Goal: Transaction & Acquisition: Purchase product/service

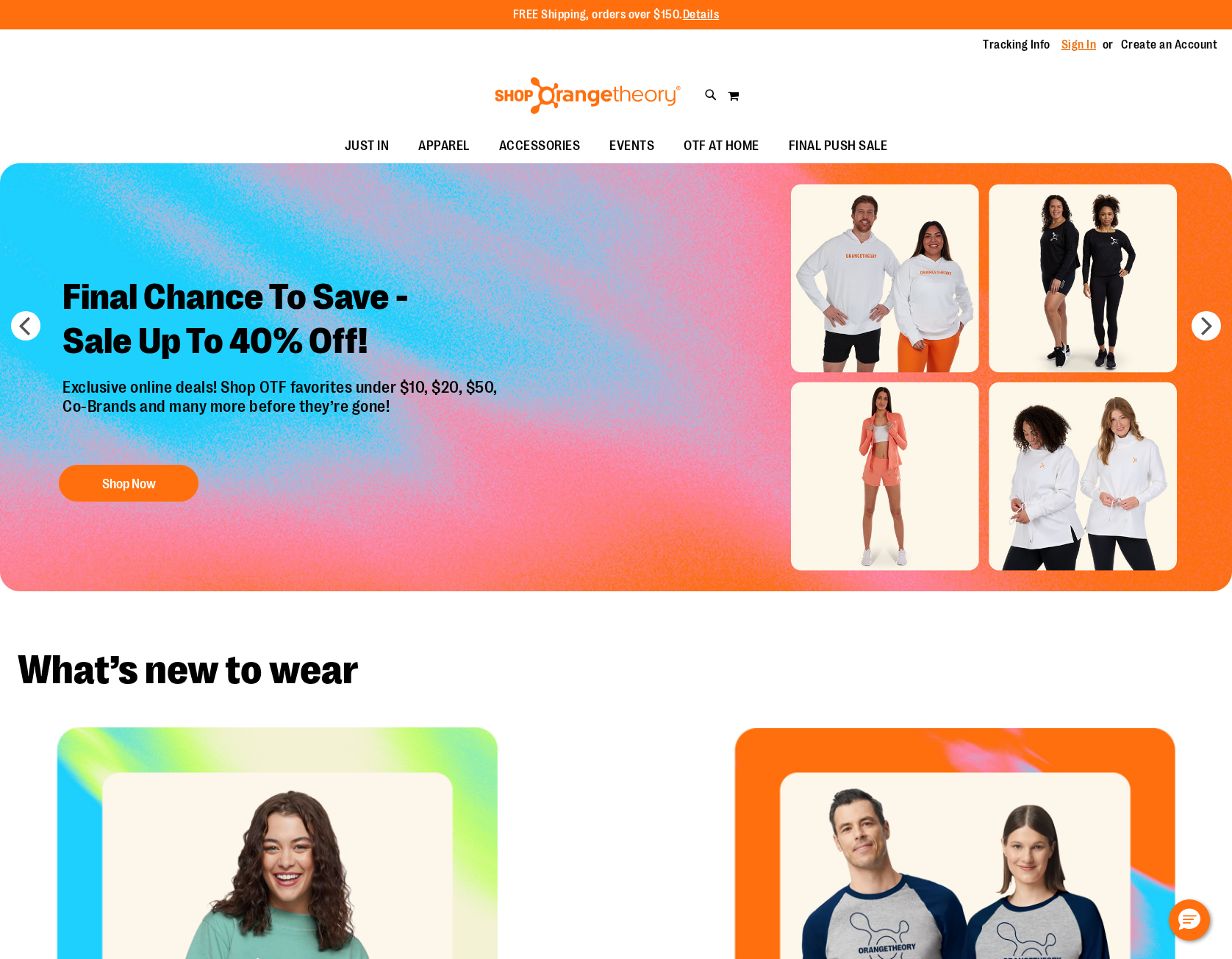
click at [1076, 41] on link "Sign In" at bounding box center [1079, 44] width 35 height 16
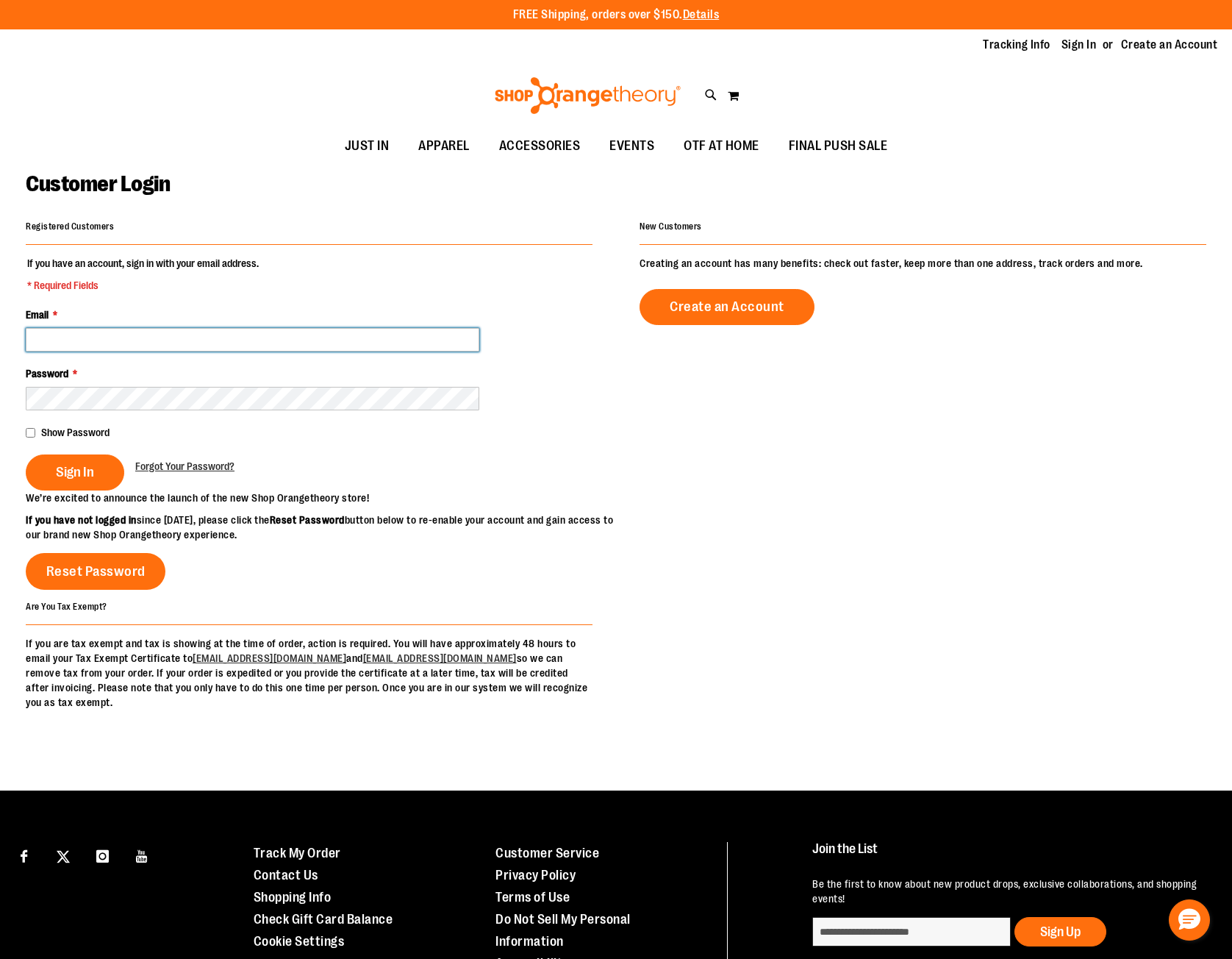
click at [82, 338] on input "Email *" at bounding box center [253, 339] width 454 height 24
click at [135, 337] on input "**********" at bounding box center [253, 339] width 454 height 24
type input "**********"
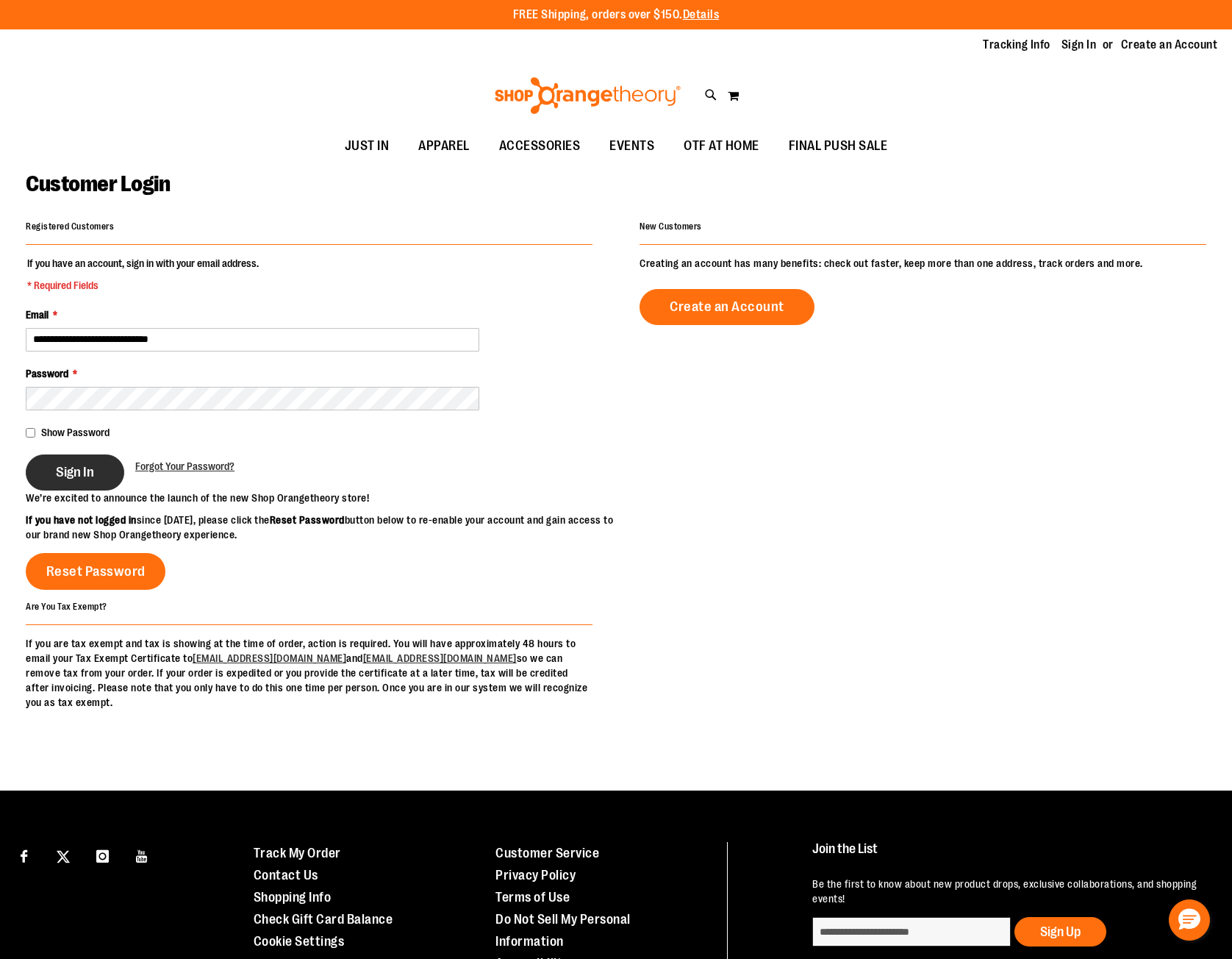
click at [75, 471] on span "Sign In" at bounding box center [75, 472] width 38 height 16
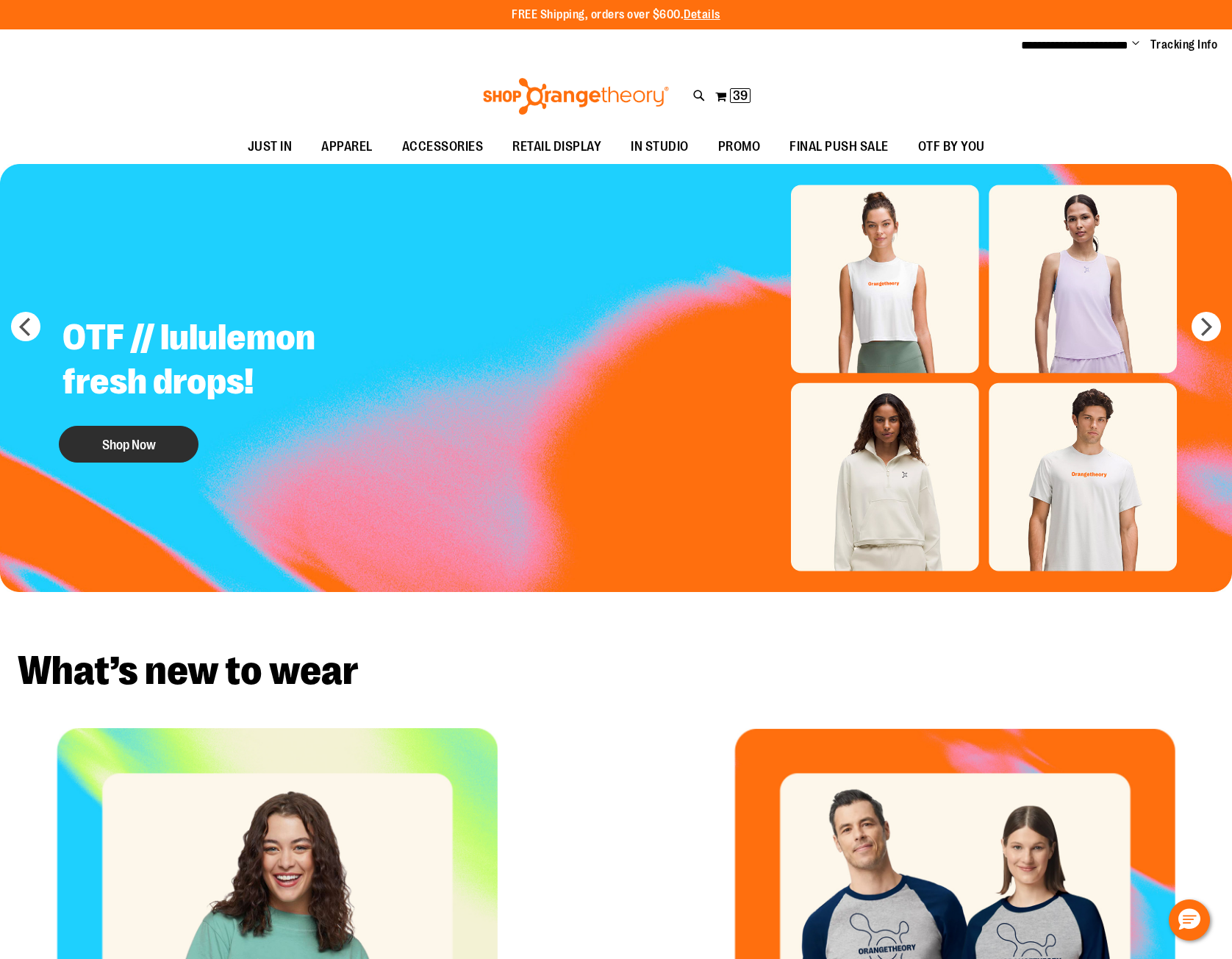
click at [134, 445] on button "Shop Now" at bounding box center [128, 444] width 139 height 37
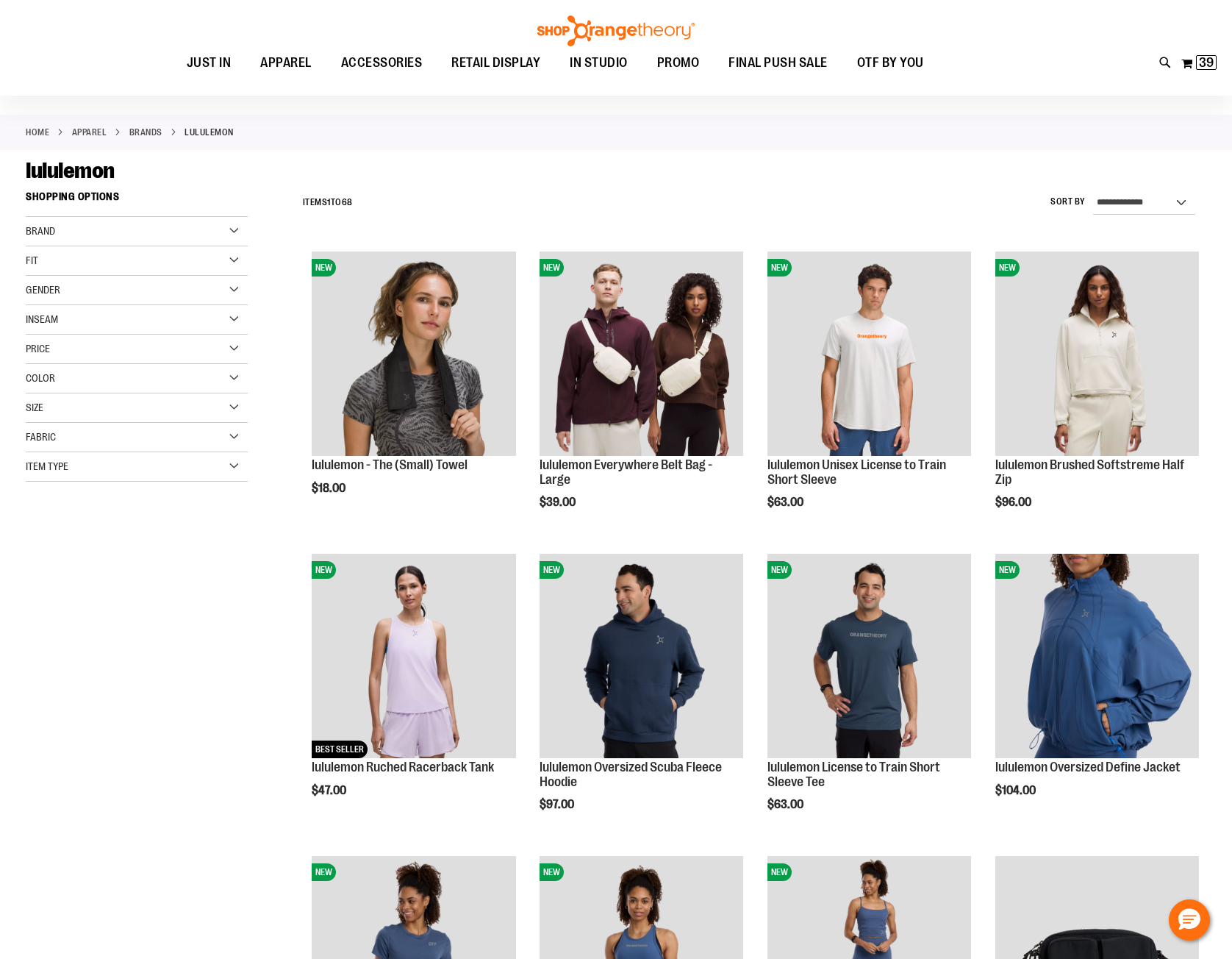
scroll to position [220, 0]
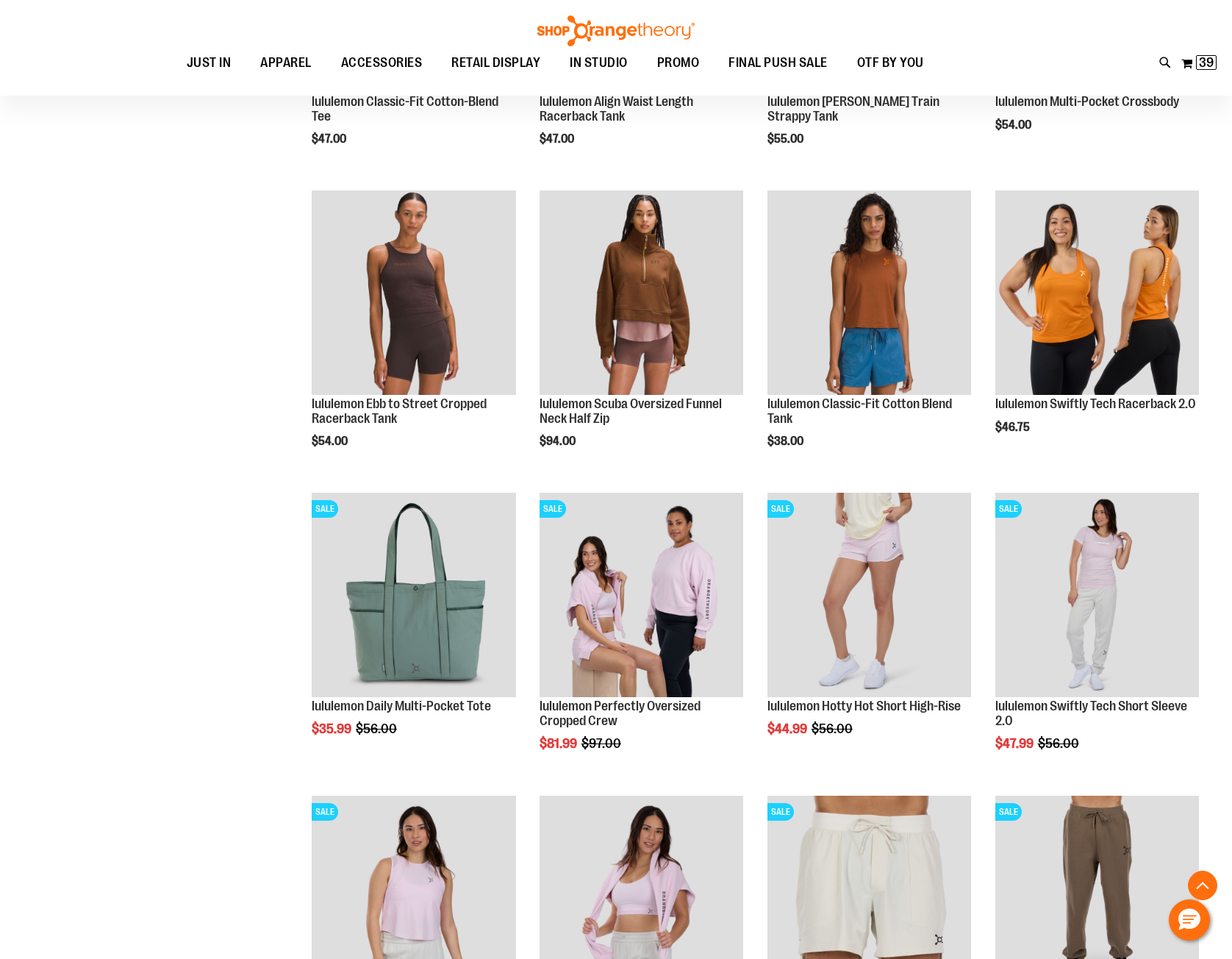
scroll to position [1028, 0]
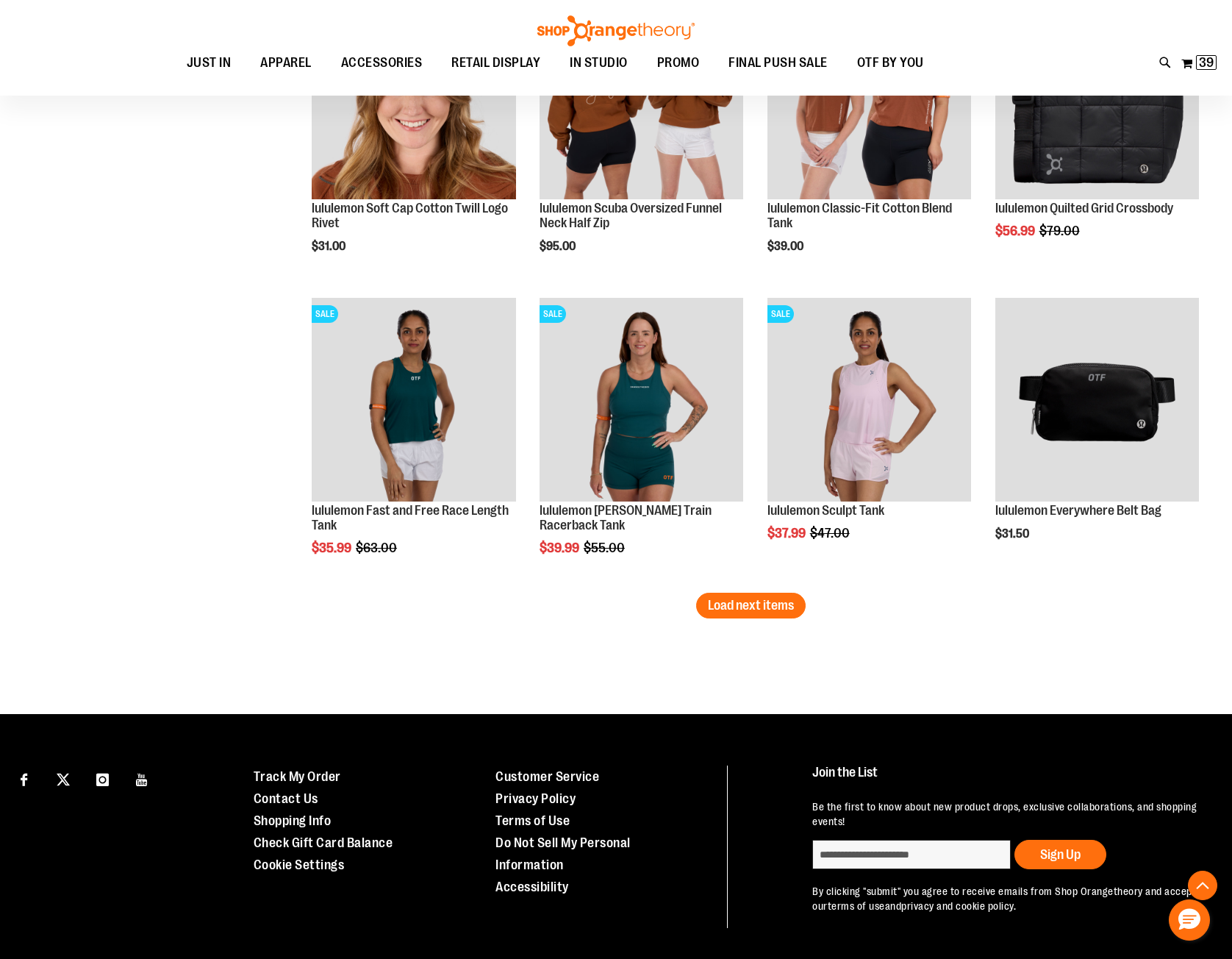
scroll to position [2425, 0]
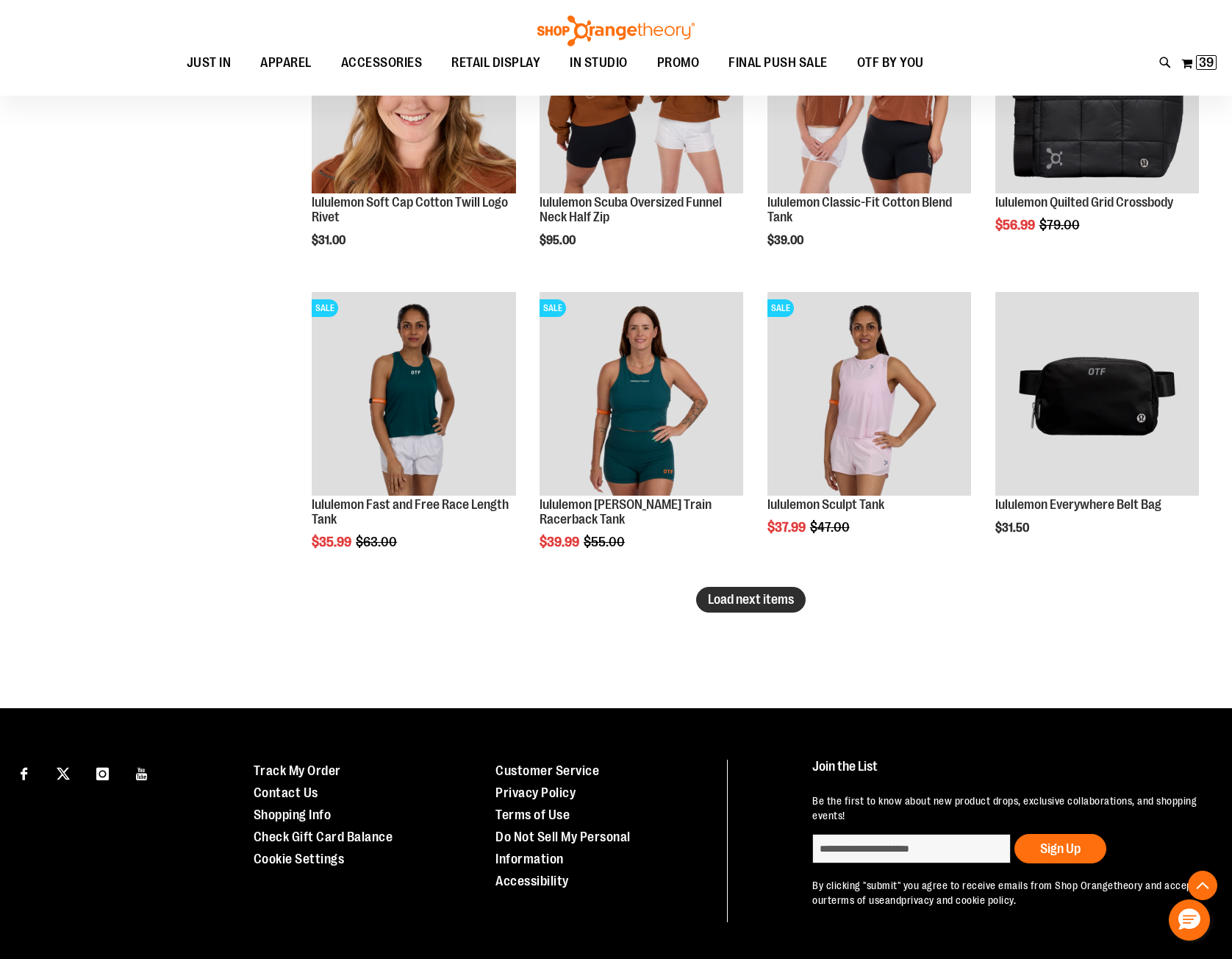
click at [749, 605] on span "Load next items" at bounding box center [750, 599] width 86 height 14
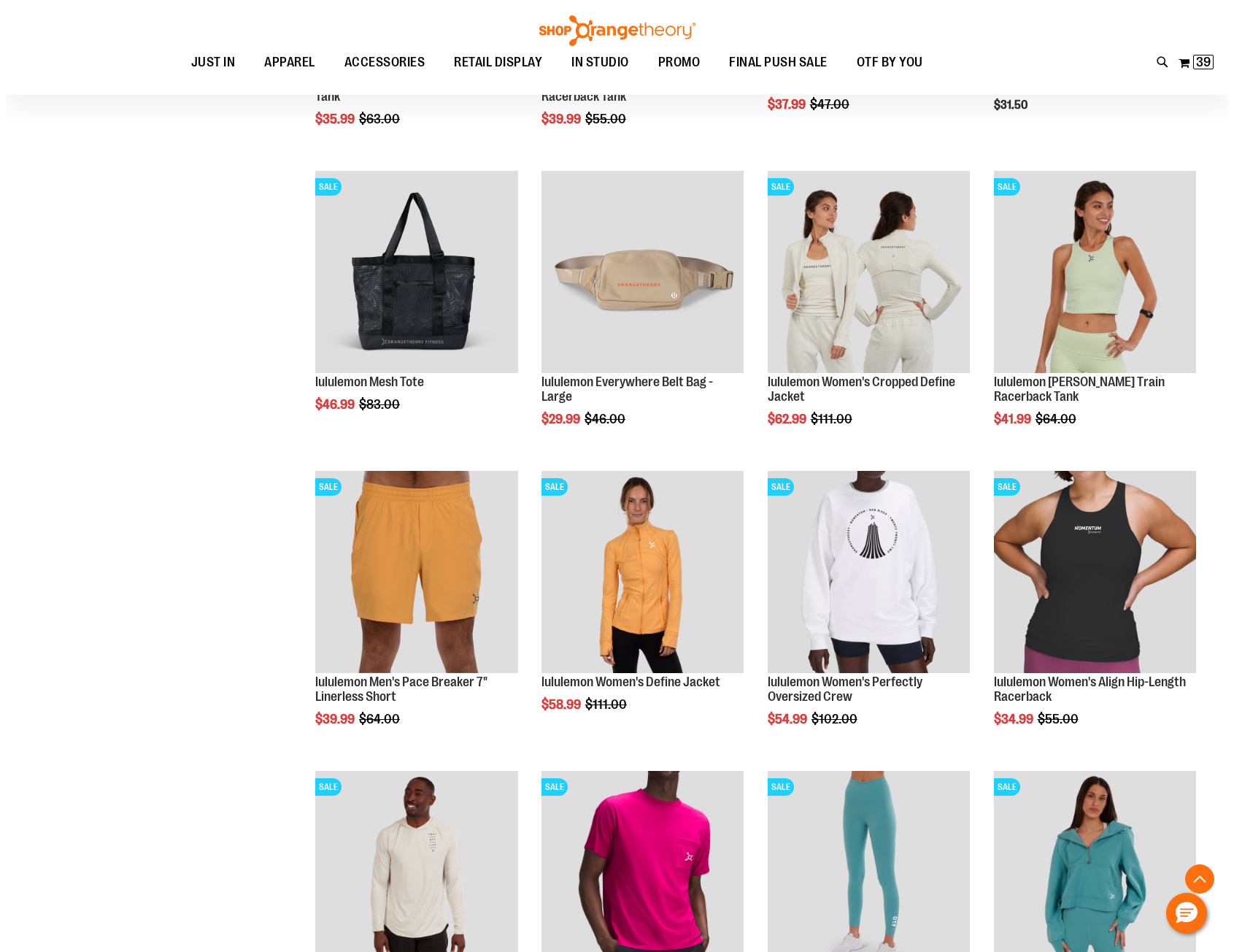
scroll to position [2845, 0]
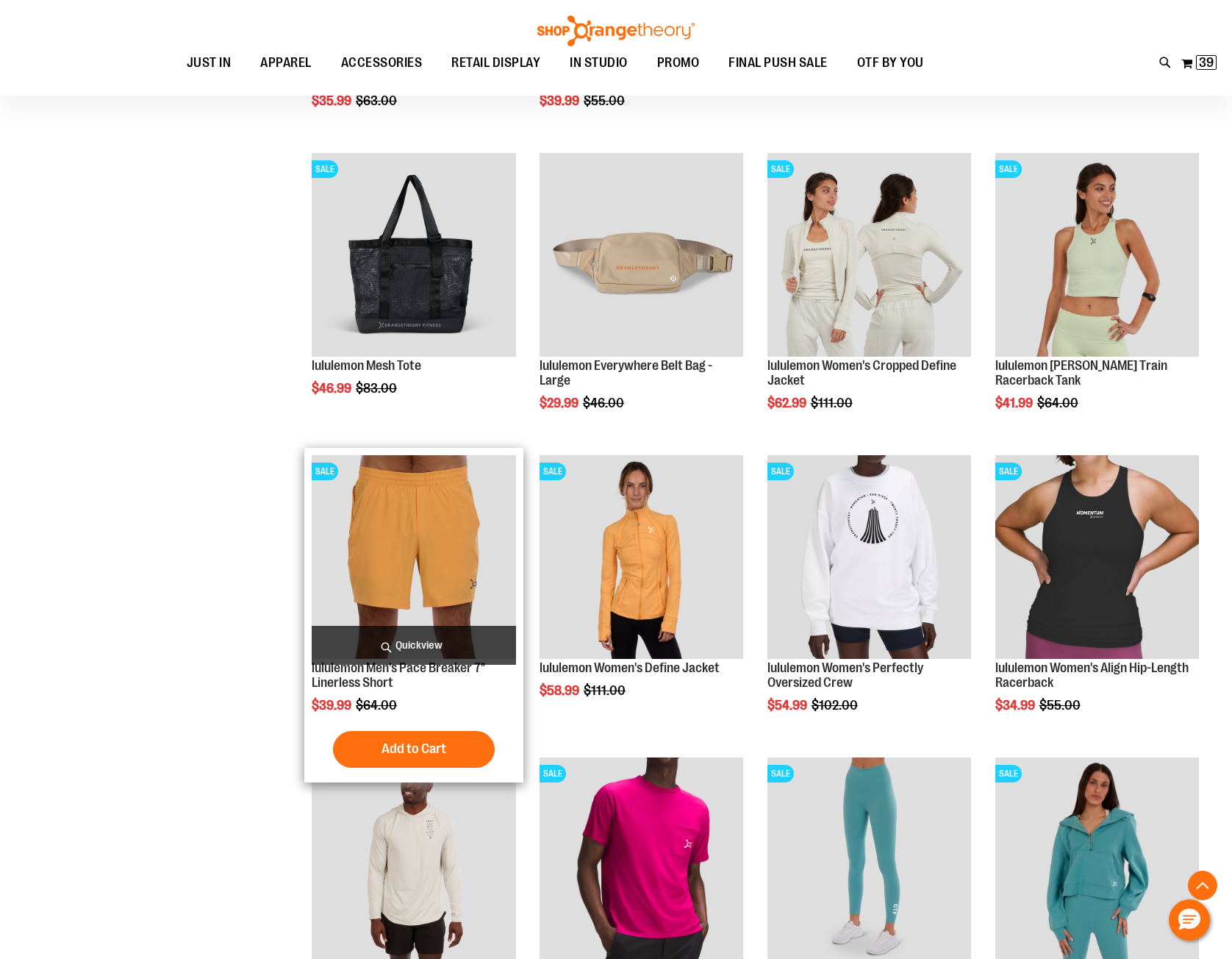
click at [414, 639] on span "Quickview" at bounding box center [413, 644] width 203 height 39
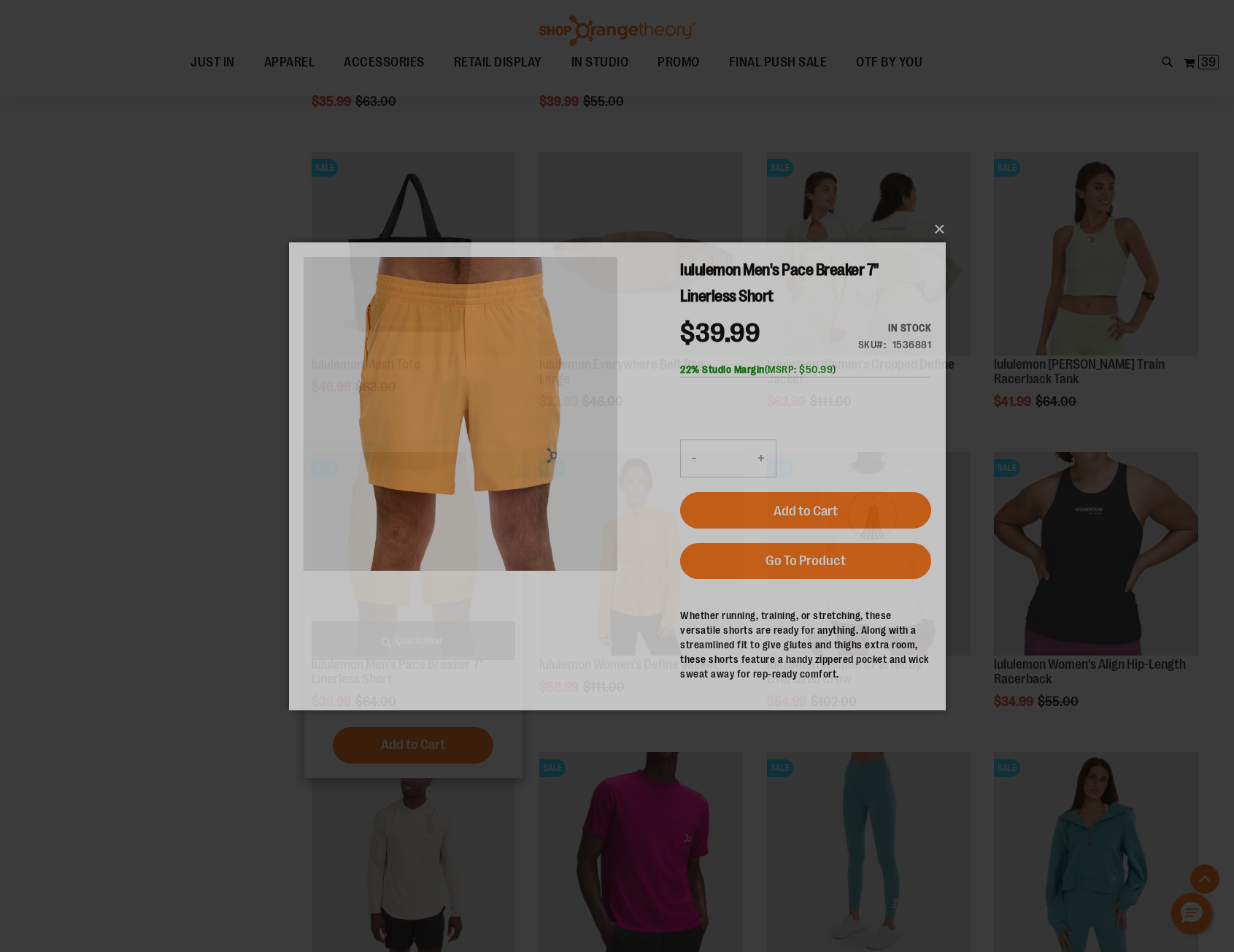
scroll to position [0, 0]
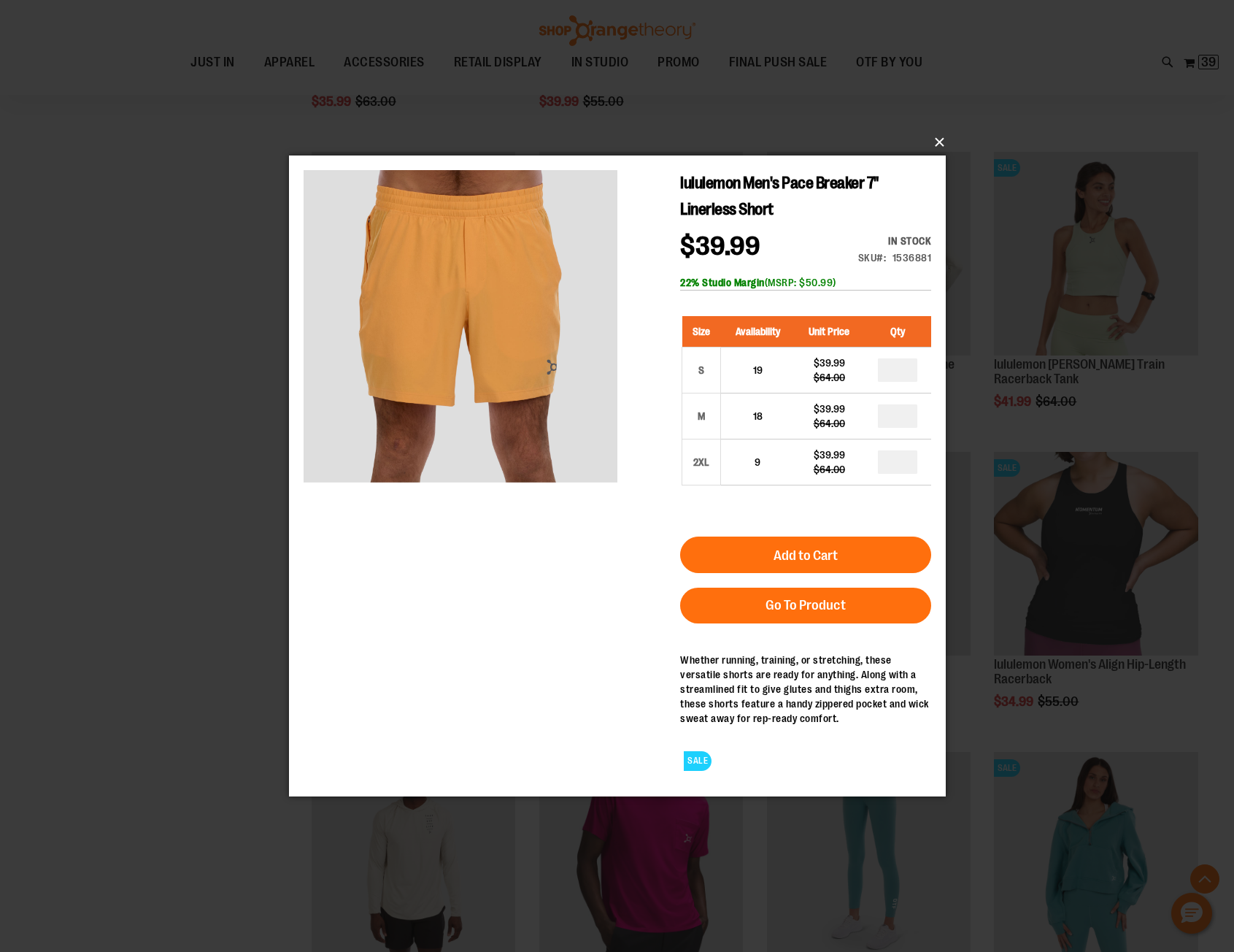
click at [940, 139] on button "×" at bounding box center [622, 142] width 657 height 32
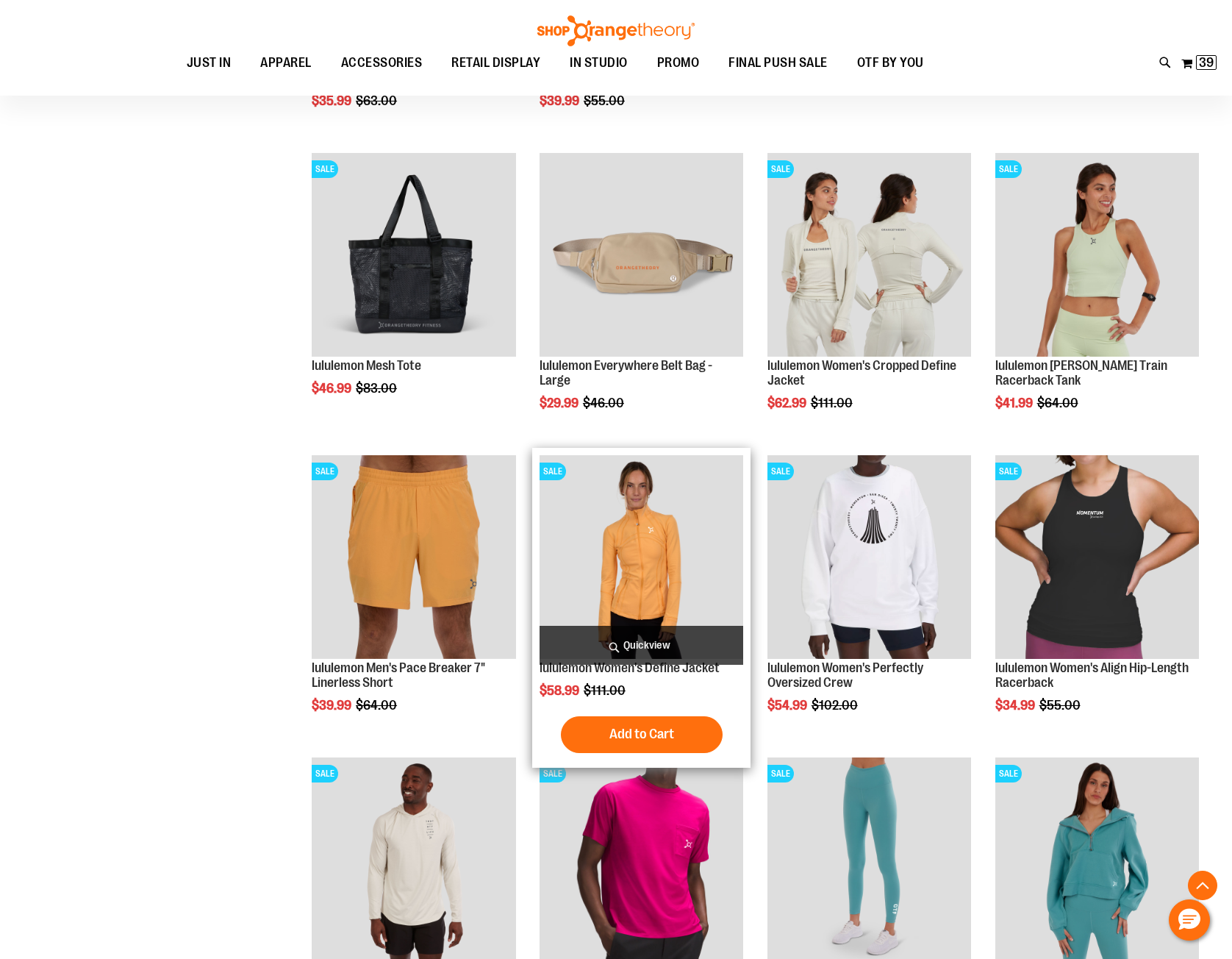
click at [653, 645] on span "Quickview" at bounding box center [640, 644] width 203 height 39
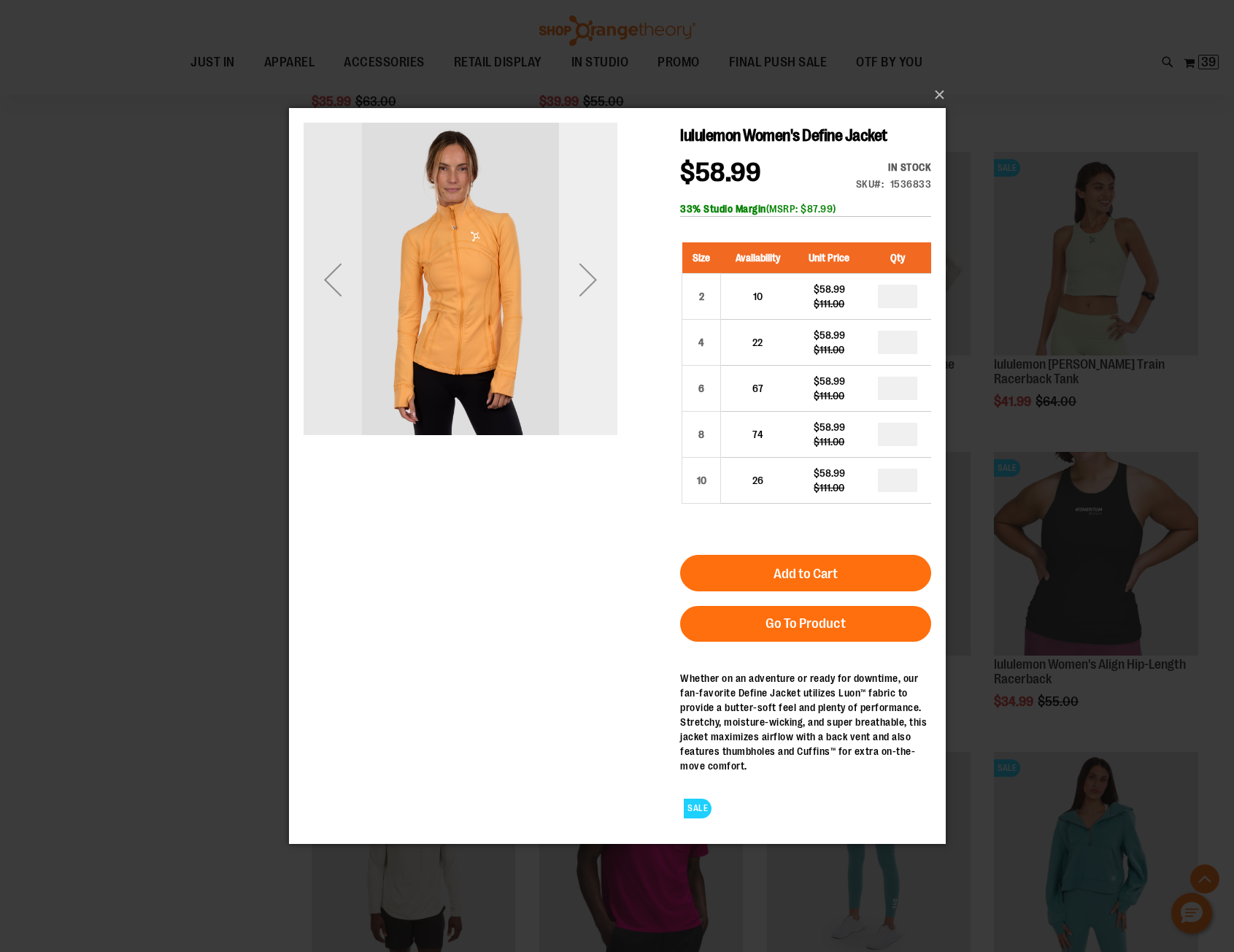
click at [589, 284] on div "Next" at bounding box center [587, 278] width 58 height 58
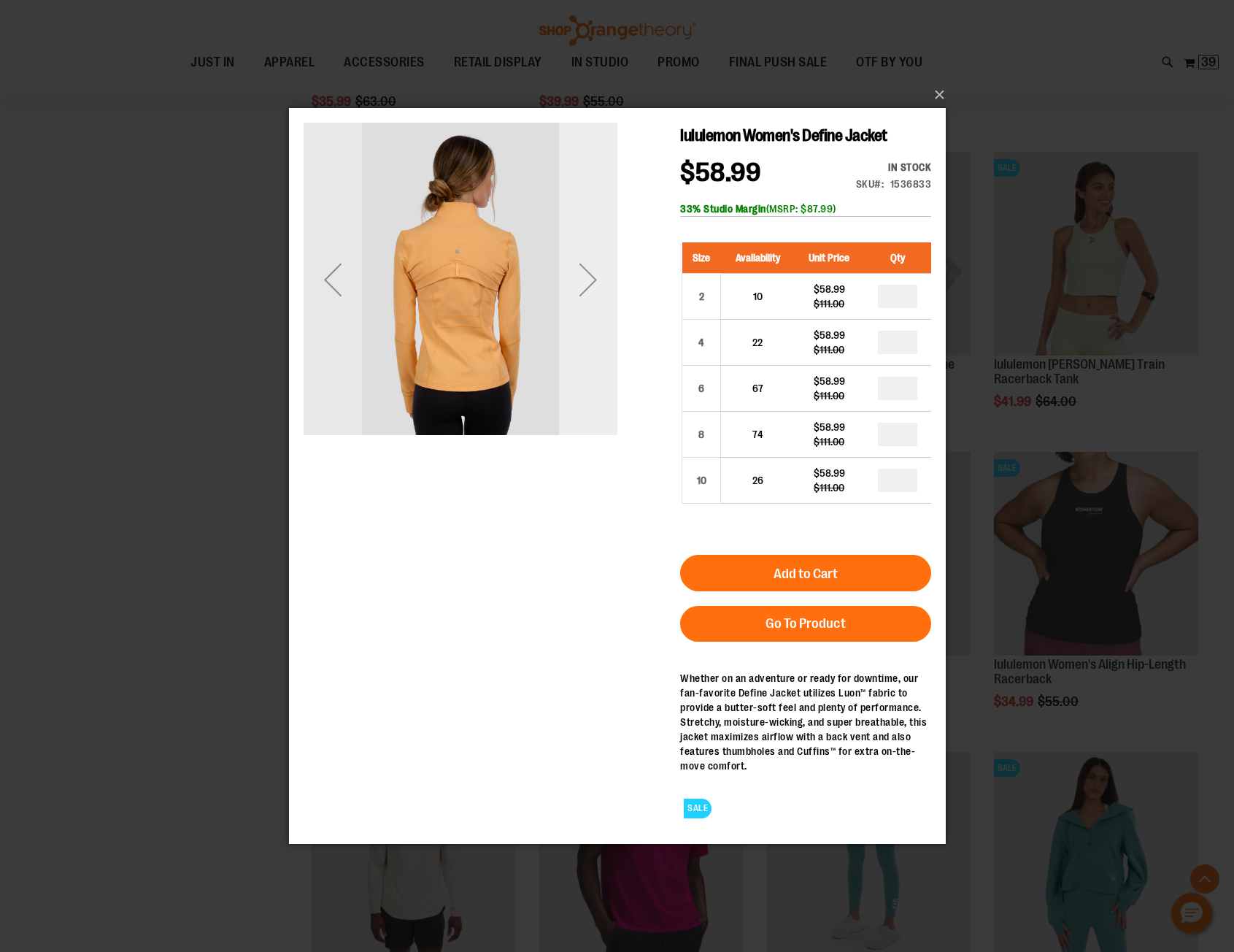
click at [589, 284] on div "Next" at bounding box center [587, 278] width 58 height 58
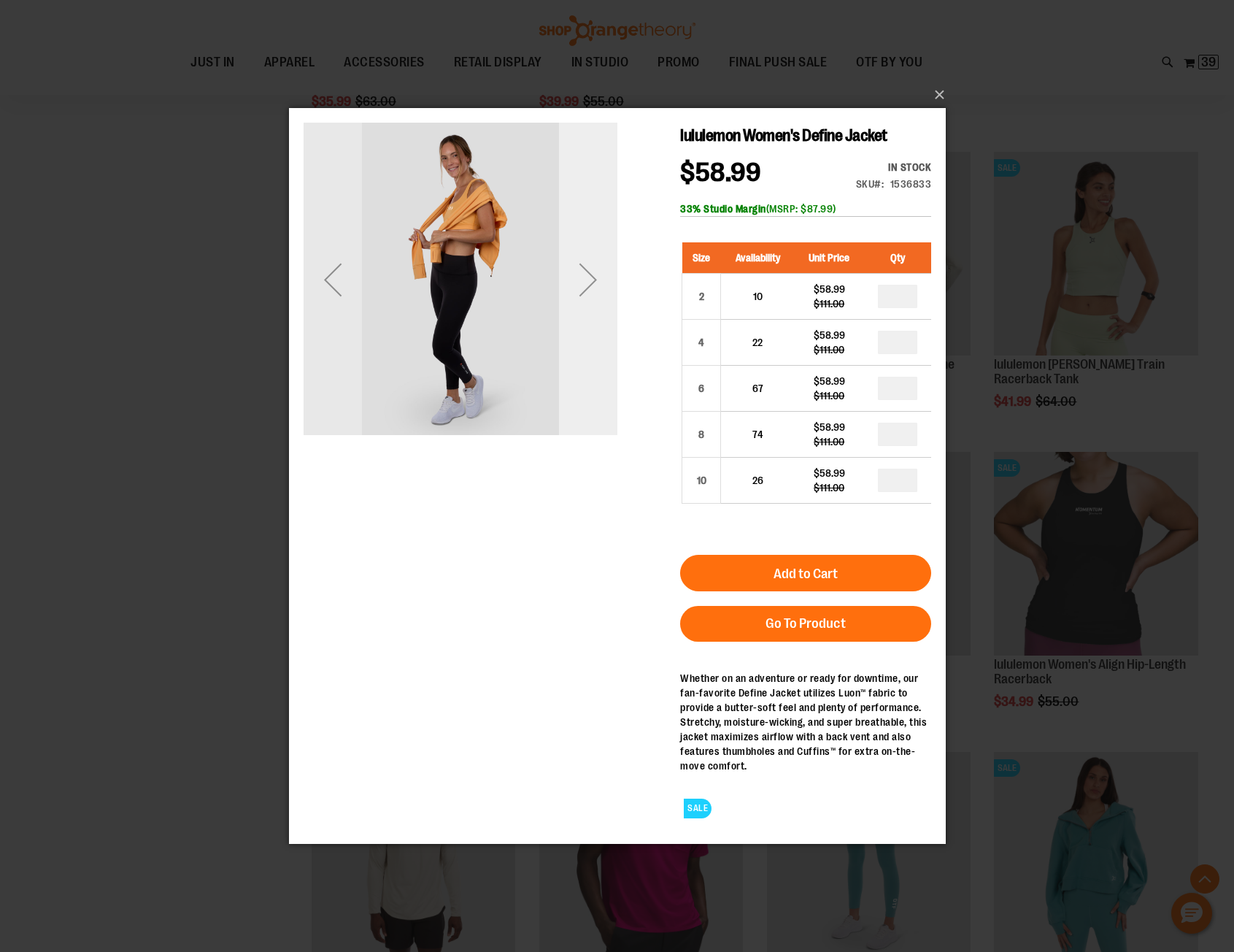
click at [589, 284] on div "Next" at bounding box center [587, 278] width 58 height 58
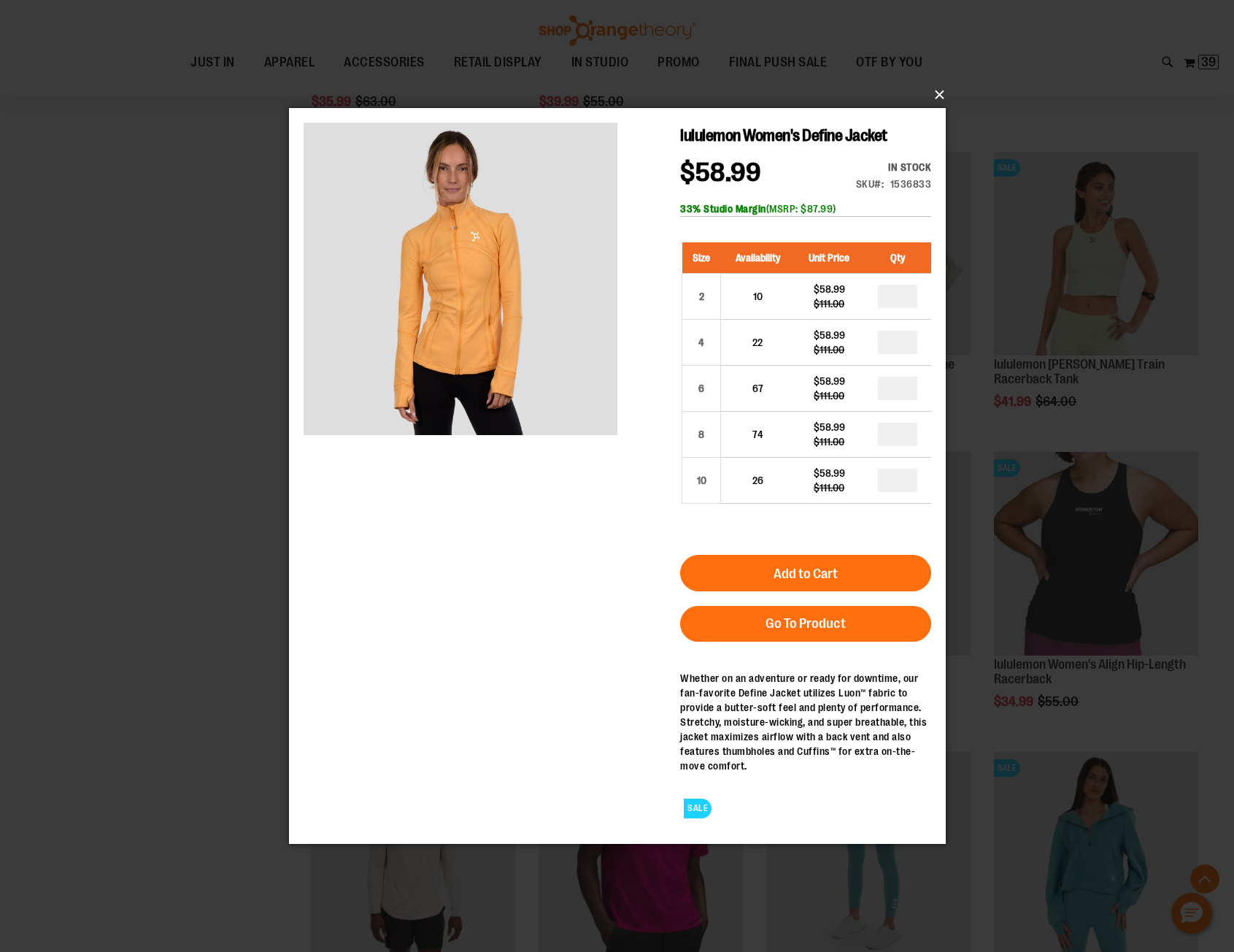
click at [938, 95] on button "×" at bounding box center [622, 95] width 657 height 32
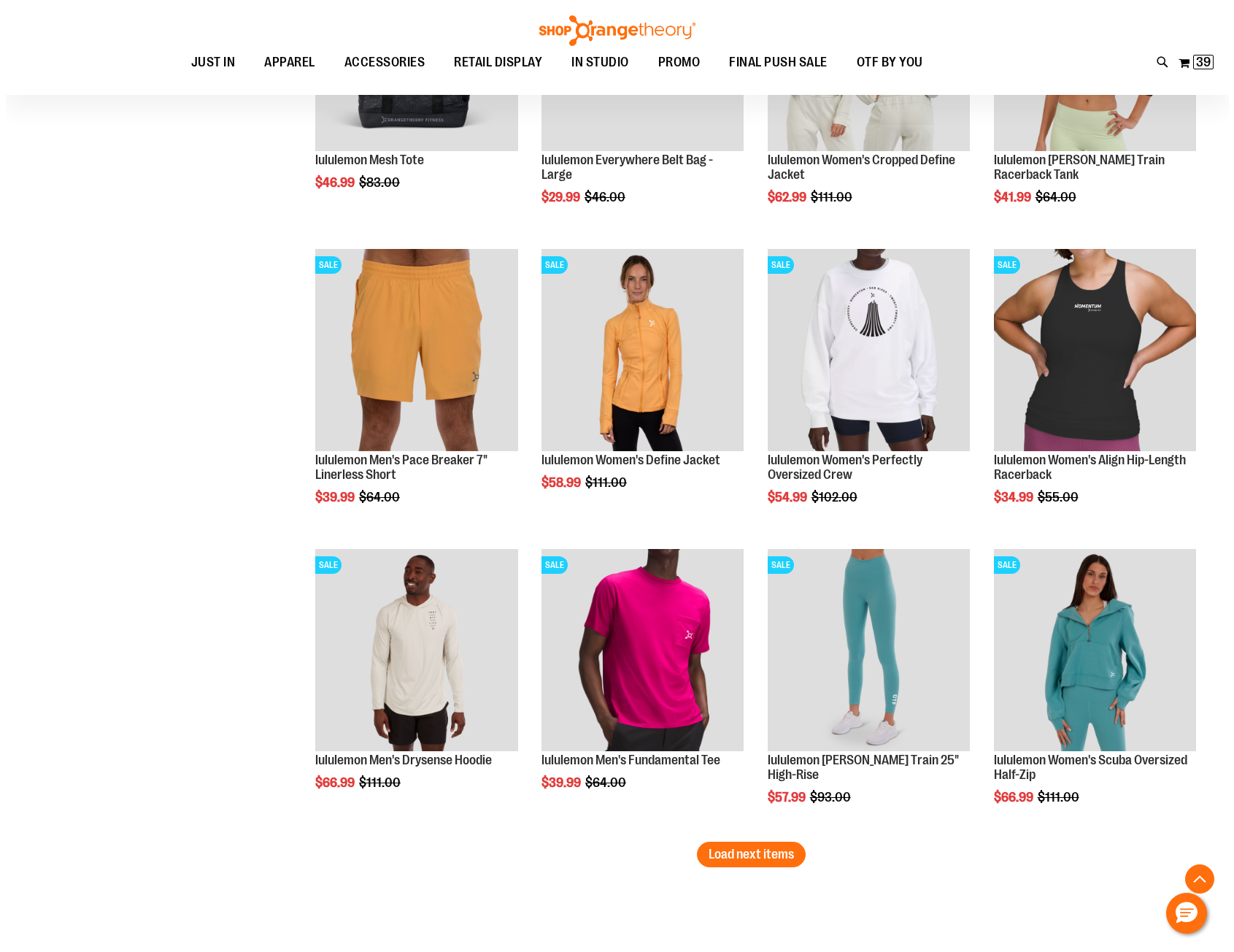
scroll to position [3137, 0]
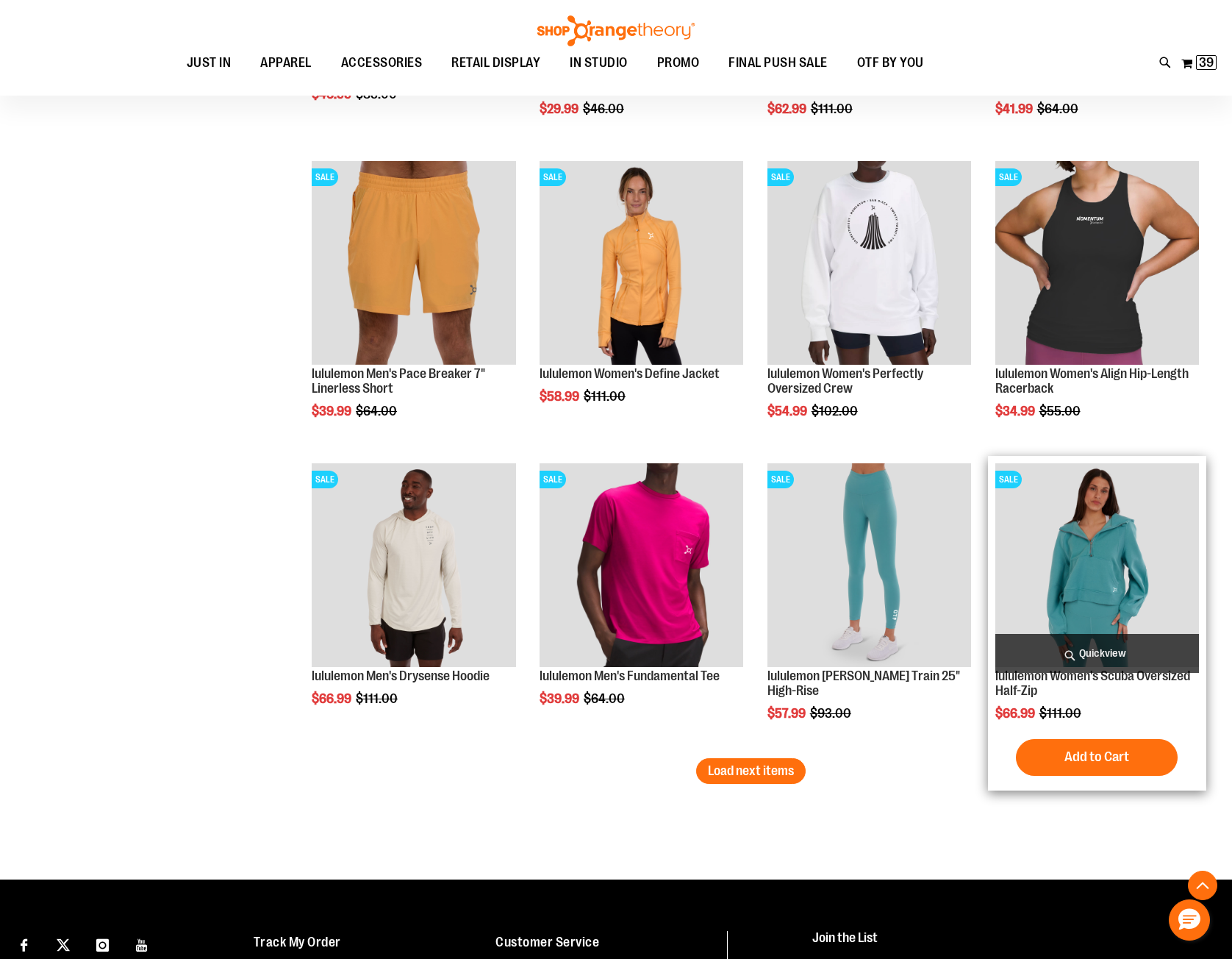
click at [1110, 652] on span "Quickview" at bounding box center [1096, 653] width 203 height 39
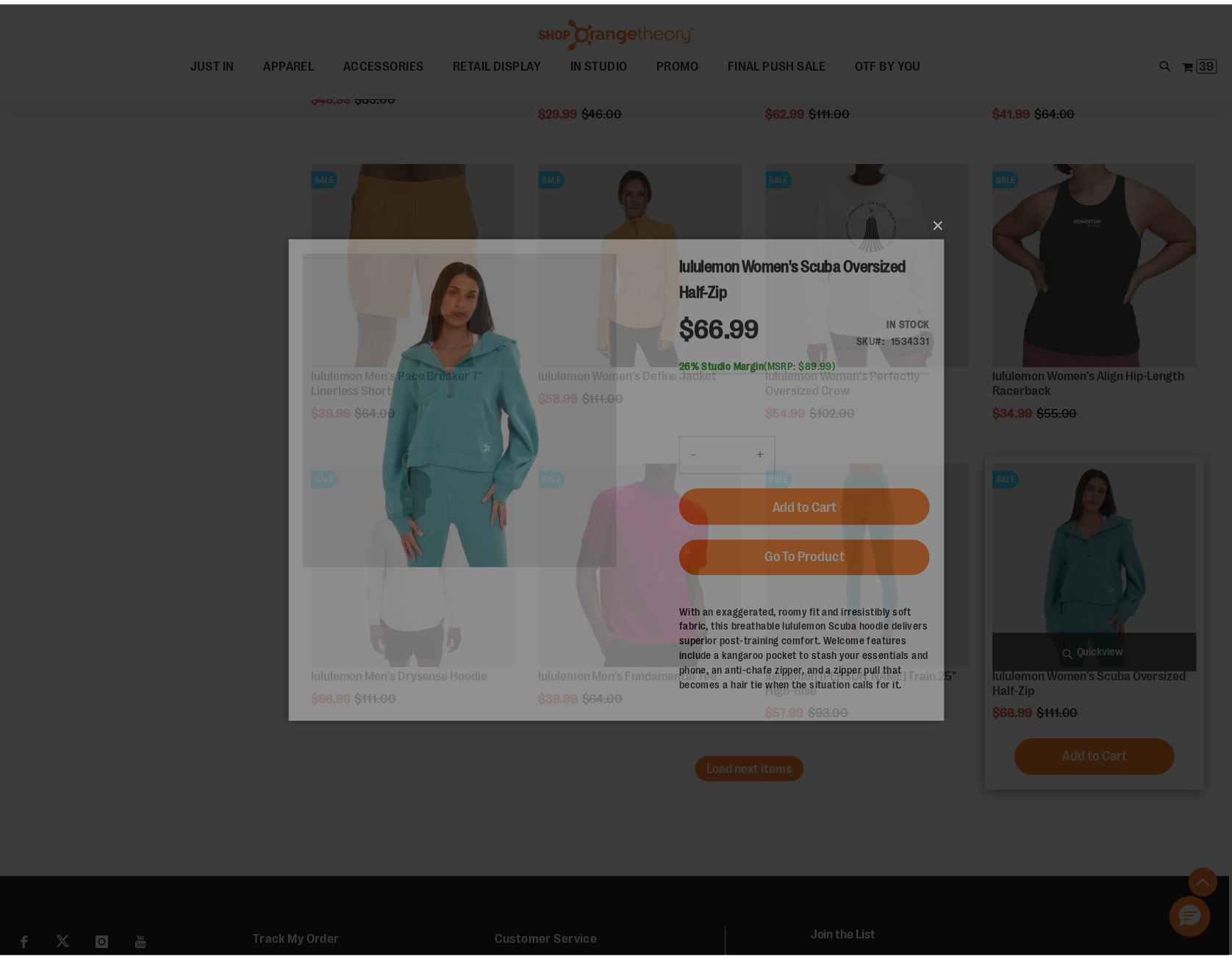
scroll to position [0, 0]
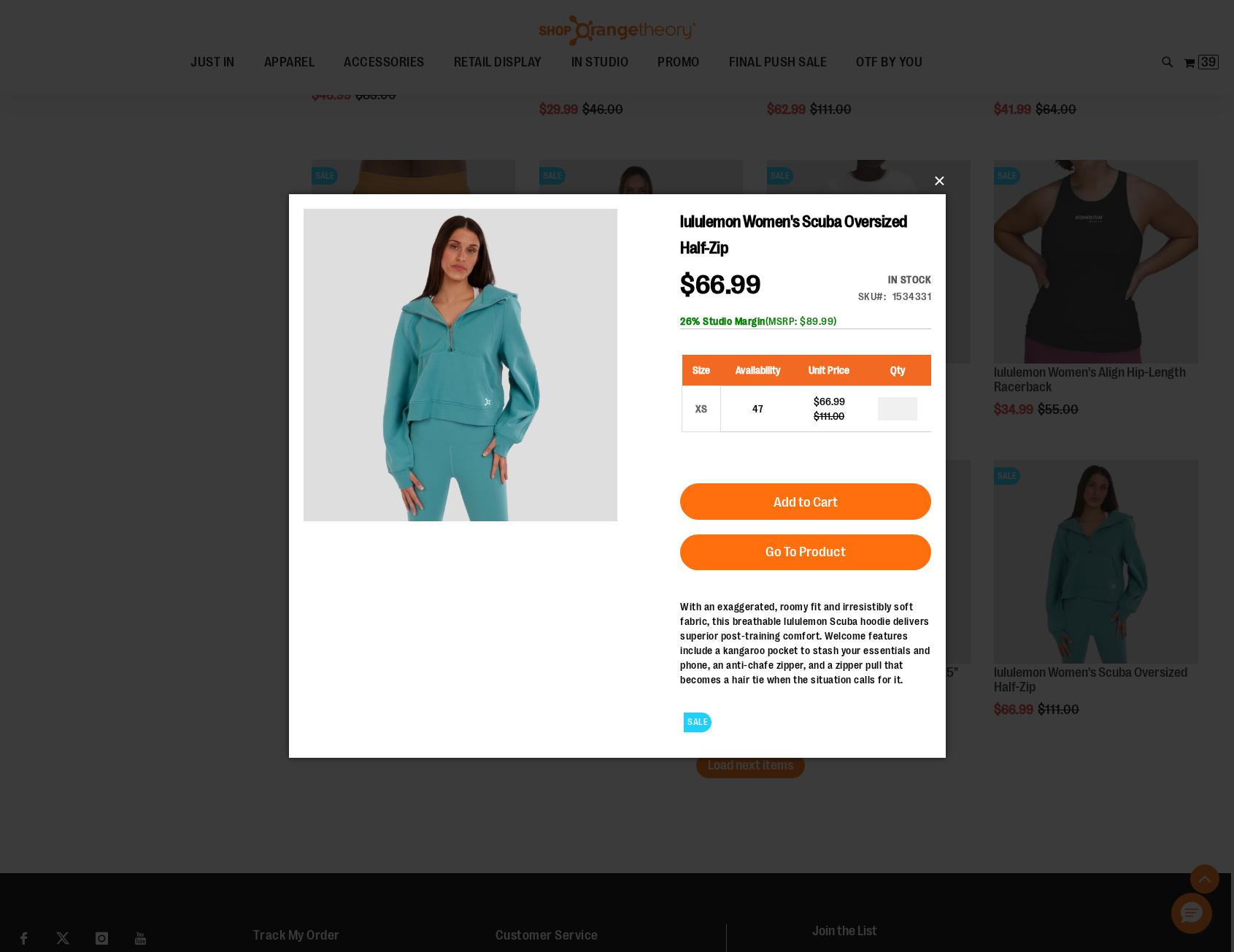
click at [939, 180] on button "×" at bounding box center [622, 181] width 657 height 32
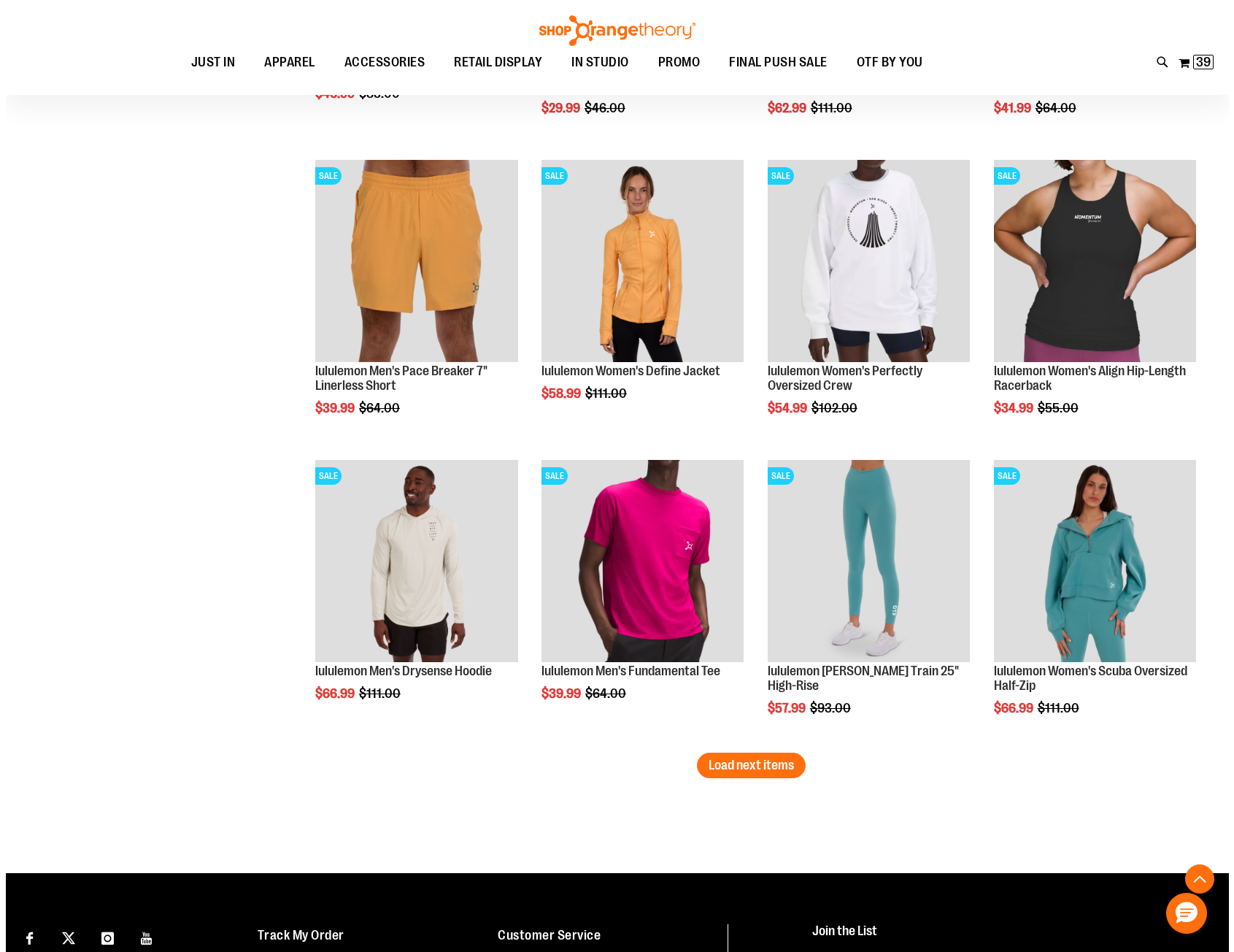
scroll to position [3283, 0]
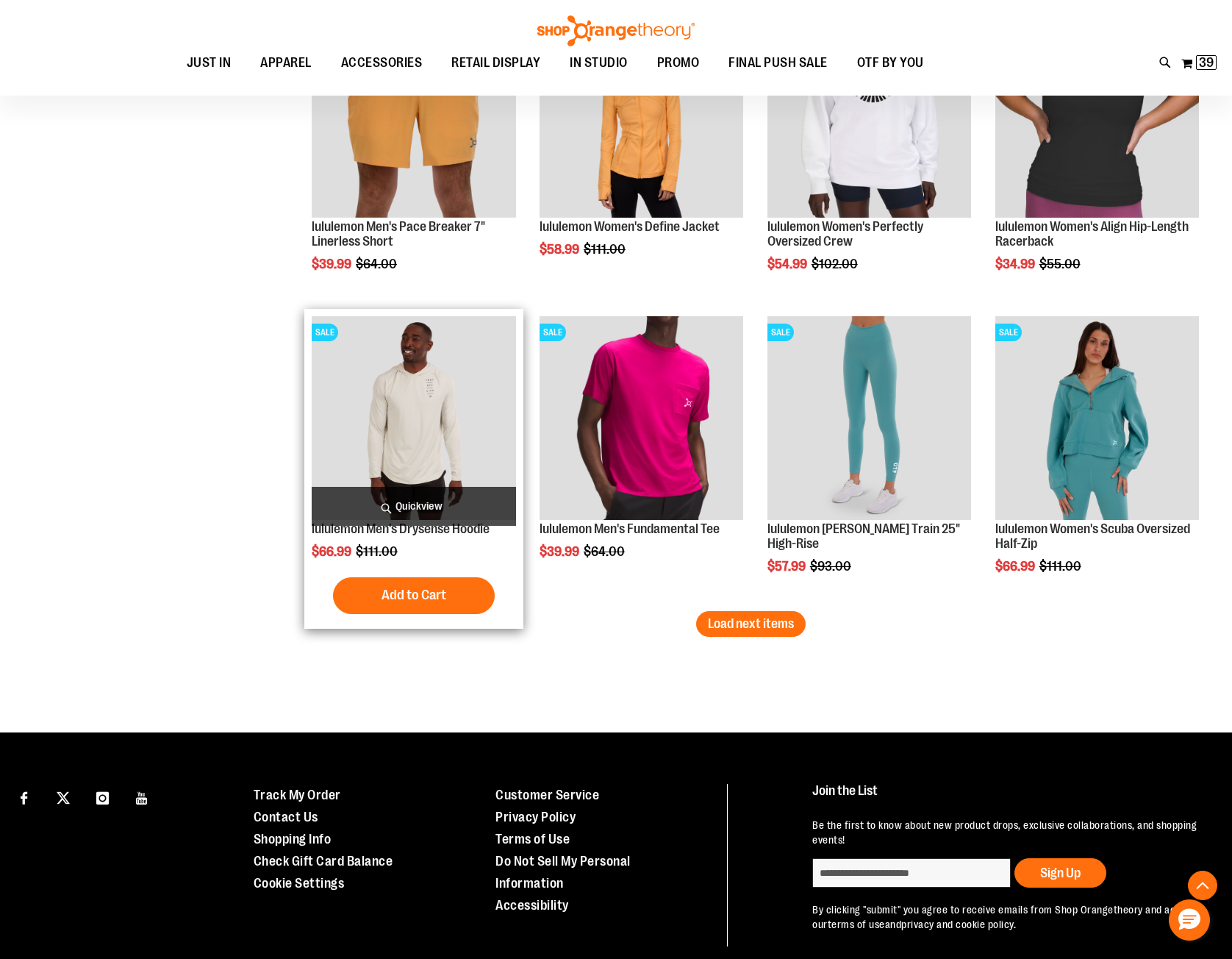
click at [407, 506] on span "Quickview" at bounding box center [413, 506] width 203 height 39
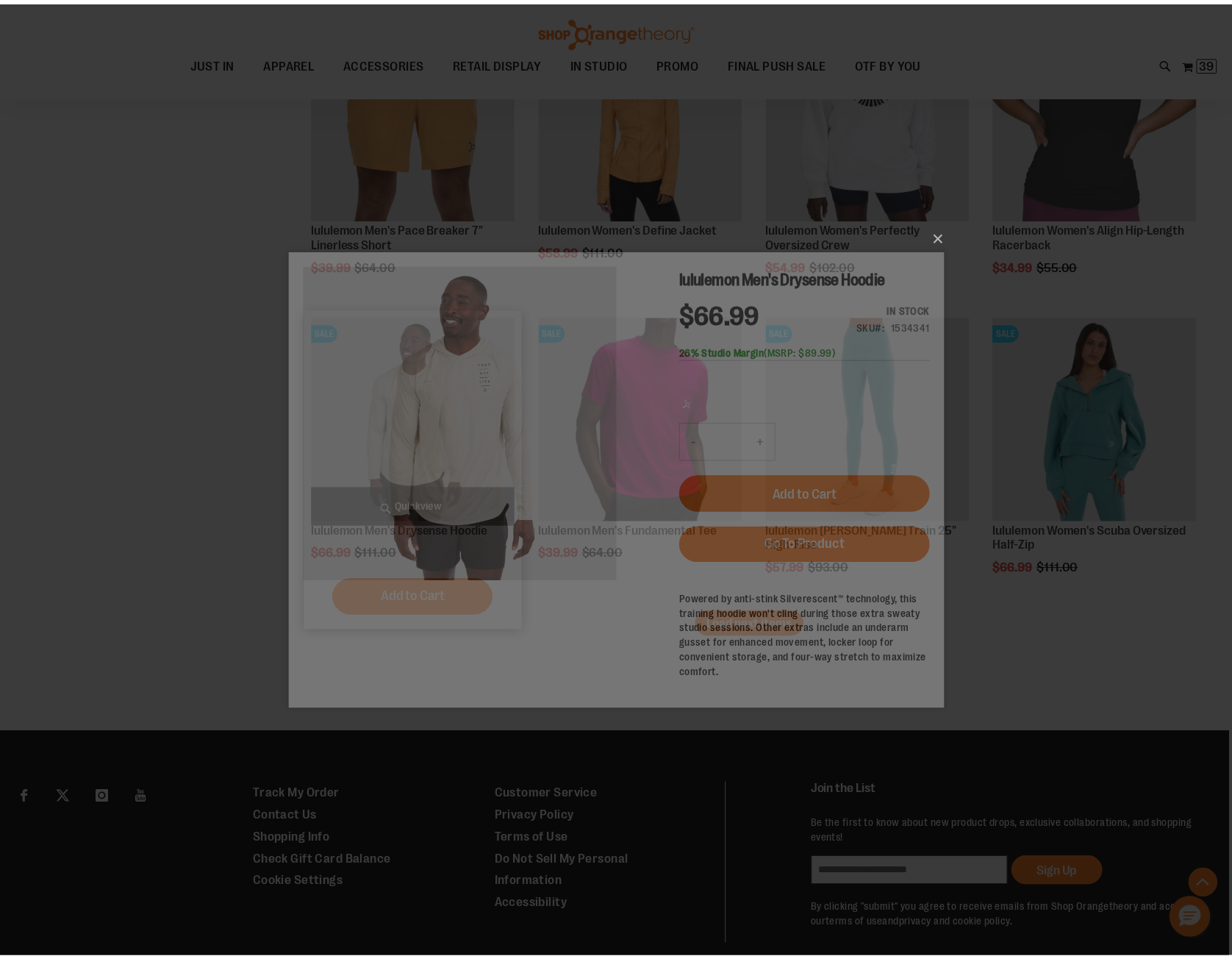
scroll to position [0, 0]
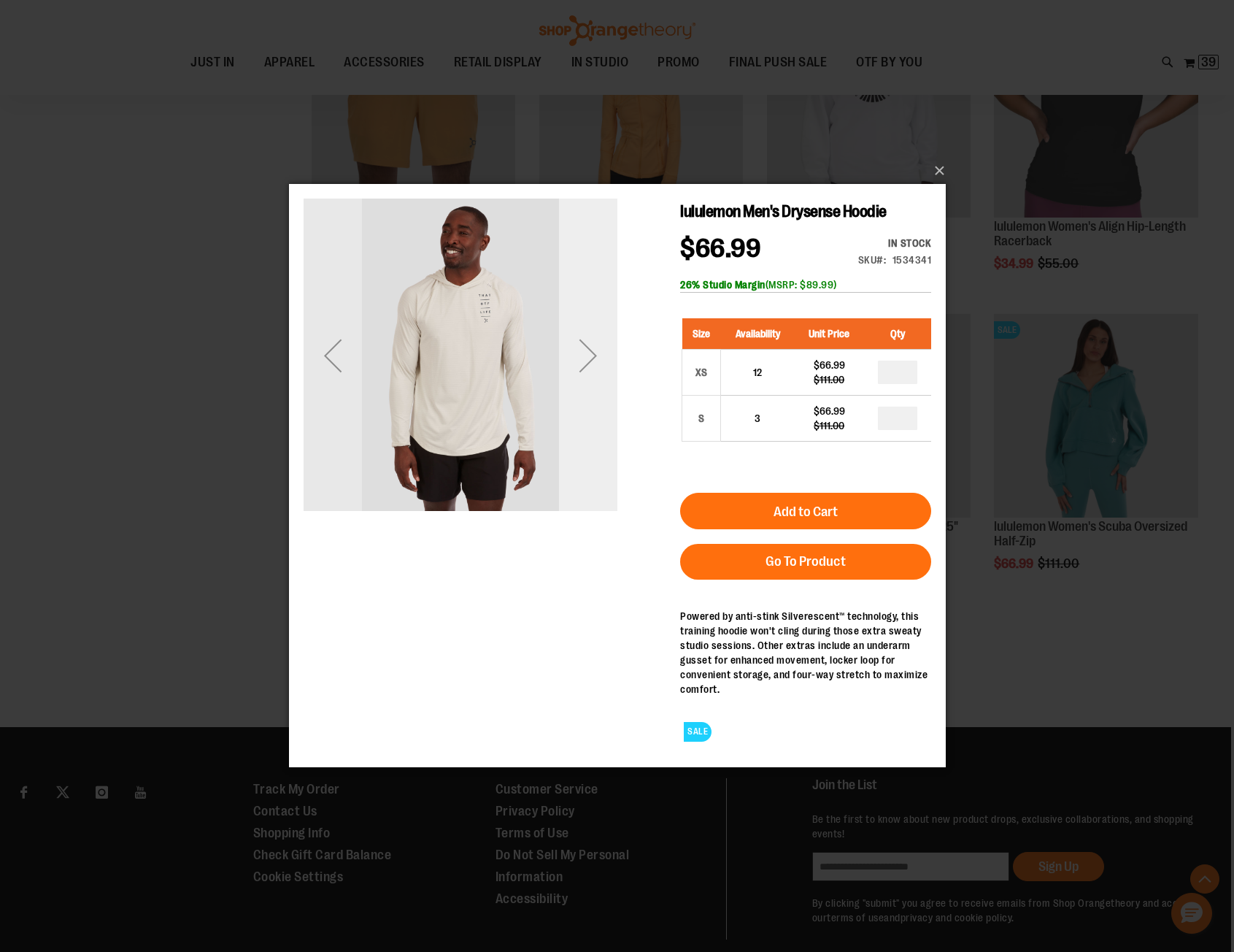
click at [585, 348] on div "Next" at bounding box center [587, 355] width 58 height 58
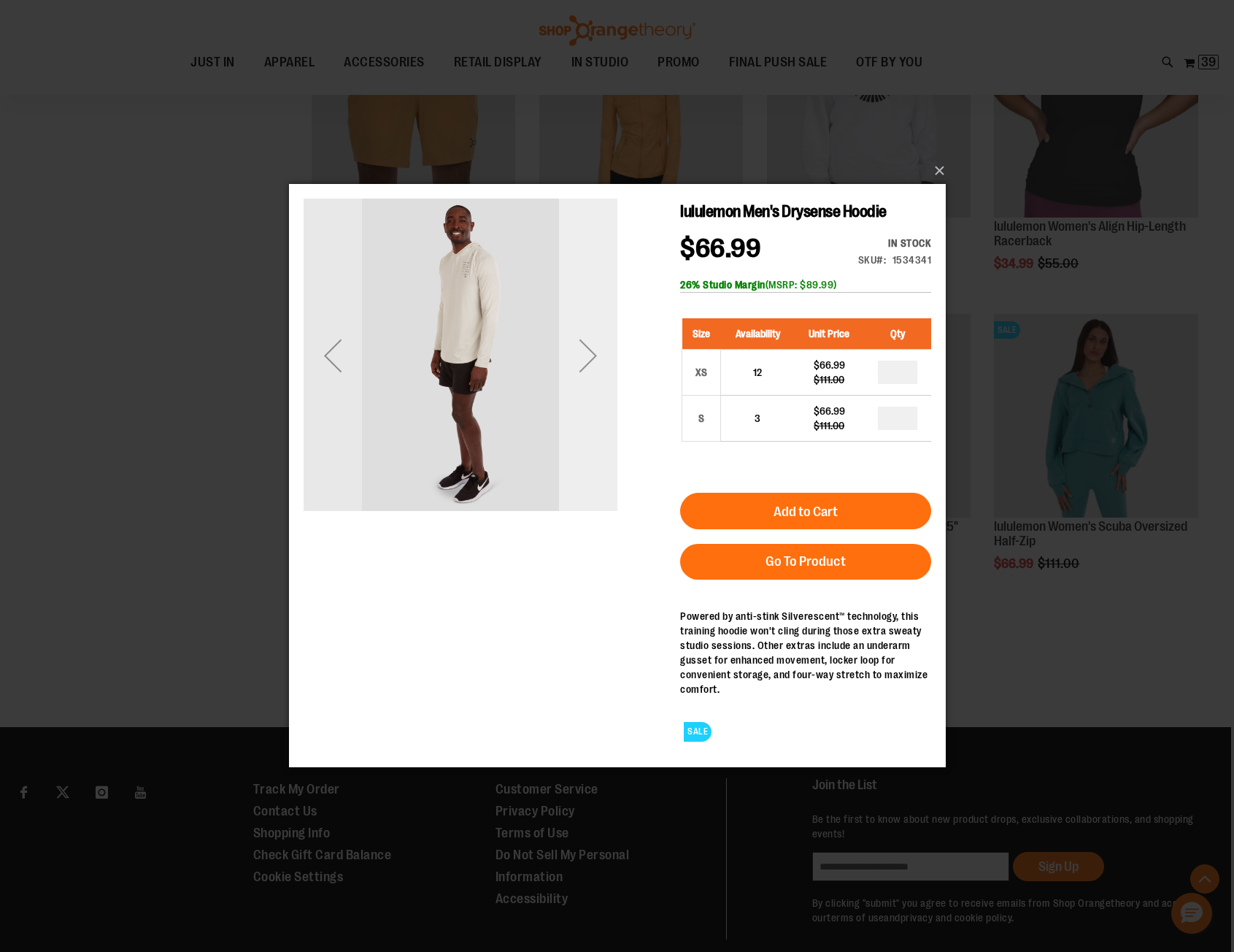
click at [585, 348] on div "Next" at bounding box center [587, 355] width 58 height 58
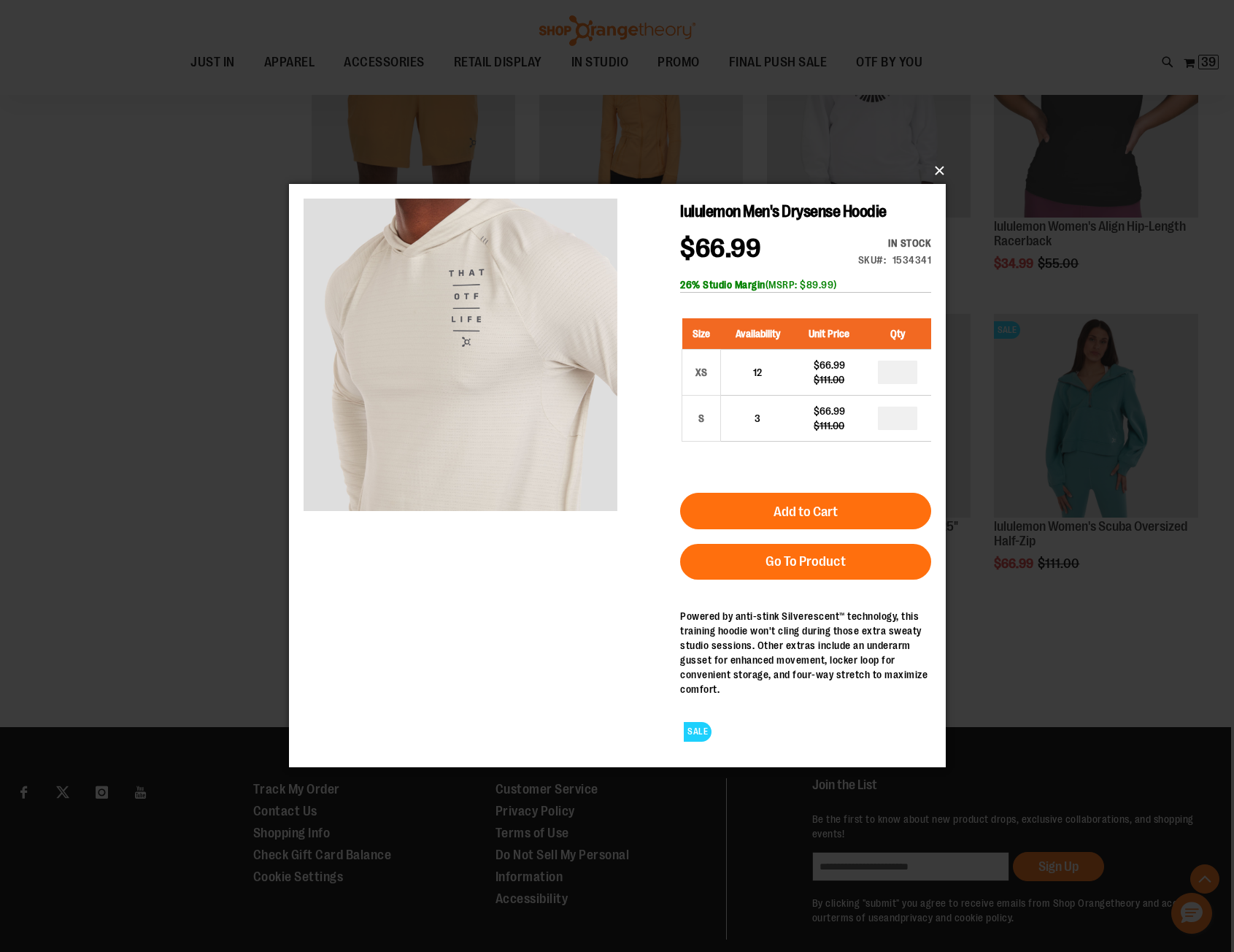
click at [937, 170] on button "×" at bounding box center [622, 171] width 657 height 32
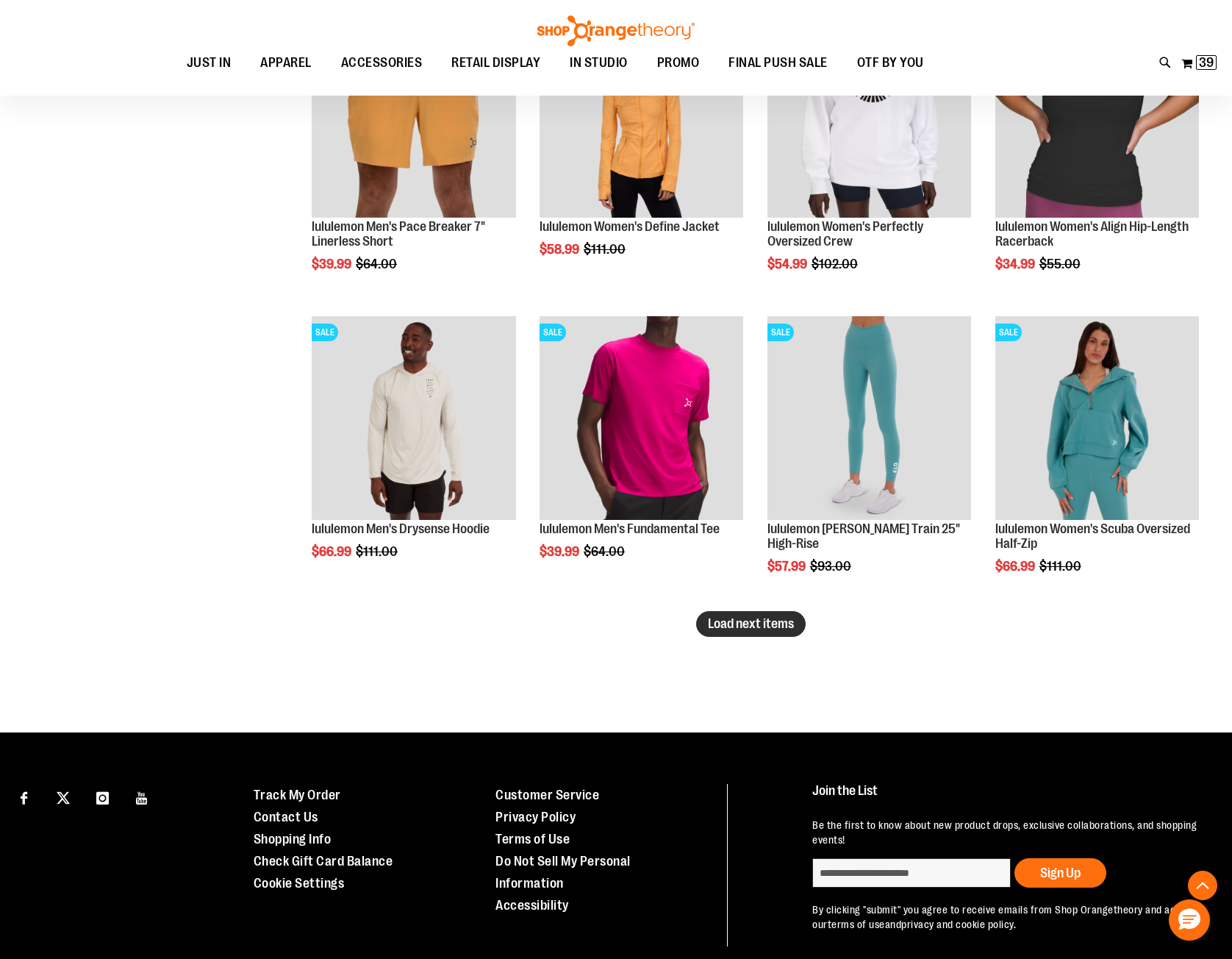
click at [758, 619] on span "Load next items" at bounding box center [750, 623] width 86 height 14
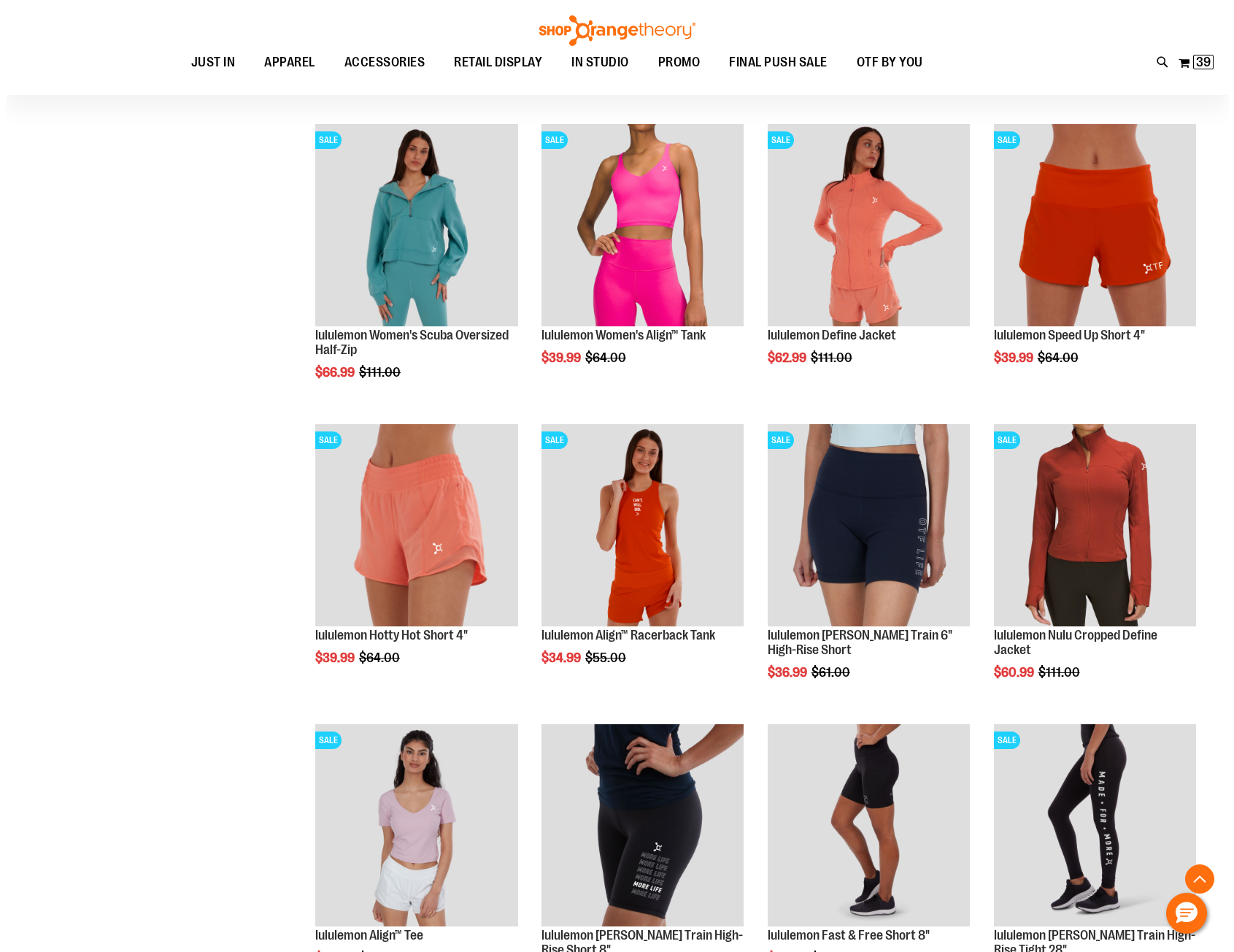
scroll to position [4014, 0]
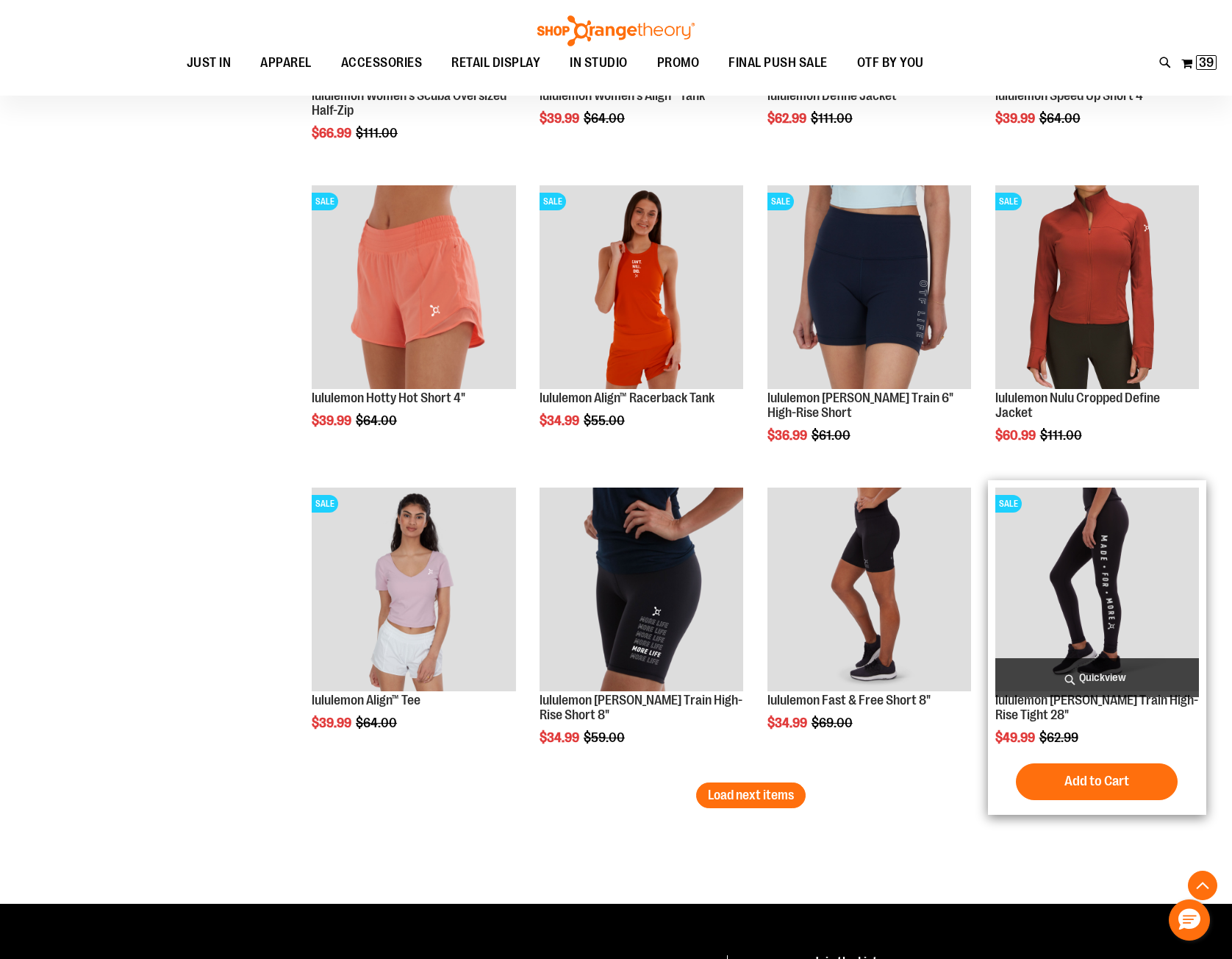
click at [1069, 676] on span "Quickview" at bounding box center [1096, 677] width 203 height 39
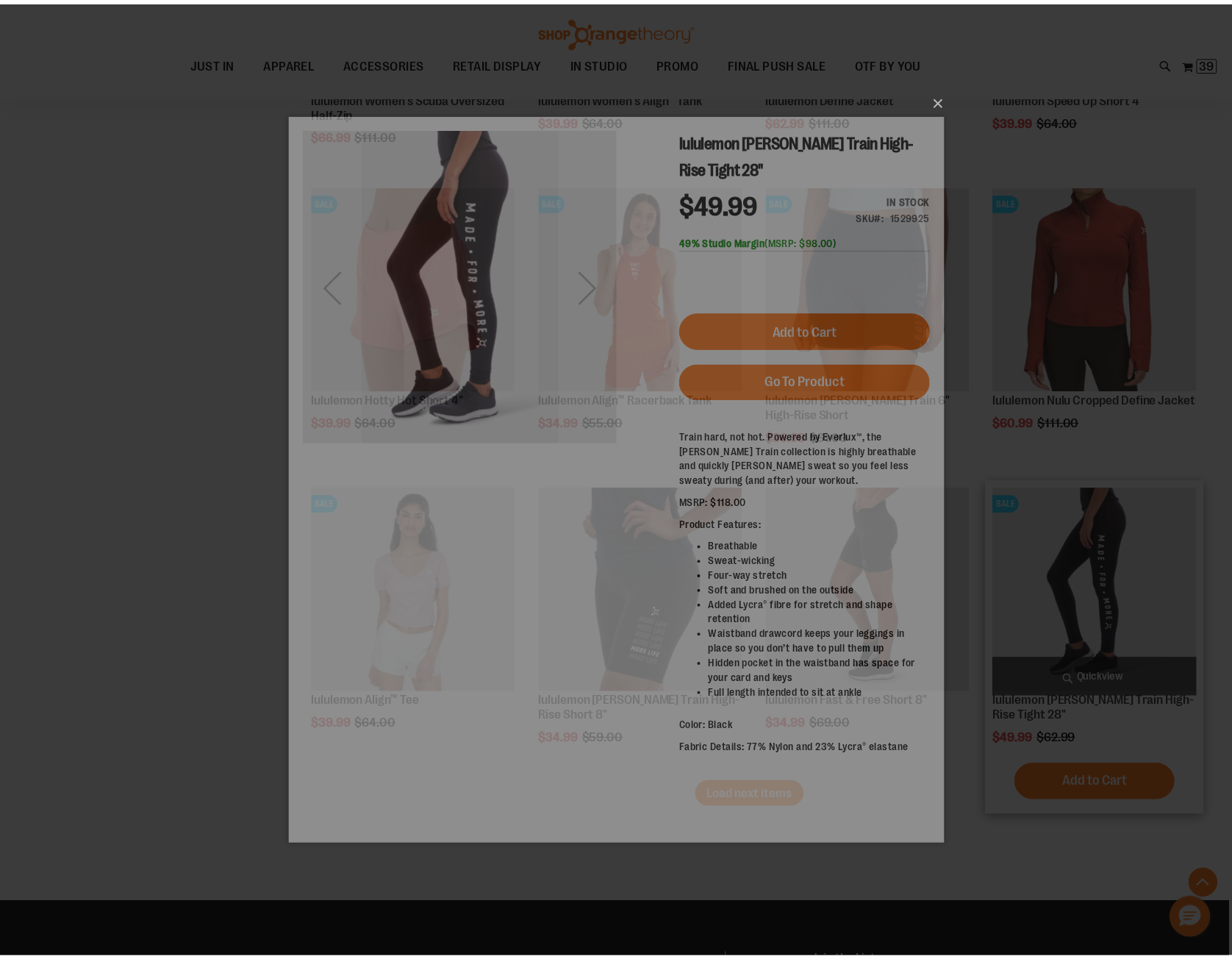
scroll to position [0, 0]
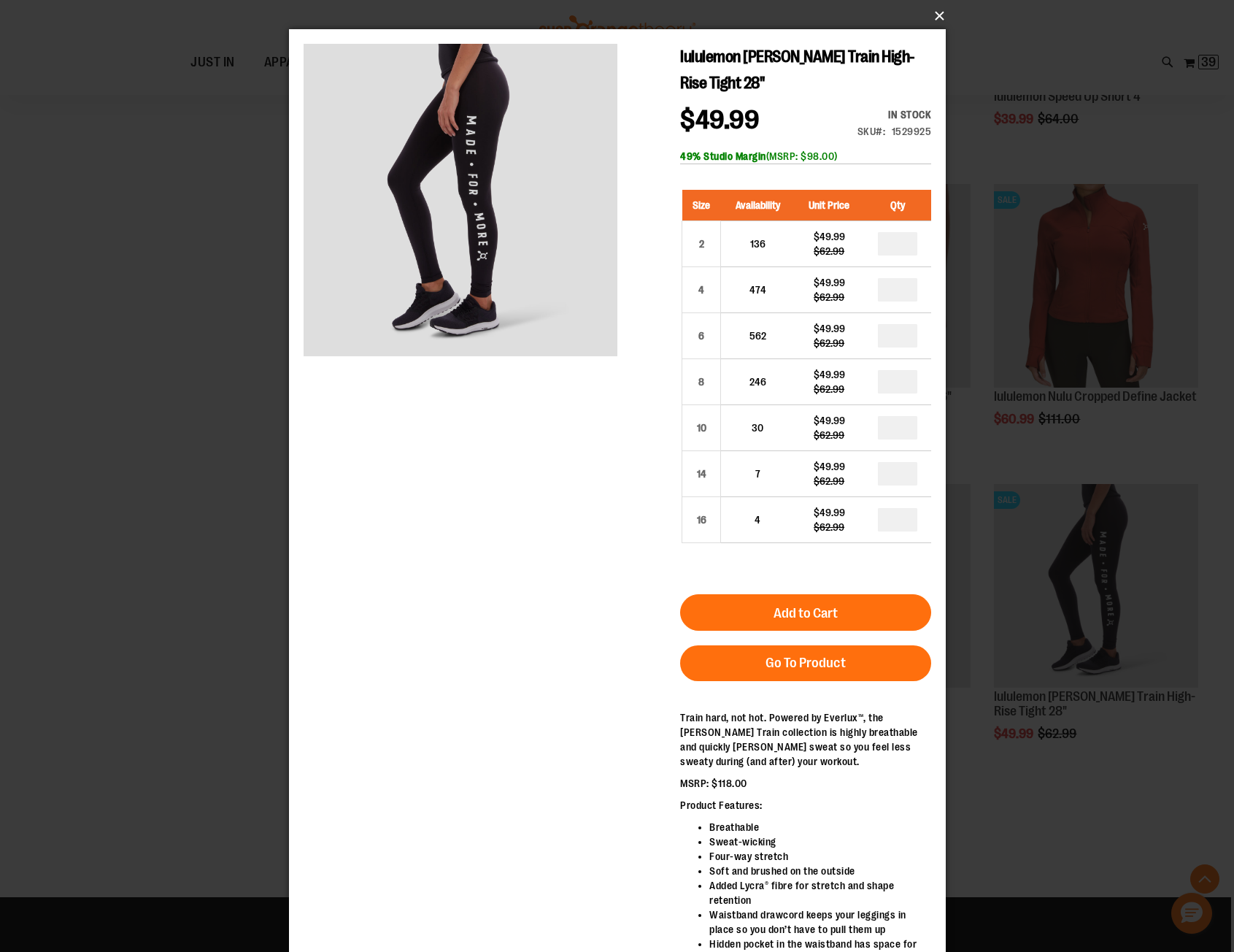
click at [938, 17] on button "×" at bounding box center [622, 16] width 657 height 32
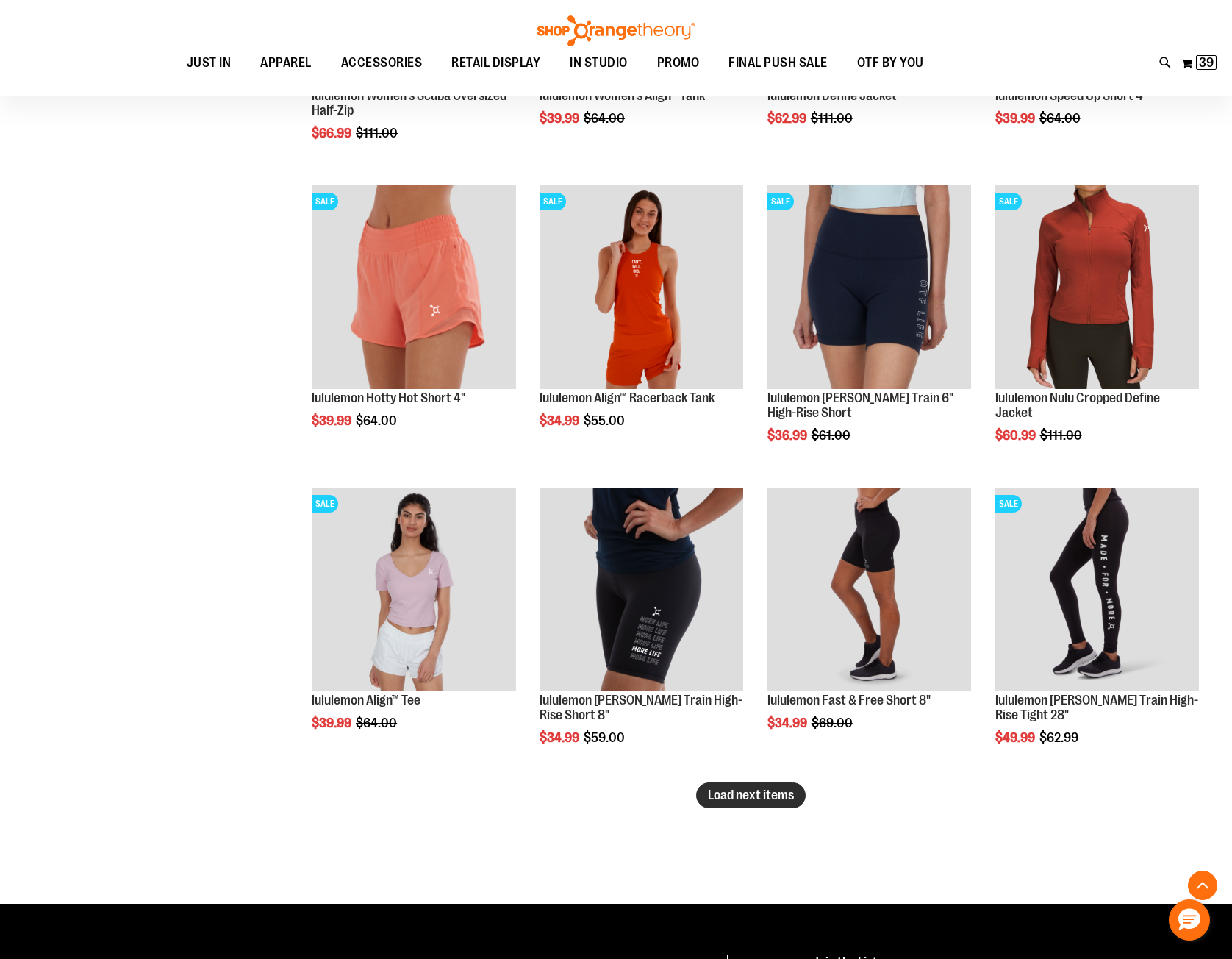
click at [770, 801] on span "Load next items" at bounding box center [750, 794] width 86 height 14
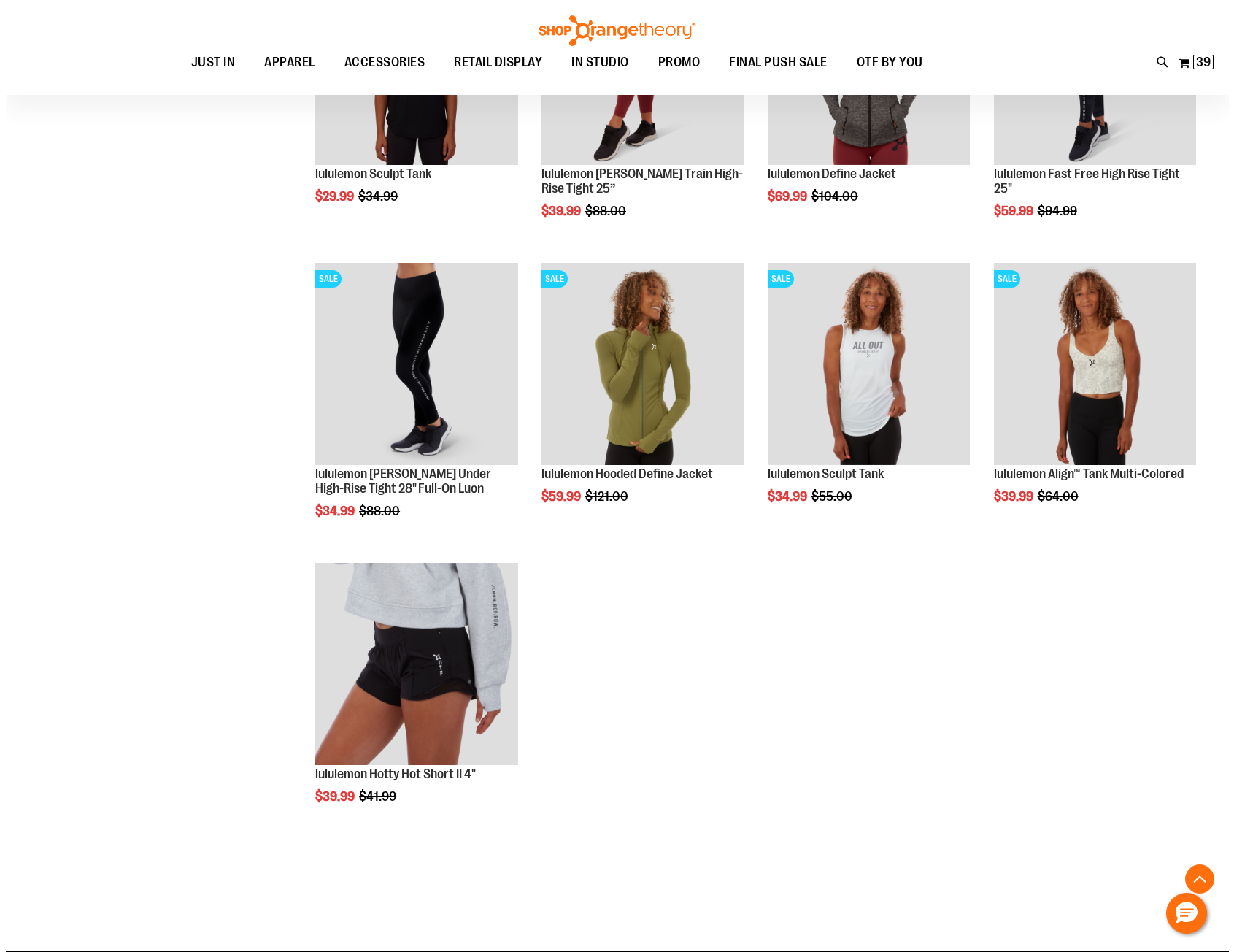
scroll to position [4889, 0]
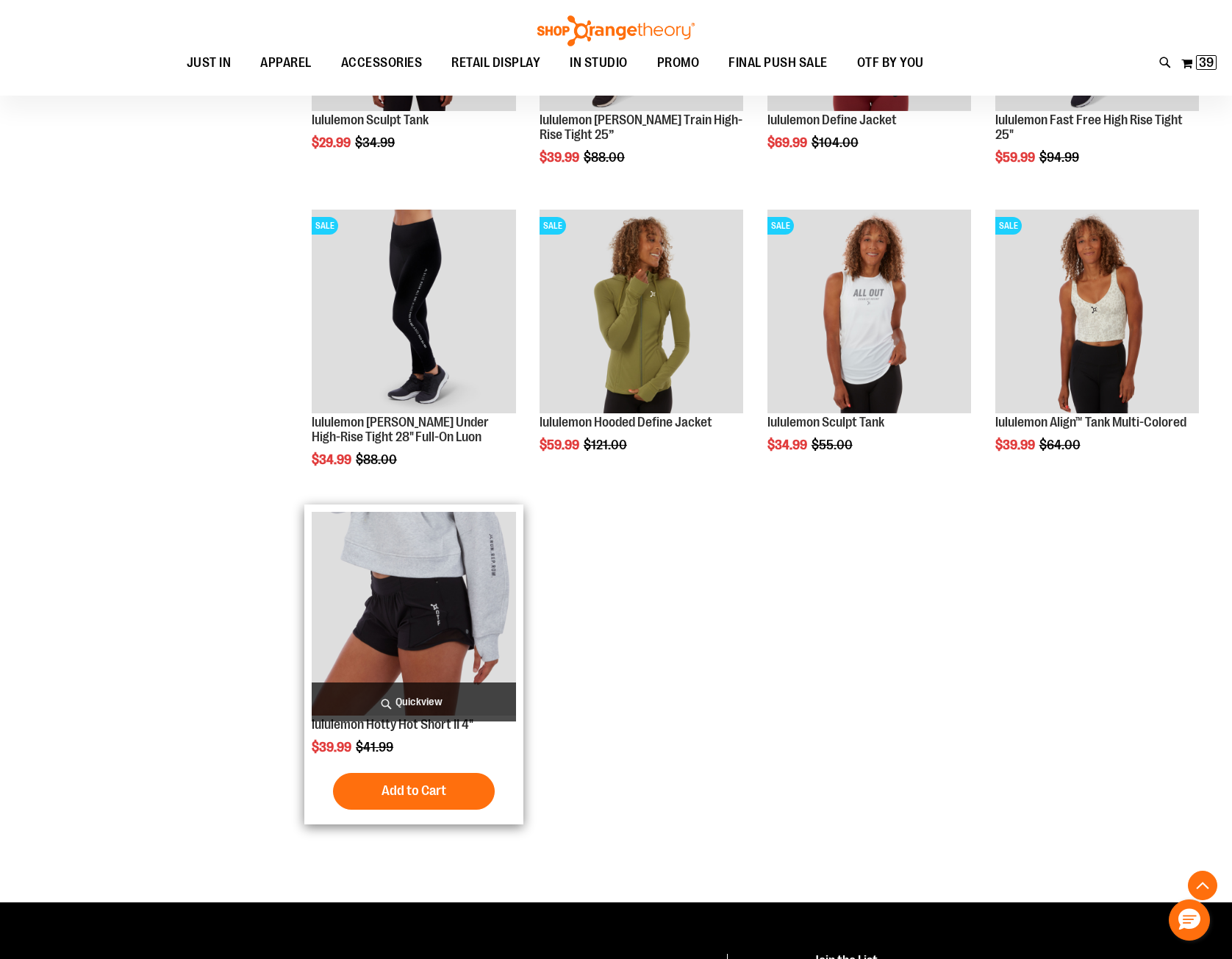
click at [385, 703] on span "Quickview" at bounding box center [413, 702] width 203 height 39
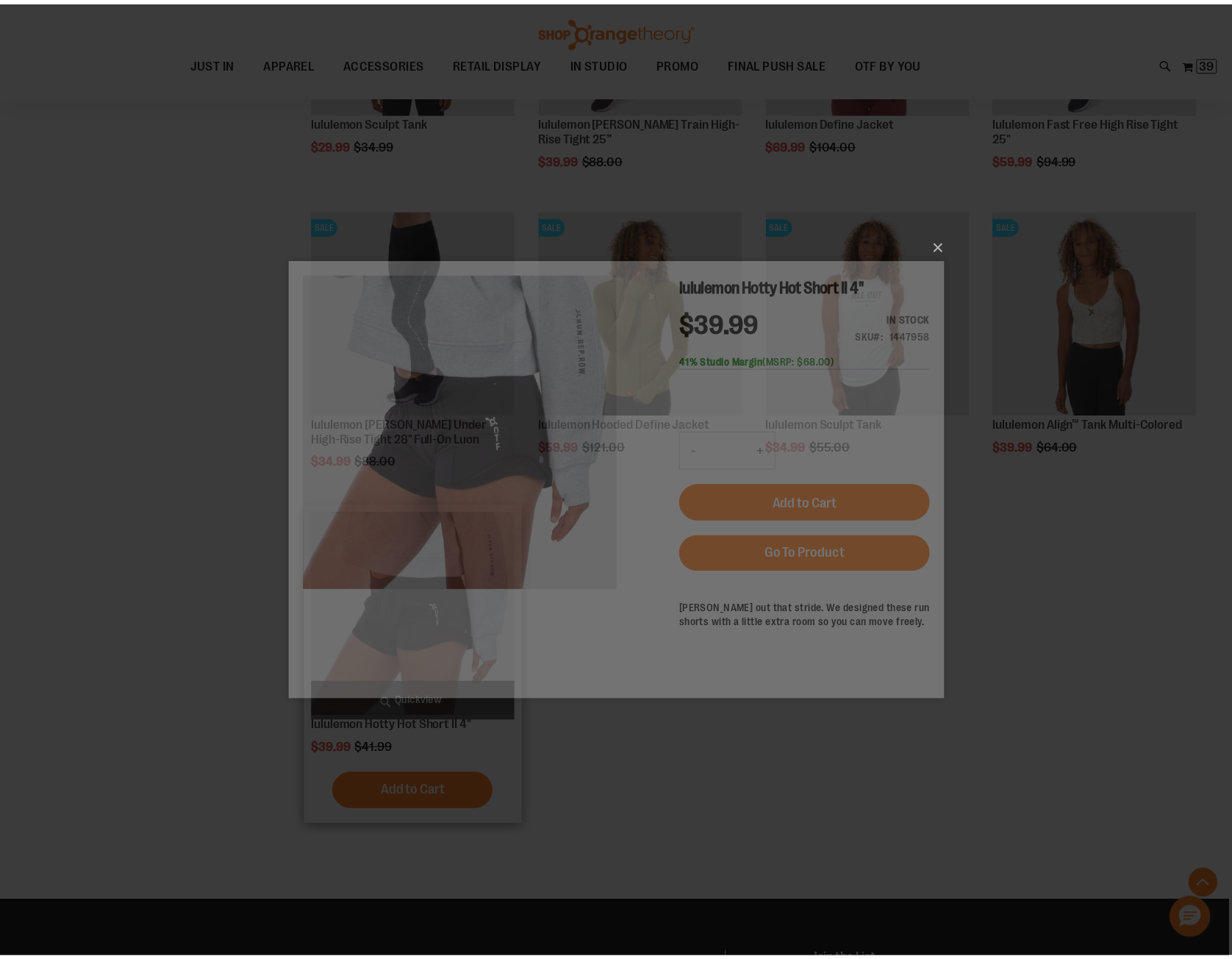
scroll to position [0, 0]
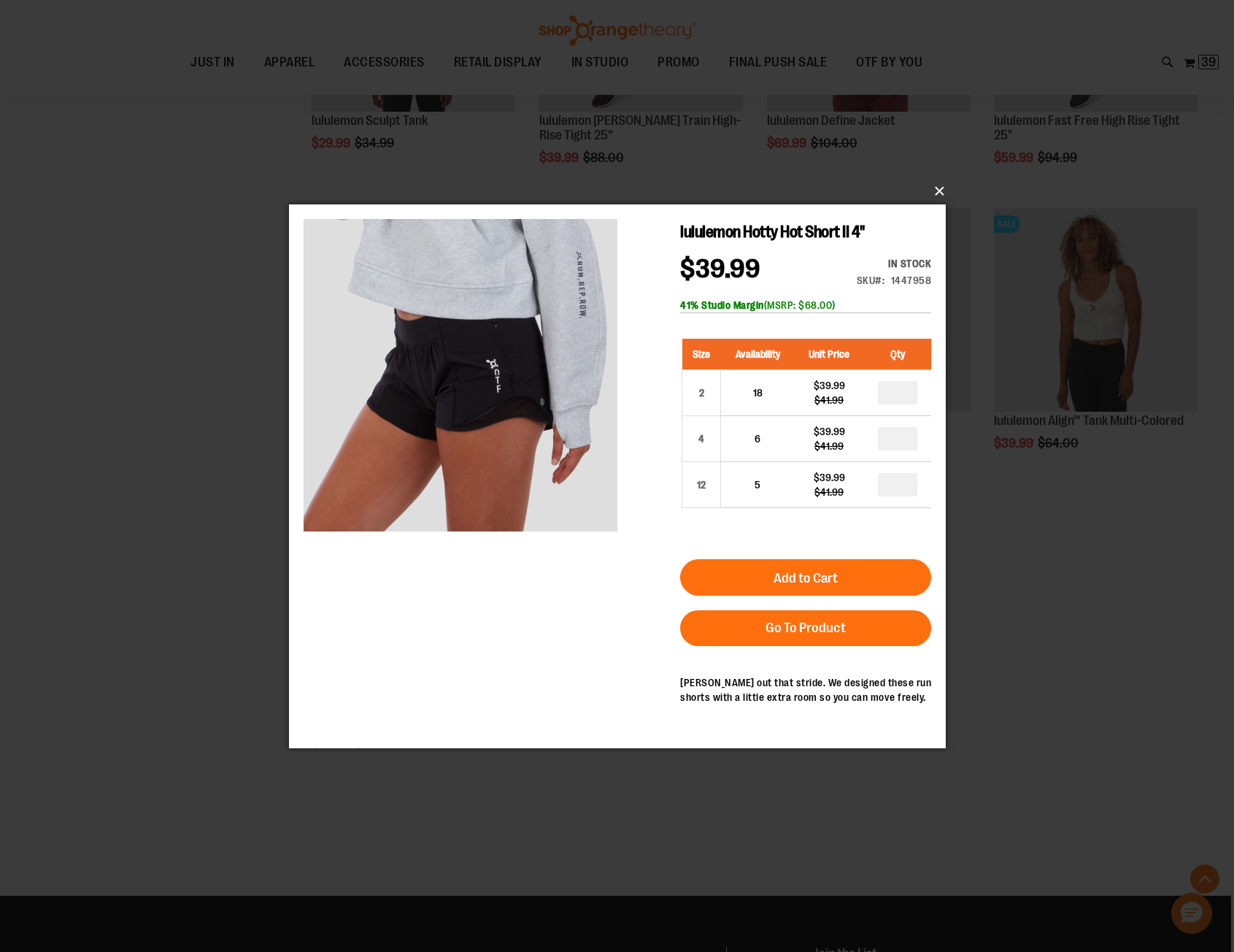
click at [935, 191] on button "×" at bounding box center [622, 191] width 657 height 32
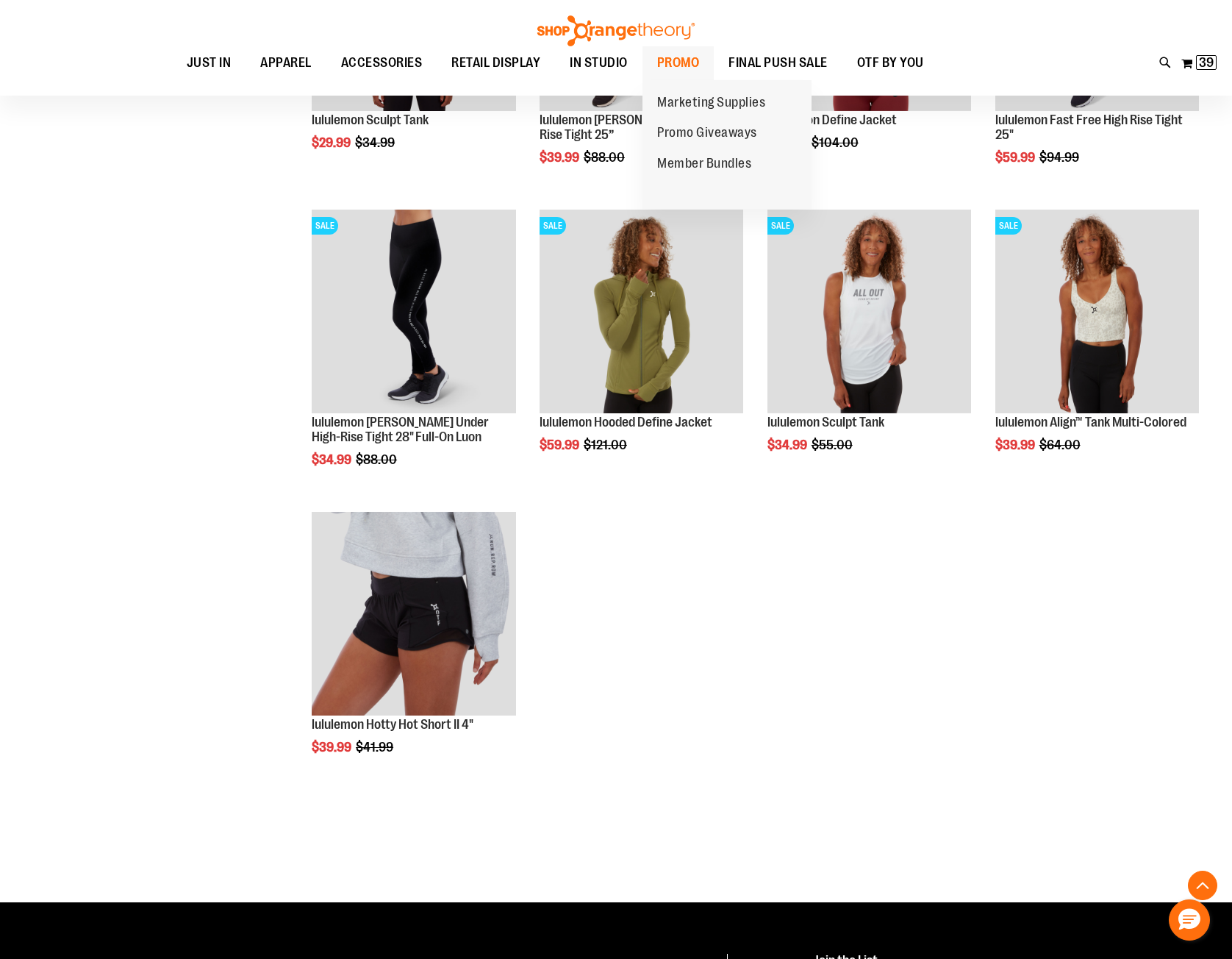
click at [681, 57] on span "PROMO" at bounding box center [678, 62] width 43 height 33
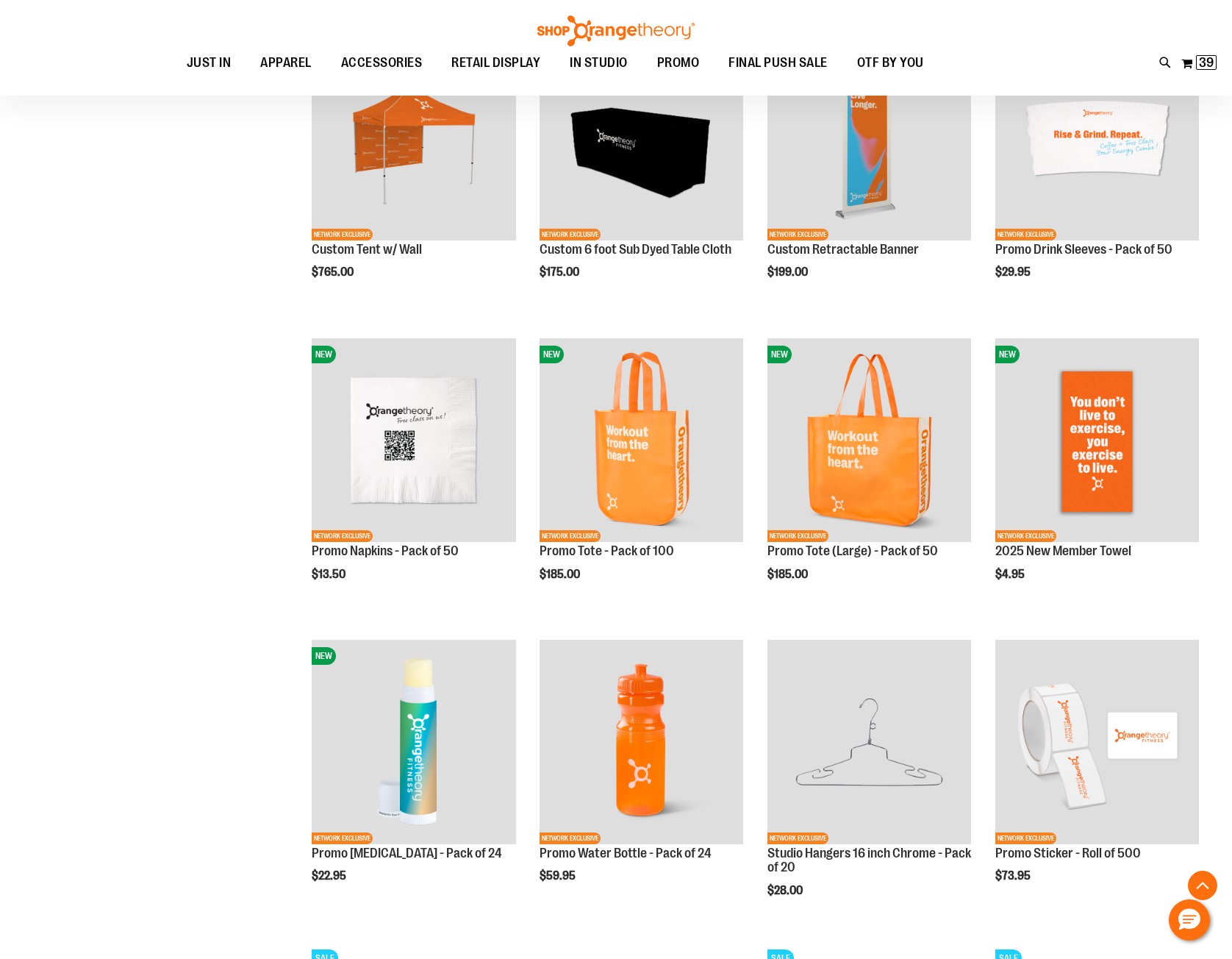
scroll to position [1028, 0]
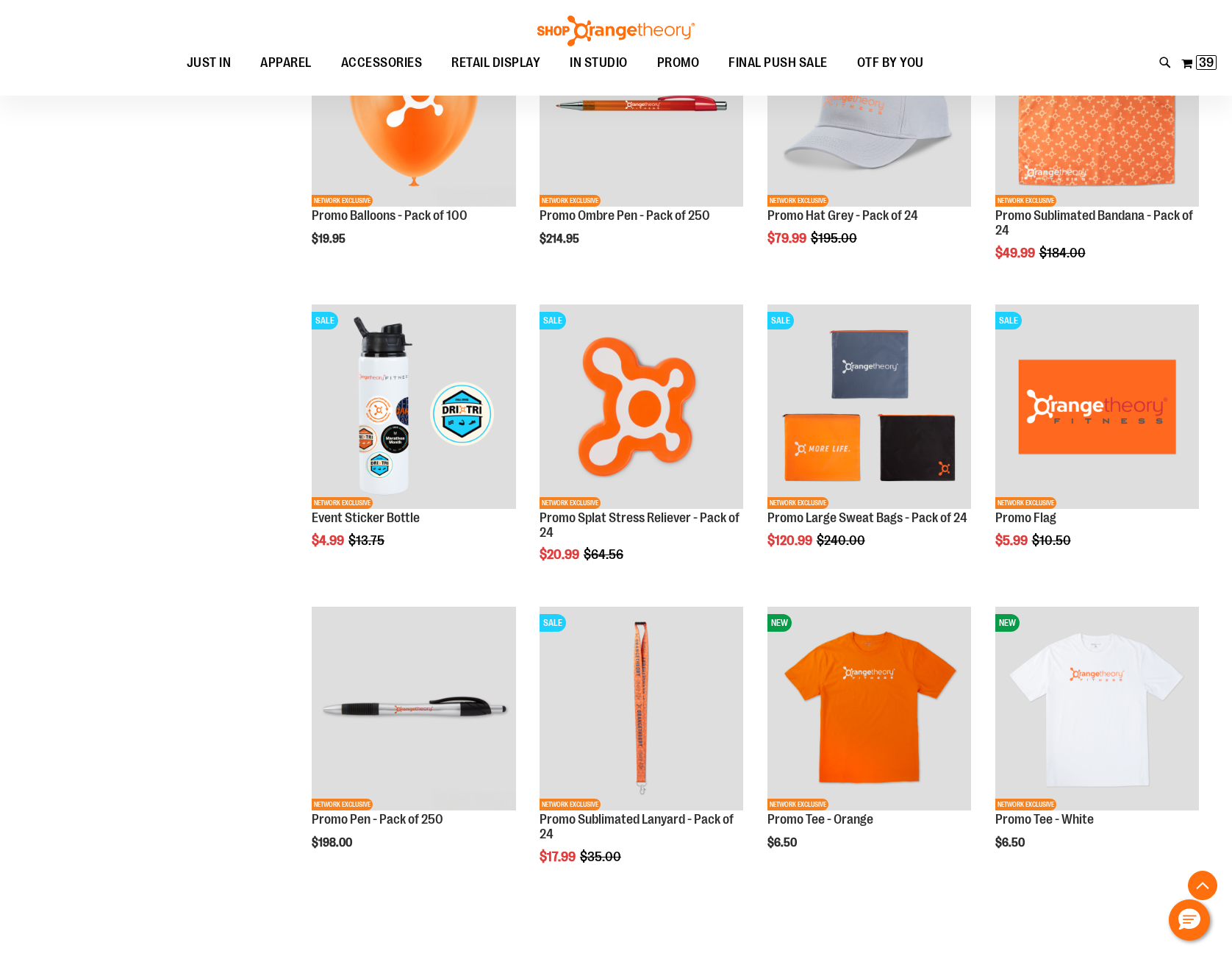
scroll to position [2131, 0]
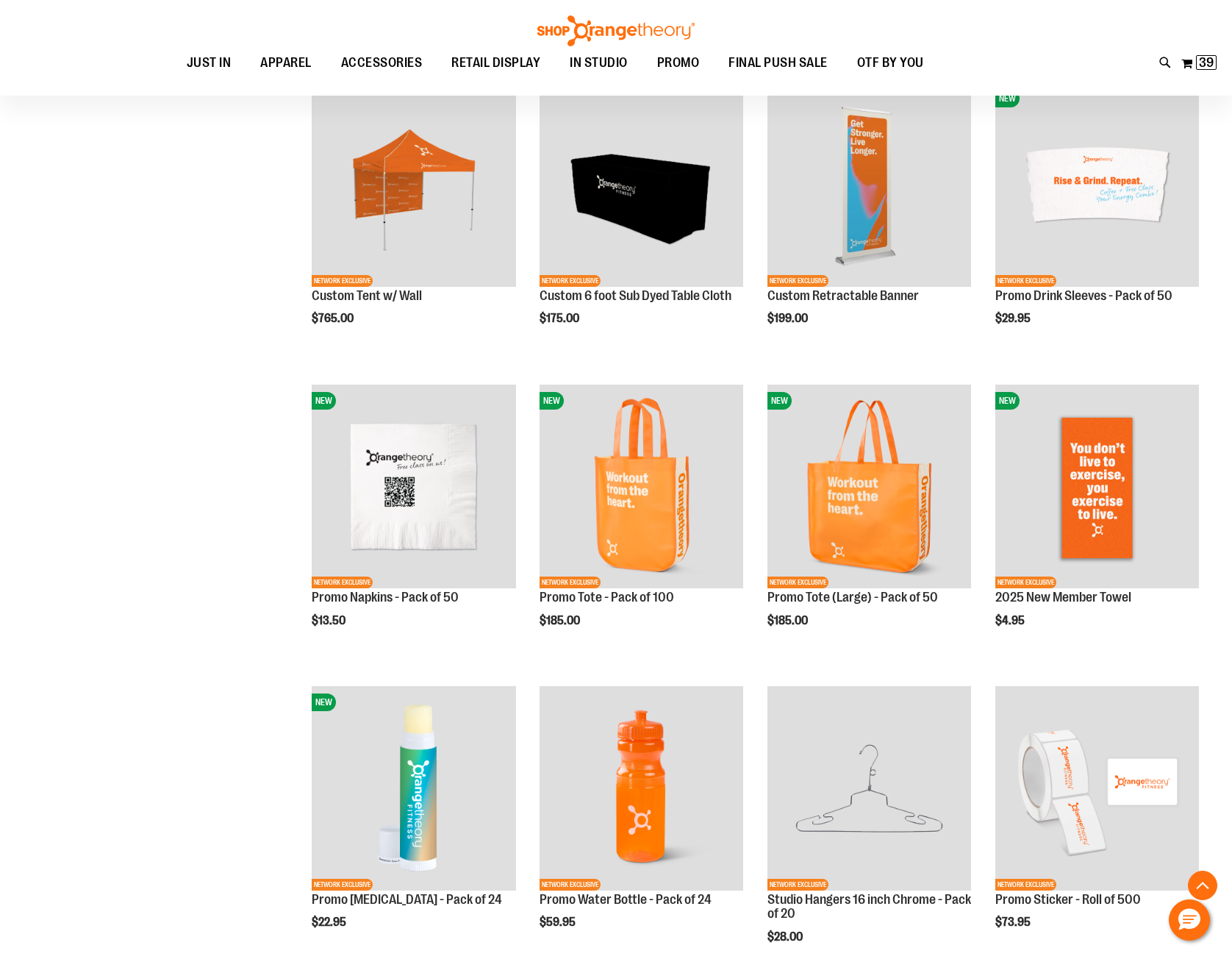
scroll to position [808, 0]
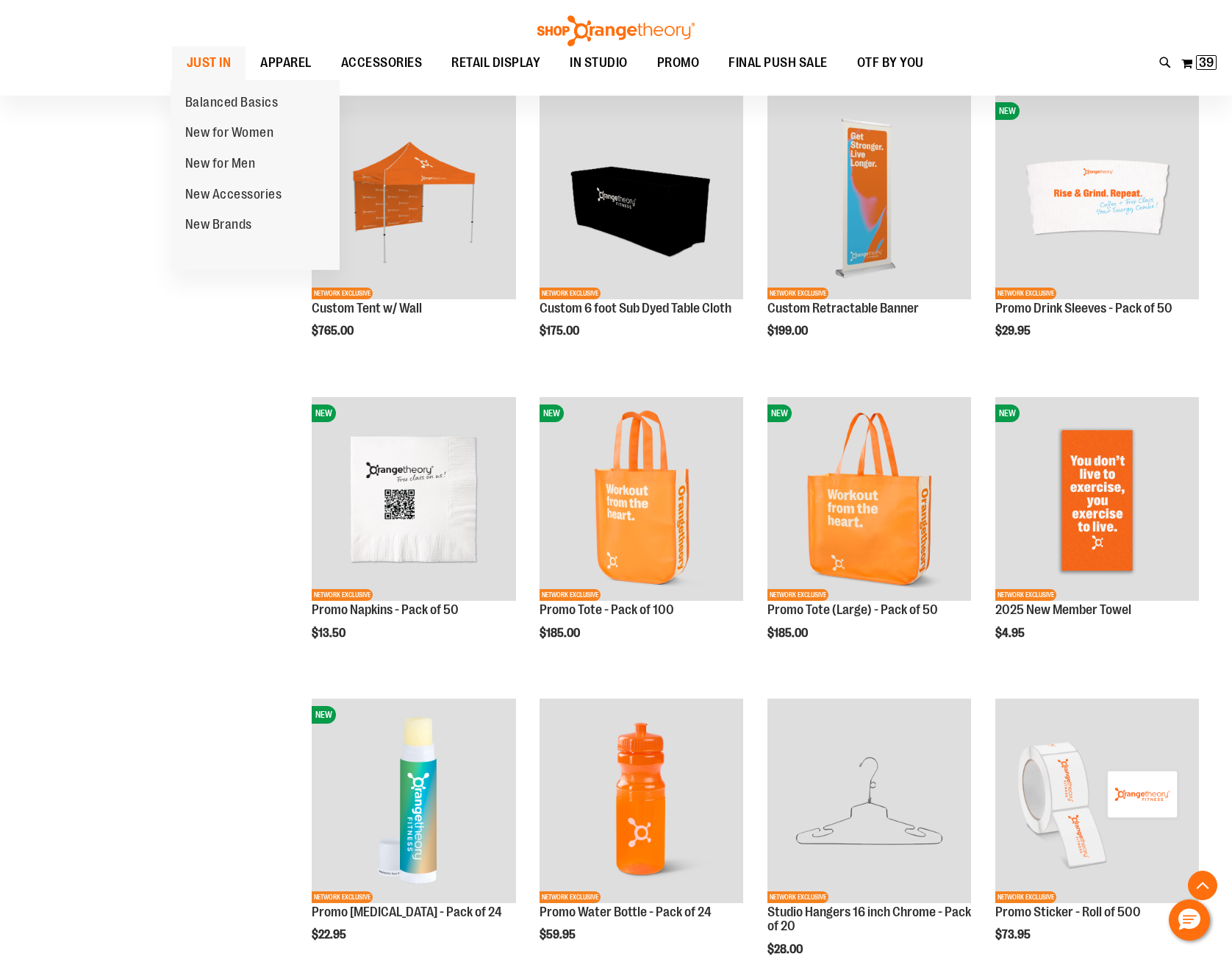
click at [218, 62] on span "JUST IN" at bounding box center [209, 62] width 45 height 33
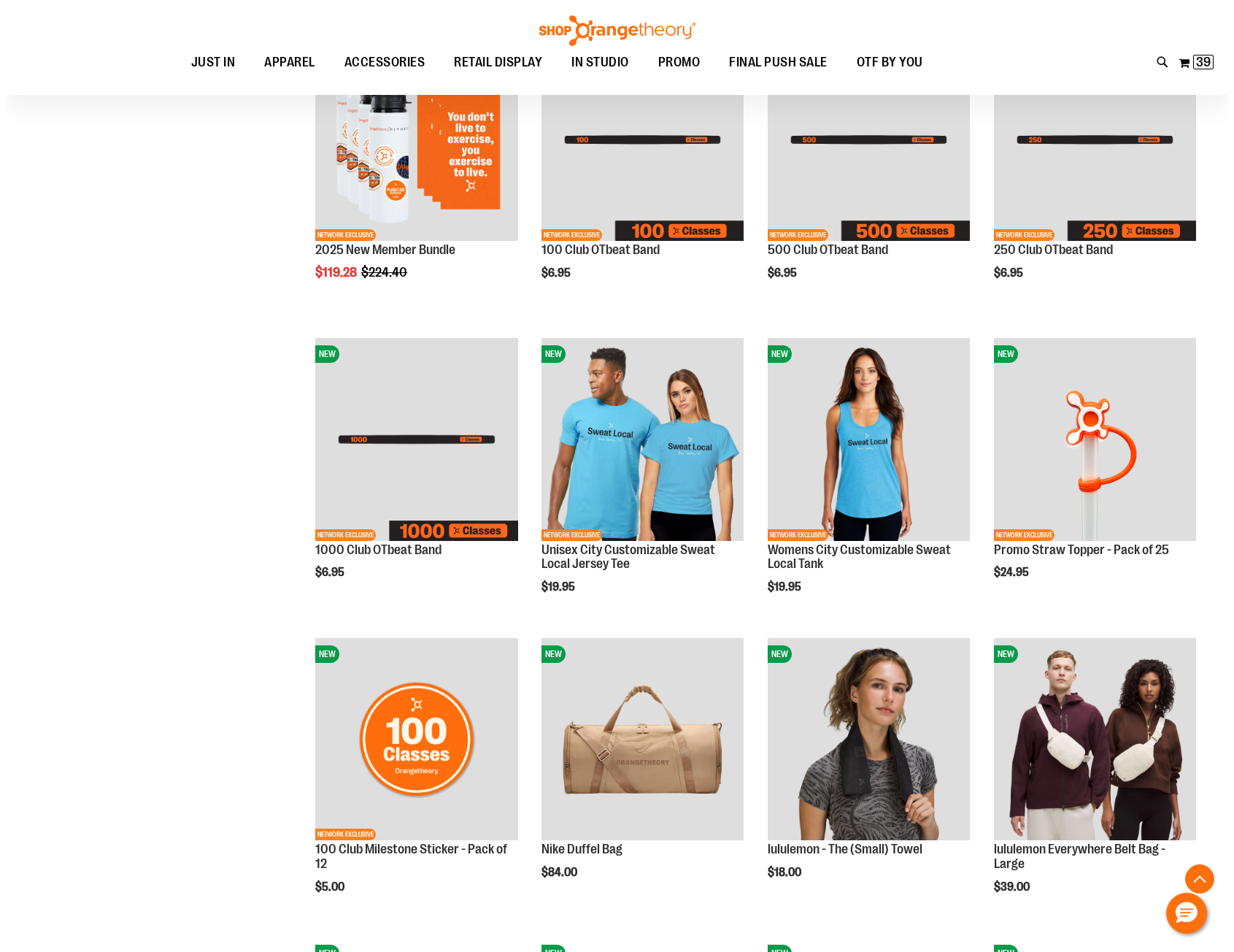
scroll to position [656, 0]
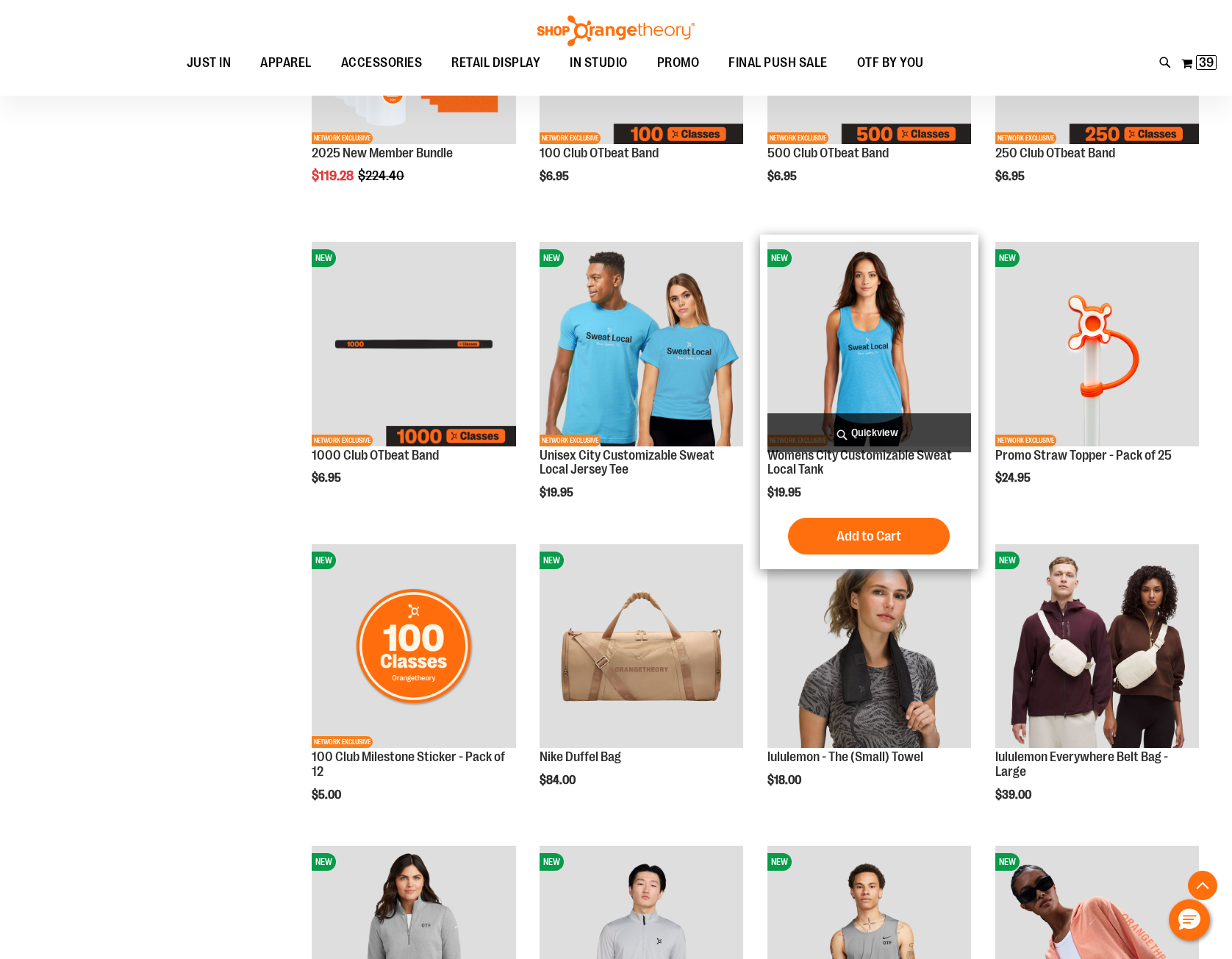
click at [852, 430] on span "Quickview" at bounding box center [869, 432] width 203 height 39
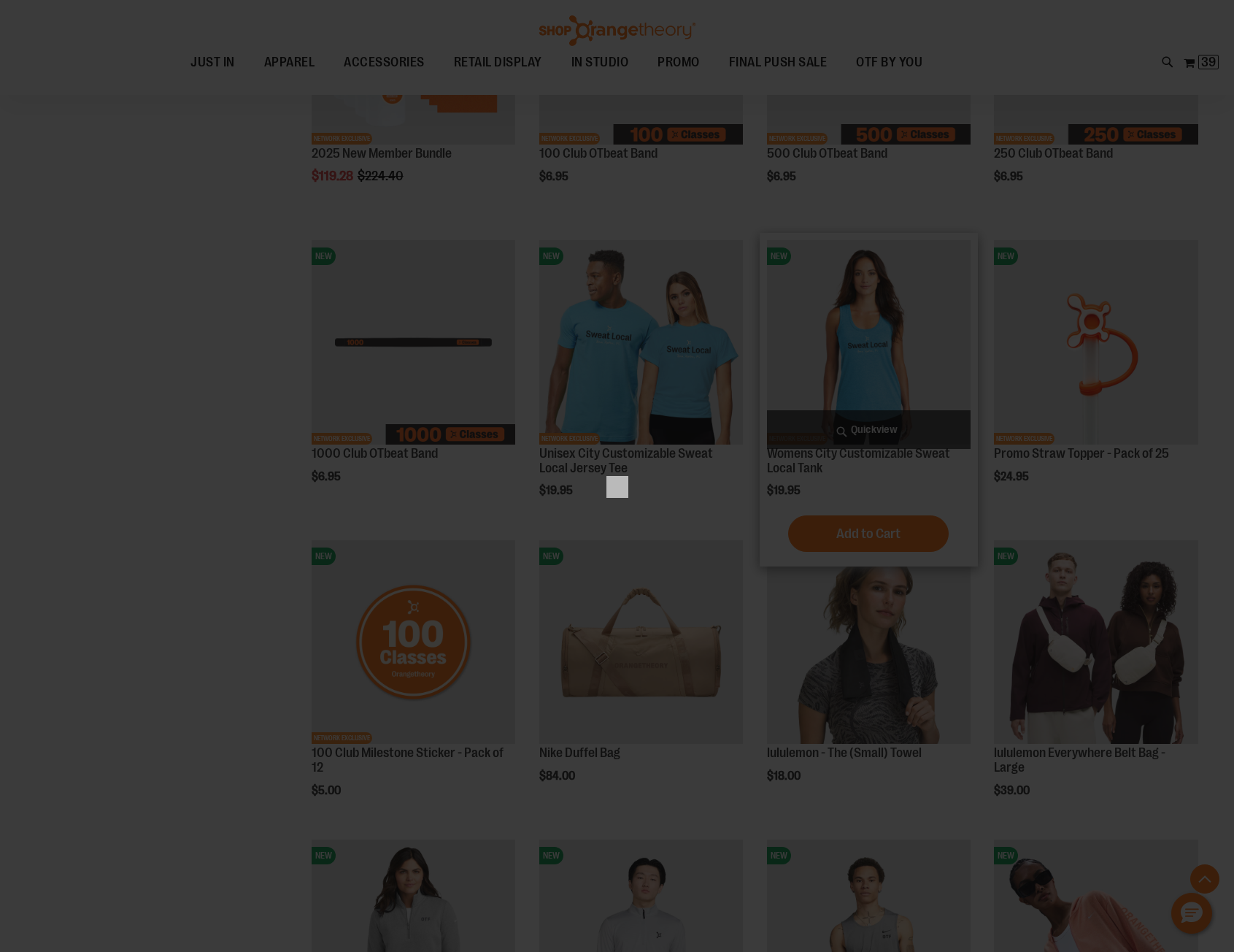
scroll to position [0, 0]
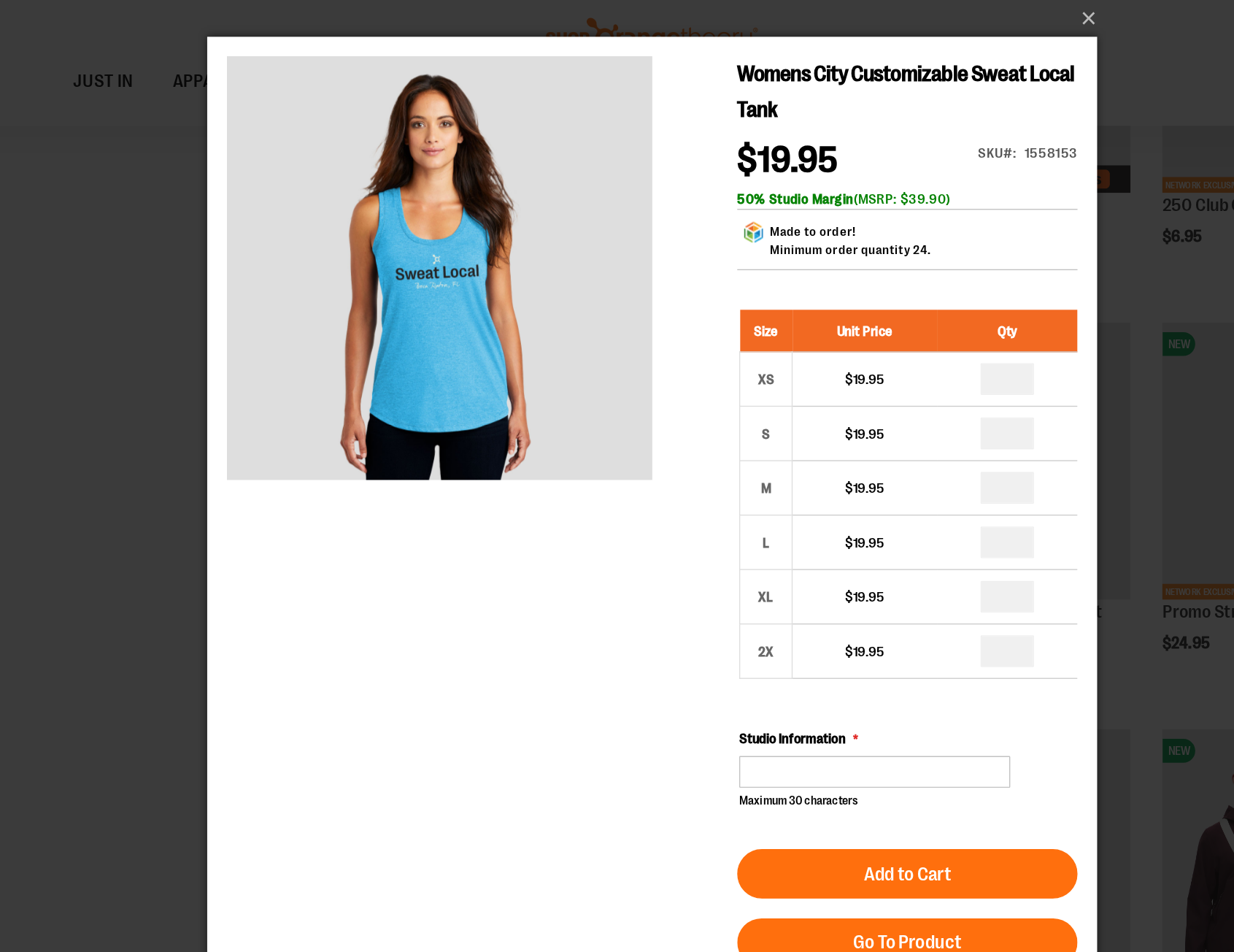
click at [418, 262] on div "carousel" at bounding box center [377, 208] width 314 height 314
click at [935, 14] on button "×" at bounding box center [622, 16] width 657 height 32
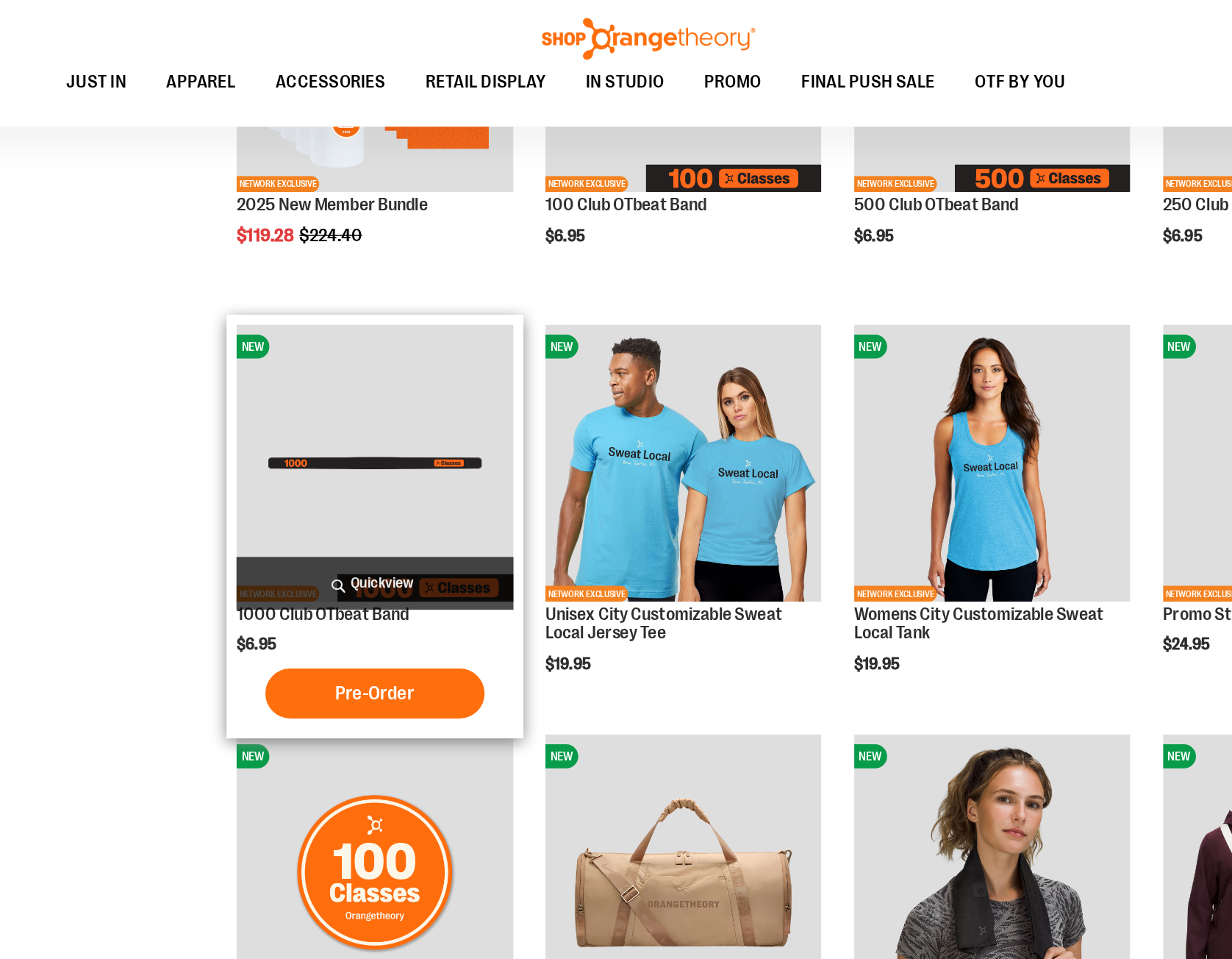
click at [391, 432] on span "Quickview" at bounding box center [413, 432] width 203 height 39
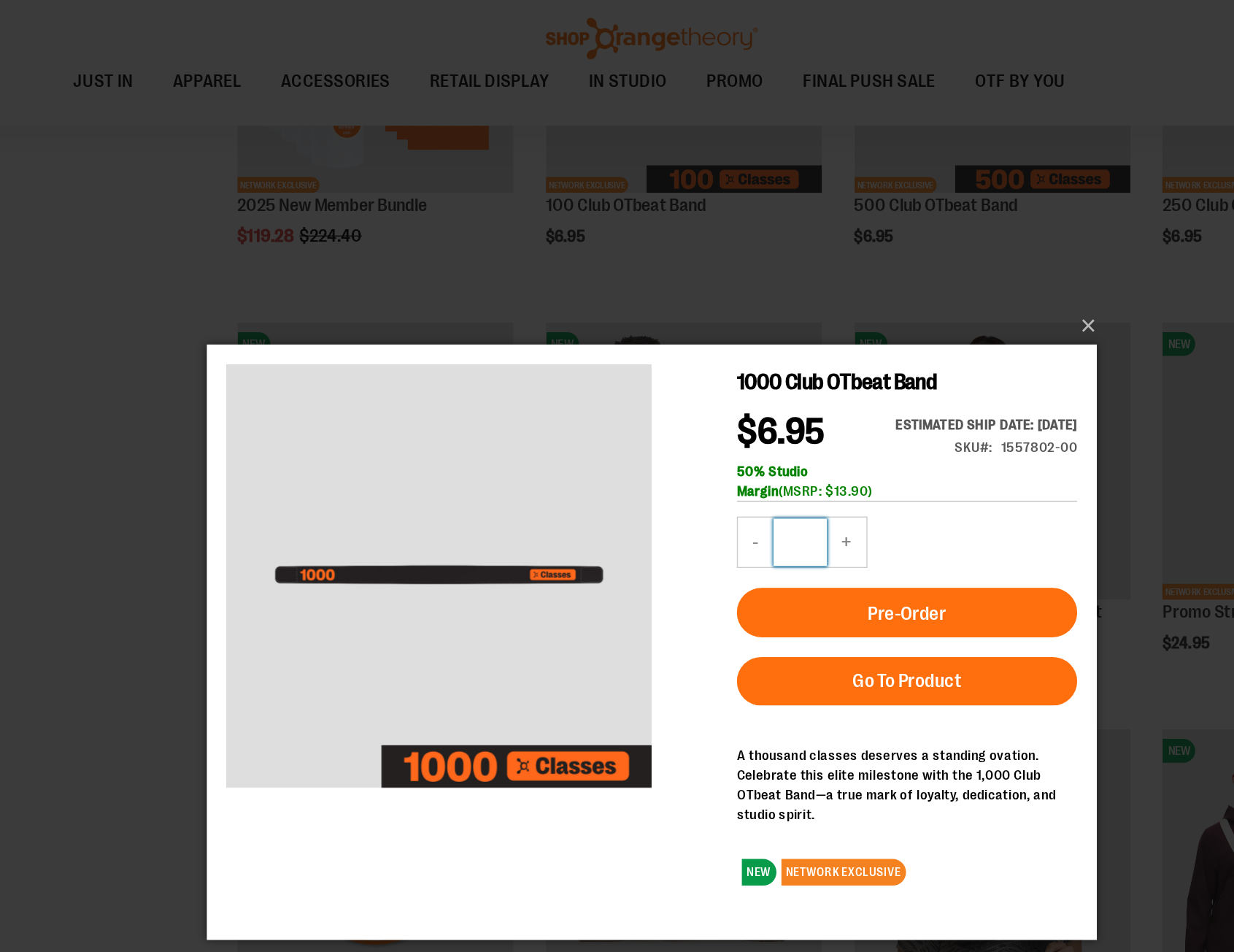
drag, startPoint x: 654, startPoint y: 505, endPoint x: 619, endPoint y: 505, distance: 35.0
click at [617, 505] on div "- Qty * +" at bounding box center [645, 490] width 96 height 38
type input "**"
click at [781, 504] on div "Pre-Order" at bounding box center [723, 516] width 251 height 89
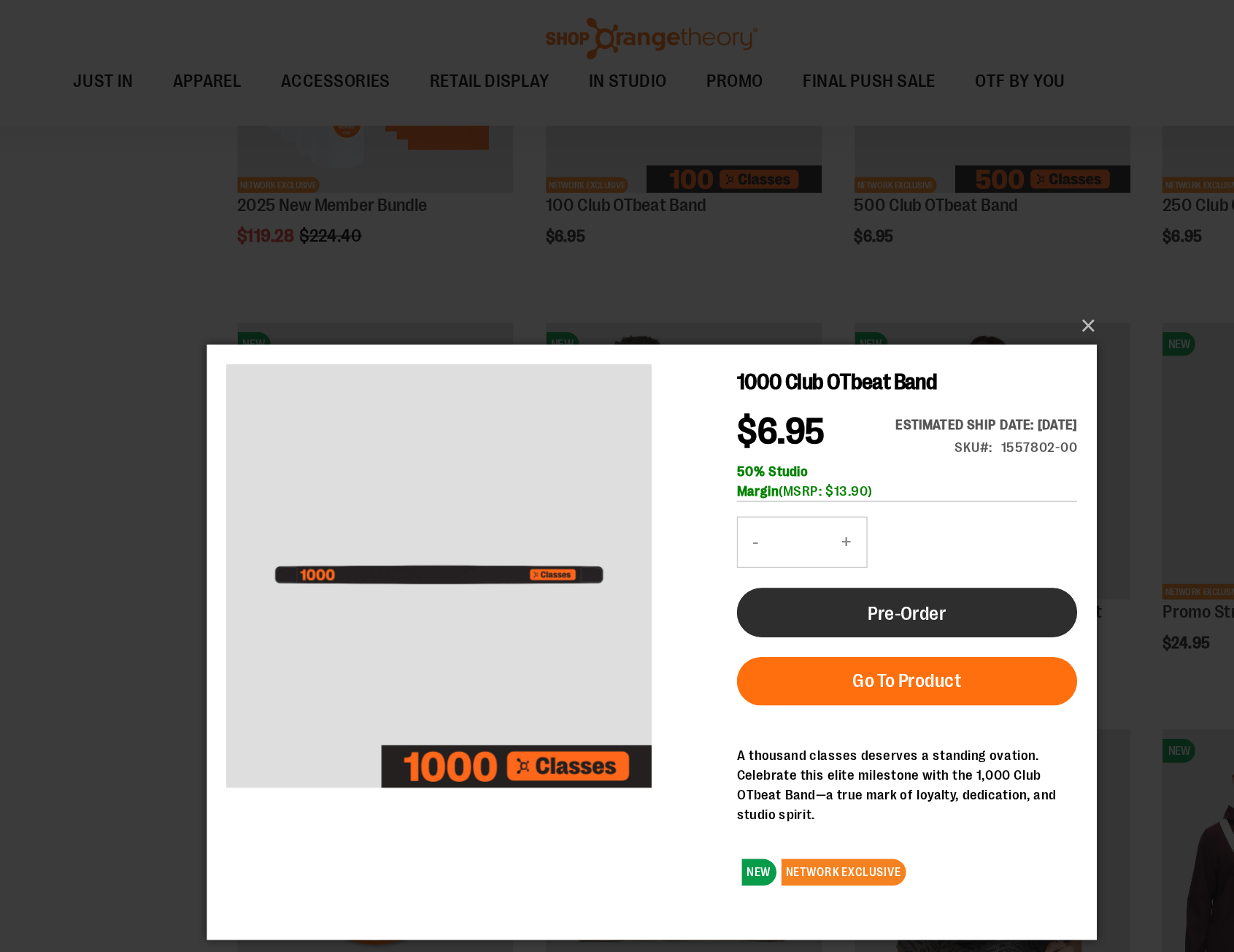
click at [725, 550] on span "Pre-Order" at bounding box center [723, 542] width 57 height 16
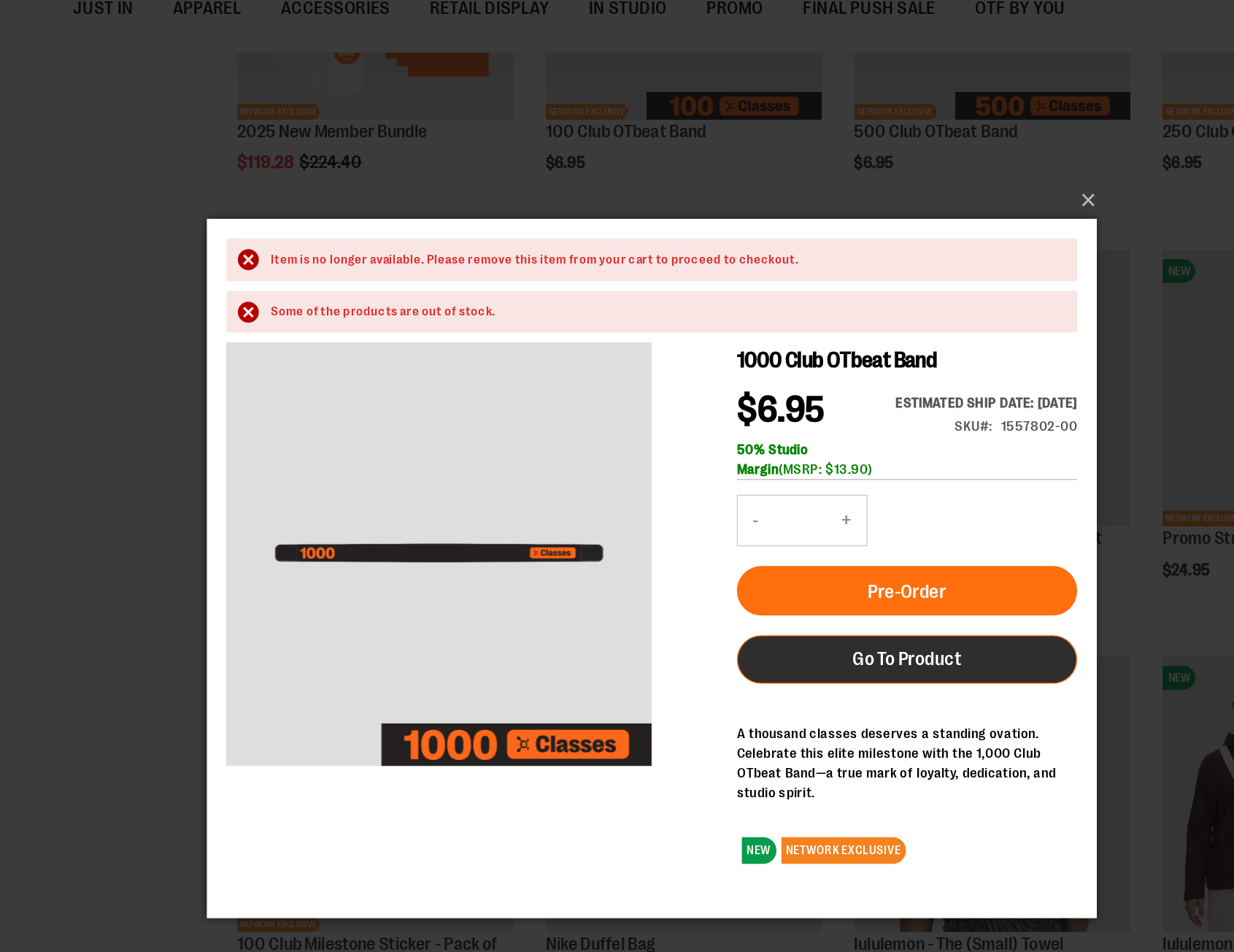
click at [730, 552] on span "Go To Product" at bounding box center [722, 543] width 80 height 16
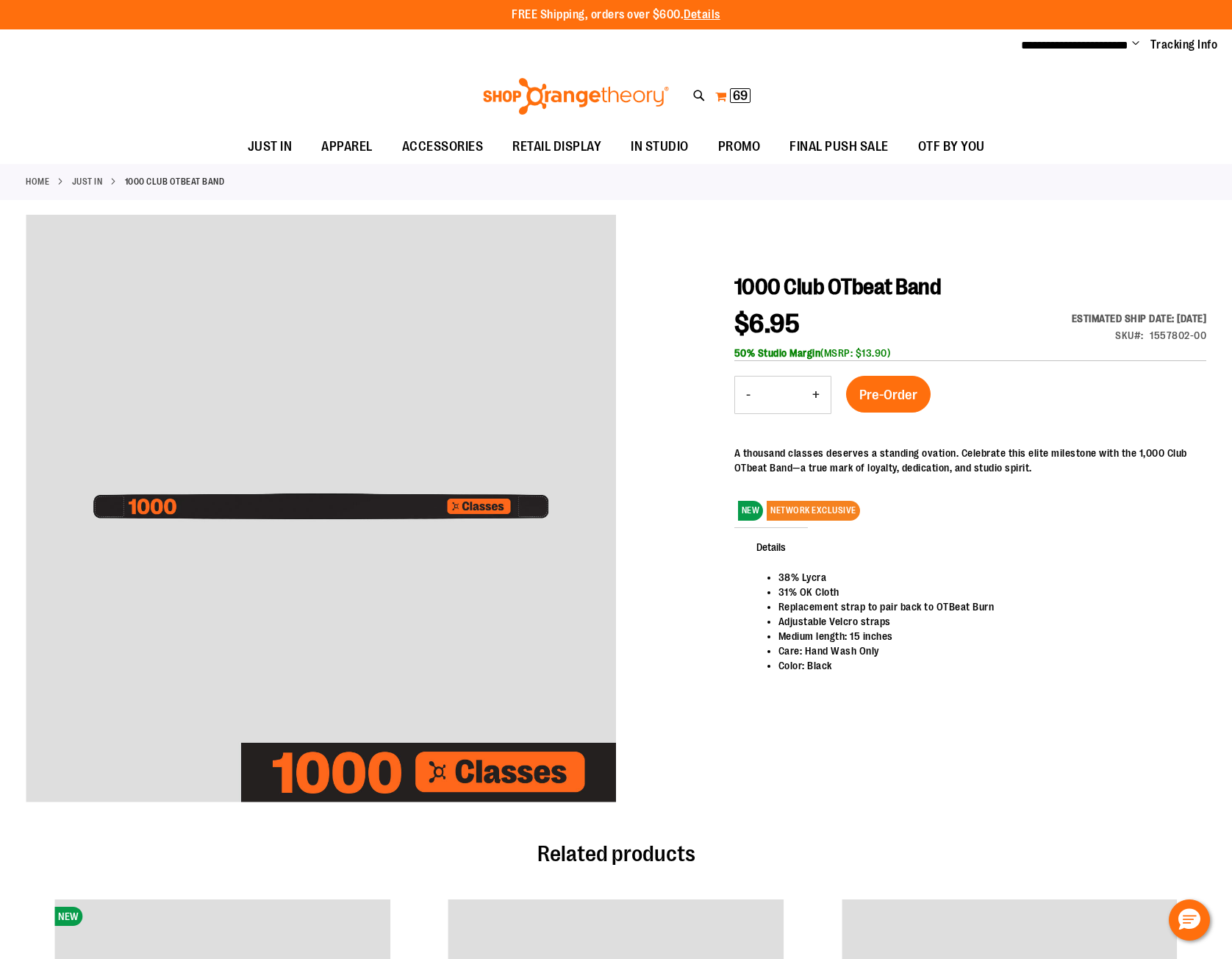
click at [737, 93] on span "69" at bounding box center [739, 95] width 14 height 14
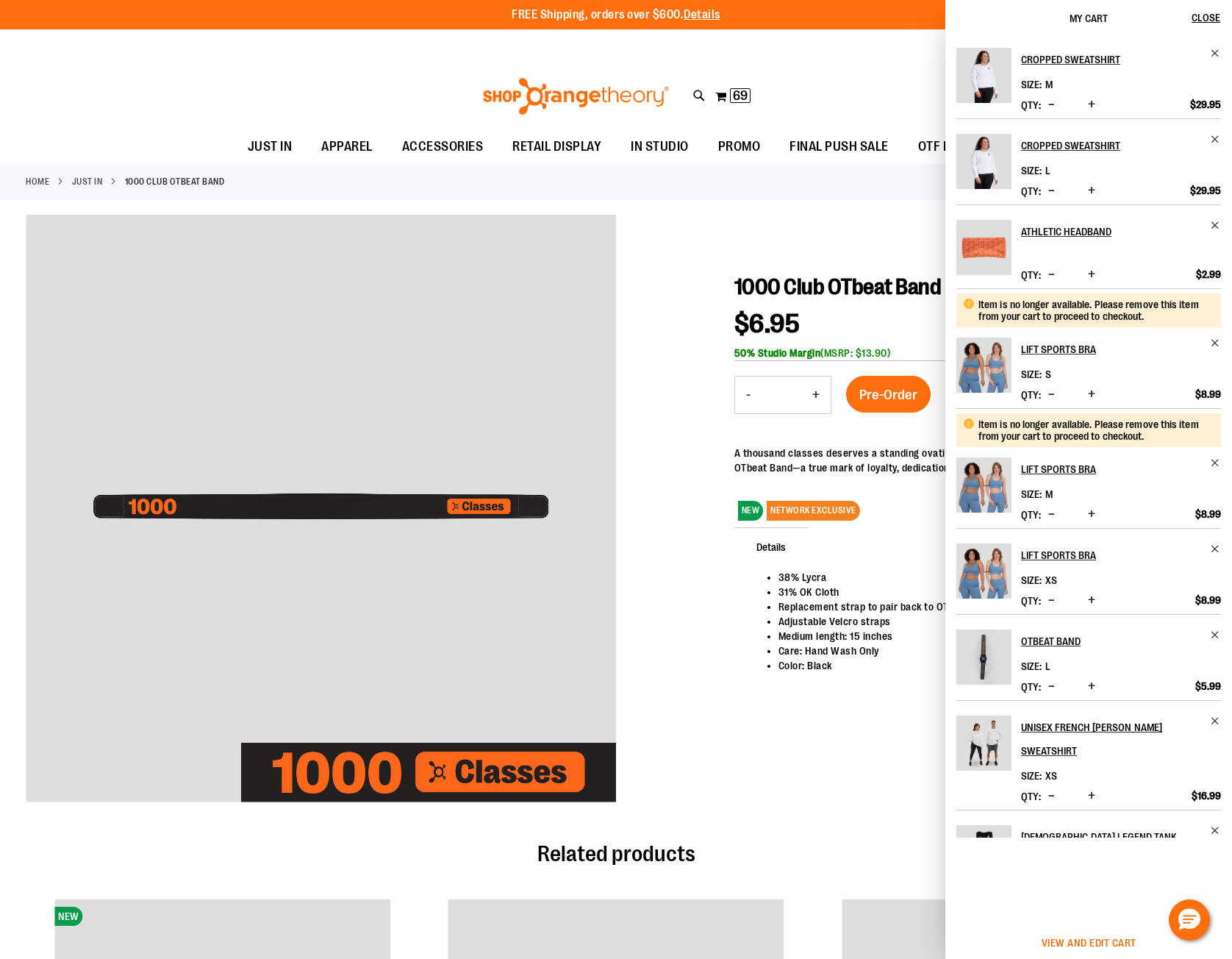
click at [1084, 944] on span "View and edit cart" at bounding box center [1089, 942] width 95 height 11
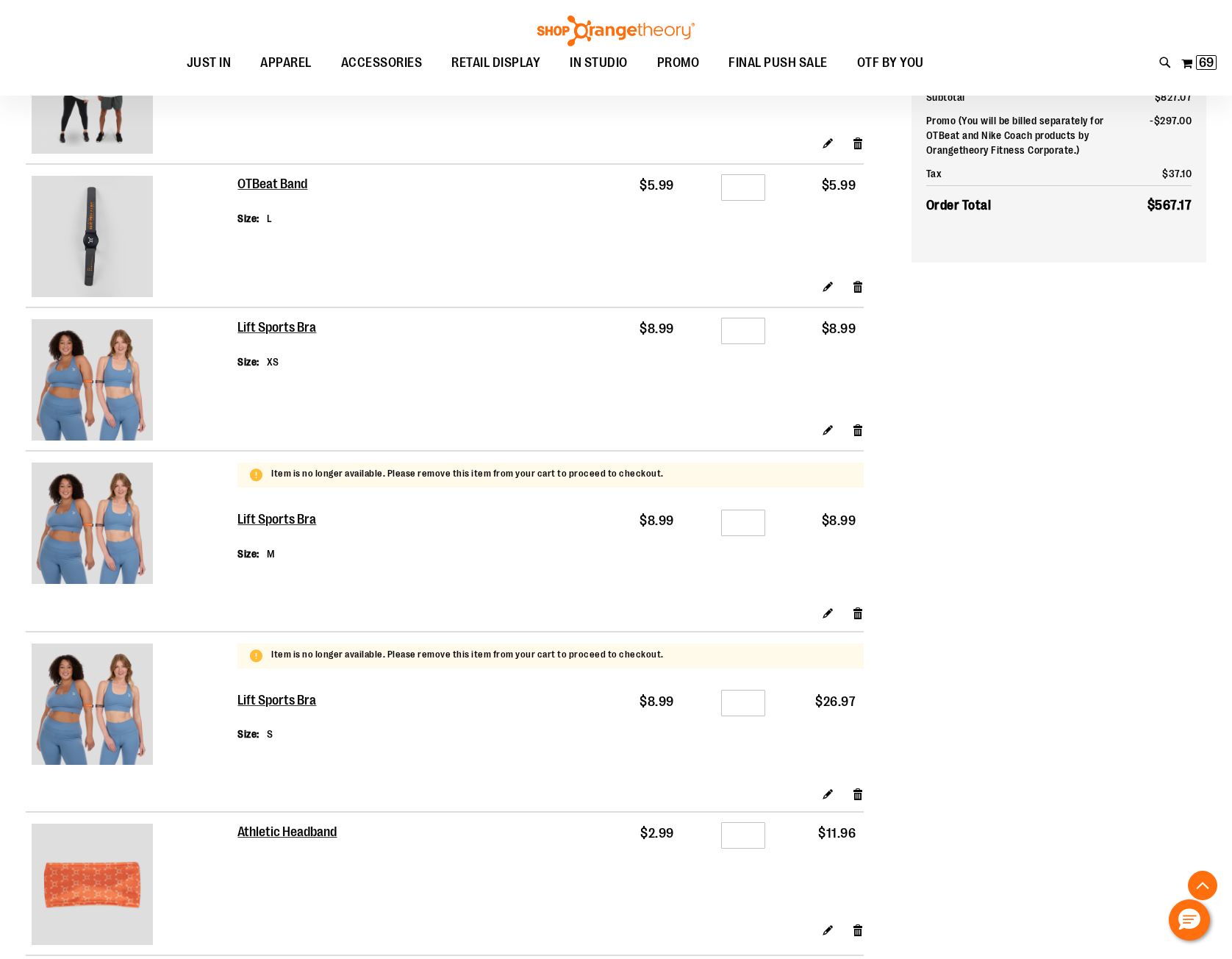
scroll to position [661, 0]
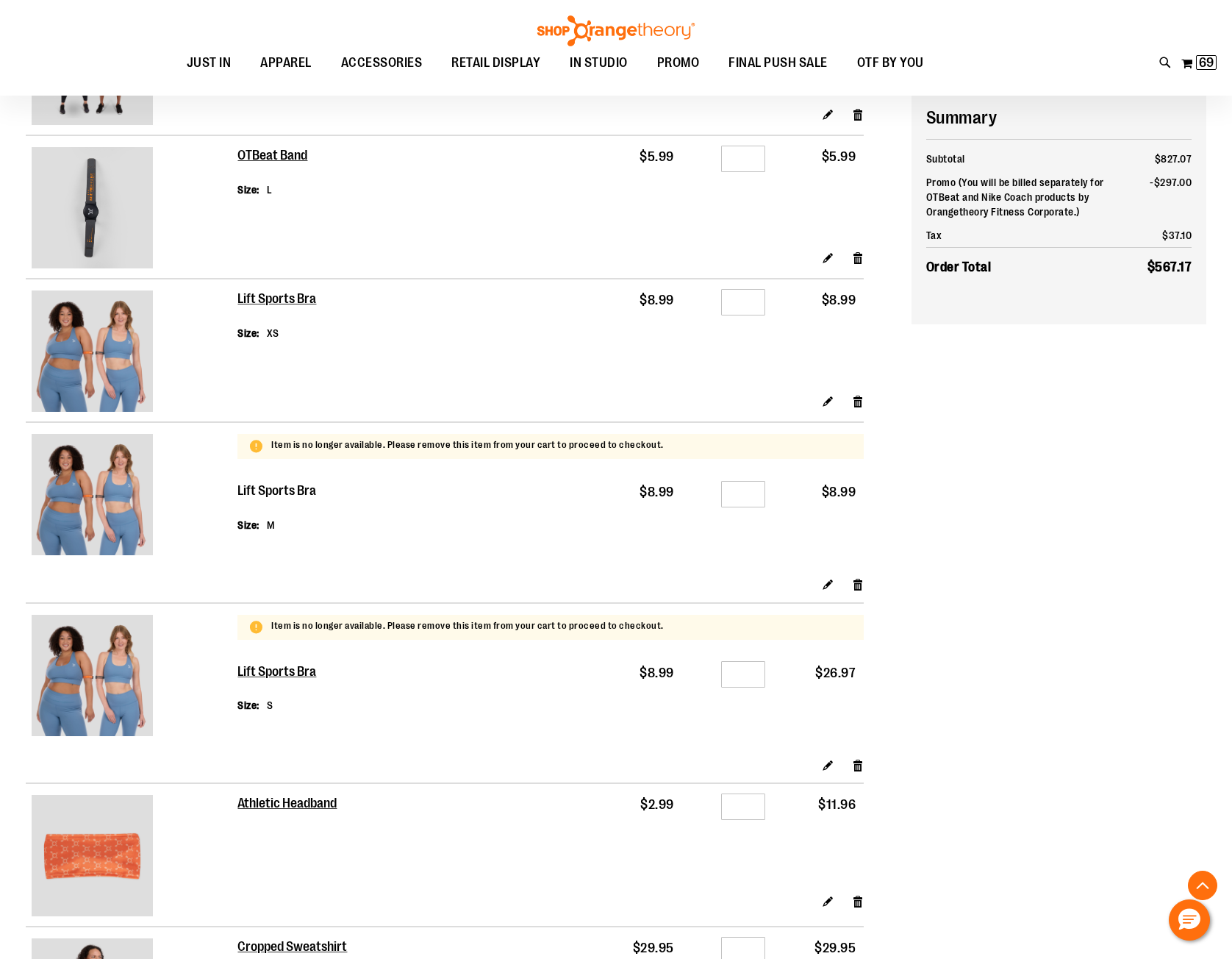
click at [276, 488] on h2 "Lift Sports Bra" at bounding box center [277, 491] width 79 height 16
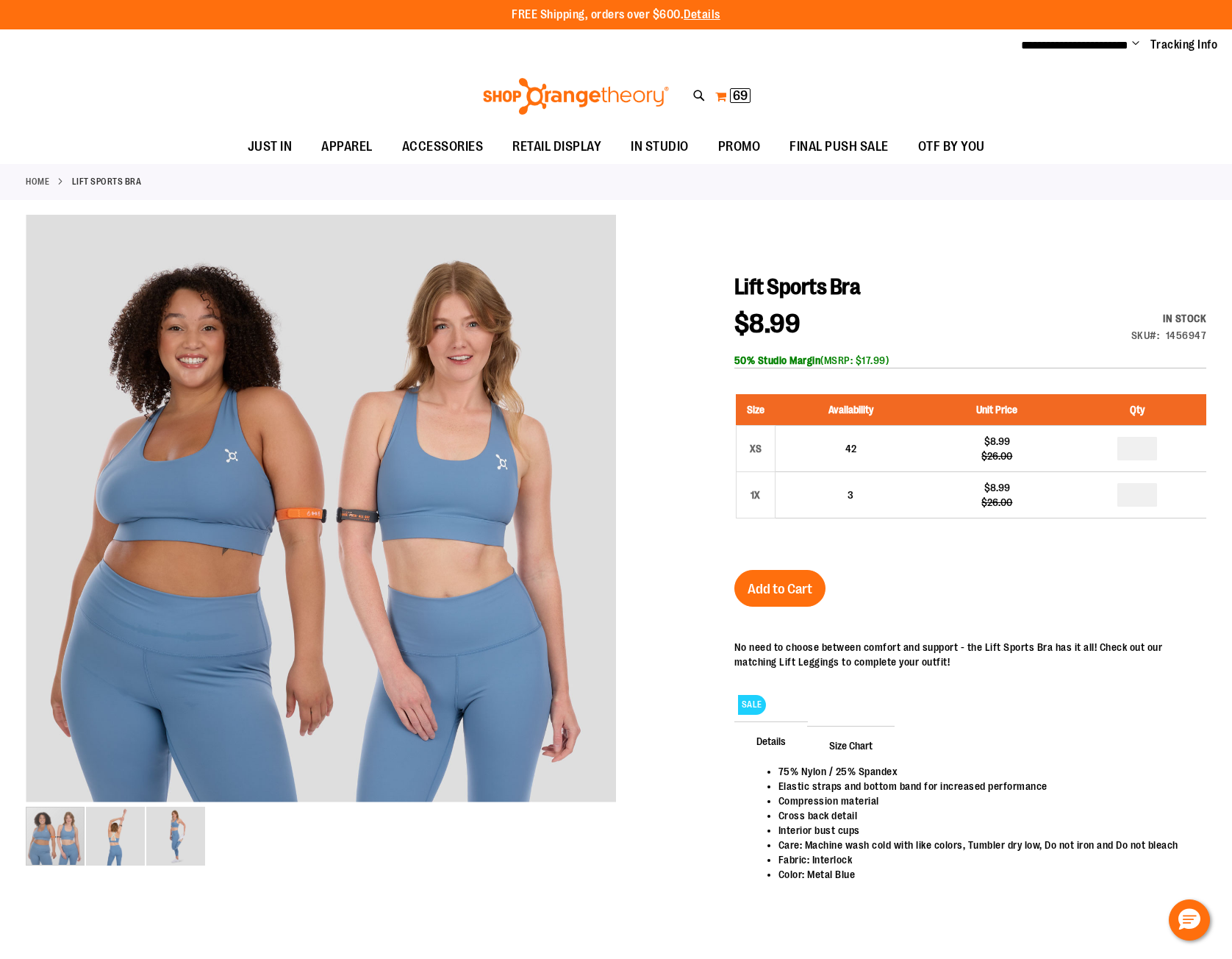
click at [724, 95] on button "My Cart 69 69 items" at bounding box center [732, 96] width 37 height 24
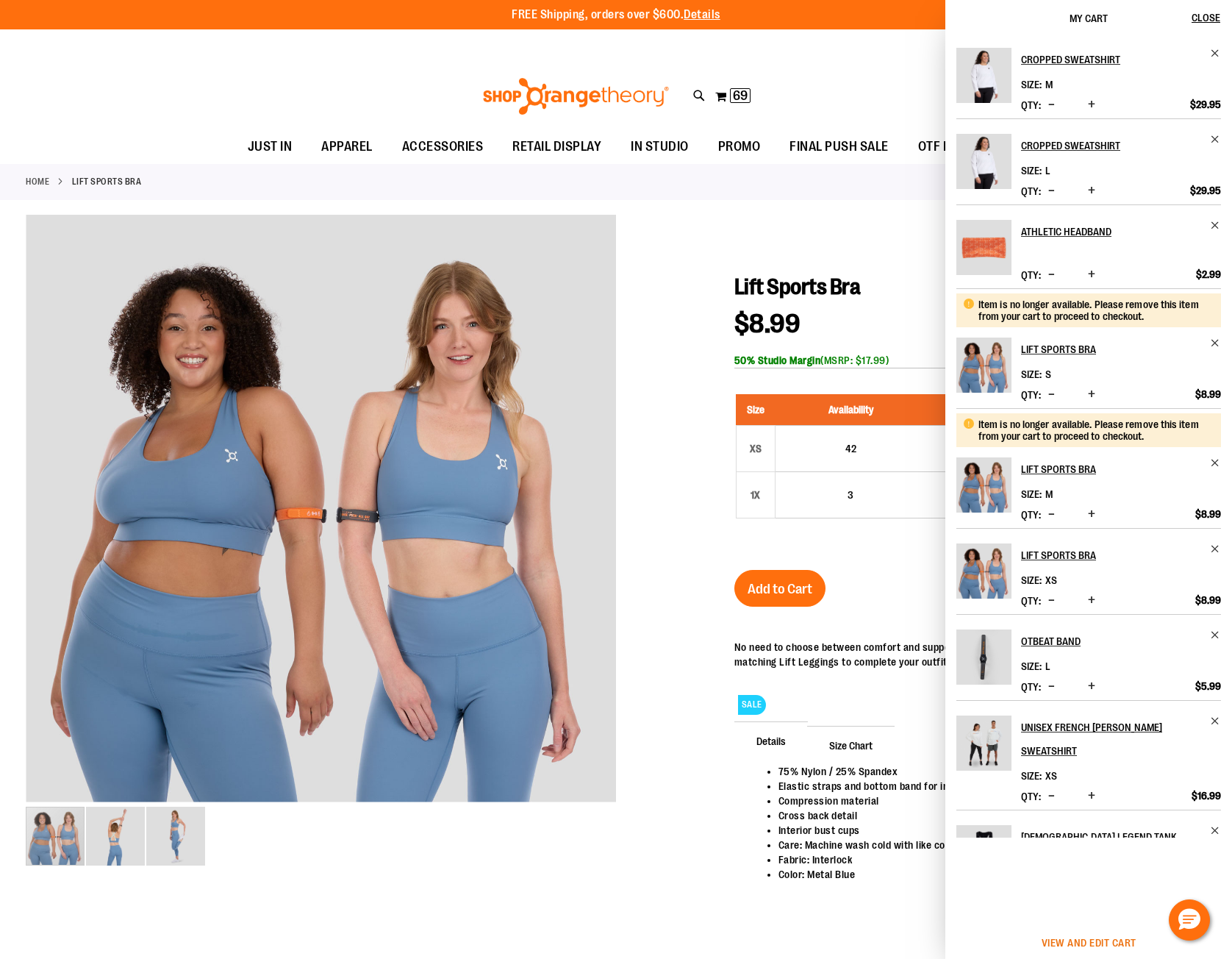
click at [1058, 947] on span "View and edit cart" at bounding box center [1089, 942] width 95 height 11
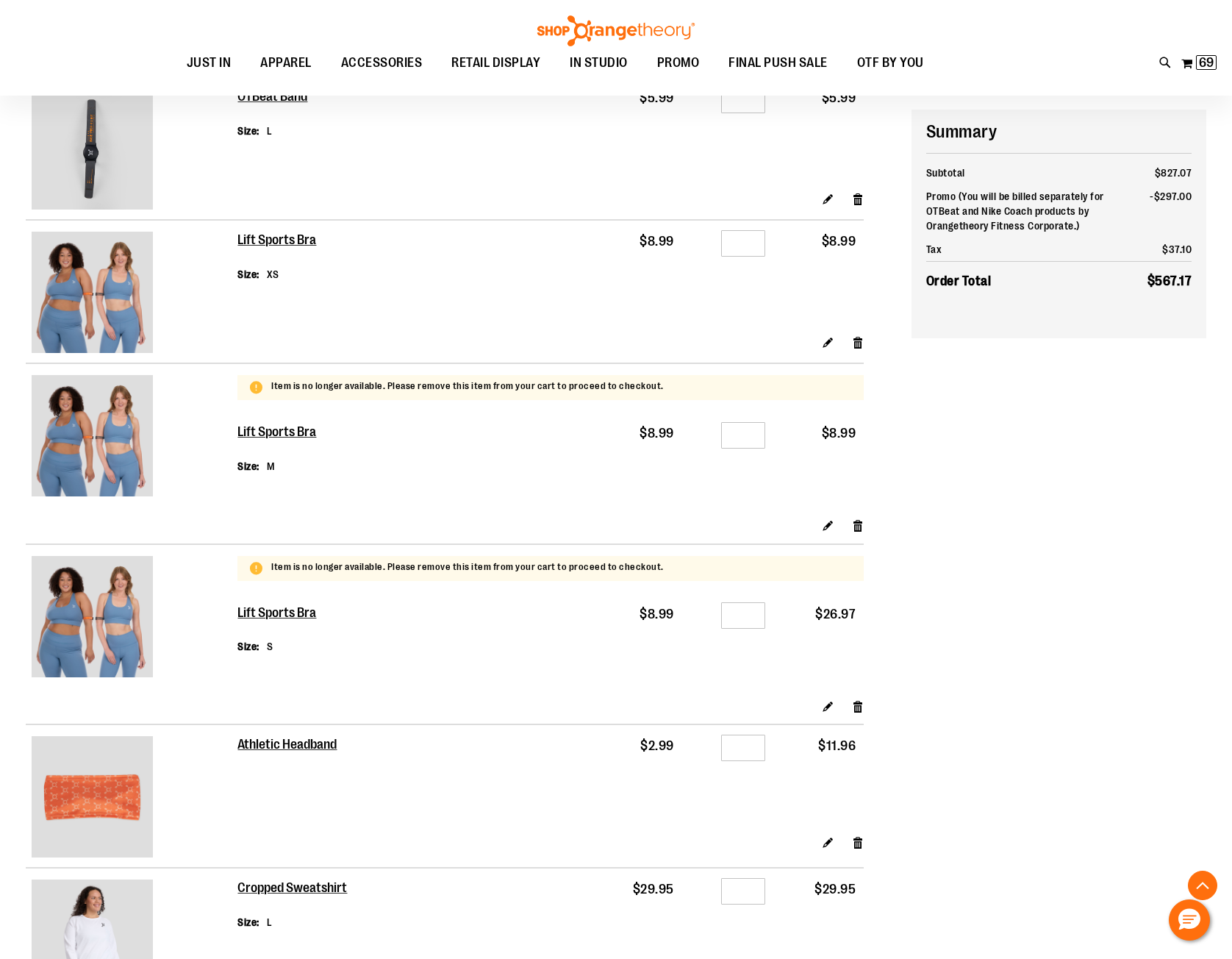
scroll to position [734, 0]
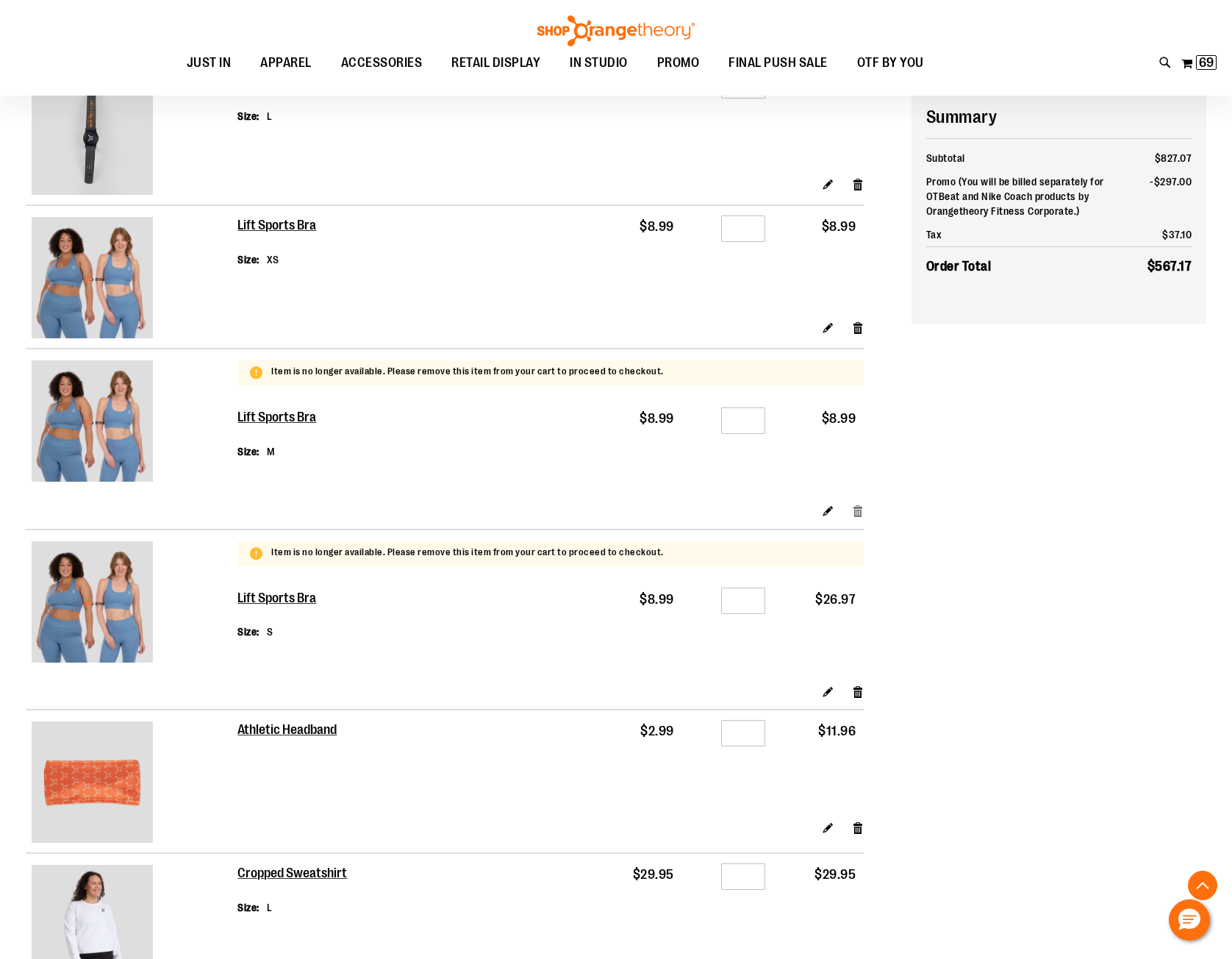
click at [857, 511] on link "Remove item" at bounding box center [858, 510] width 12 height 15
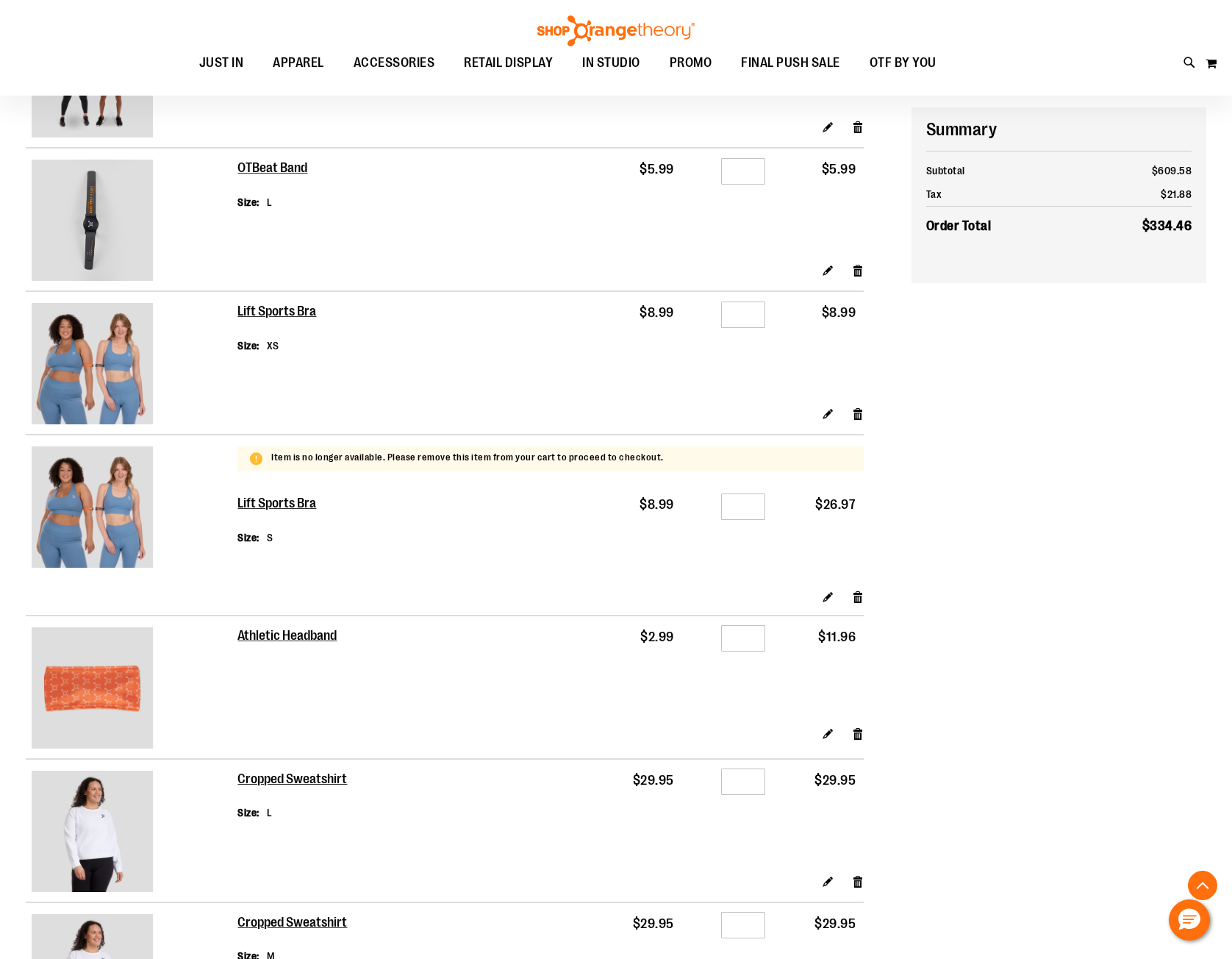
scroll to position [661, 0]
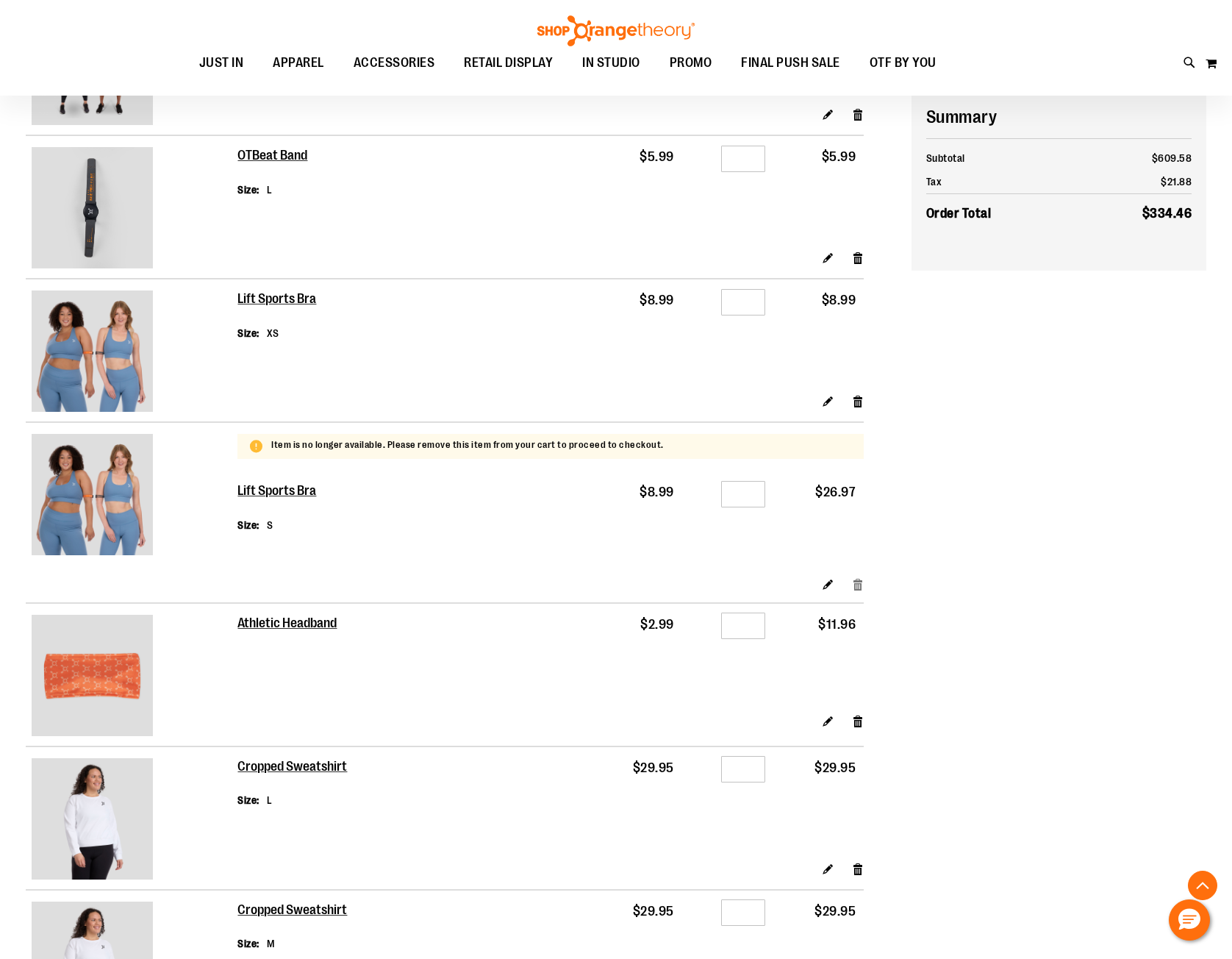
click at [856, 585] on link "Remove item" at bounding box center [858, 584] width 12 height 15
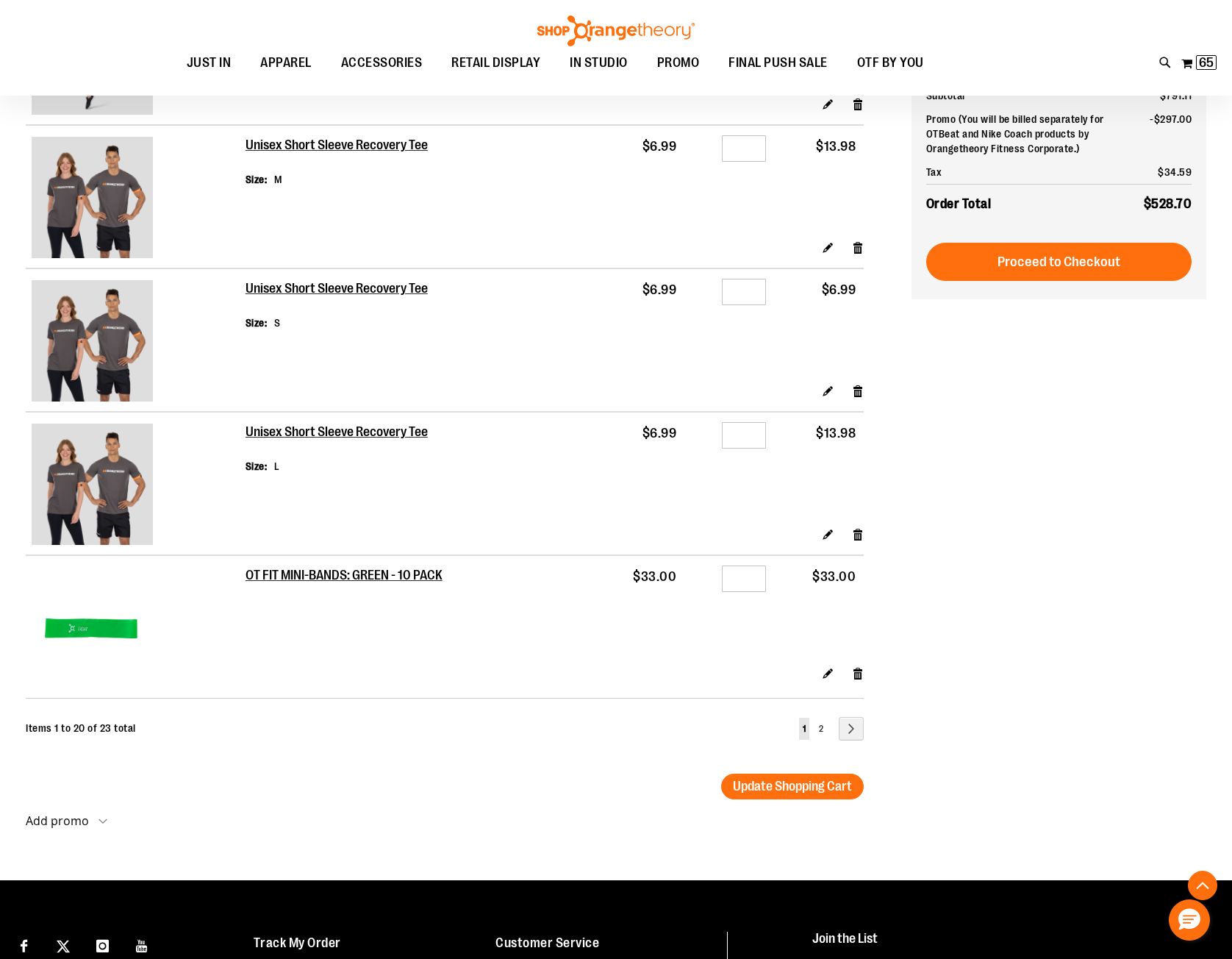
scroll to position [2499, 0]
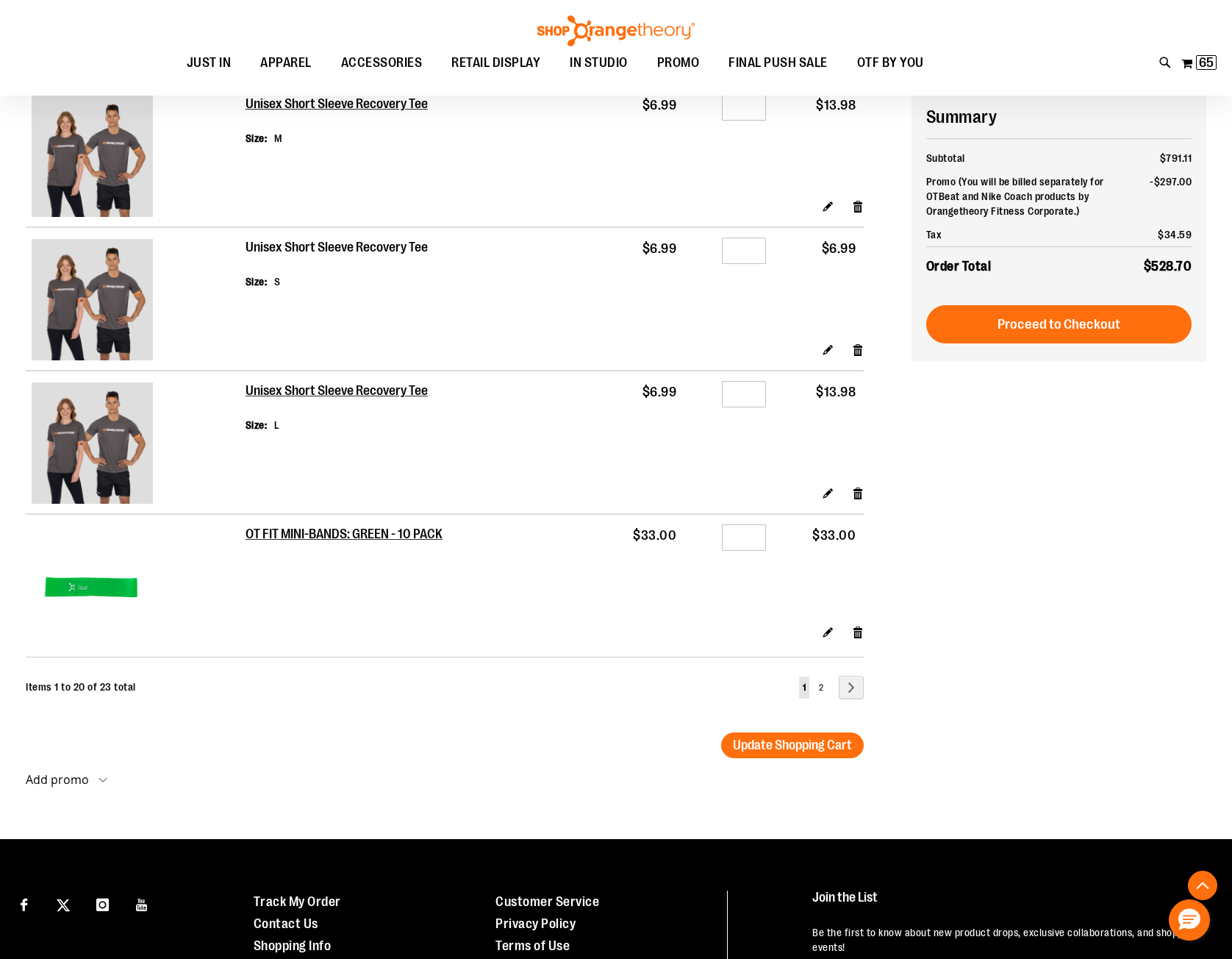
click at [376, 247] on h2 "Unisex Short Sleeve Recovery Tee" at bounding box center [337, 248] width 184 height 16
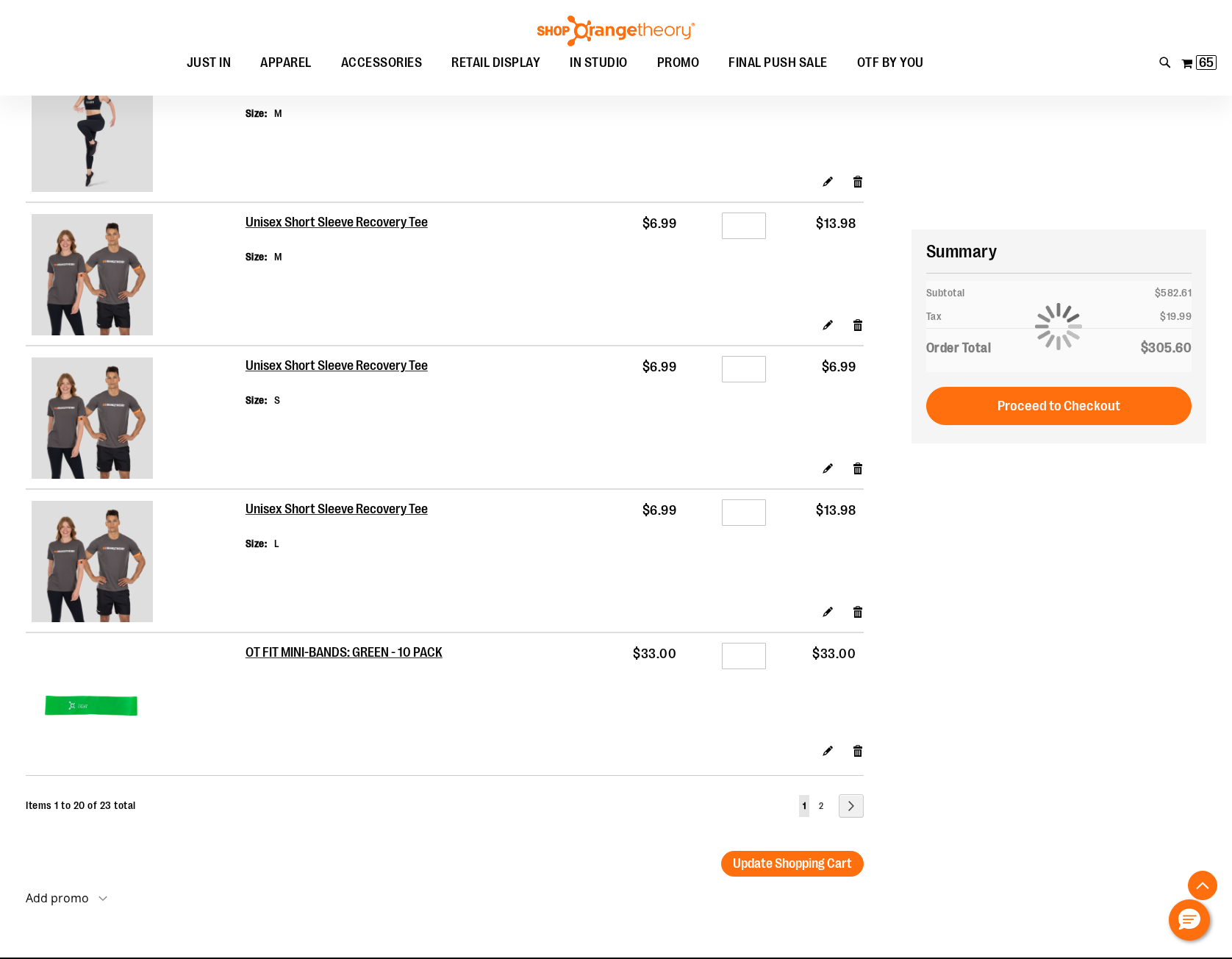
scroll to position [2352, 0]
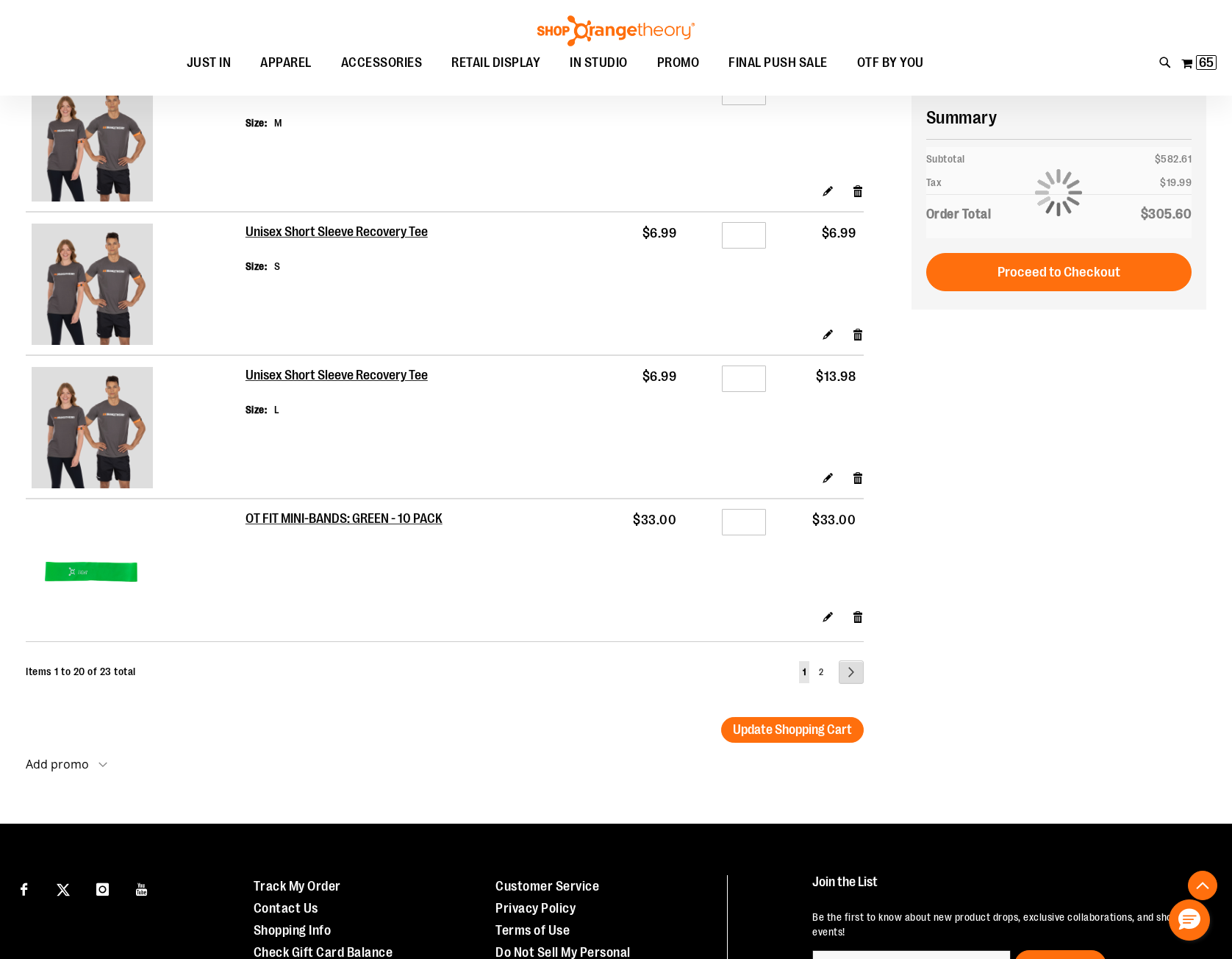
click at [844, 670] on link "Page Next" at bounding box center [851, 672] width 25 height 24
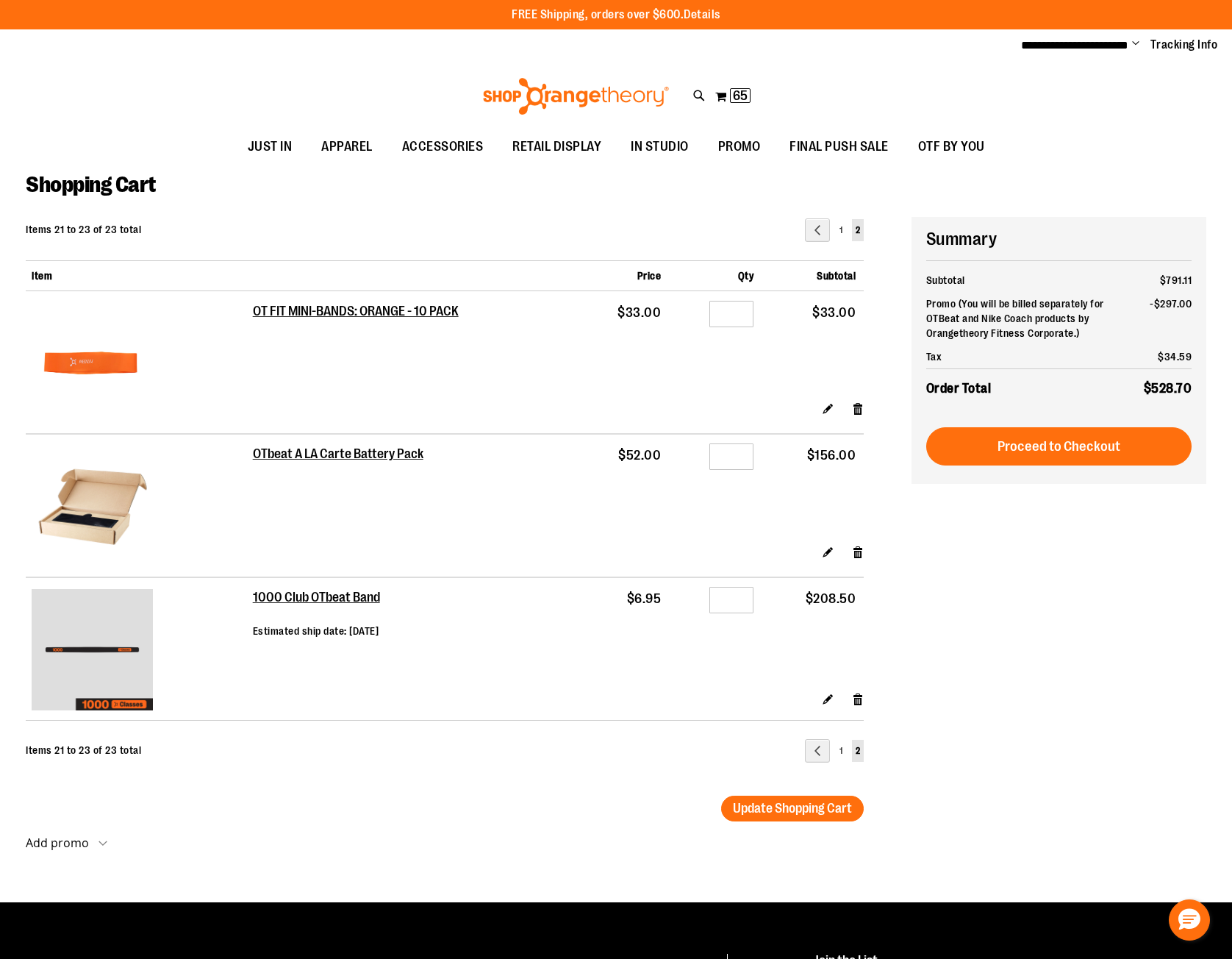
click at [701, 12] on link "Details" at bounding box center [702, 14] width 37 height 13
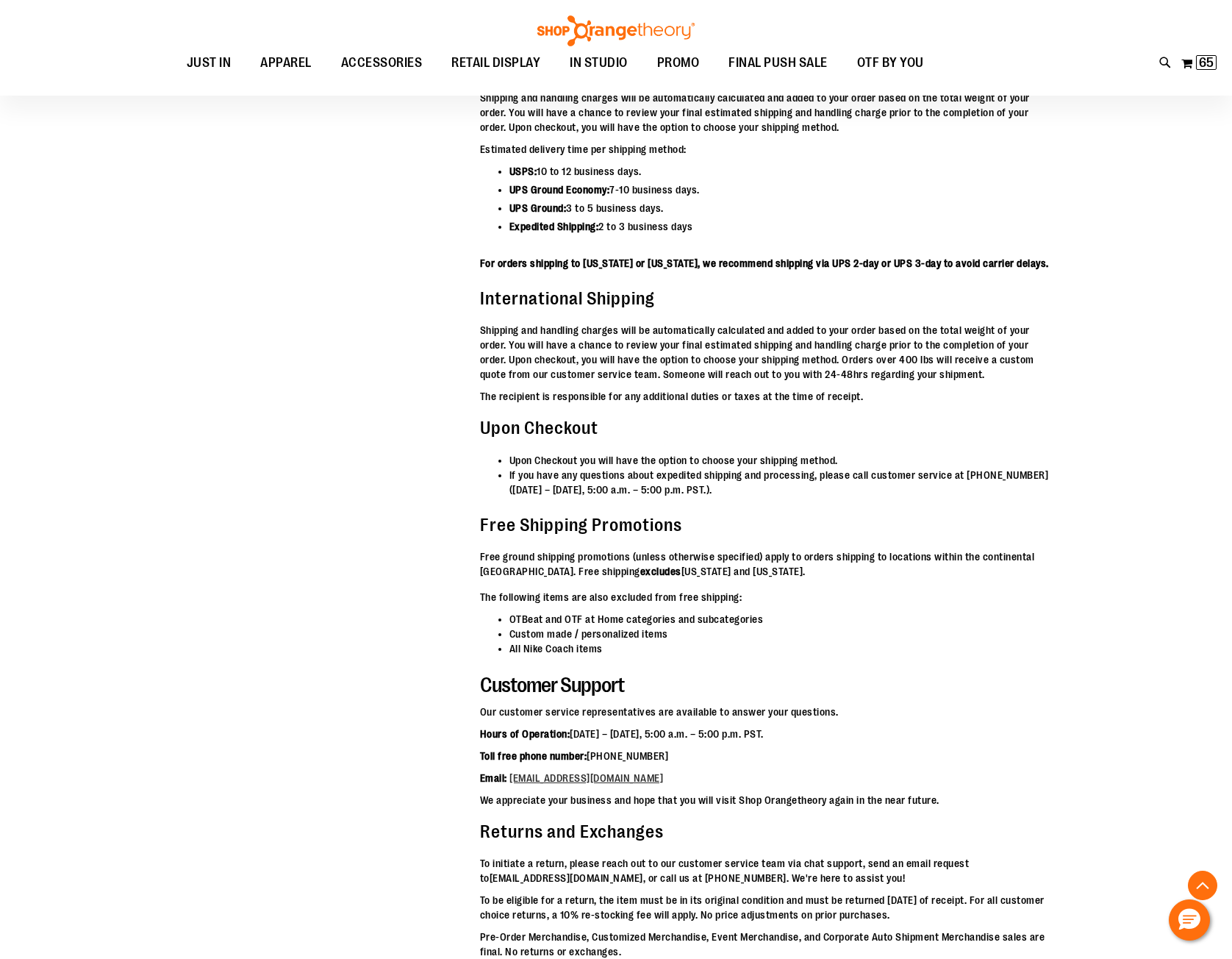
scroll to position [4362, 0]
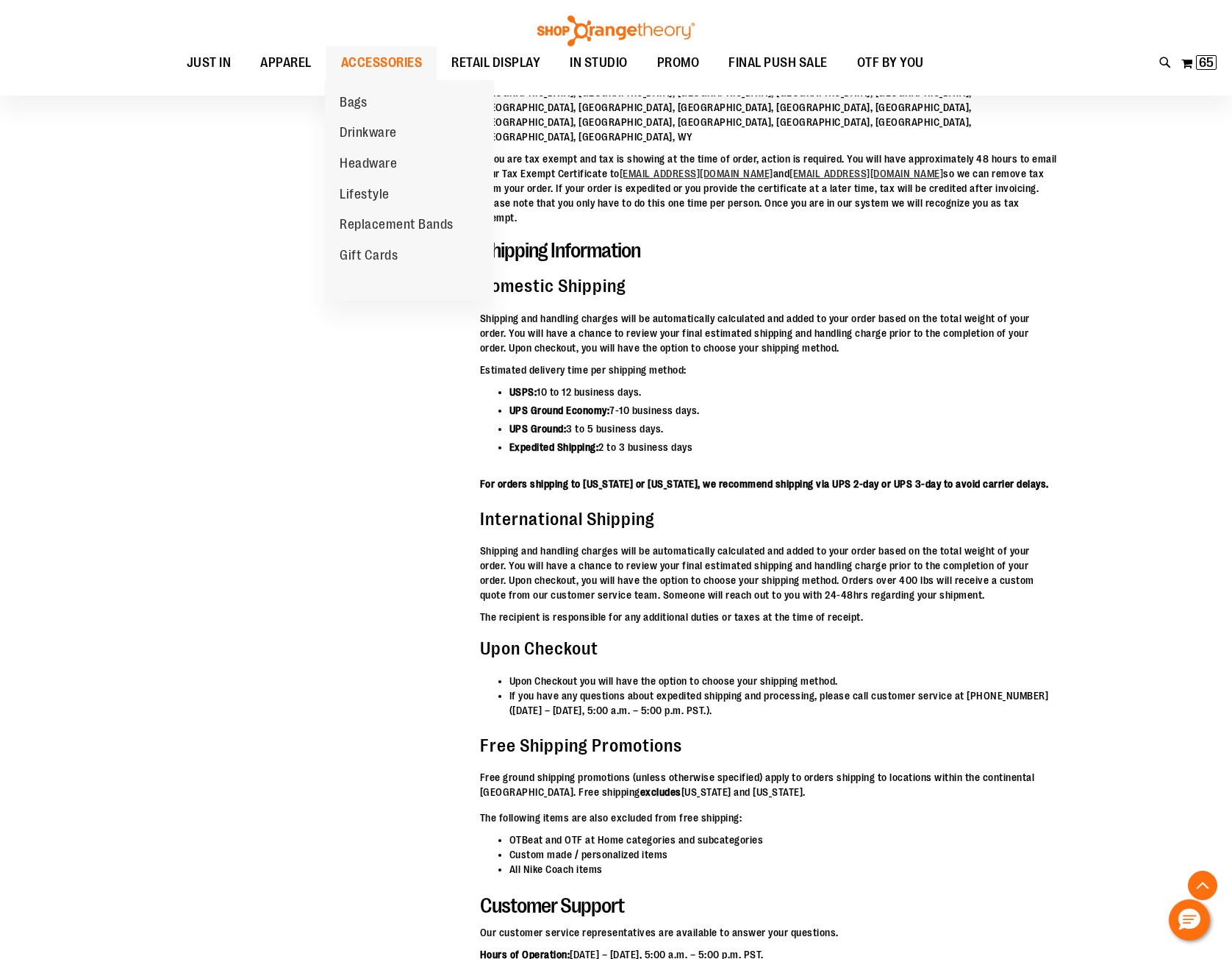
click at [356, 67] on span "ACCESSORIES" at bounding box center [381, 62] width 81 height 33
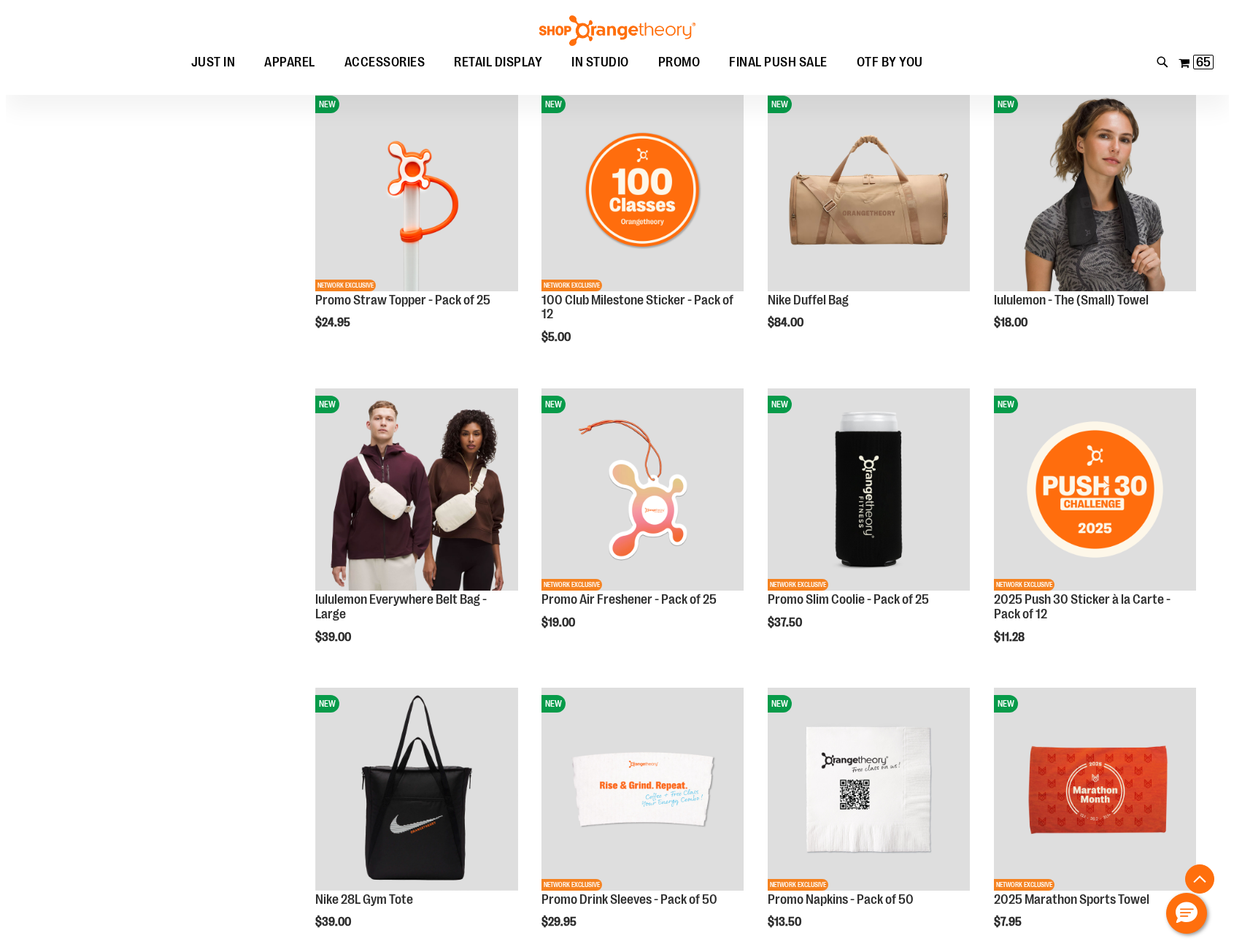
scroll to position [948, 0]
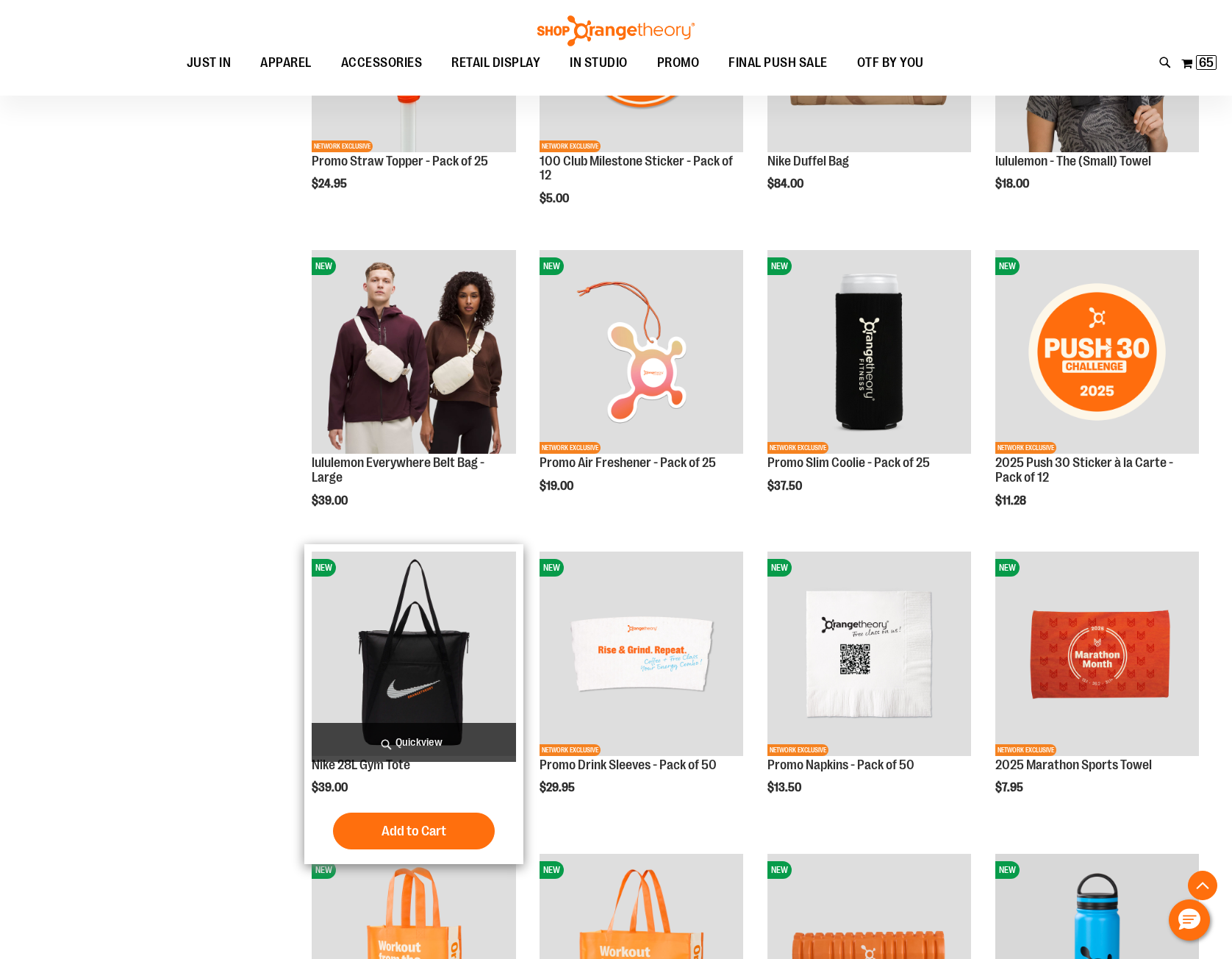
click at [405, 750] on span "Quickview" at bounding box center [413, 742] width 203 height 39
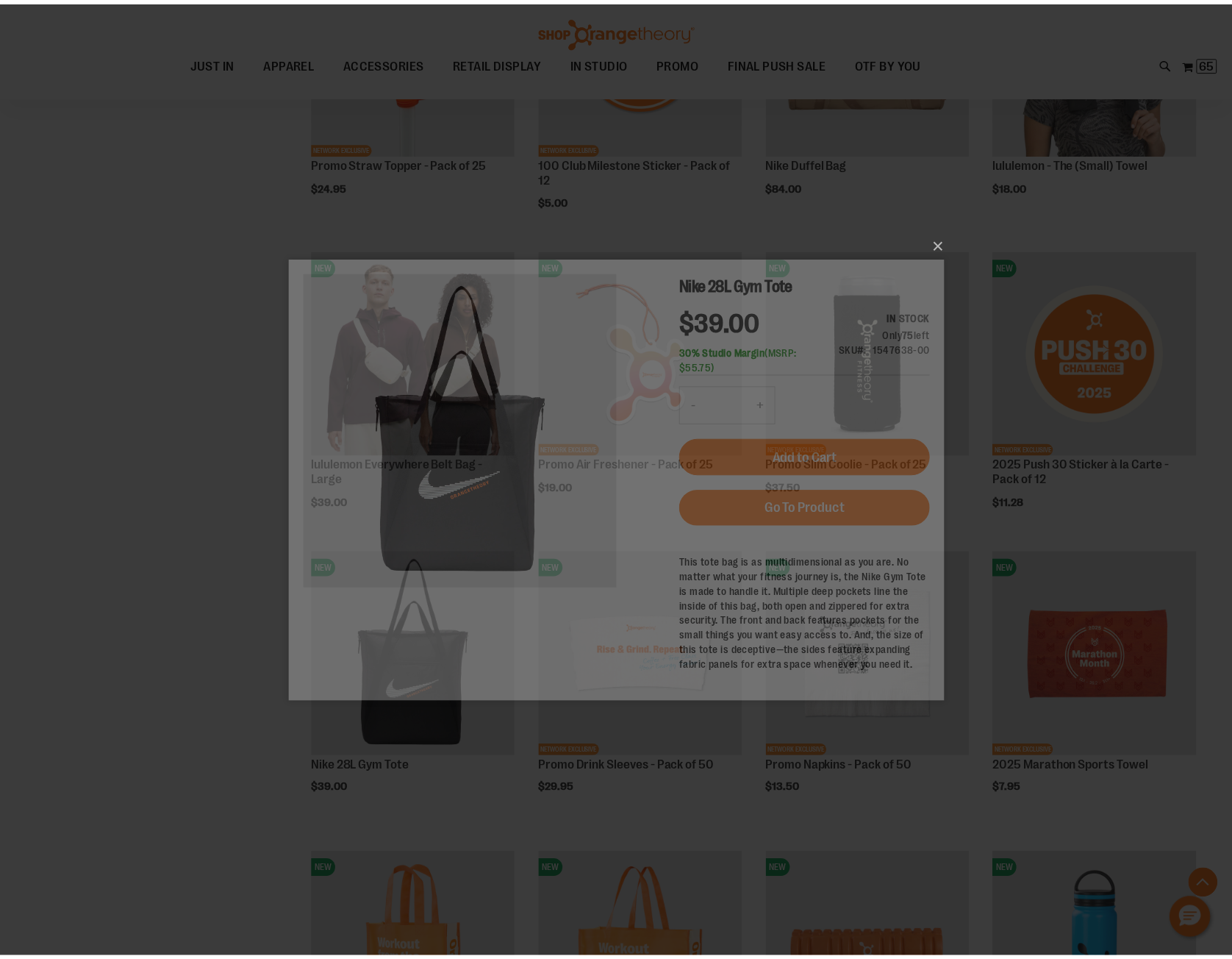
scroll to position [0, 0]
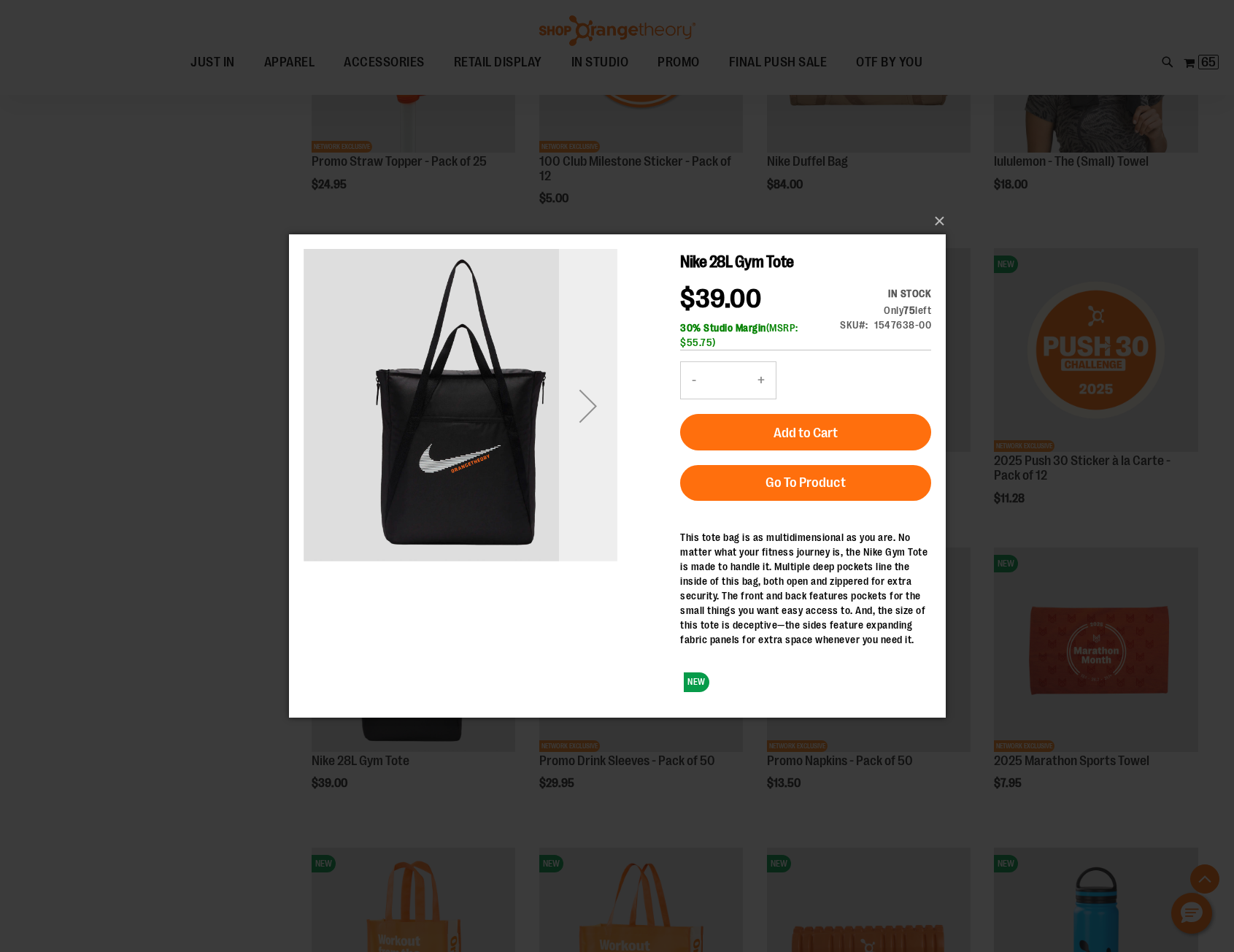
click at [586, 403] on div "Next" at bounding box center [587, 405] width 58 height 58
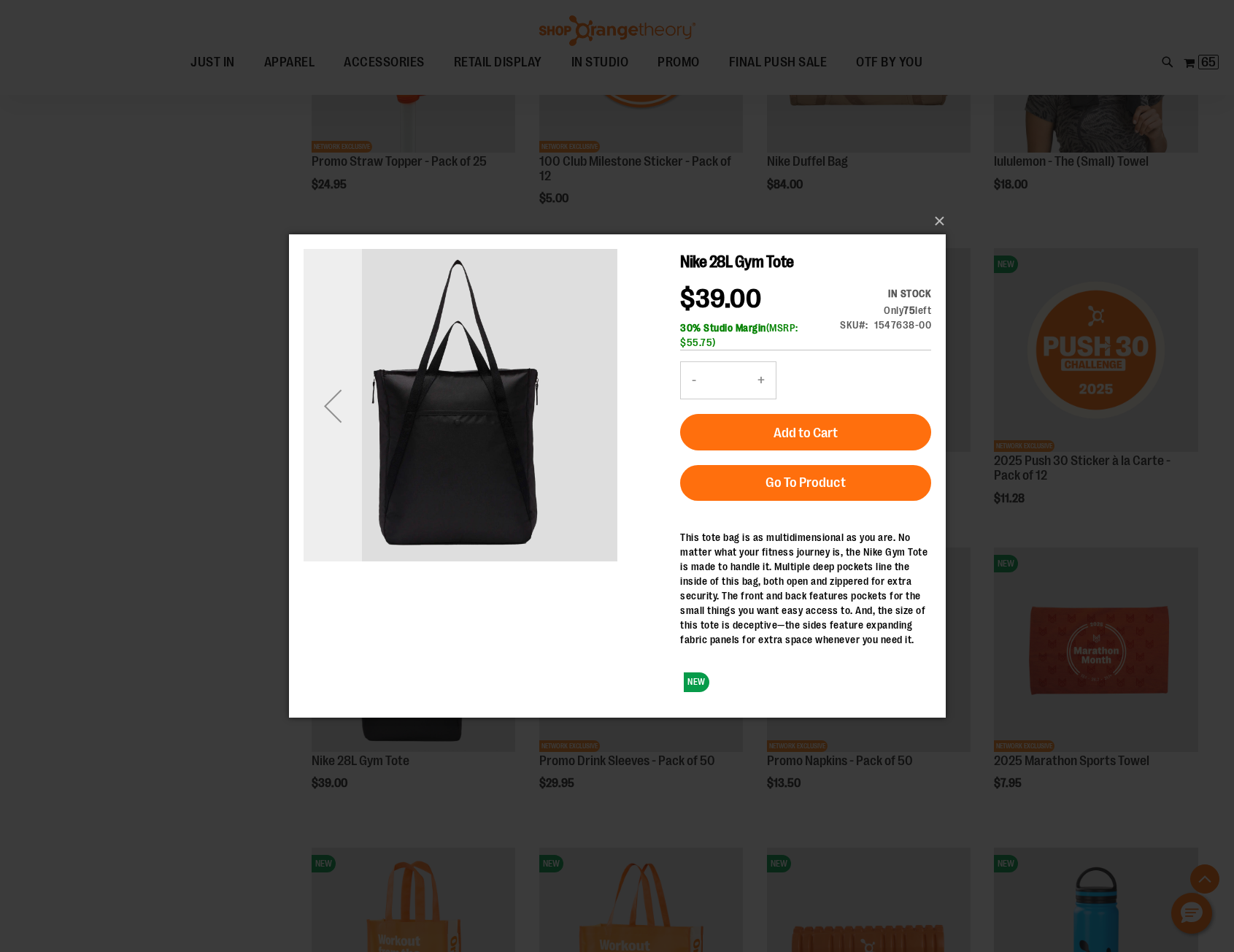
click at [324, 405] on div "Previous" at bounding box center [332, 405] width 58 height 58
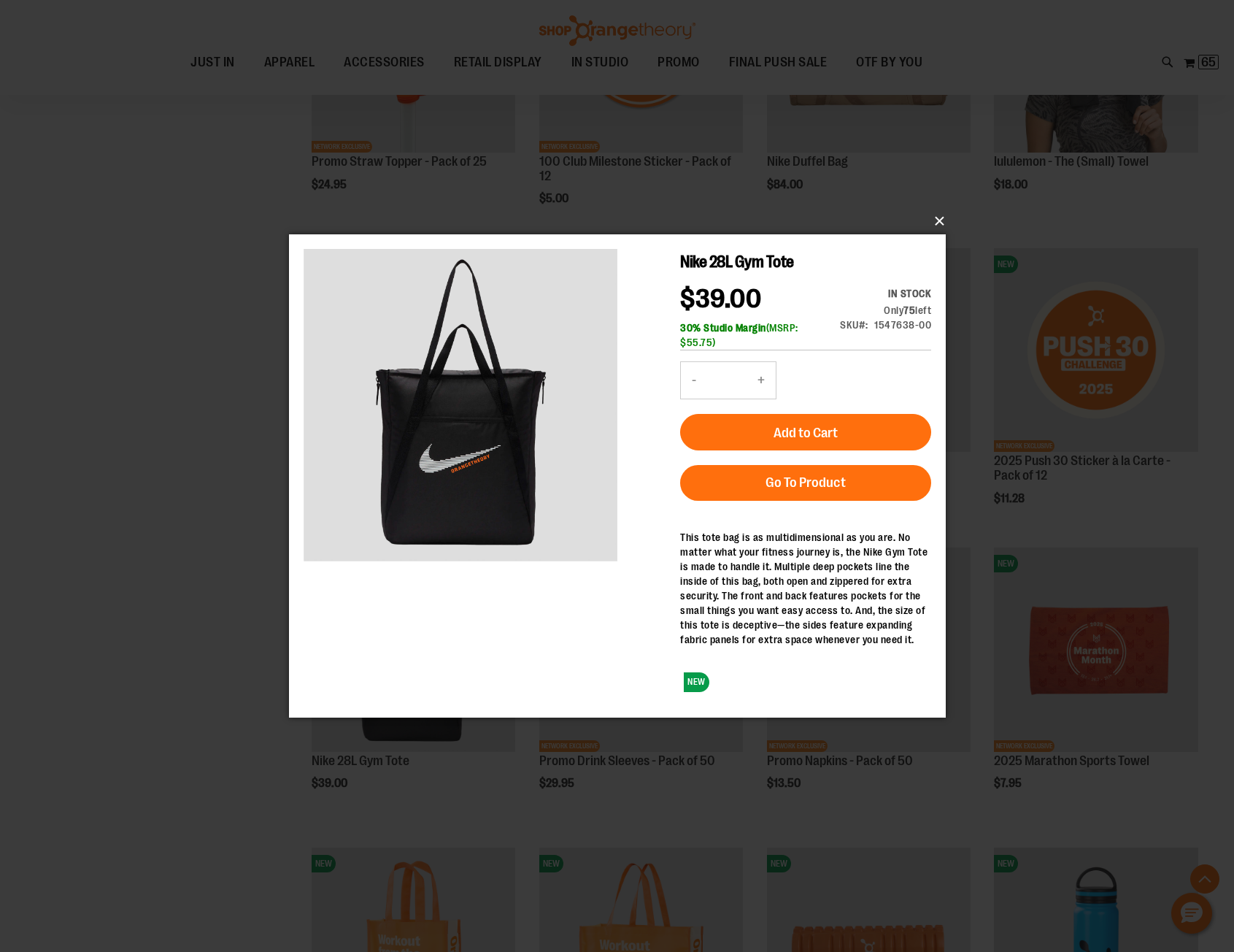
click at [938, 221] on button "×" at bounding box center [622, 221] width 657 height 32
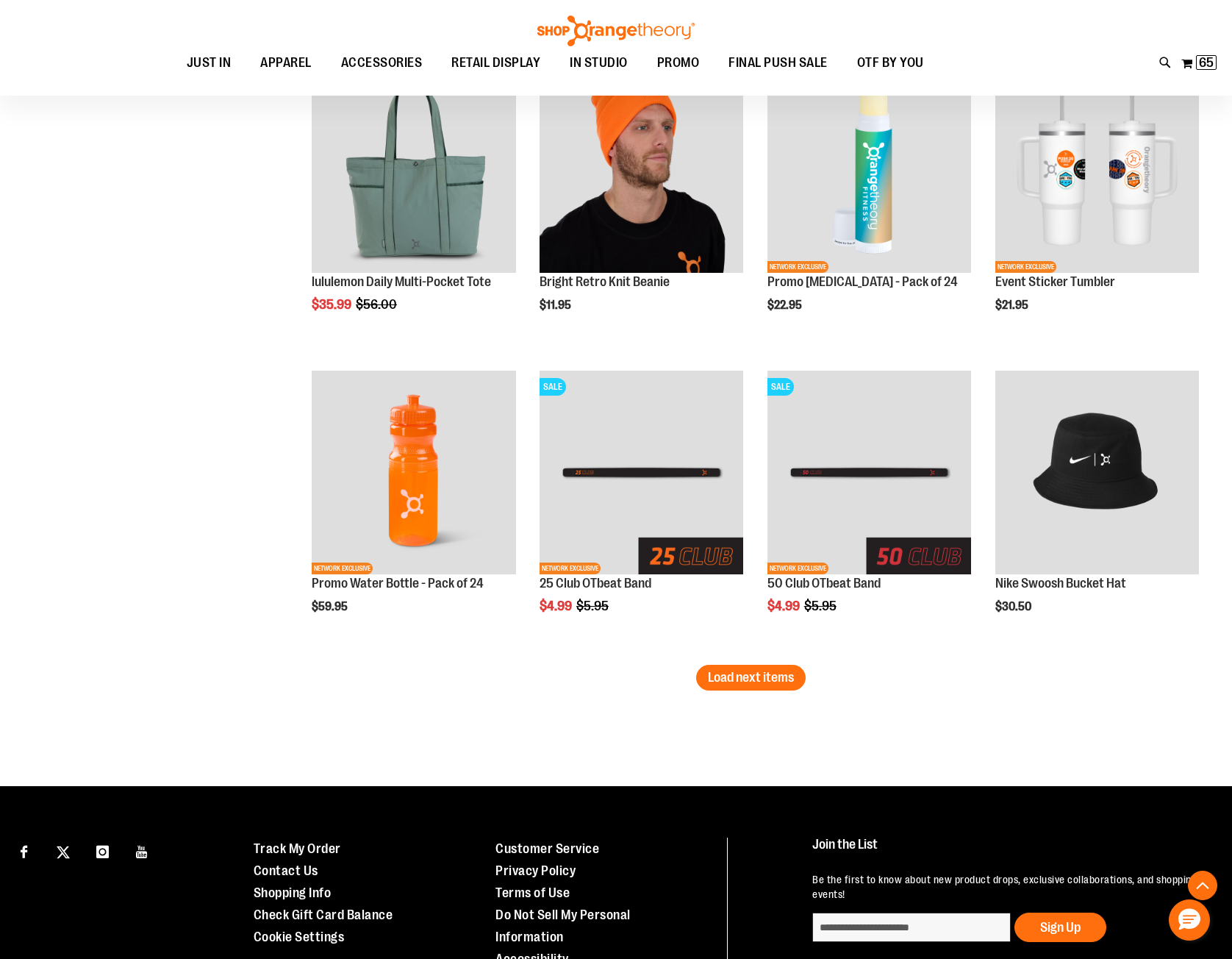
scroll to position [2352, 0]
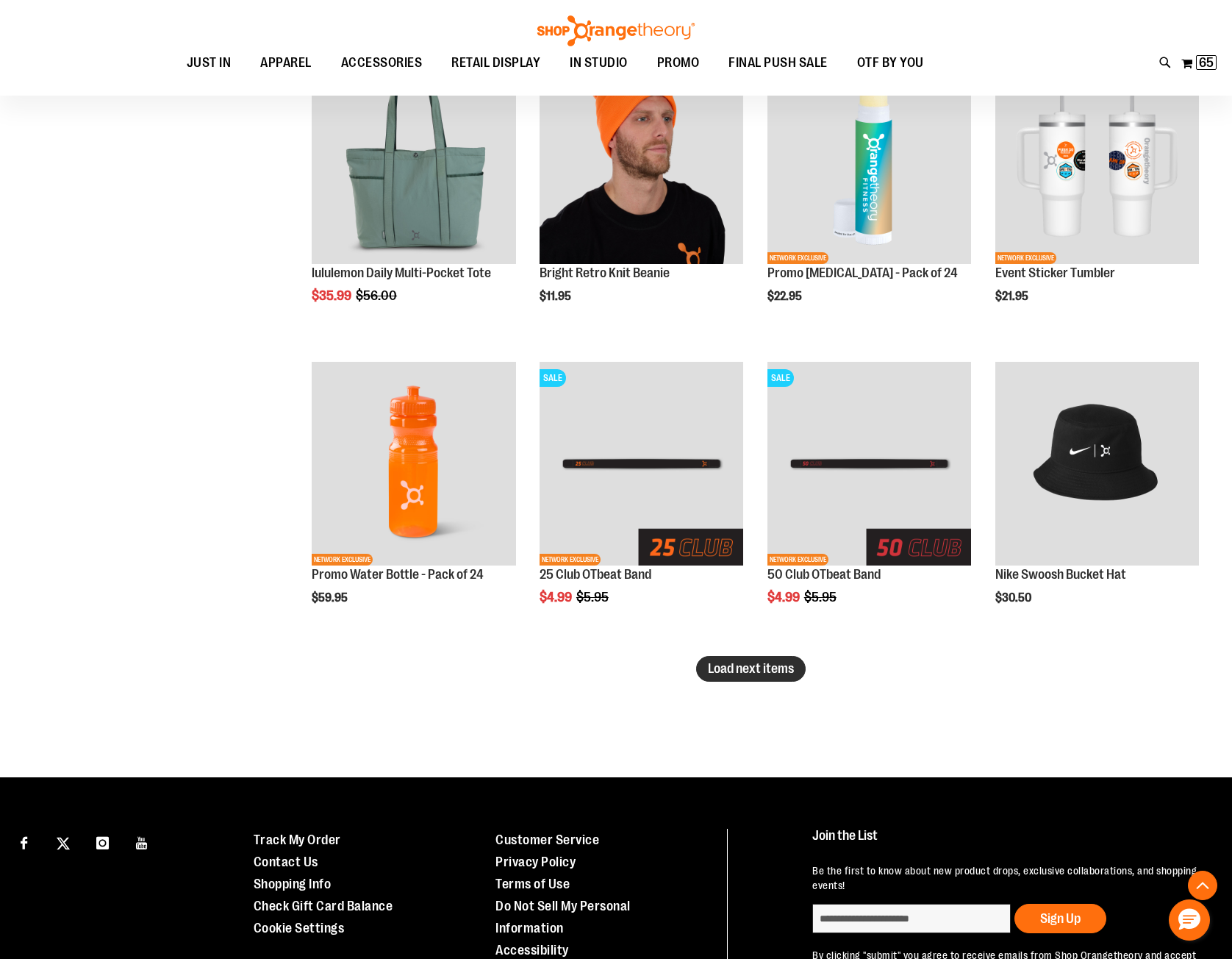
click at [745, 673] on span "Load next items" at bounding box center [750, 668] width 86 height 14
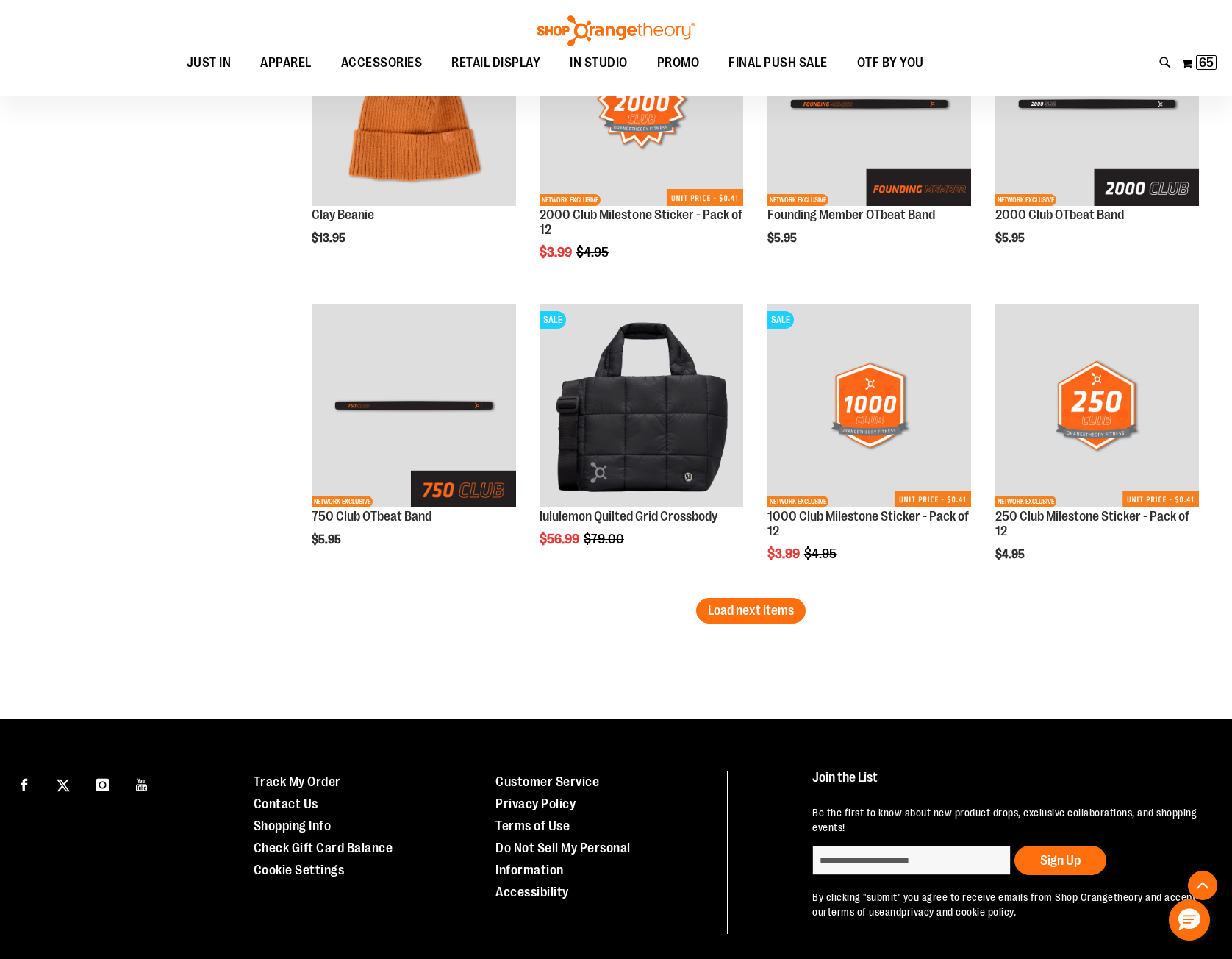
scroll to position [3365, 0]
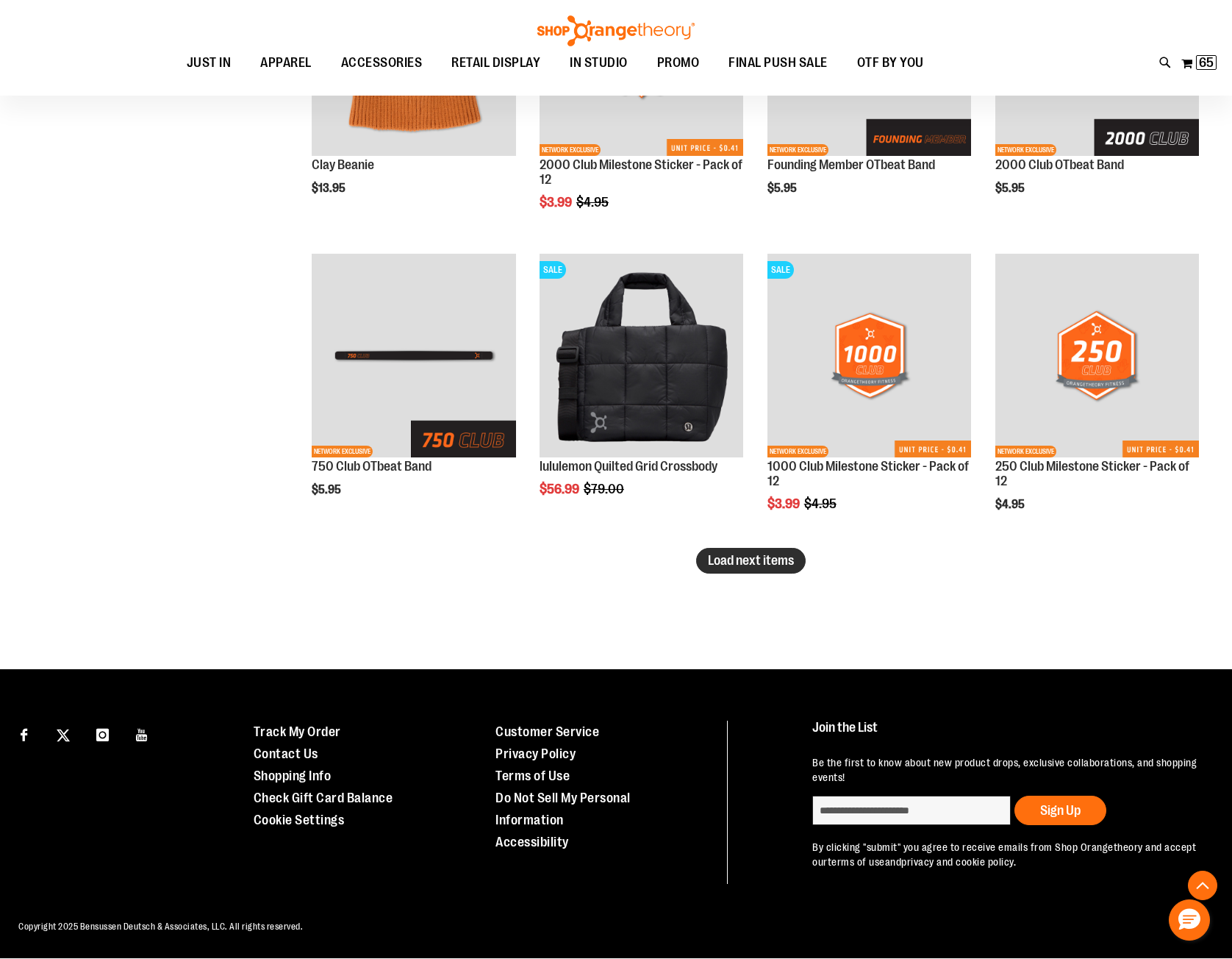
click at [710, 564] on span "Load next items" at bounding box center [750, 560] width 86 height 14
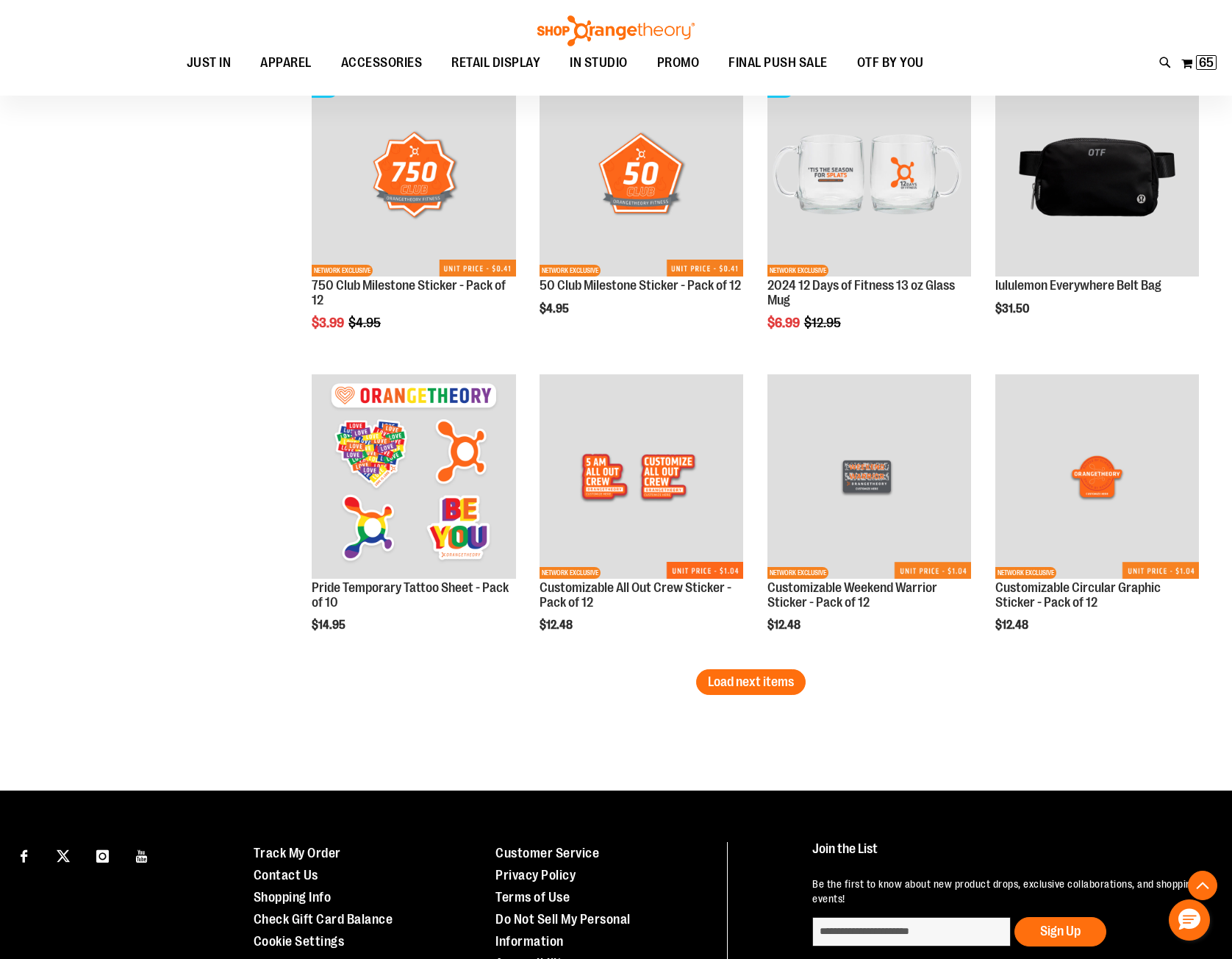
scroll to position [4271, 0]
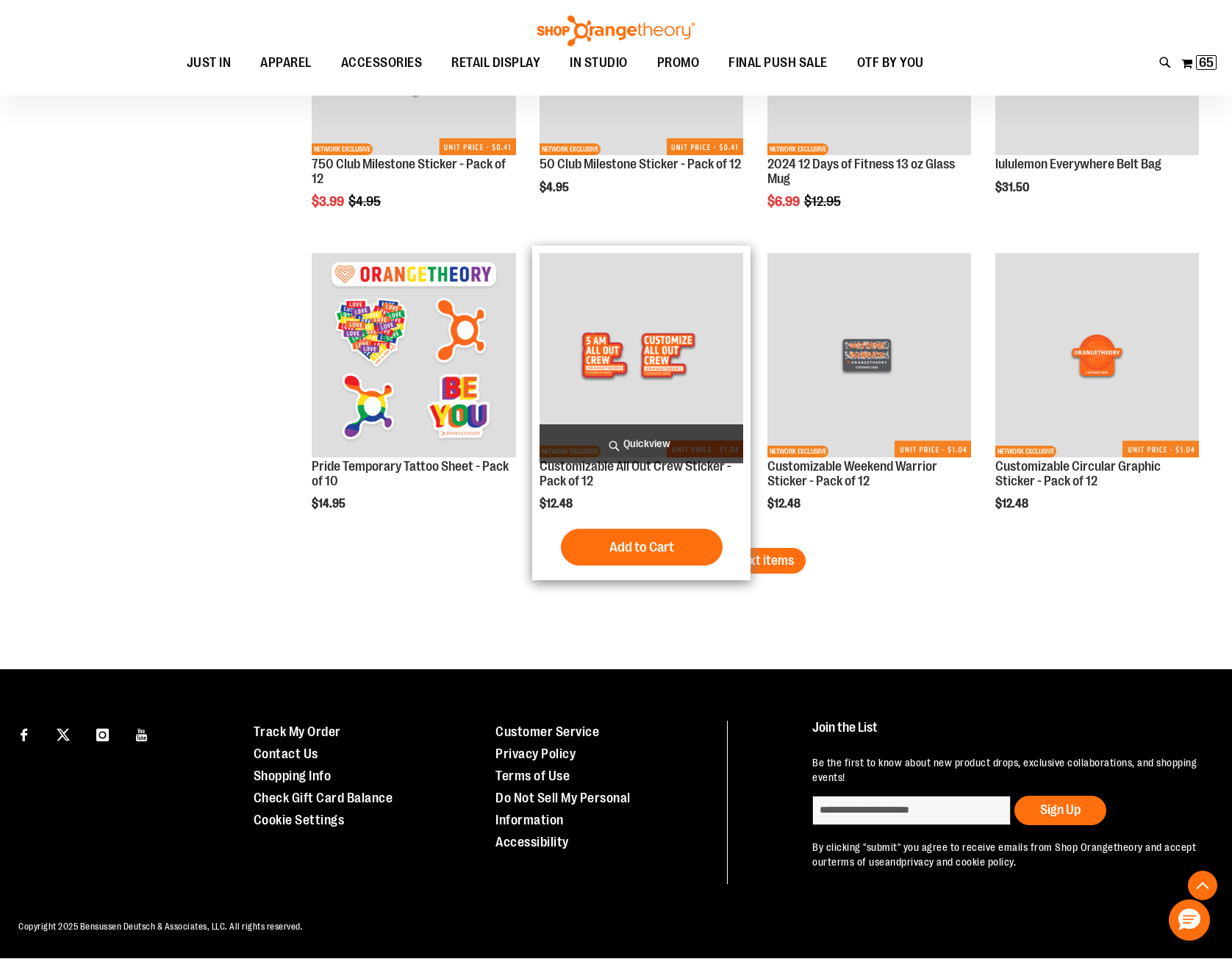
drag, startPoint x: 749, startPoint y: 560, endPoint x: 732, endPoint y: 560, distance: 17.0
click at [749, 560] on span "Load next items" at bounding box center [750, 560] width 86 height 14
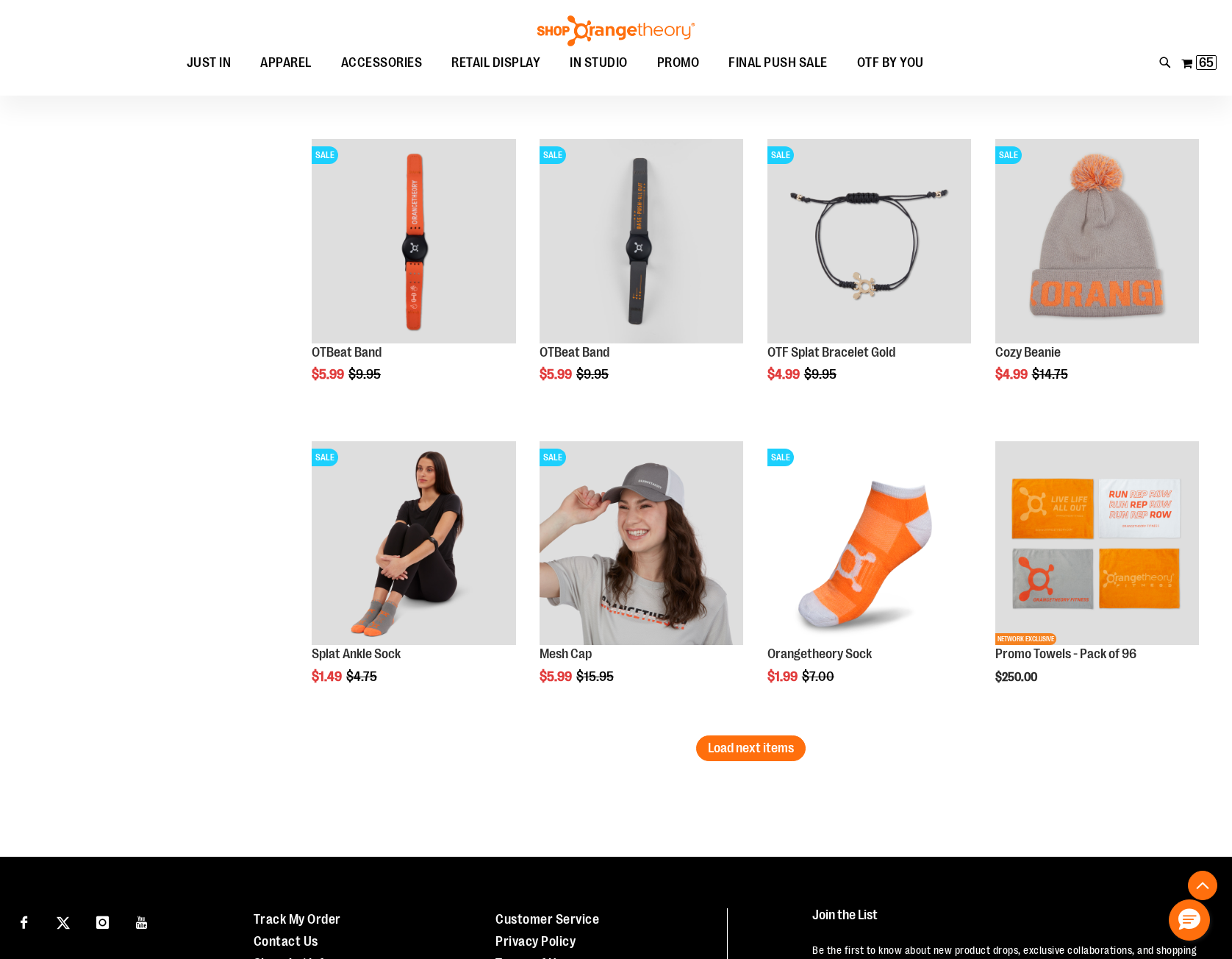
scroll to position [5080, 0]
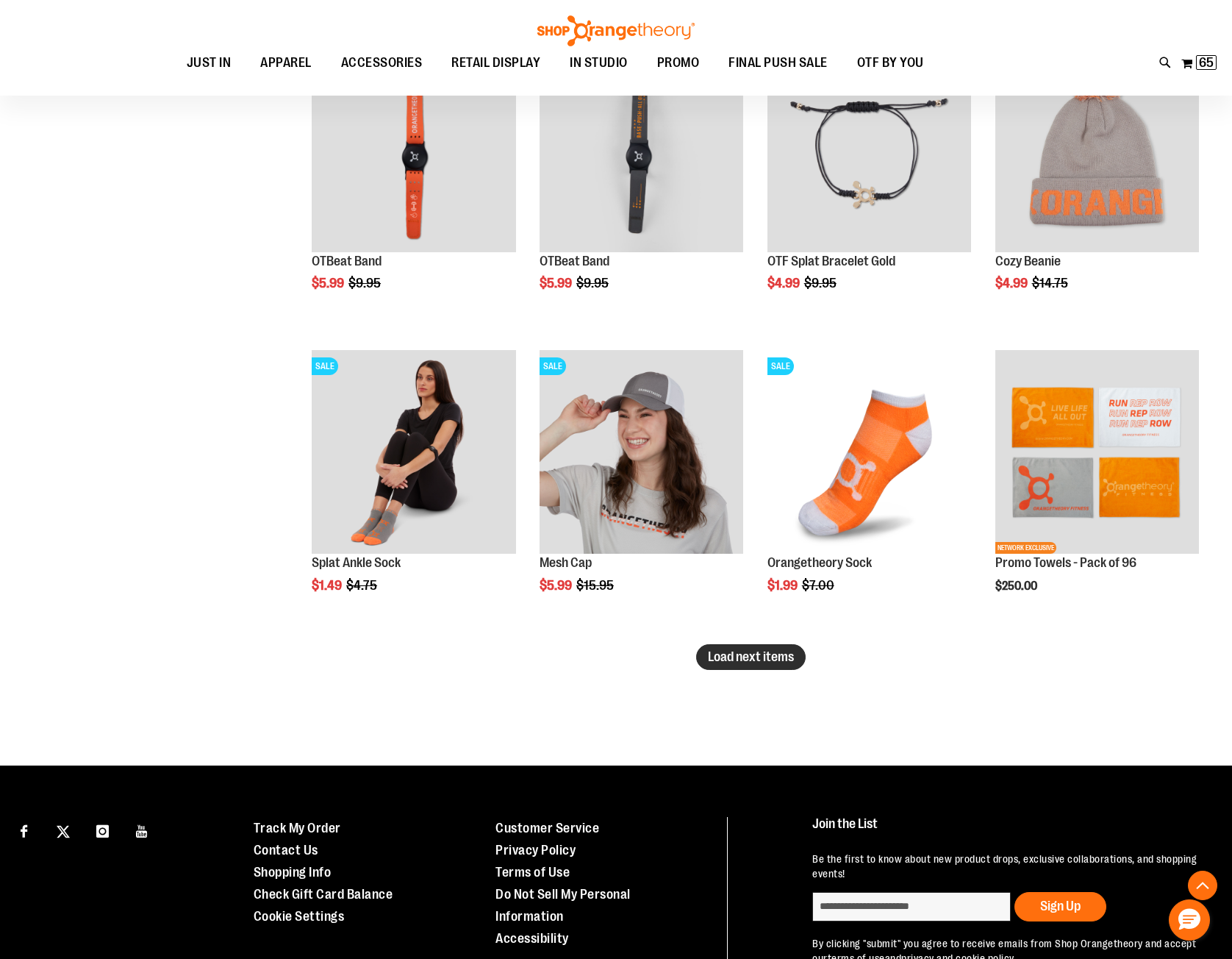
click at [771, 654] on span "Load next items" at bounding box center [750, 656] width 86 height 14
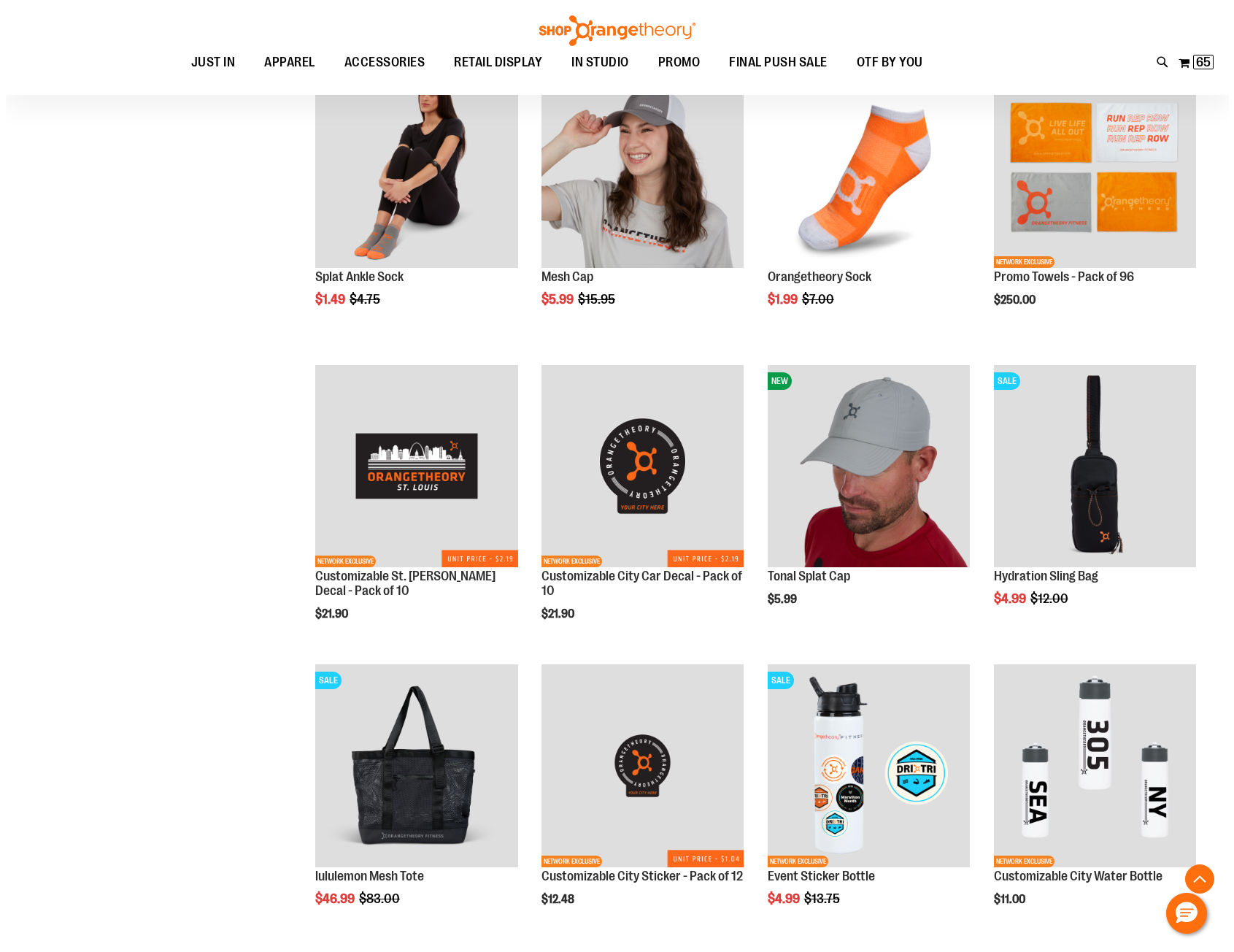
scroll to position [5335, 0]
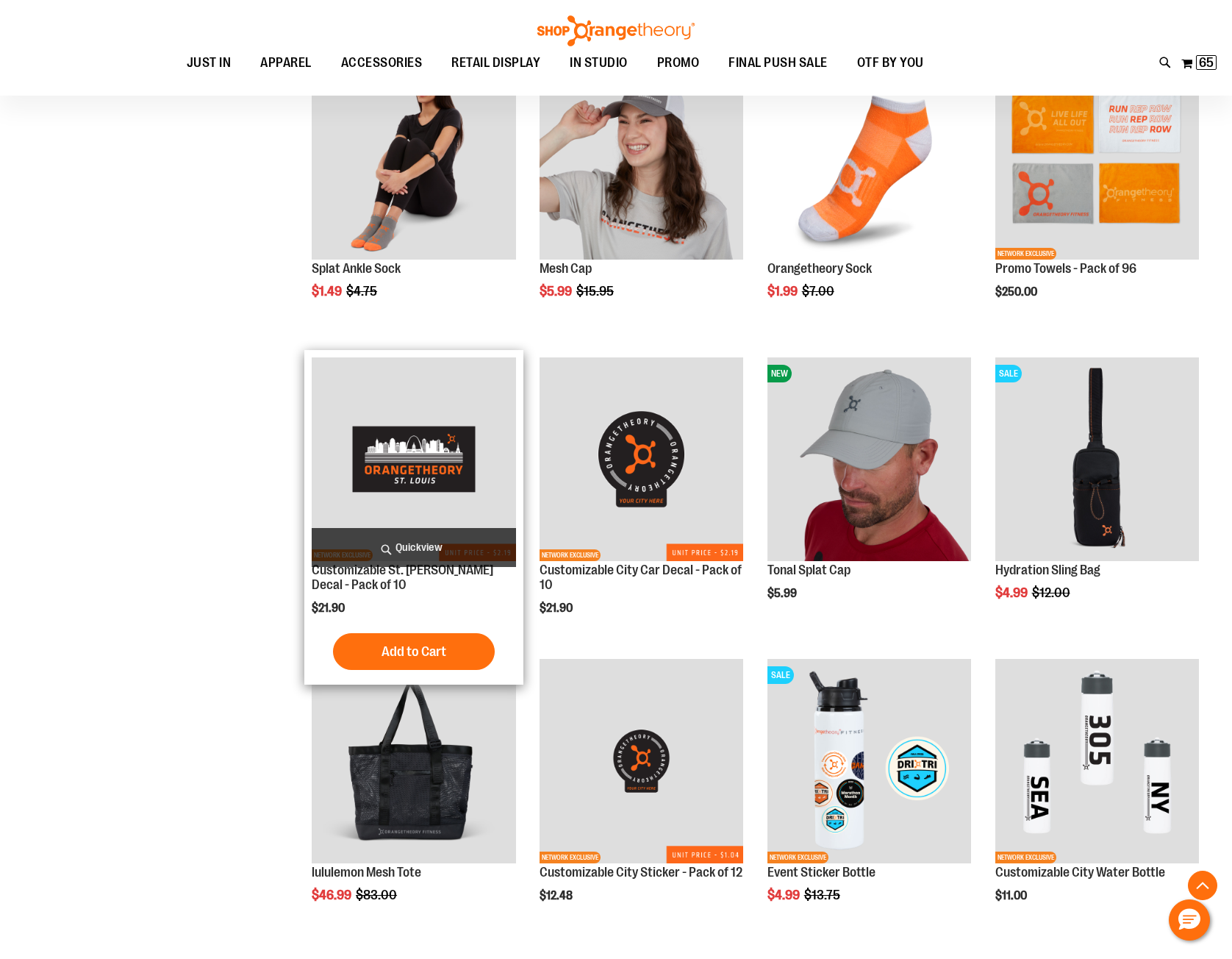
click at [413, 540] on span "Quickview" at bounding box center [413, 547] width 203 height 39
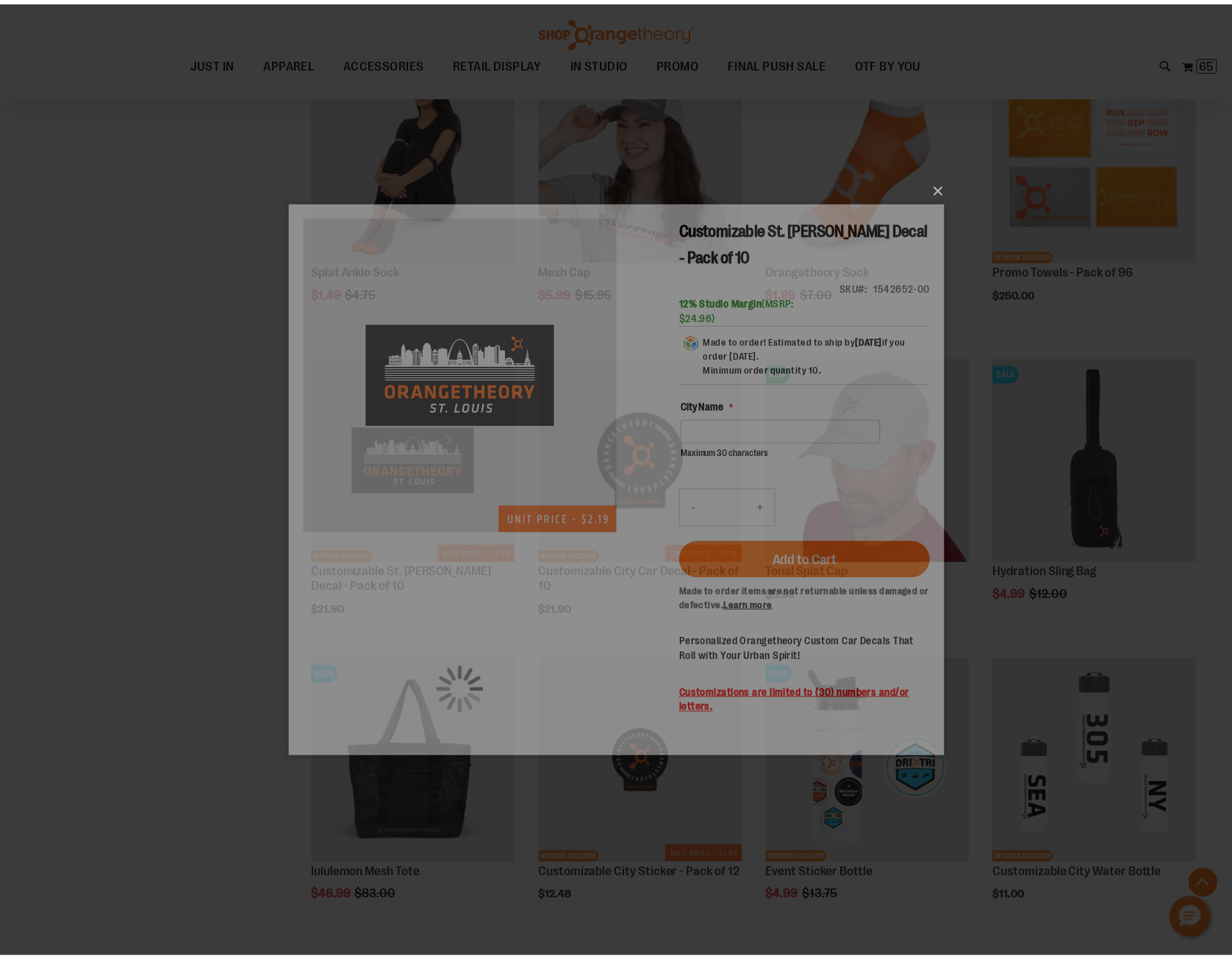
scroll to position [0, 0]
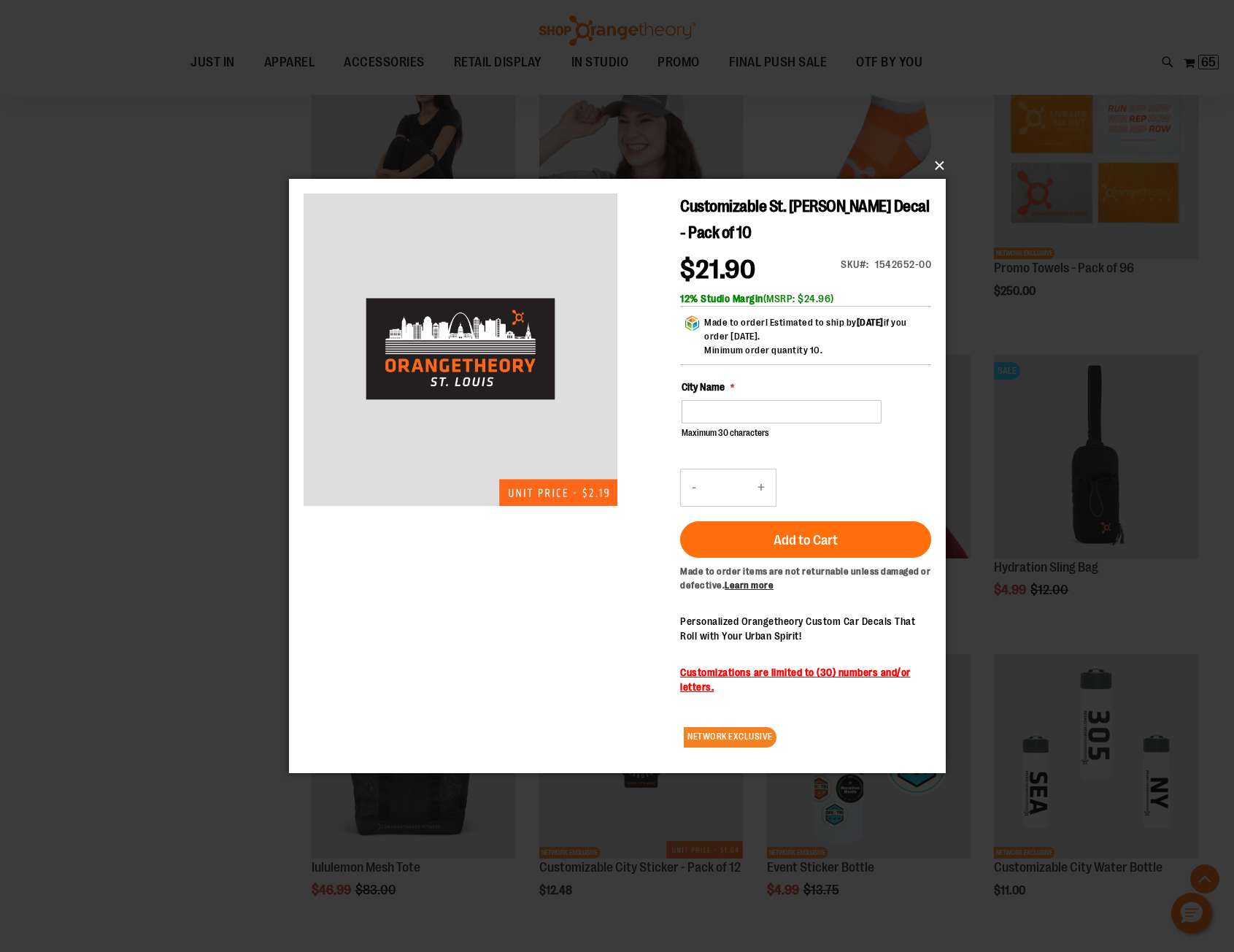
click at [939, 163] on button "×" at bounding box center [622, 166] width 657 height 32
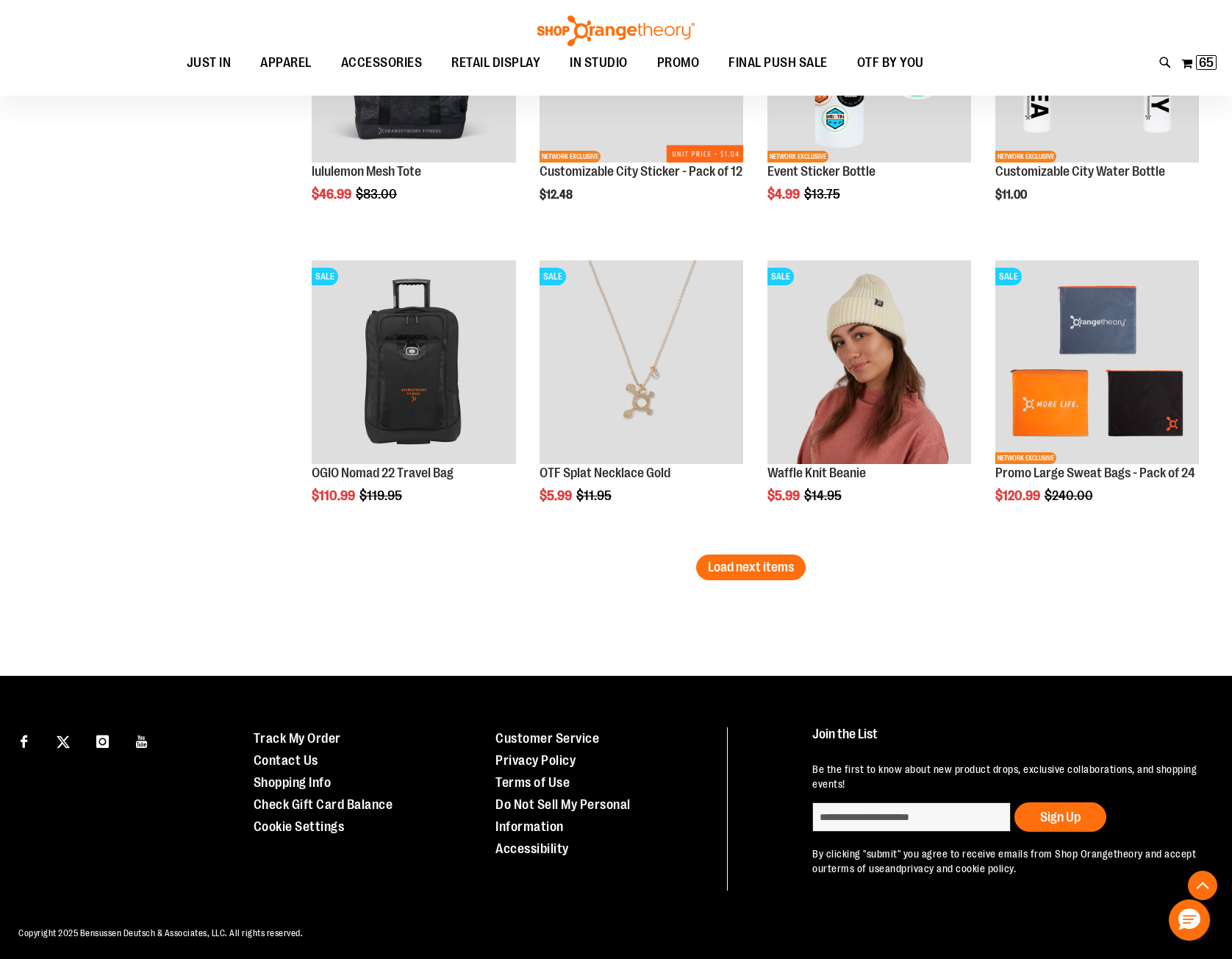
scroll to position [6081, 0]
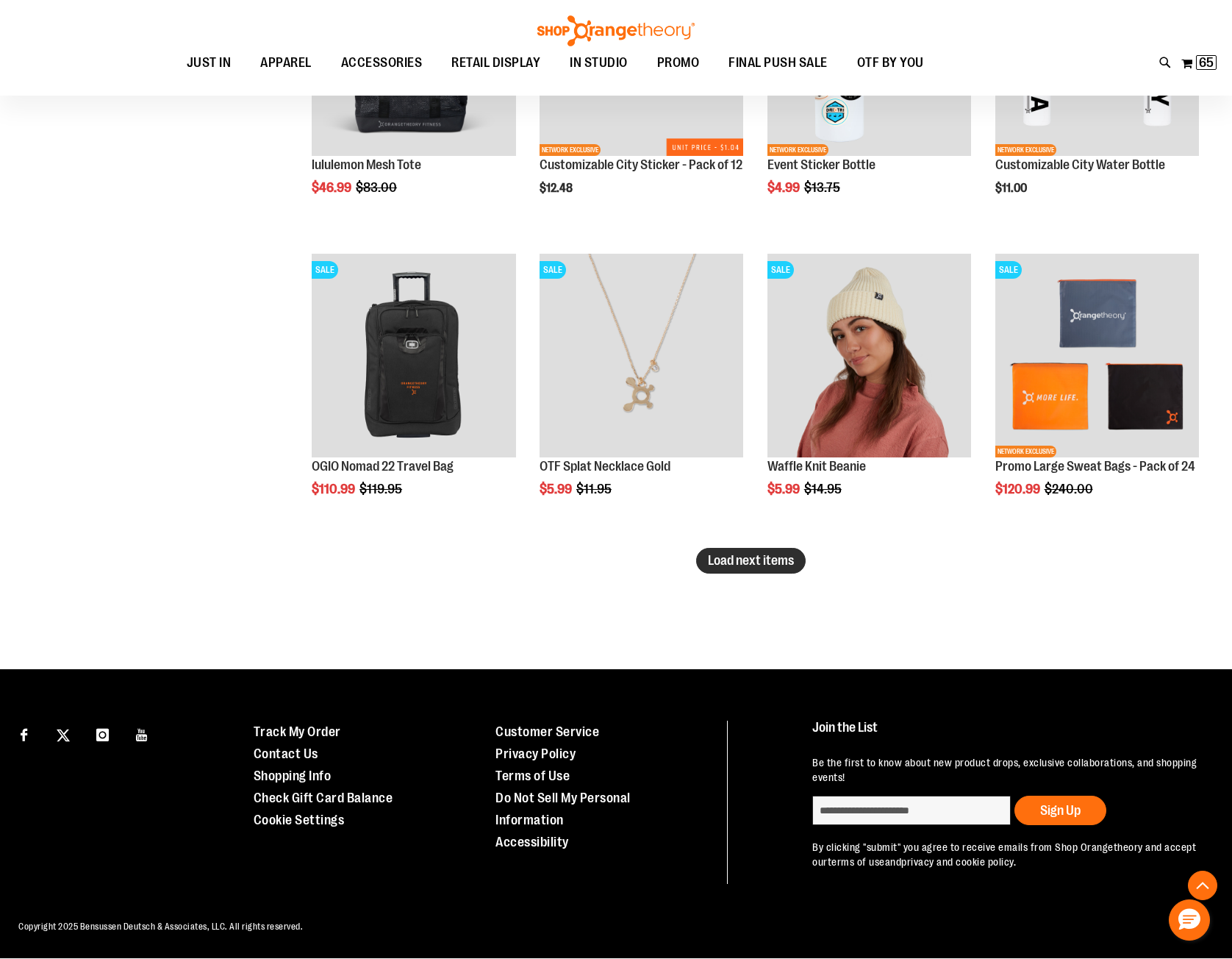
click at [720, 563] on span "Load next items" at bounding box center [750, 560] width 86 height 14
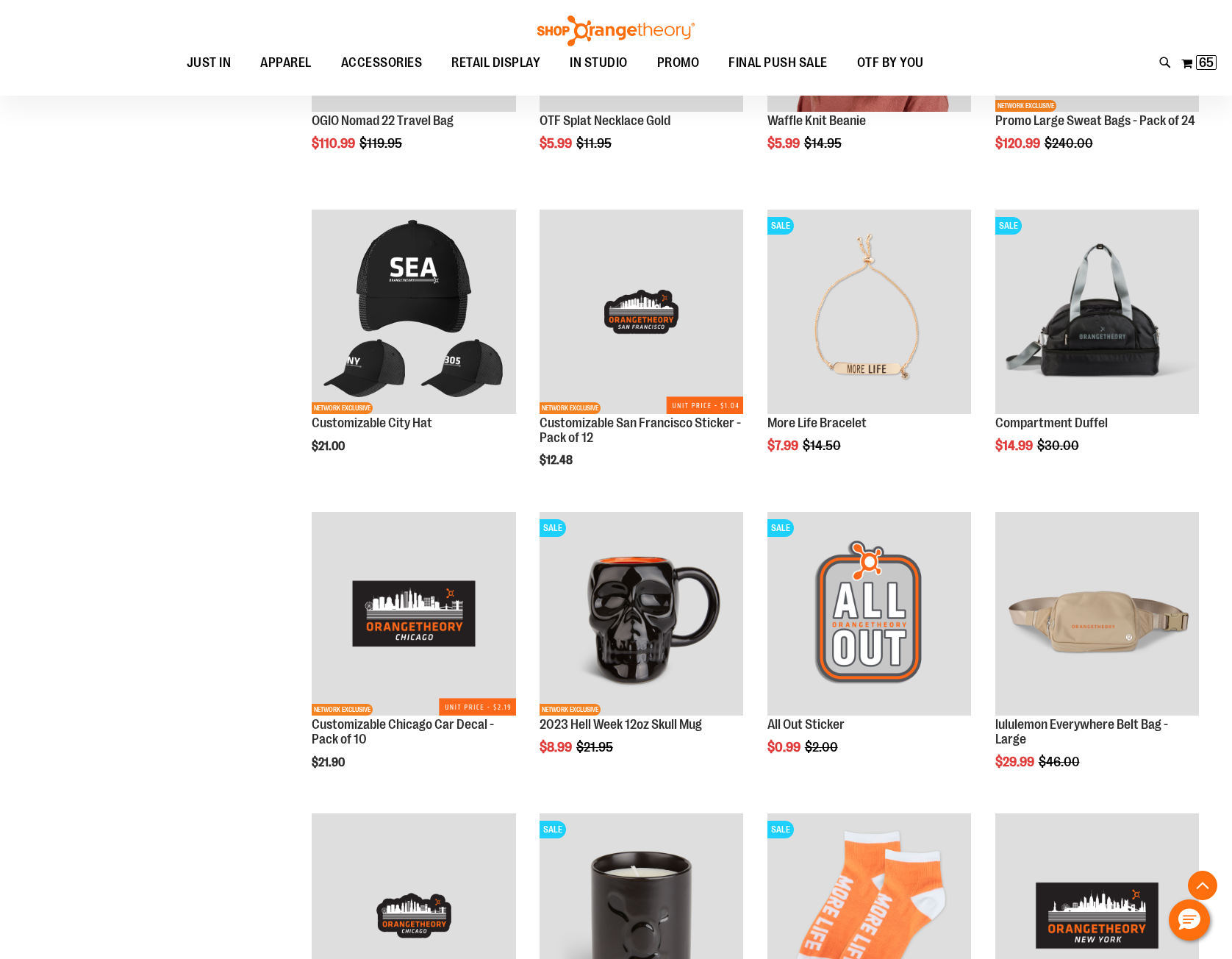
scroll to position [6437, 0]
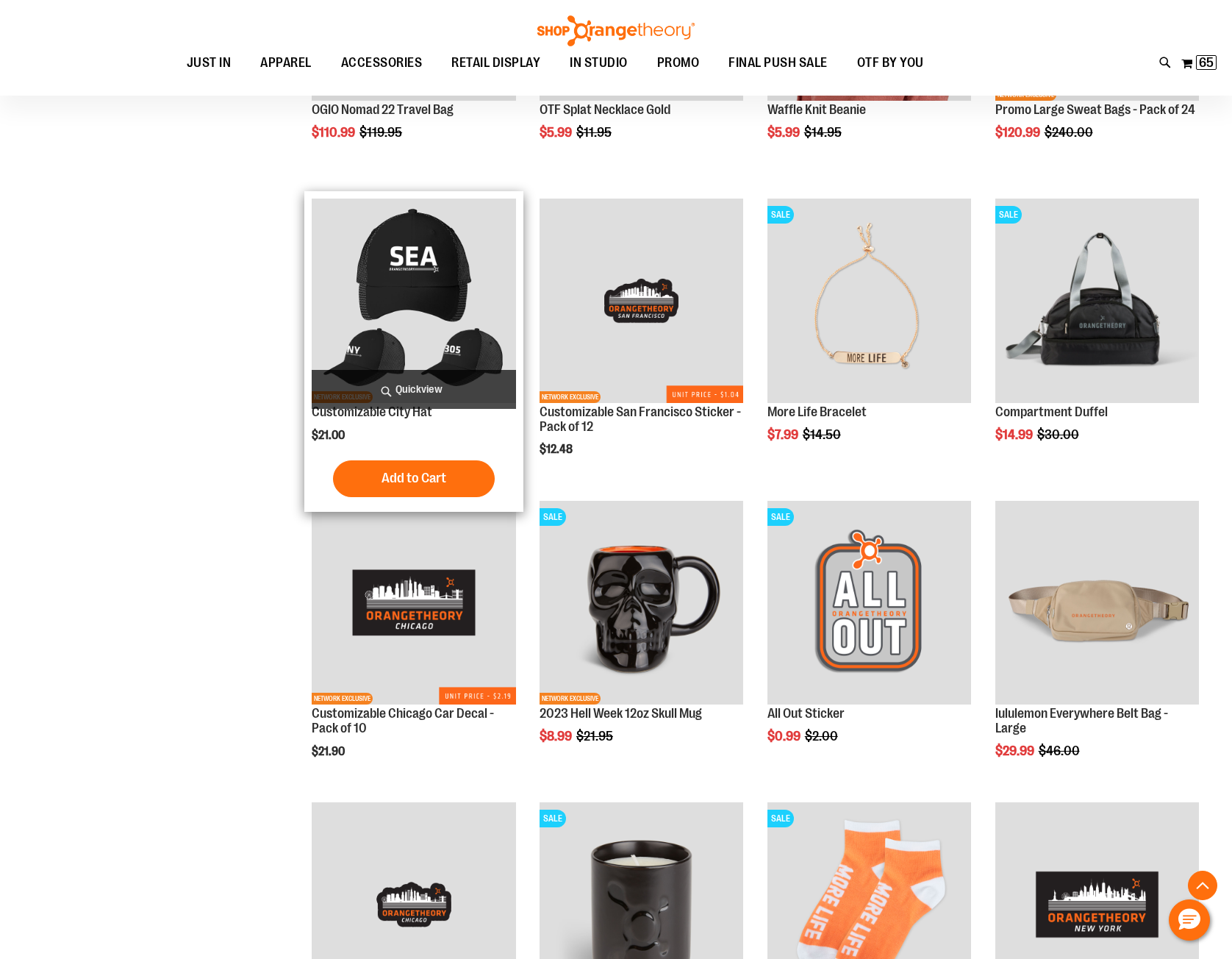
click at [392, 294] on img "product" at bounding box center [413, 300] width 203 height 203
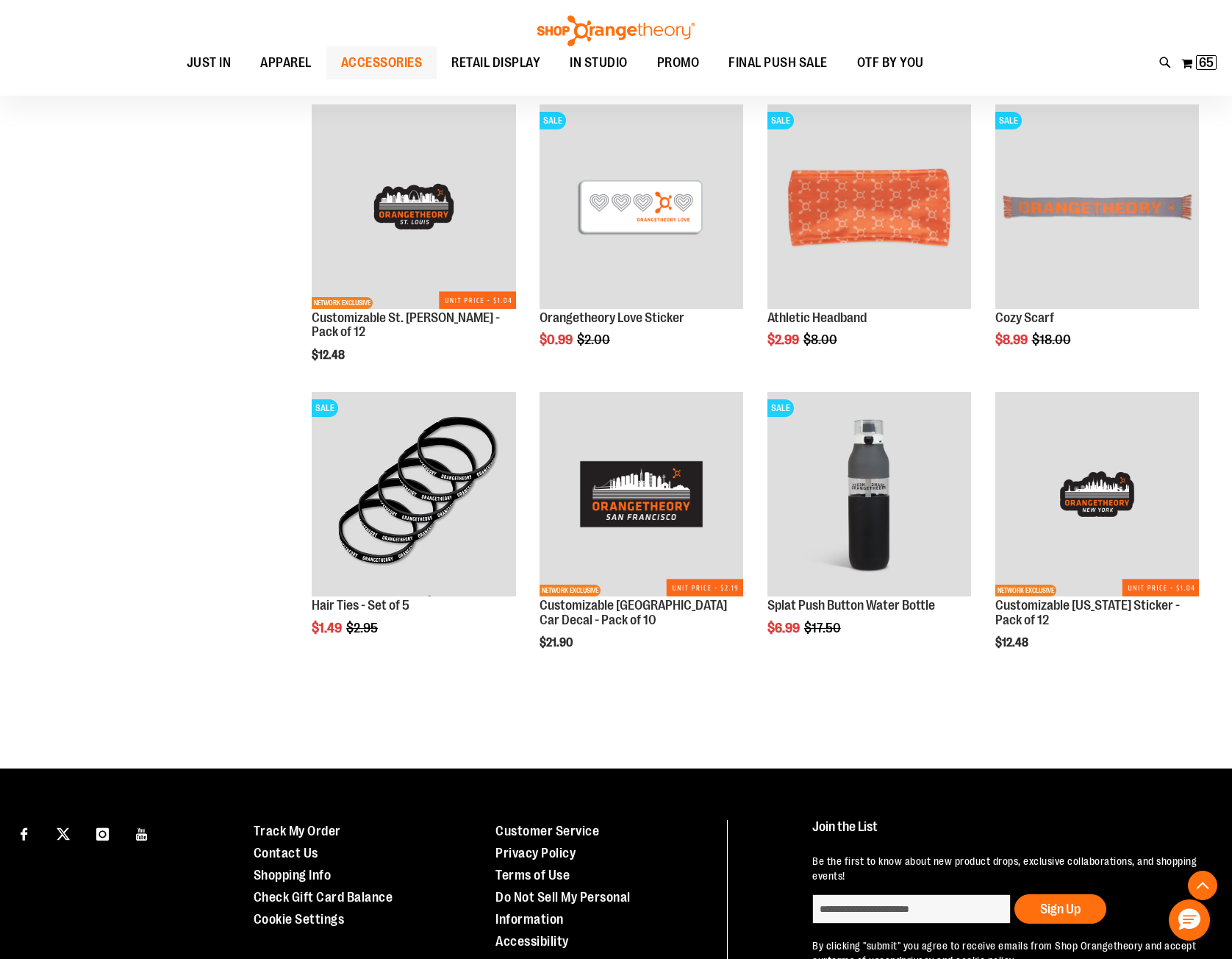
scroll to position [1060, 0]
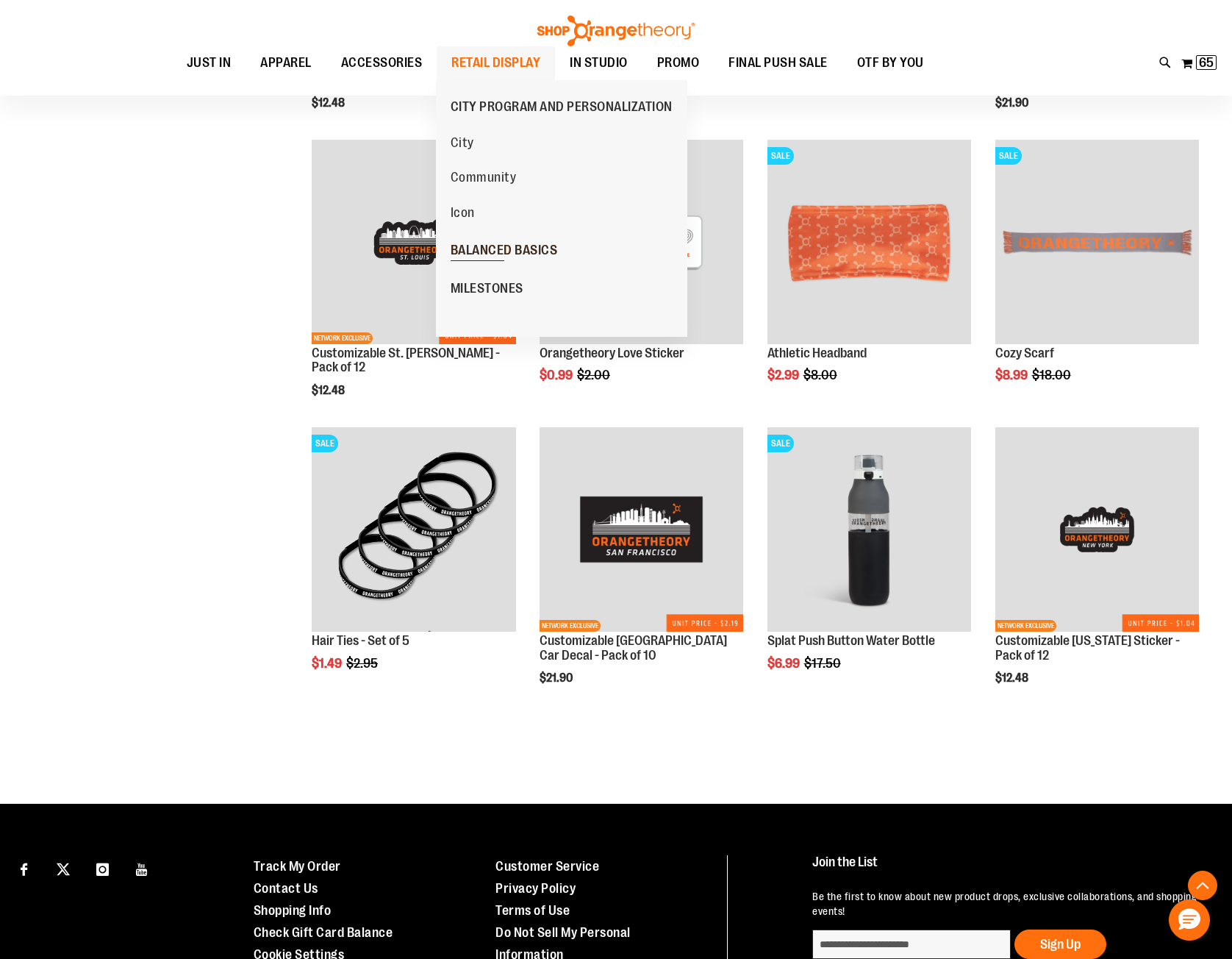
click at [501, 255] on span "BALANCED BASICS" at bounding box center [504, 252] width 107 height 18
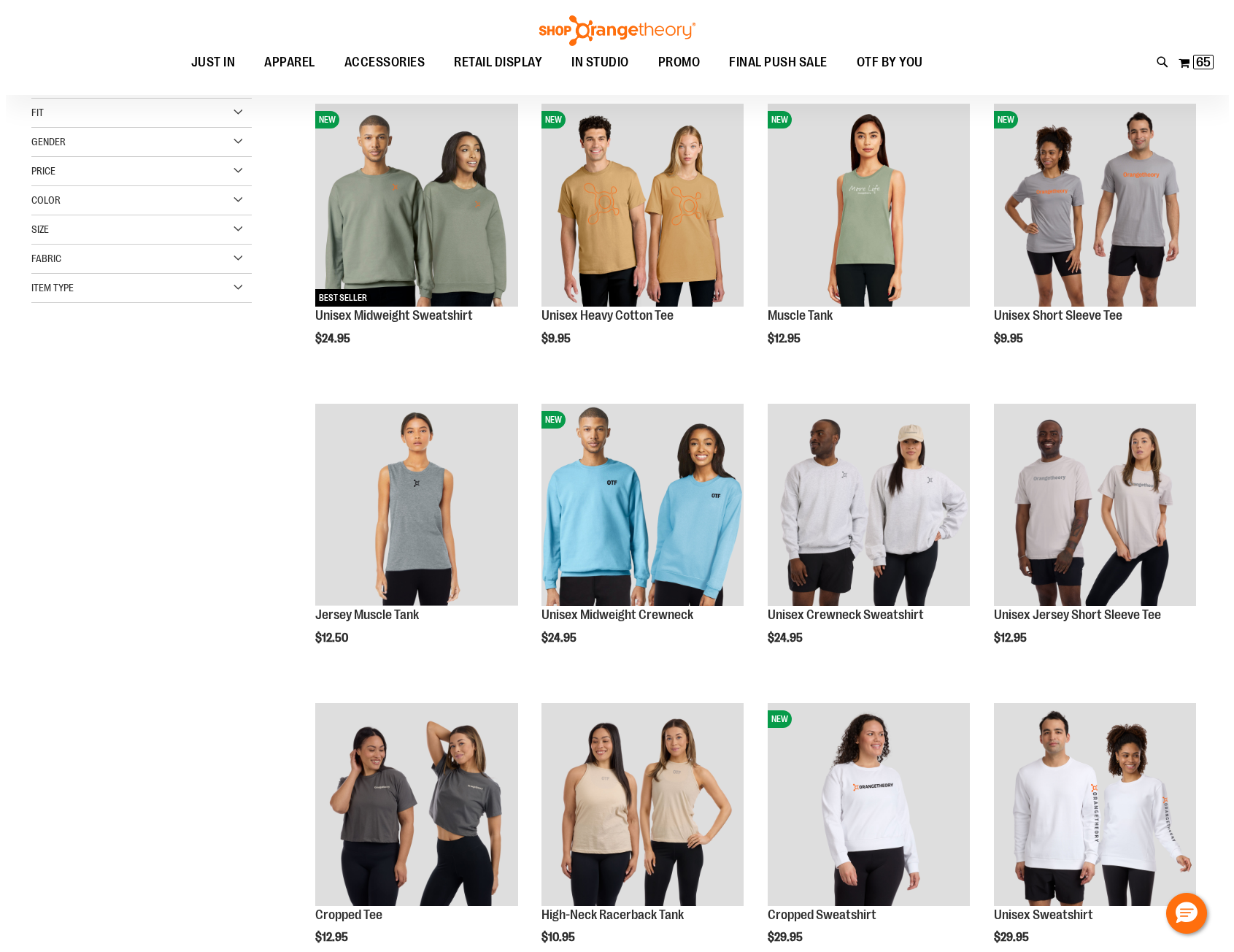
scroll to position [219, 0]
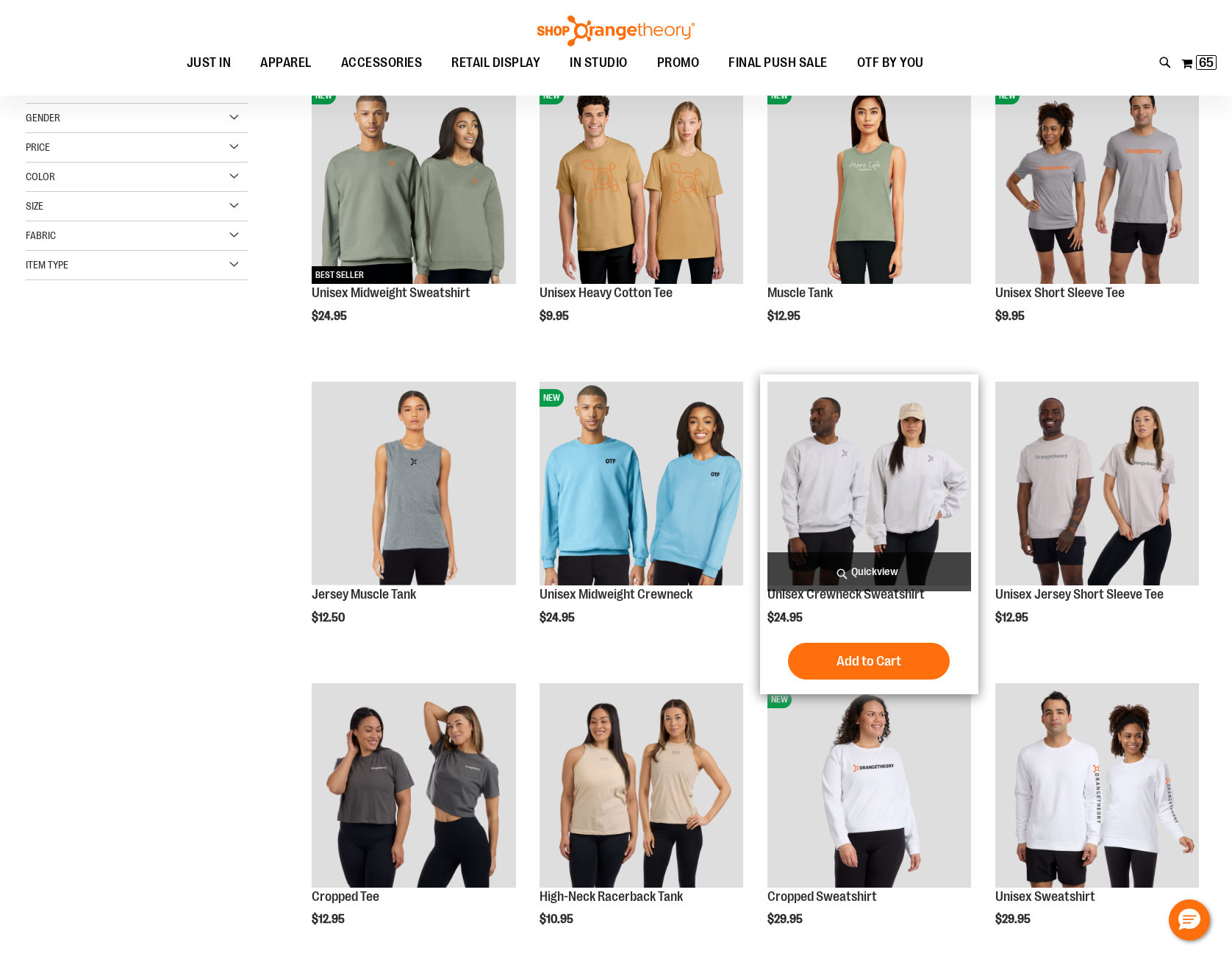
click at [874, 574] on span "Quickview" at bounding box center [869, 571] width 203 height 39
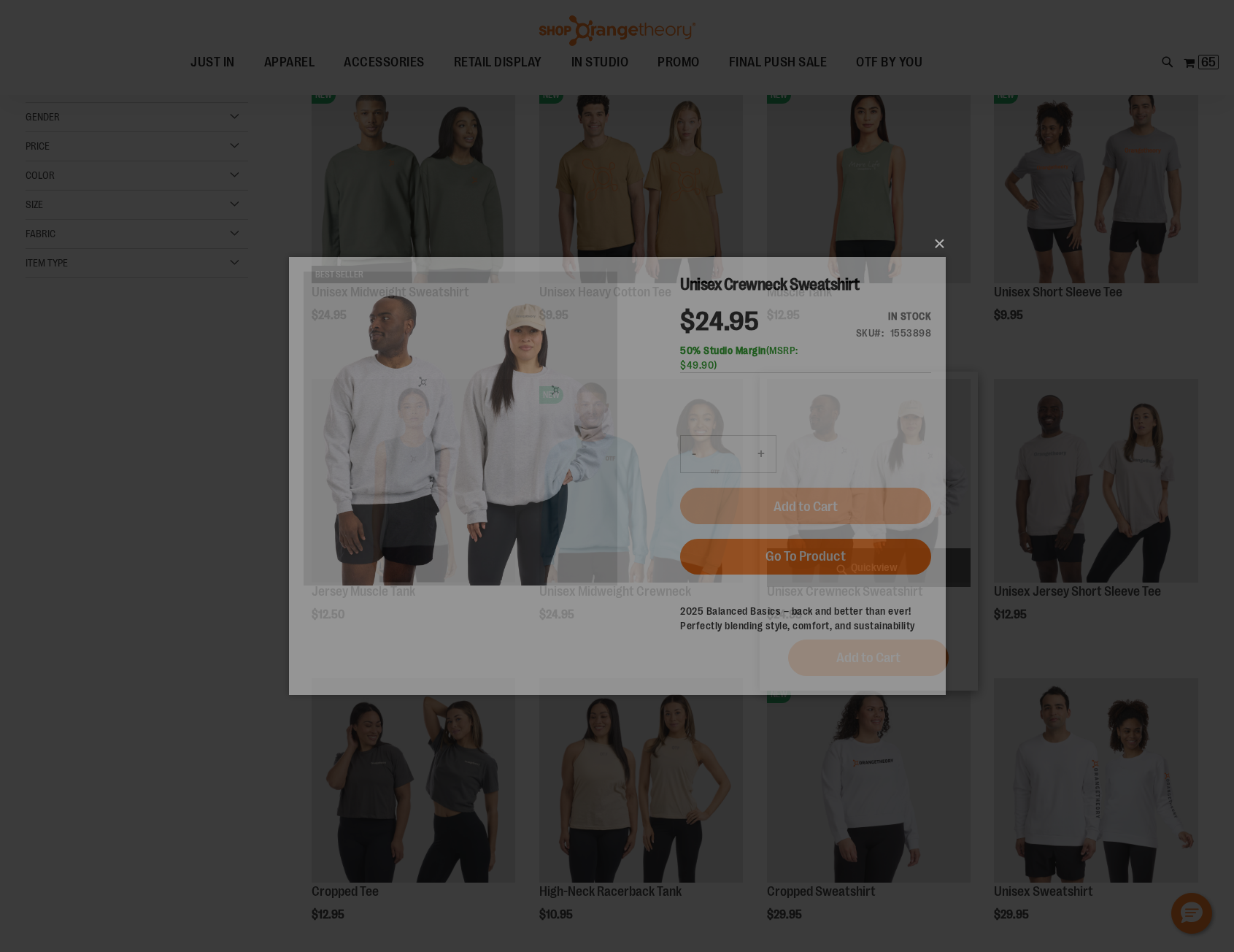
scroll to position [0, 0]
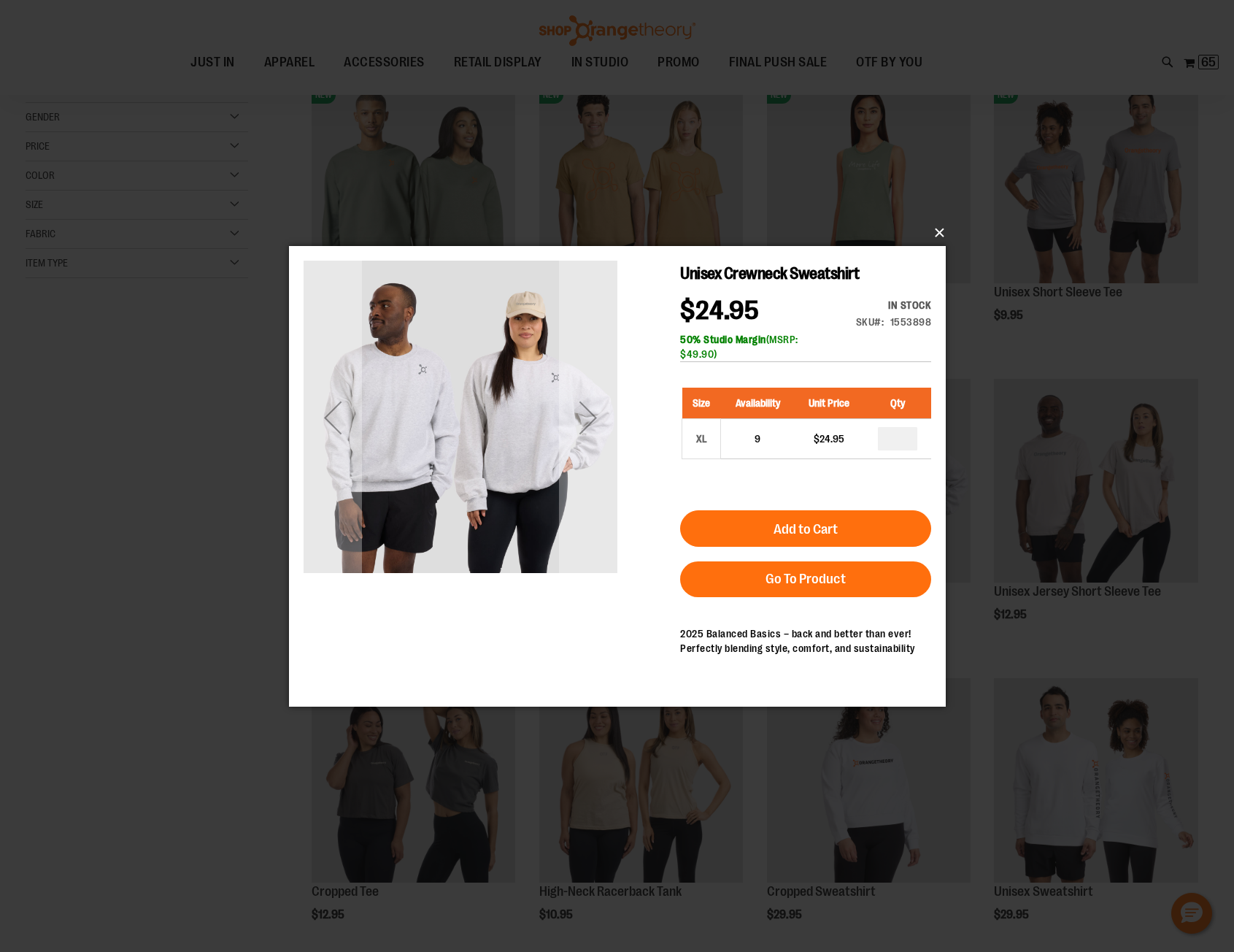
click at [941, 233] on button "×" at bounding box center [622, 233] width 657 height 32
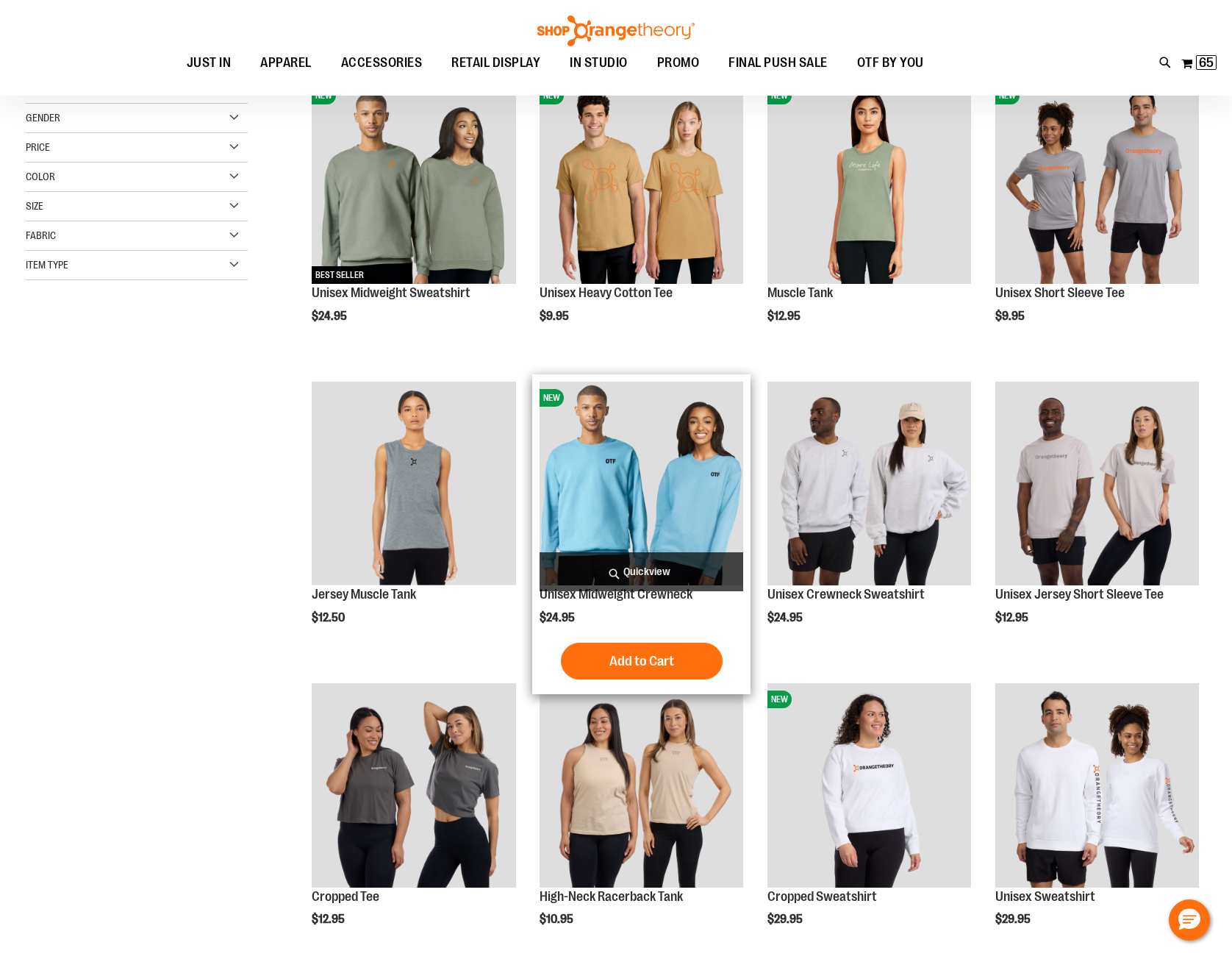
click at [636, 571] on span "Quickview" at bounding box center [640, 571] width 203 height 39
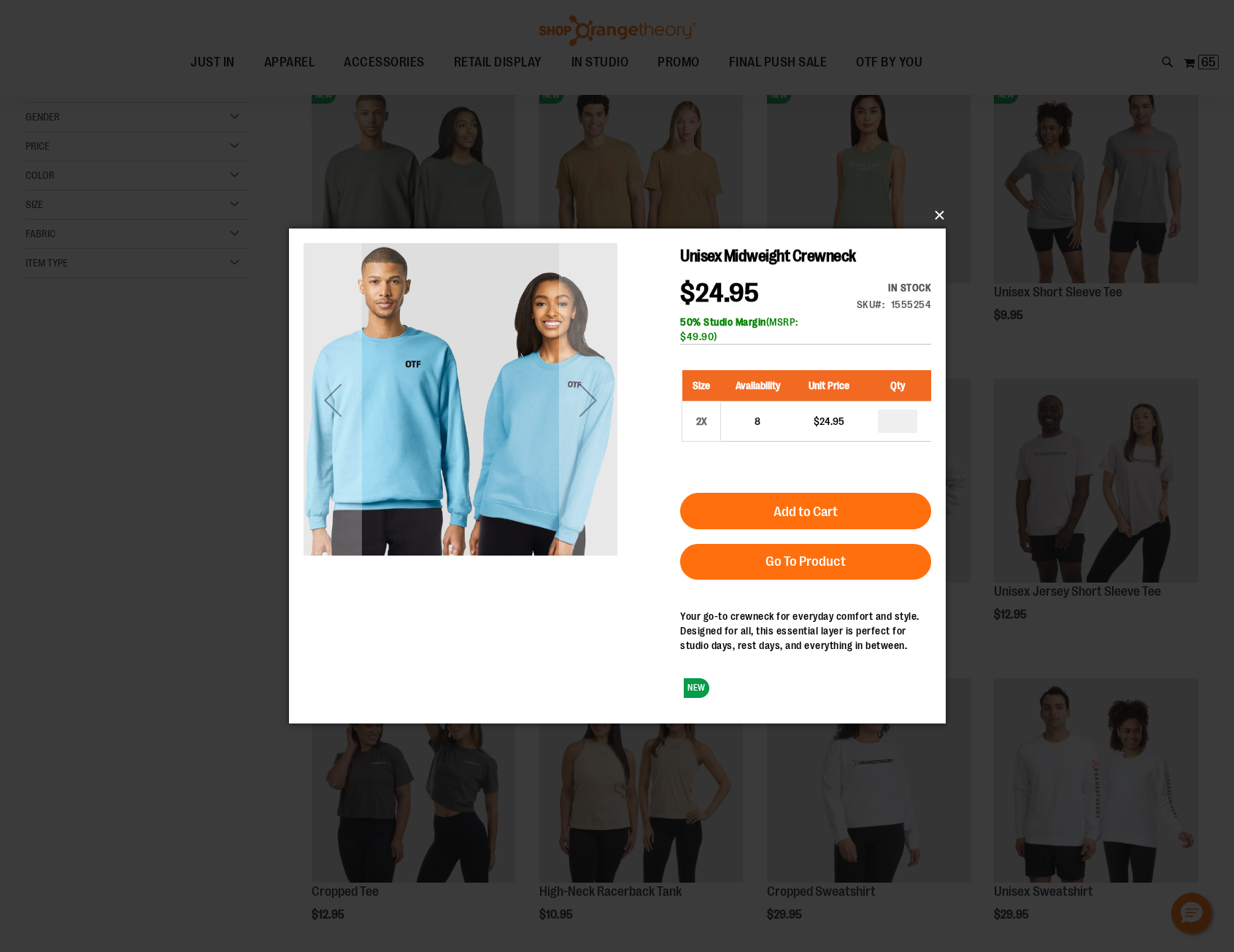
click at [938, 216] on button "×" at bounding box center [622, 216] width 657 height 32
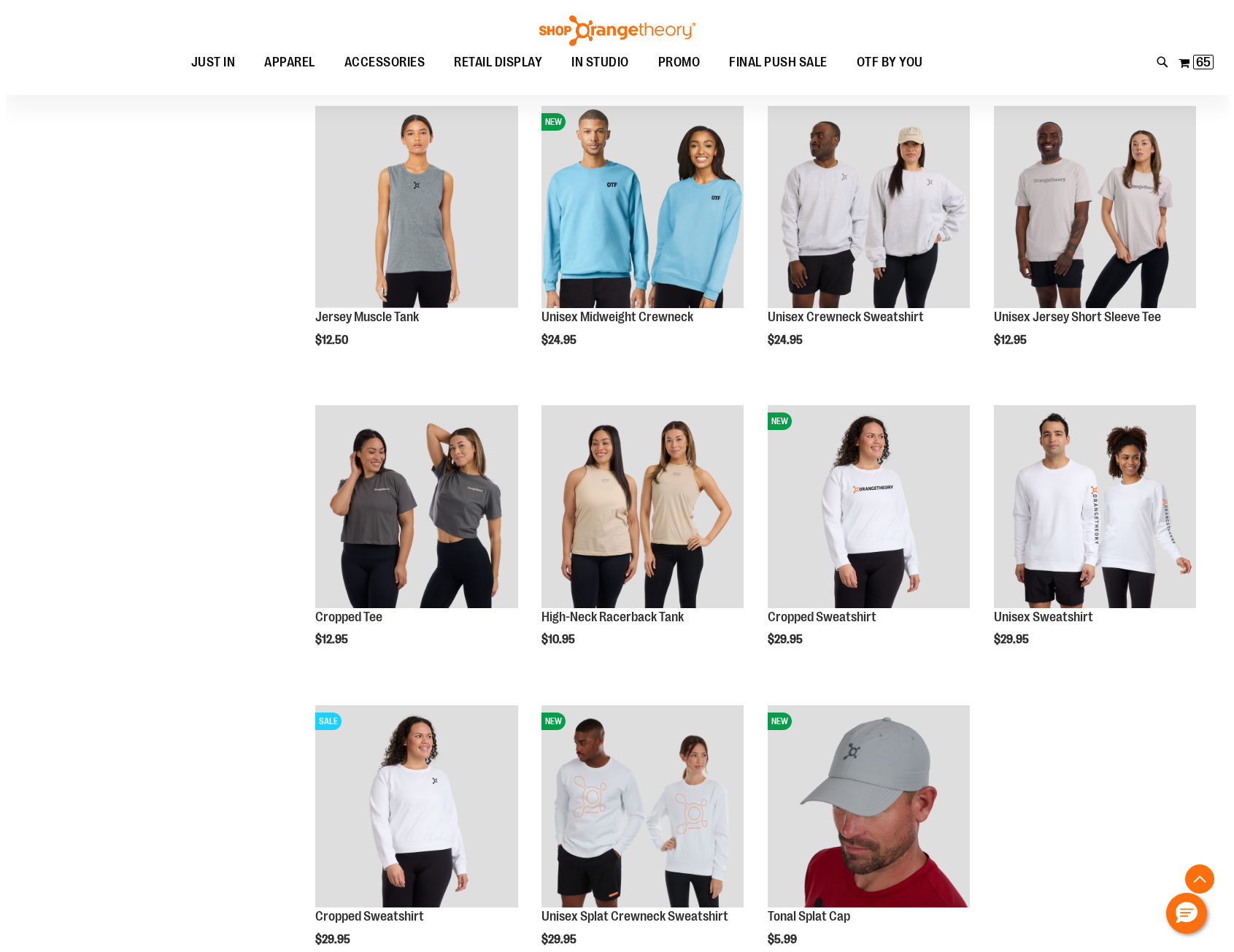
scroll to position [510, 0]
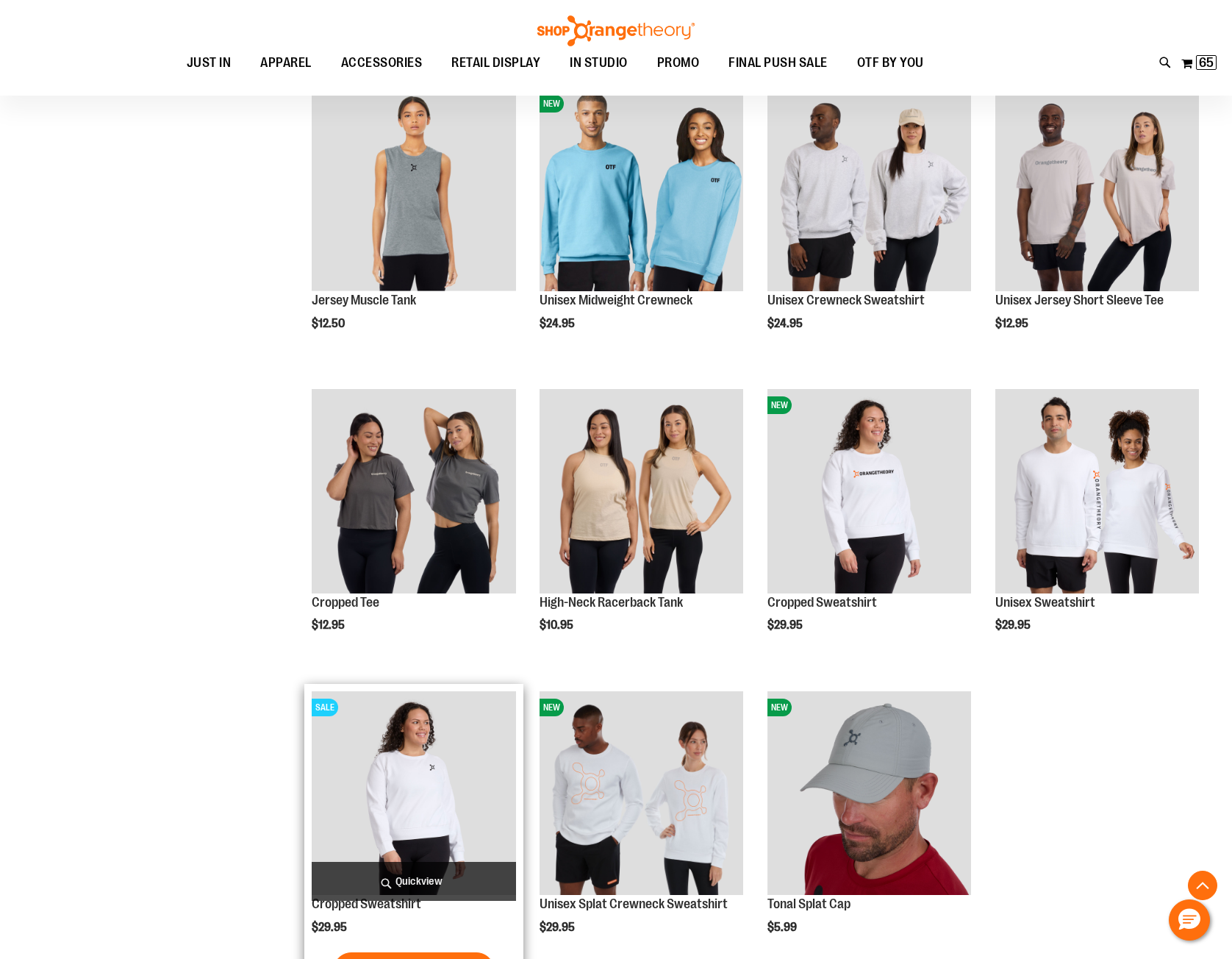
click at [426, 880] on span "Quickview" at bounding box center [413, 881] width 203 height 39
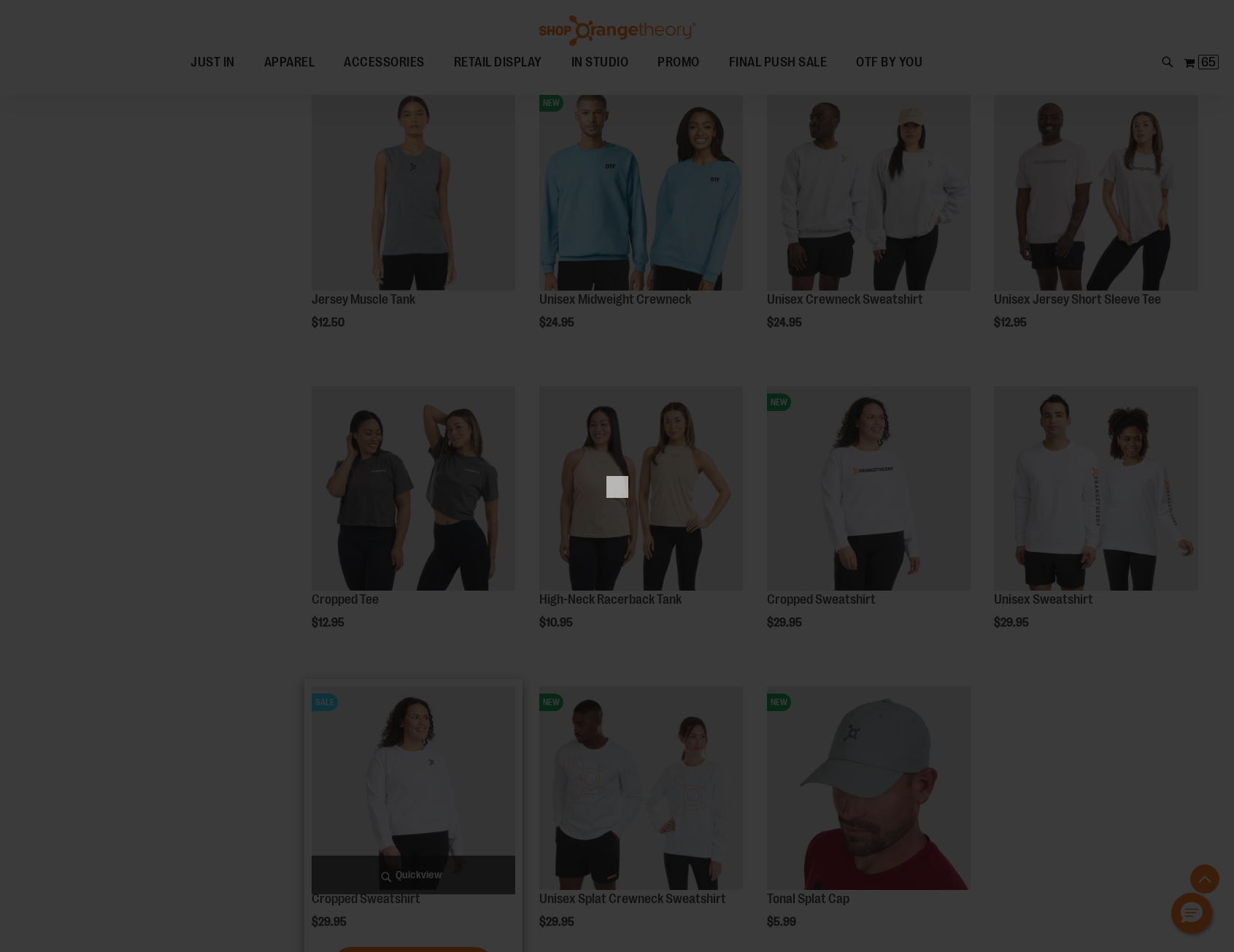
scroll to position [0, 0]
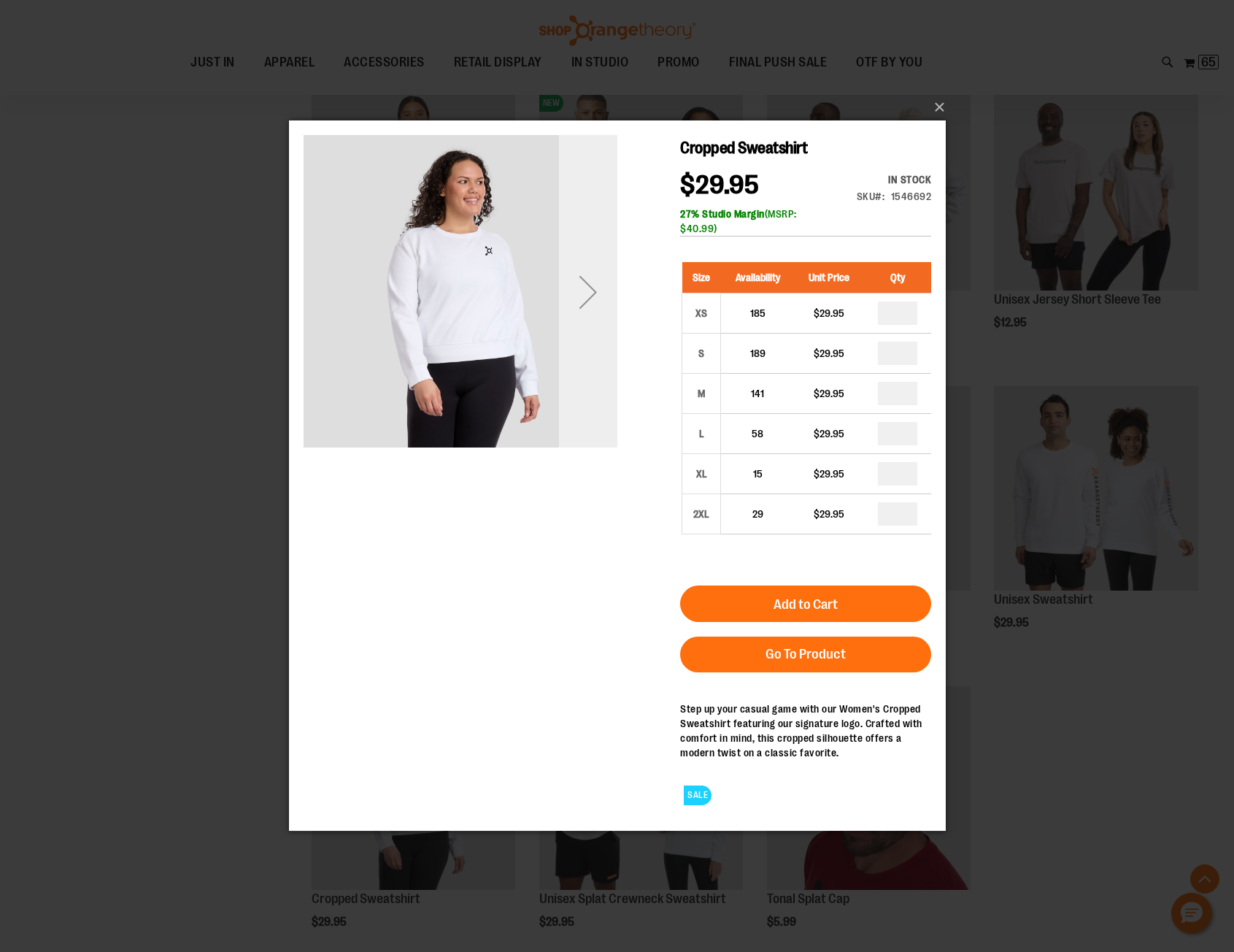
click at [590, 288] on div "Next" at bounding box center [587, 291] width 58 height 58
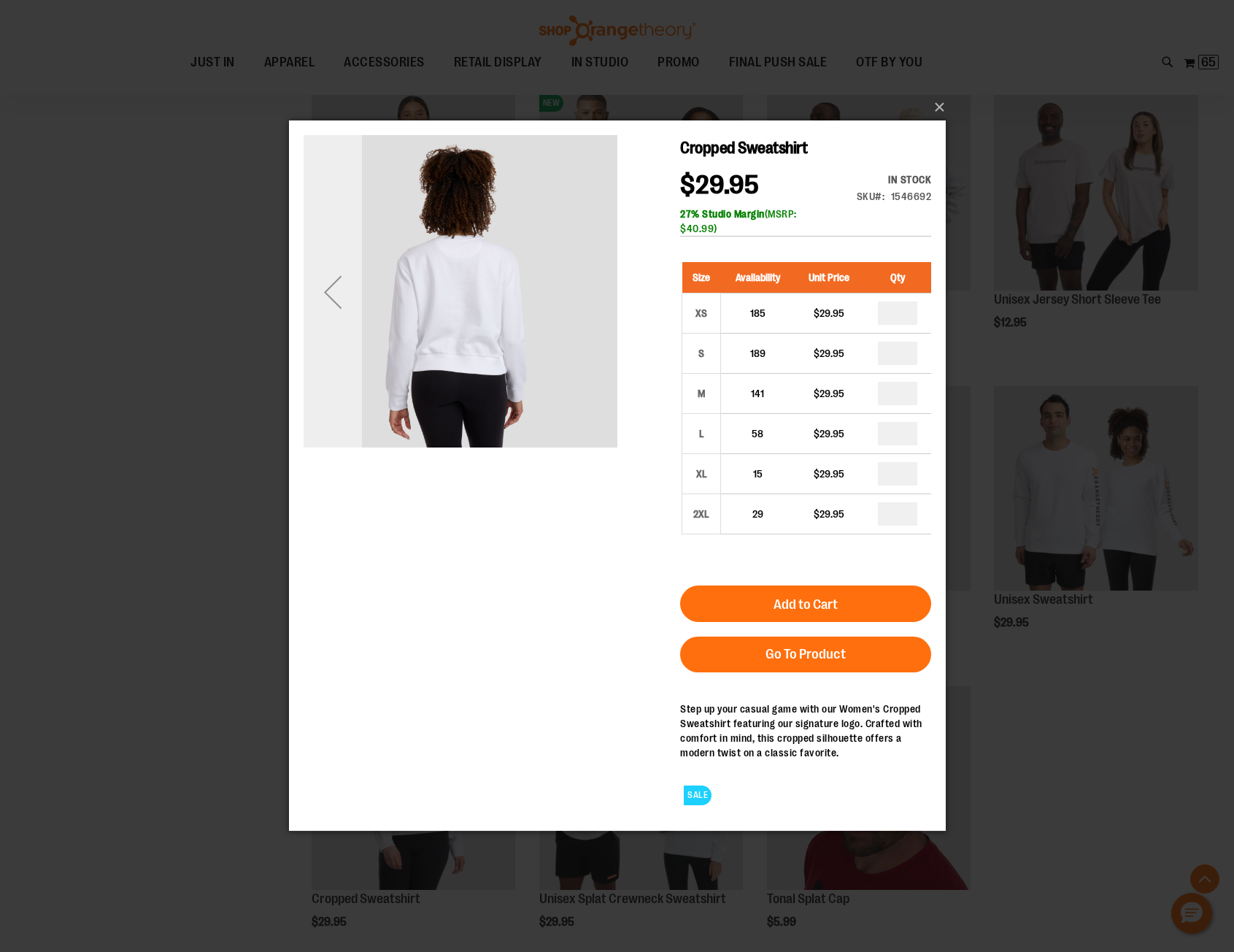
click at [330, 289] on div "Previous" at bounding box center [332, 291] width 58 height 58
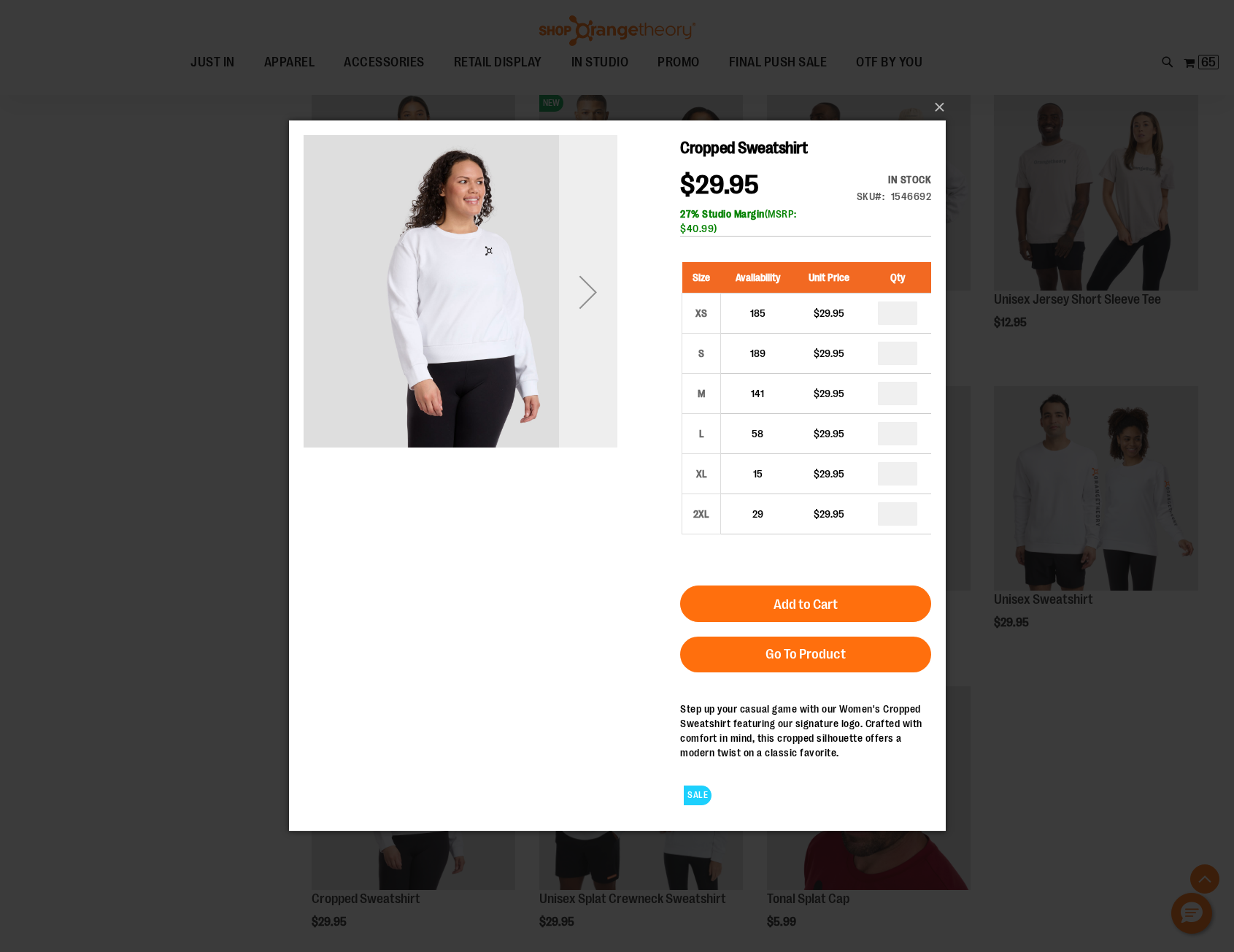
click at [590, 293] on div "Next" at bounding box center [587, 291] width 58 height 58
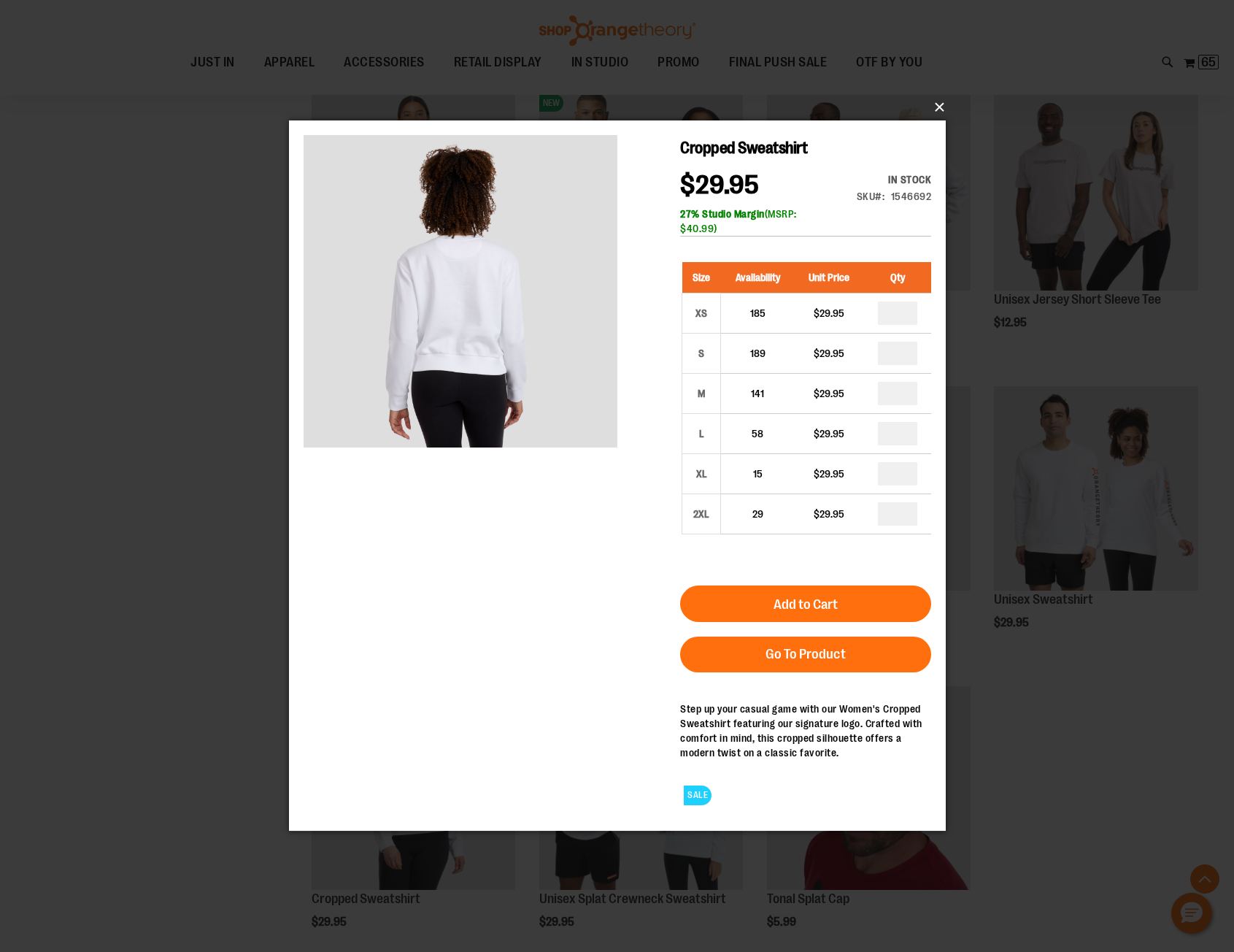
click at [941, 107] on button "×" at bounding box center [622, 107] width 657 height 32
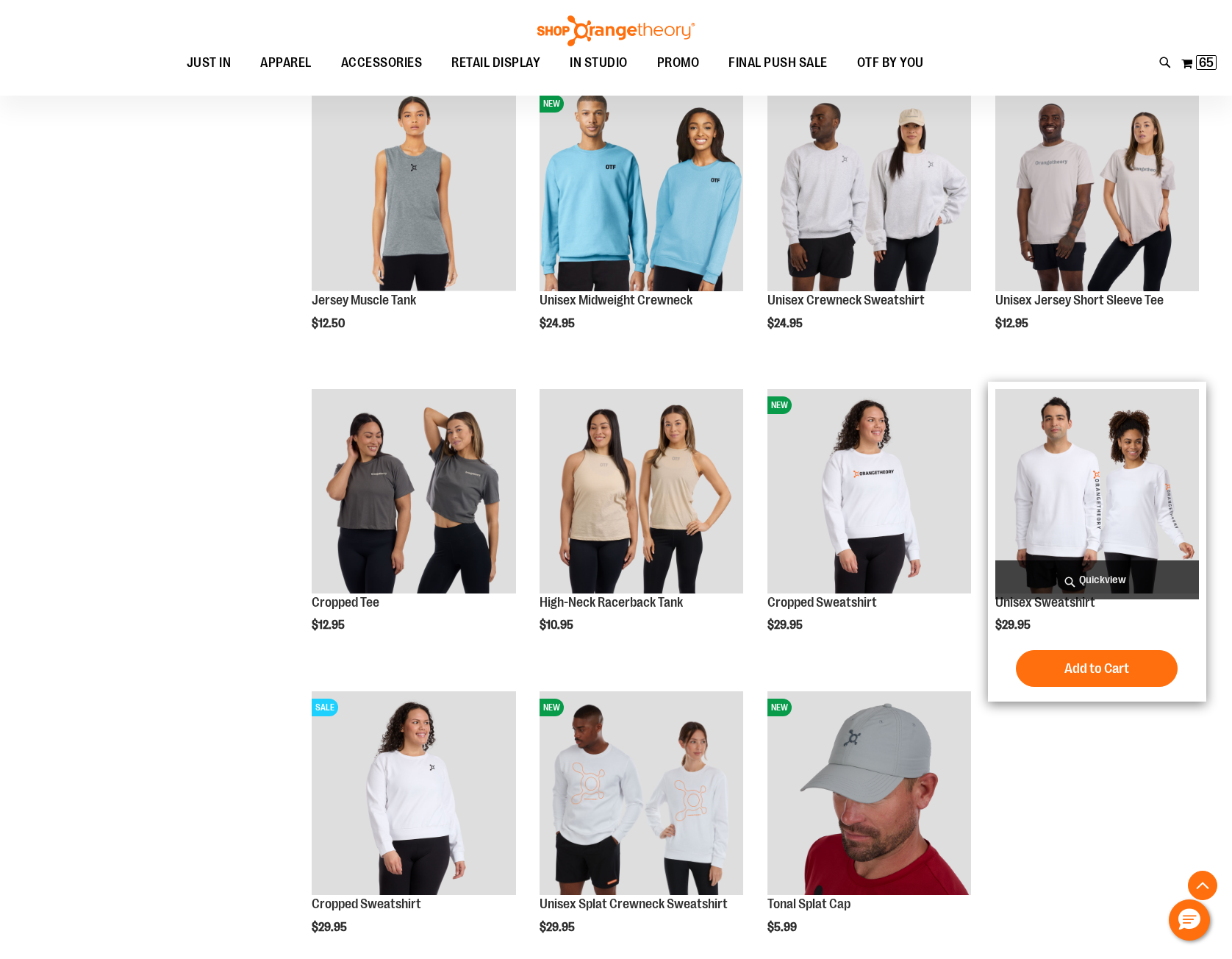
click at [1093, 580] on span "Quickview" at bounding box center [1096, 579] width 203 height 39
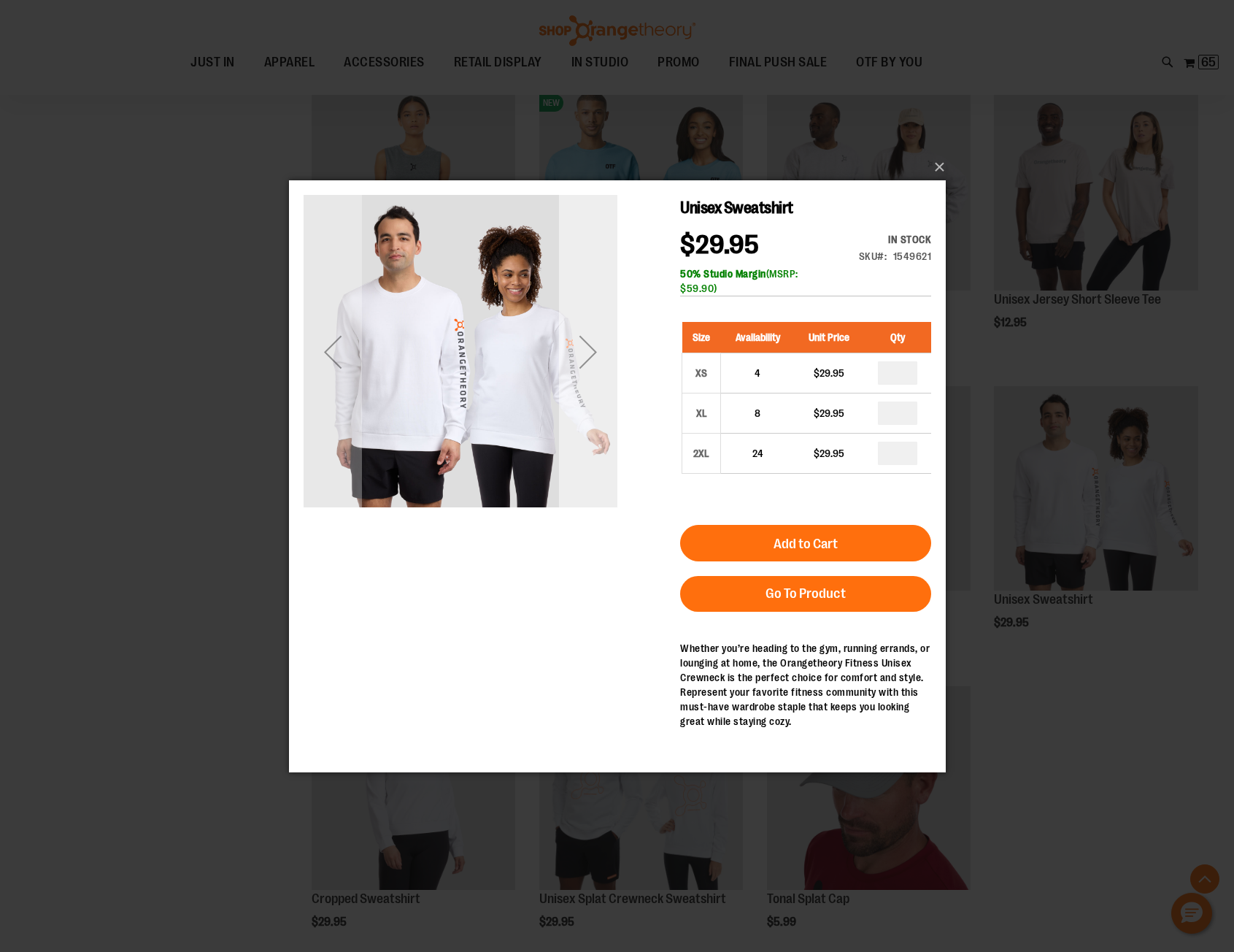
click at [592, 350] on div "Next" at bounding box center [587, 351] width 58 height 58
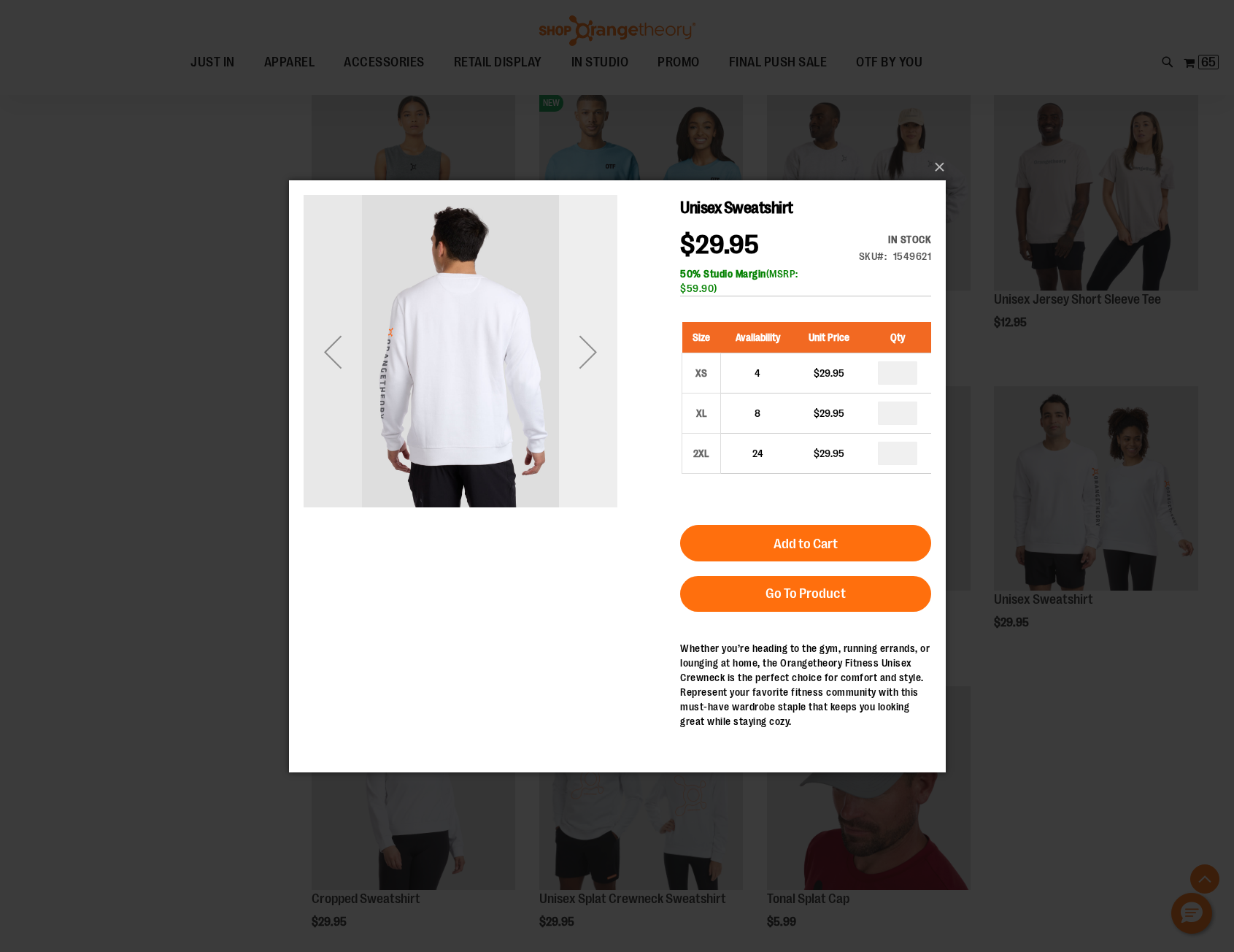
click at [592, 350] on div "Next" at bounding box center [587, 351] width 58 height 58
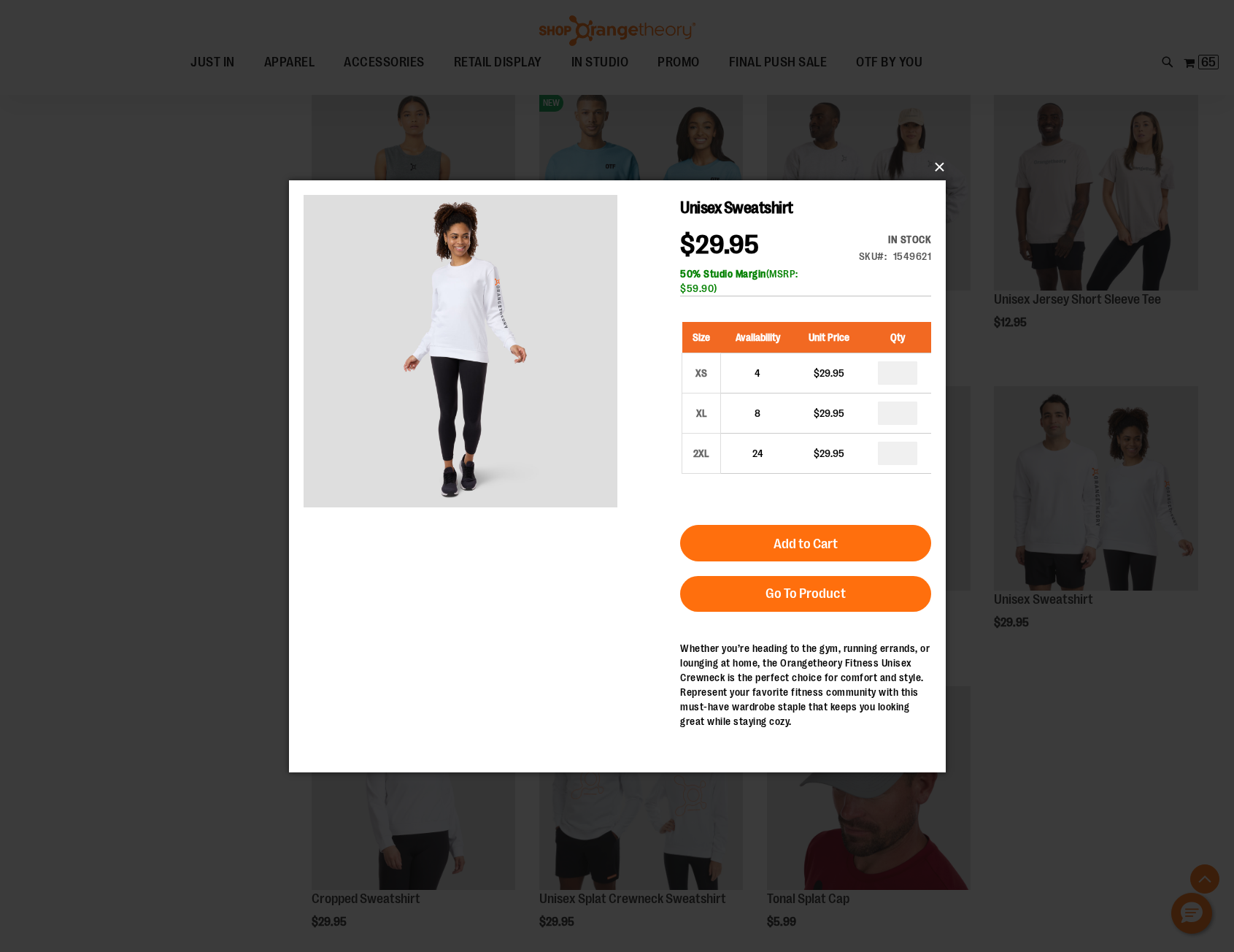
click at [937, 168] on button "×" at bounding box center [622, 167] width 657 height 32
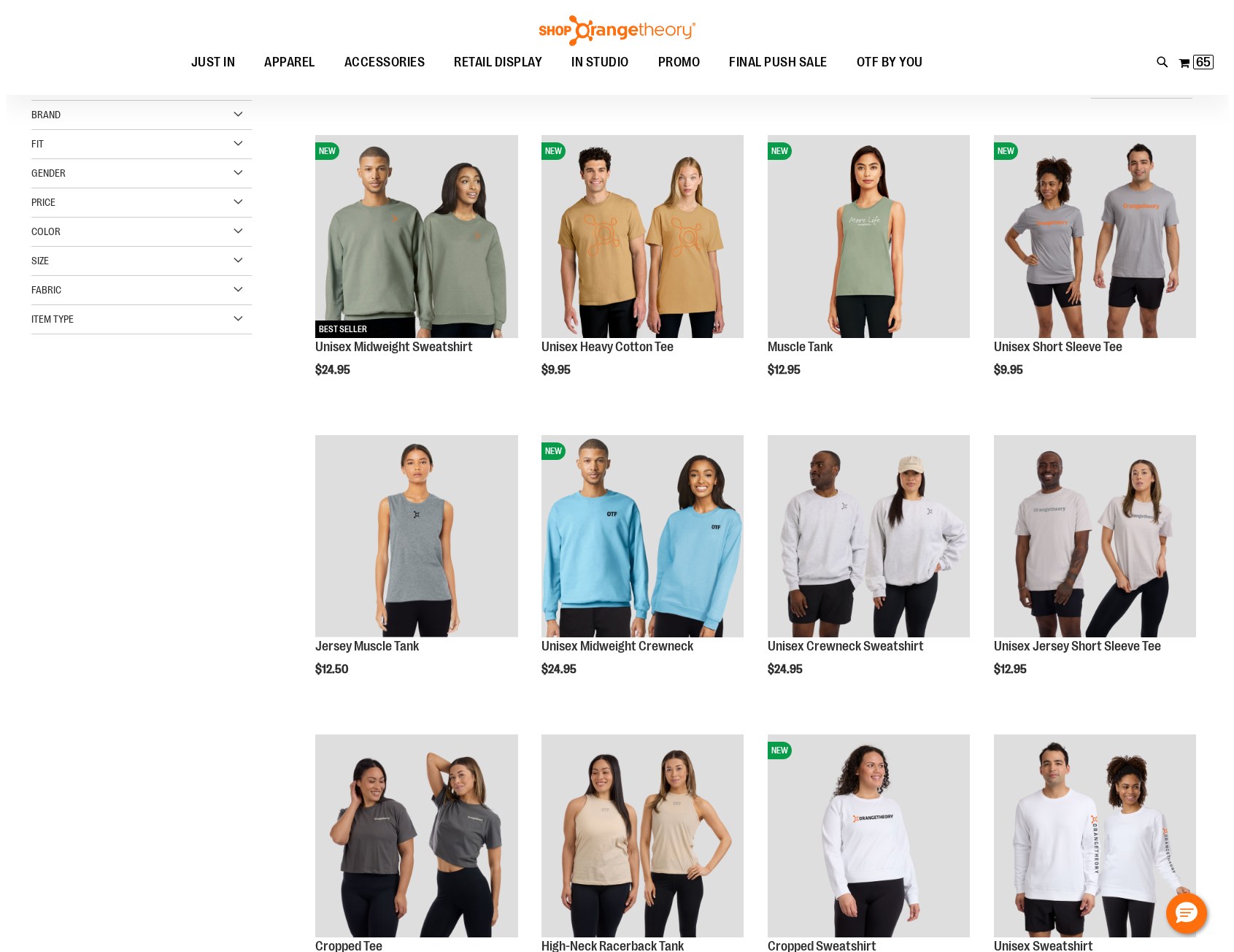
scroll to position [145, 0]
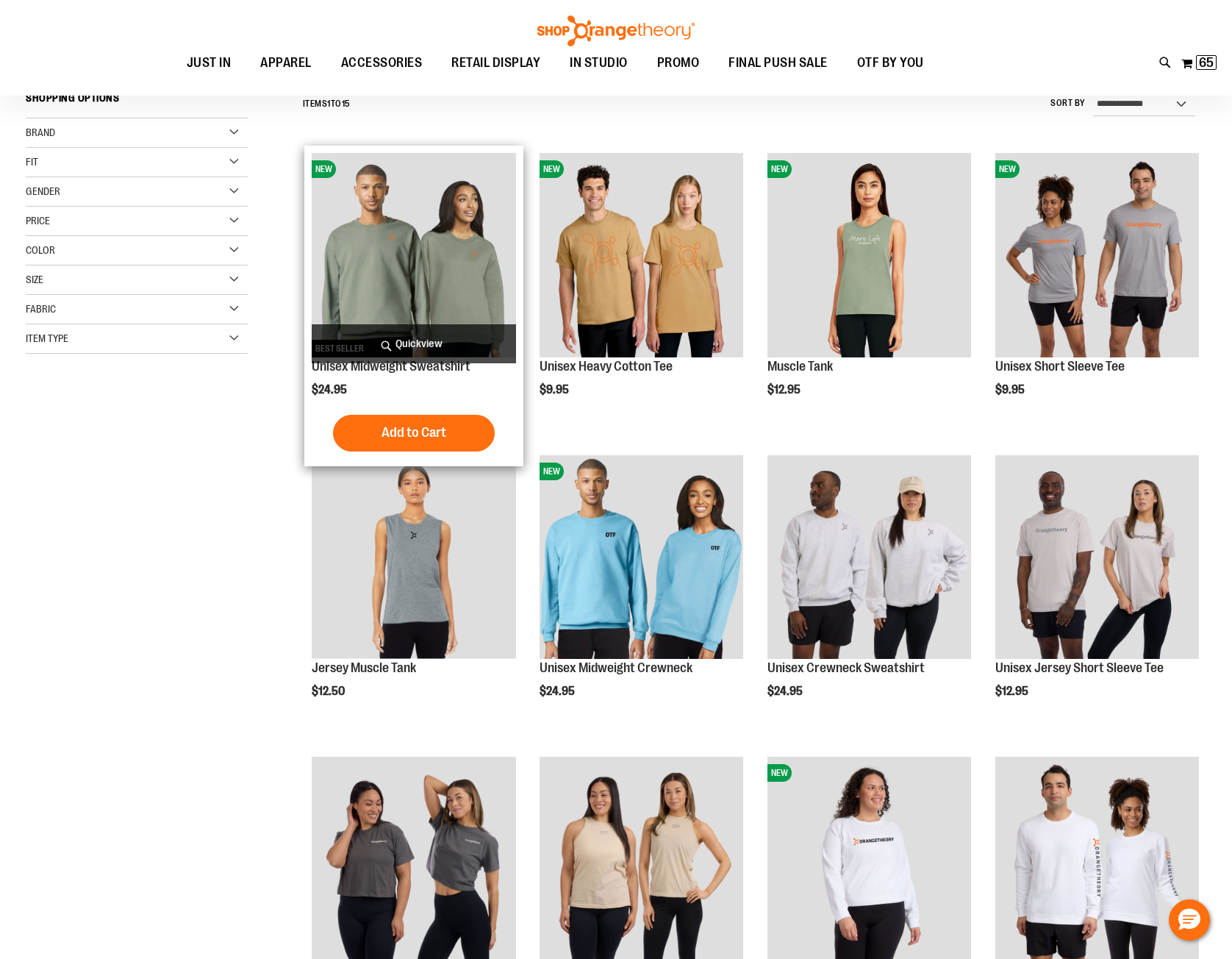
click at [404, 332] on span "Quickview" at bounding box center [413, 344] width 203 height 39
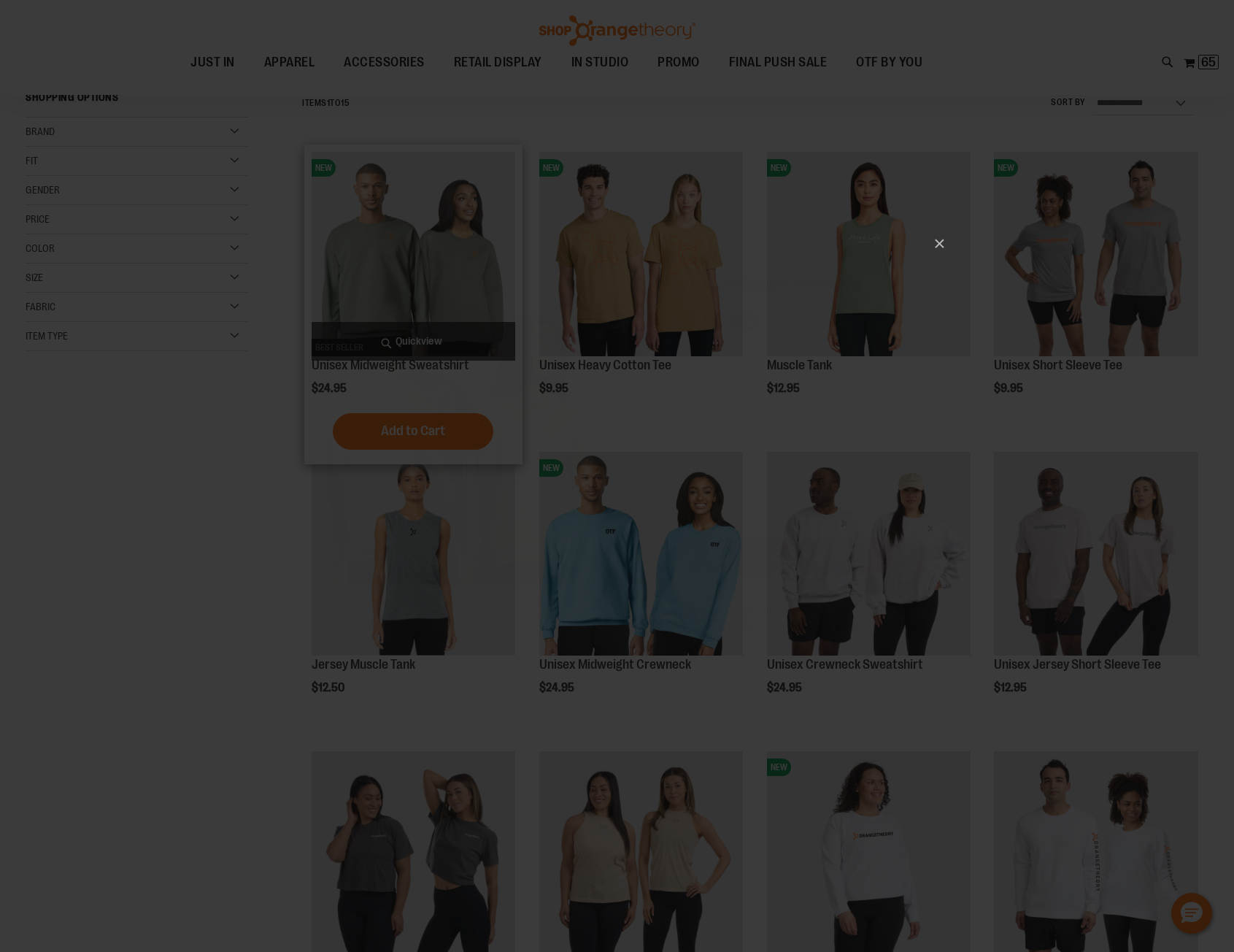
scroll to position [0, 0]
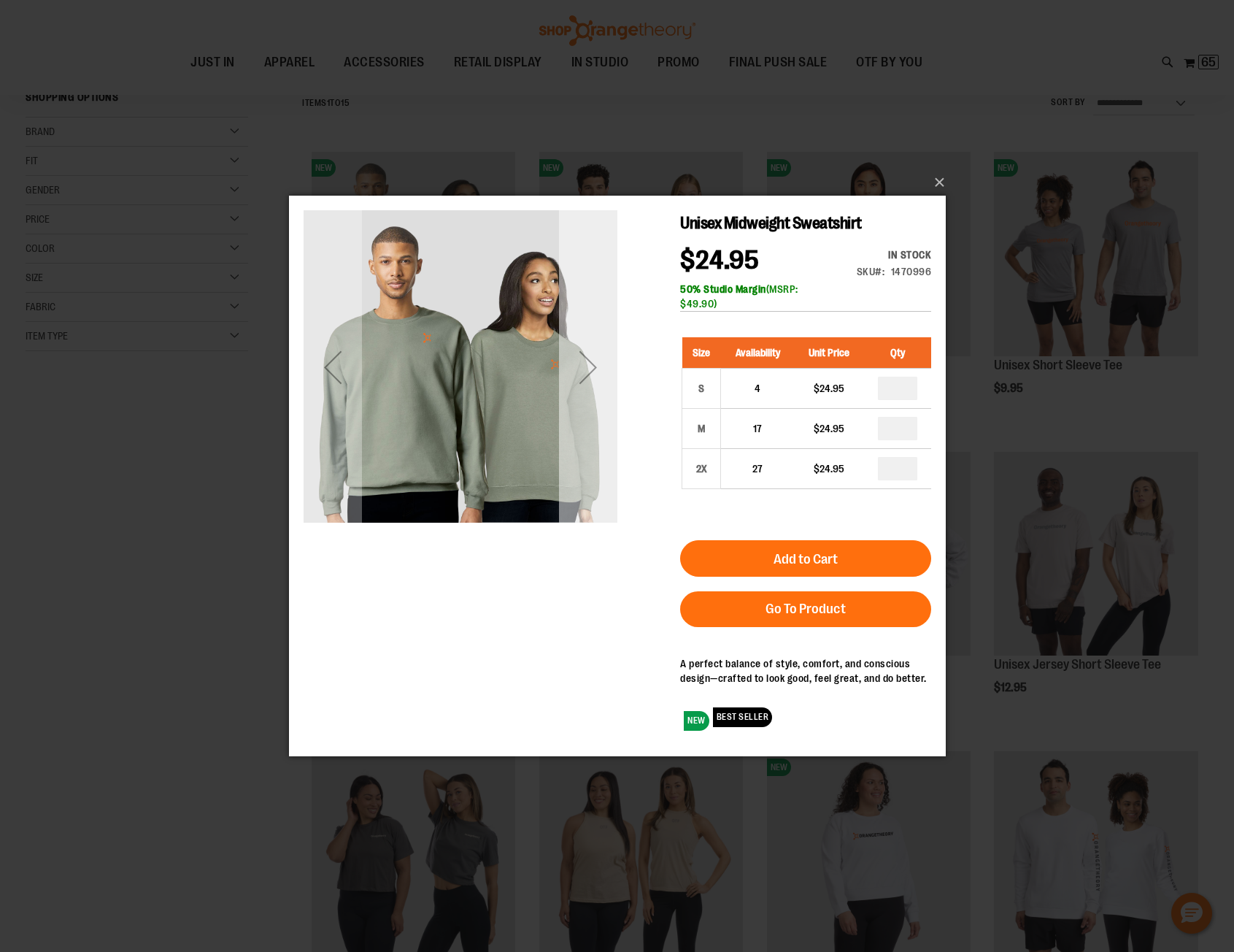
click at [591, 367] on div "Next" at bounding box center [587, 366] width 58 height 58
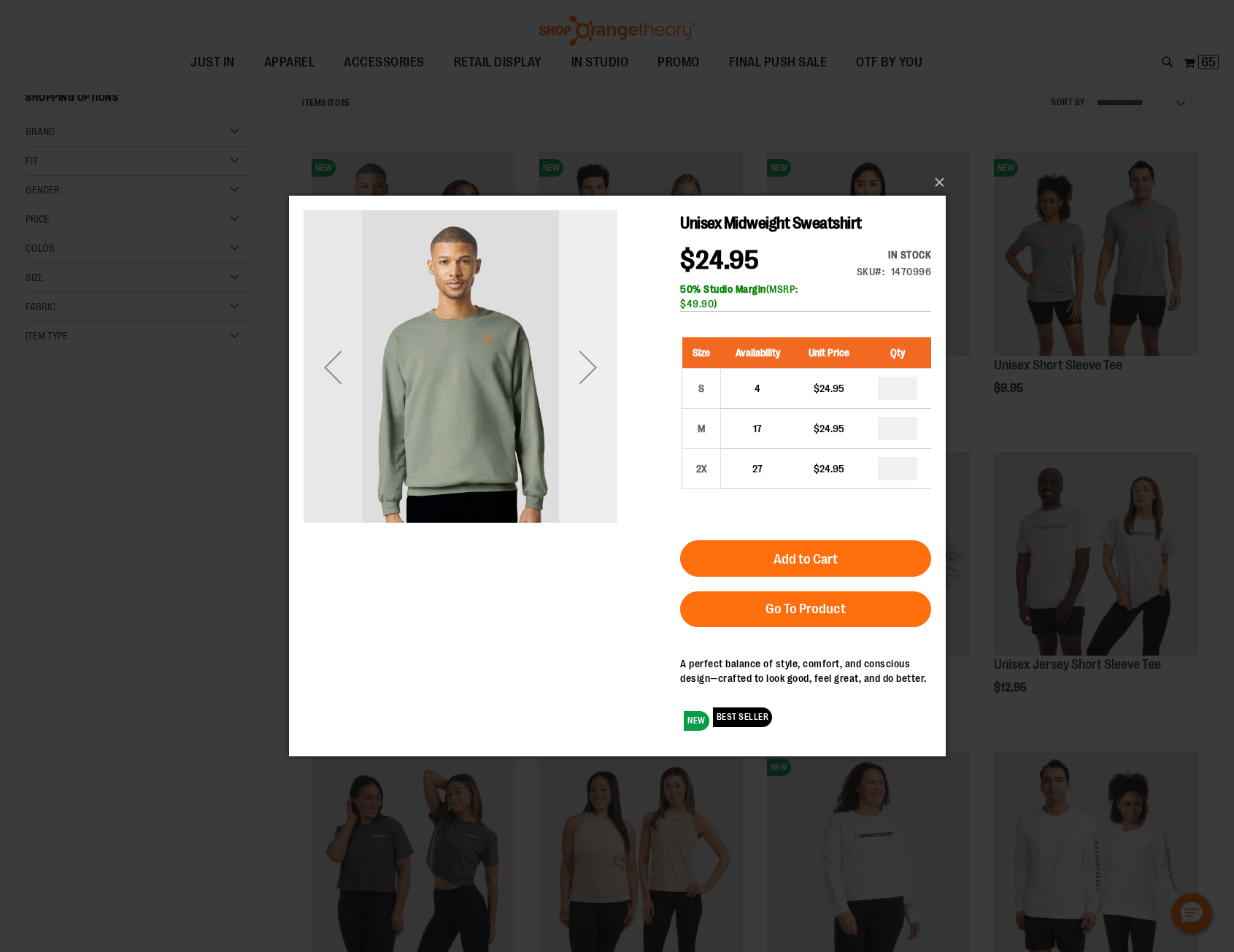
click at [591, 367] on div "Next" at bounding box center [587, 366] width 58 height 58
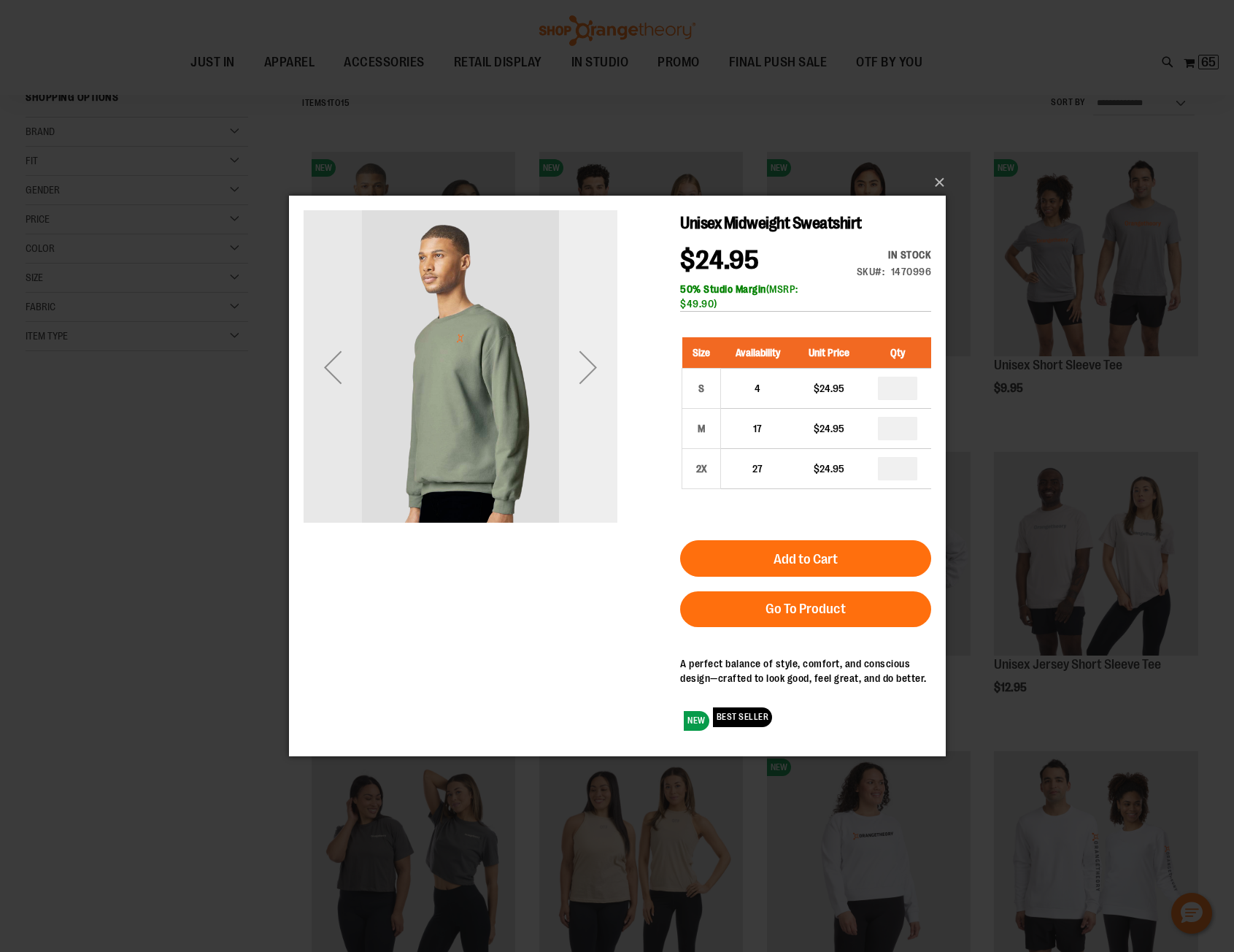
click at [591, 367] on div "Next" at bounding box center [587, 366] width 58 height 58
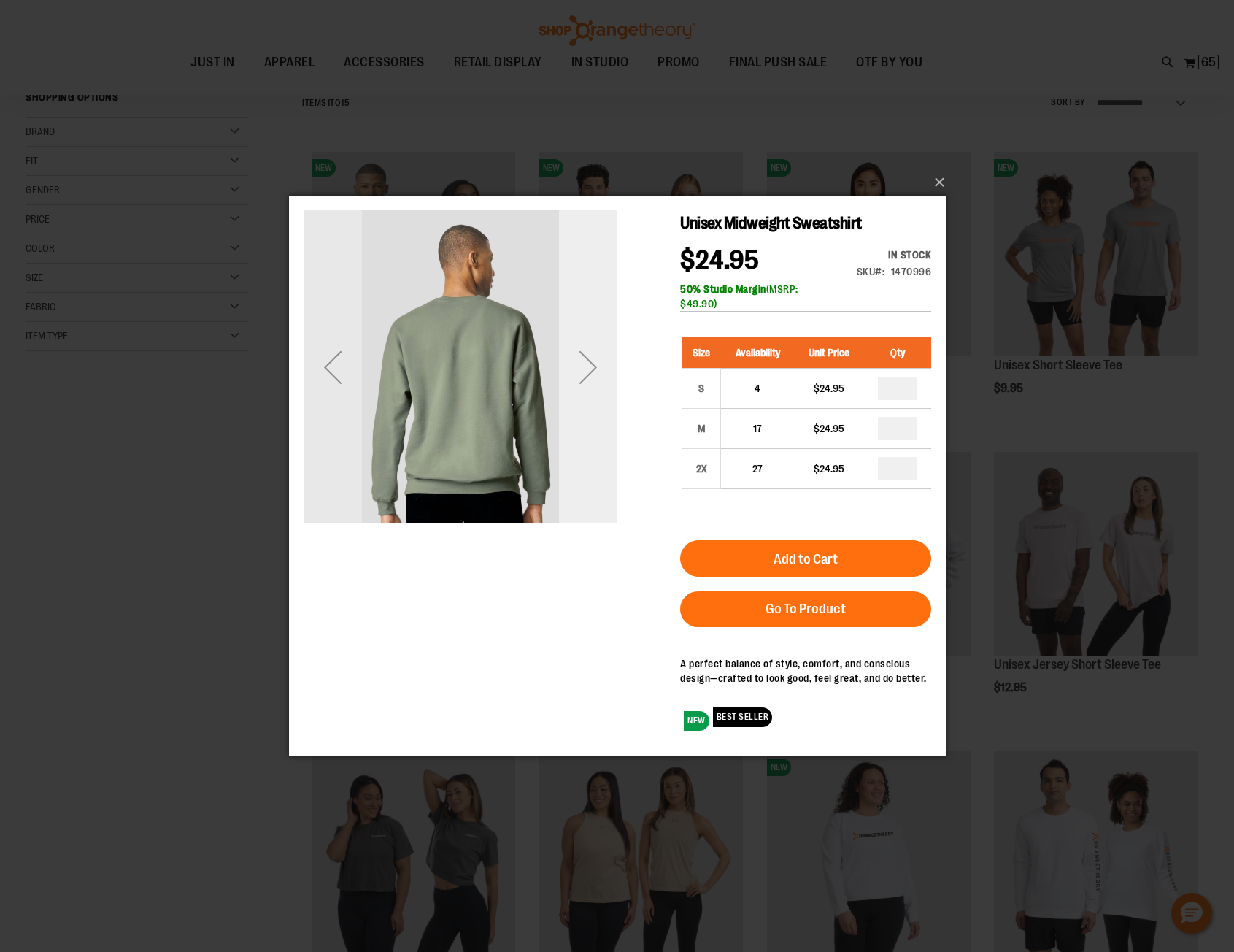
click at [591, 367] on div "Next" at bounding box center [587, 366] width 58 height 58
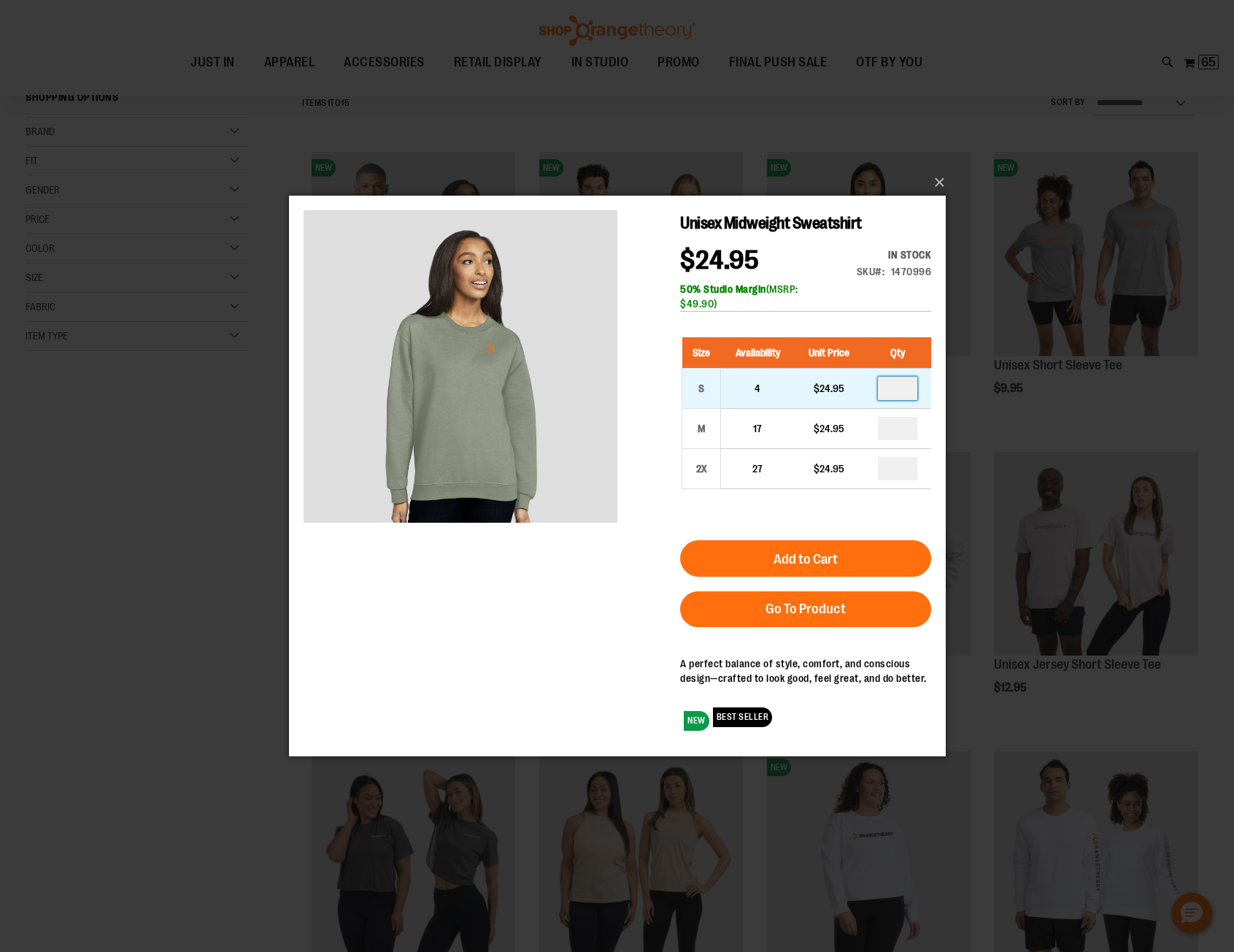
drag, startPoint x: 906, startPoint y: 389, endPoint x: 887, endPoint y: 389, distance: 19.0
click at [887, 389] on input "number" at bounding box center [897, 387] width 39 height 23
type input "*"
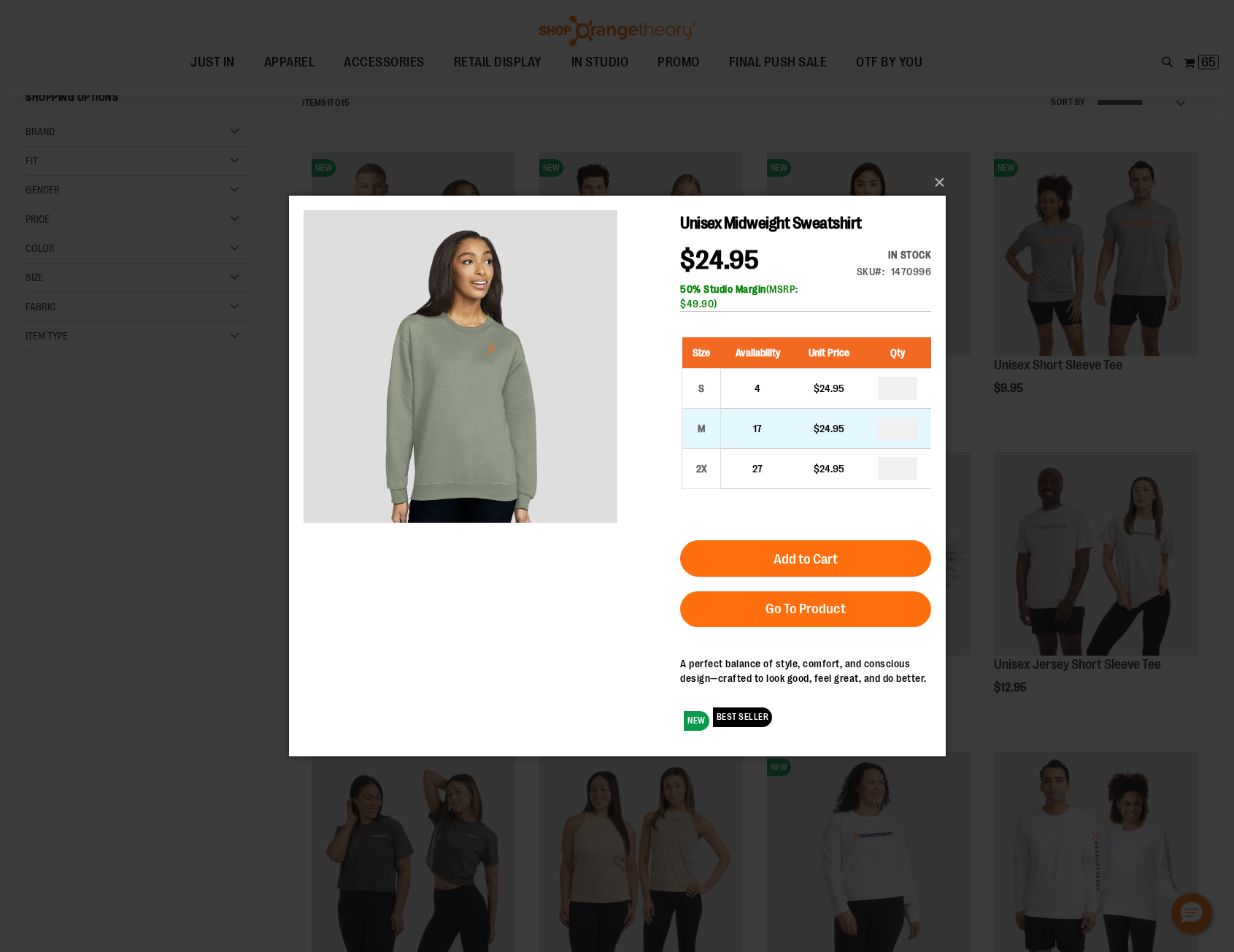
drag, startPoint x: 904, startPoint y: 428, endPoint x: 884, endPoint y: 425, distance: 20.2
type input "*"
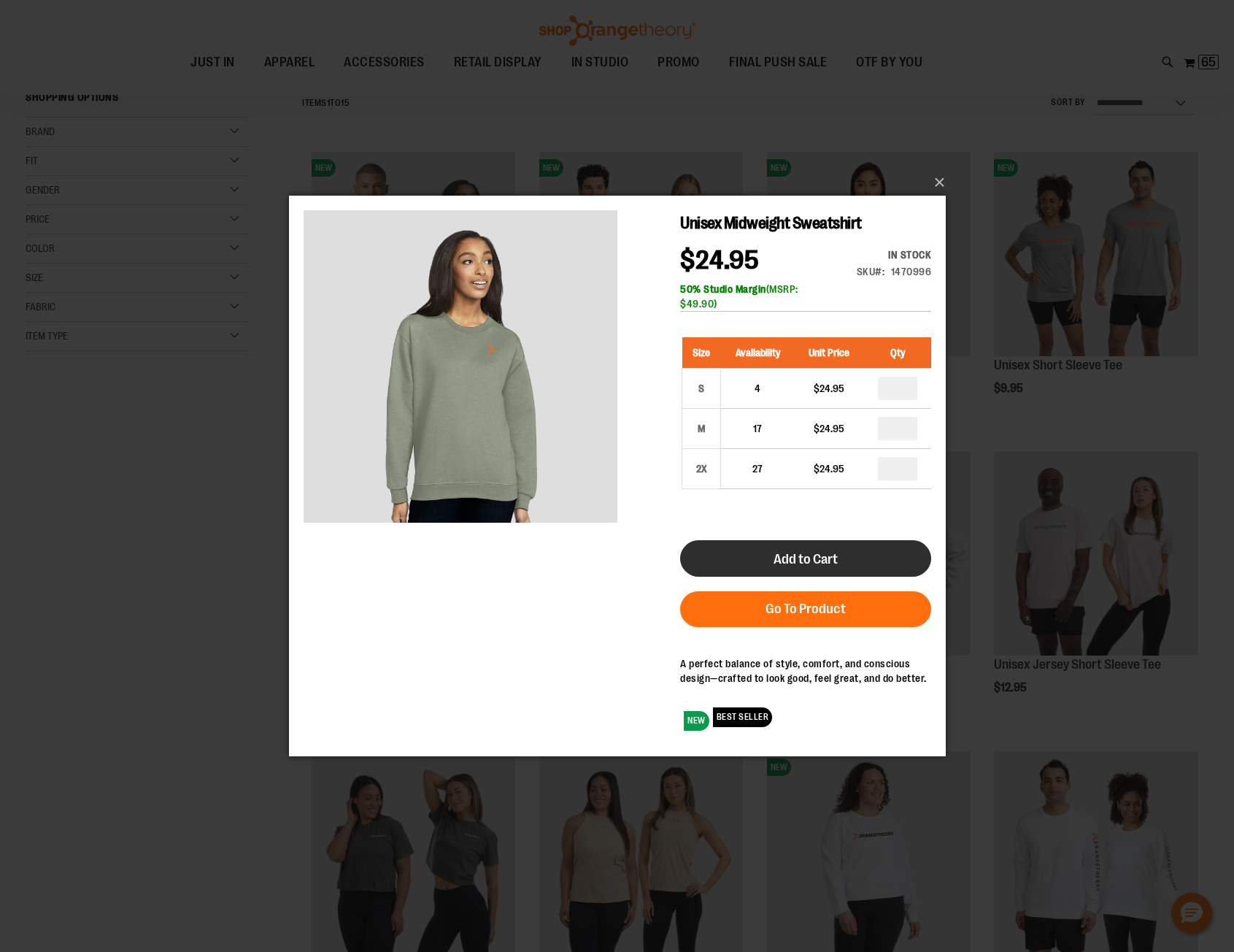
click at [777, 560] on span "Add to Cart" at bounding box center [805, 558] width 64 height 16
click at [935, 181] on button "×" at bounding box center [622, 182] width 657 height 32
click at [938, 182] on button "×" at bounding box center [622, 182] width 657 height 32
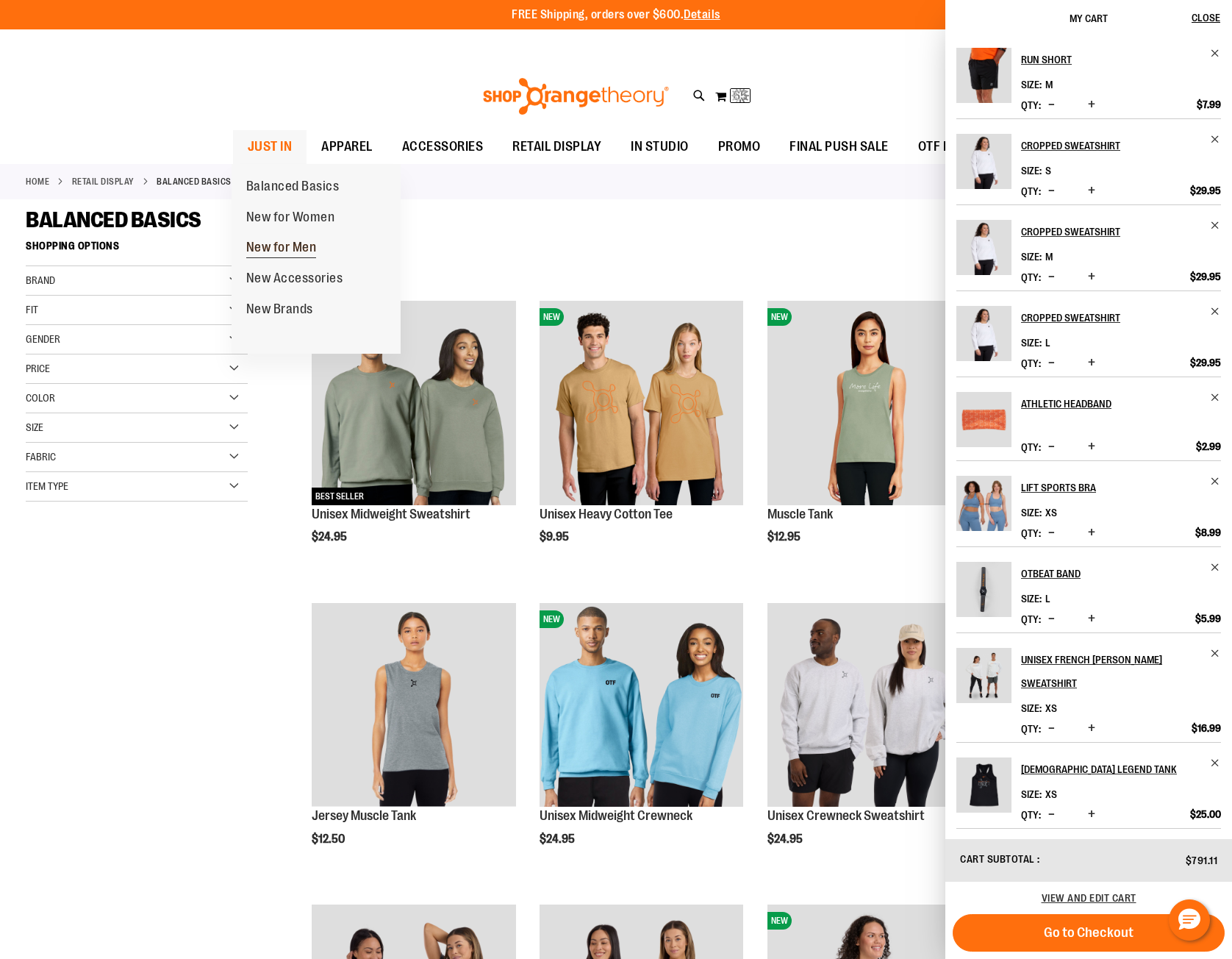
click at [278, 247] on span "New for Men" at bounding box center [281, 249] width 71 height 18
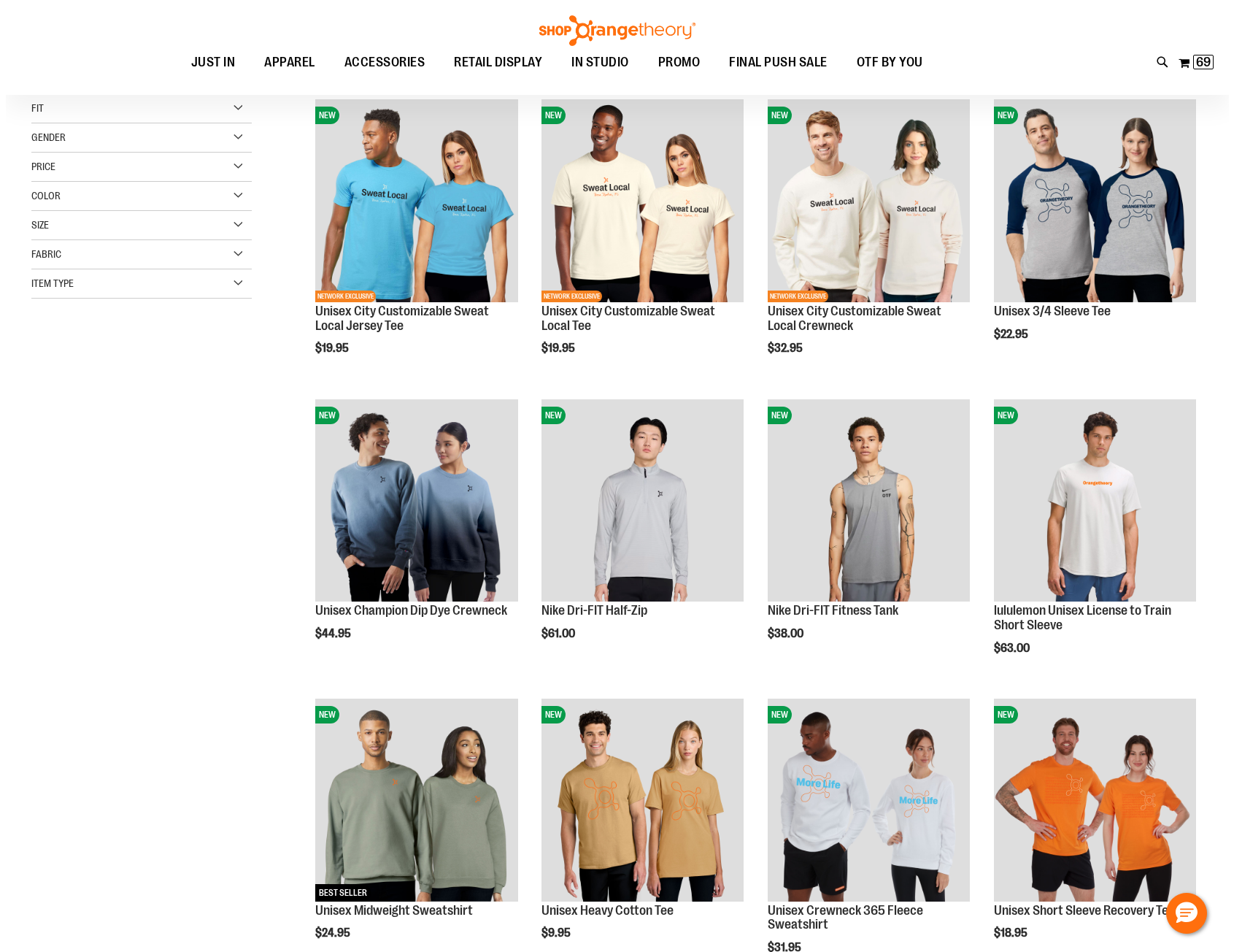
scroll to position [219, 0]
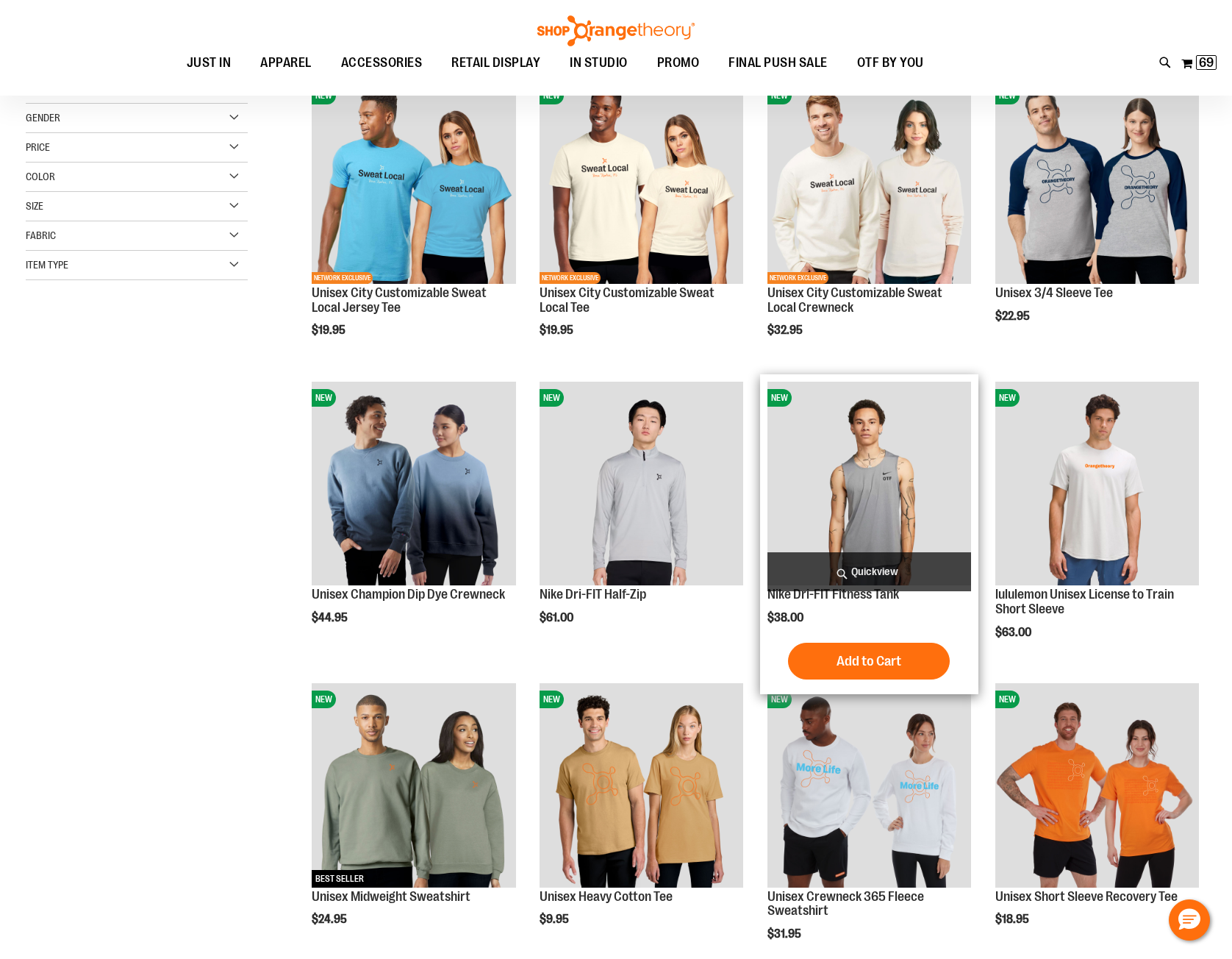
click at [860, 576] on span "Quickview" at bounding box center [869, 571] width 203 height 39
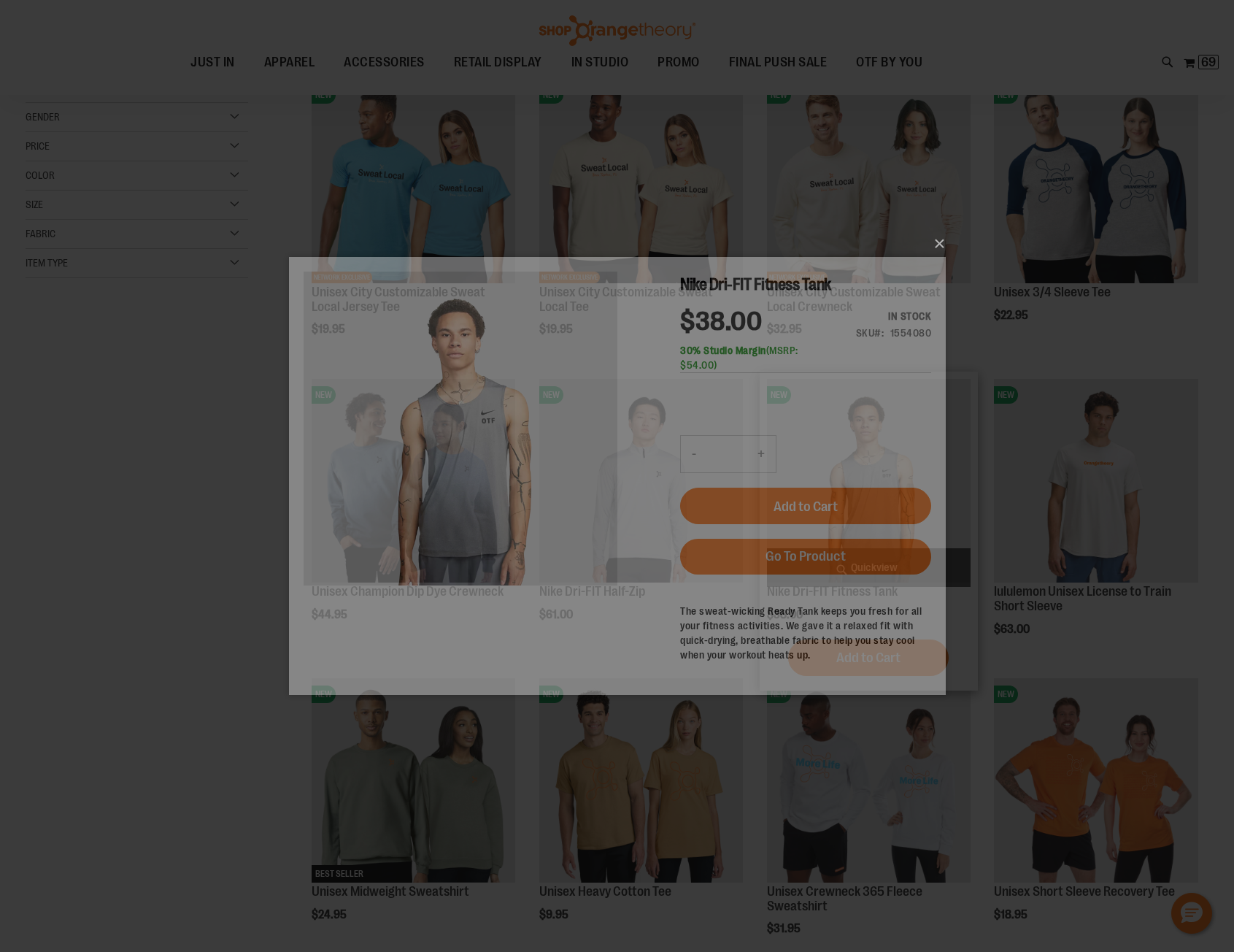
scroll to position [0, 0]
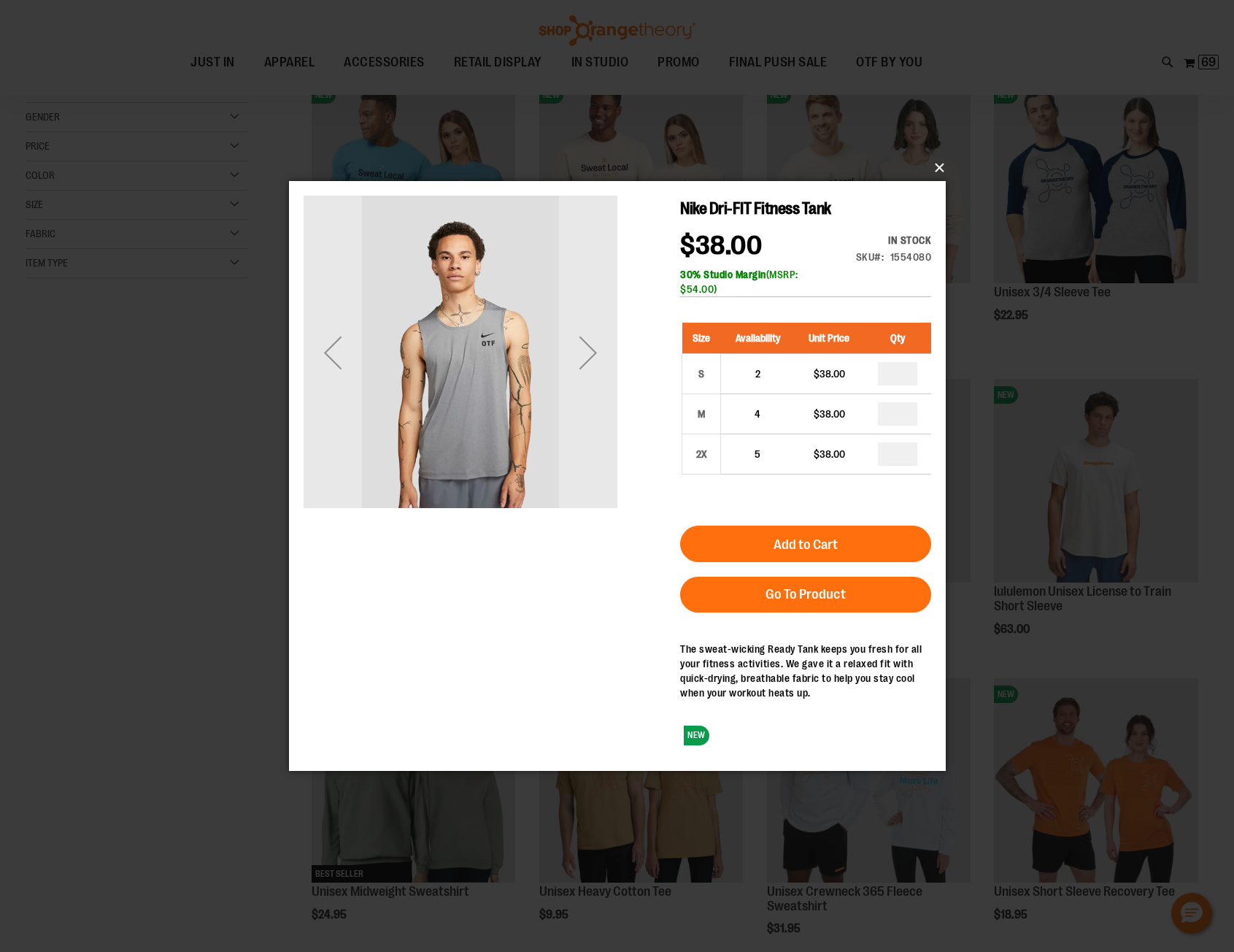
click at [940, 163] on button "×" at bounding box center [622, 168] width 657 height 32
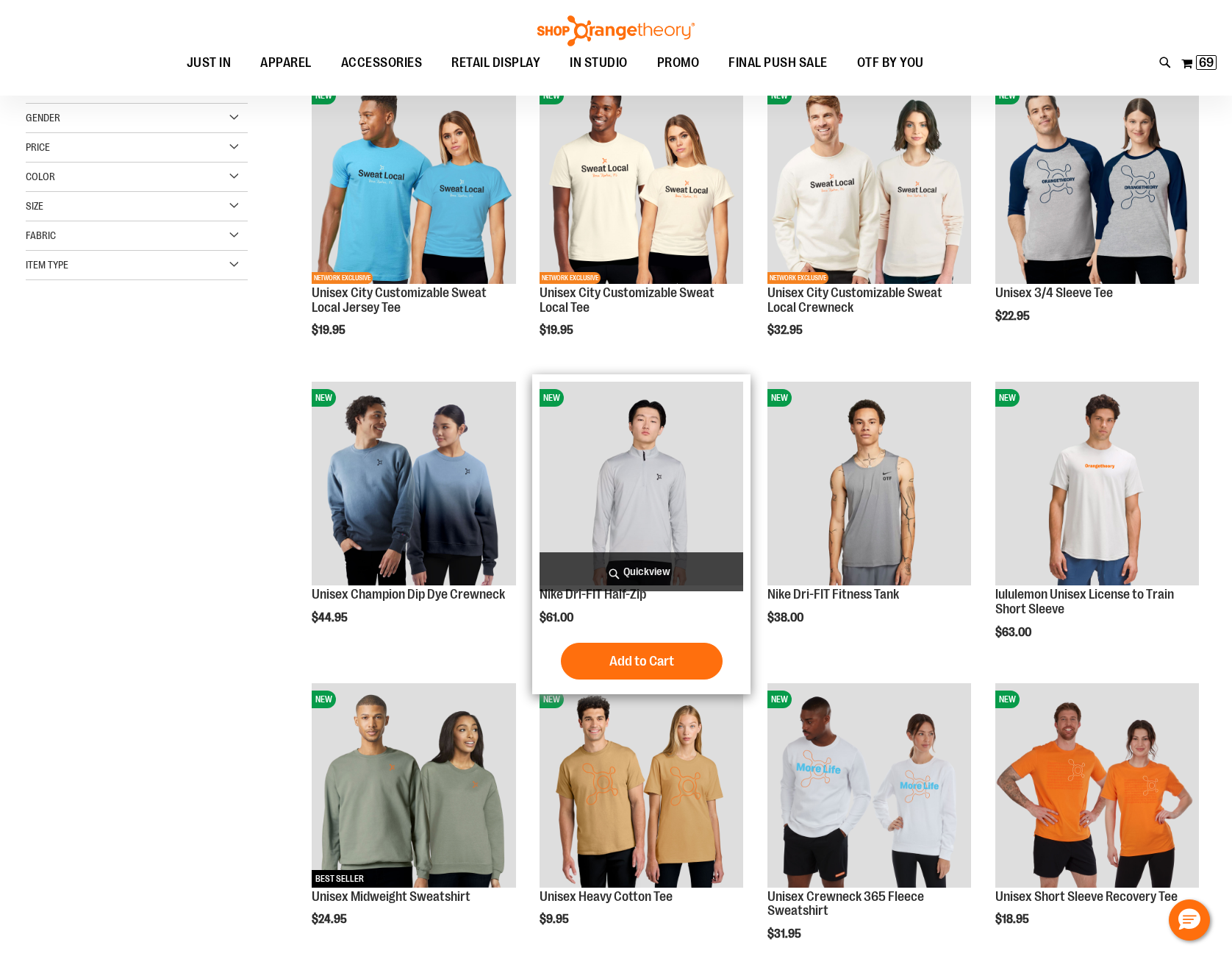
click at [629, 571] on span "Quickview" at bounding box center [640, 571] width 203 height 39
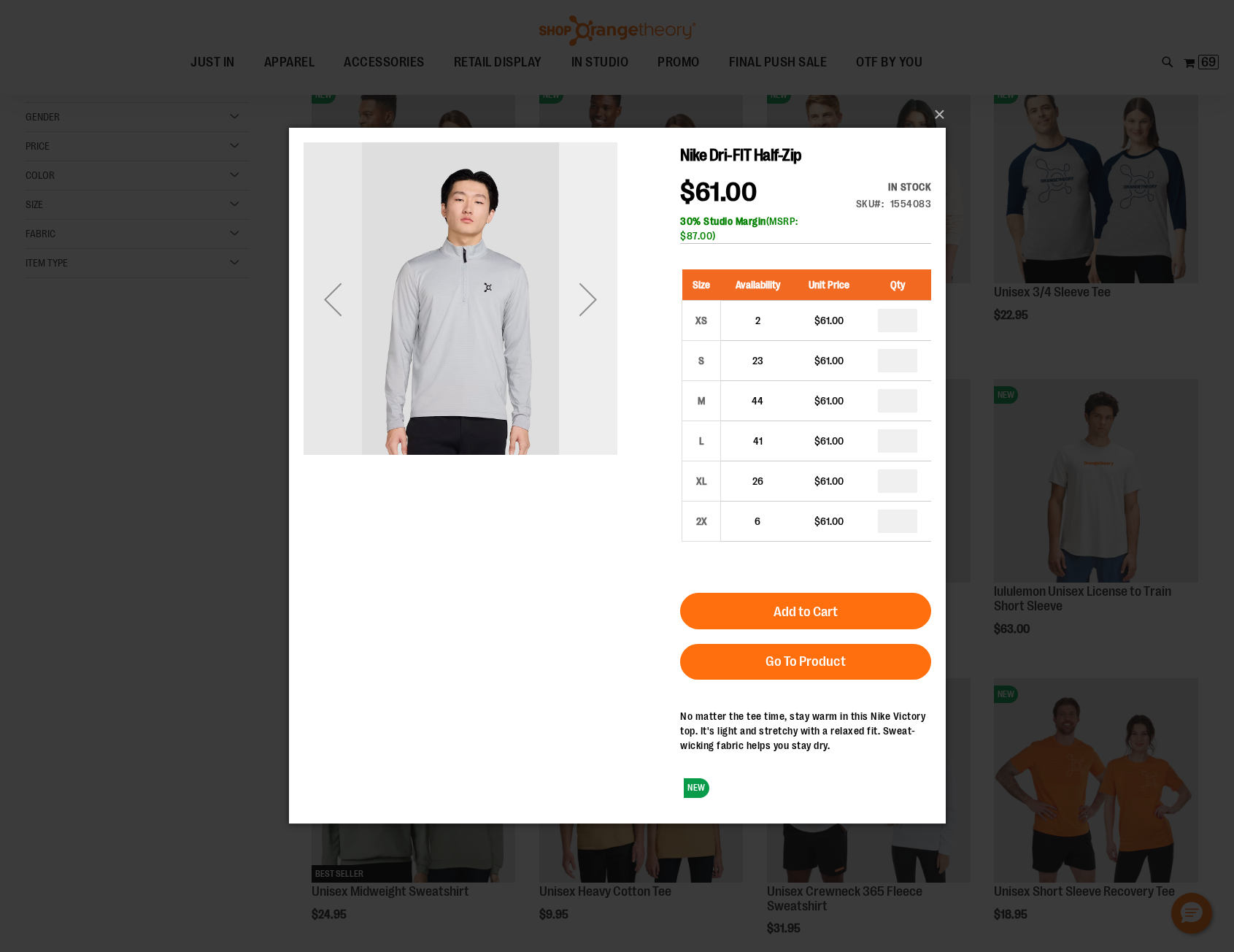
click at [591, 291] on div "Next" at bounding box center [587, 299] width 58 height 58
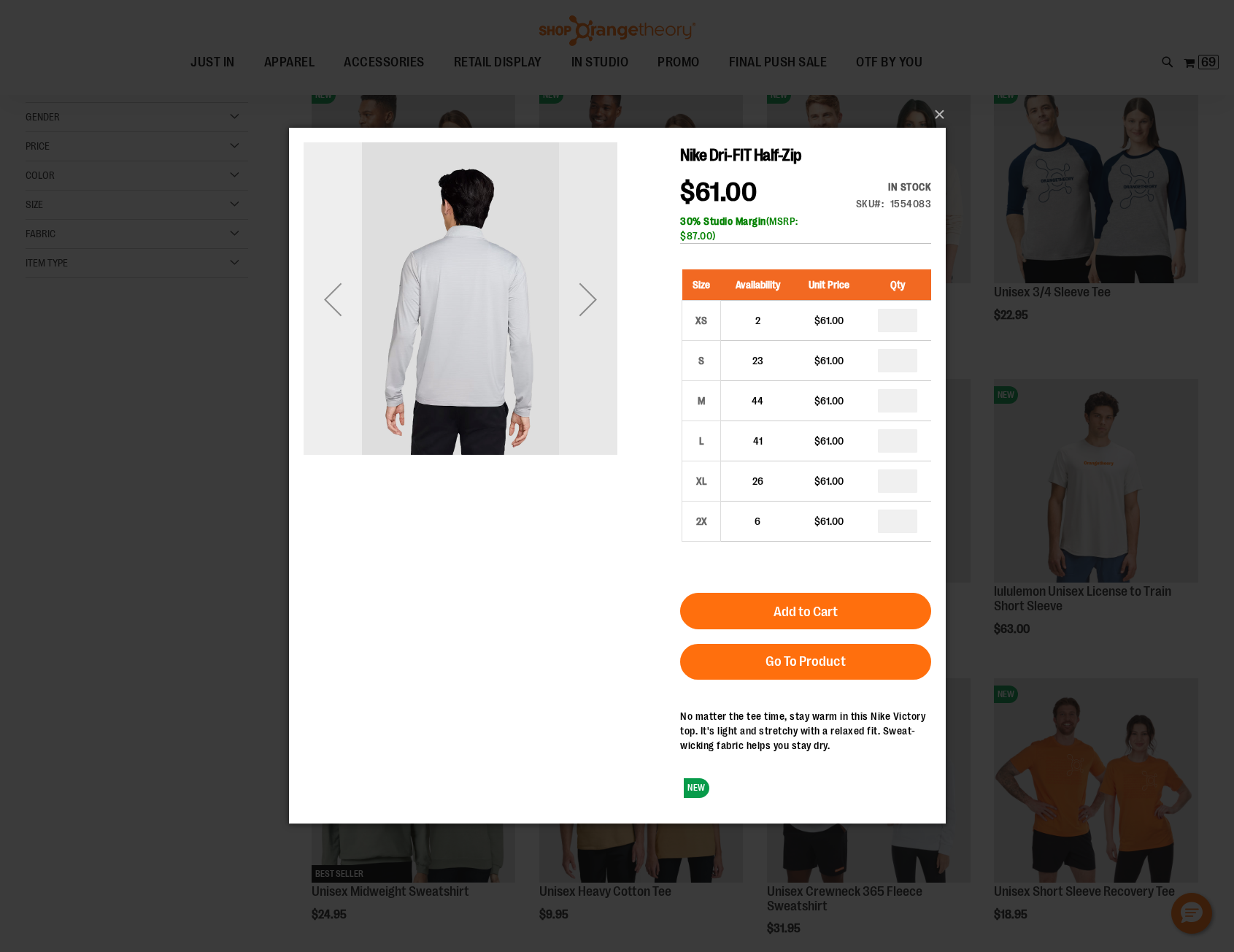
click at [333, 299] on div "Previous" at bounding box center [332, 299] width 58 height 58
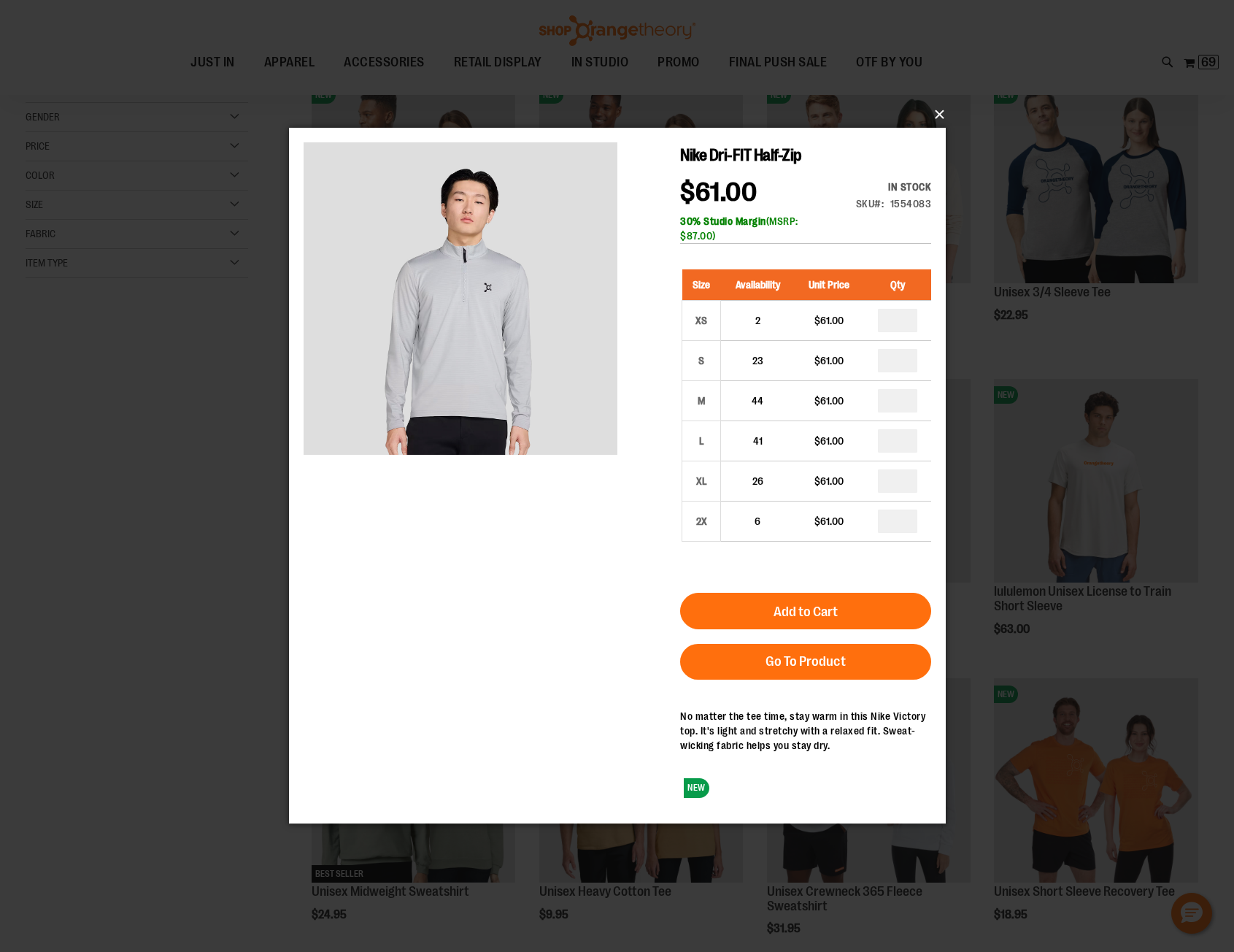
click at [940, 115] on button "×" at bounding box center [622, 114] width 657 height 32
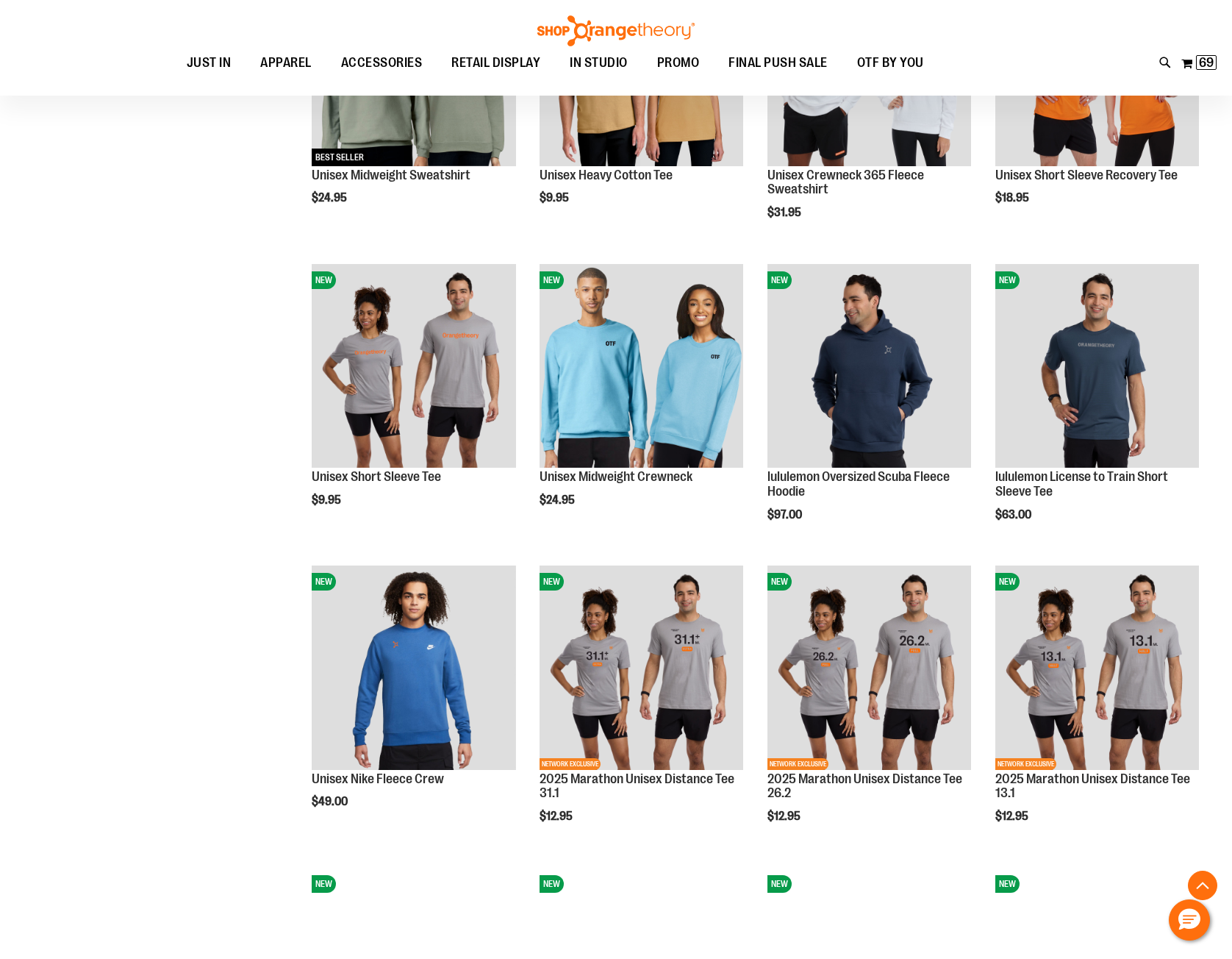
scroll to position [955, 0]
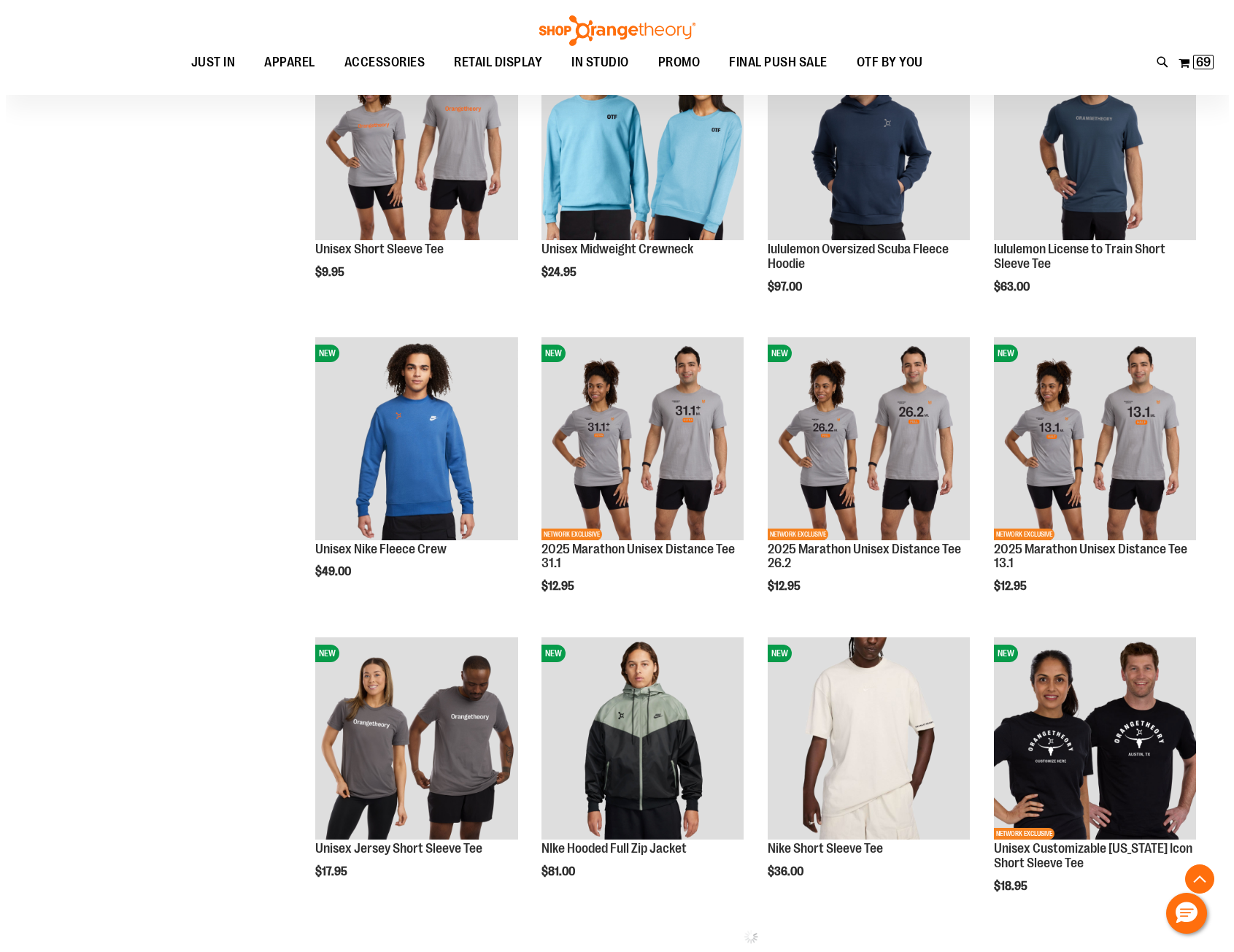
scroll to position [1167, 0]
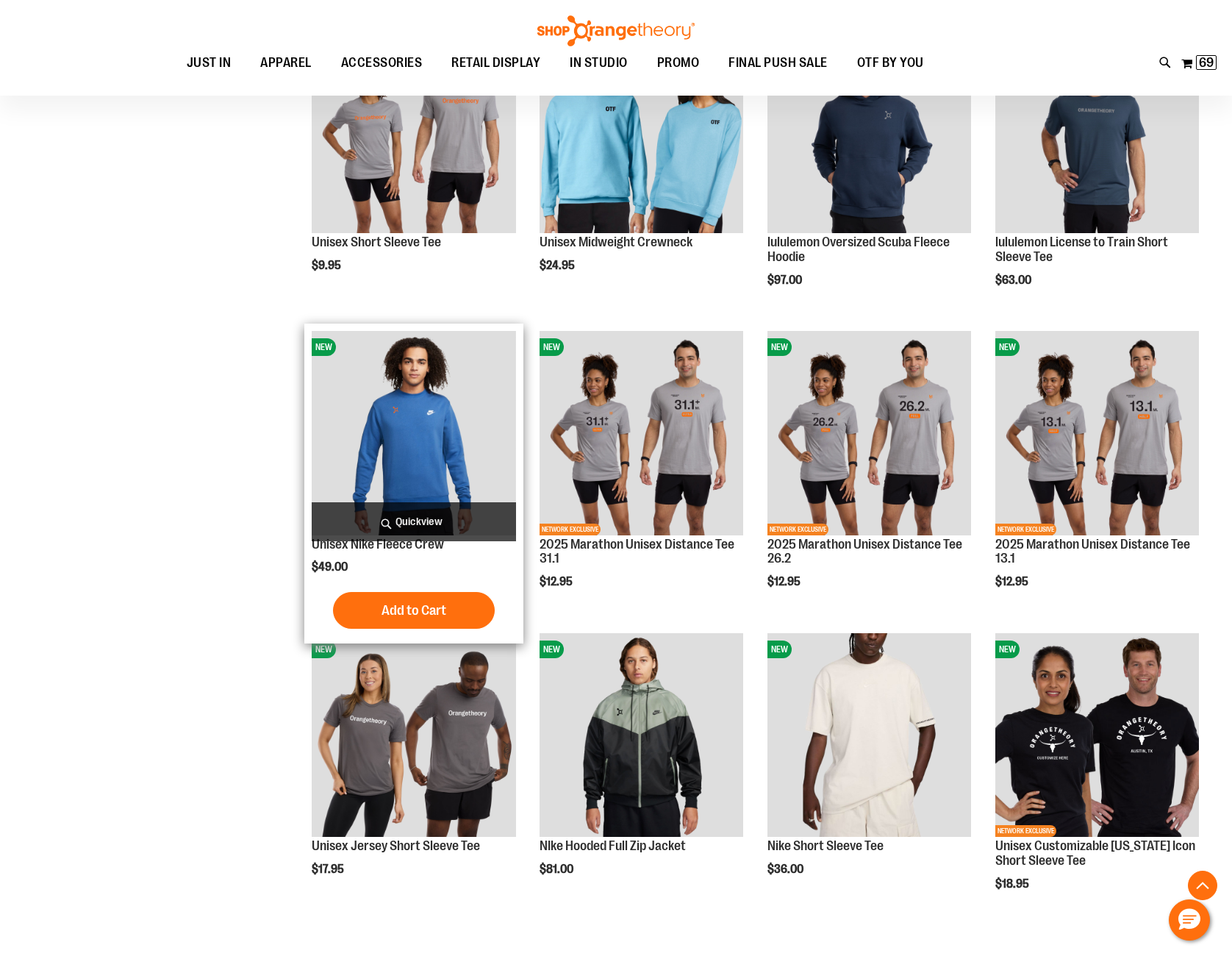
click at [391, 523] on span "Quickview" at bounding box center [413, 521] width 203 height 39
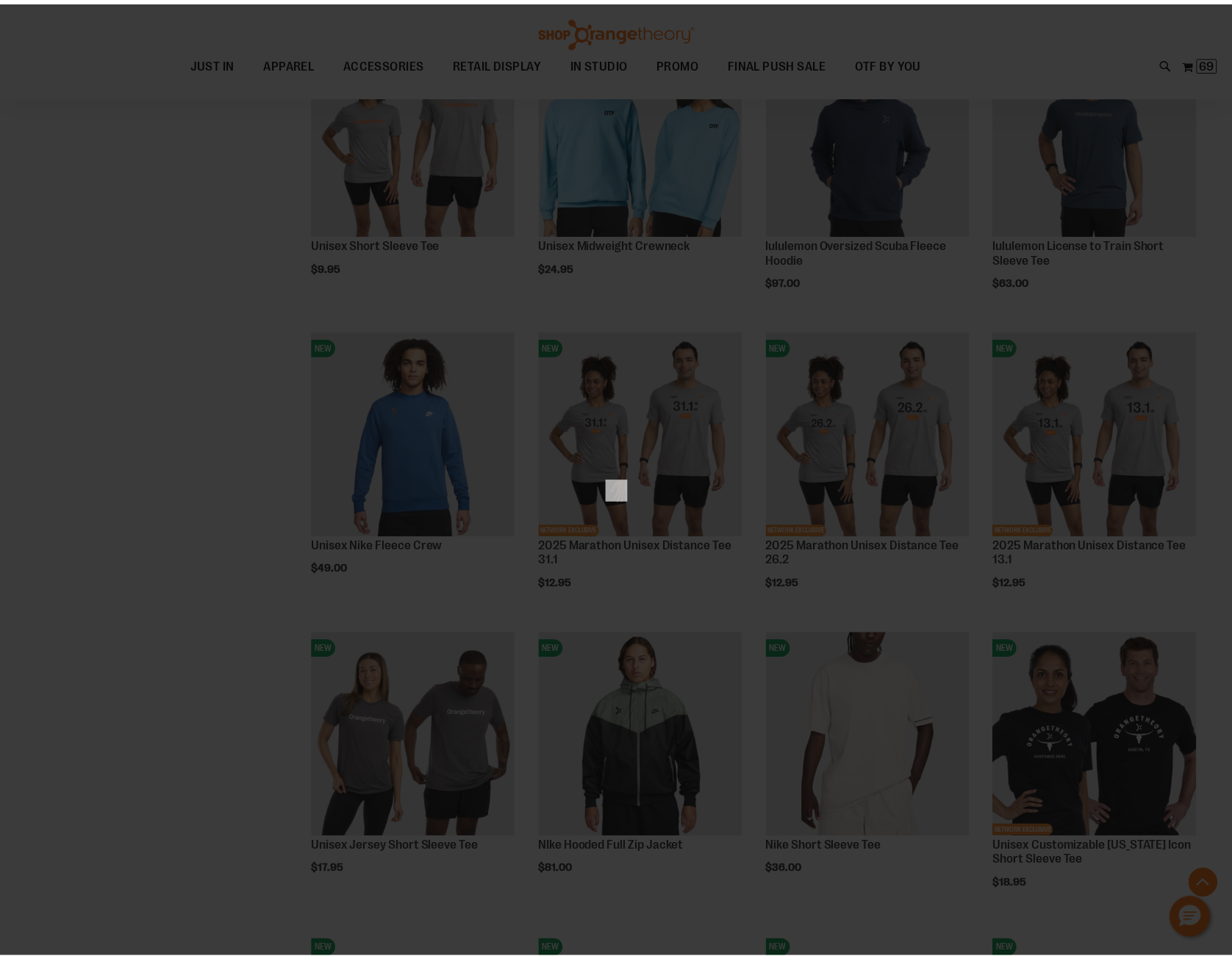
scroll to position [0, 0]
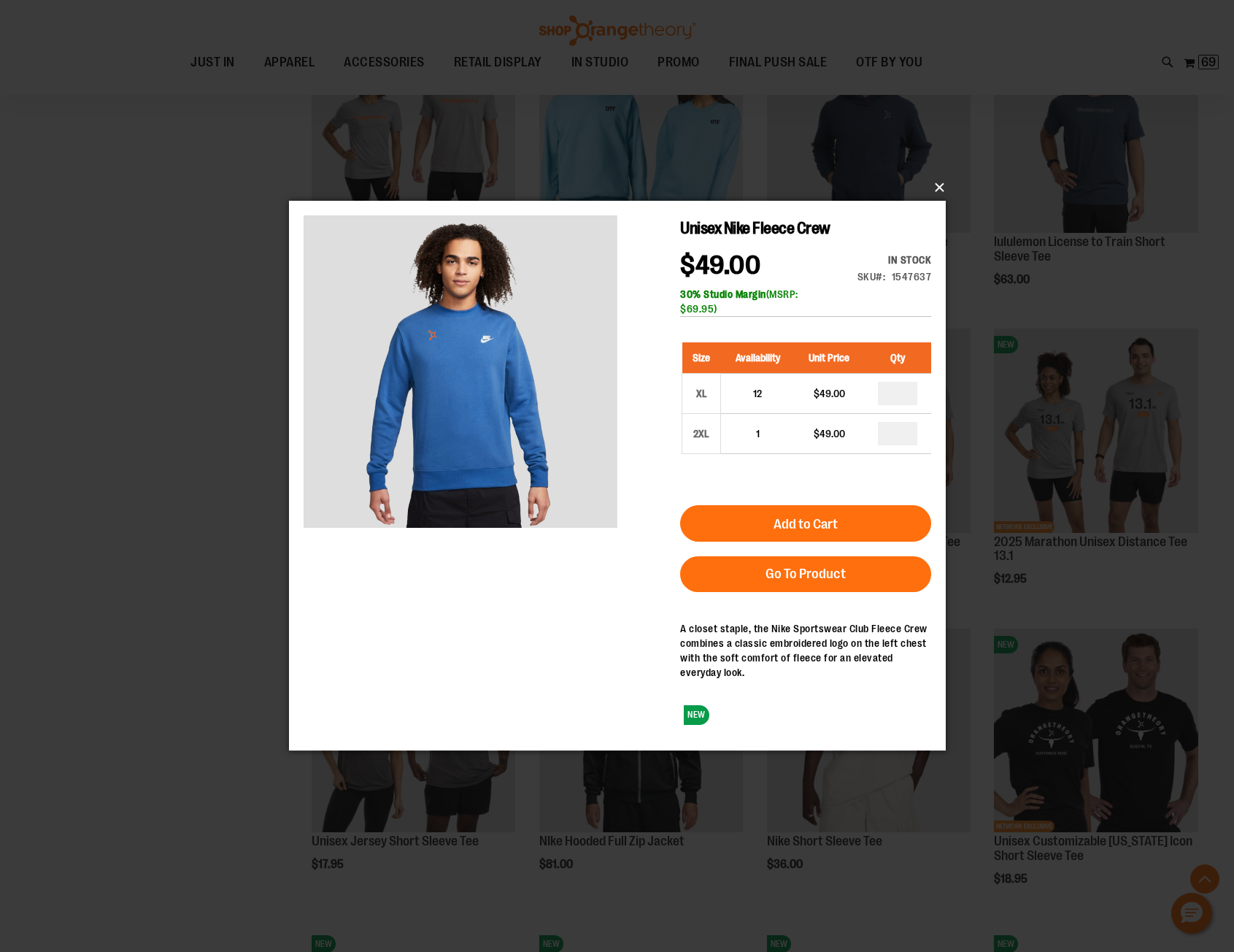
click at [937, 185] on button "×" at bounding box center [622, 188] width 657 height 32
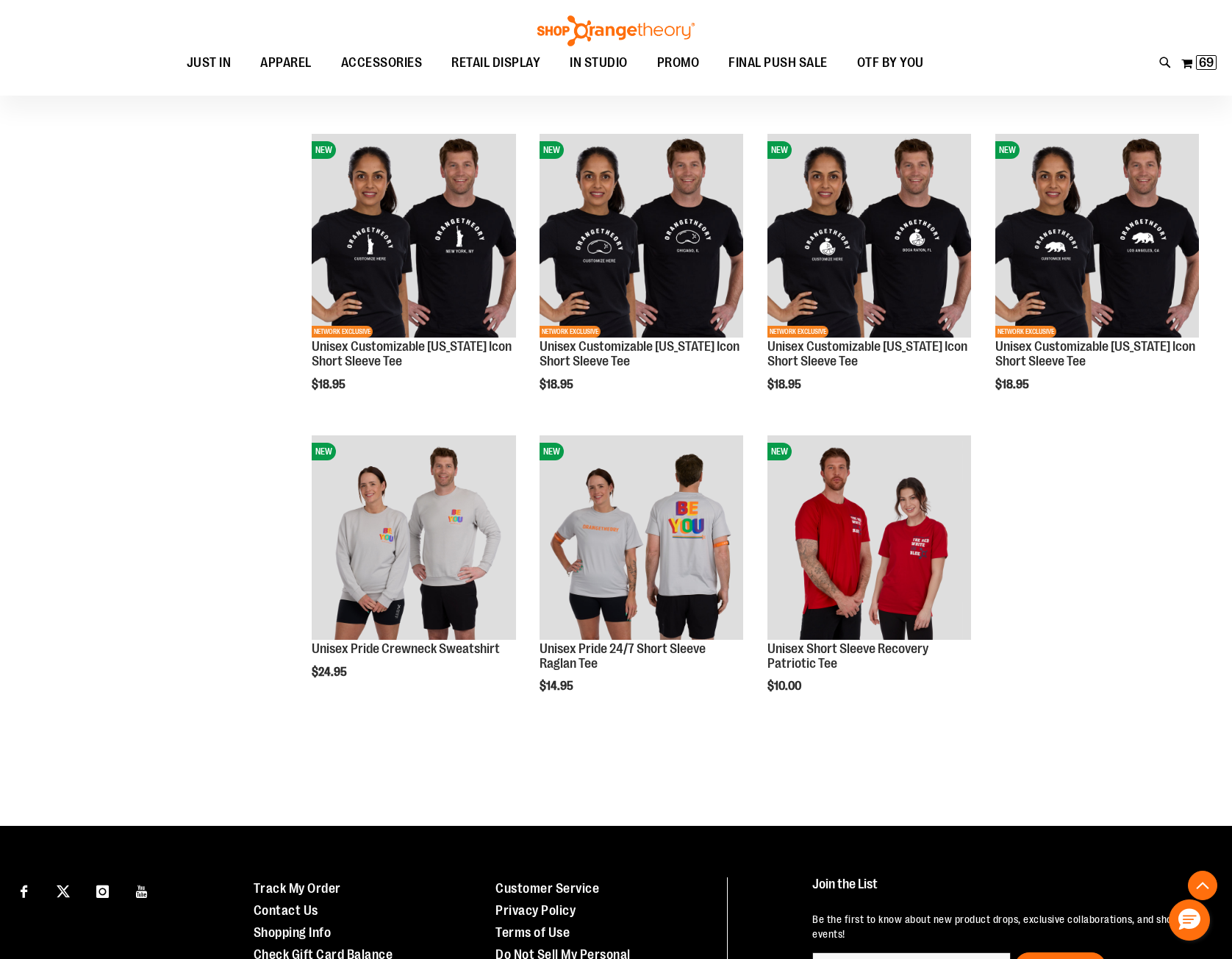
scroll to position [1837, 0]
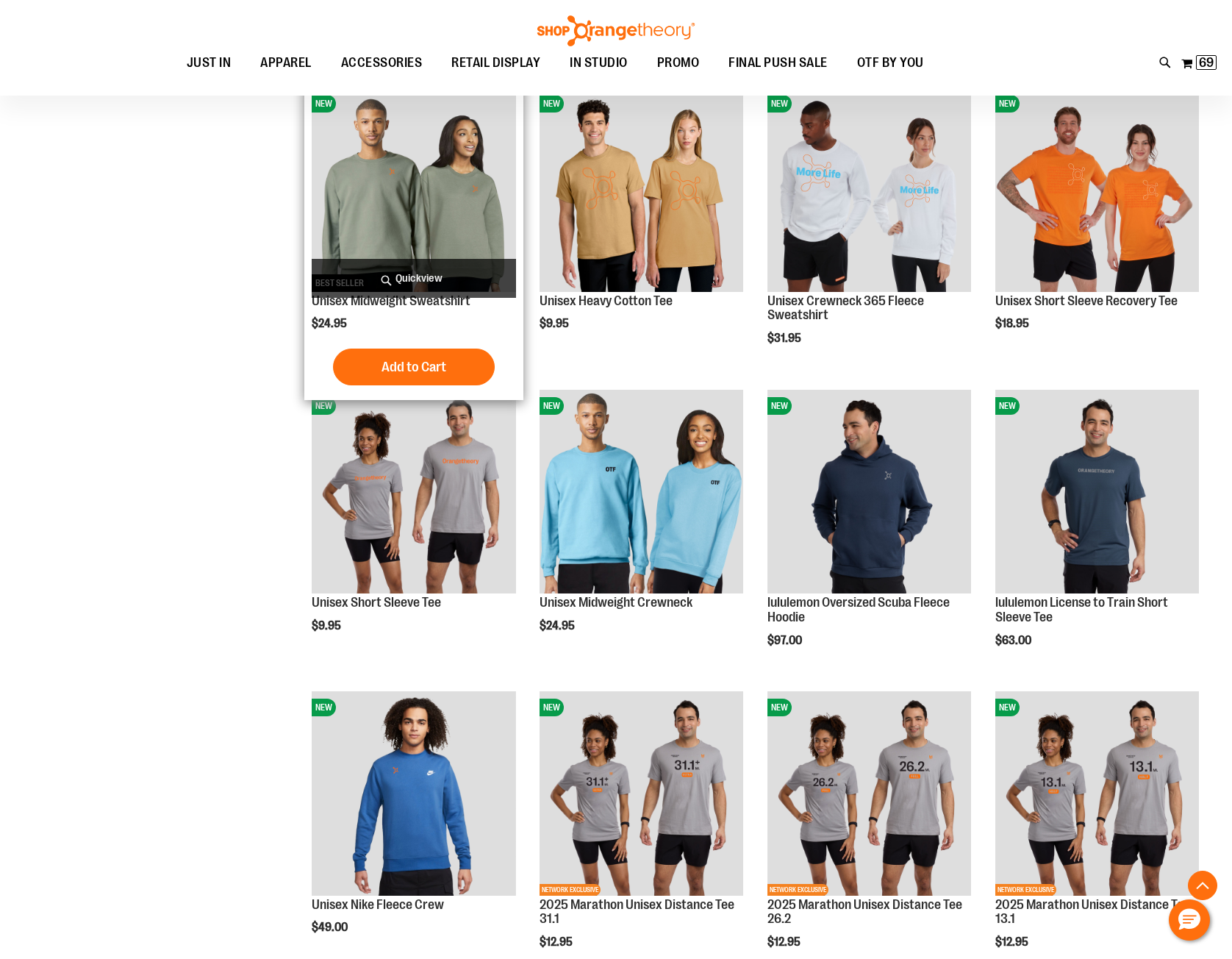
scroll to position [808, 0]
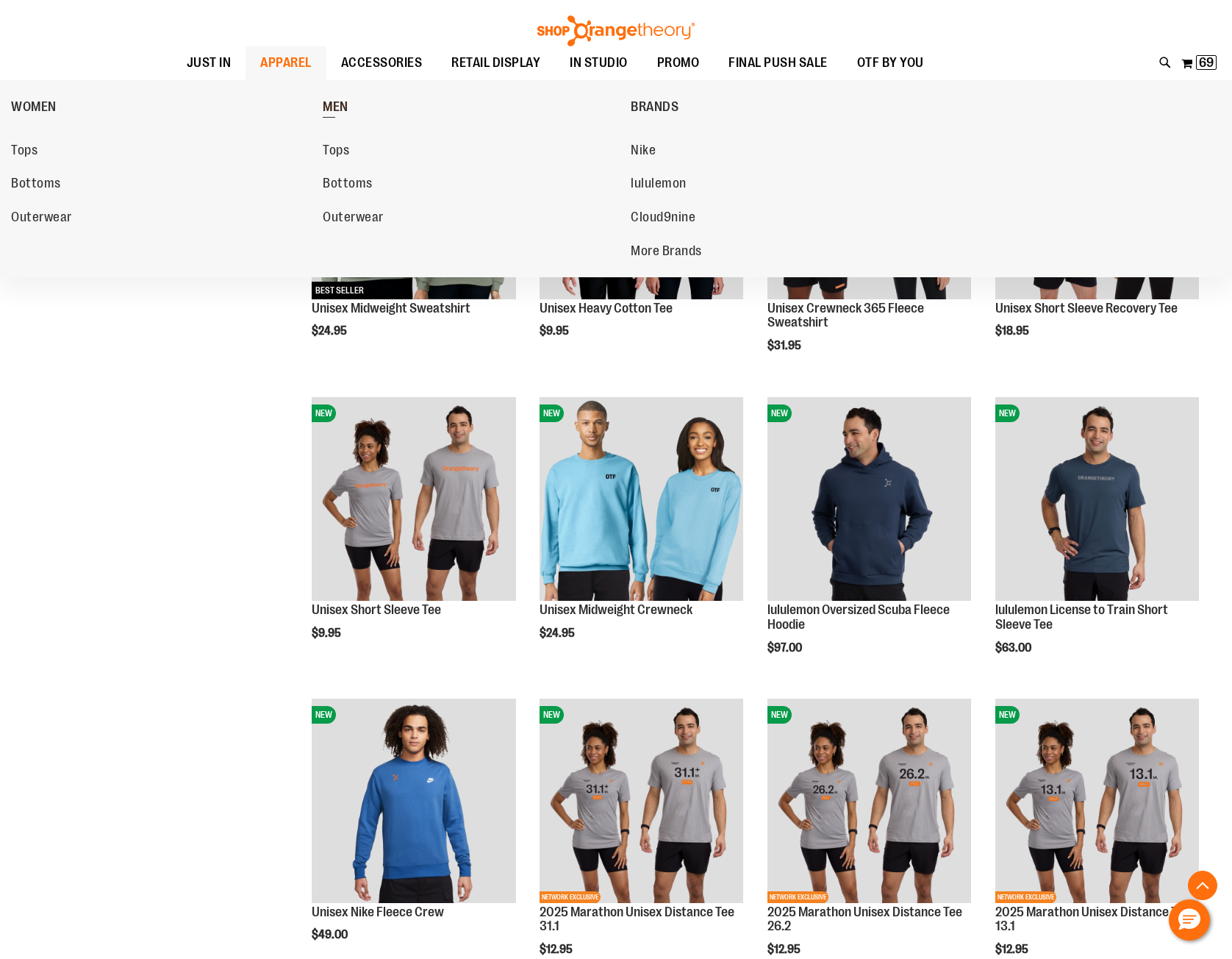
click at [335, 109] on span "MEN" at bounding box center [336, 108] width 26 height 18
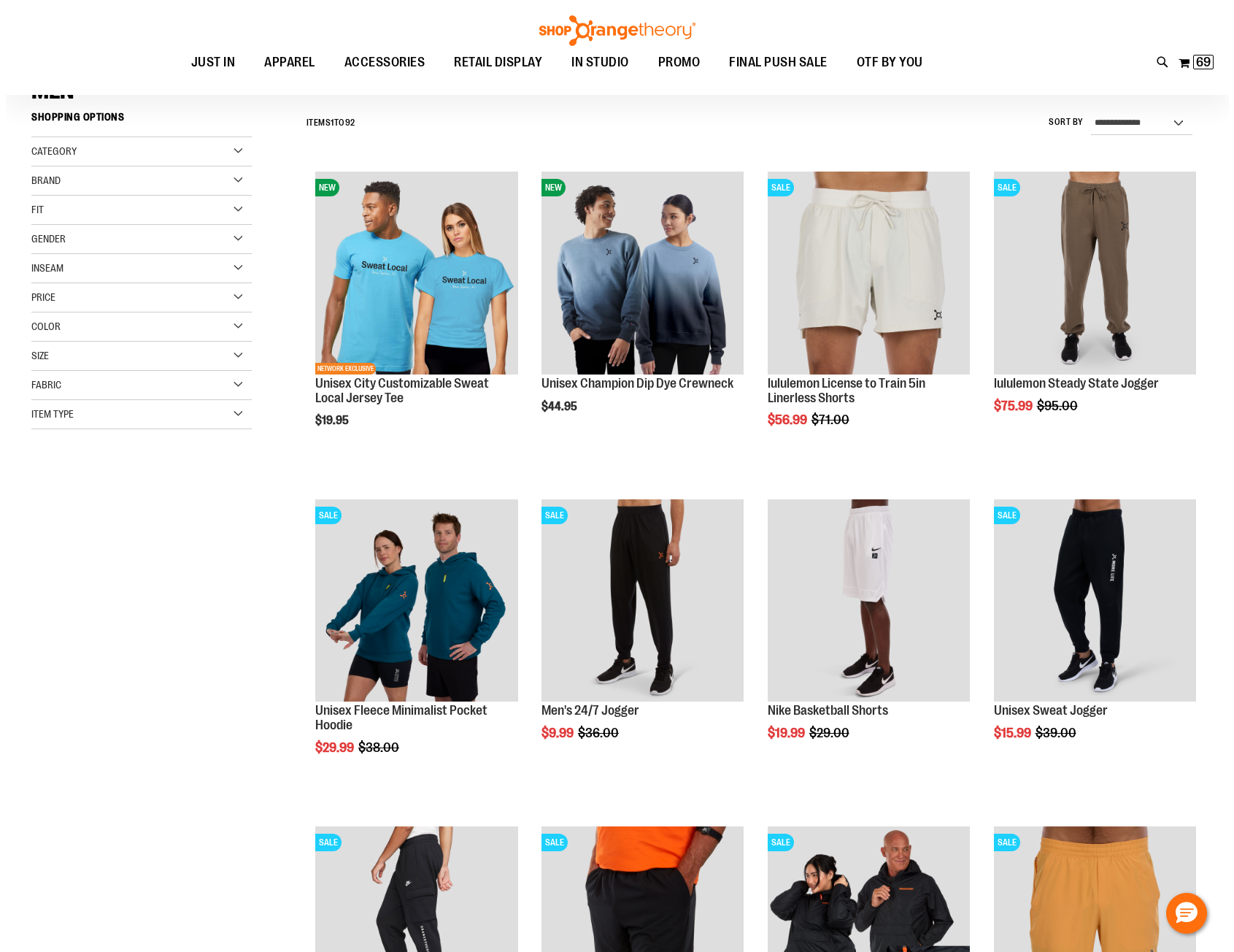
scroll to position [145, 0]
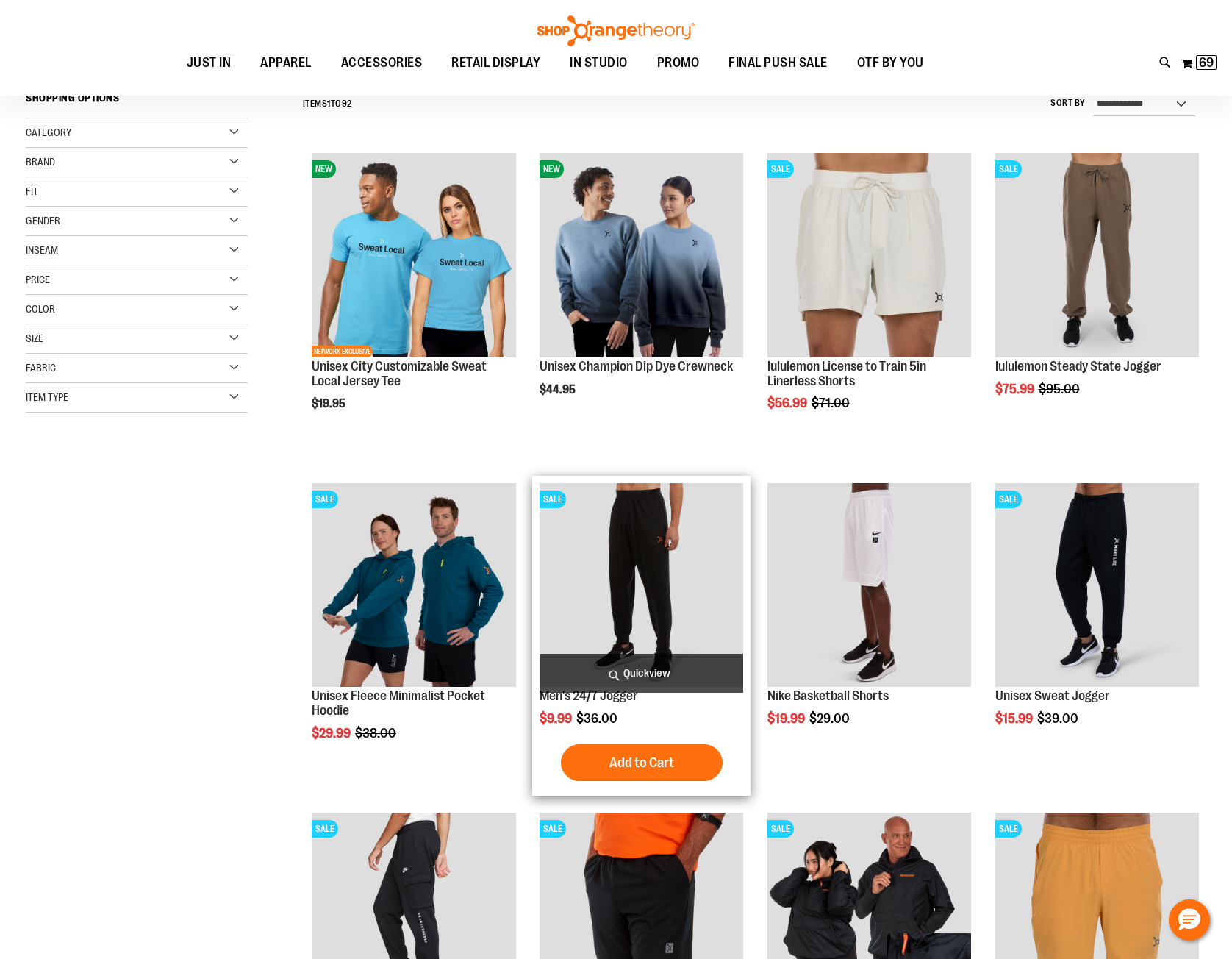
click at [618, 675] on span "Quickview" at bounding box center [640, 673] width 203 height 39
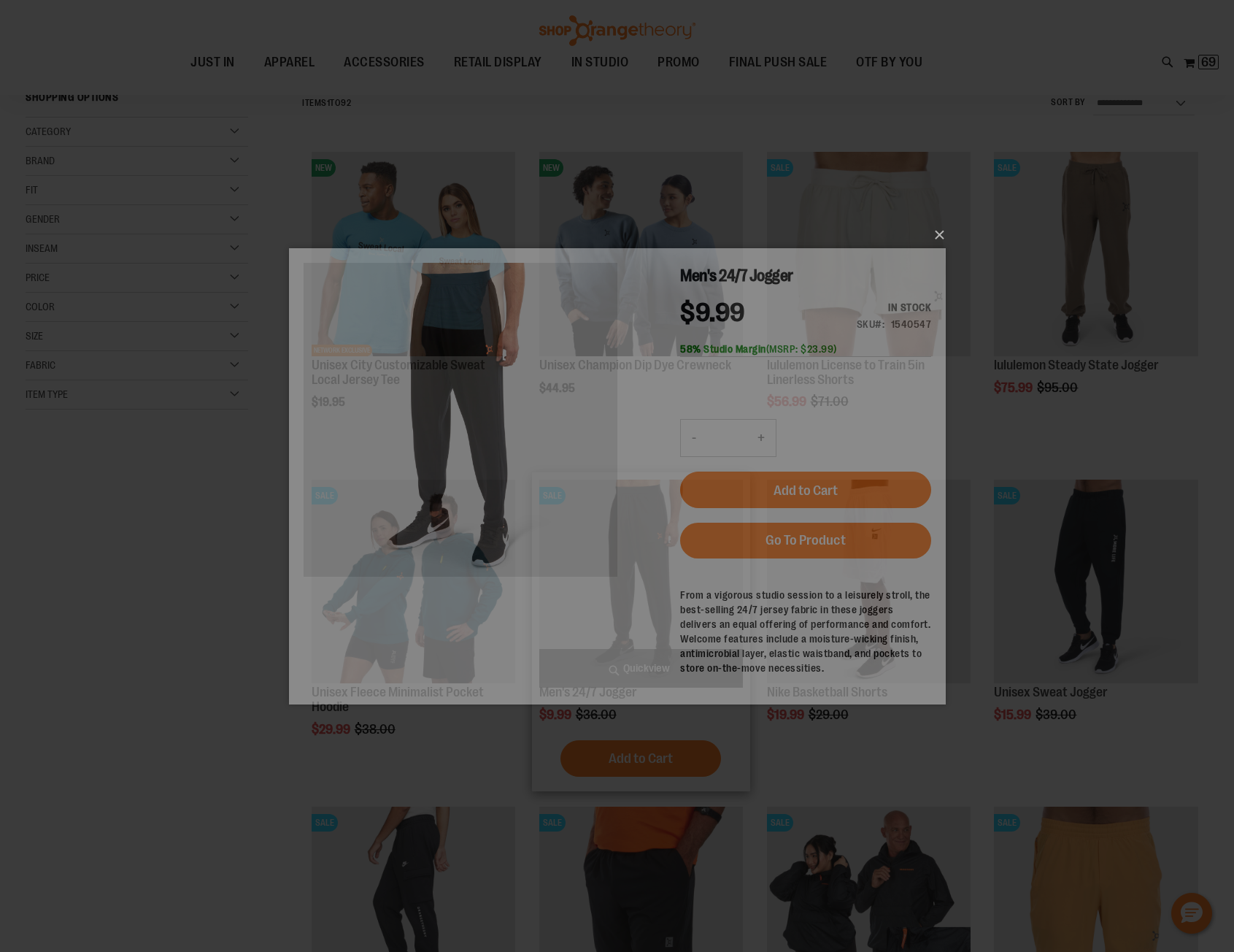
scroll to position [0, 0]
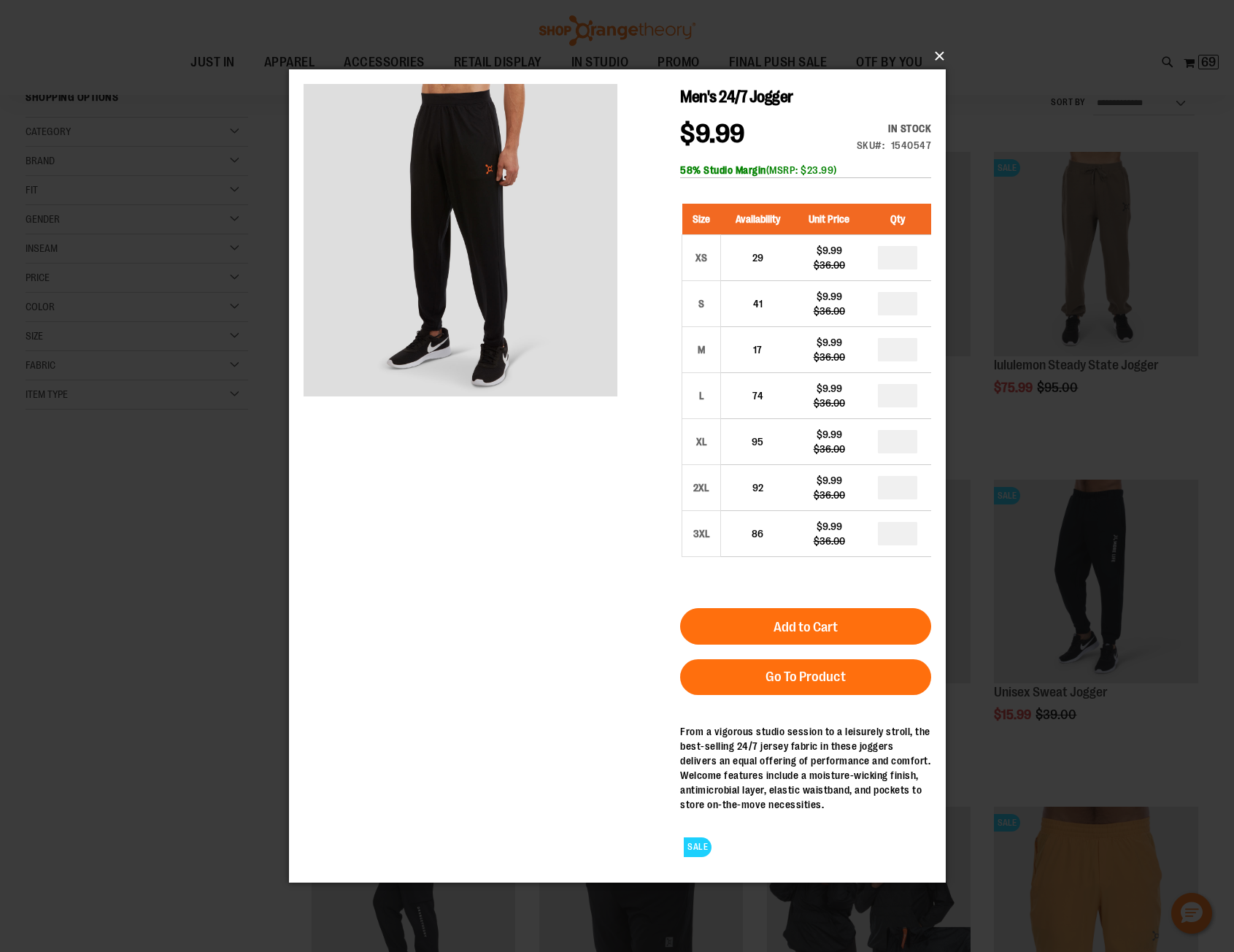
click at [939, 57] on button "×" at bounding box center [622, 56] width 657 height 32
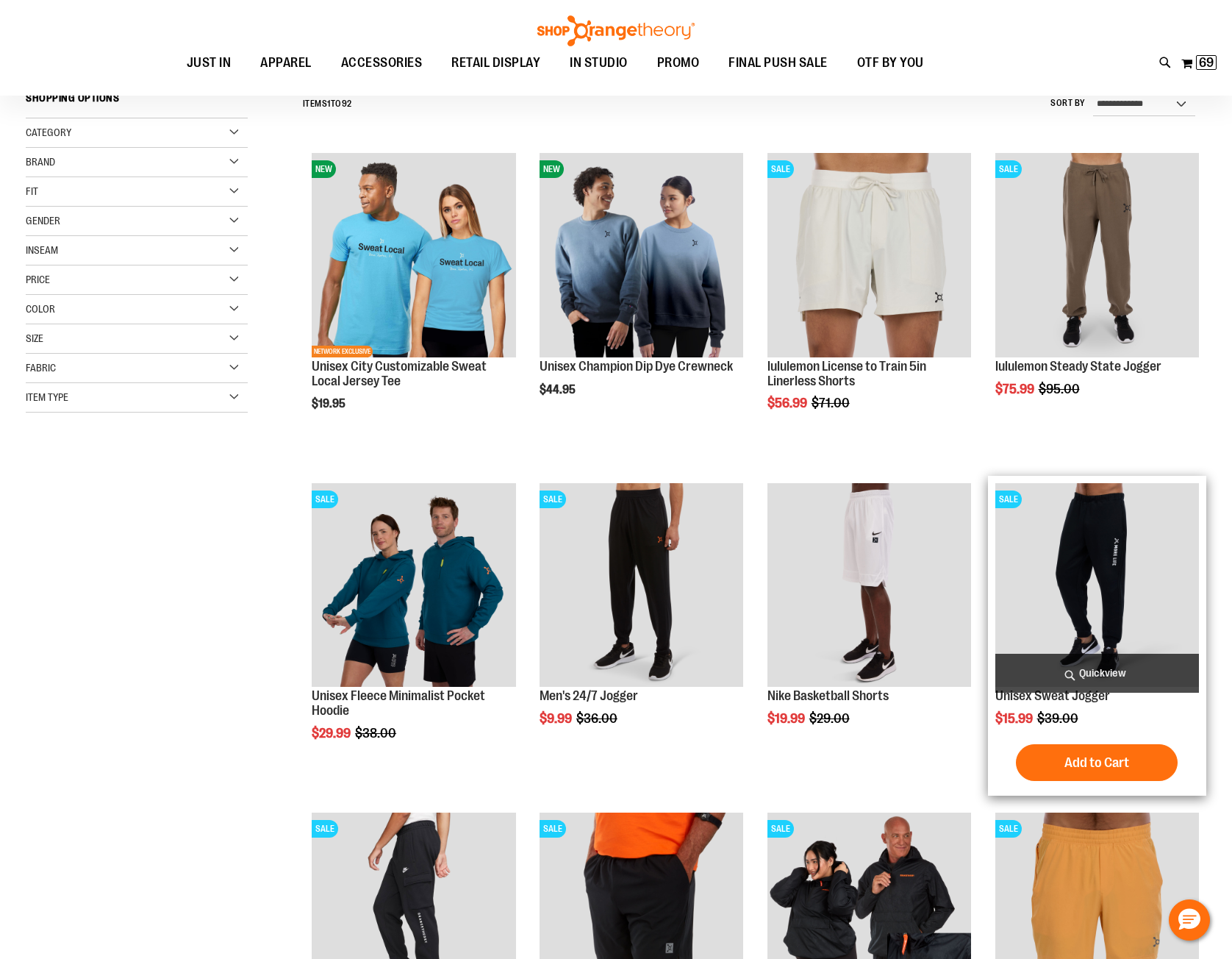
click at [1070, 671] on span "Quickview" at bounding box center [1096, 673] width 203 height 39
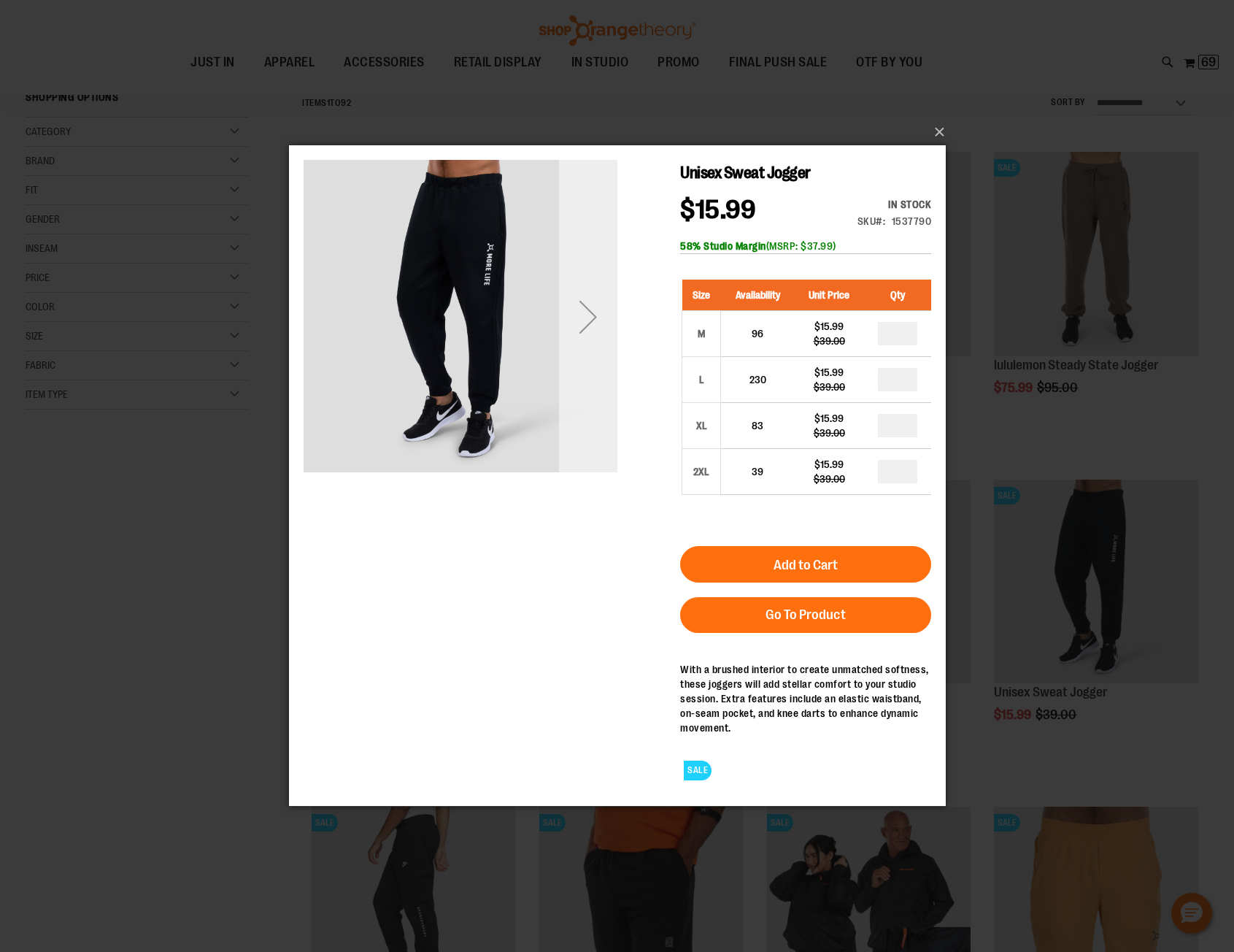
click at [591, 319] on div "Next" at bounding box center [587, 316] width 58 height 58
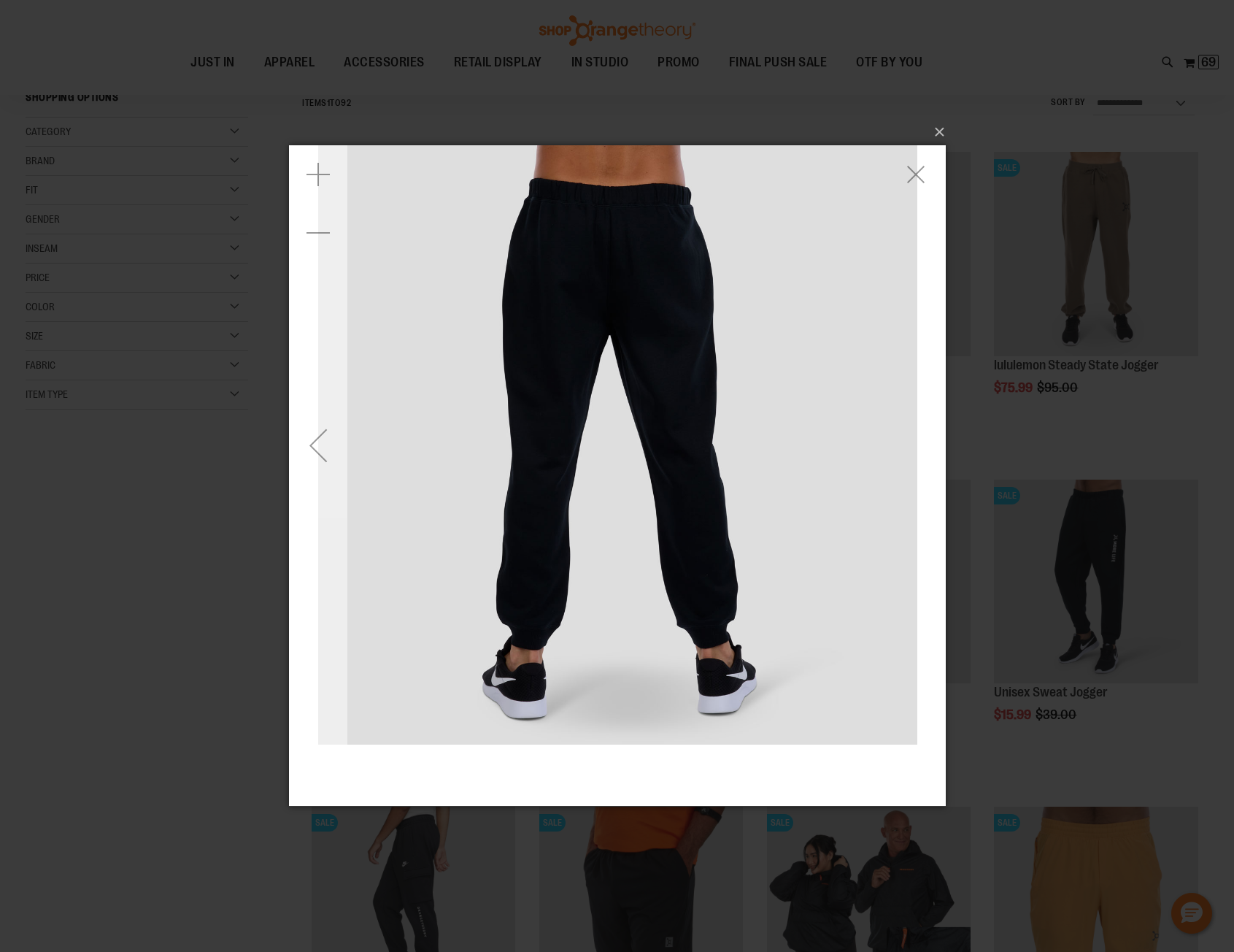
click at [312, 444] on div "Previous" at bounding box center [317, 445] width 58 height 58
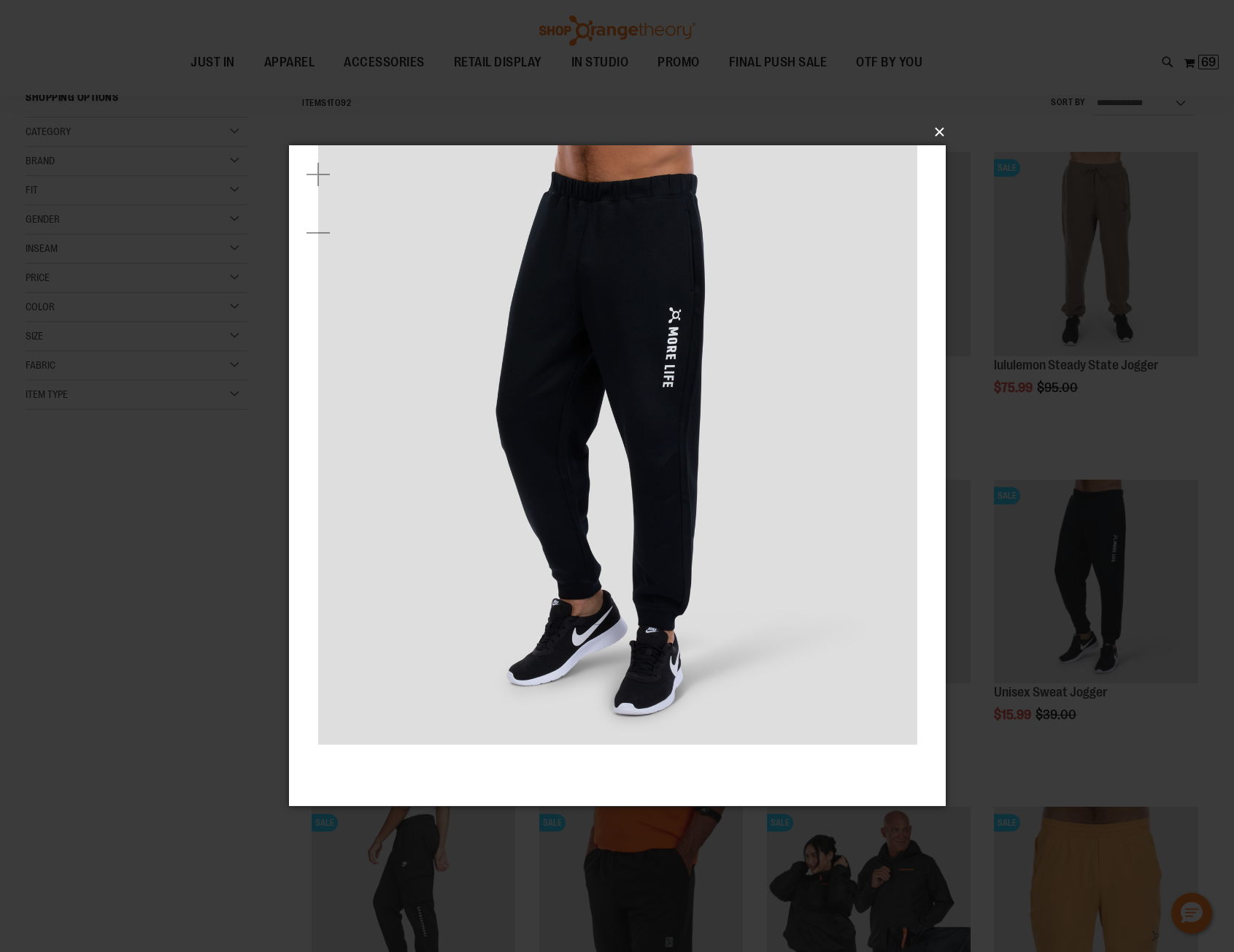
click at [938, 129] on button "×" at bounding box center [622, 132] width 657 height 32
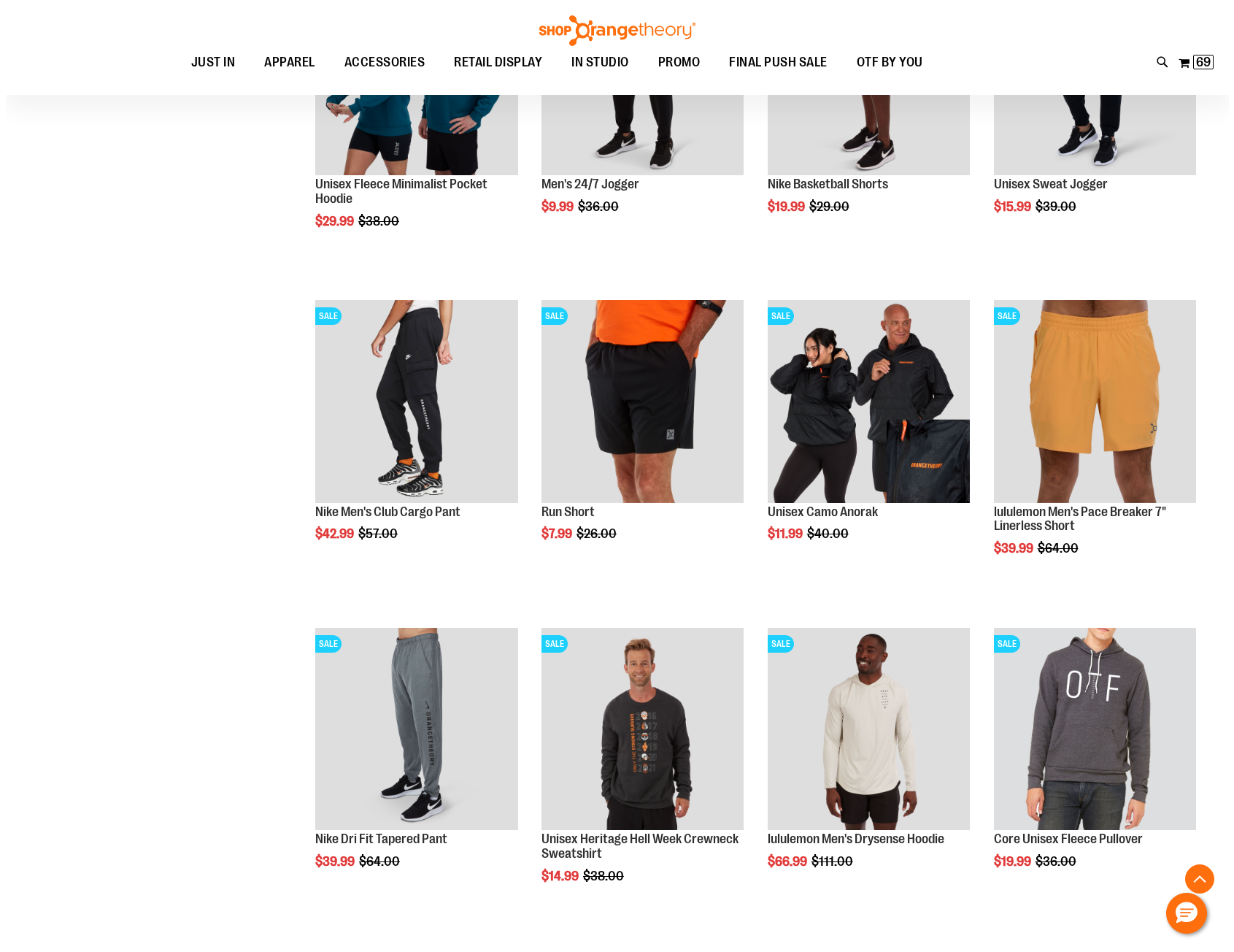
scroll to position [656, 0]
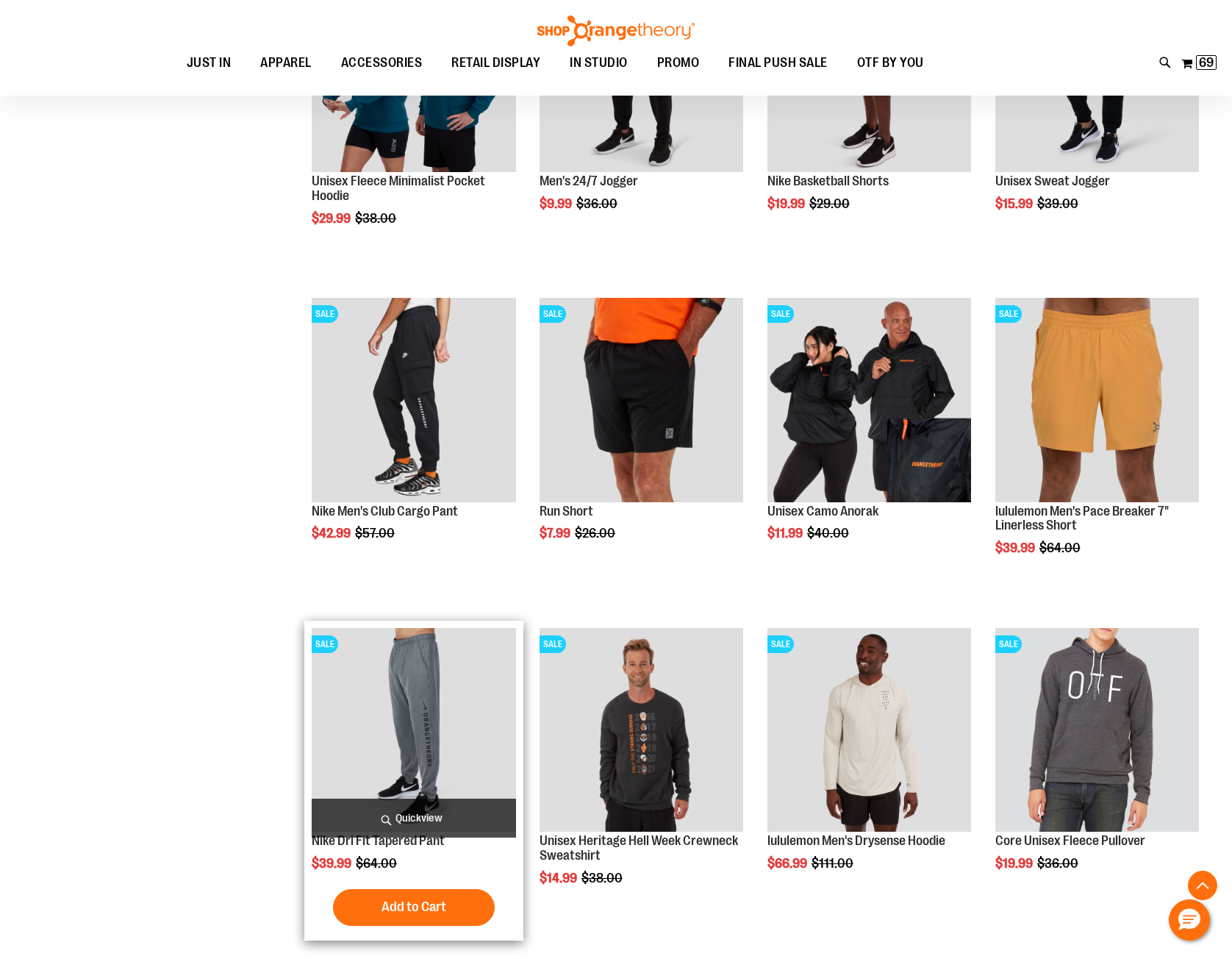
click at [392, 820] on span "Quickview" at bounding box center [413, 817] width 203 height 39
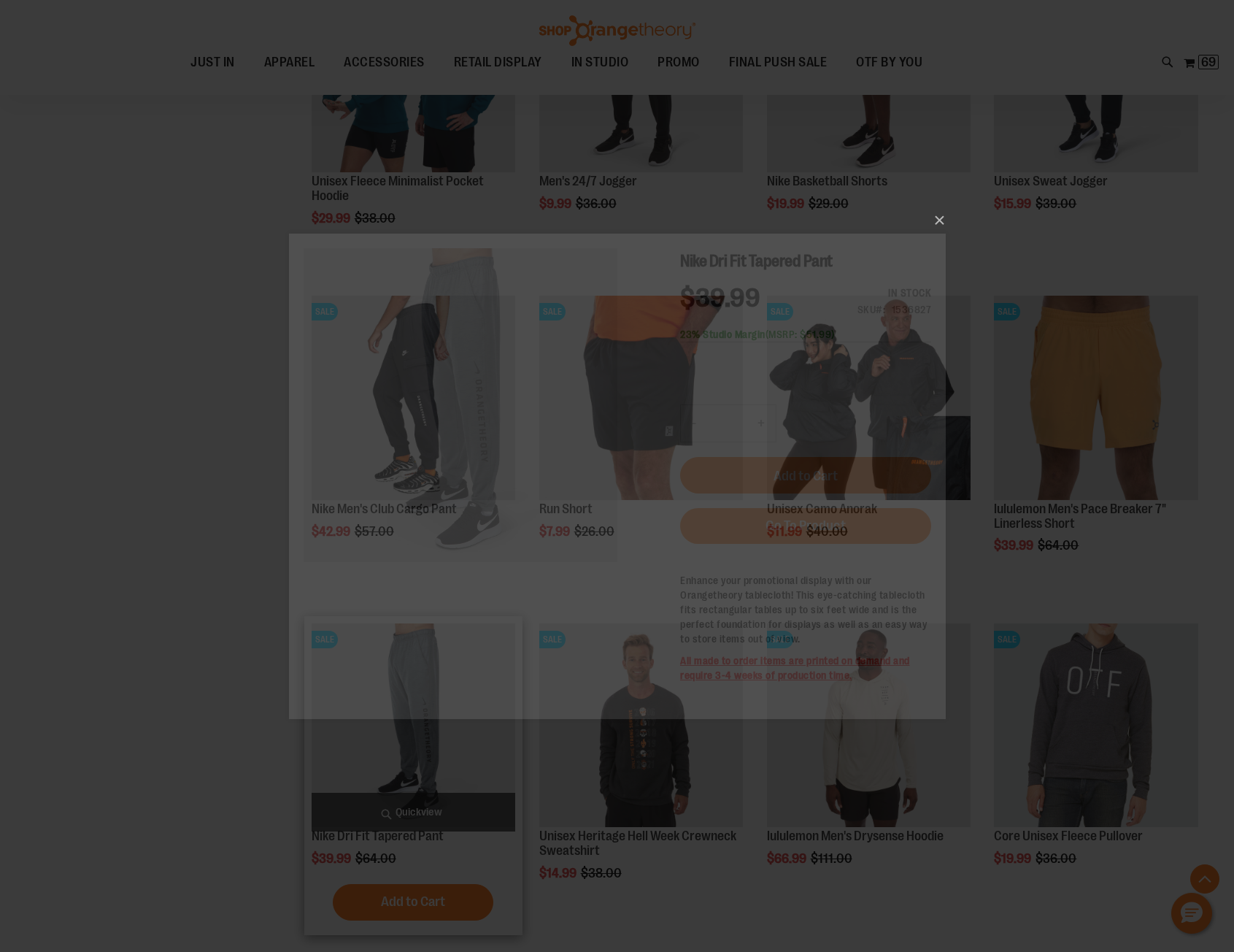
scroll to position [0, 0]
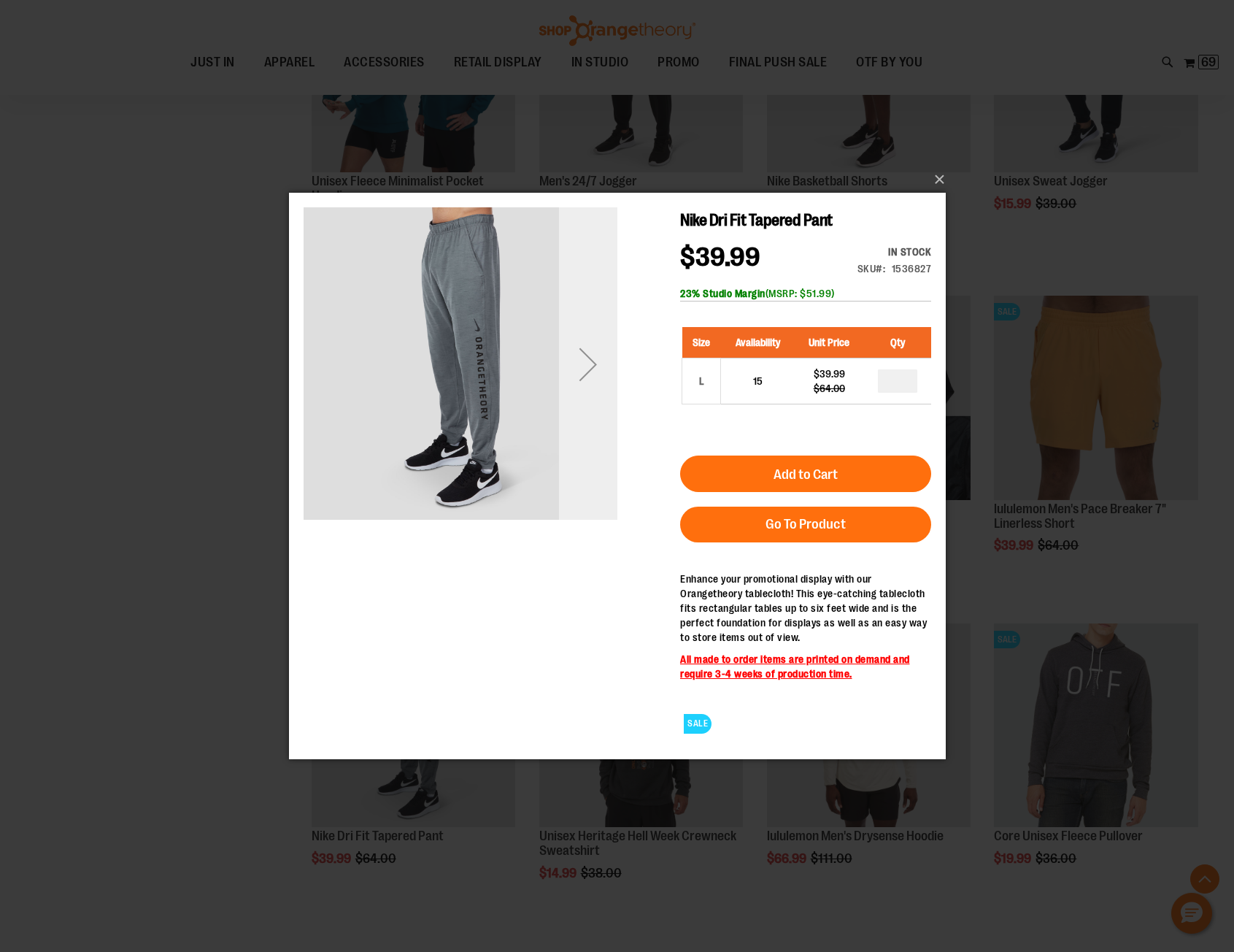
click at [591, 363] on div "Next" at bounding box center [587, 363] width 58 height 58
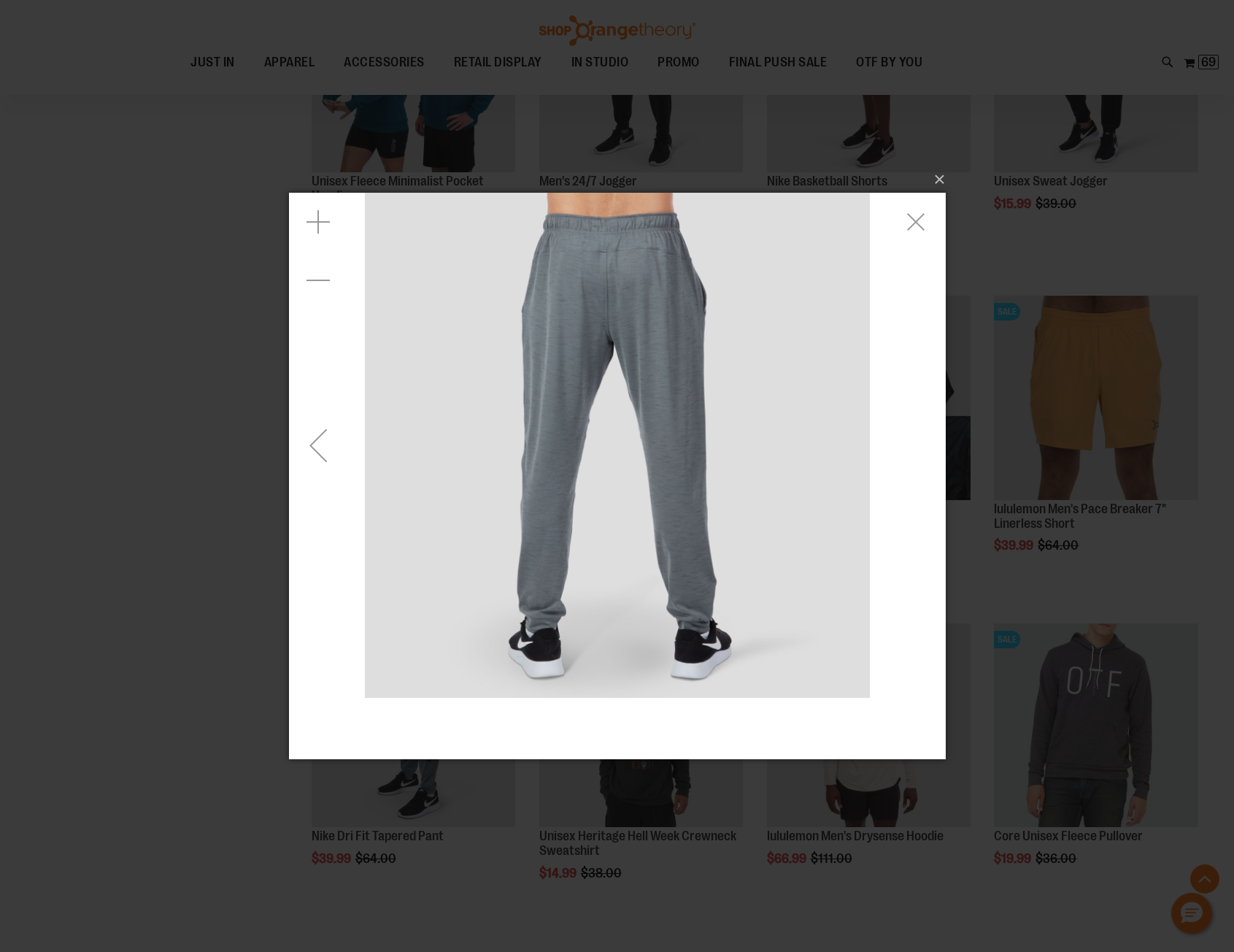
click at [325, 436] on div "Previous" at bounding box center [317, 444] width 58 height 58
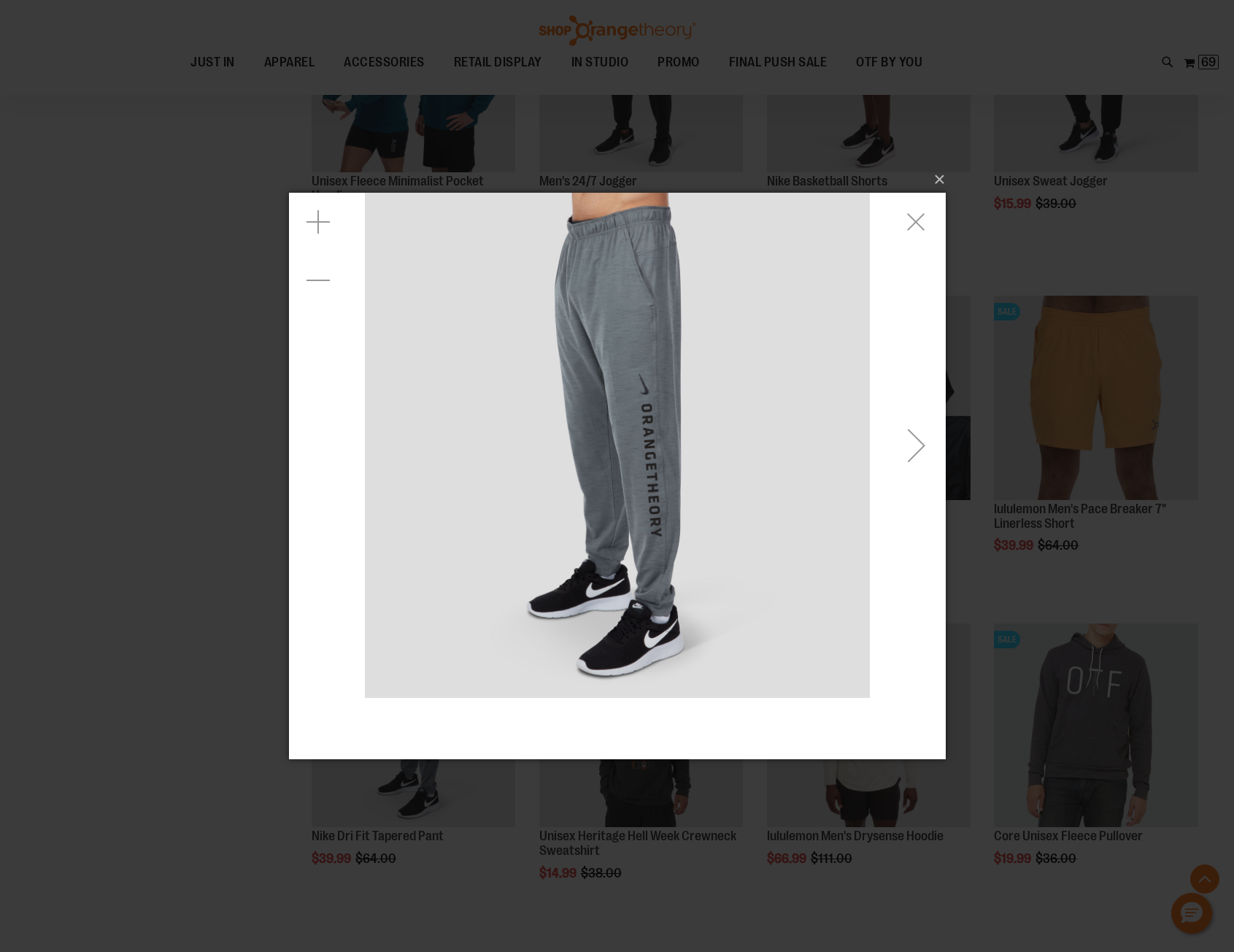
click at [919, 444] on div "Next" at bounding box center [916, 444] width 58 height 58
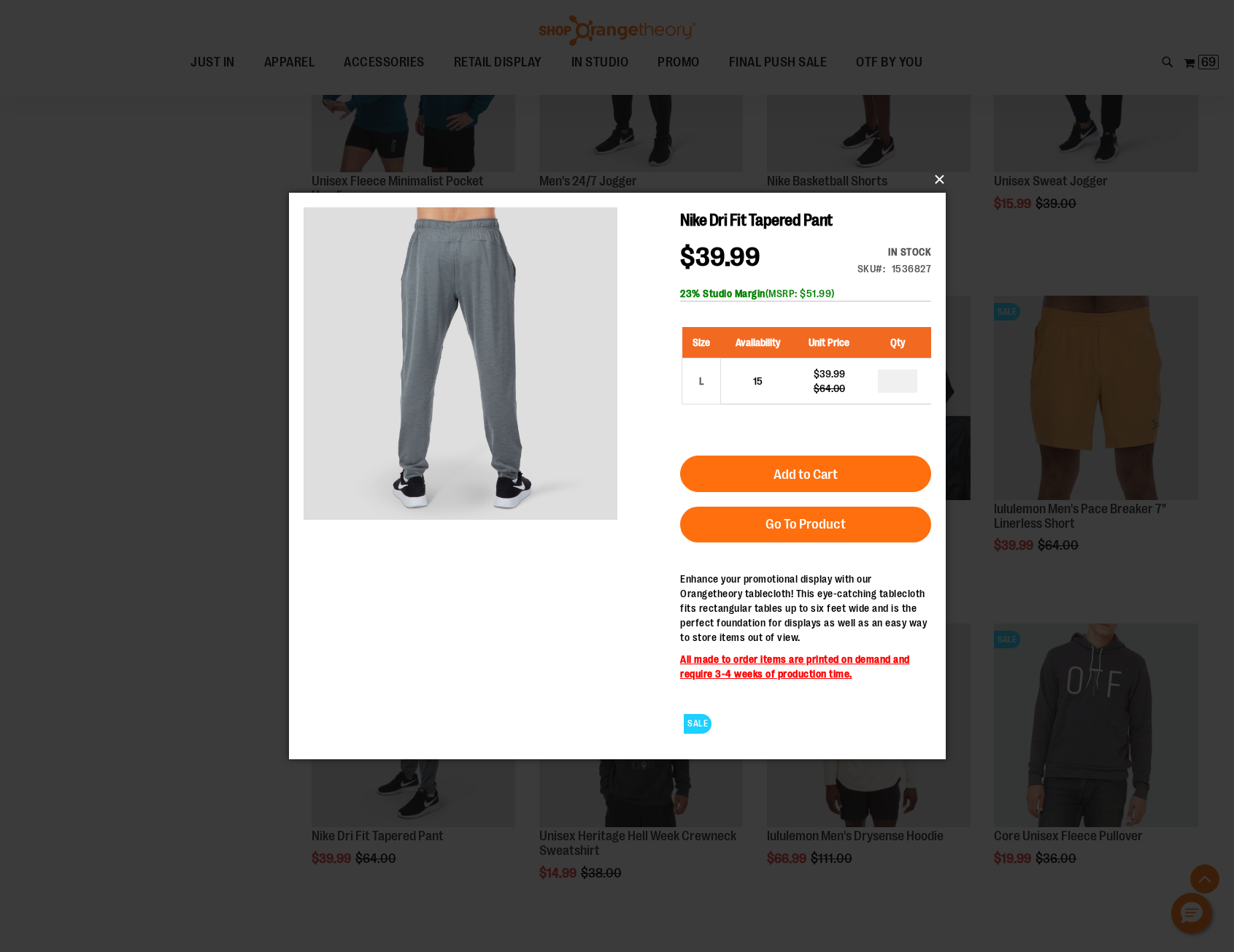
click at [938, 178] on button "×" at bounding box center [622, 179] width 657 height 32
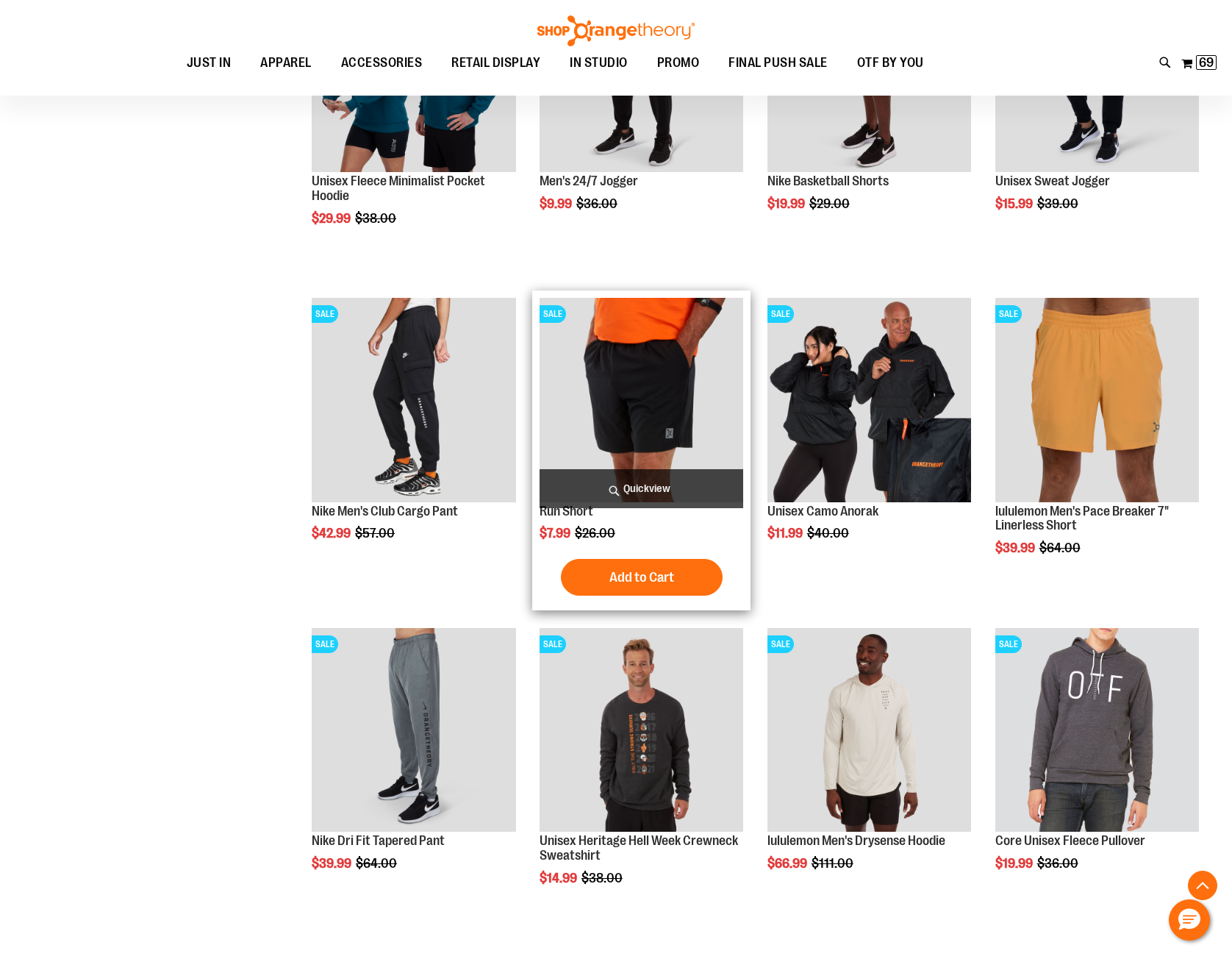
click at [614, 491] on span "Quickview" at bounding box center [640, 488] width 203 height 39
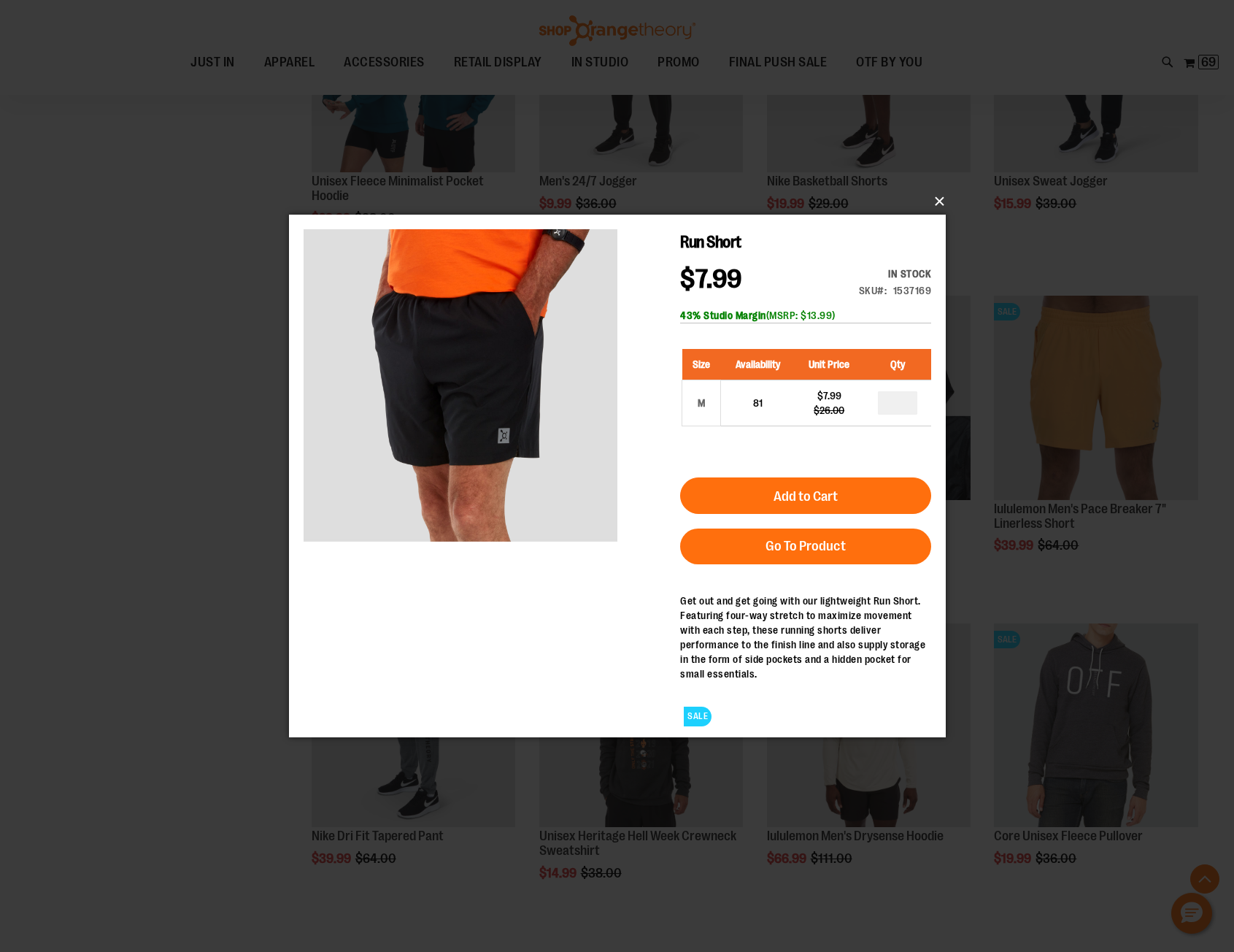
click at [938, 201] on button "×" at bounding box center [622, 201] width 657 height 32
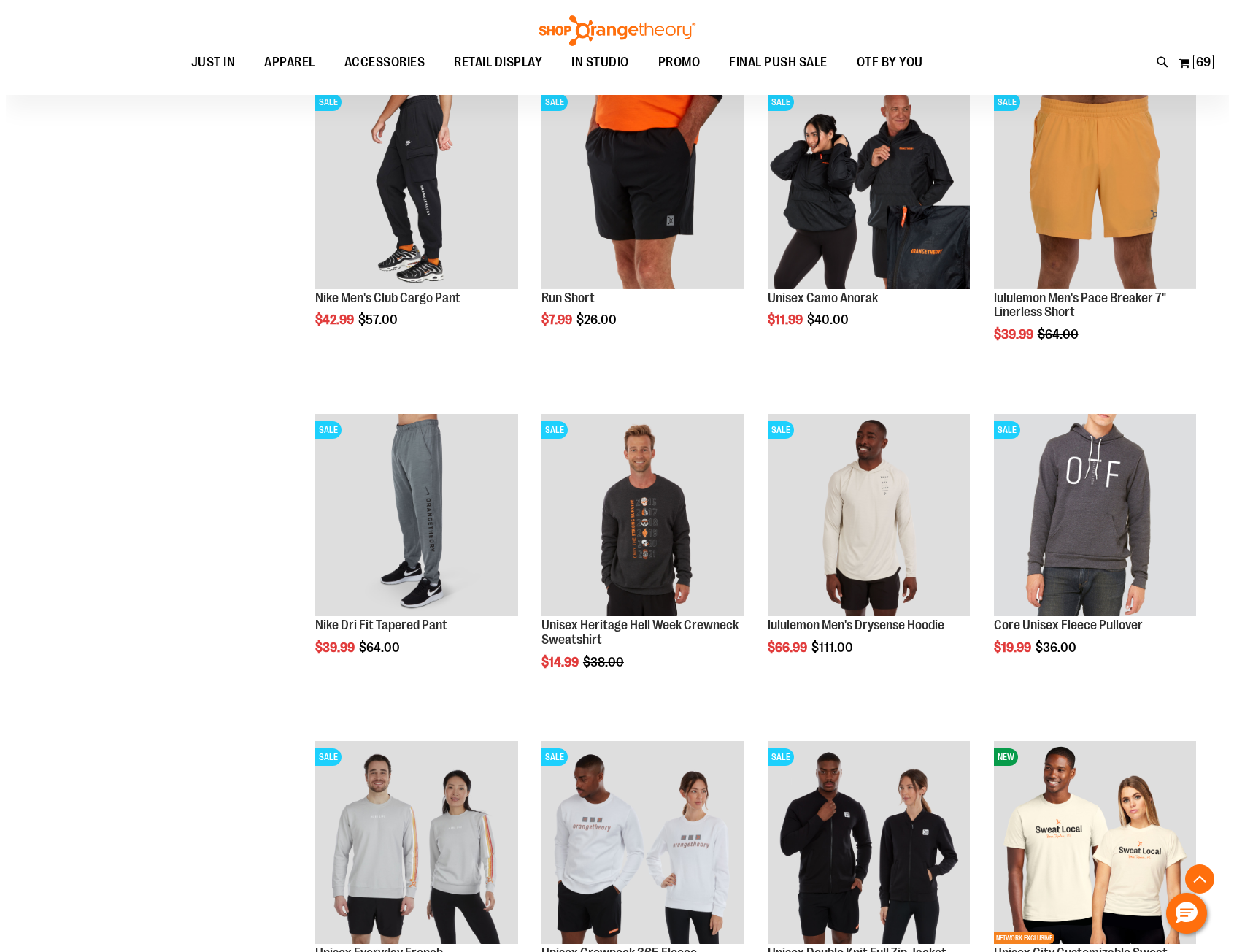
scroll to position [875, 0]
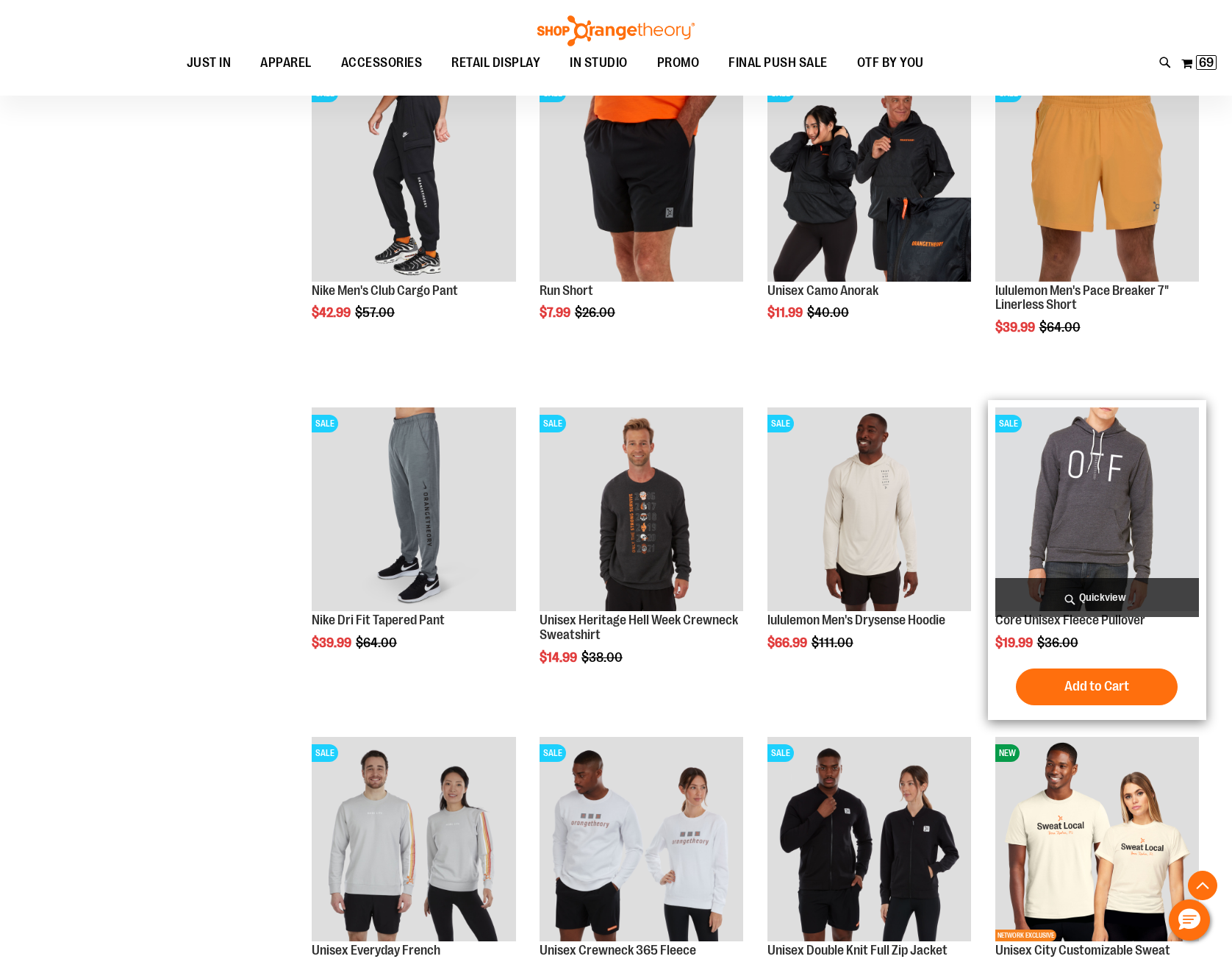
click at [1075, 598] on span "Quickview" at bounding box center [1096, 597] width 203 height 39
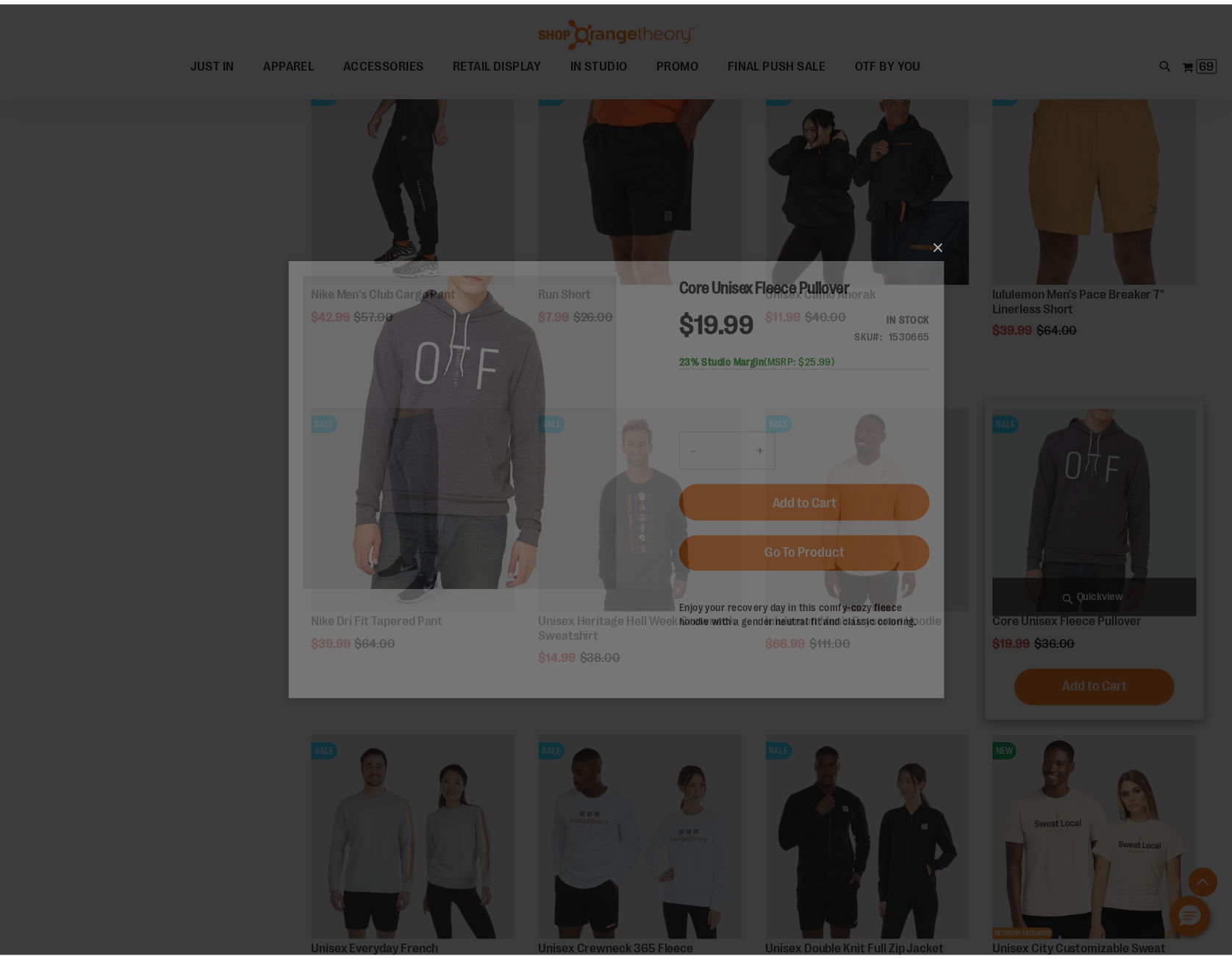
scroll to position [0, 0]
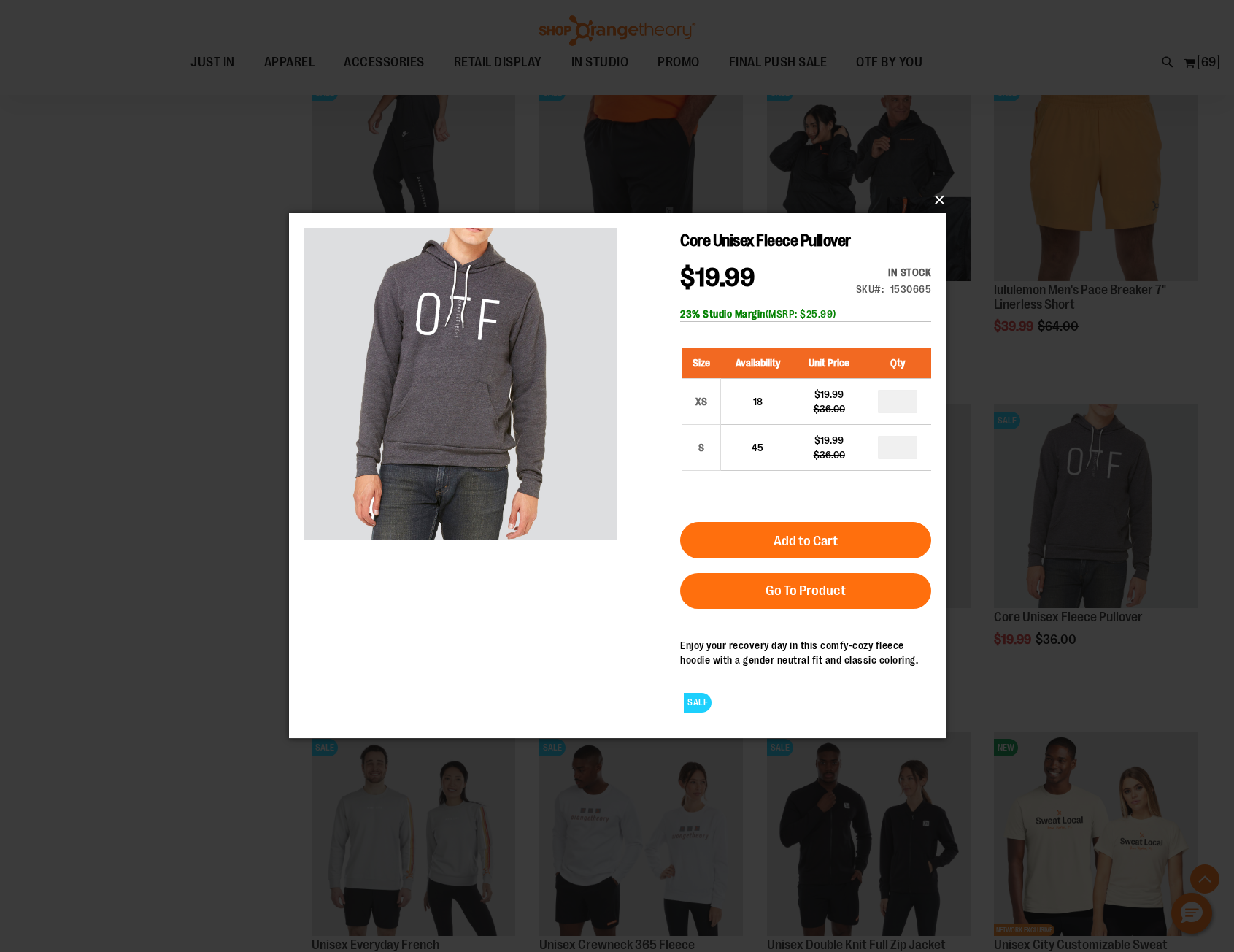
click at [940, 202] on button "×" at bounding box center [622, 200] width 657 height 32
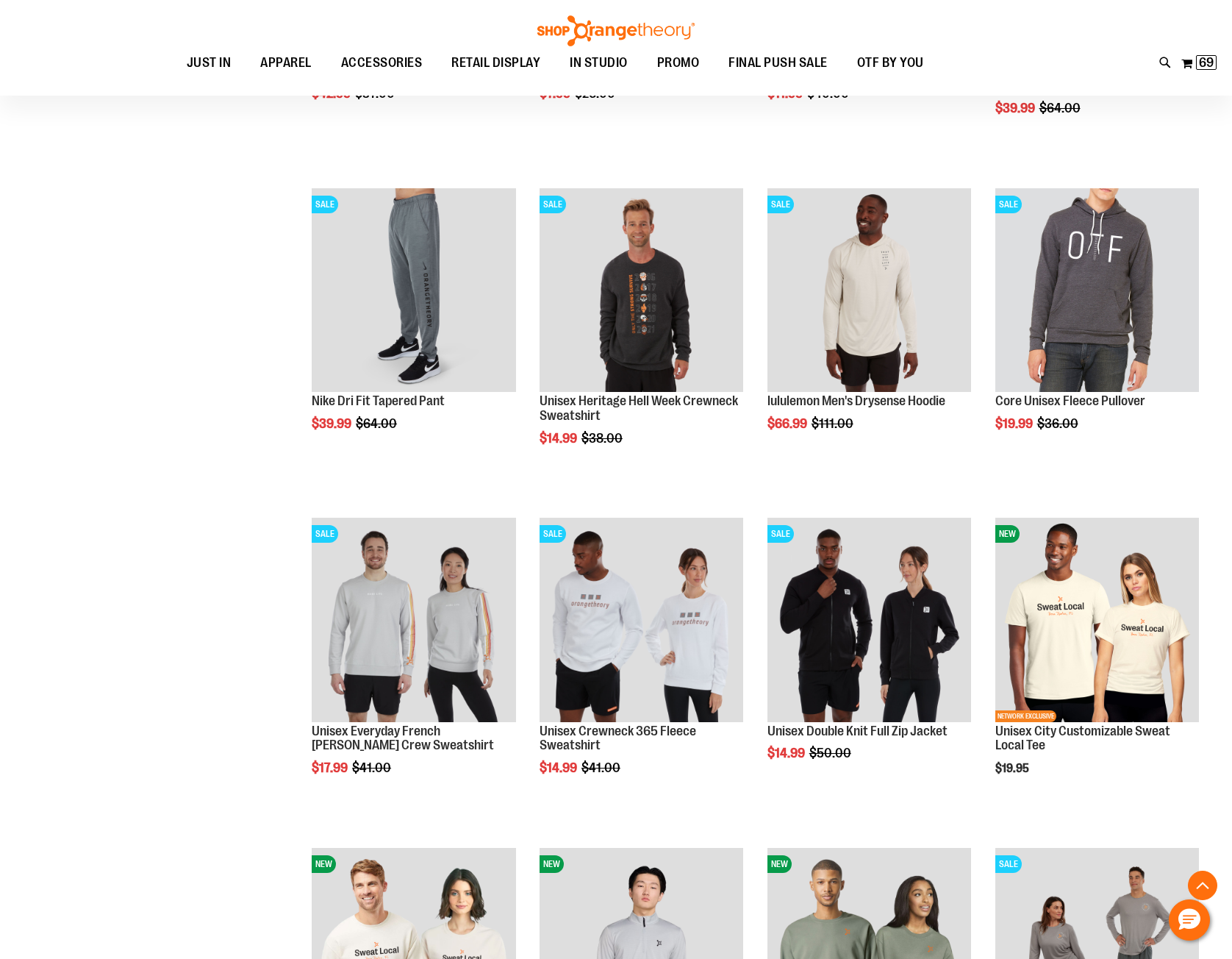
scroll to position [1102, 0]
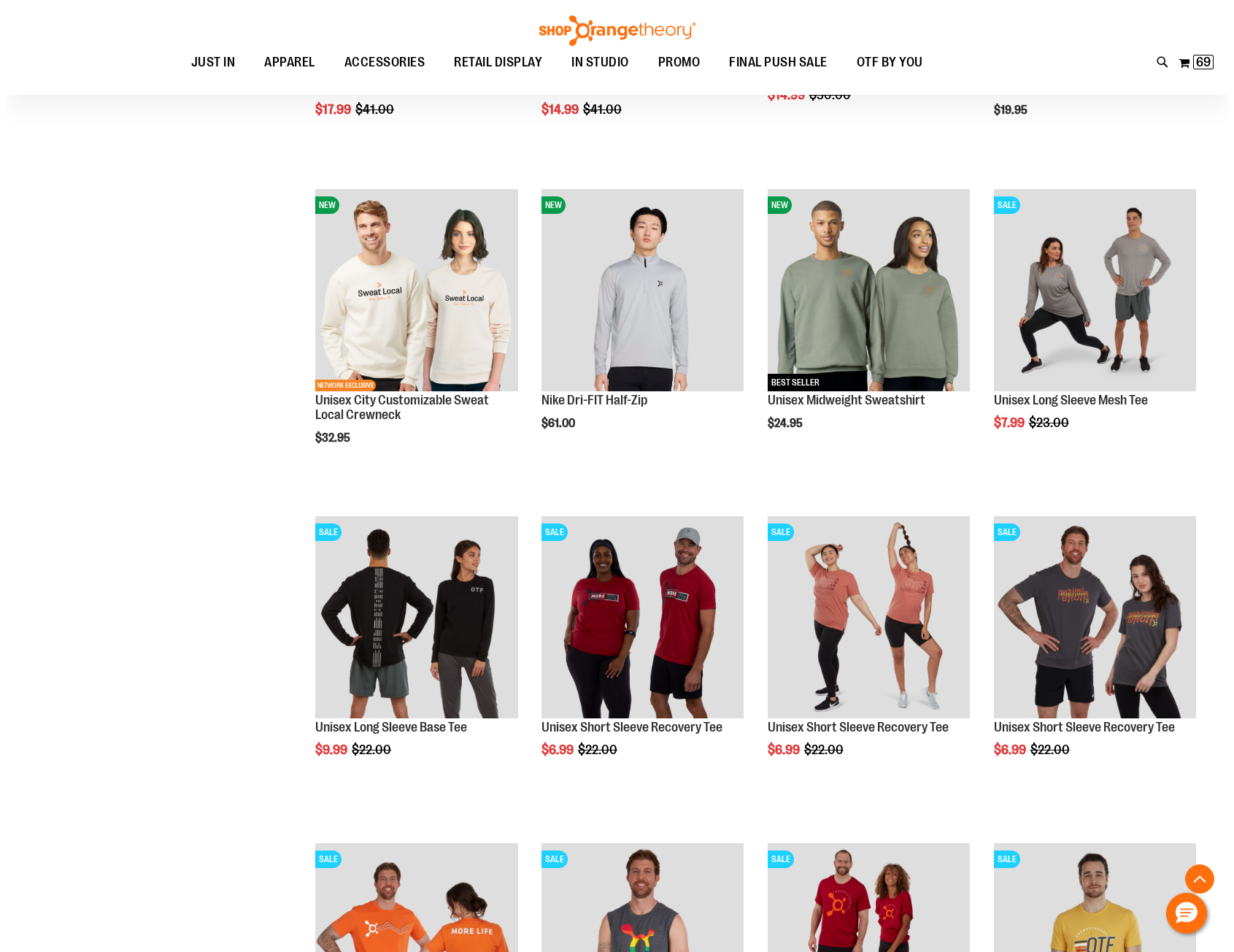
scroll to position [1751, 0]
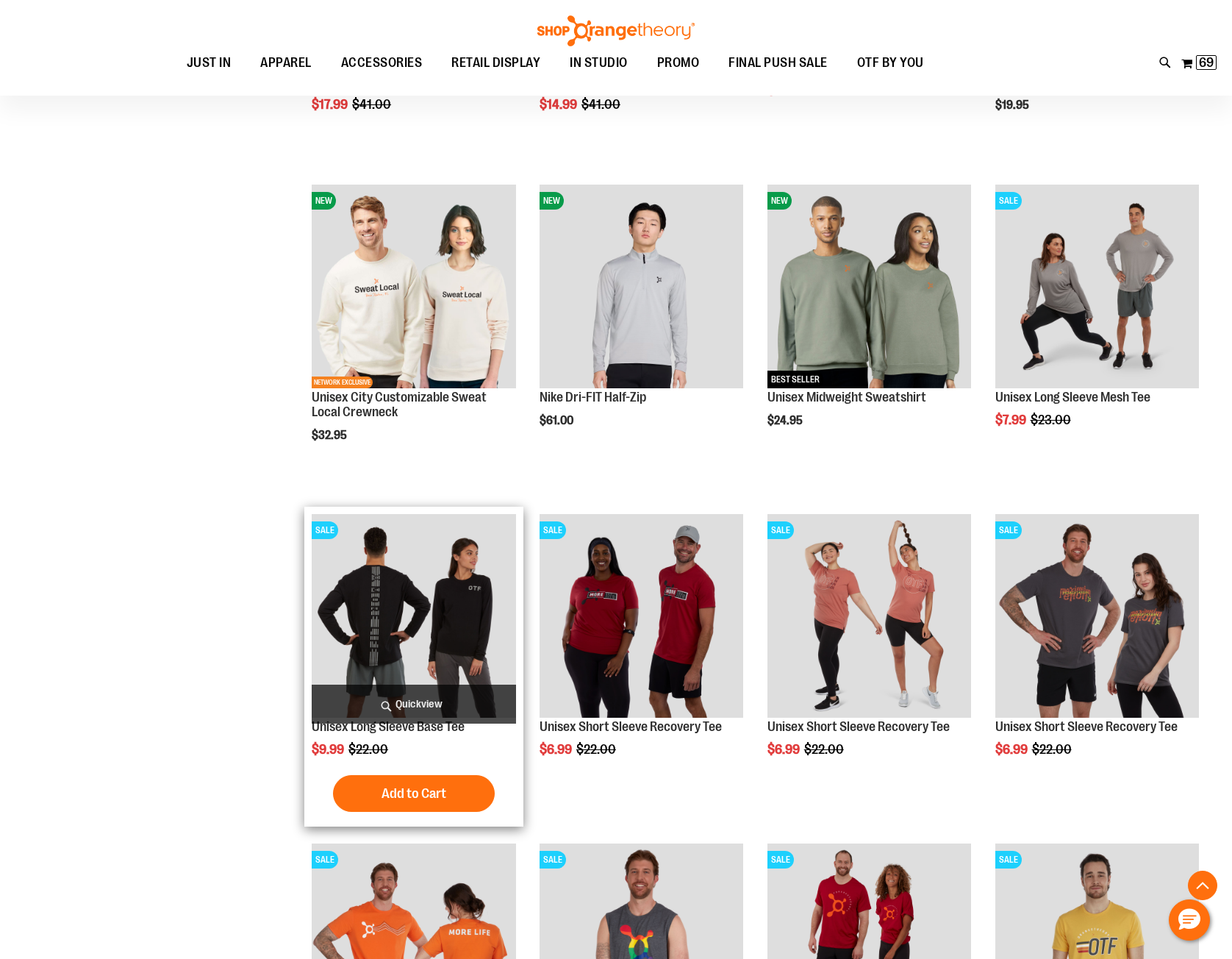
click at [389, 705] on span "Quickview" at bounding box center [413, 704] width 203 height 39
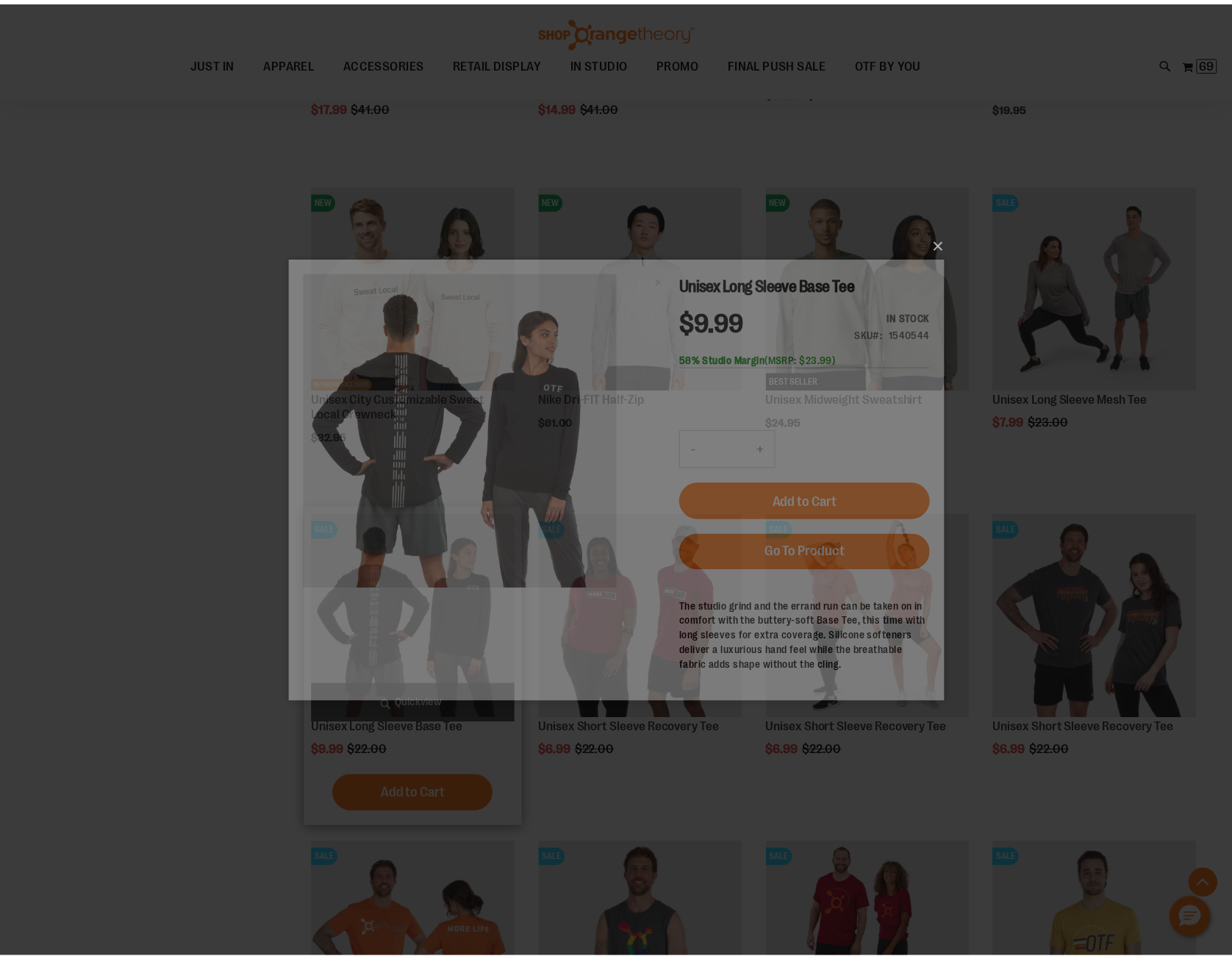
scroll to position [0, 0]
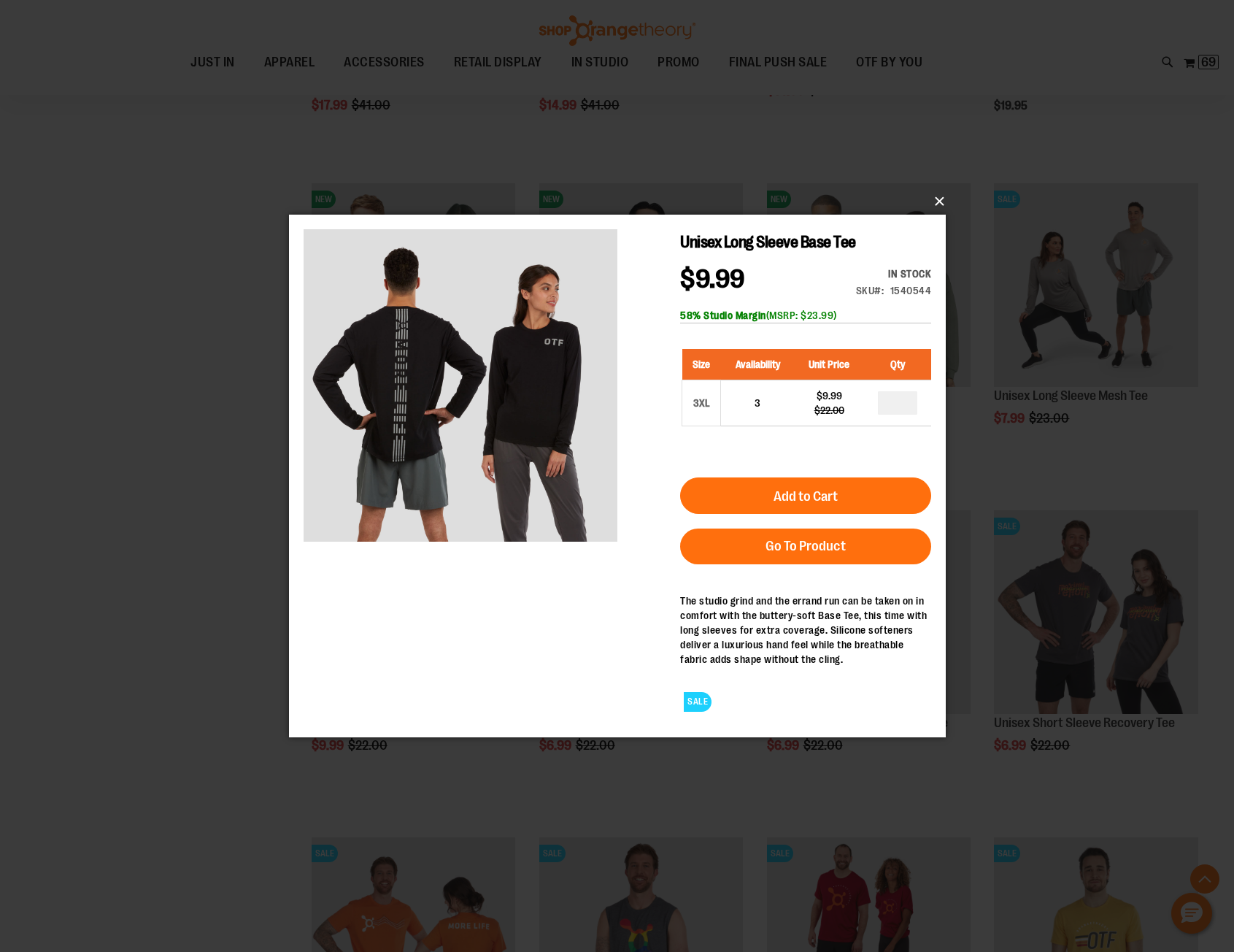
click at [938, 203] on button "×" at bounding box center [622, 201] width 657 height 32
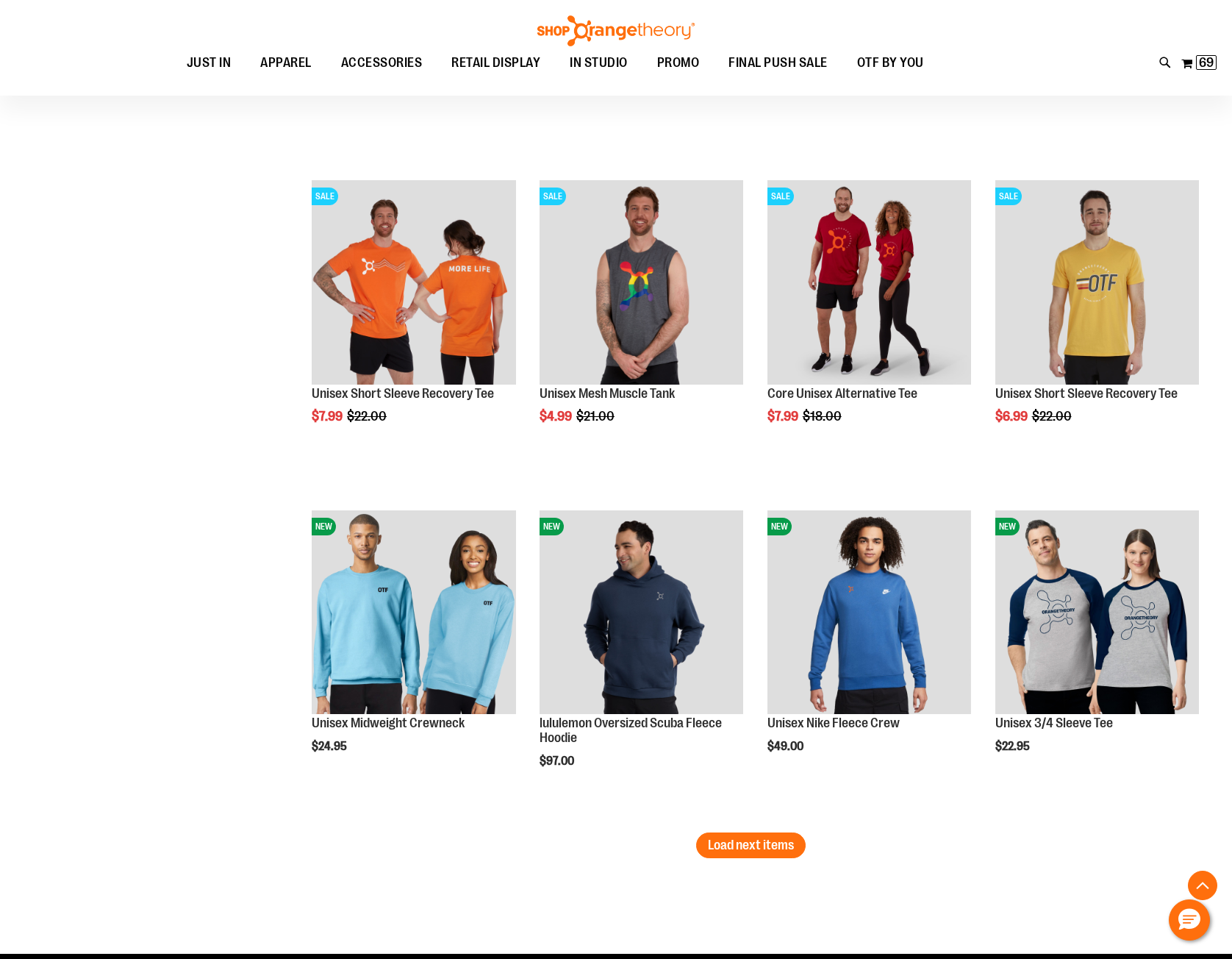
scroll to position [2499, 0]
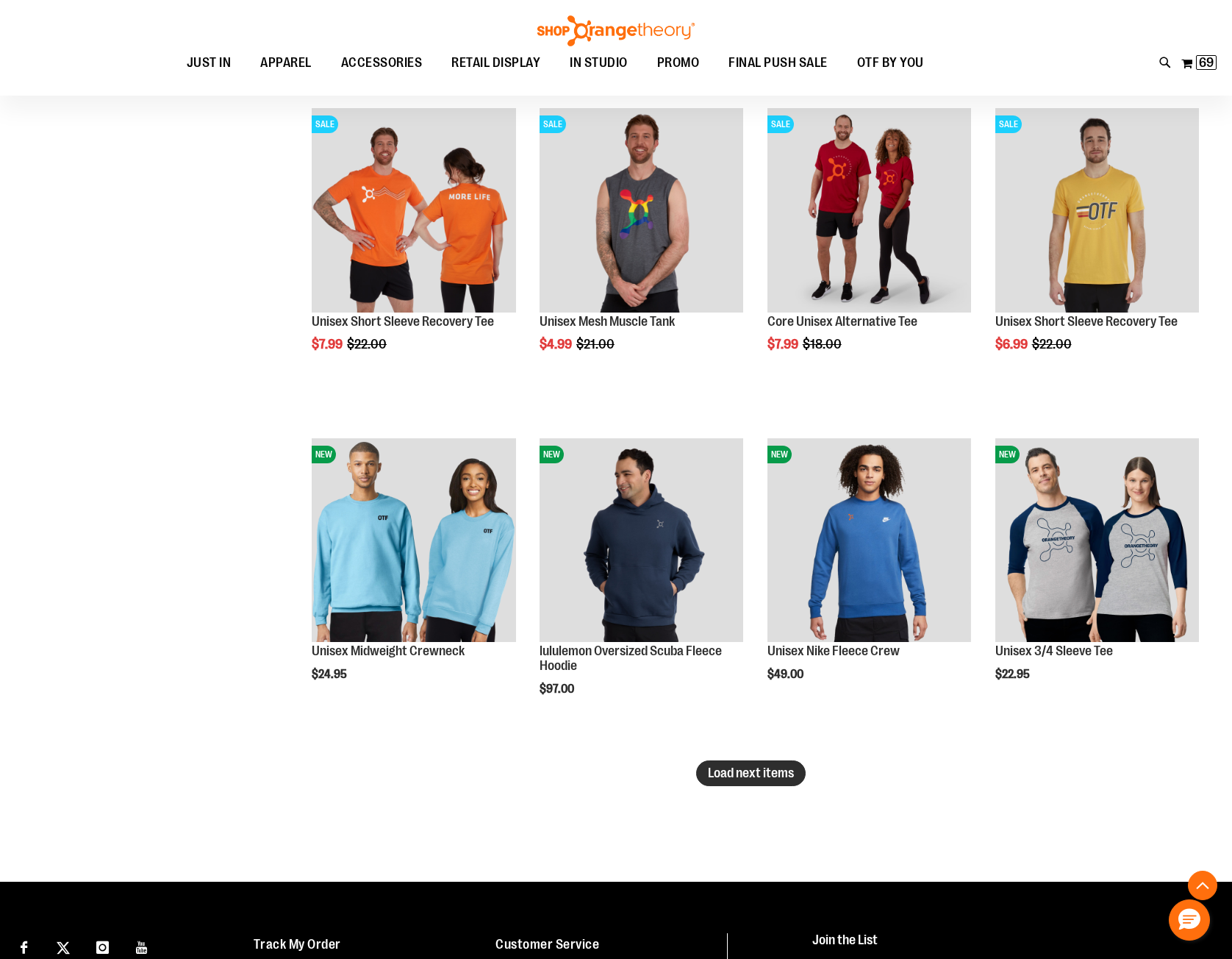
click at [734, 775] on span "Load next items" at bounding box center [750, 772] width 86 height 14
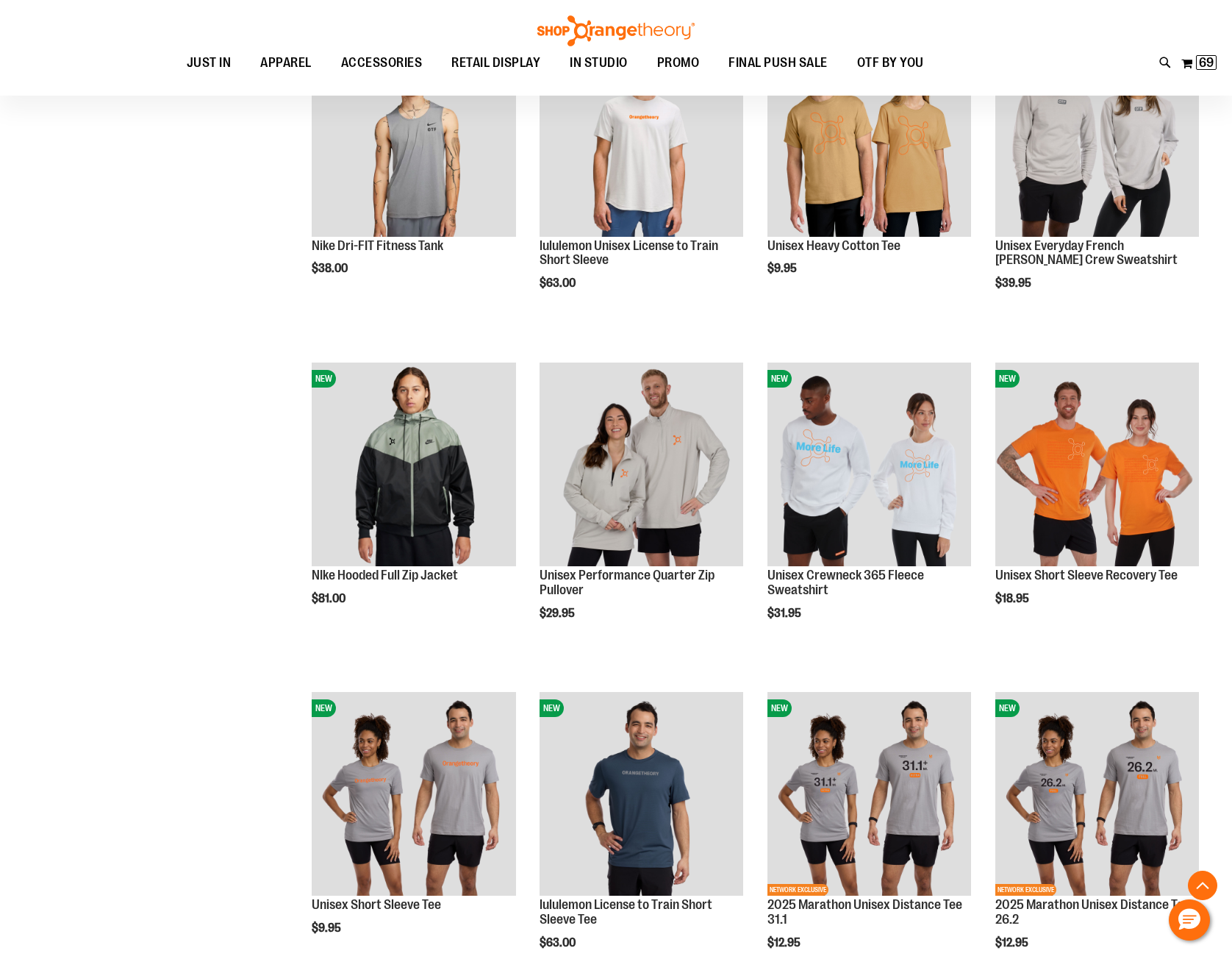
scroll to position [3455, 0]
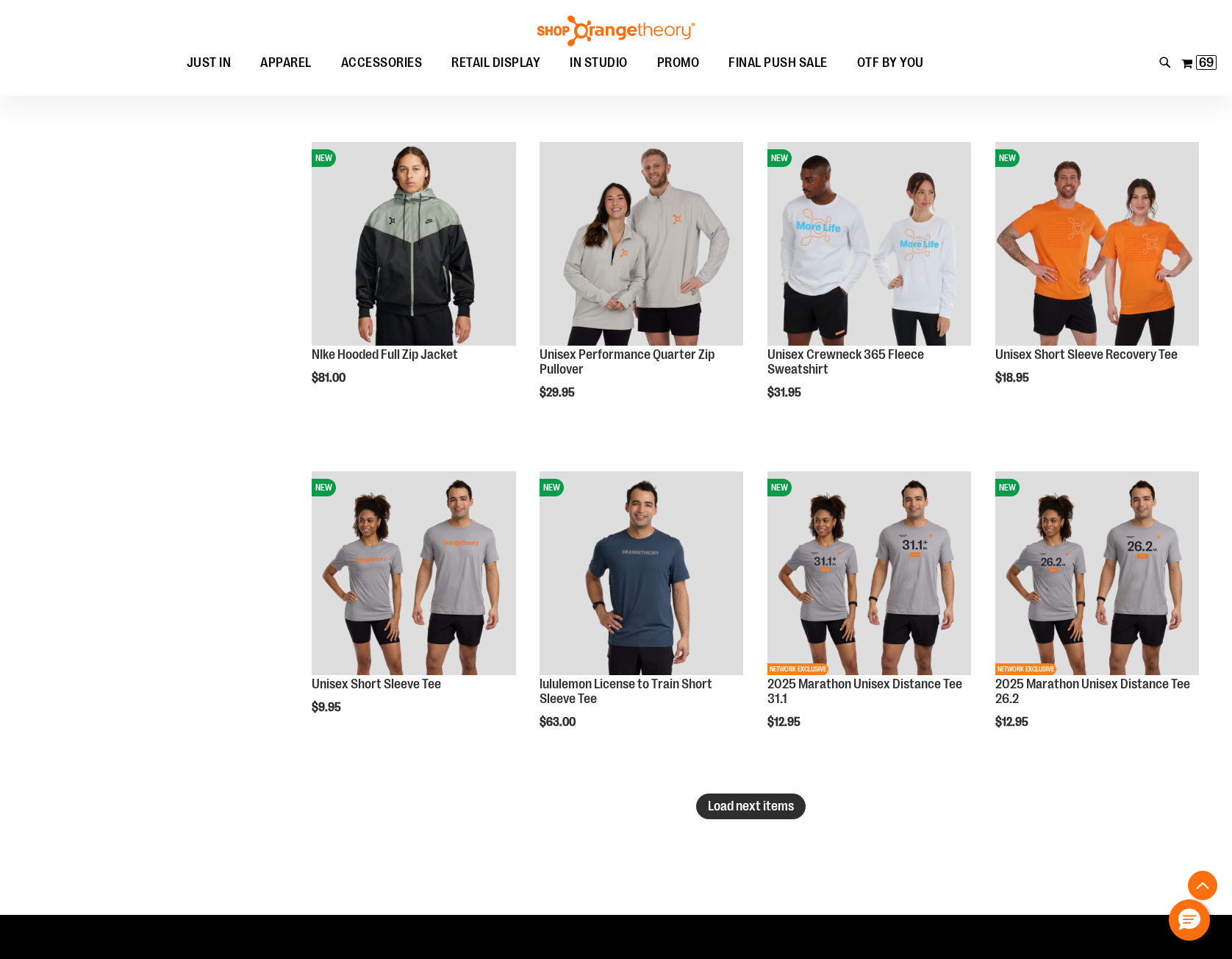
click at [742, 807] on span "Load next items" at bounding box center [750, 805] width 86 height 14
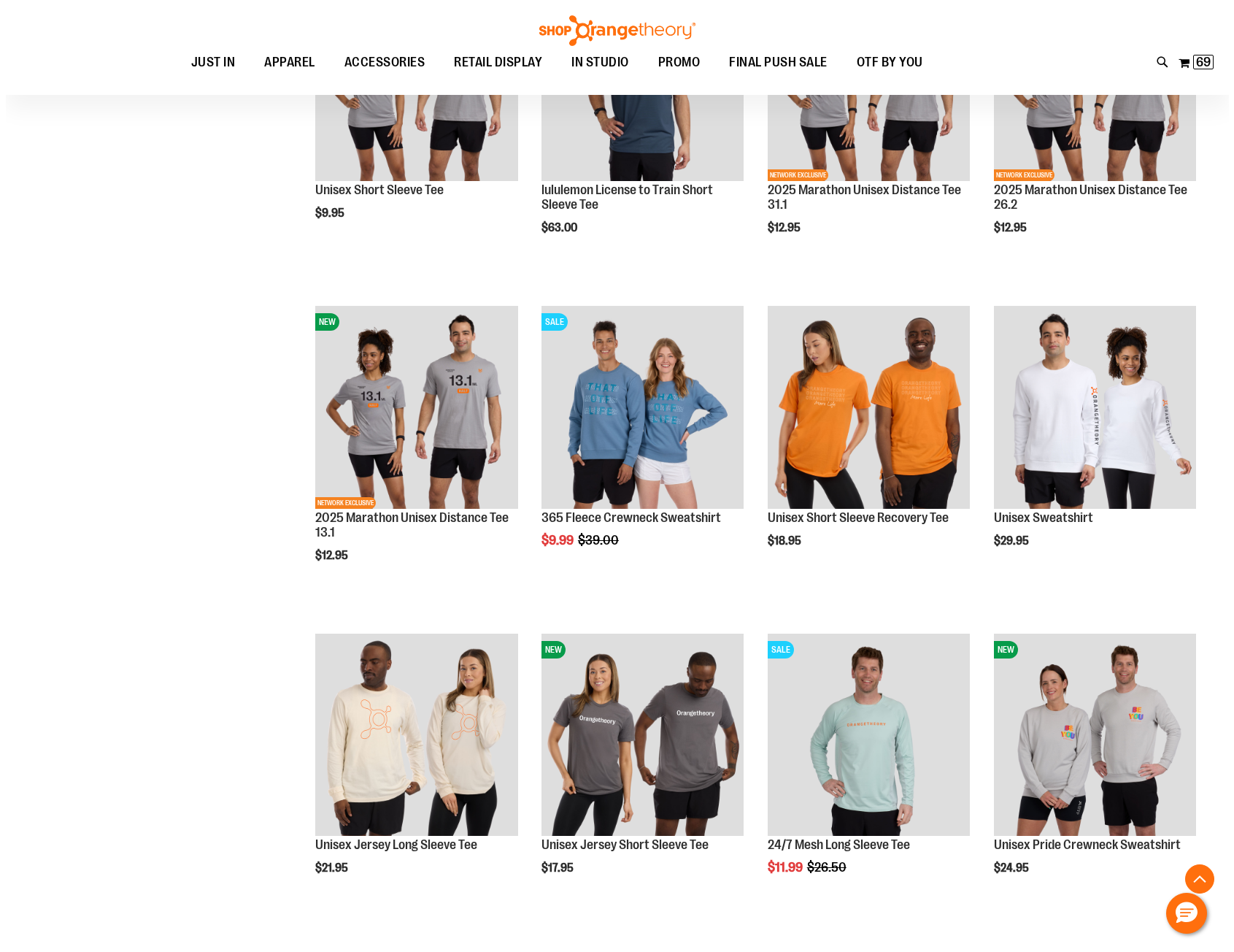
scroll to position [3940, 0]
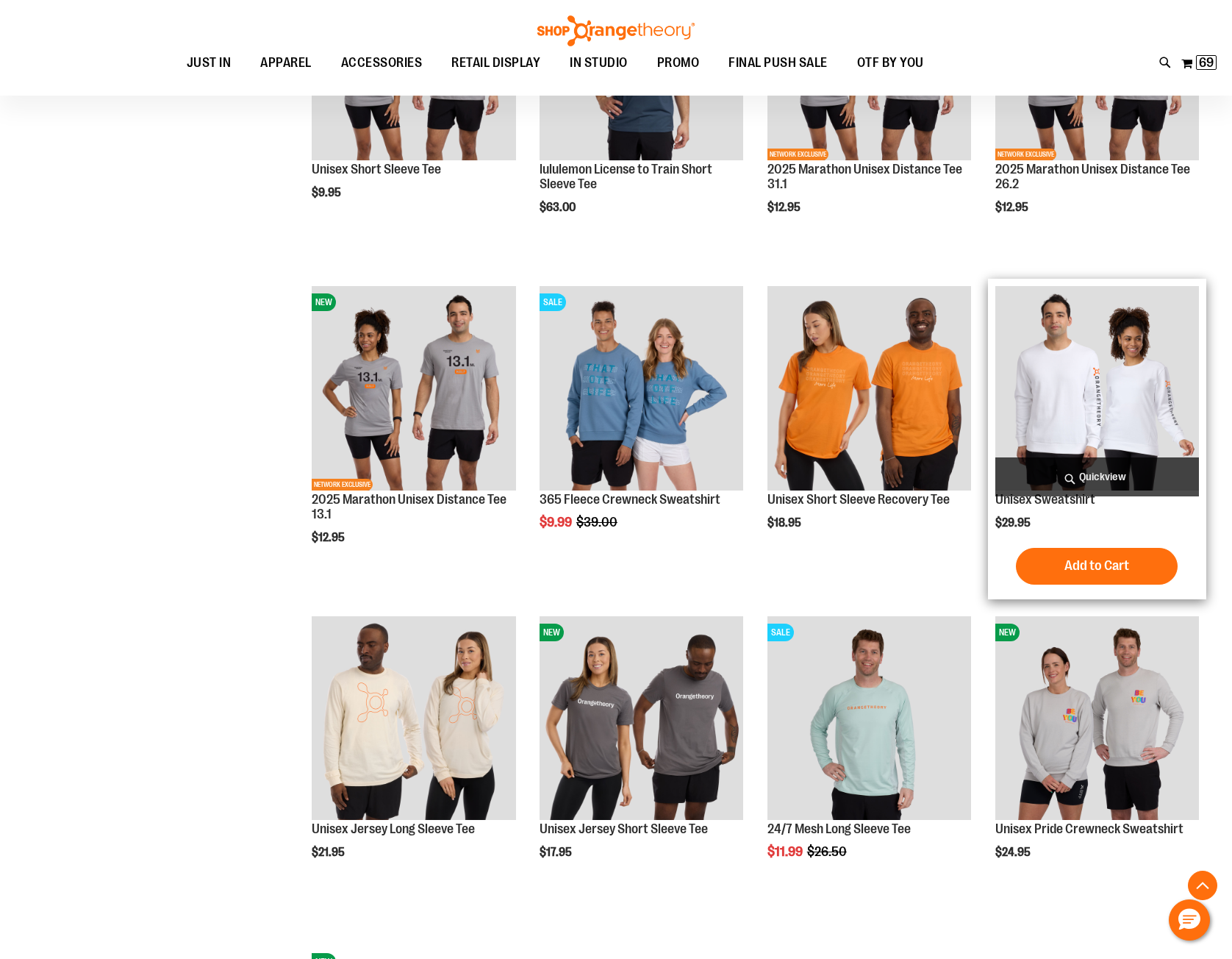
click at [1086, 476] on span "Quickview" at bounding box center [1096, 476] width 203 height 39
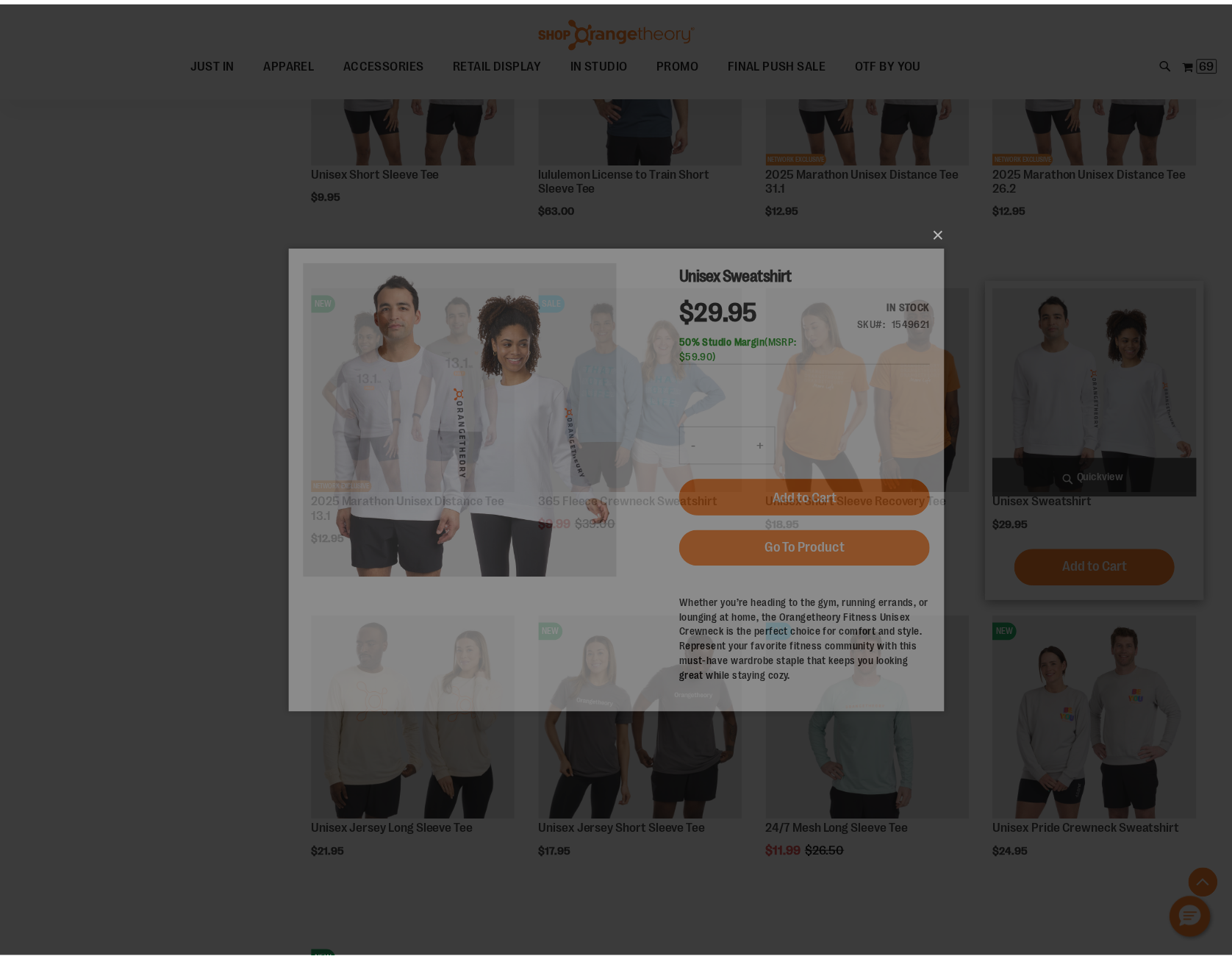
scroll to position [0, 0]
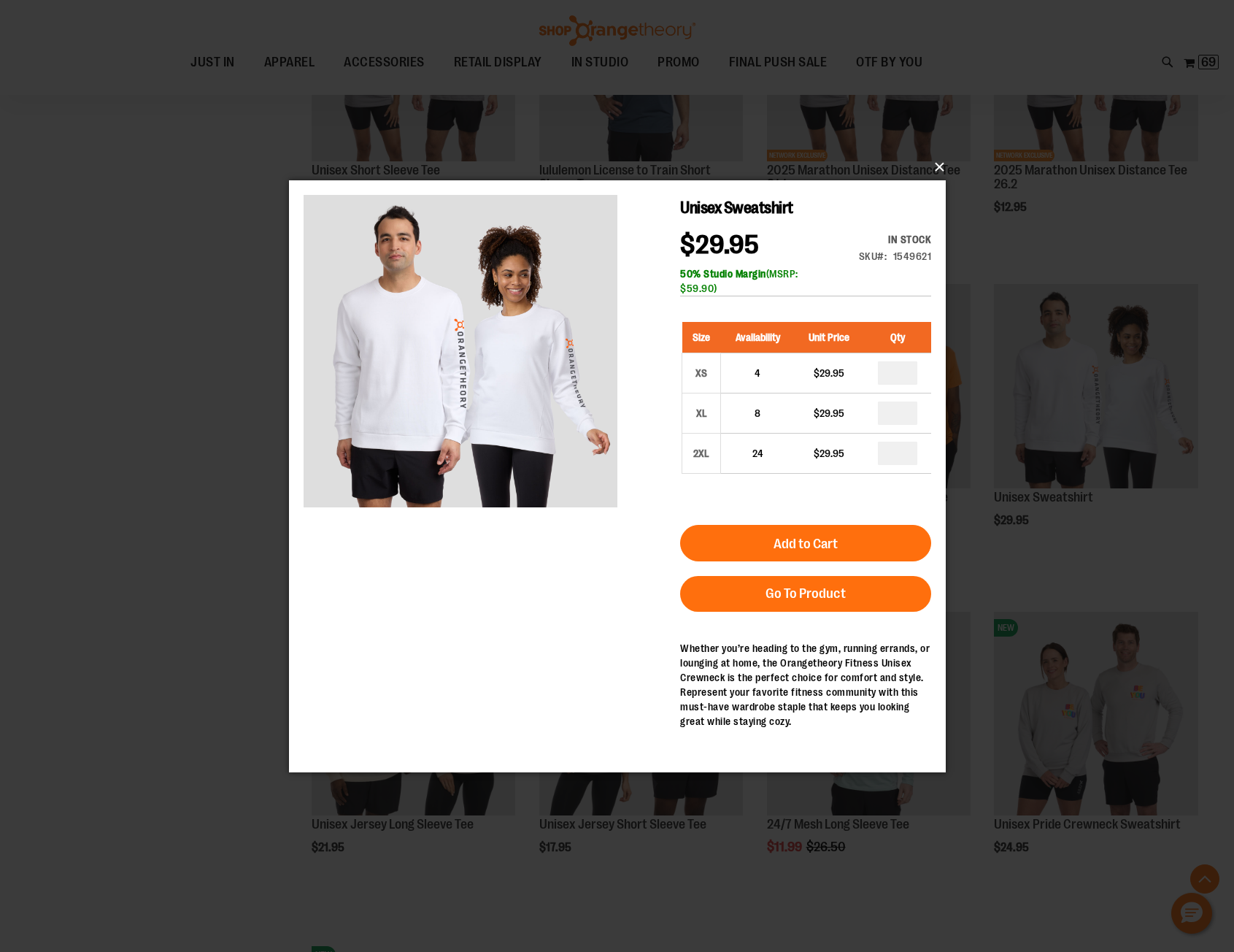
click at [941, 165] on button "×" at bounding box center [622, 167] width 657 height 32
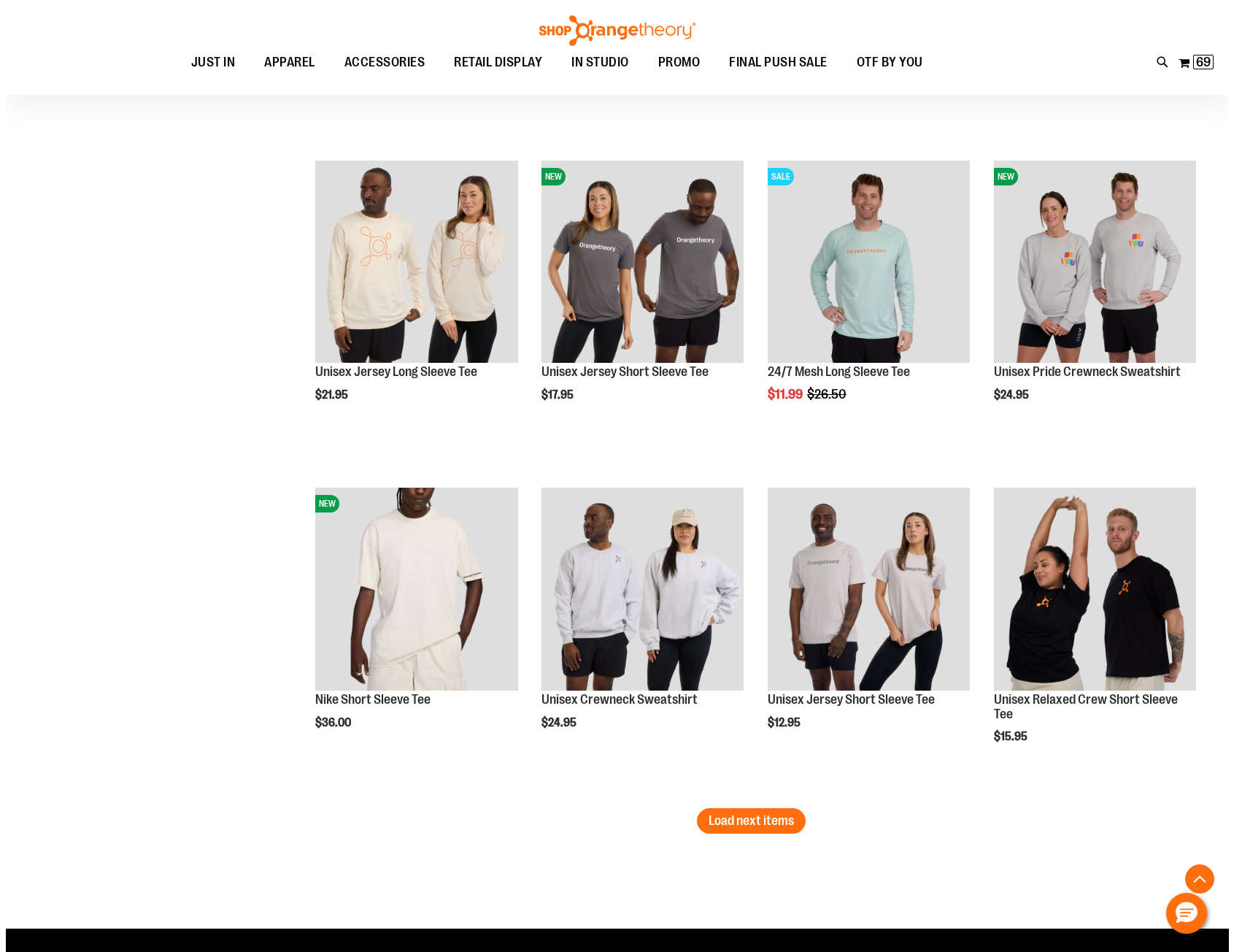
scroll to position [4451, 0]
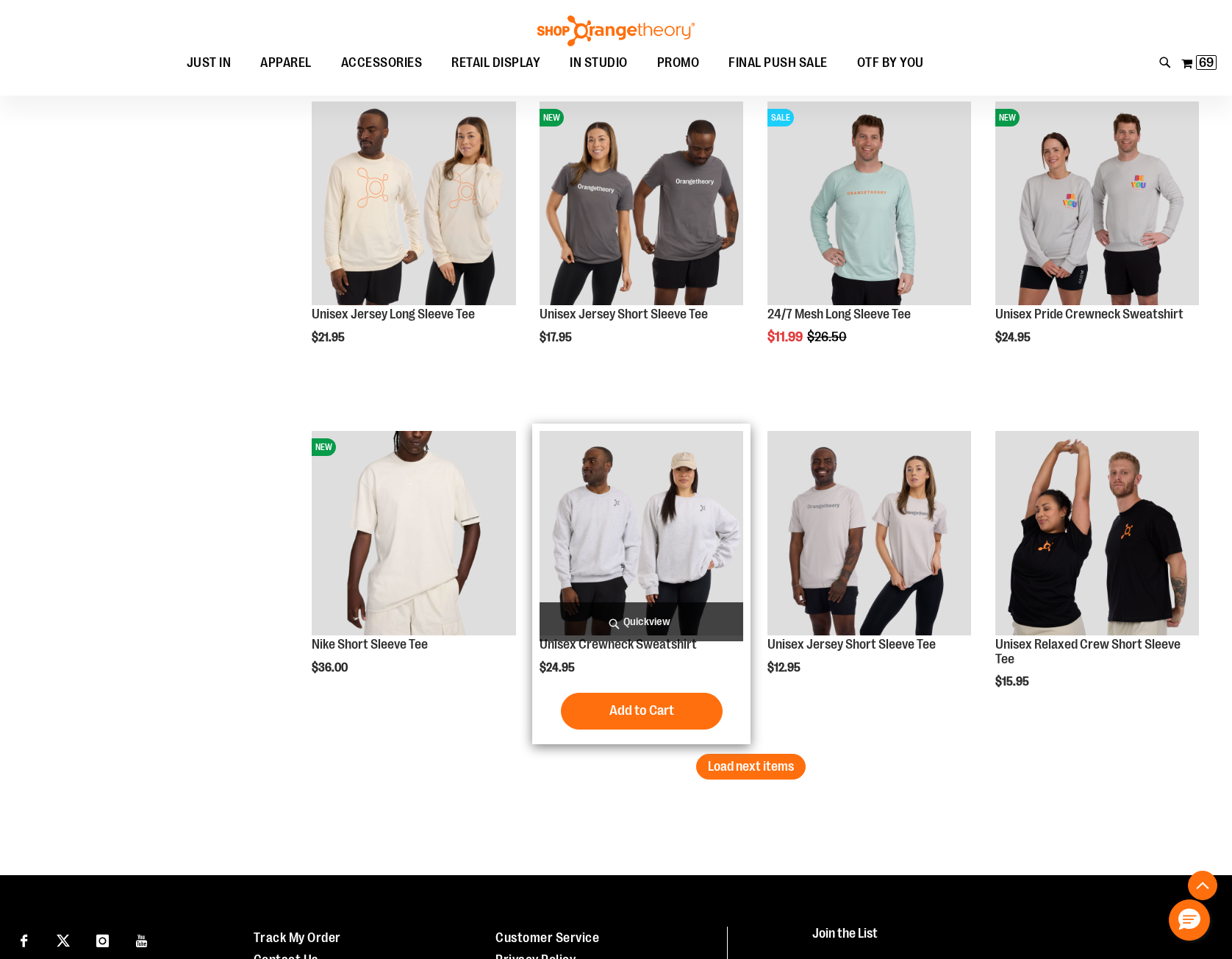
click at [615, 620] on span "Quickview" at bounding box center [640, 622] width 203 height 39
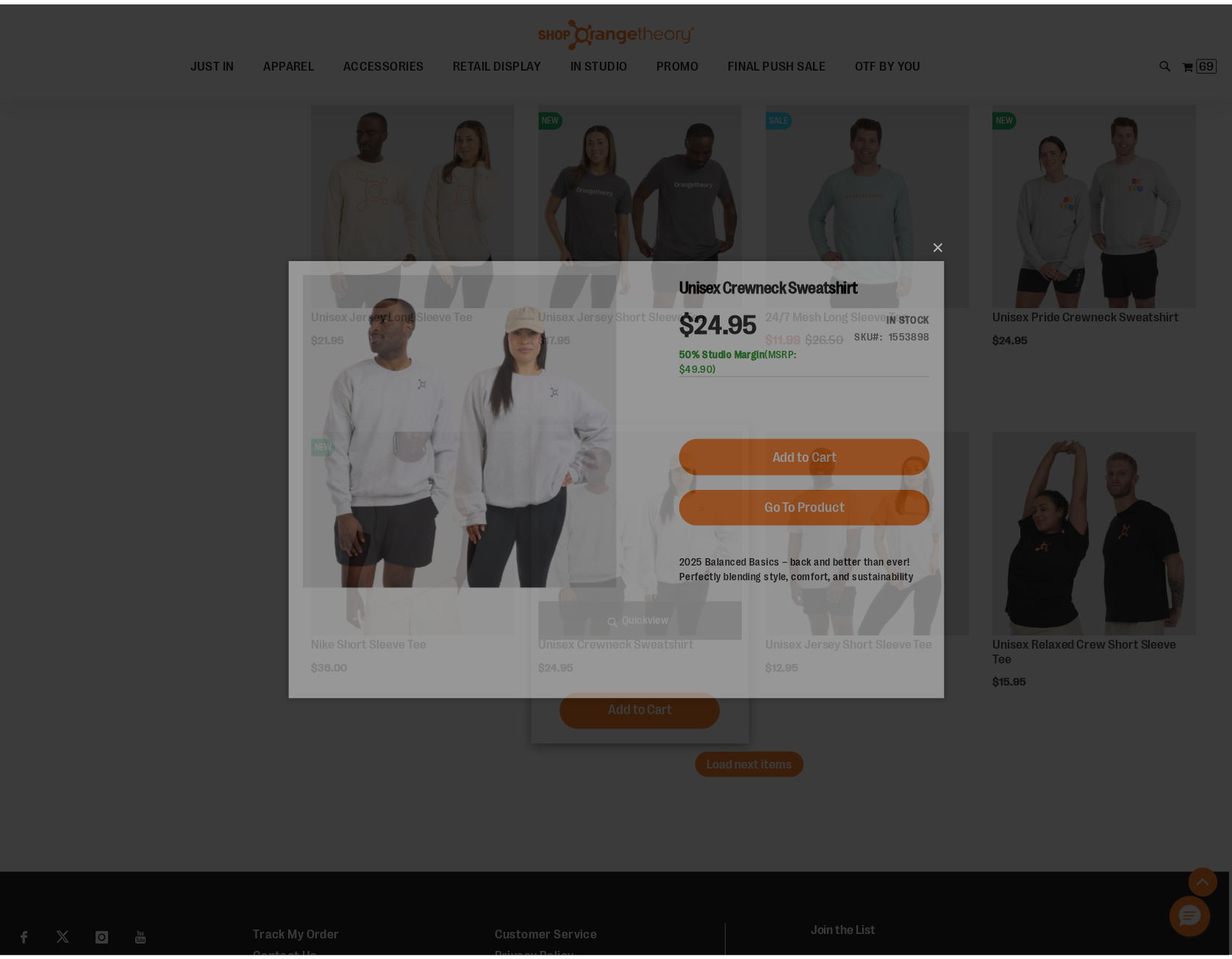
scroll to position [0, 0]
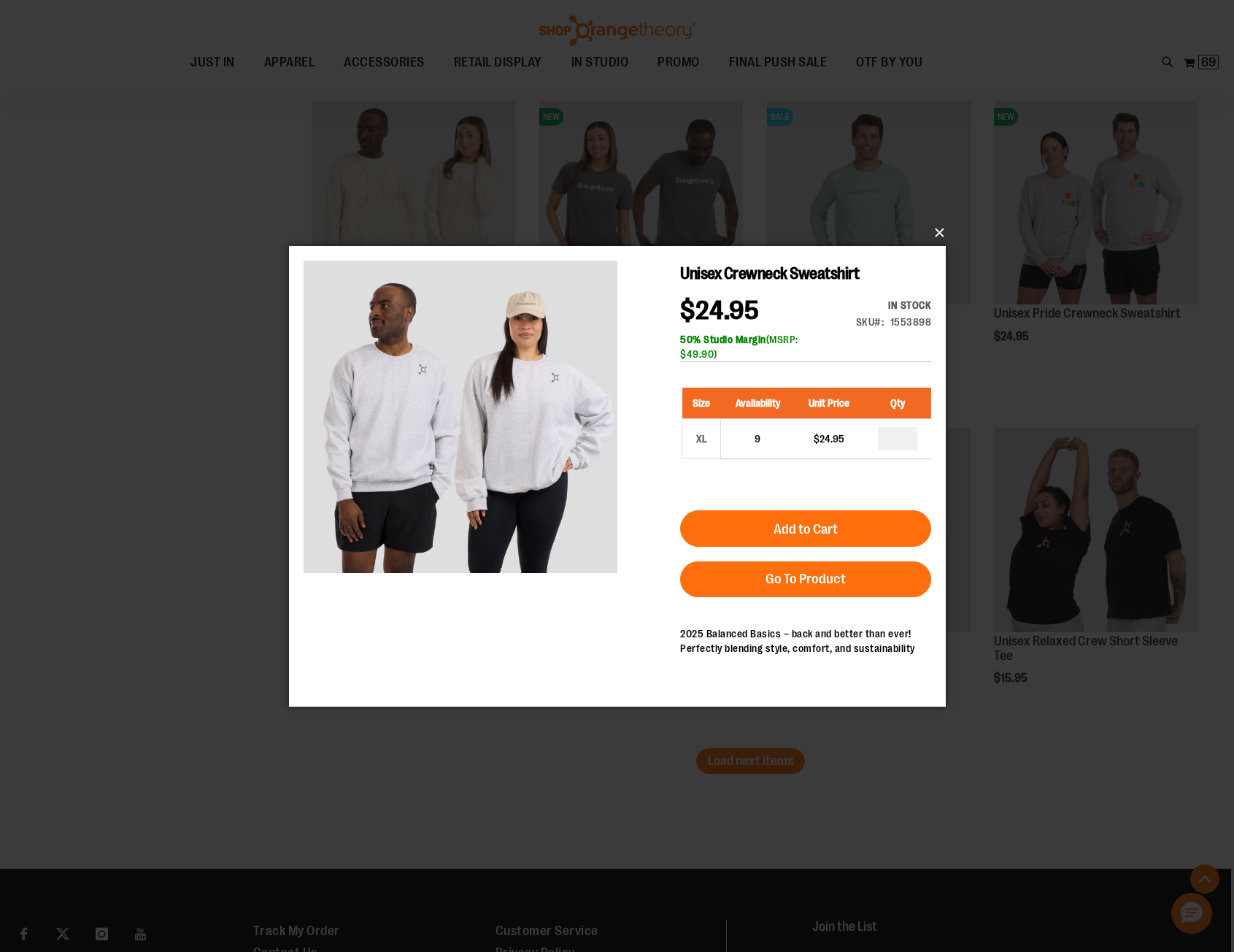
click at [941, 234] on button "×" at bounding box center [622, 233] width 657 height 32
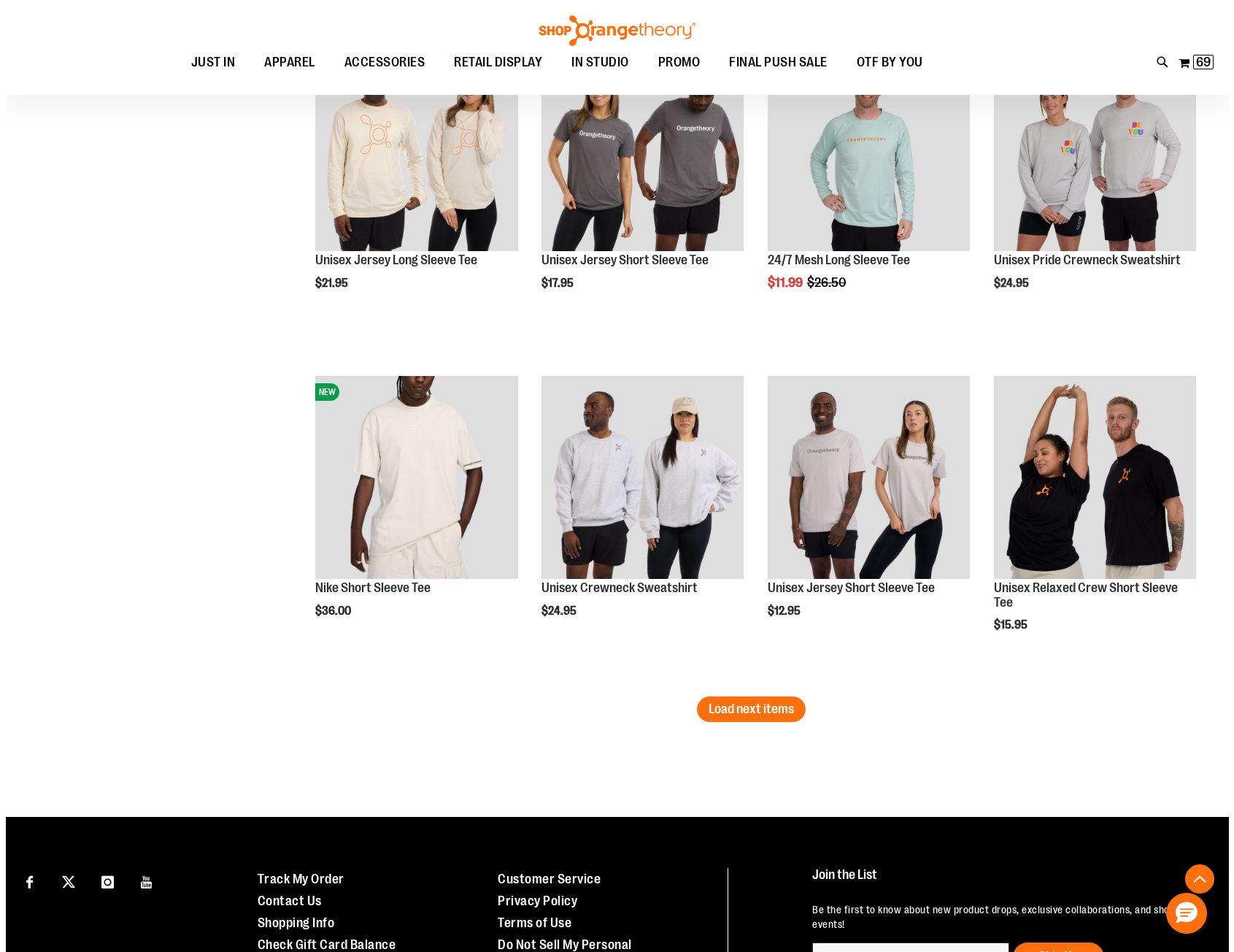
scroll to position [4597, 0]
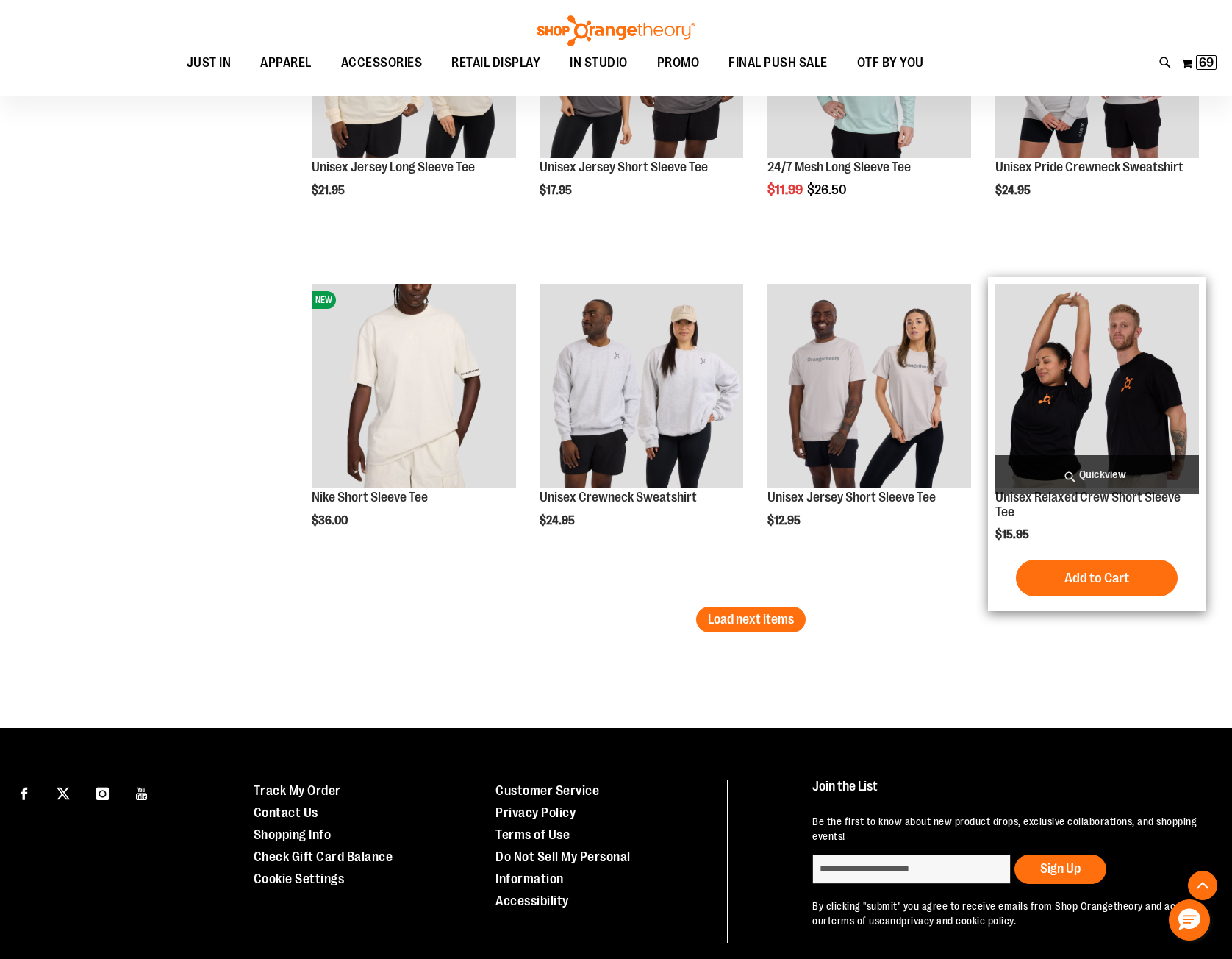
click at [1071, 475] on span "Quickview" at bounding box center [1096, 474] width 203 height 39
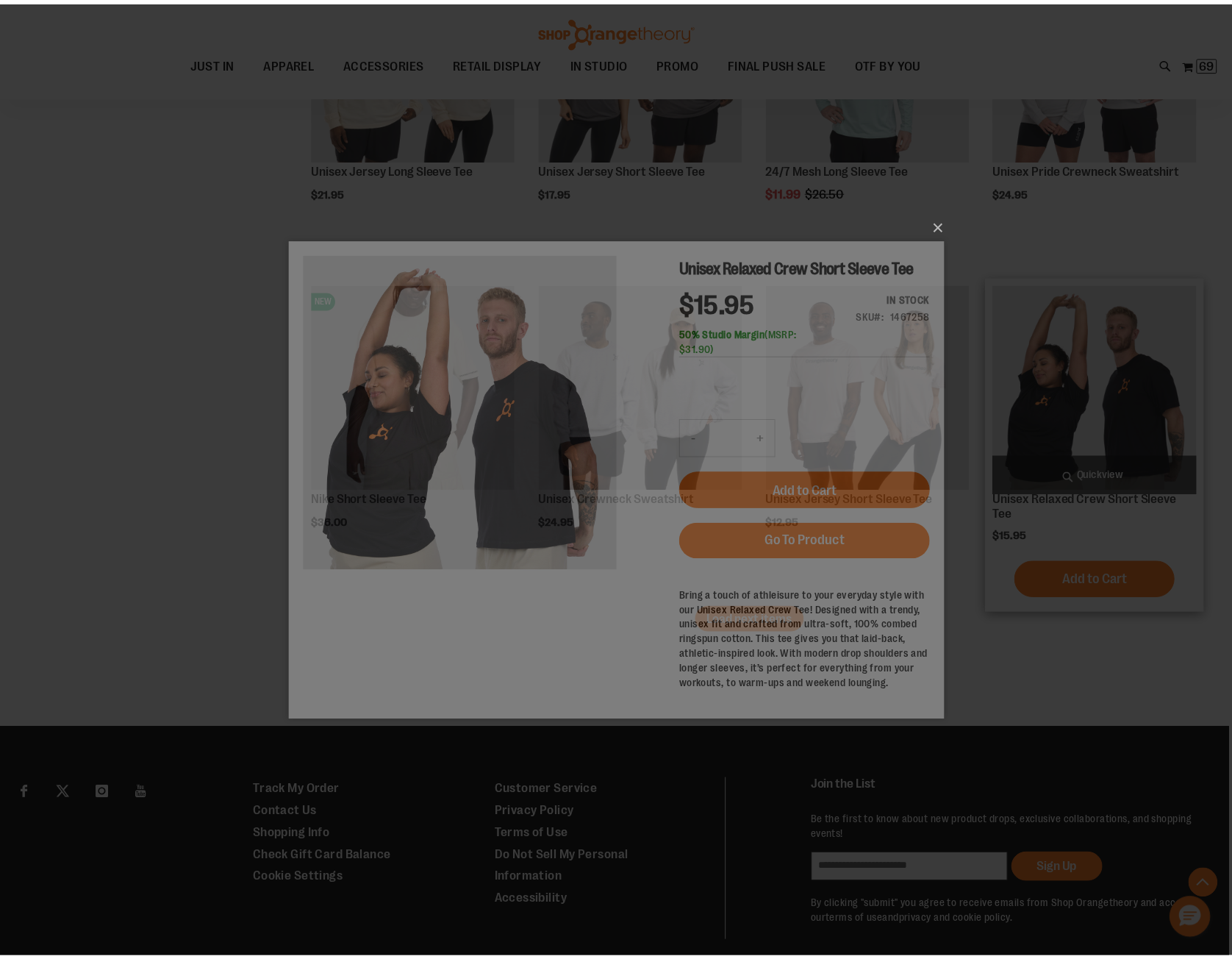
scroll to position [0, 0]
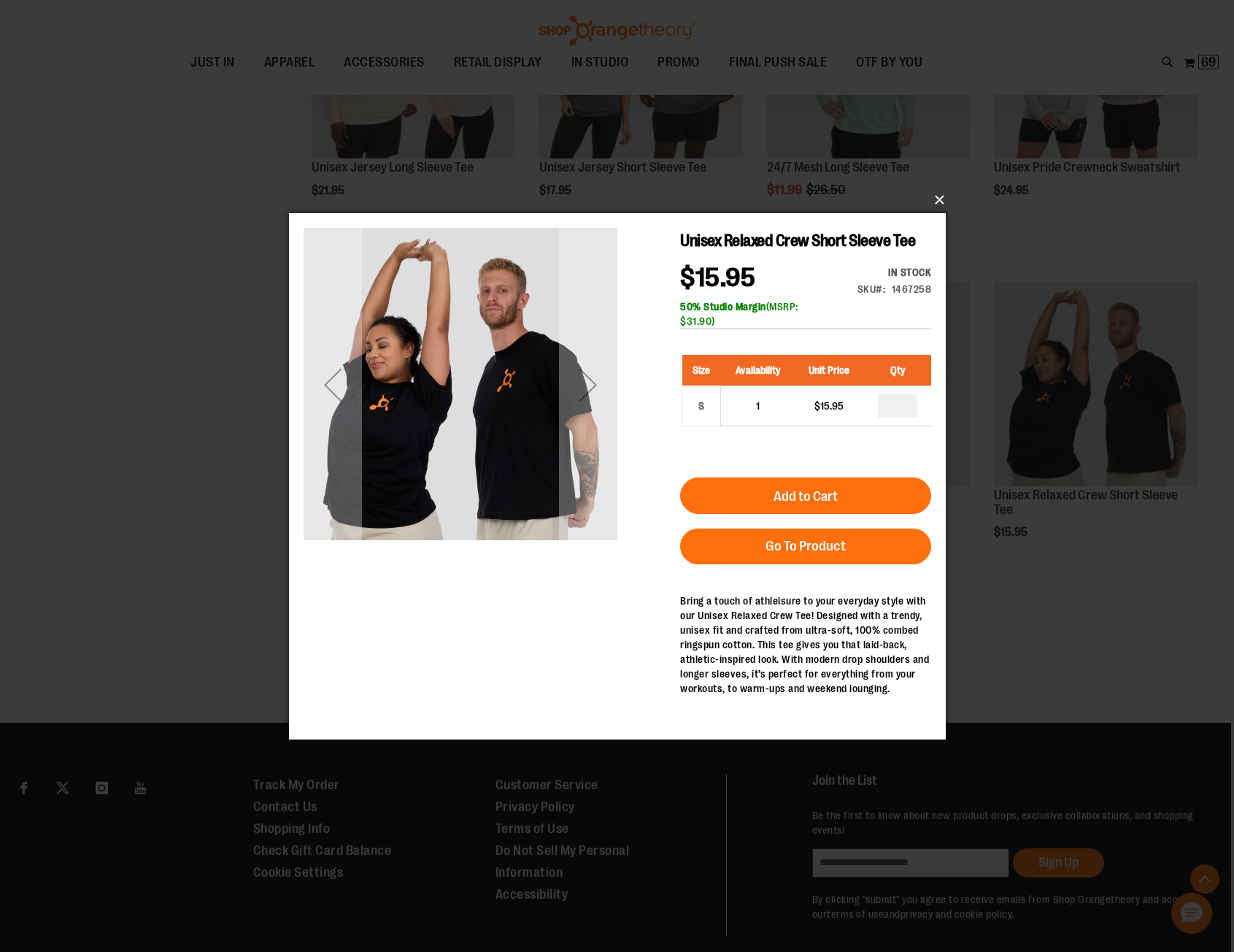
click at [940, 200] on button "×" at bounding box center [622, 200] width 657 height 32
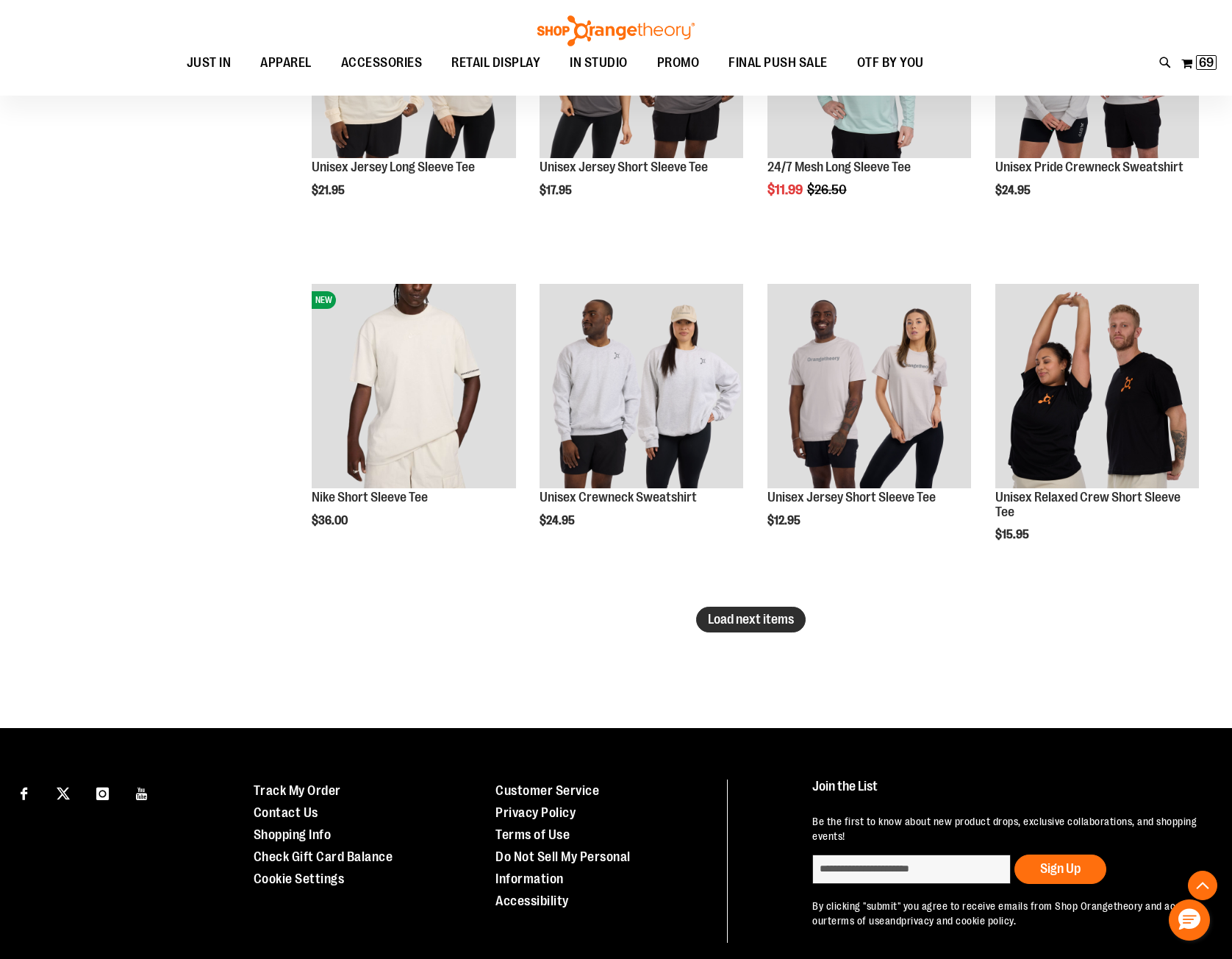
click at [729, 618] on span "Load next items" at bounding box center [750, 619] width 86 height 14
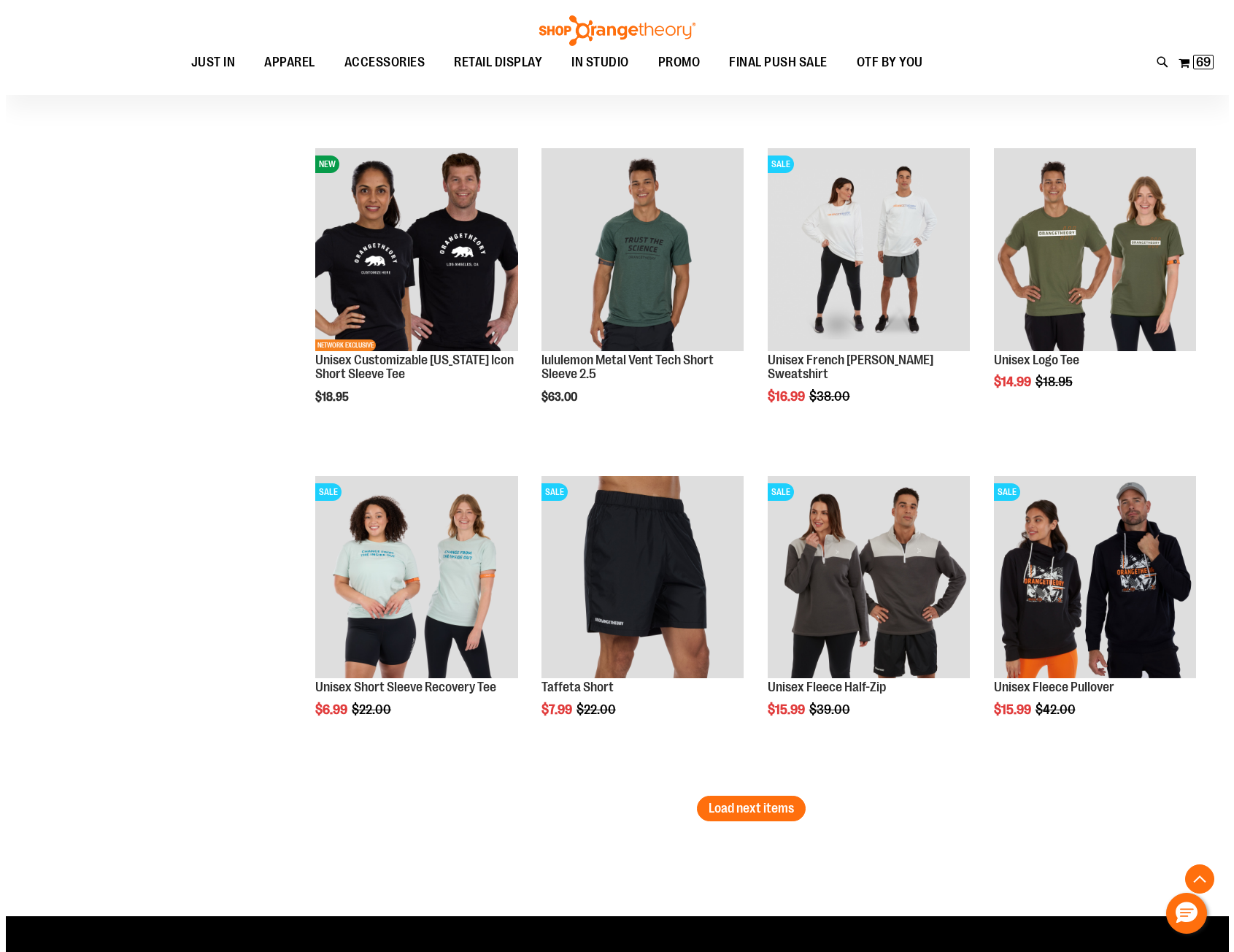
scroll to position [5400, 0]
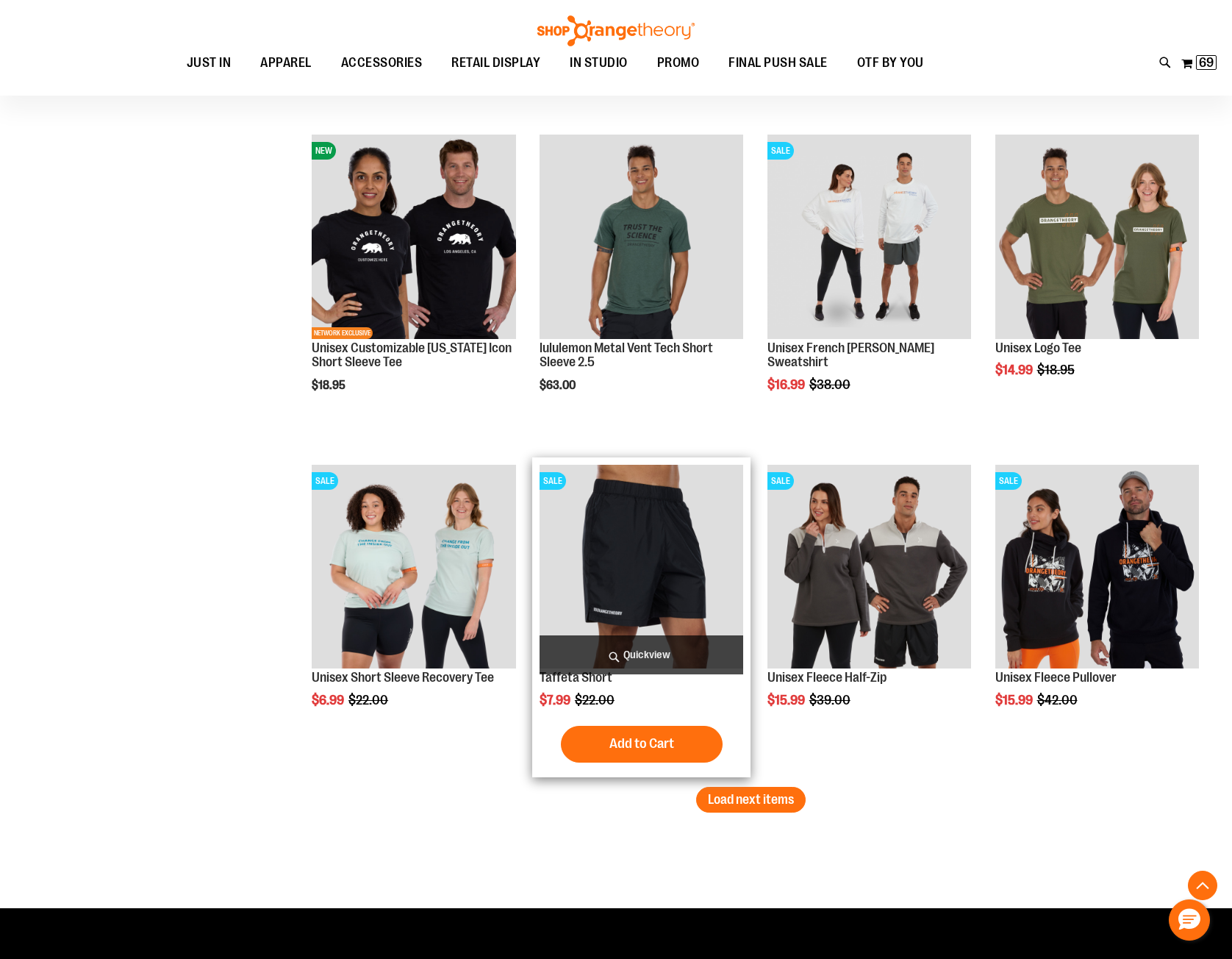
click at [611, 654] on span "Quickview" at bounding box center [640, 654] width 203 height 39
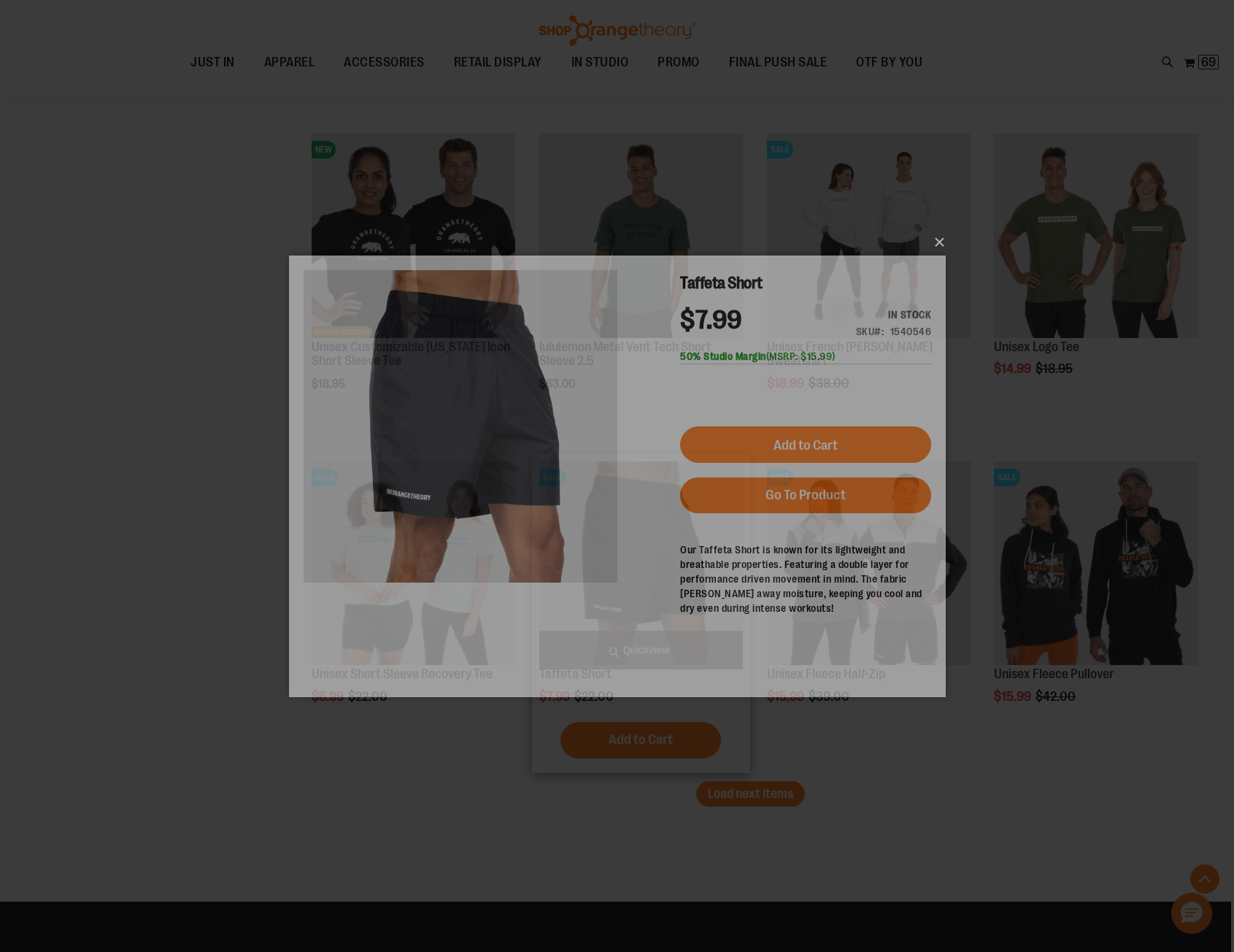
scroll to position [0, 0]
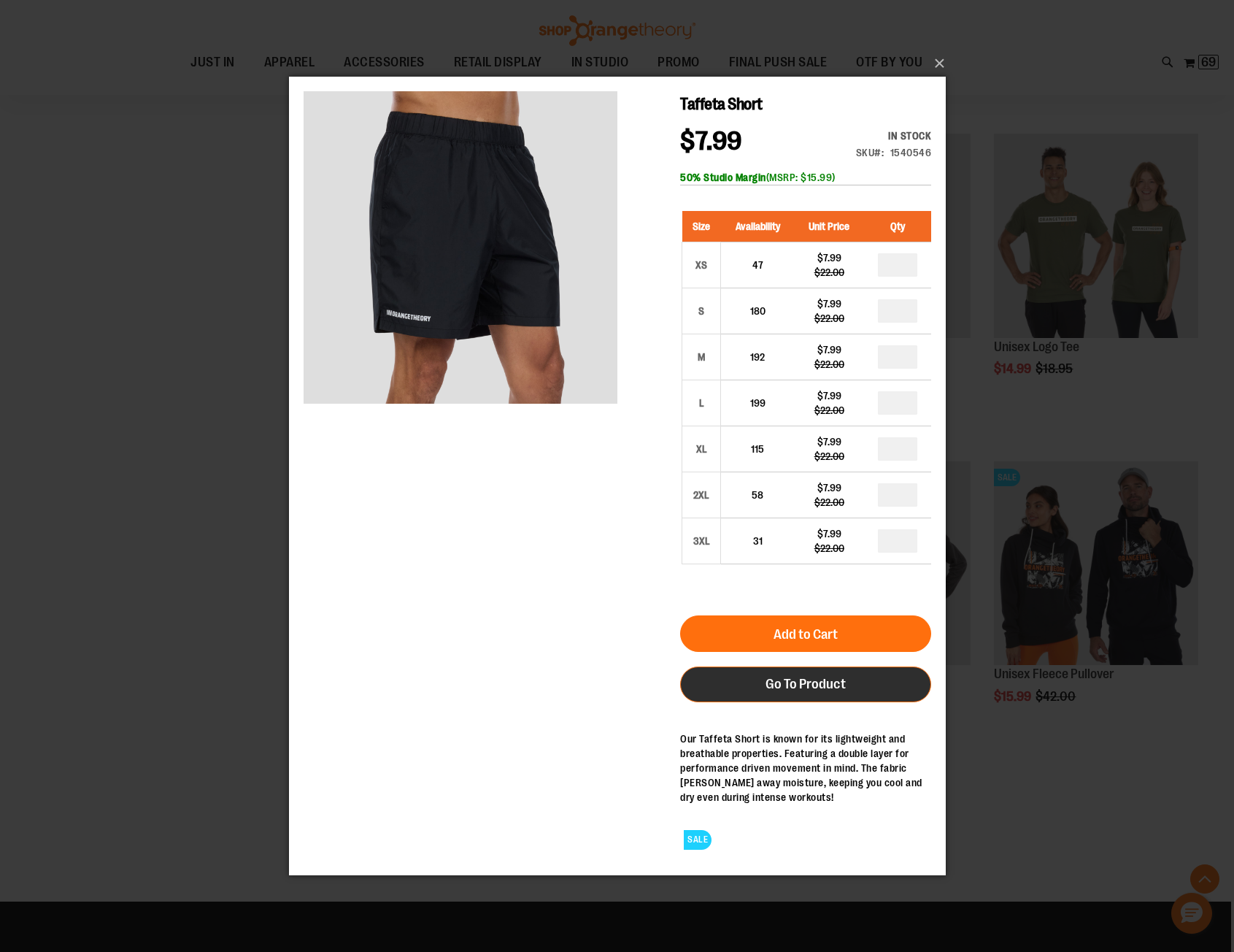
click at [823, 686] on span "Go To Product" at bounding box center [805, 683] width 80 height 16
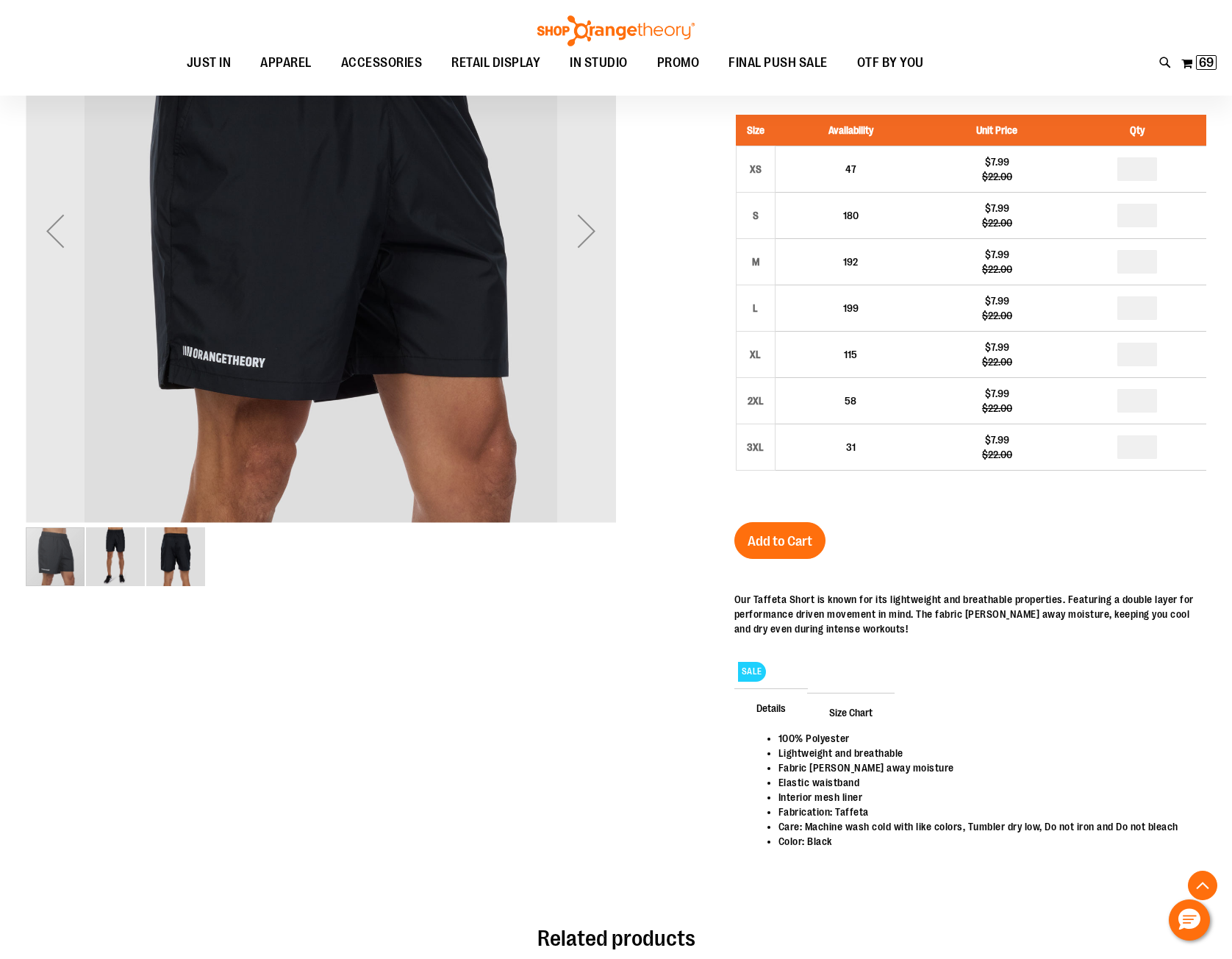
scroll to position [293, 0]
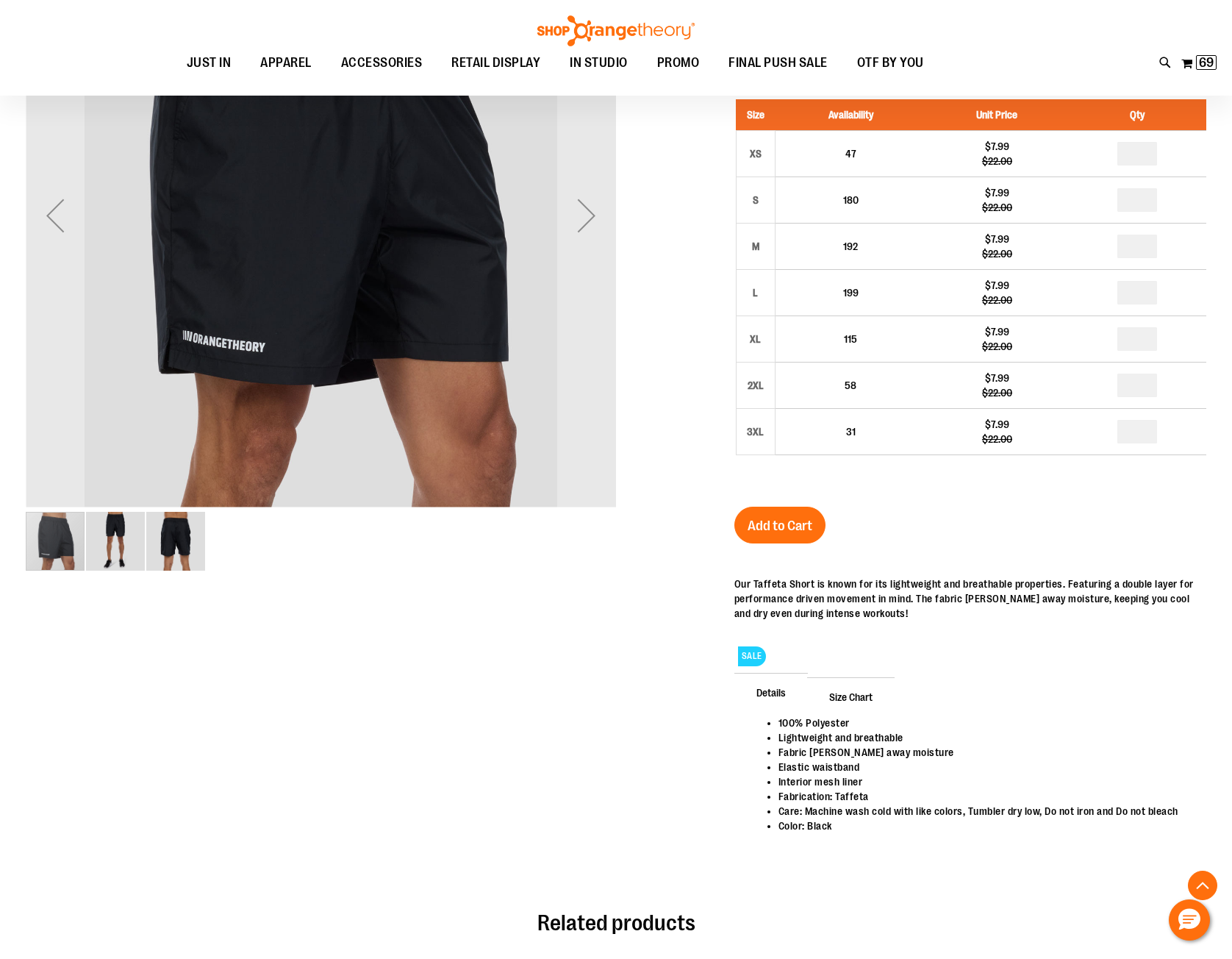
click at [854, 692] on span "Size Chart" at bounding box center [851, 696] width 88 height 38
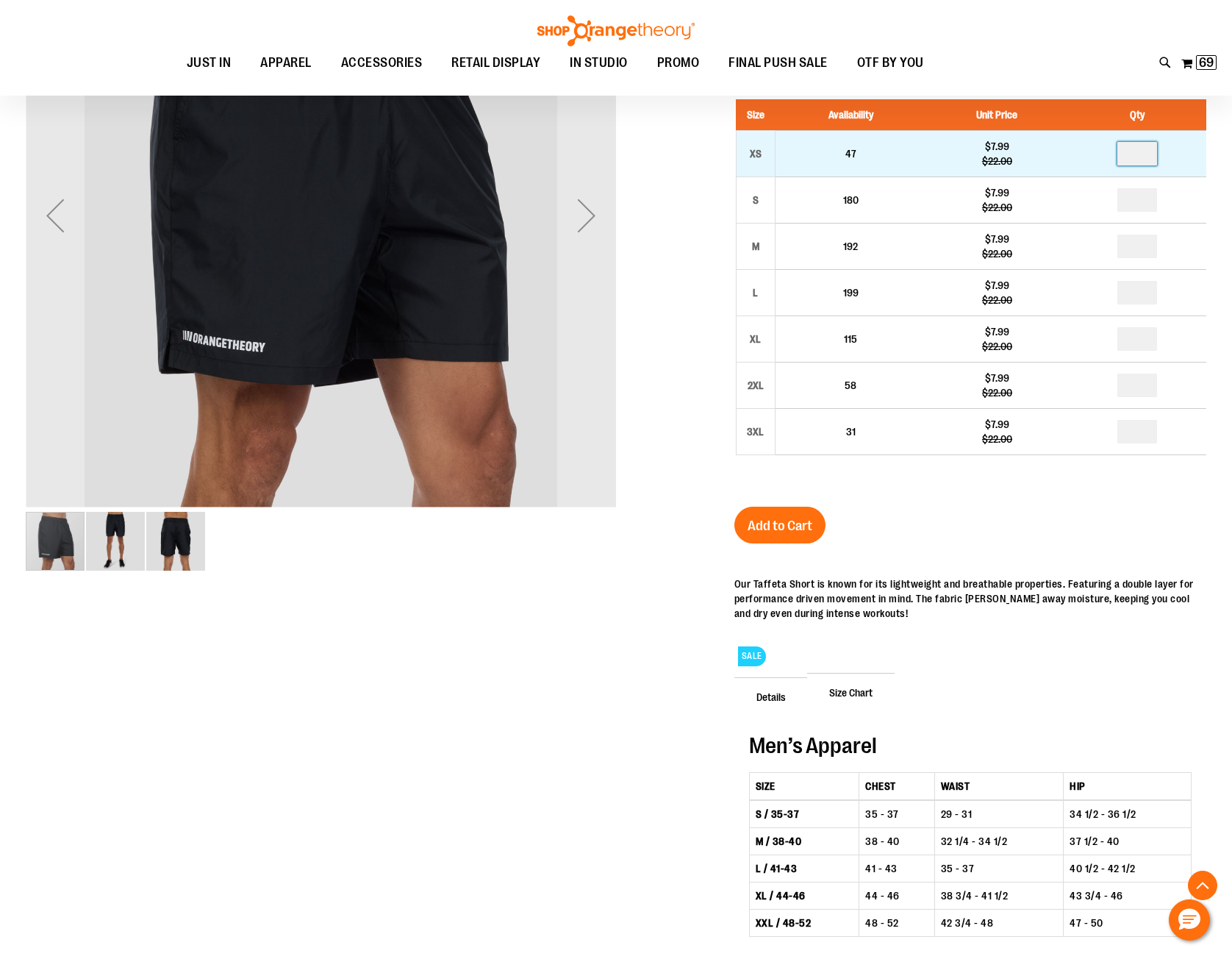
drag, startPoint x: 1141, startPoint y: 150, endPoint x: 1131, endPoint y: 150, distance: 10.0
click at [1131, 150] on input "number" at bounding box center [1137, 153] width 40 height 24
type input "*"
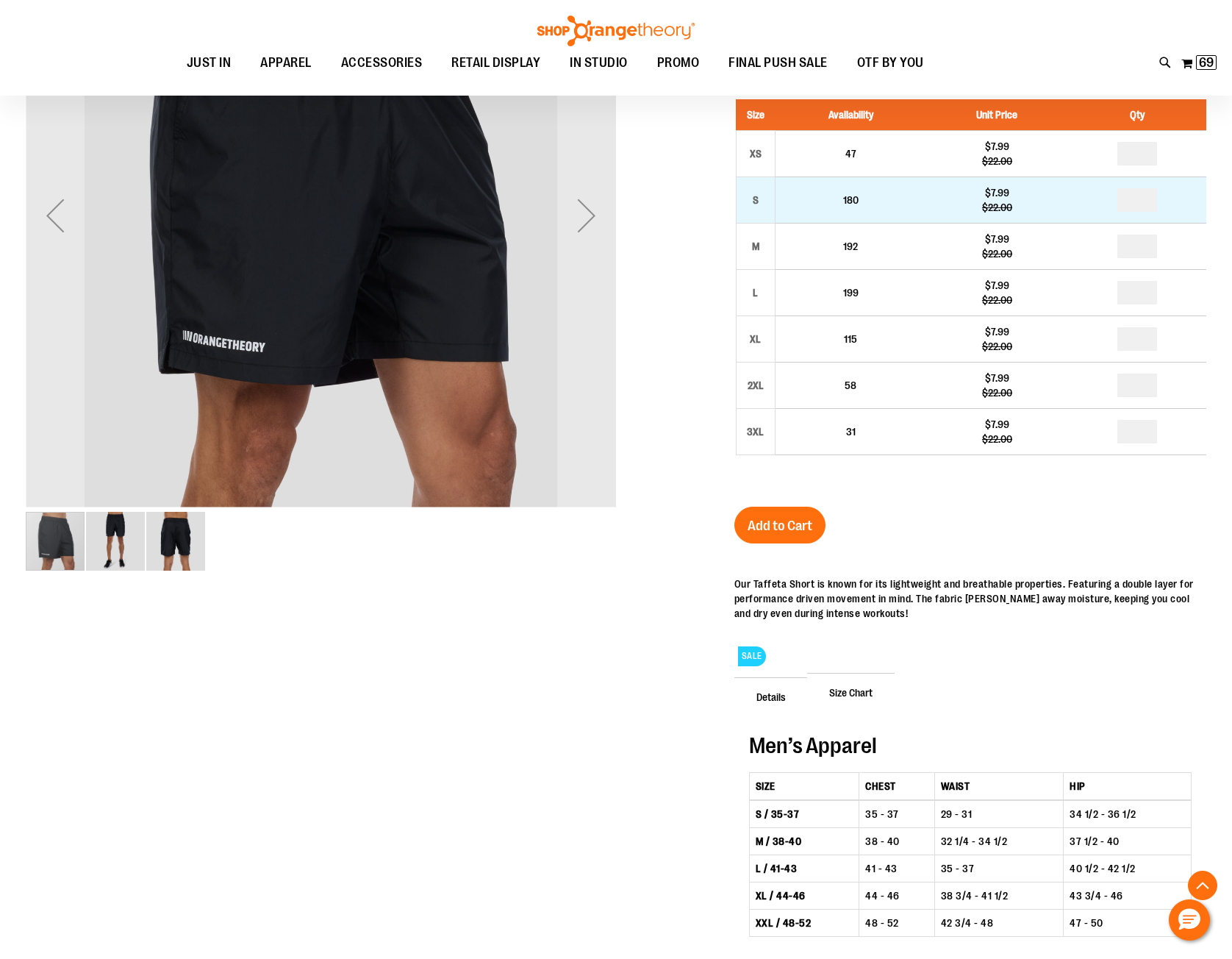
drag, startPoint x: 1142, startPoint y: 198, endPoint x: 1130, endPoint y: 198, distance: 12.0
type input "*"
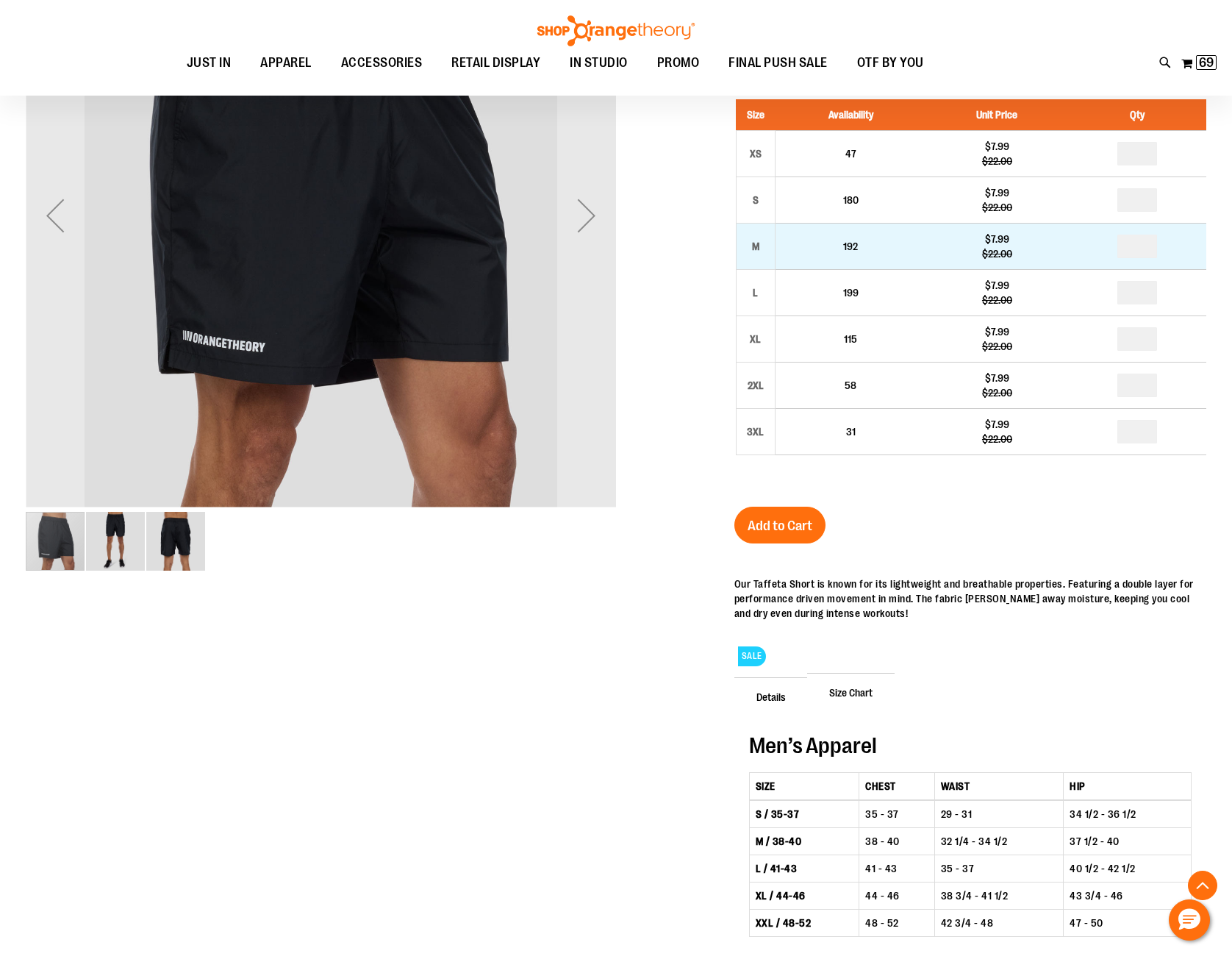
type input "*"
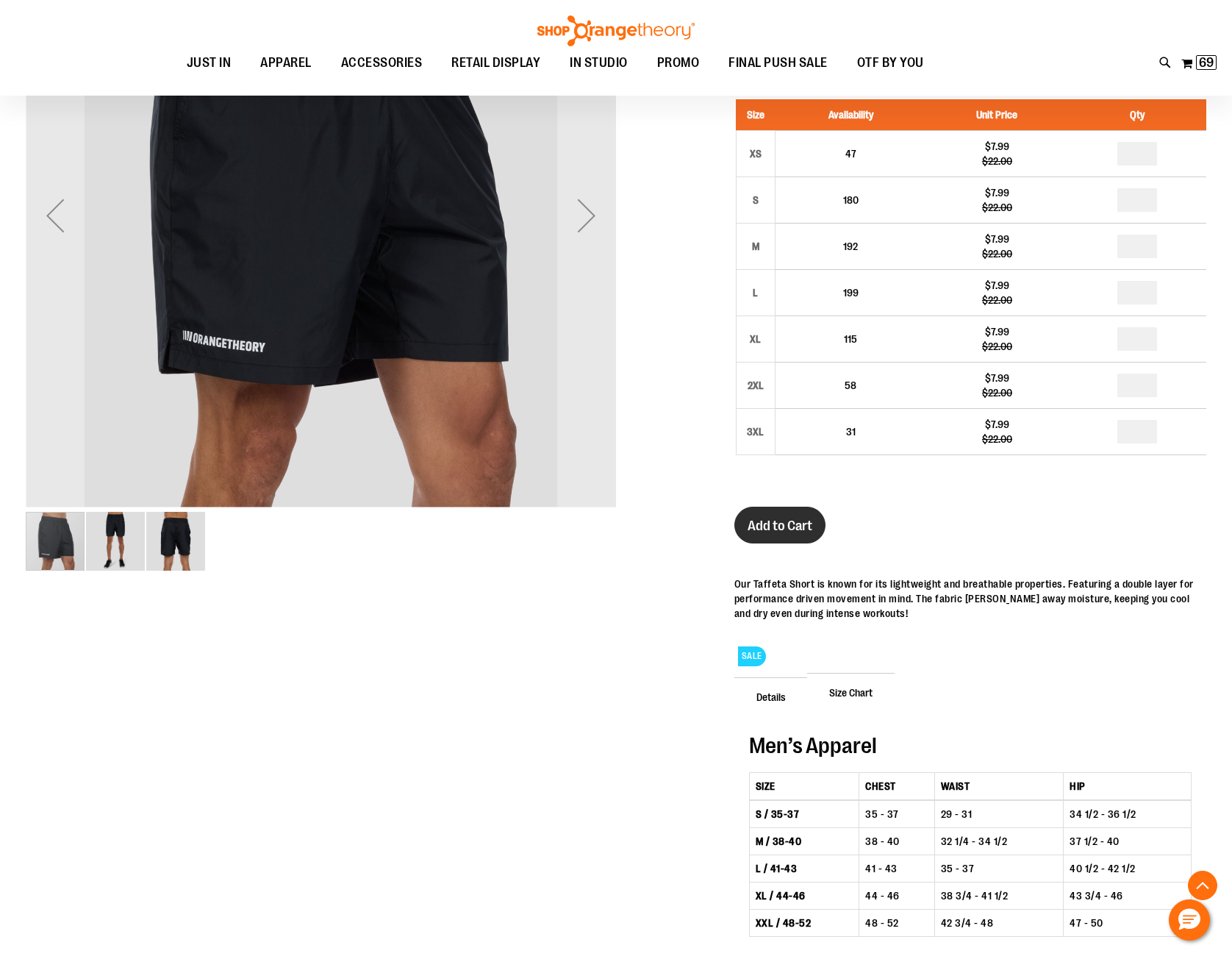
click at [768, 532] on span "Add to Cart" at bounding box center [780, 526] width 65 height 16
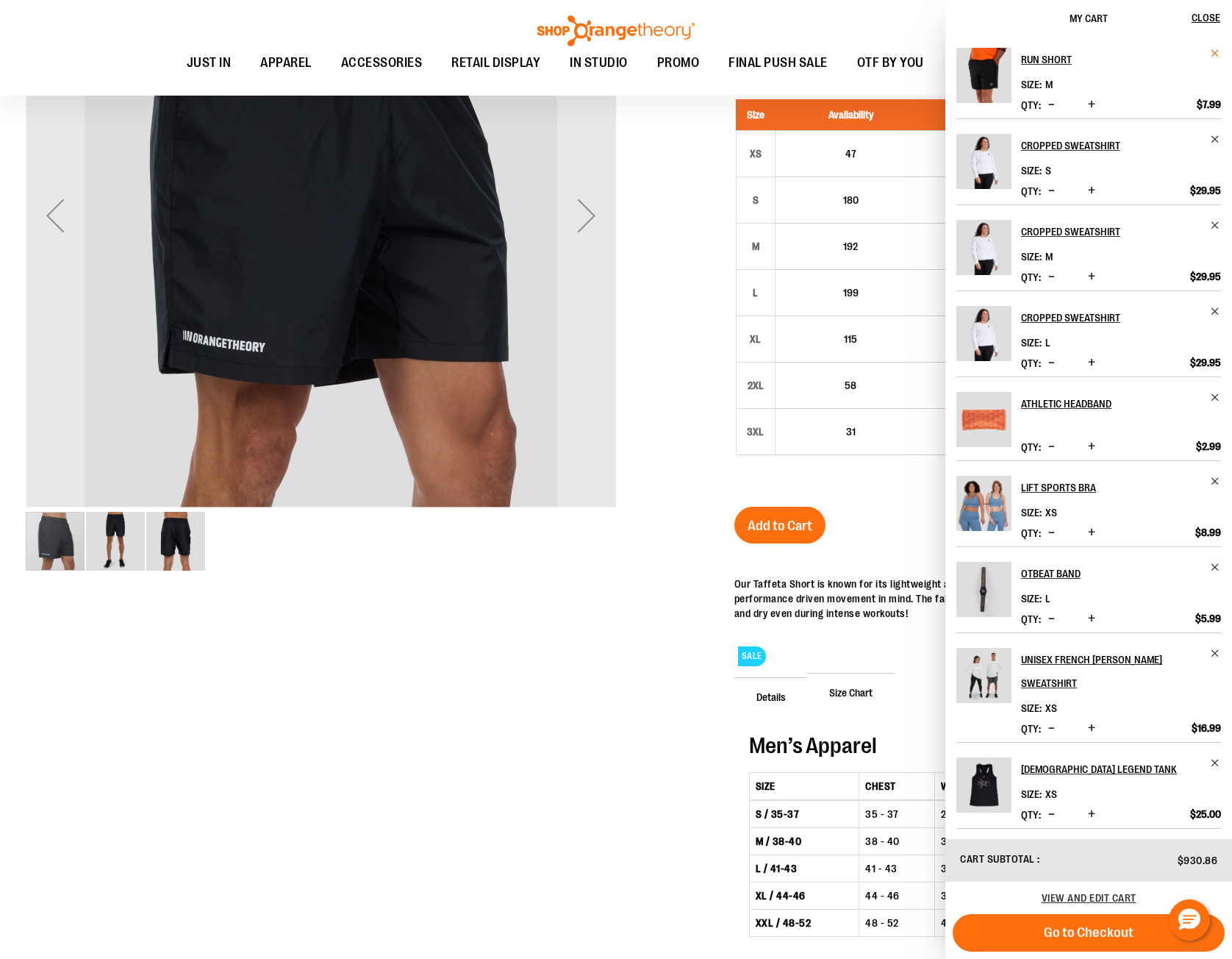
click at [1211, 53] on span "Remove item" at bounding box center [1215, 53] width 11 height 11
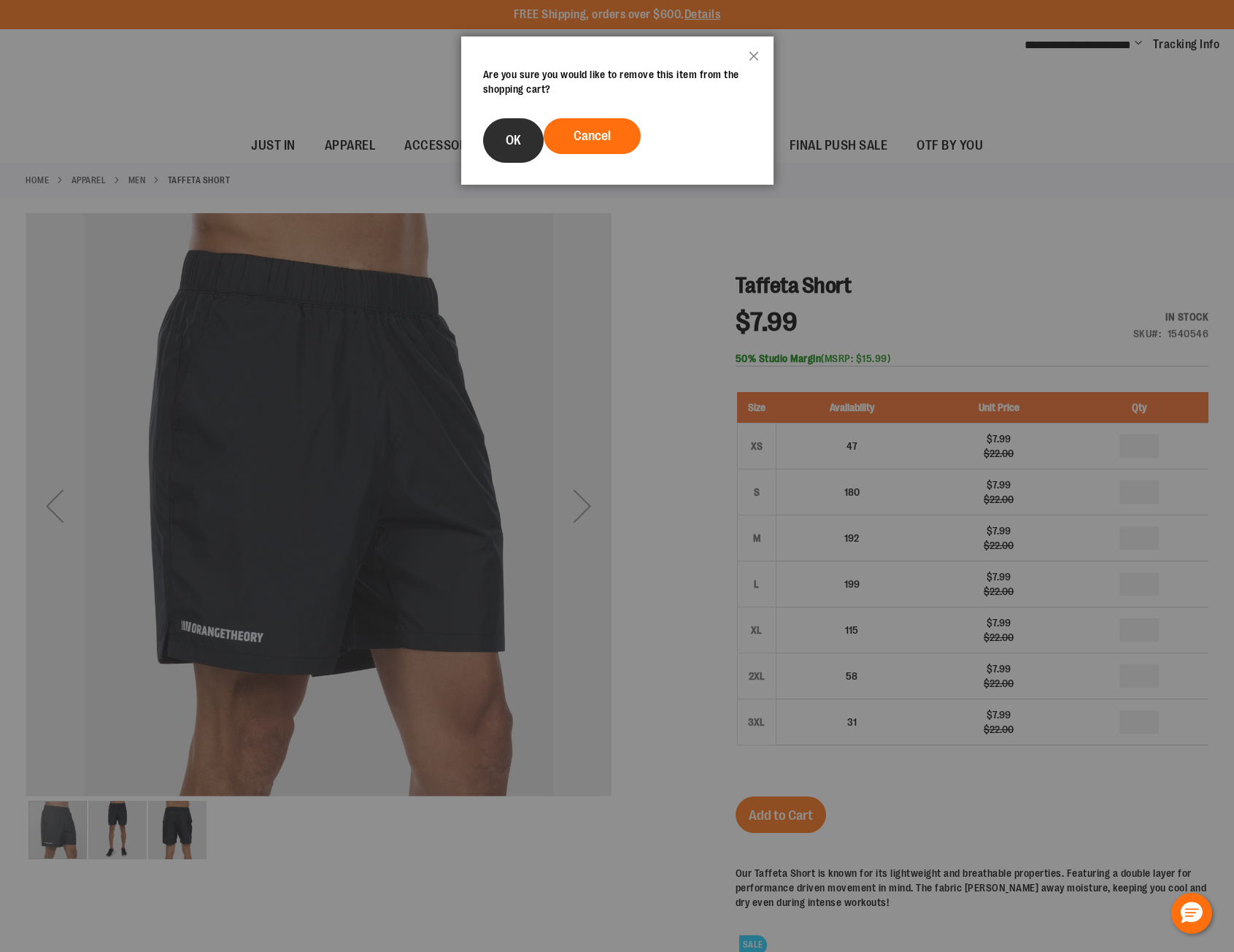
click at [509, 153] on button "OK" at bounding box center [513, 140] width 60 height 45
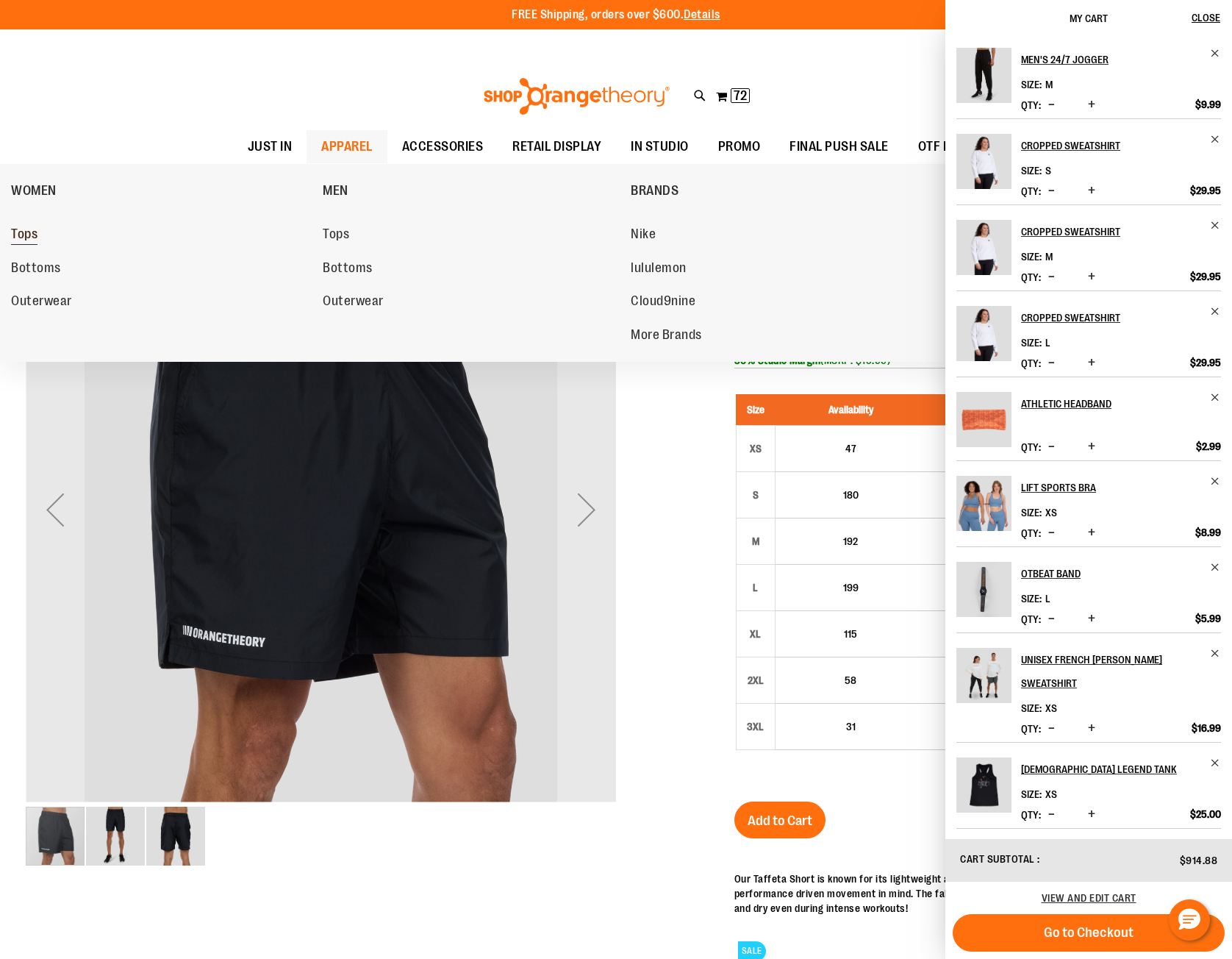
click at [27, 237] on span "Tops" at bounding box center [24, 235] width 27 height 18
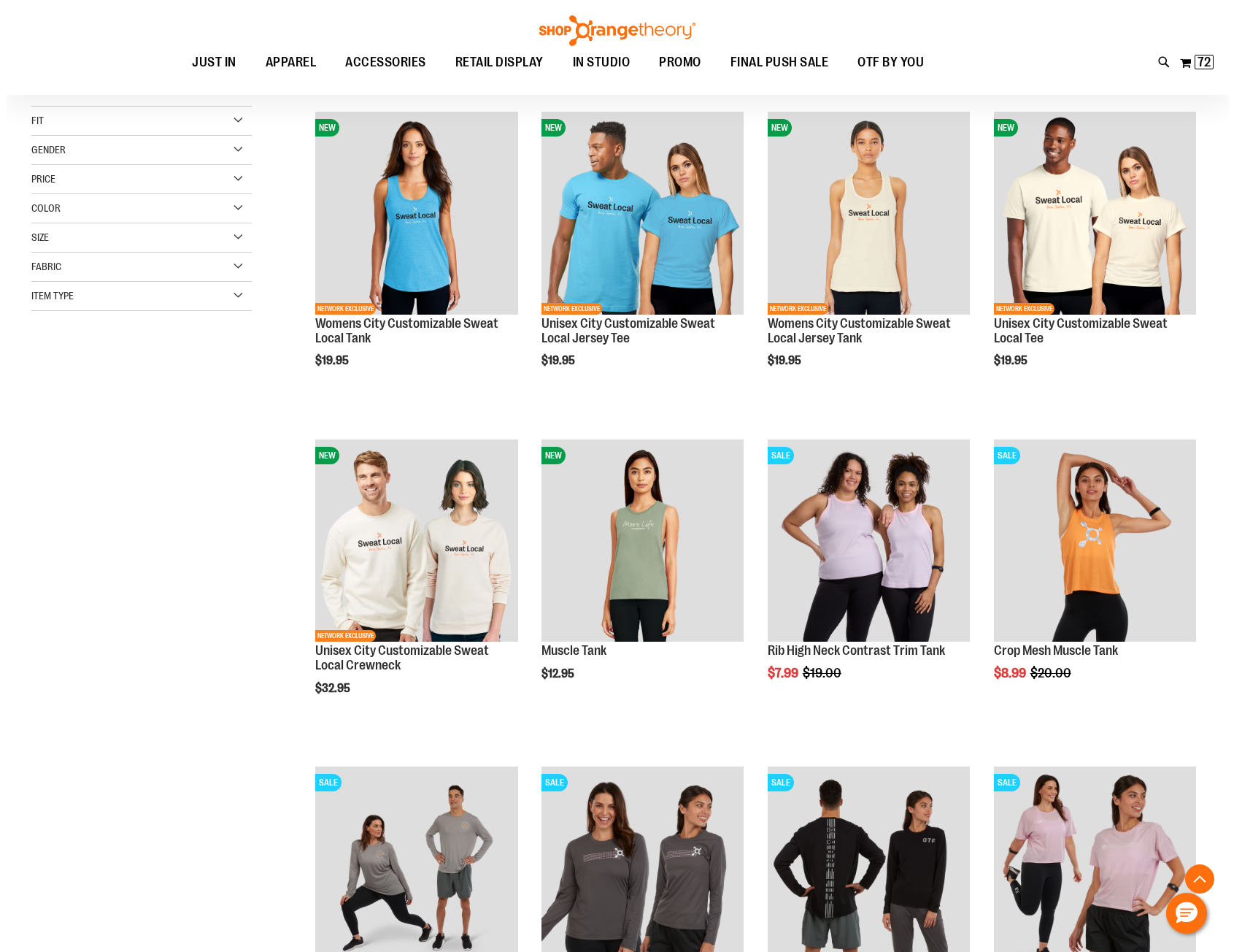
scroll to position [291, 0]
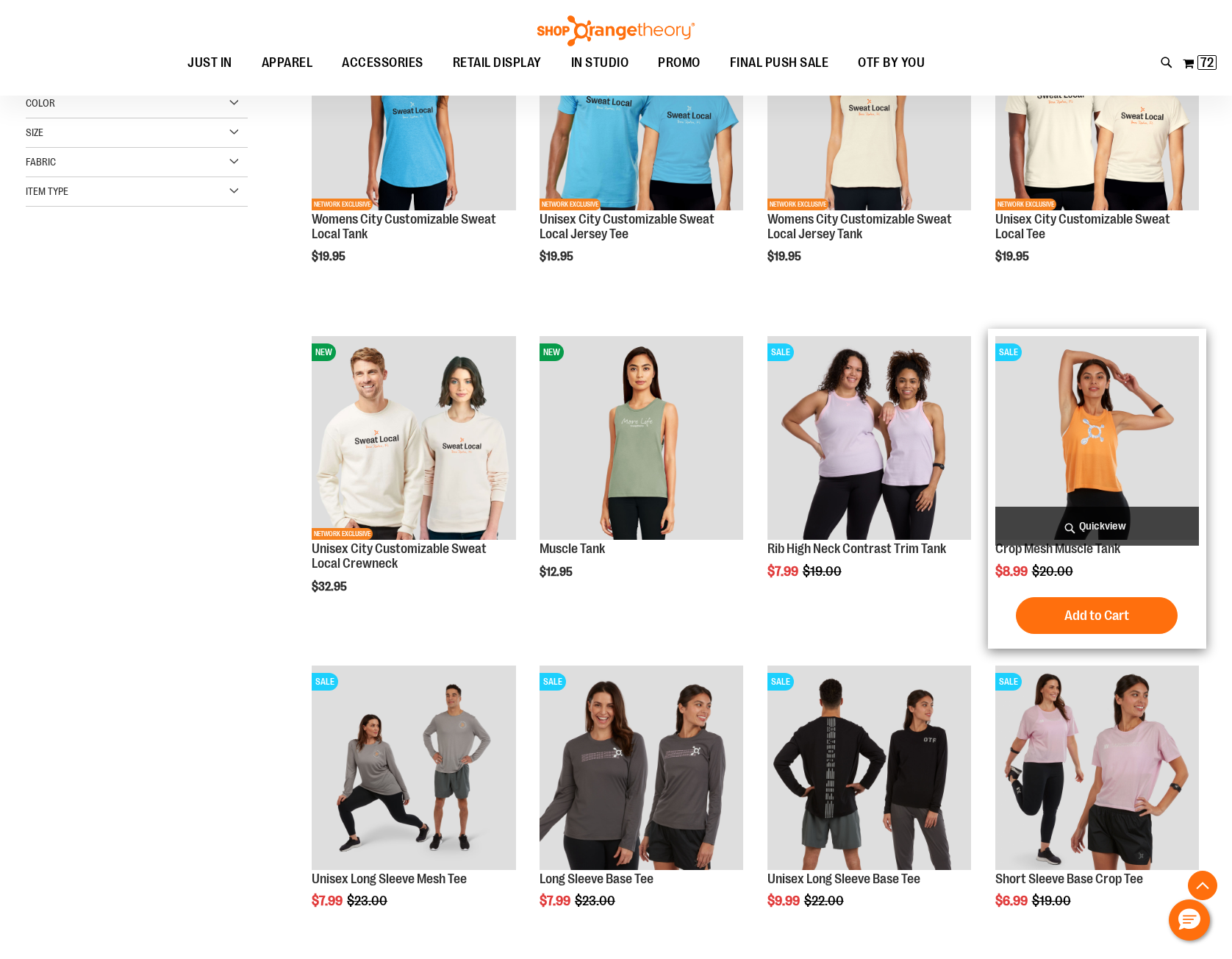
click at [1083, 520] on span "Quickview" at bounding box center [1096, 526] width 203 height 39
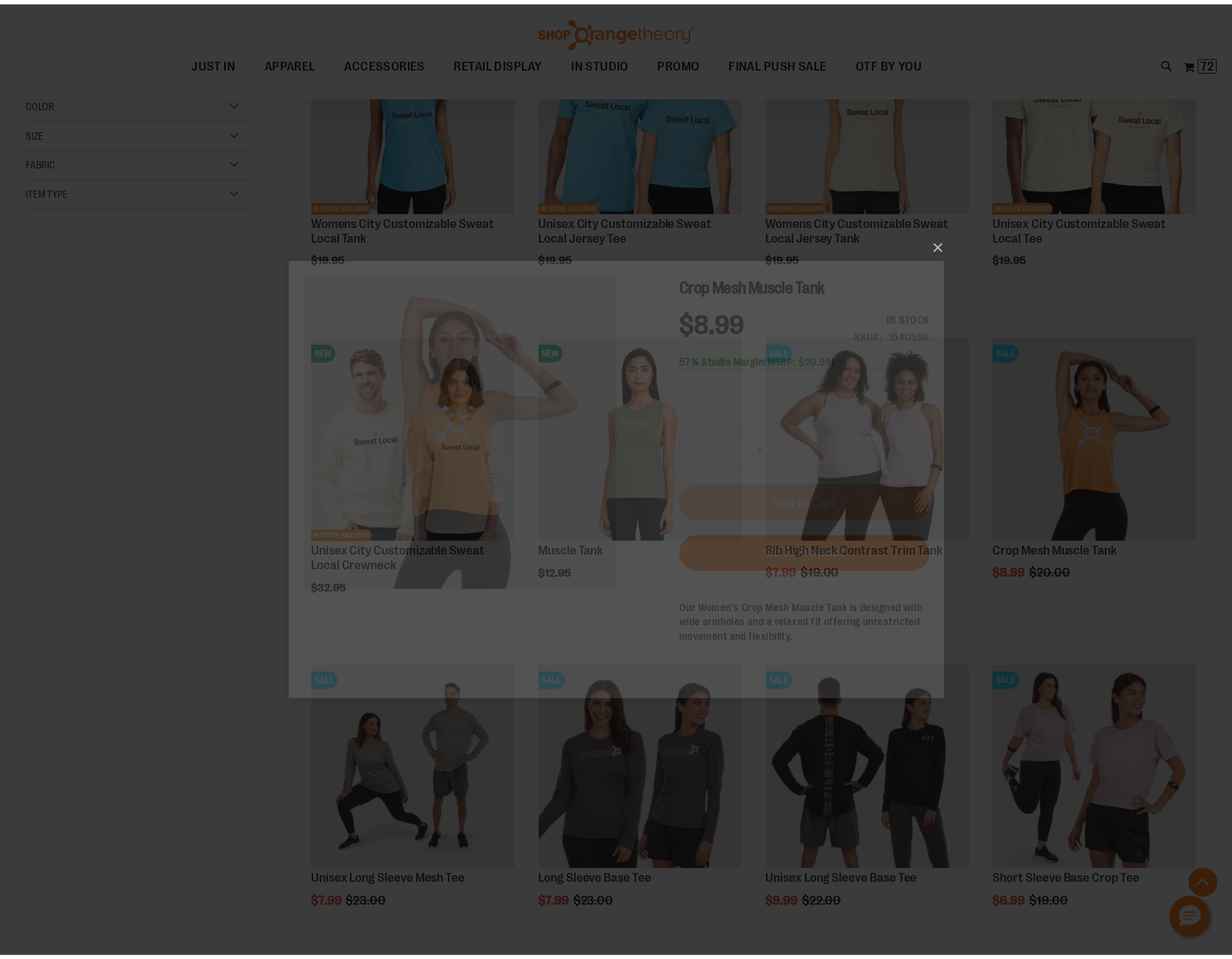
scroll to position [0, 0]
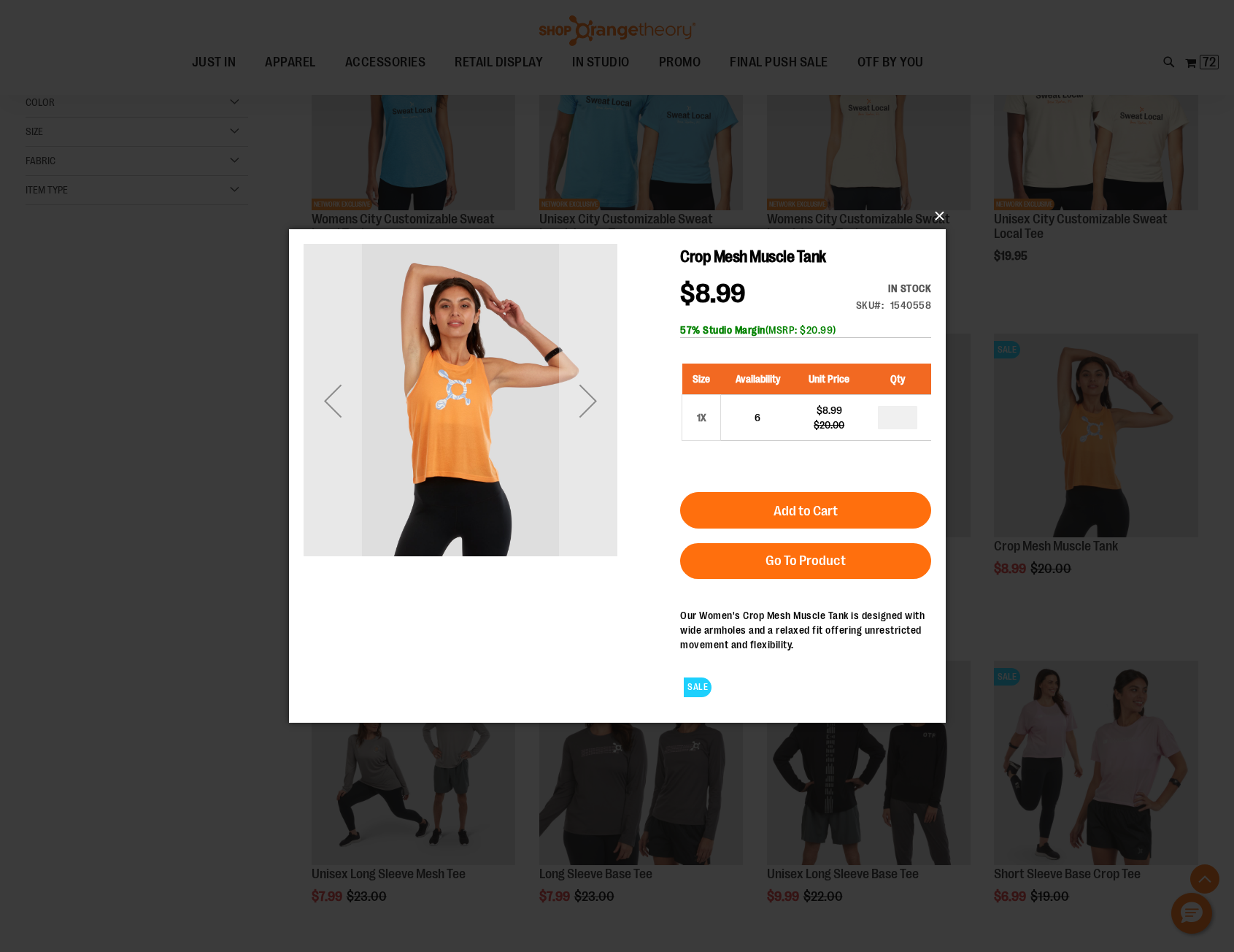
click at [939, 216] on button "×" at bounding box center [622, 216] width 657 height 32
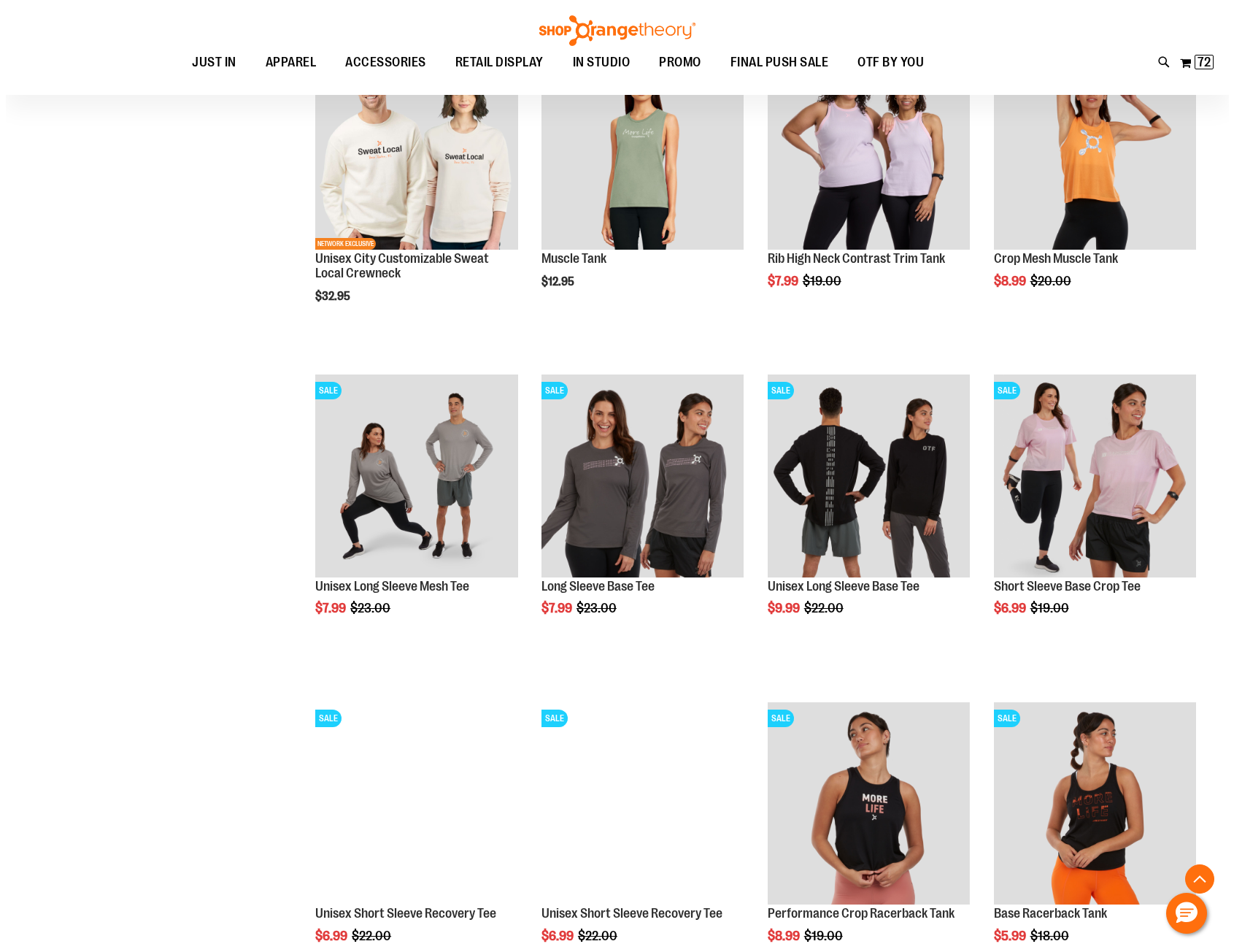
scroll to position [583, 0]
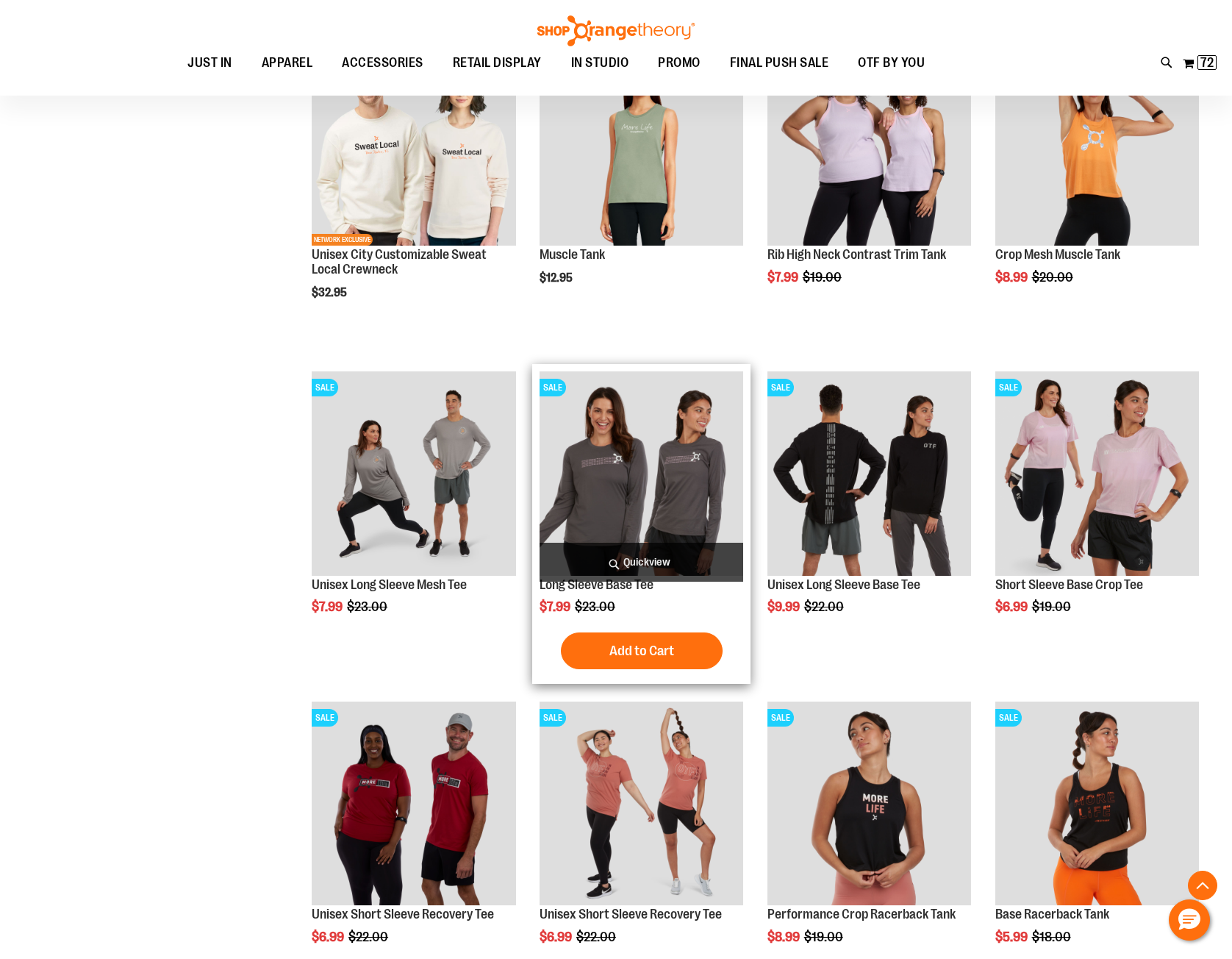
click at [602, 559] on span "Quickview" at bounding box center [640, 561] width 203 height 39
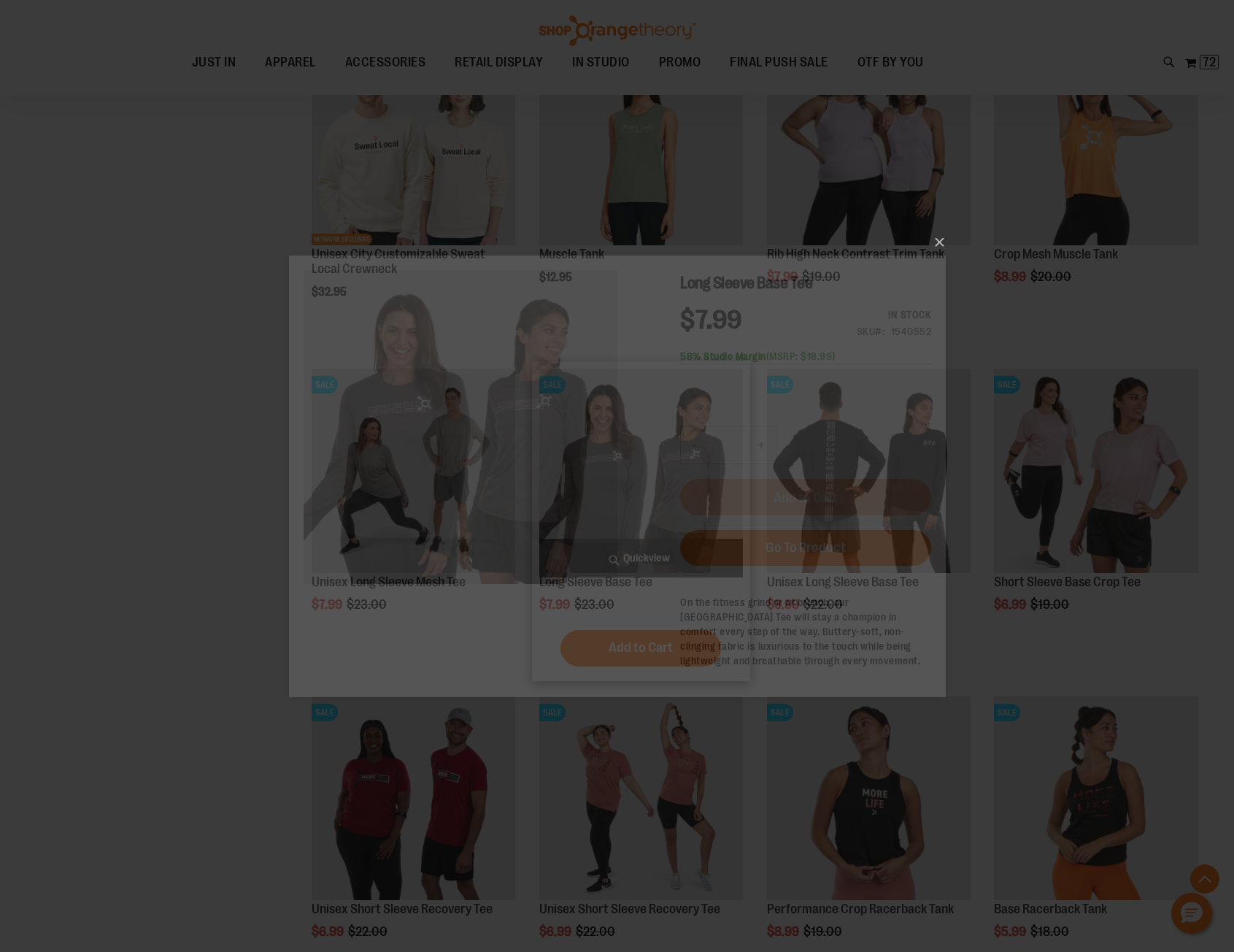
scroll to position [0, 0]
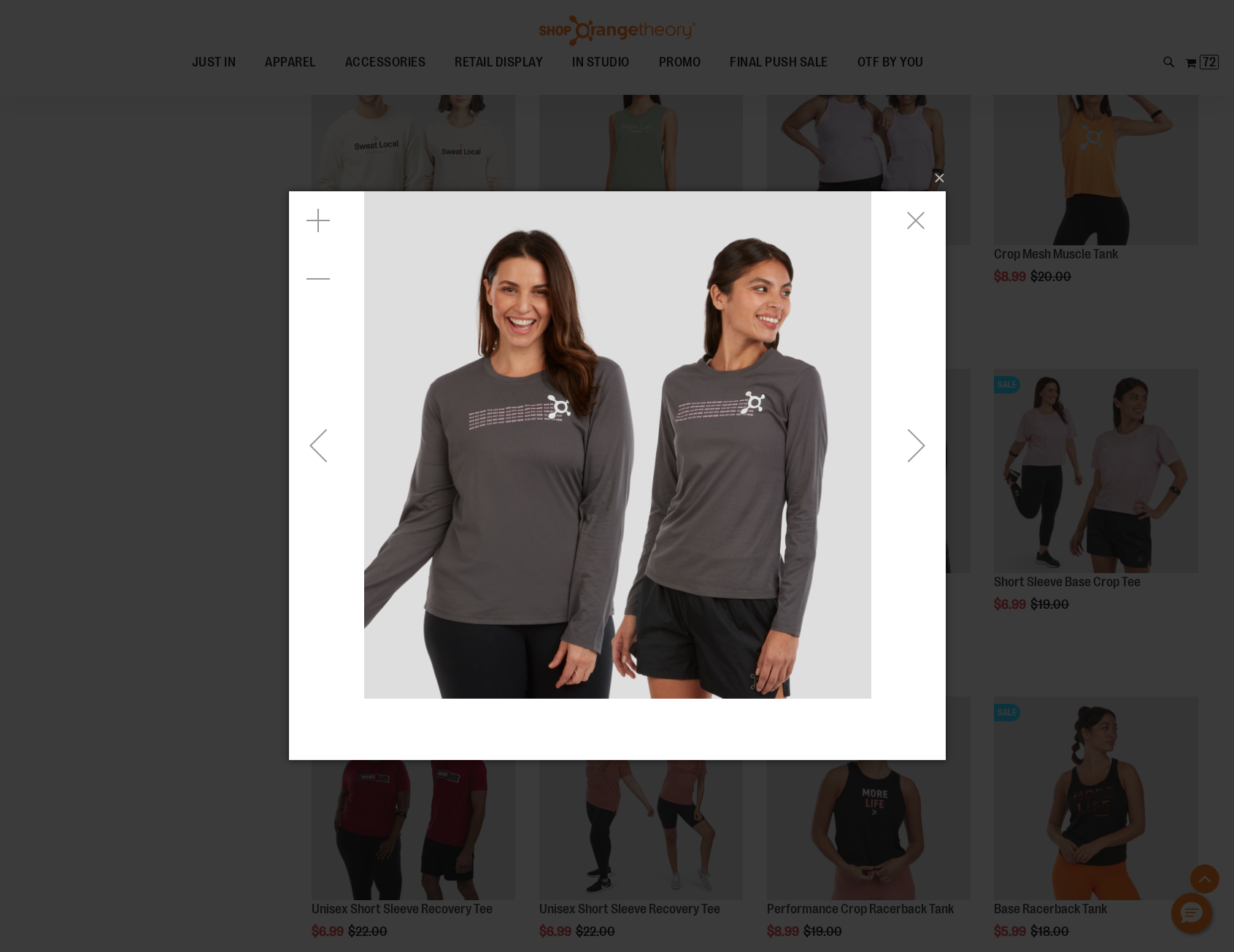
click at [919, 442] on div "Next" at bounding box center [916, 445] width 58 height 58
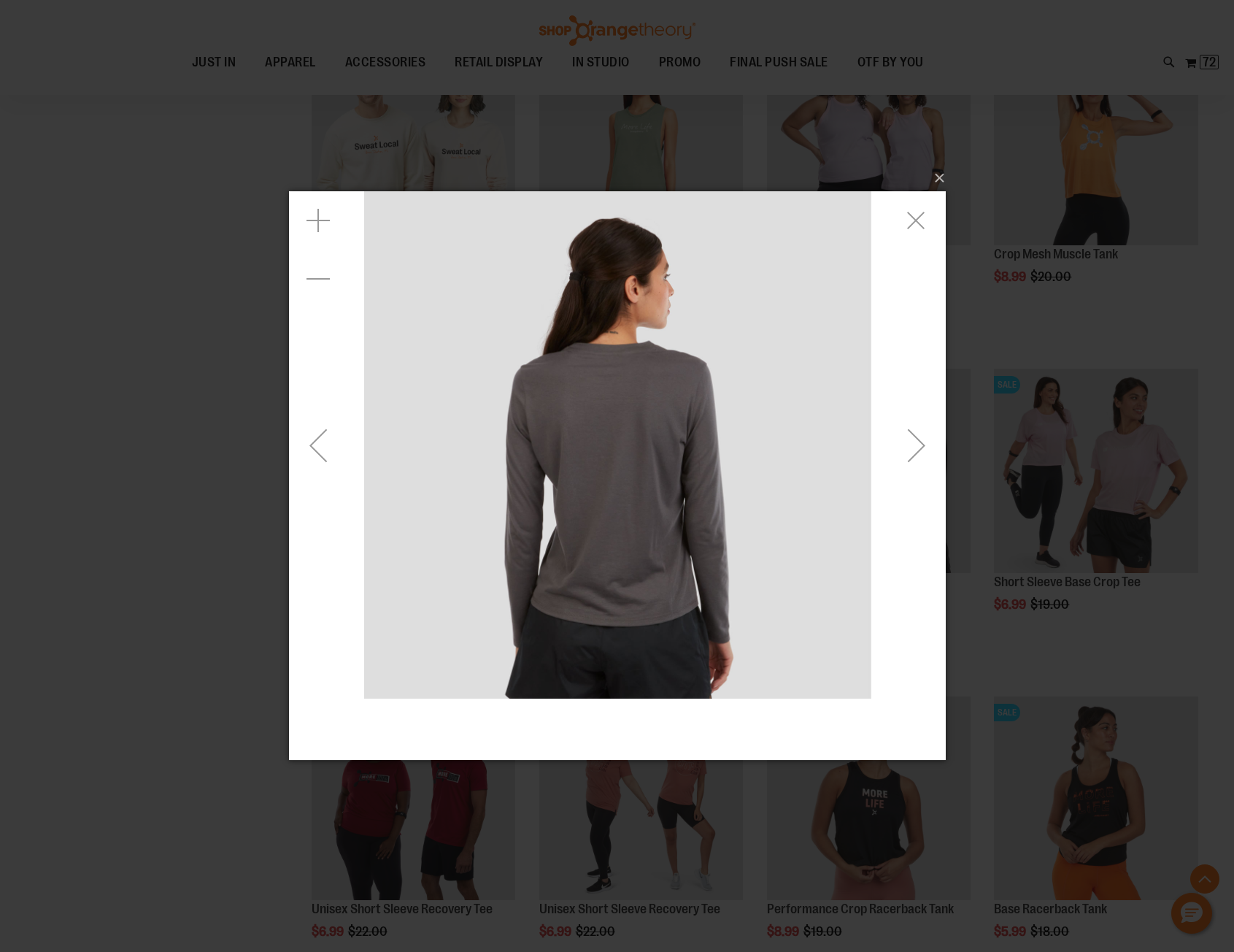
click at [919, 442] on div "Next" at bounding box center [916, 445] width 58 height 58
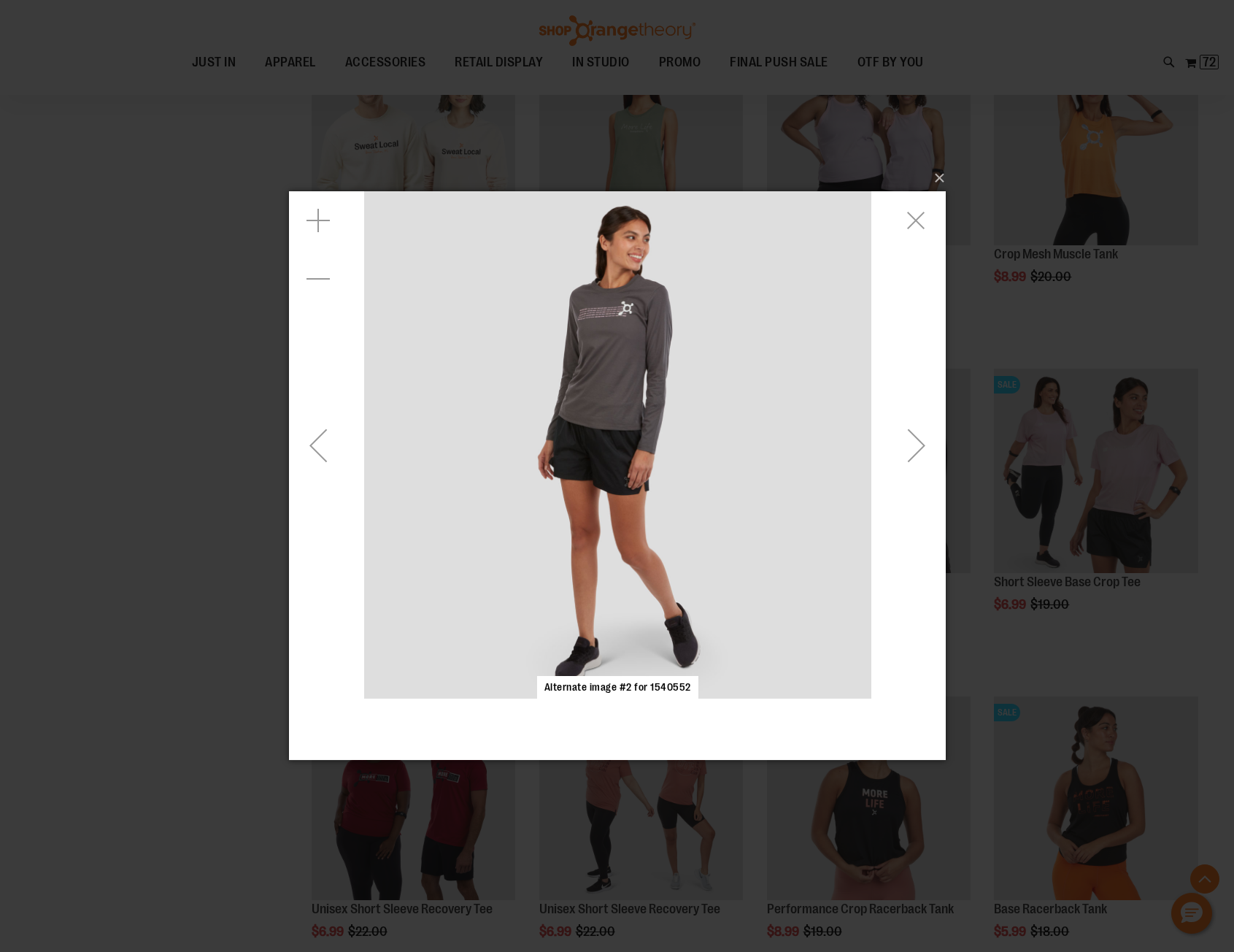
click at [919, 442] on div "Next" at bounding box center [916, 445] width 58 height 58
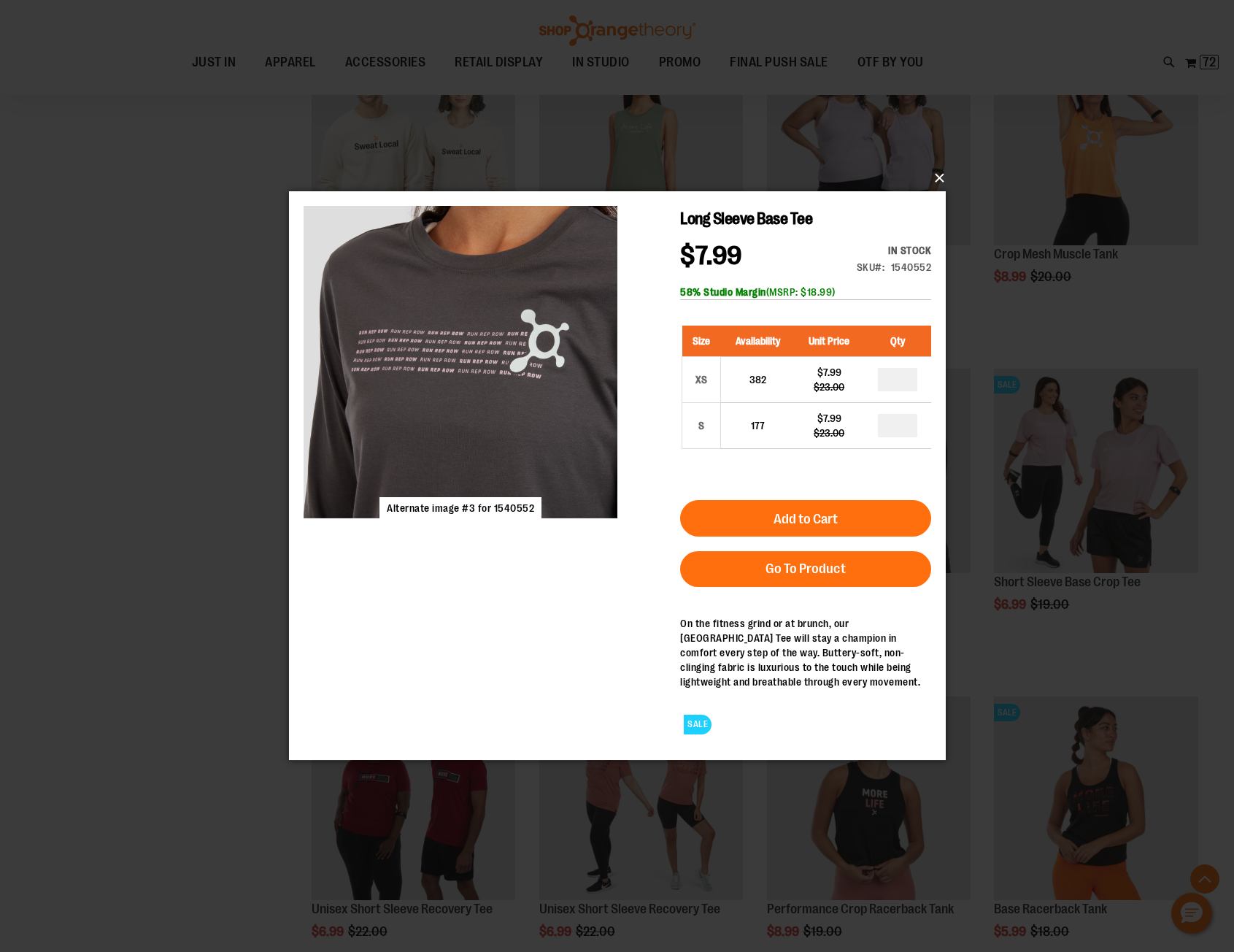
click at [943, 178] on button "×" at bounding box center [622, 178] width 657 height 32
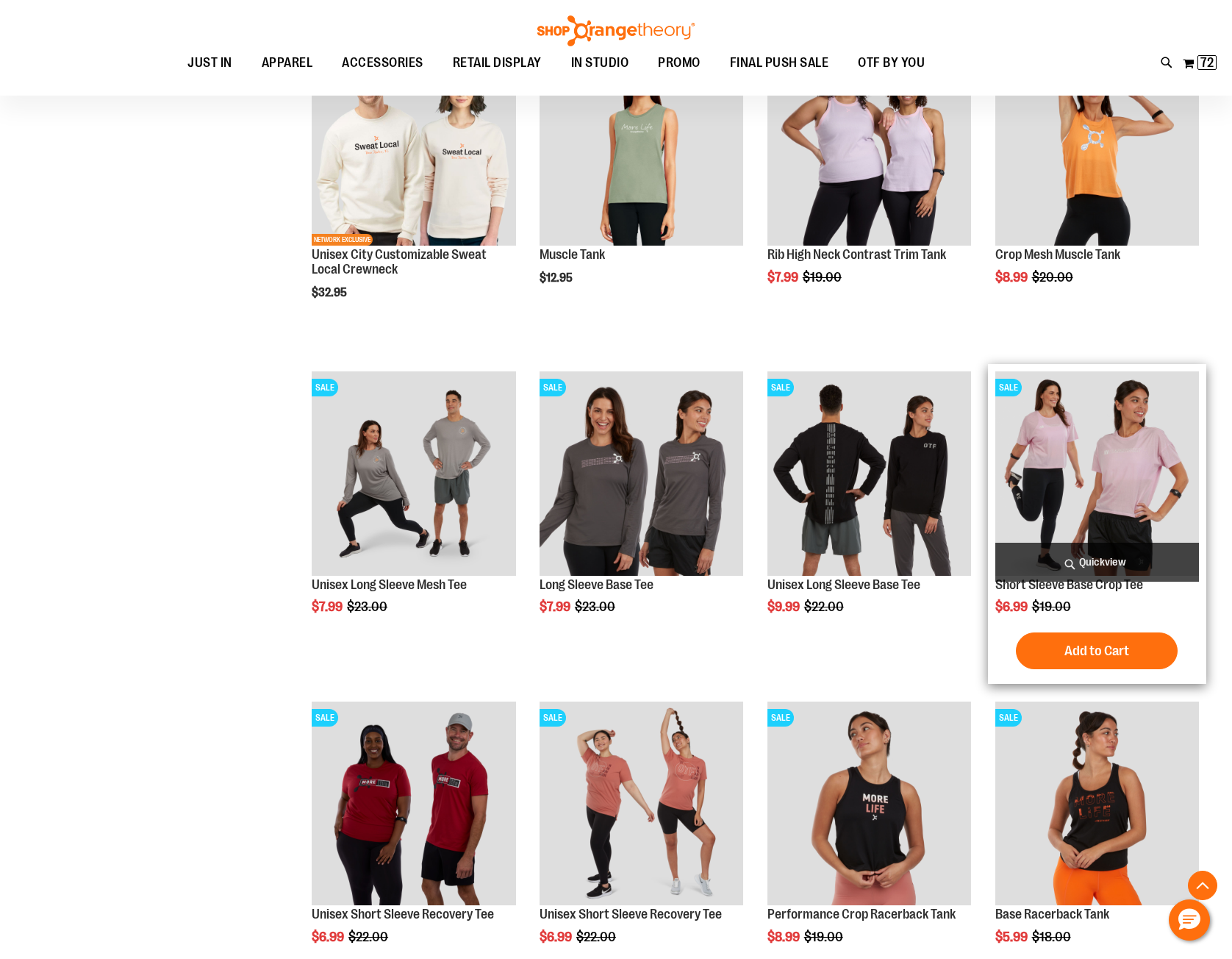
click at [1067, 562] on span "Quickview" at bounding box center [1096, 561] width 203 height 39
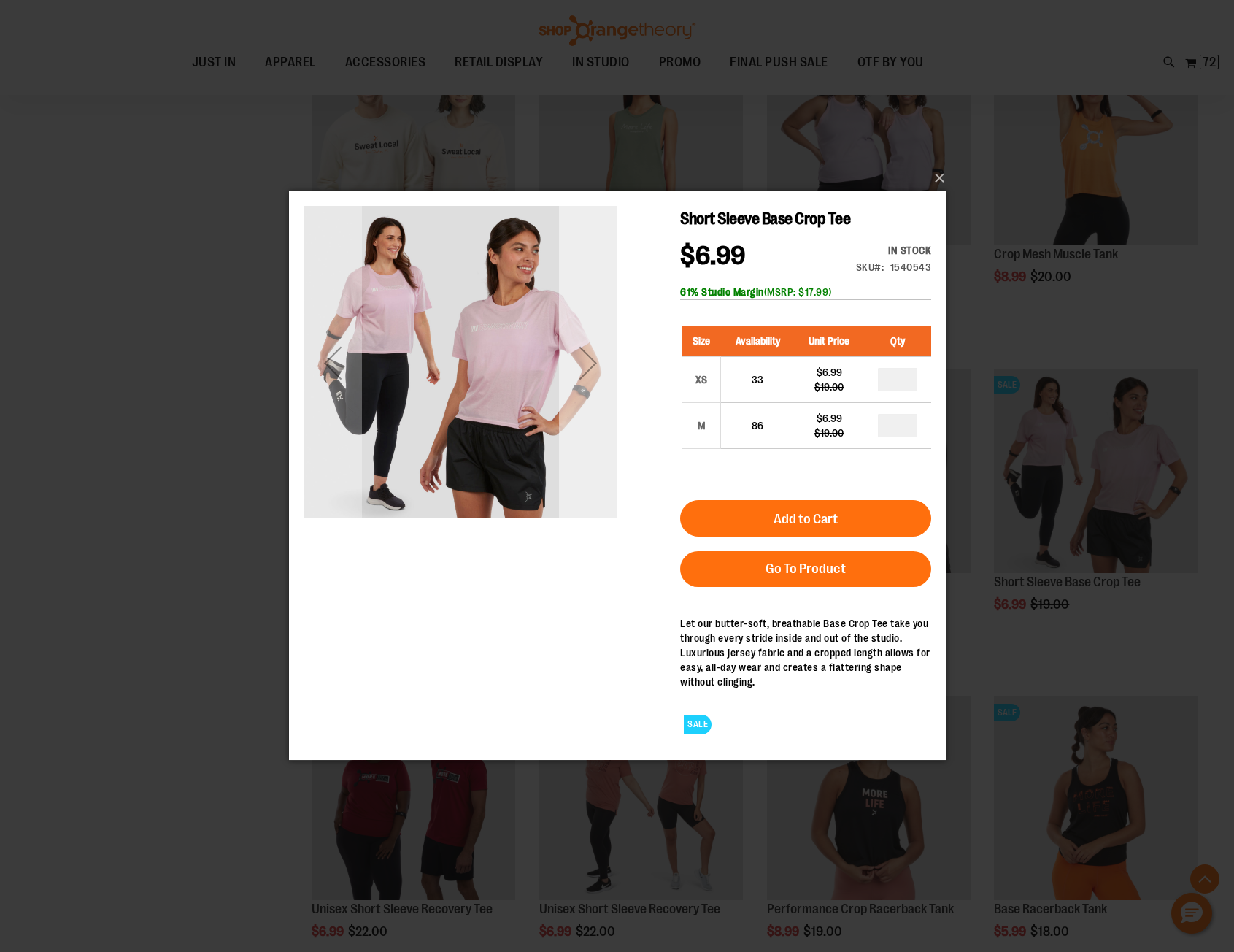
click at [590, 361] on div "Next" at bounding box center [587, 362] width 58 height 58
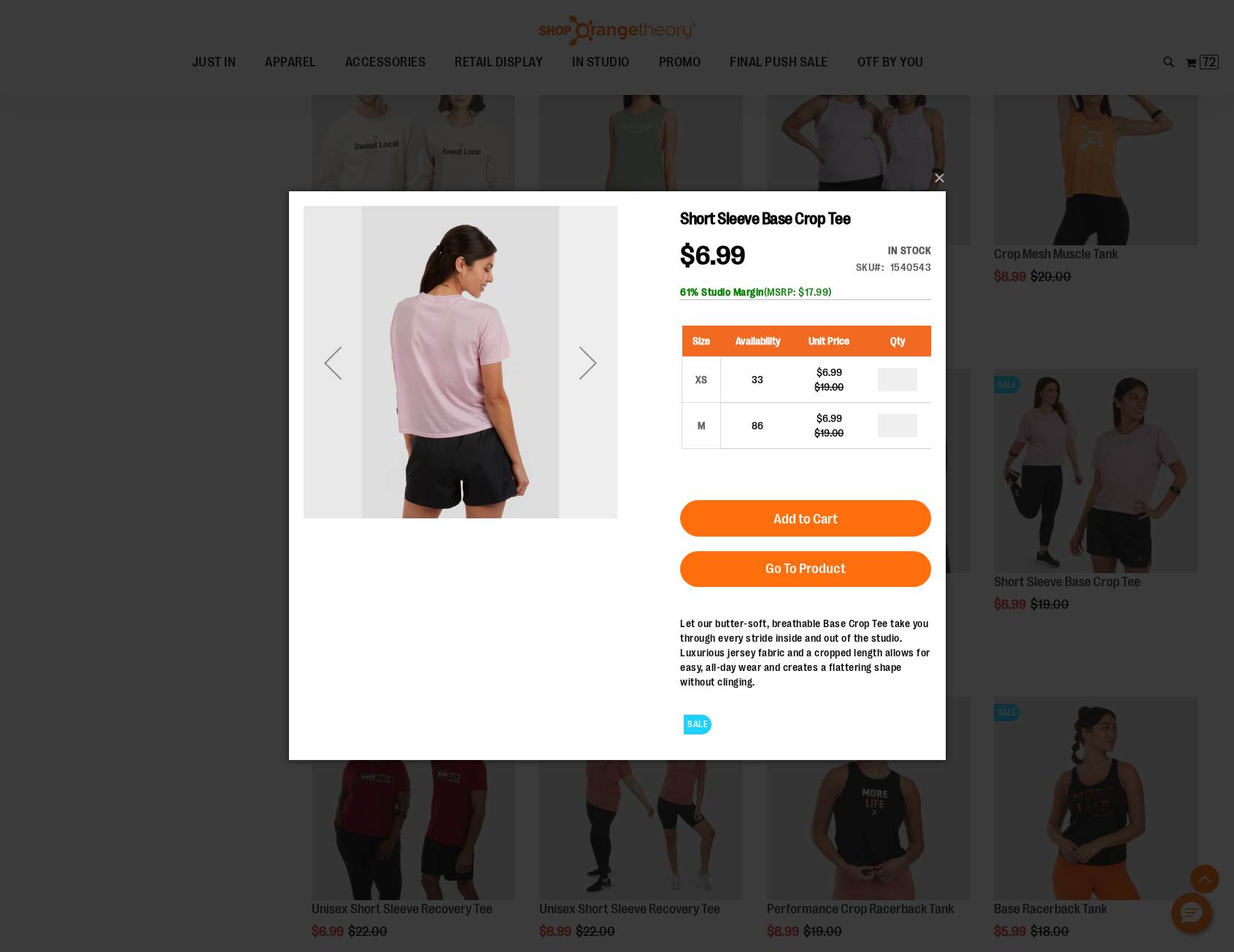
click at [590, 361] on div "Next" at bounding box center [587, 362] width 58 height 58
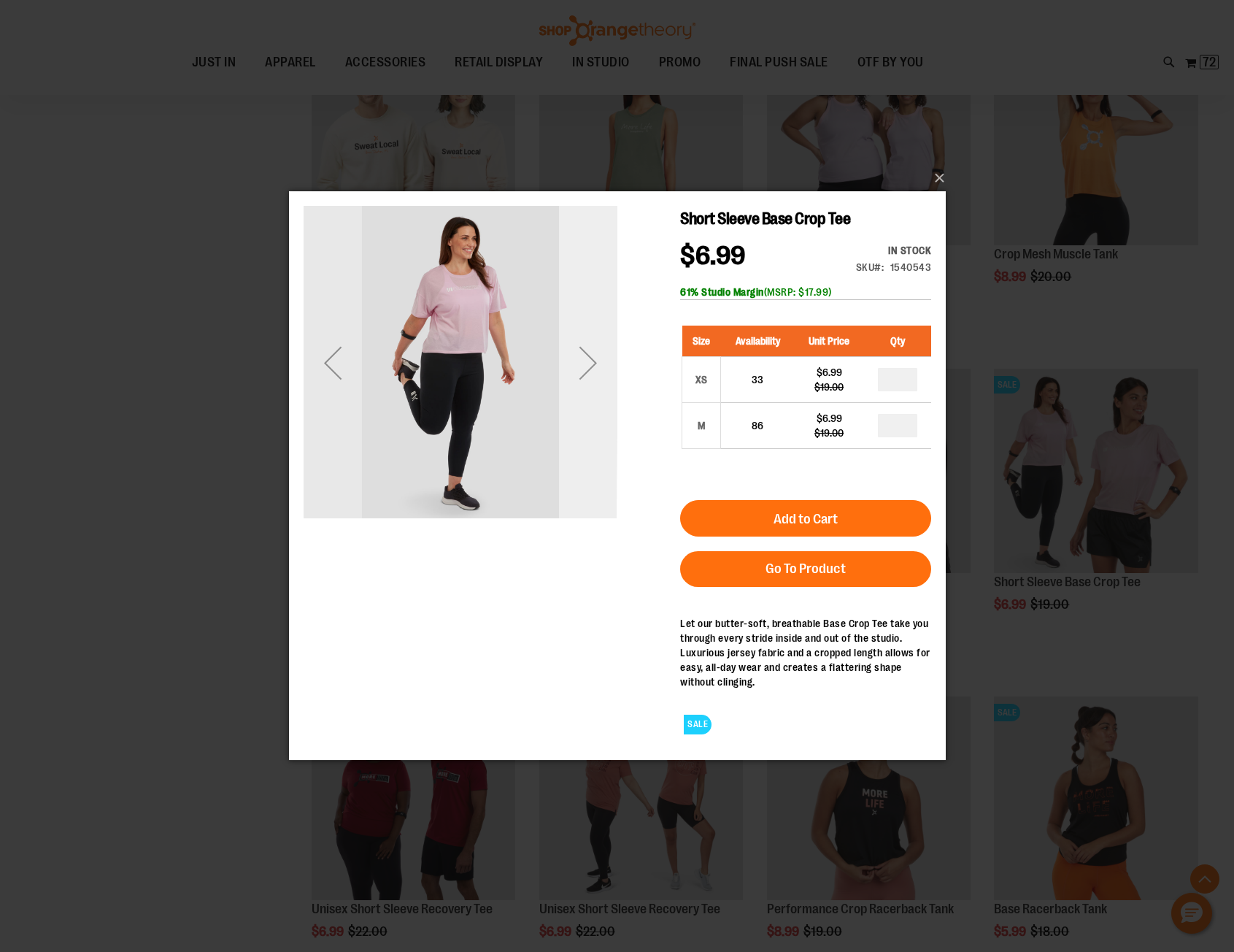
click at [590, 361] on div "Next" at bounding box center [587, 362] width 58 height 58
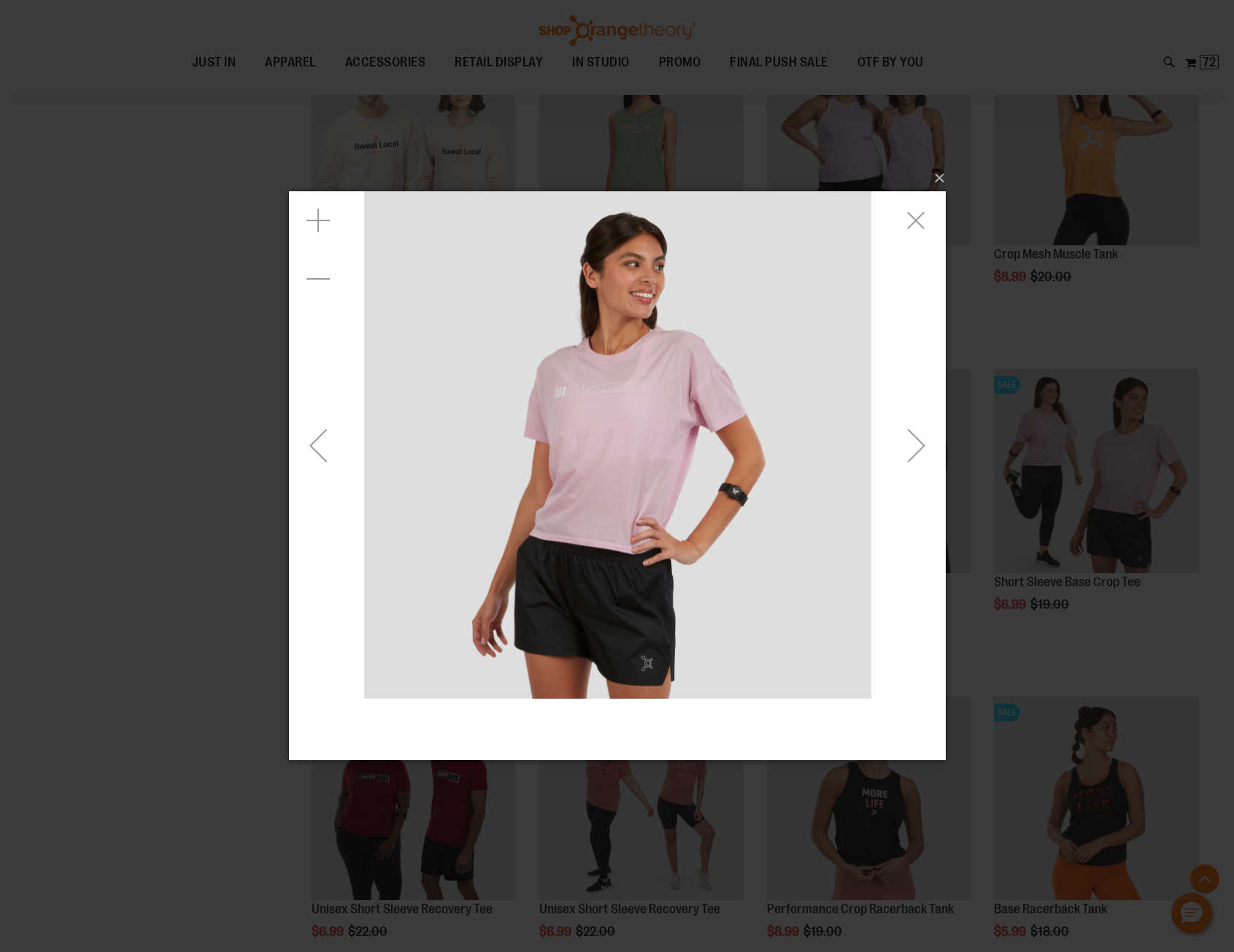
click at [919, 450] on div "Next" at bounding box center [916, 445] width 58 height 58
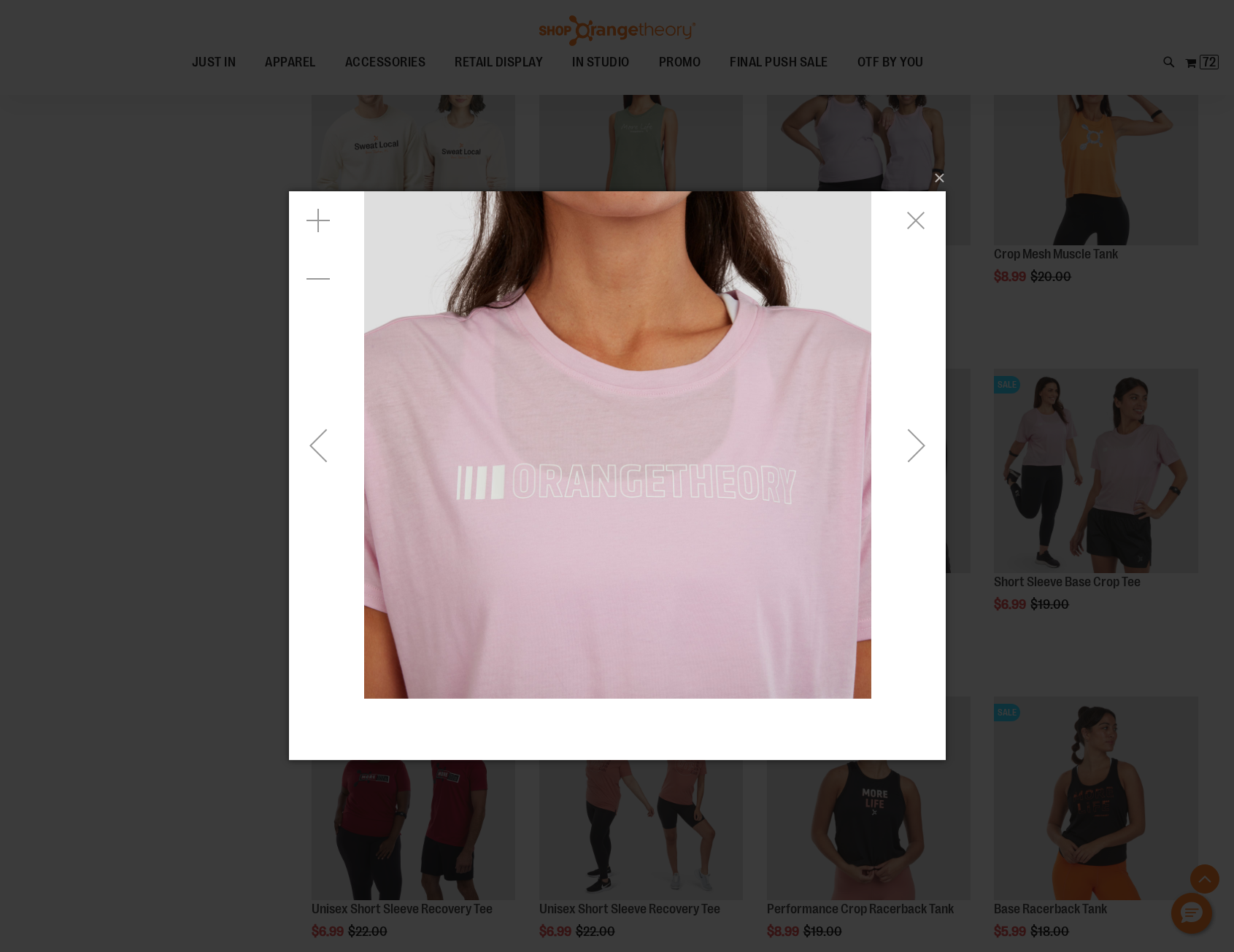
click at [919, 450] on div "Next" at bounding box center [916, 445] width 58 height 58
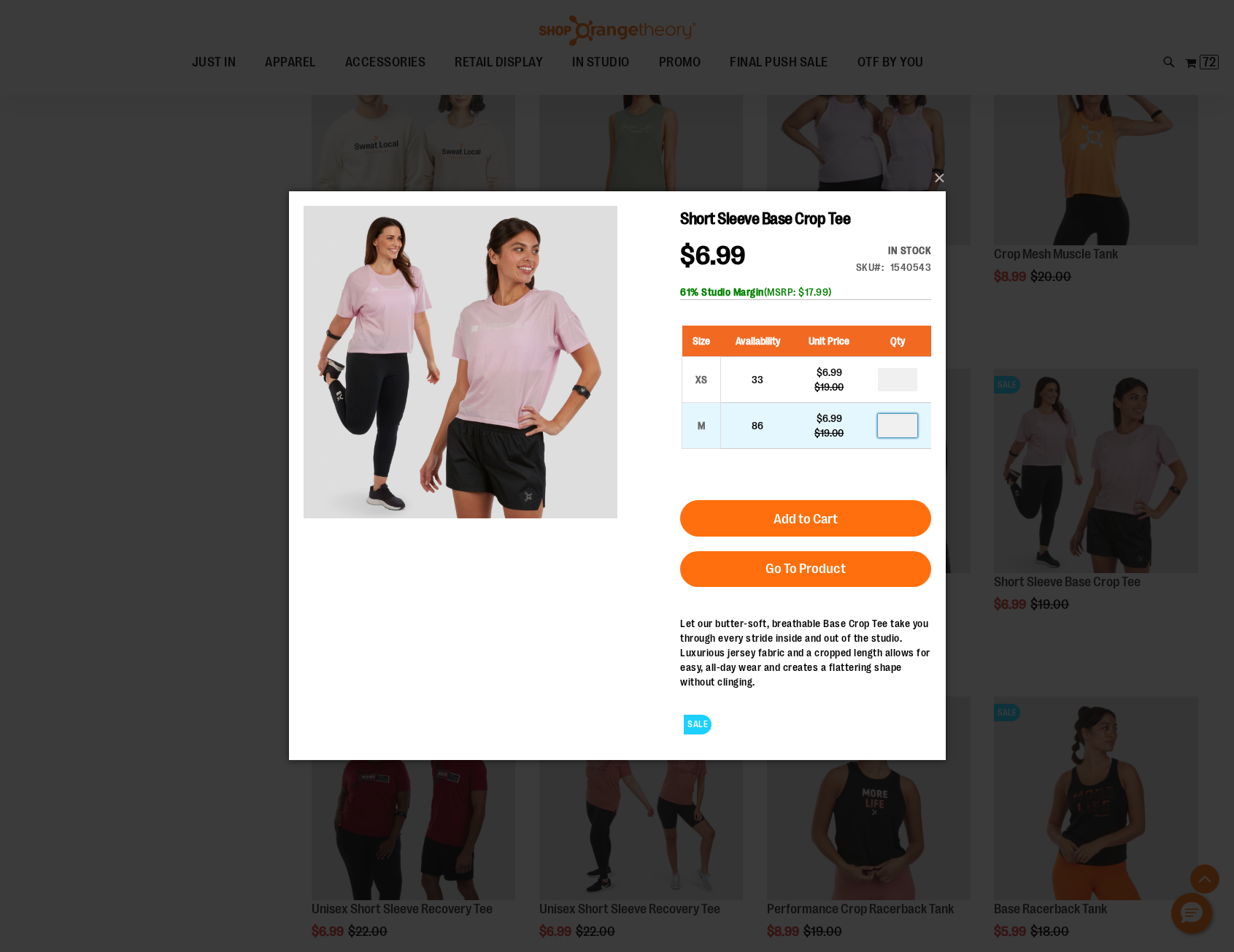
click at [895, 423] on input "number" at bounding box center [897, 425] width 39 height 23
type input "*"
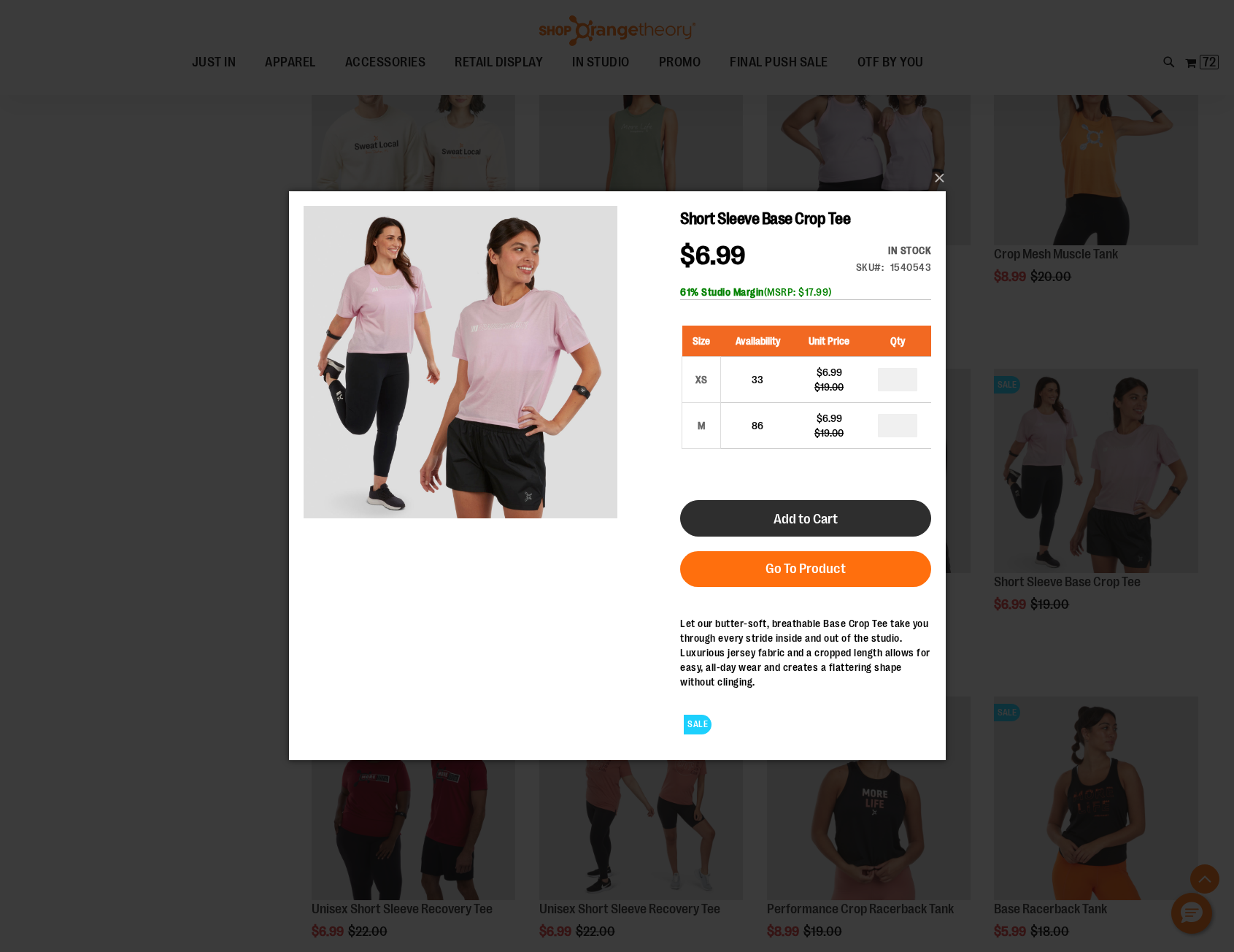
click at [799, 529] on button "Add to Cart" at bounding box center [805, 518] width 251 height 36
click at [938, 175] on button "×" at bounding box center [622, 178] width 657 height 32
click at [941, 176] on button "×" at bounding box center [622, 178] width 657 height 32
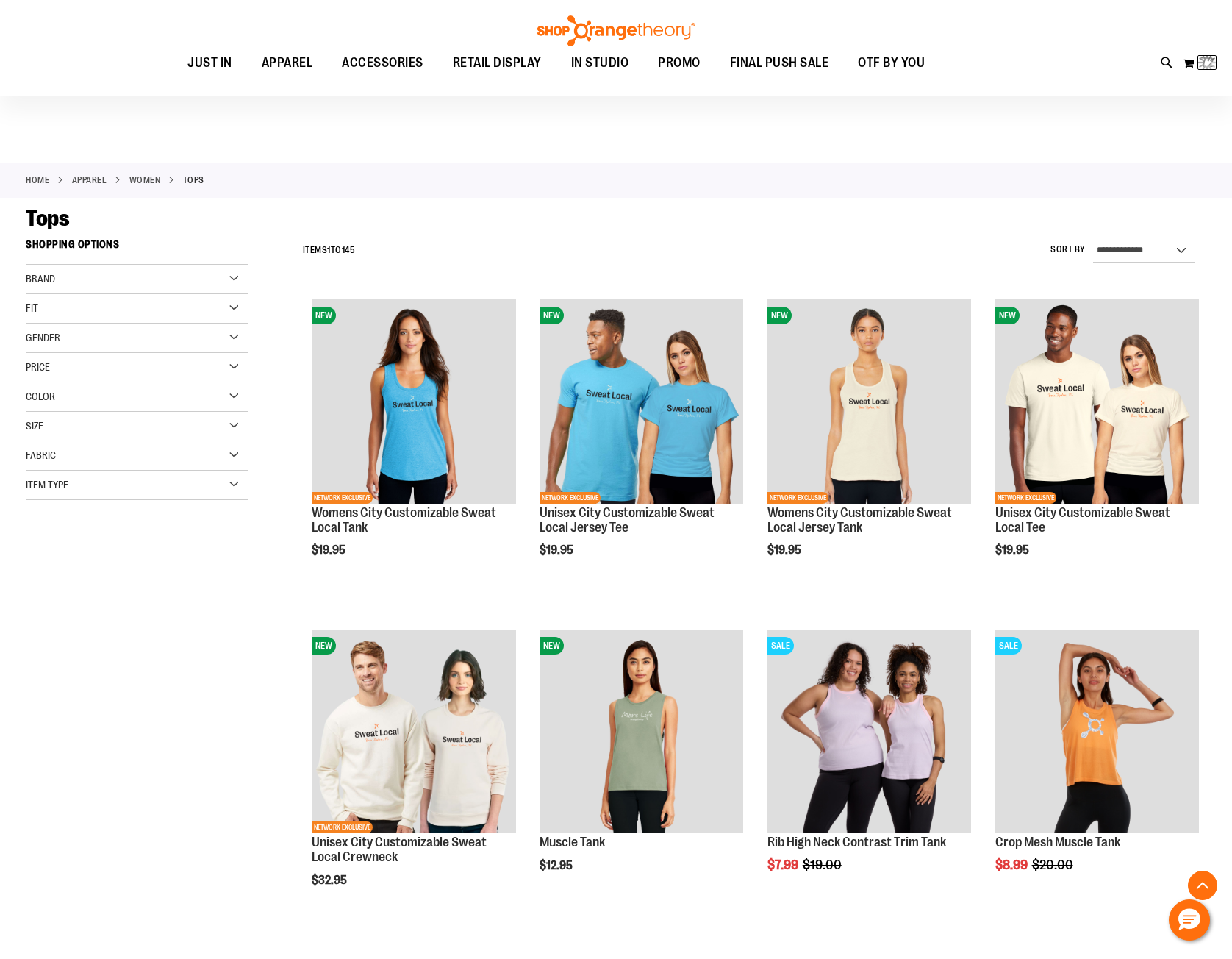
scroll to position [921, 0]
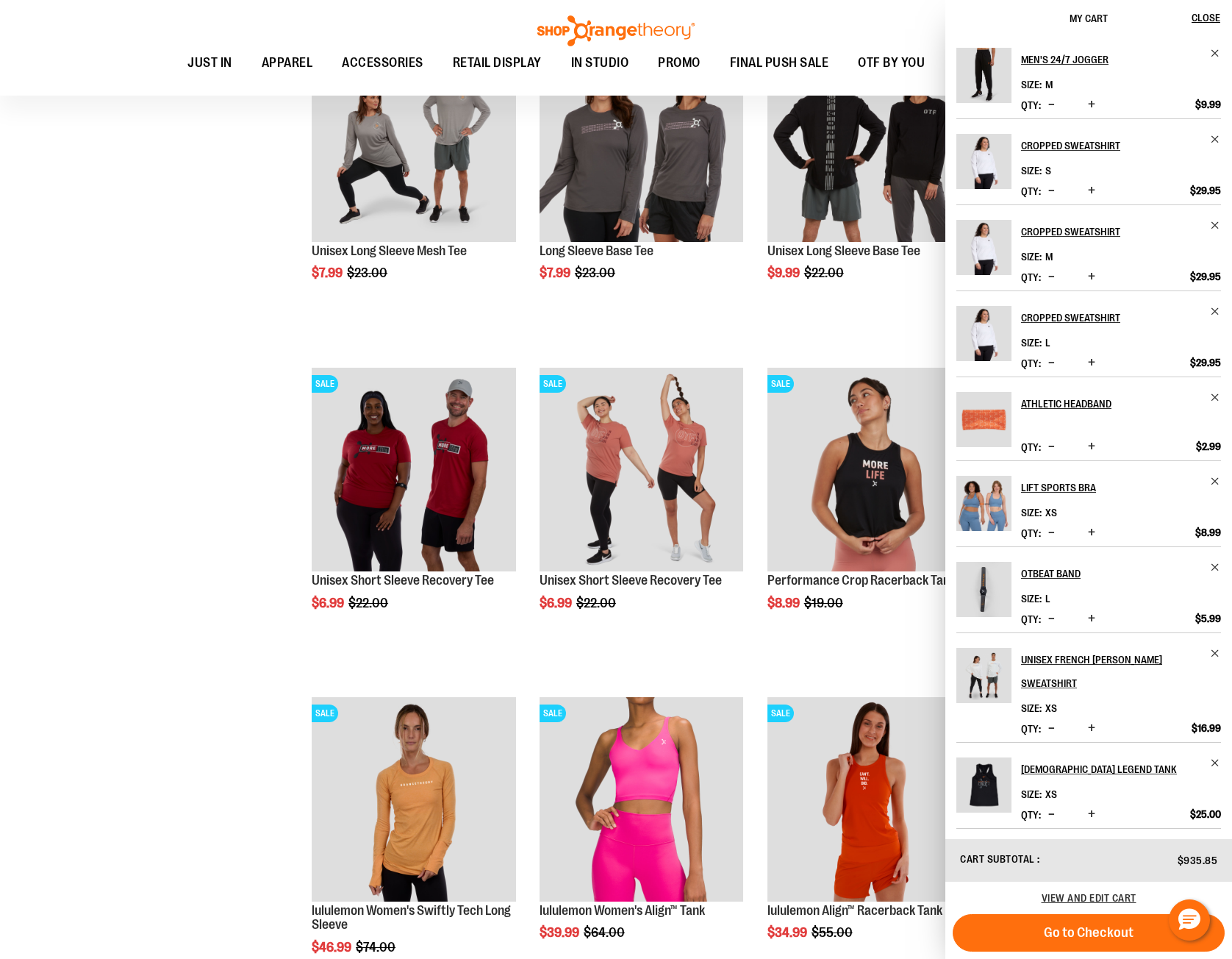
click at [181, 754] on div "**********" at bounding box center [616, 374] width 1180 height 2127
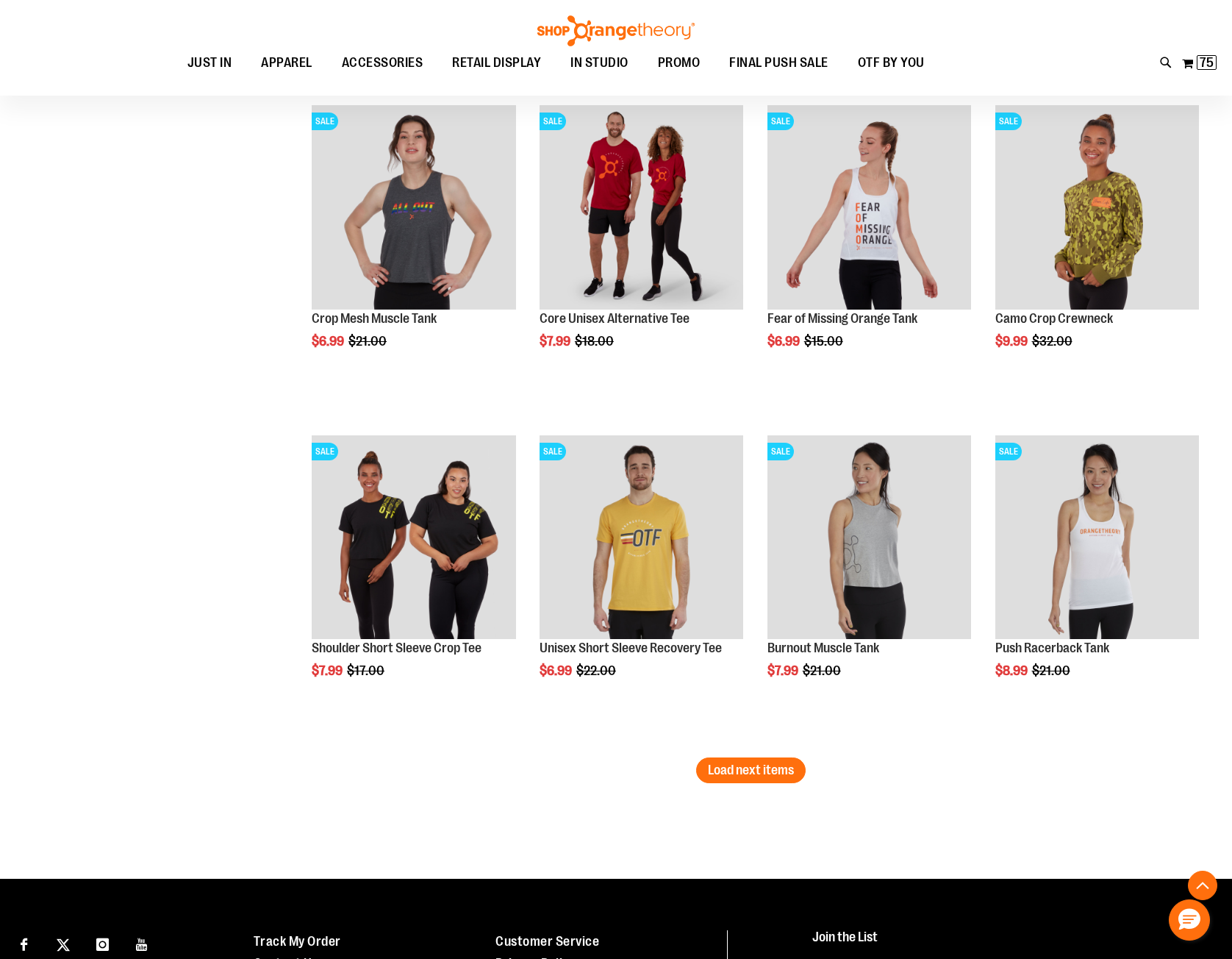
scroll to position [2612, 0]
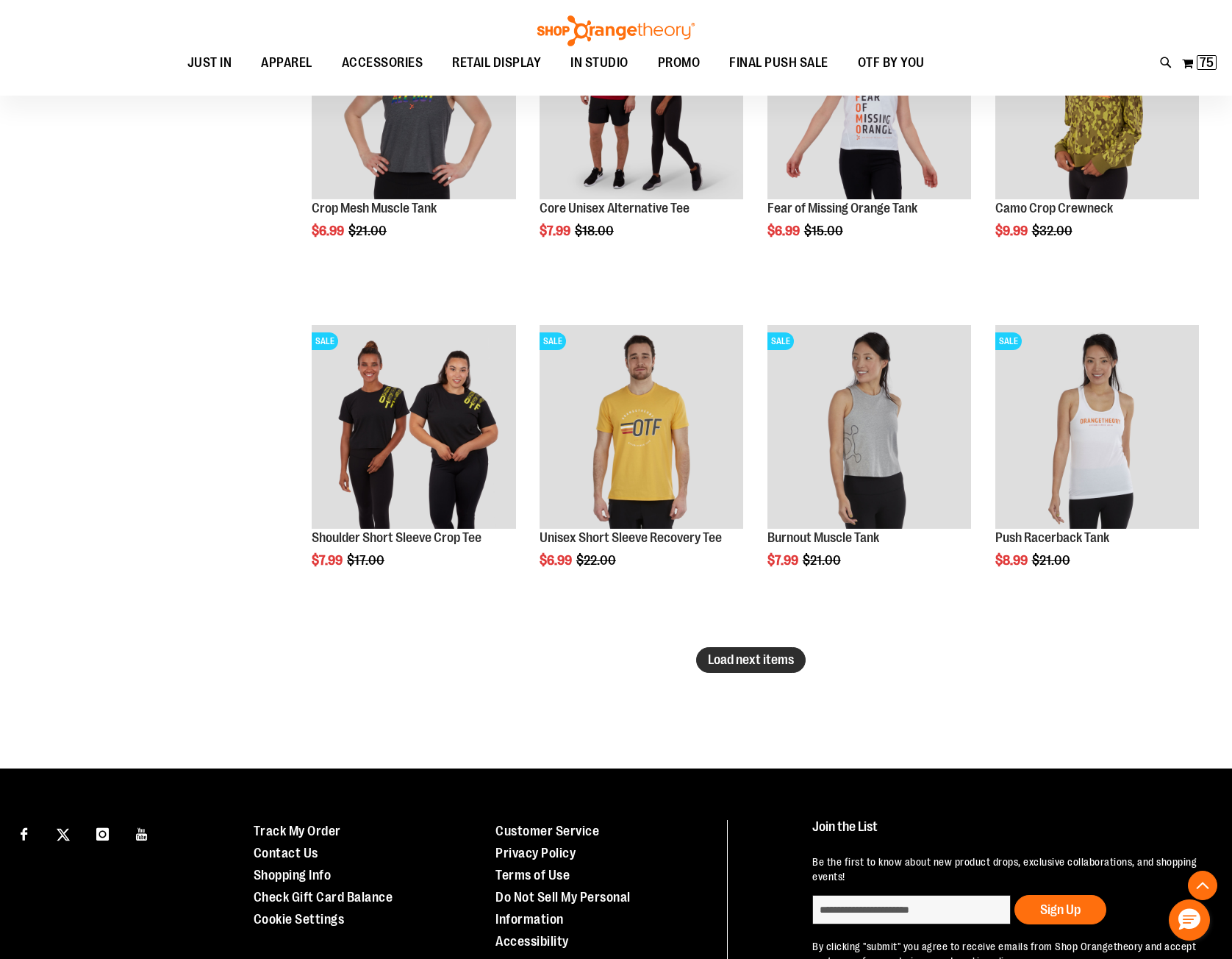
click at [713, 660] on span "Load next items" at bounding box center [750, 659] width 86 height 14
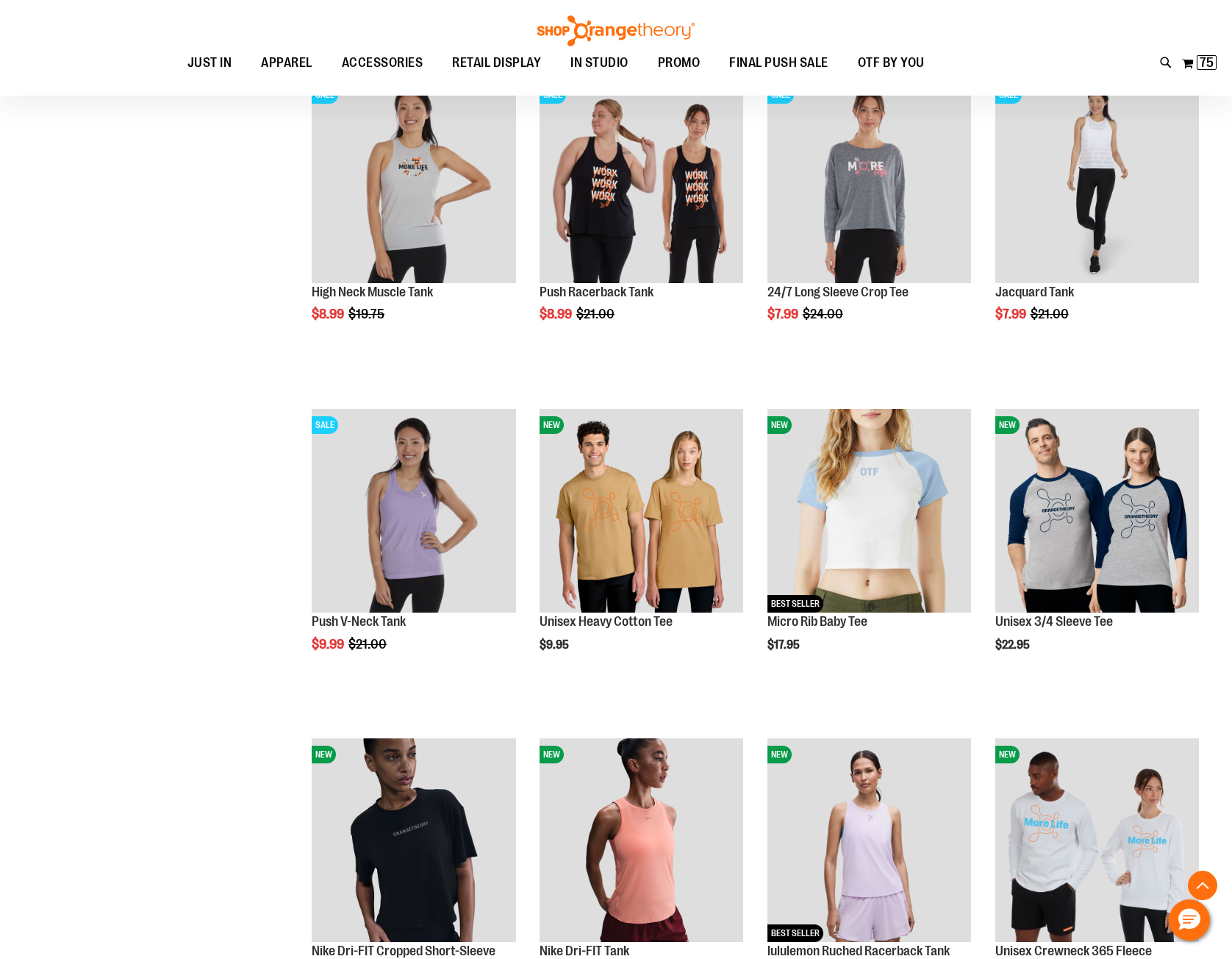
scroll to position [3421, 0]
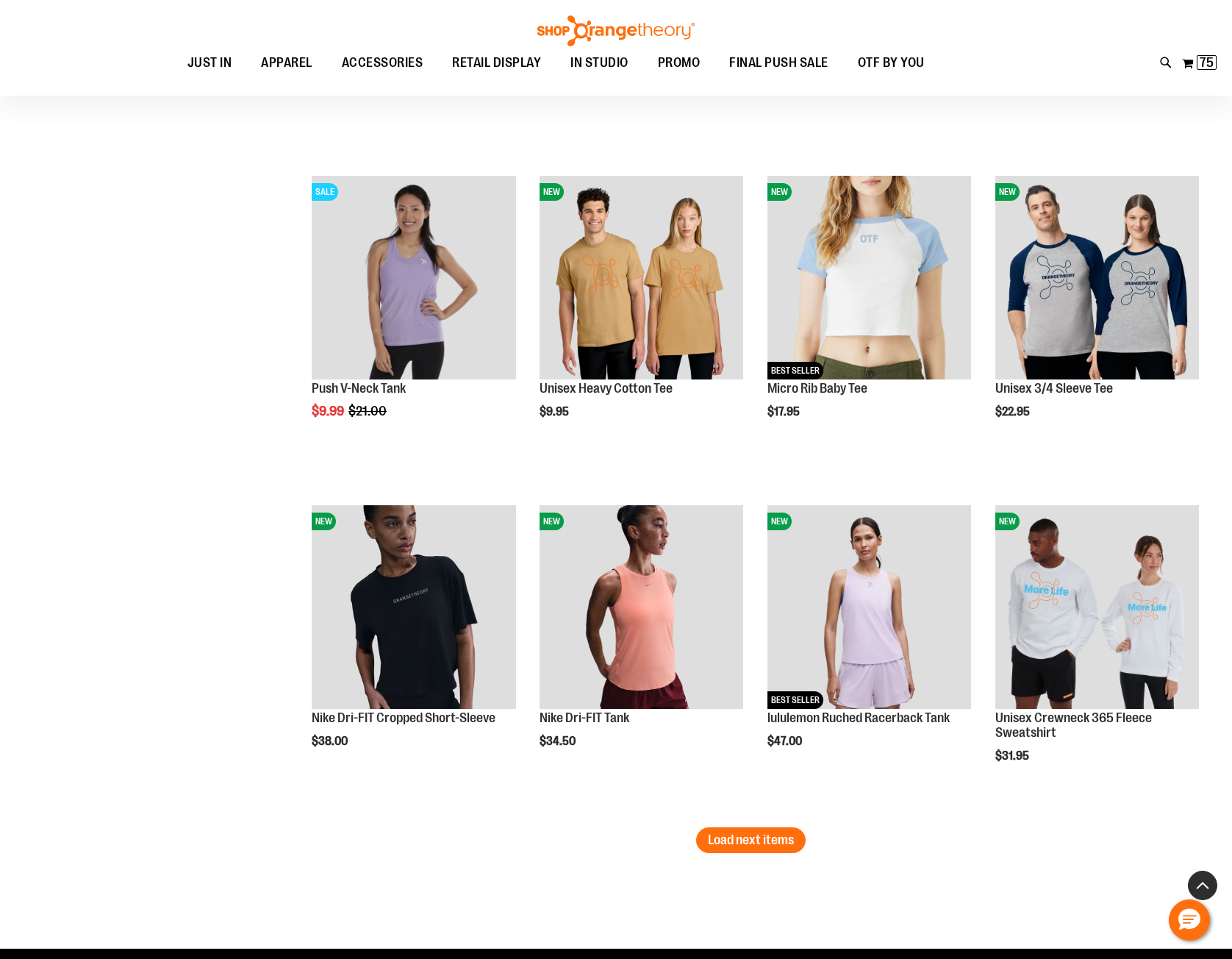
click at [1209, 883] on button "Back To Top" at bounding box center [1202, 885] width 30 height 30
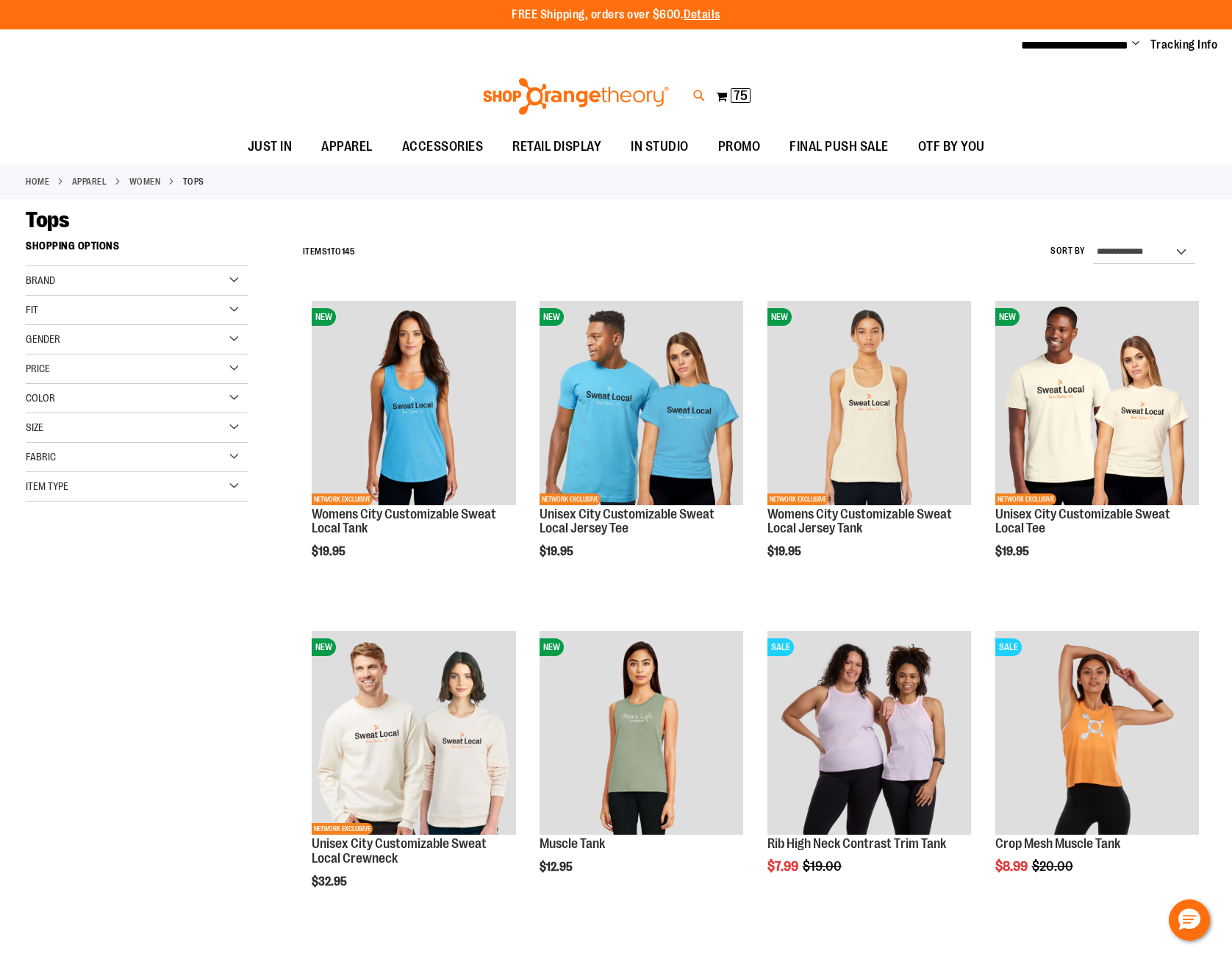
click at [699, 93] on icon at bounding box center [699, 96] width 12 height 17
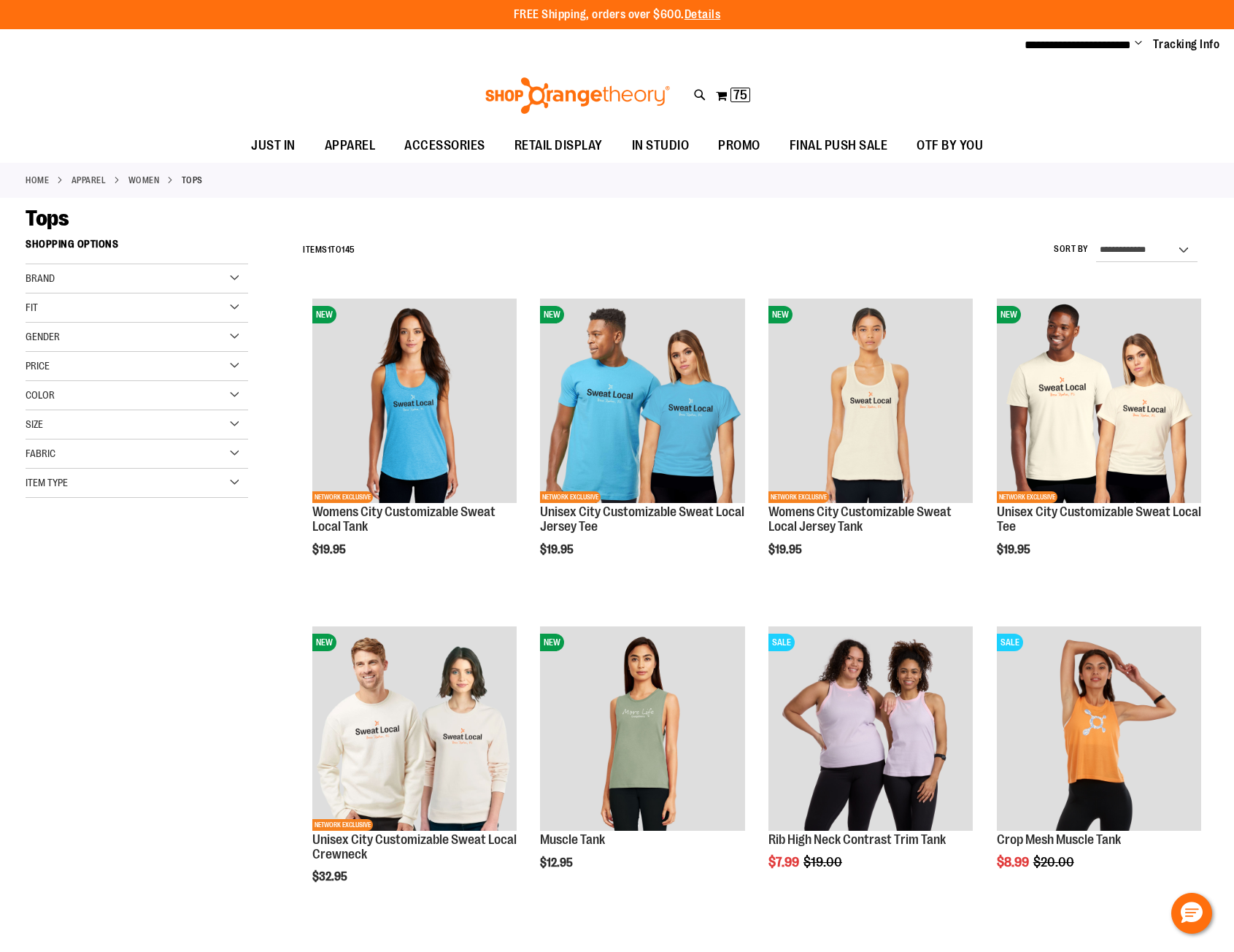
type input "***"
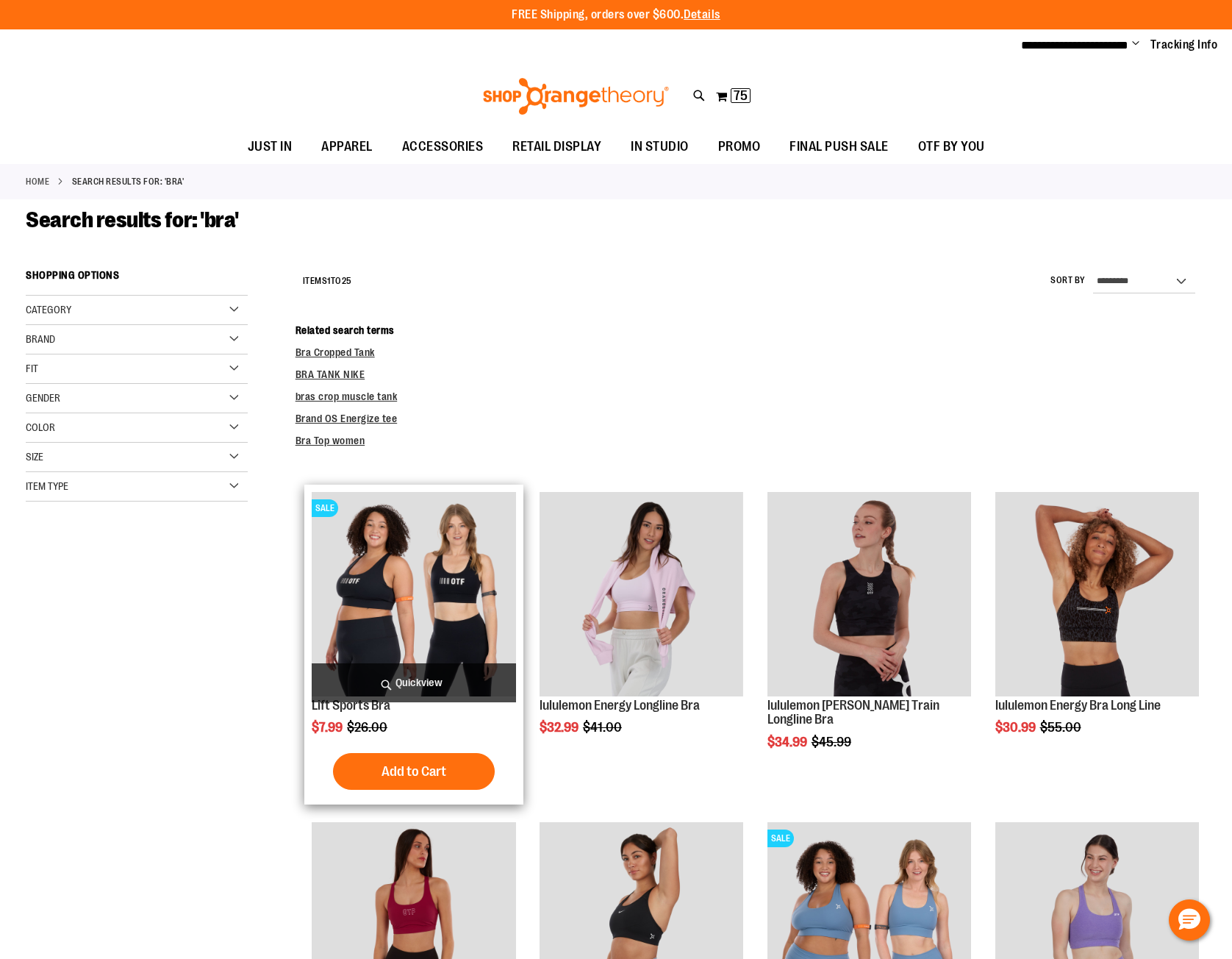
click at [382, 683] on span "Quickview" at bounding box center [413, 682] width 203 height 39
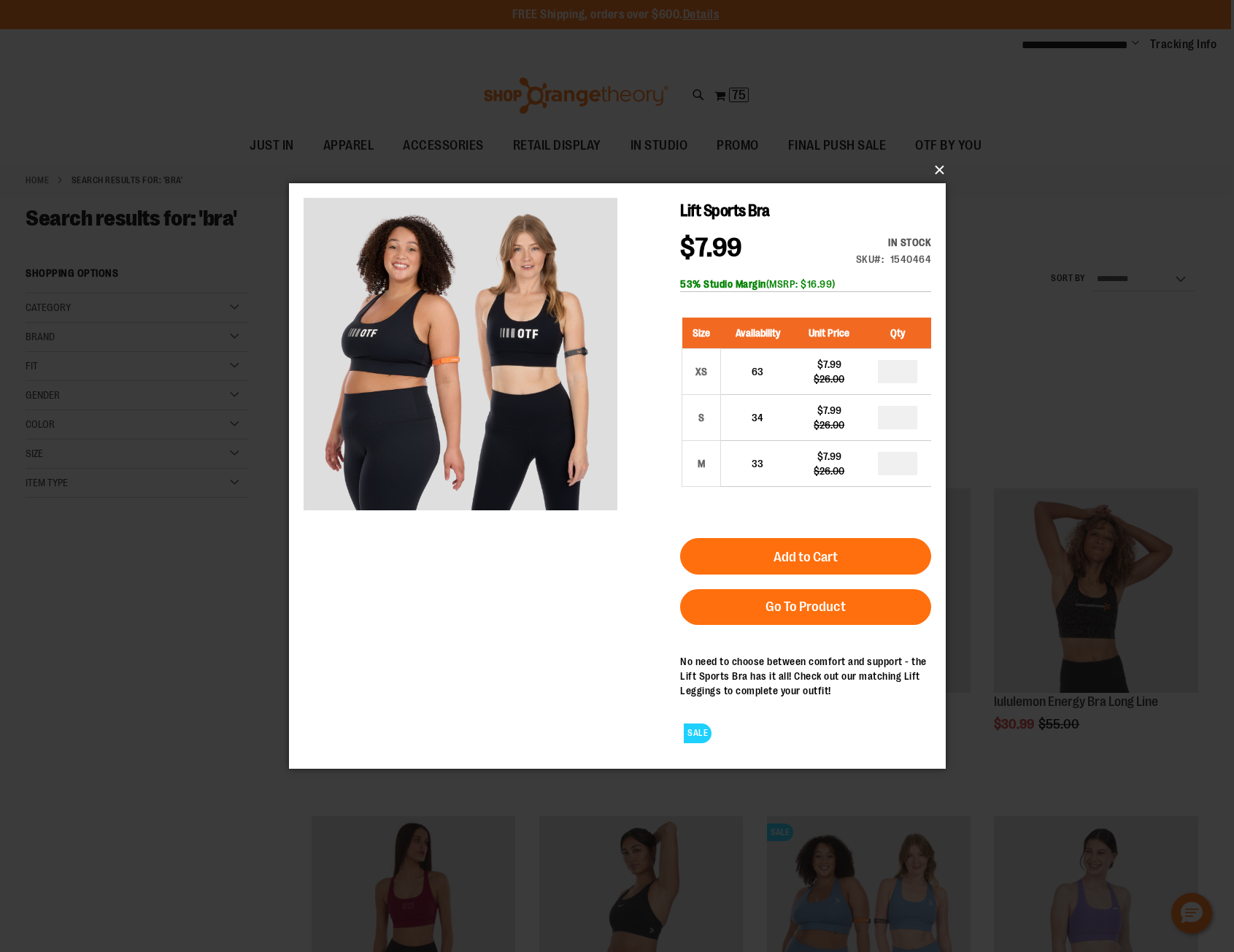
click at [941, 167] on button "×" at bounding box center [622, 170] width 657 height 32
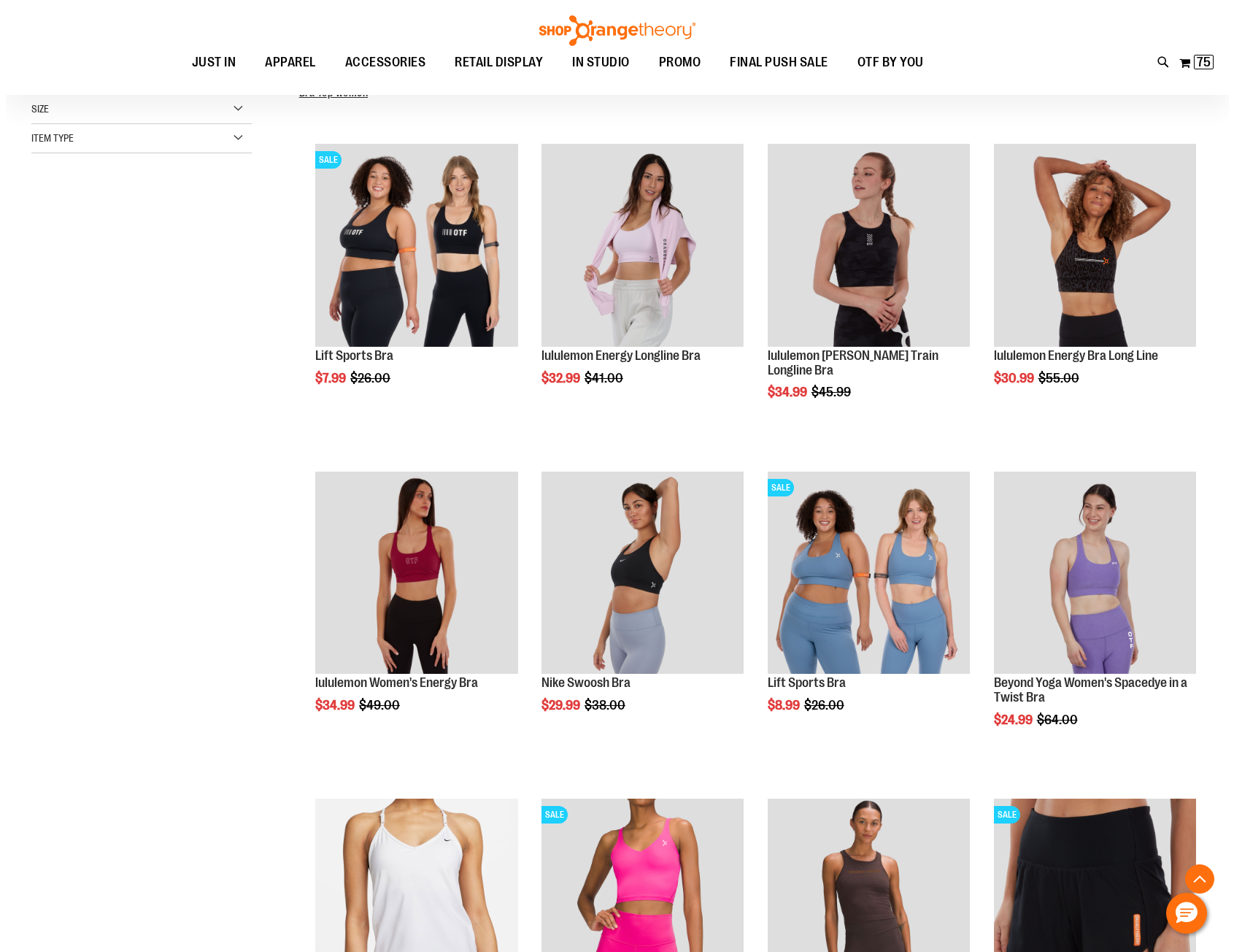
scroll to position [364, 0]
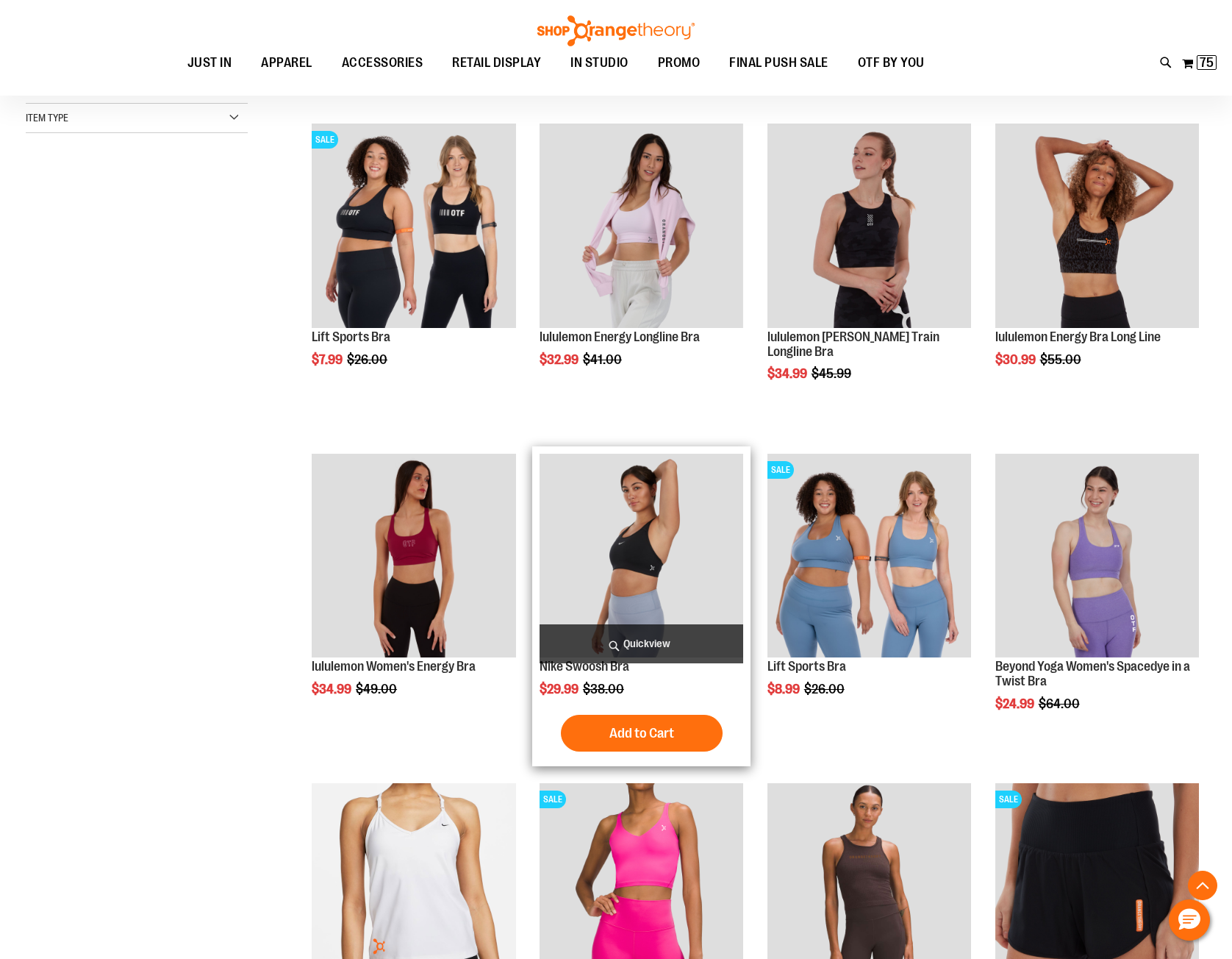
click at [621, 645] on span "Quickview" at bounding box center [640, 643] width 203 height 39
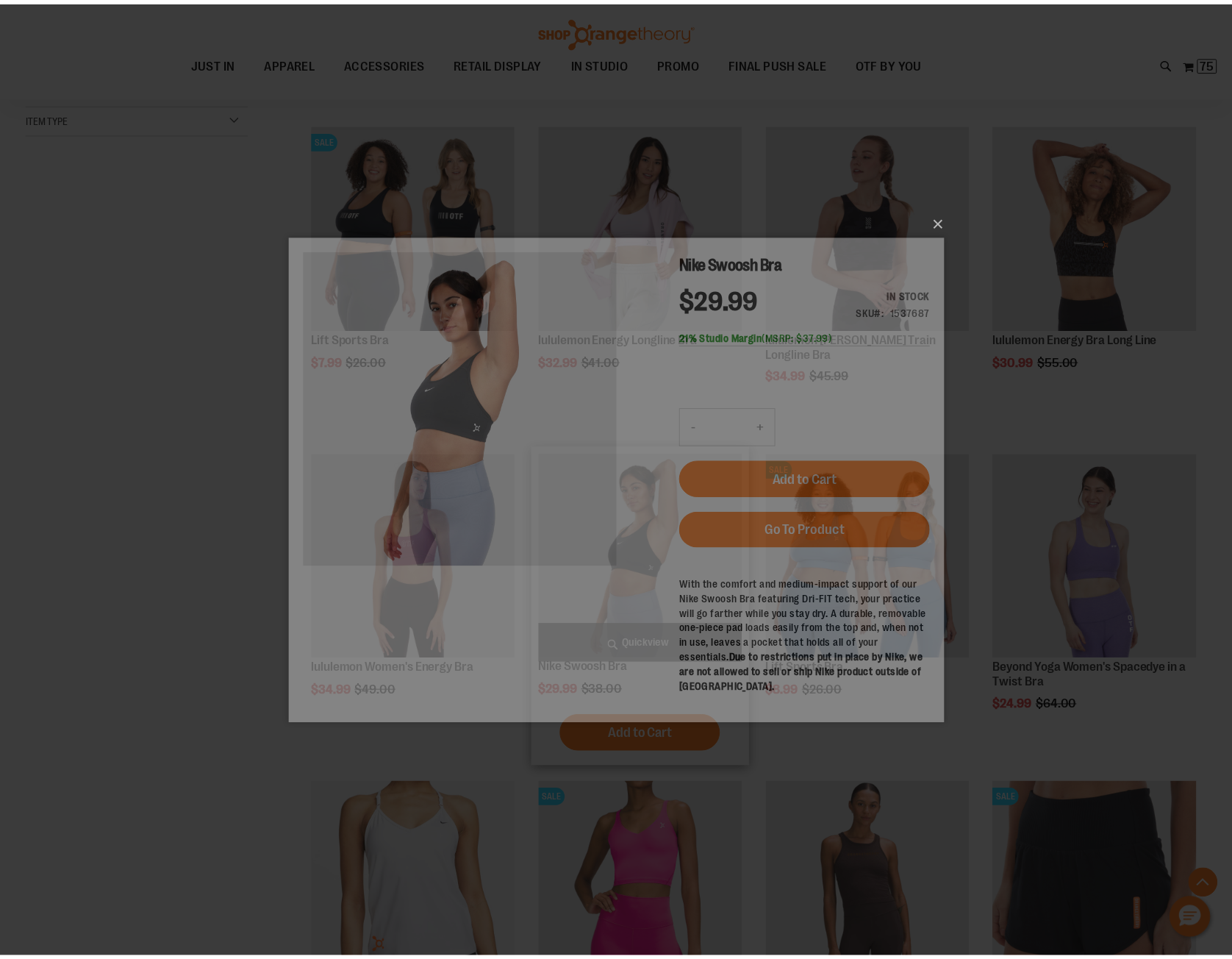
scroll to position [0, 0]
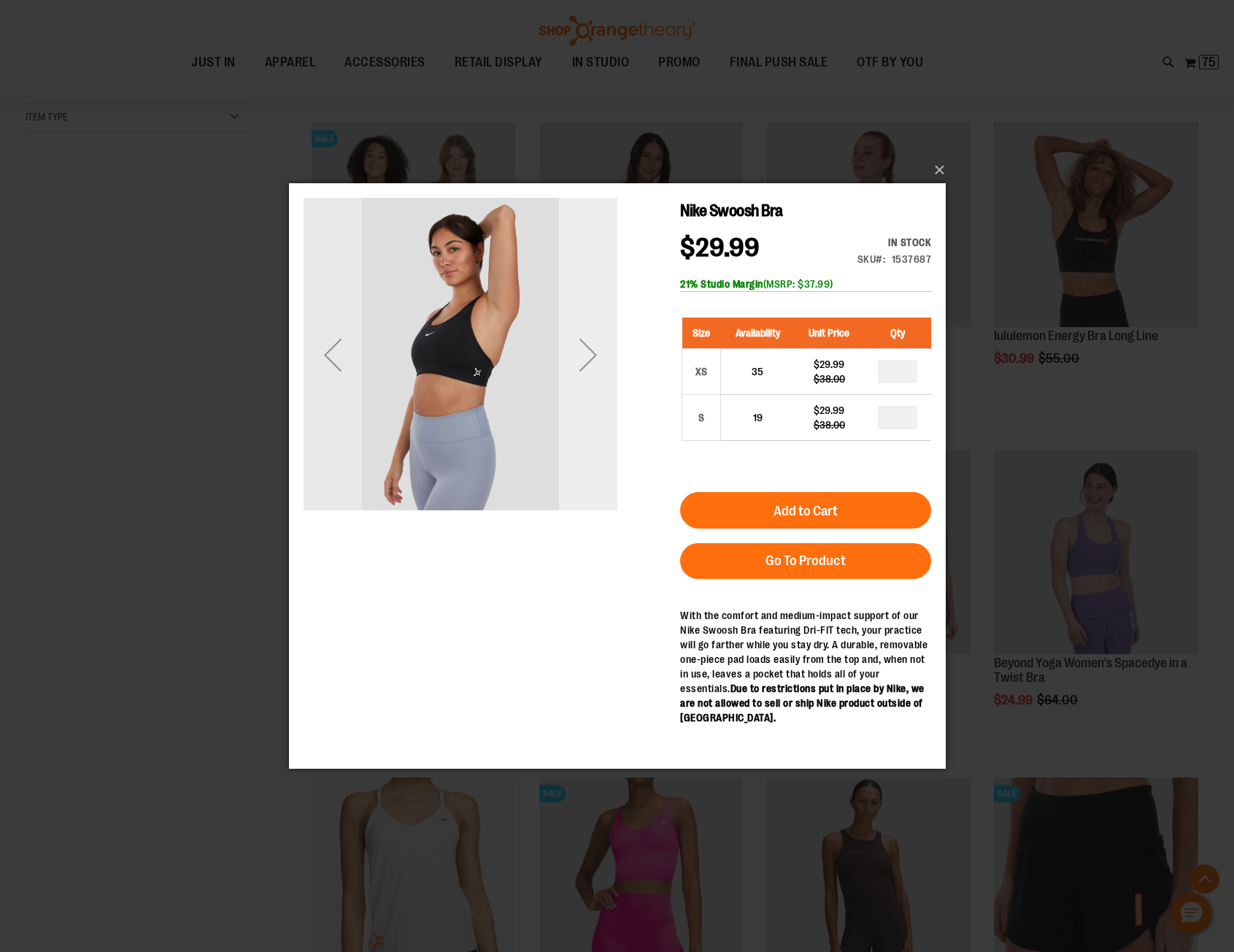
click at [589, 352] on div "Next" at bounding box center [587, 354] width 58 height 58
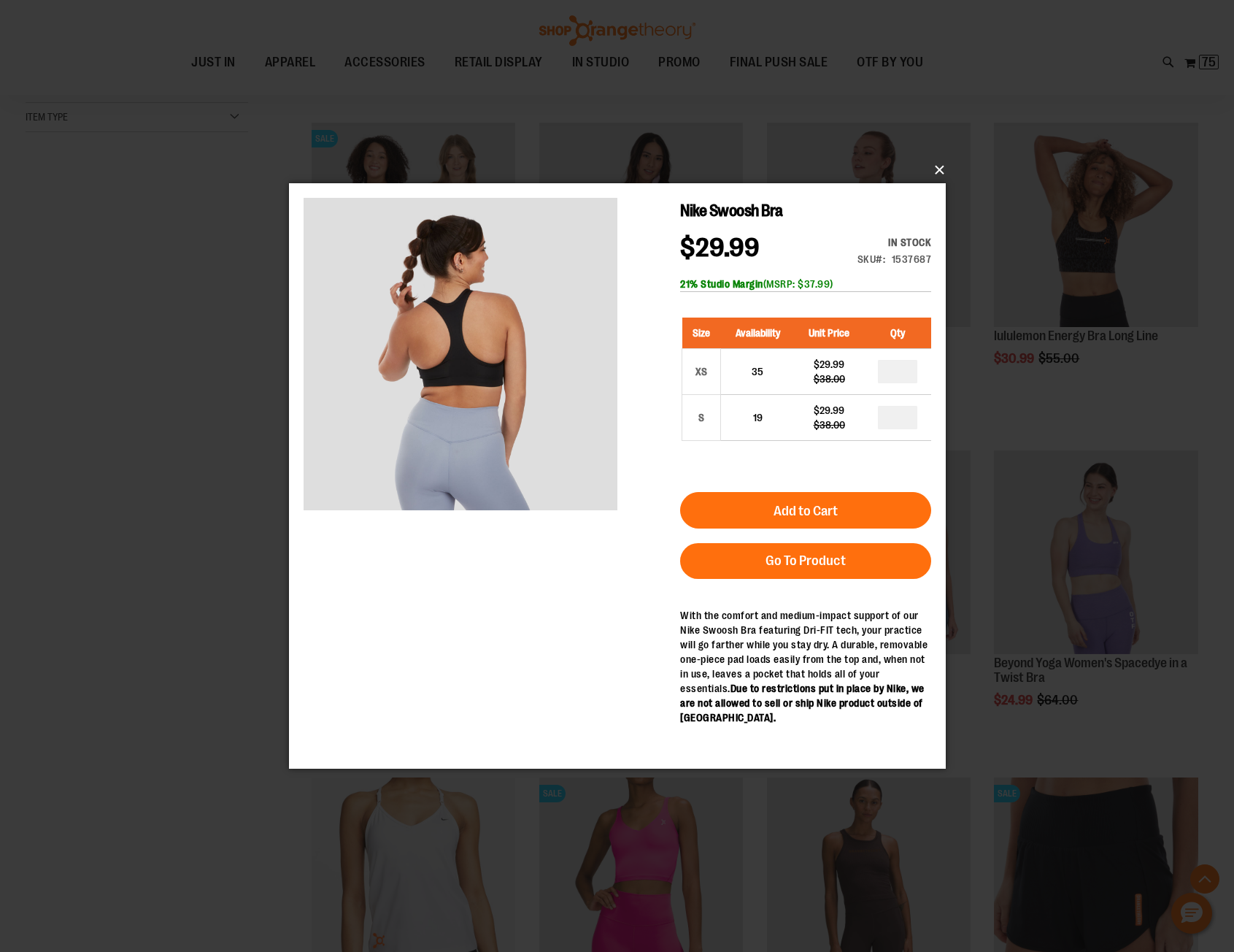
click at [939, 168] on button "×" at bounding box center [622, 170] width 657 height 32
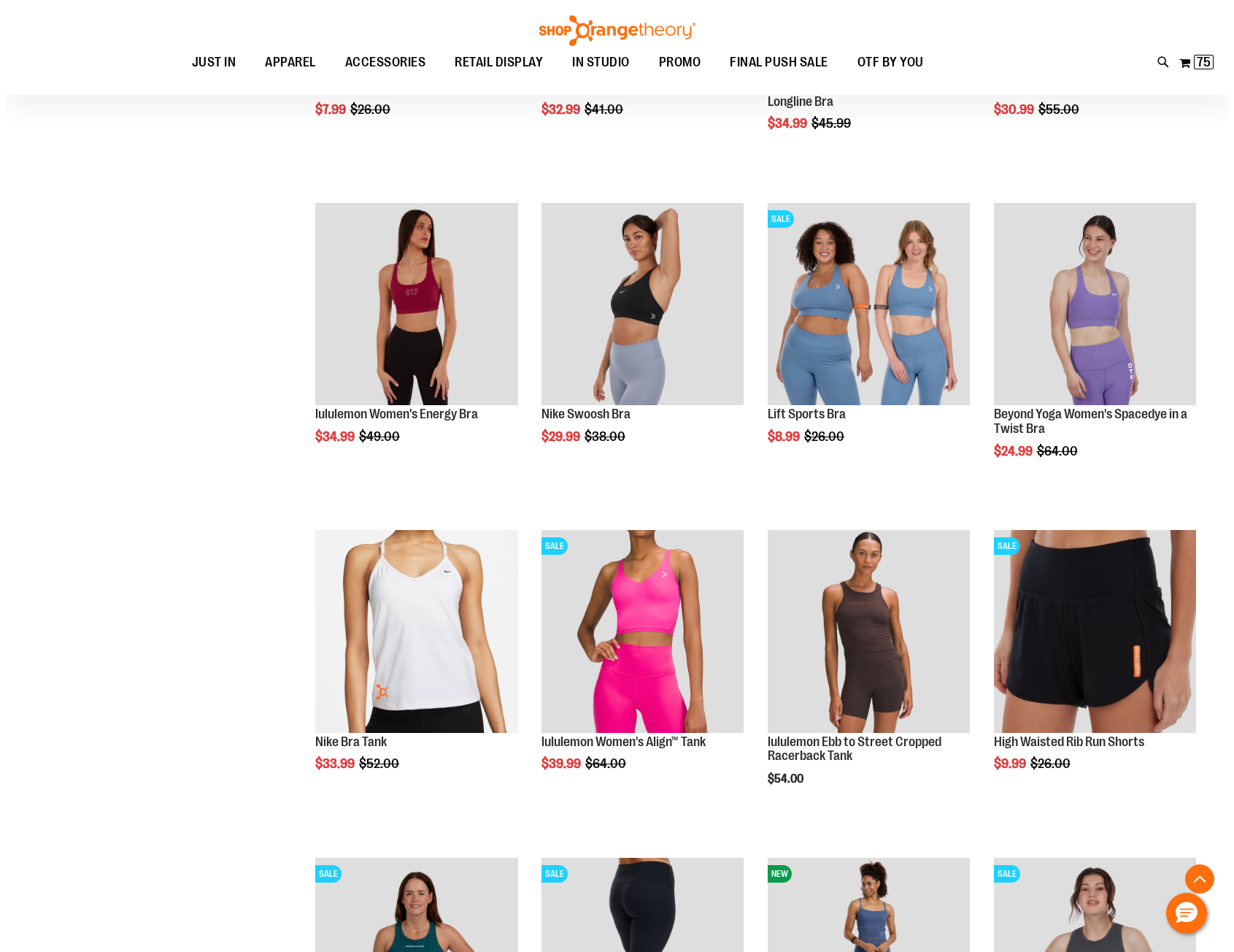
scroll to position [656, 0]
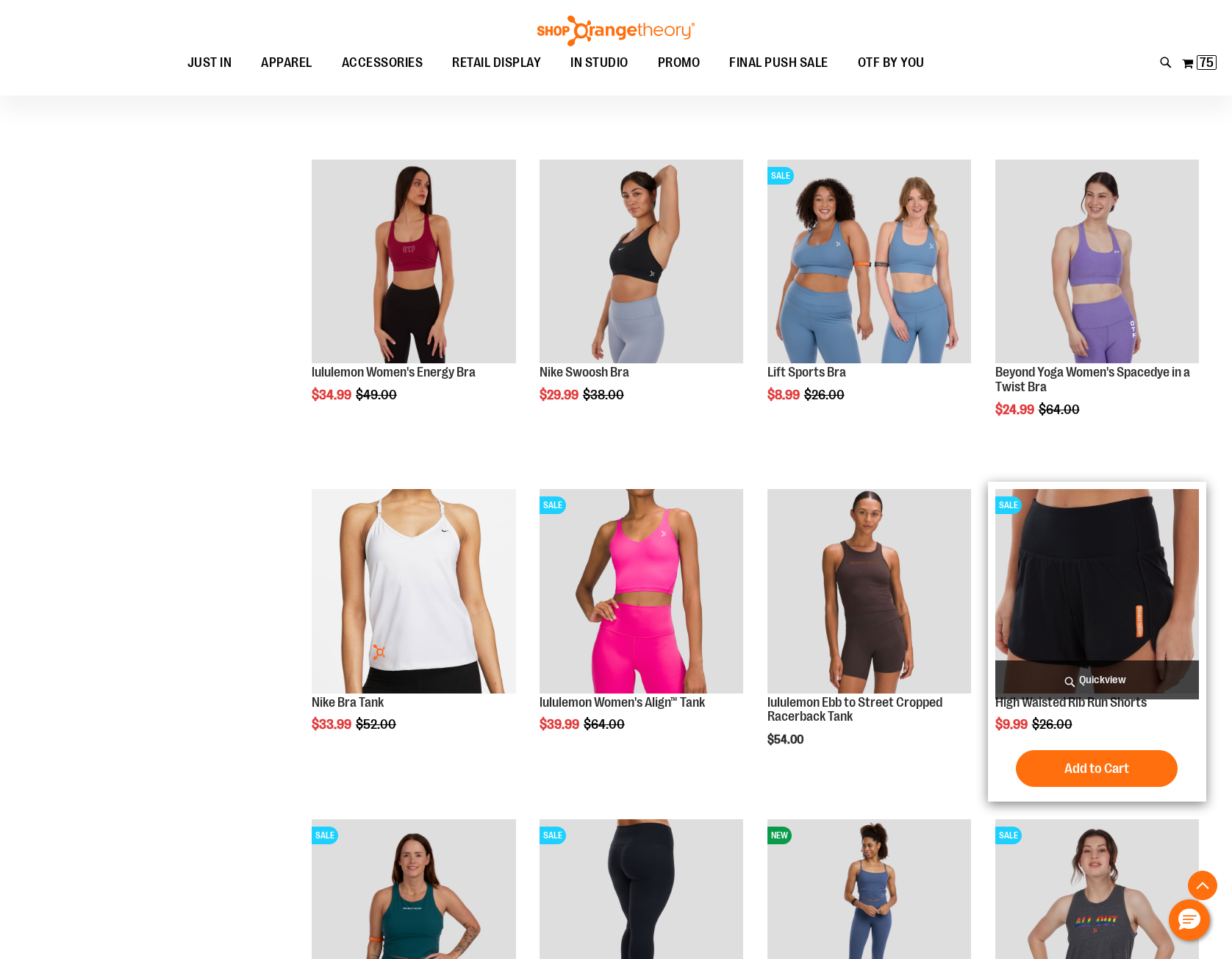
click at [1069, 681] on span "Quickview" at bounding box center [1096, 679] width 203 height 39
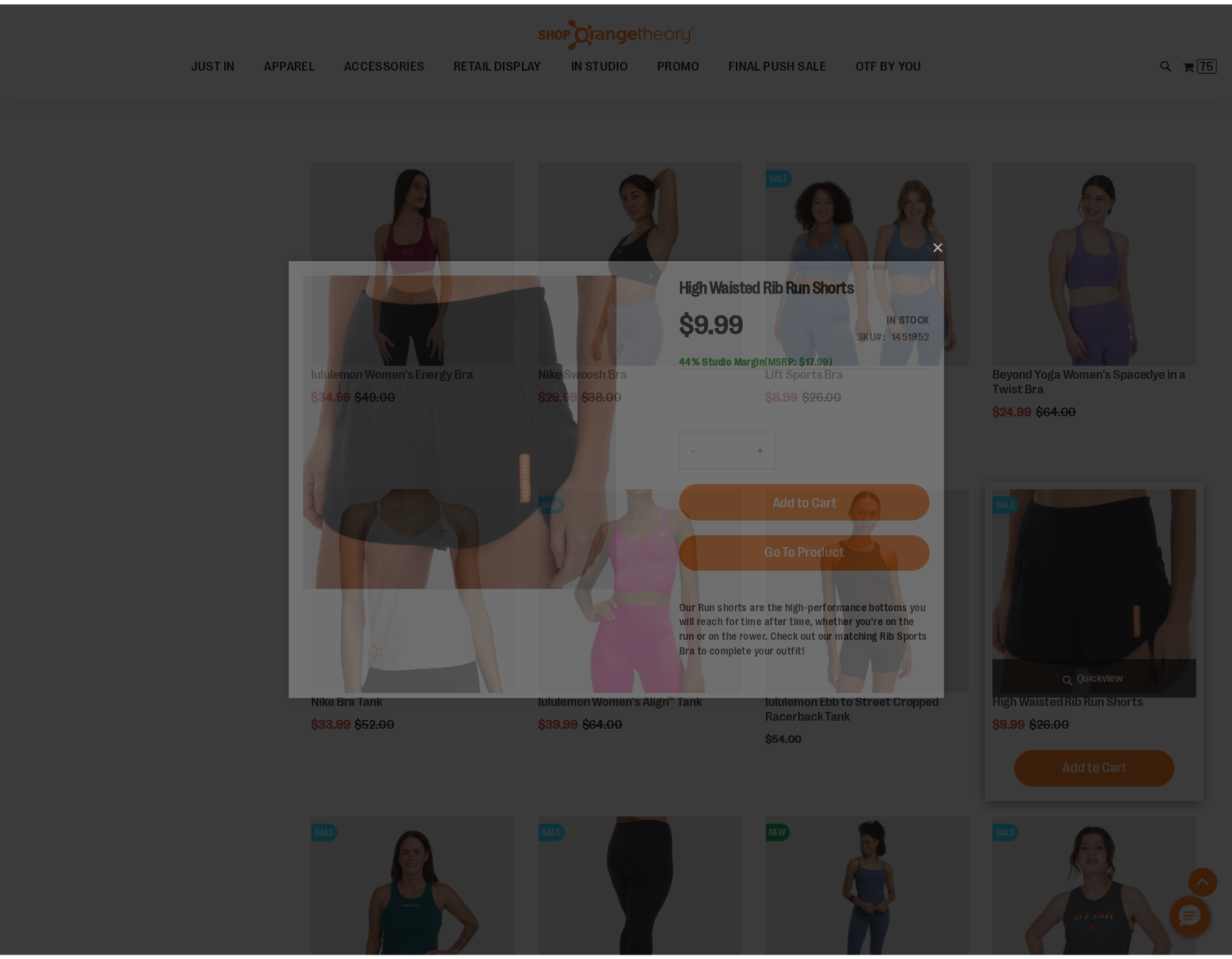
scroll to position [0, 0]
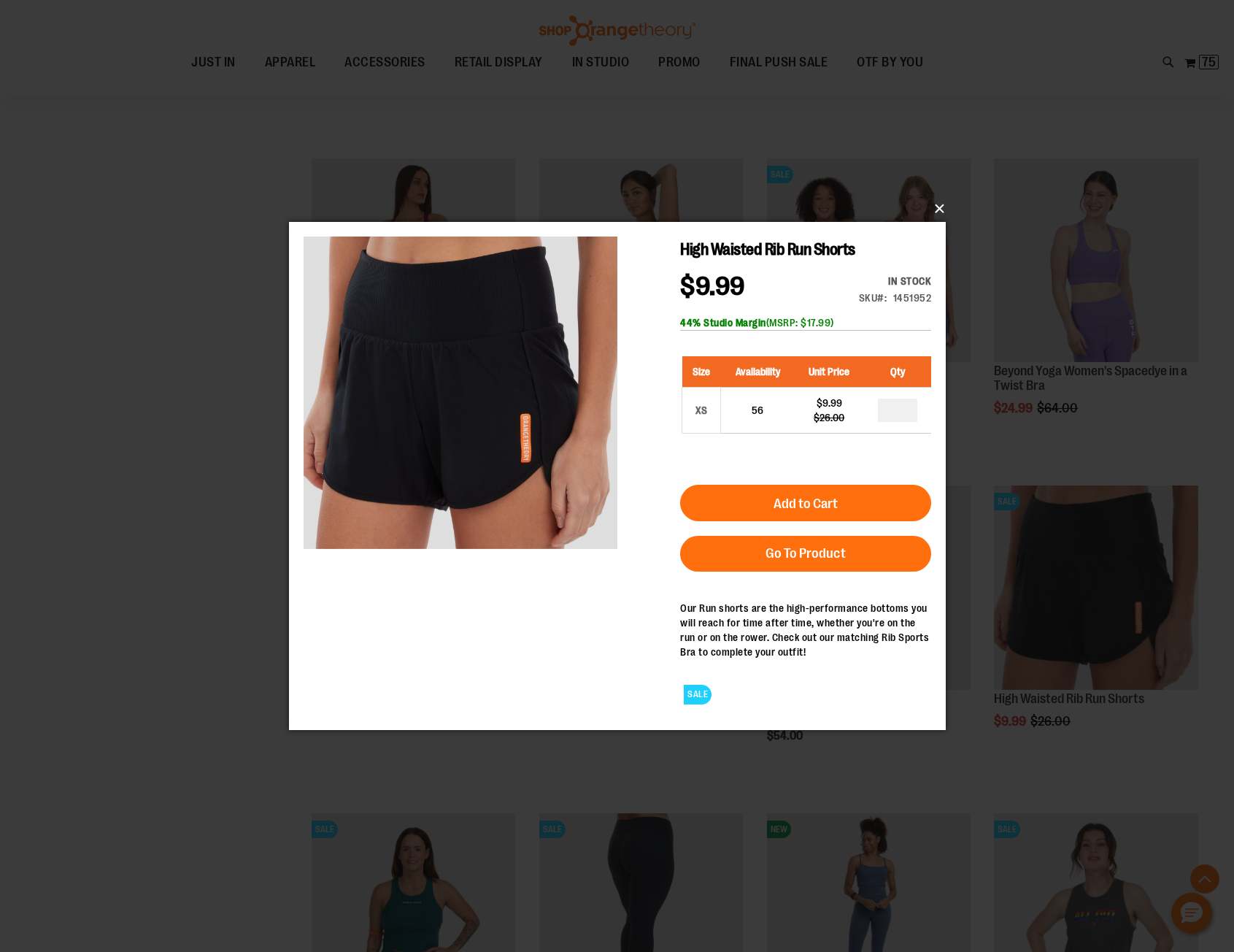
click at [941, 209] on button "×" at bounding box center [622, 209] width 657 height 32
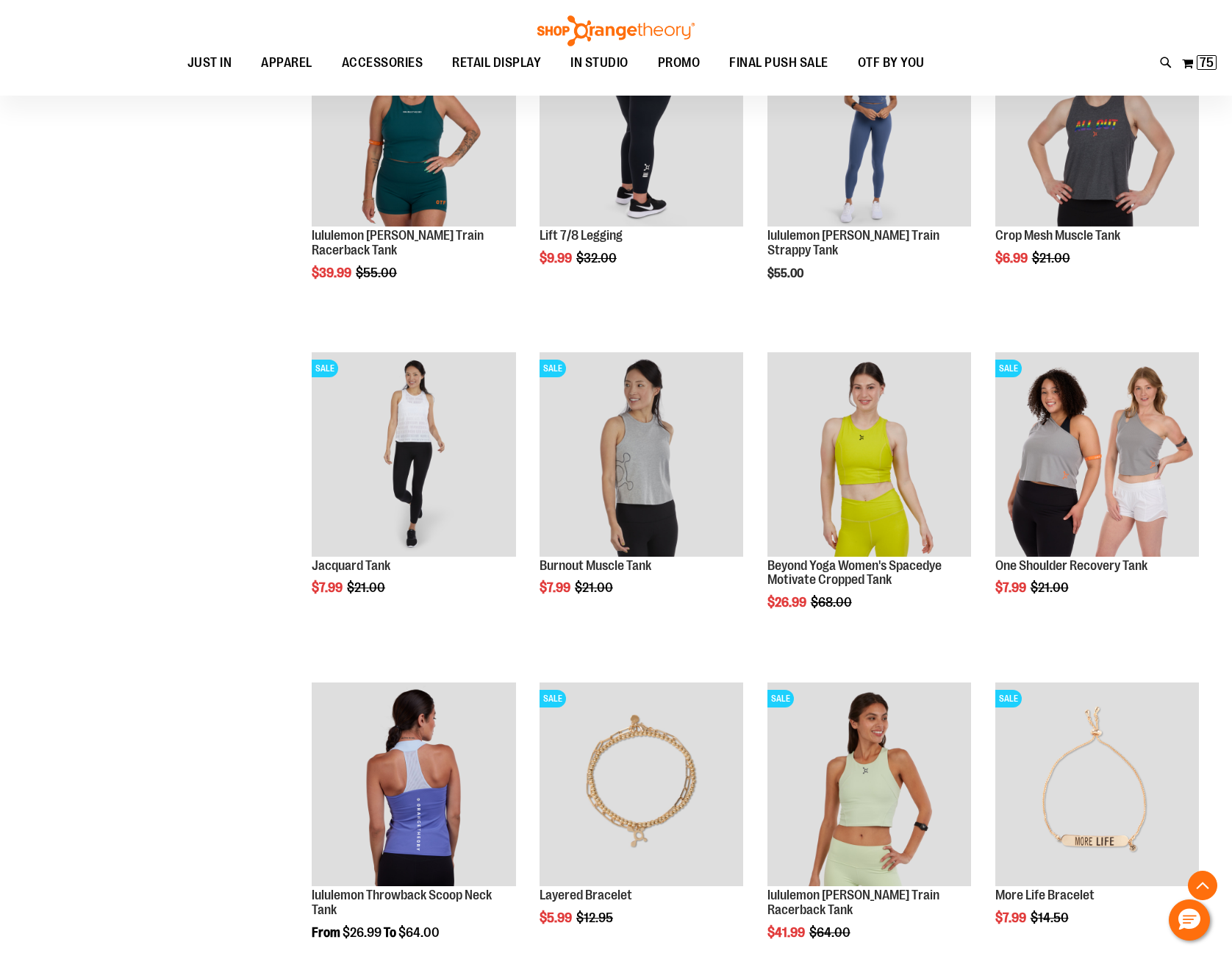
scroll to position [1469, 0]
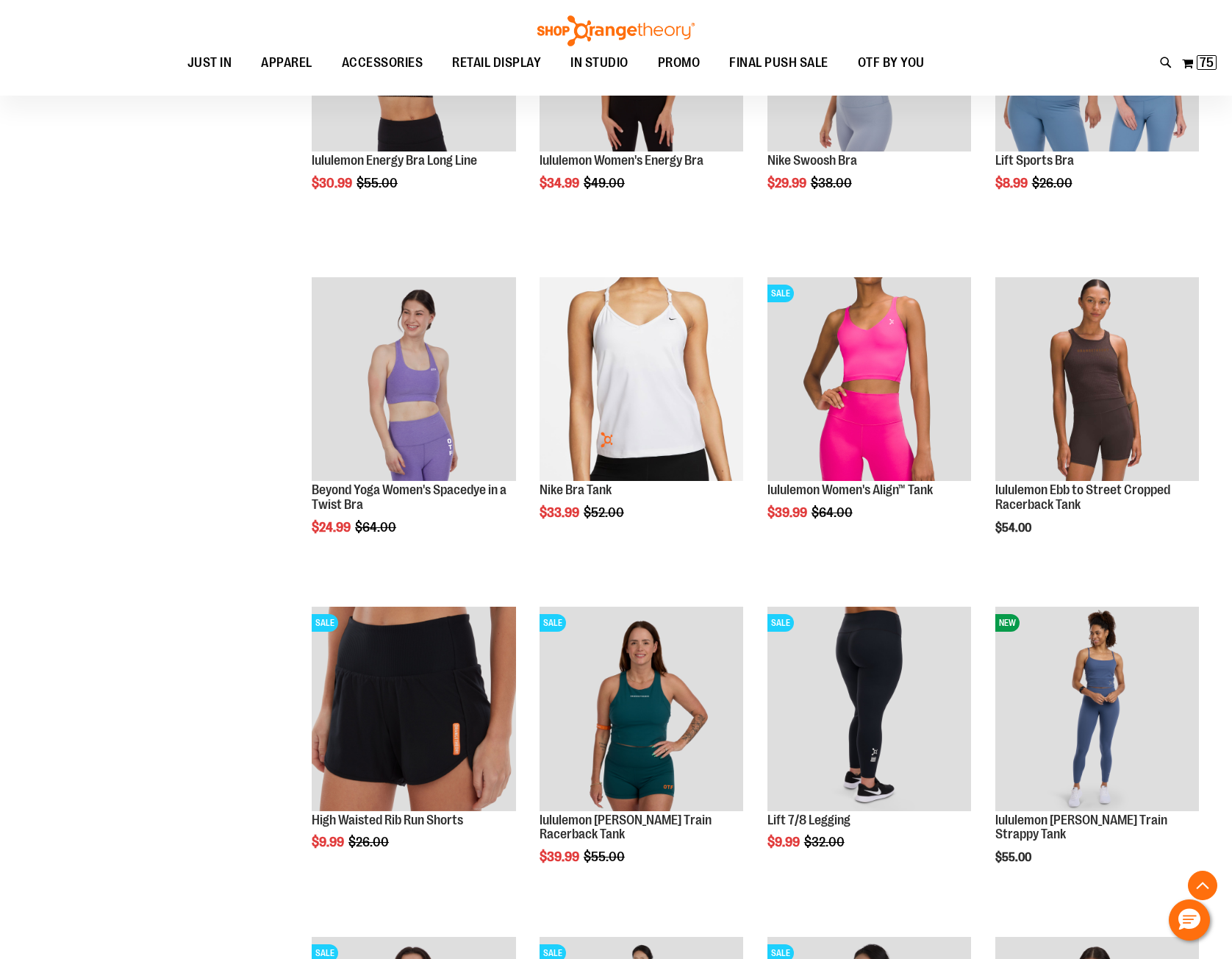
scroll to position [2866, 0]
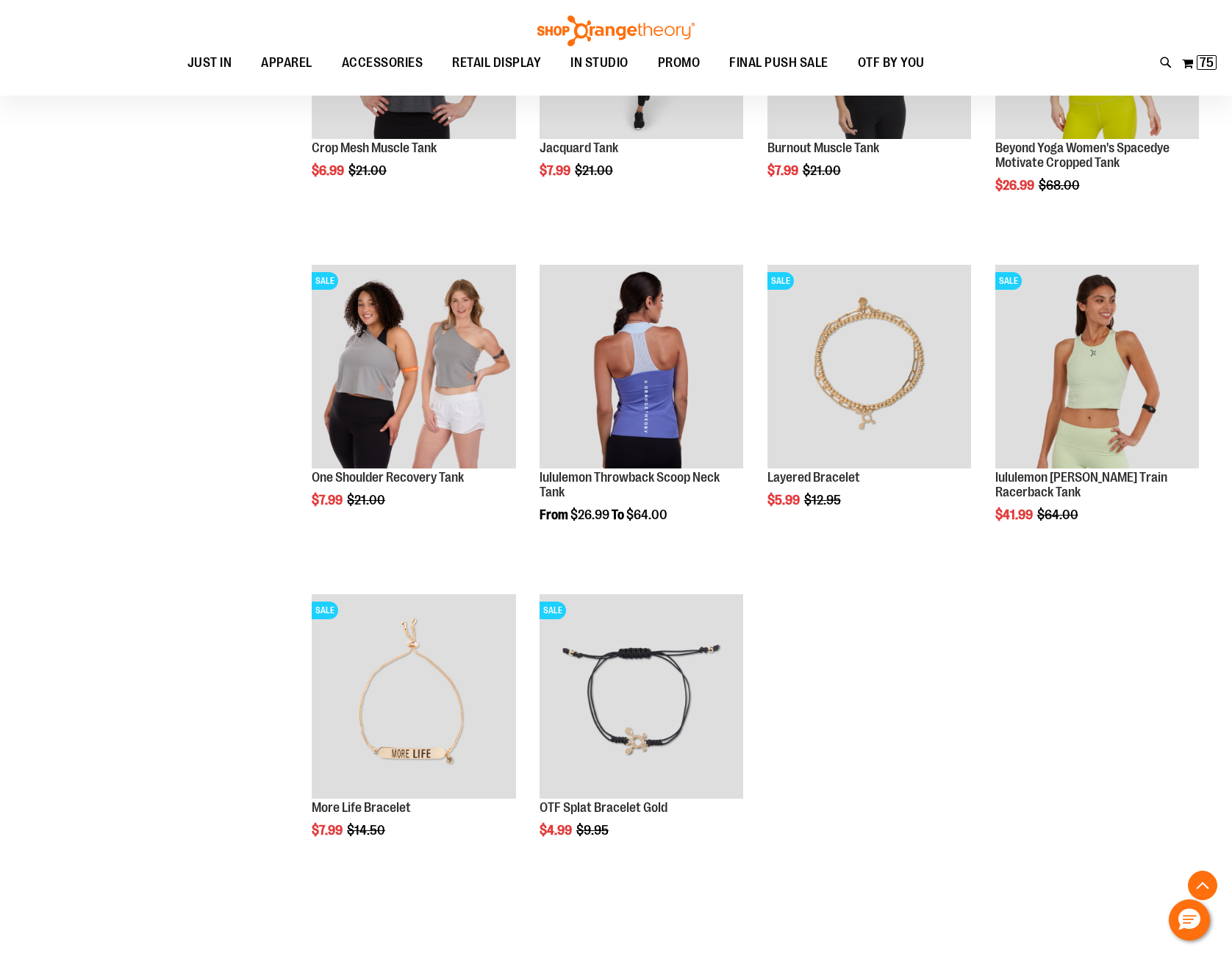
scroll to position [3896, 0]
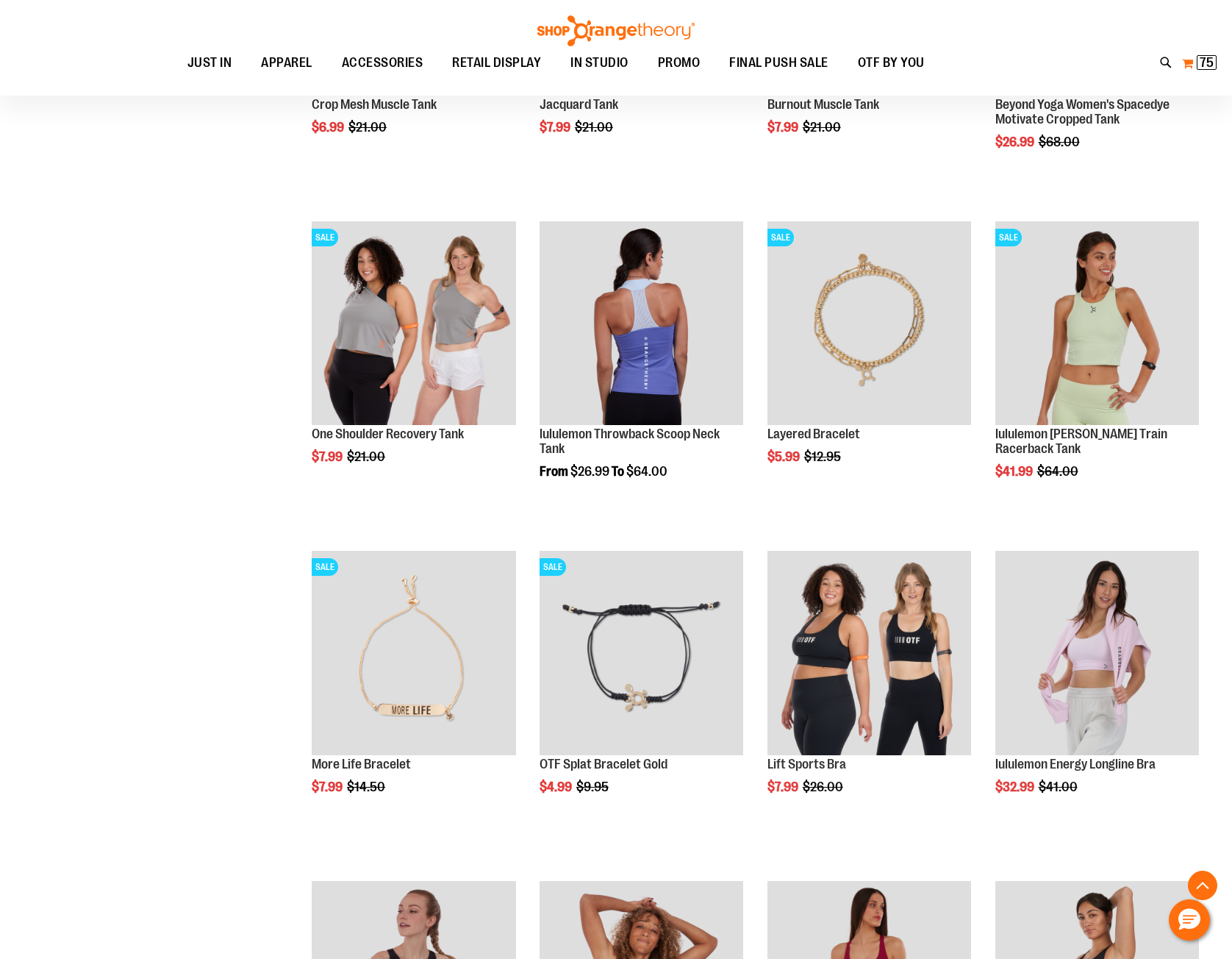
click at [1190, 63] on button "My Cart 75 75 items" at bounding box center [1198, 63] width 36 height 24
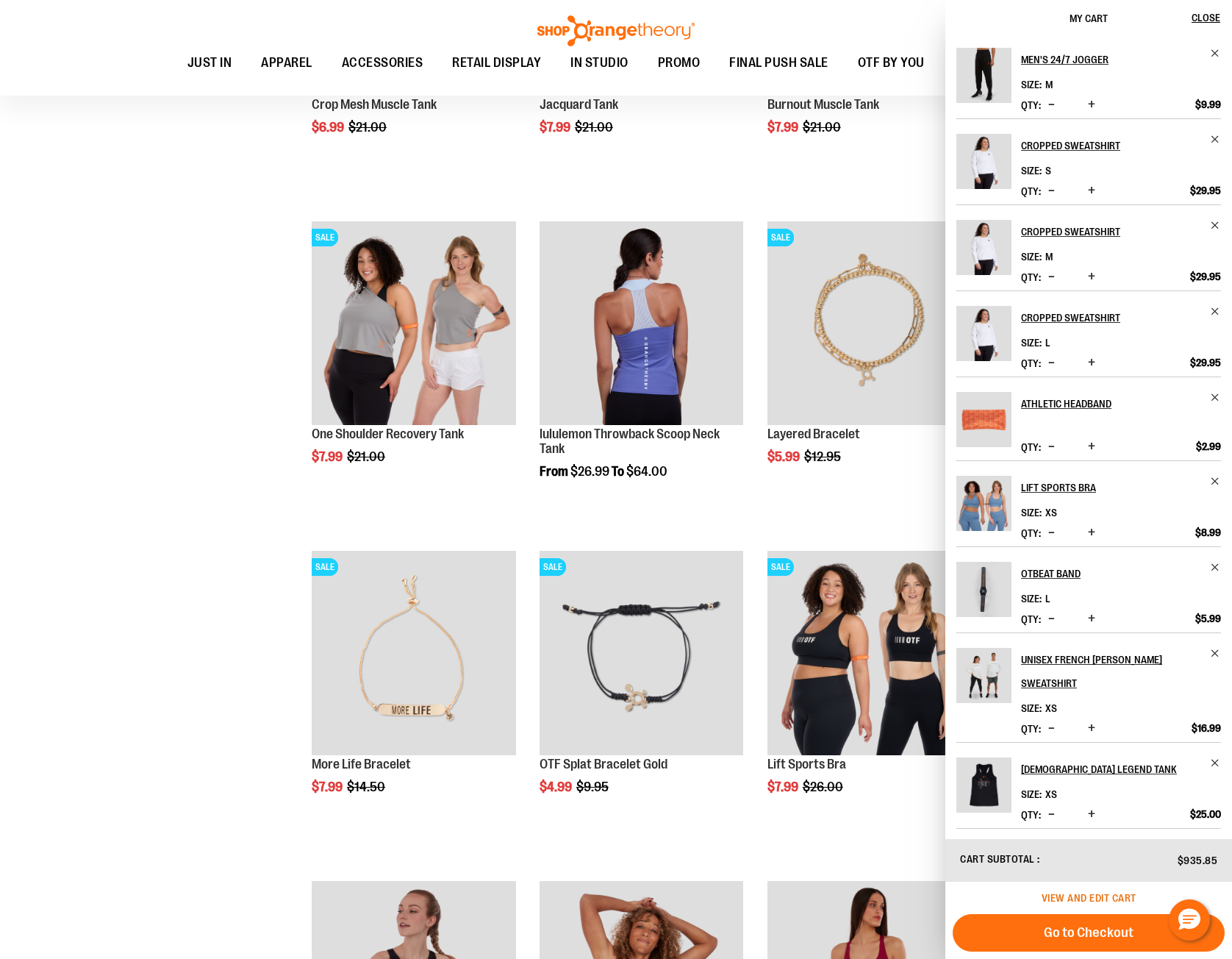
click at [1110, 894] on span "View and edit cart" at bounding box center [1089, 897] width 95 height 11
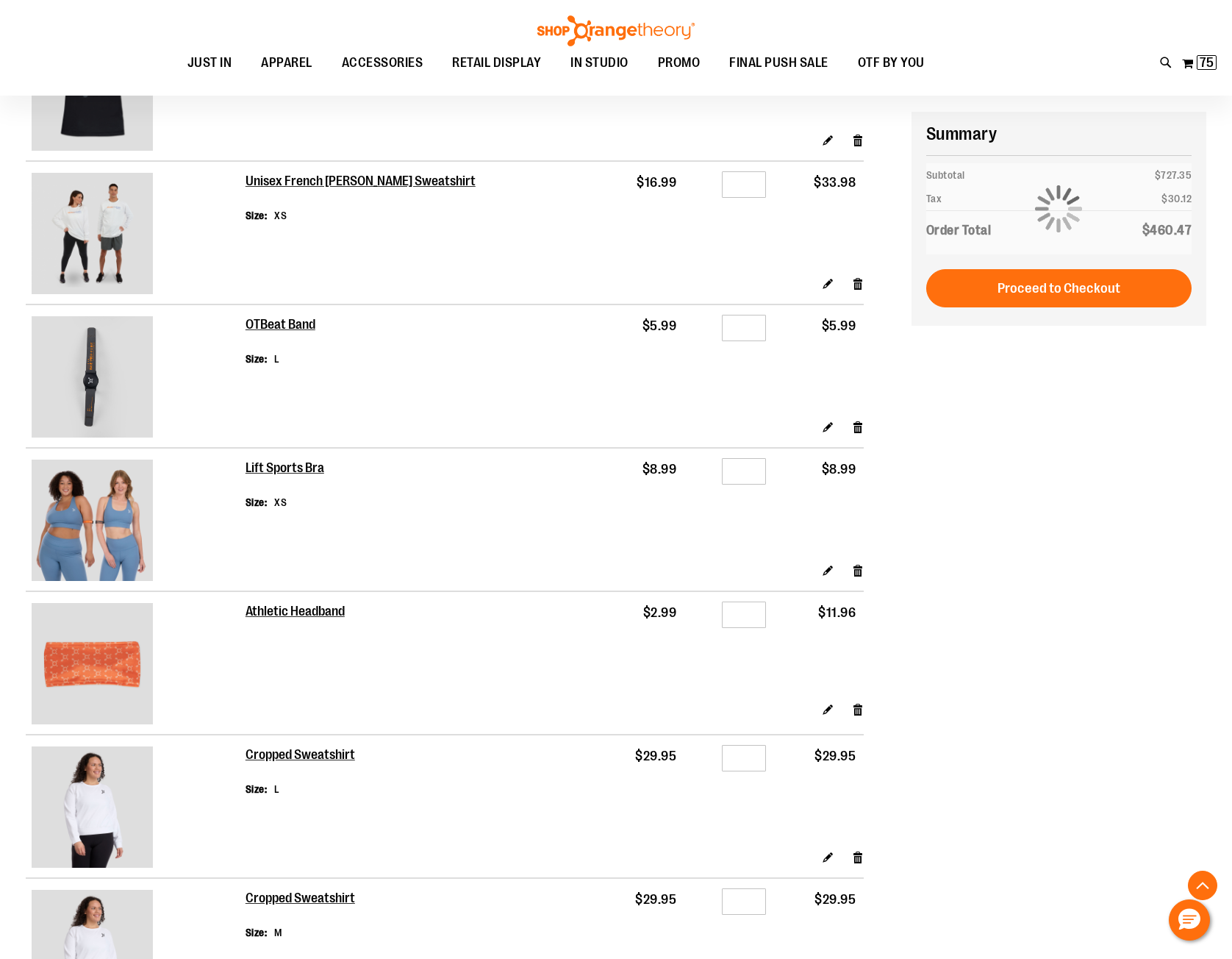
scroll to position [440, 0]
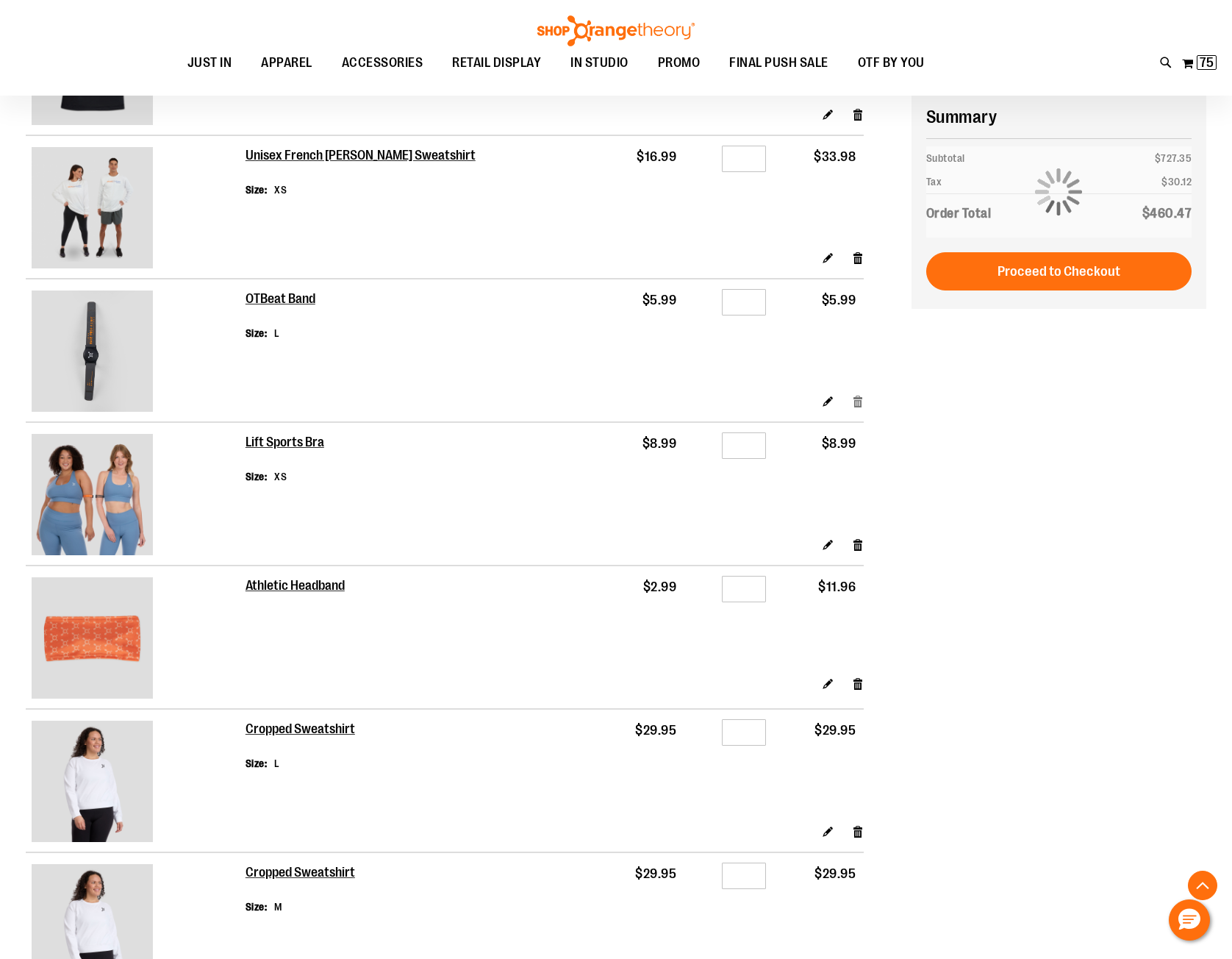
click at [857, 401] on link "Remove item" at bounding box center [858, 401] width 12 height 15
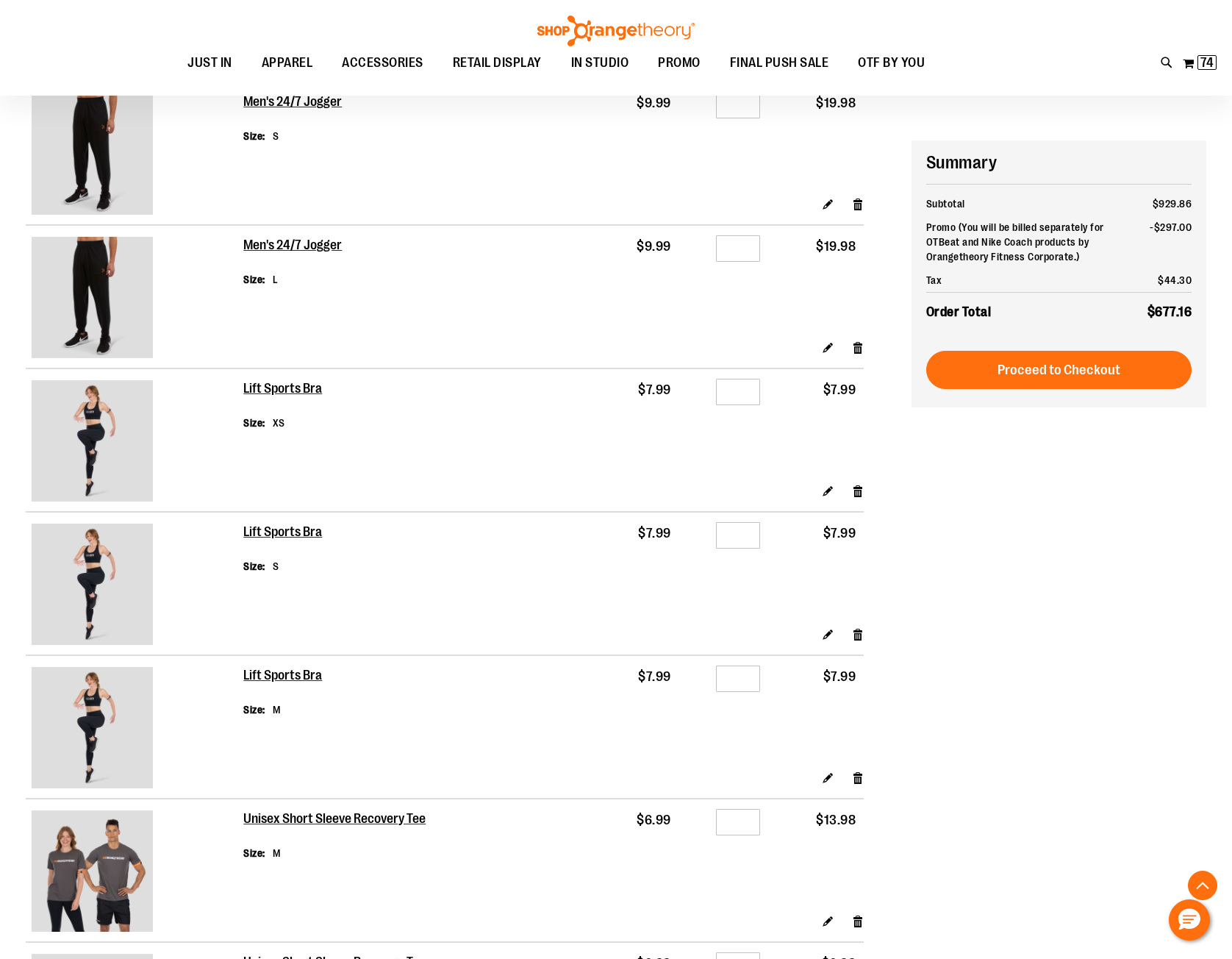
scroll to position [1543, 0]
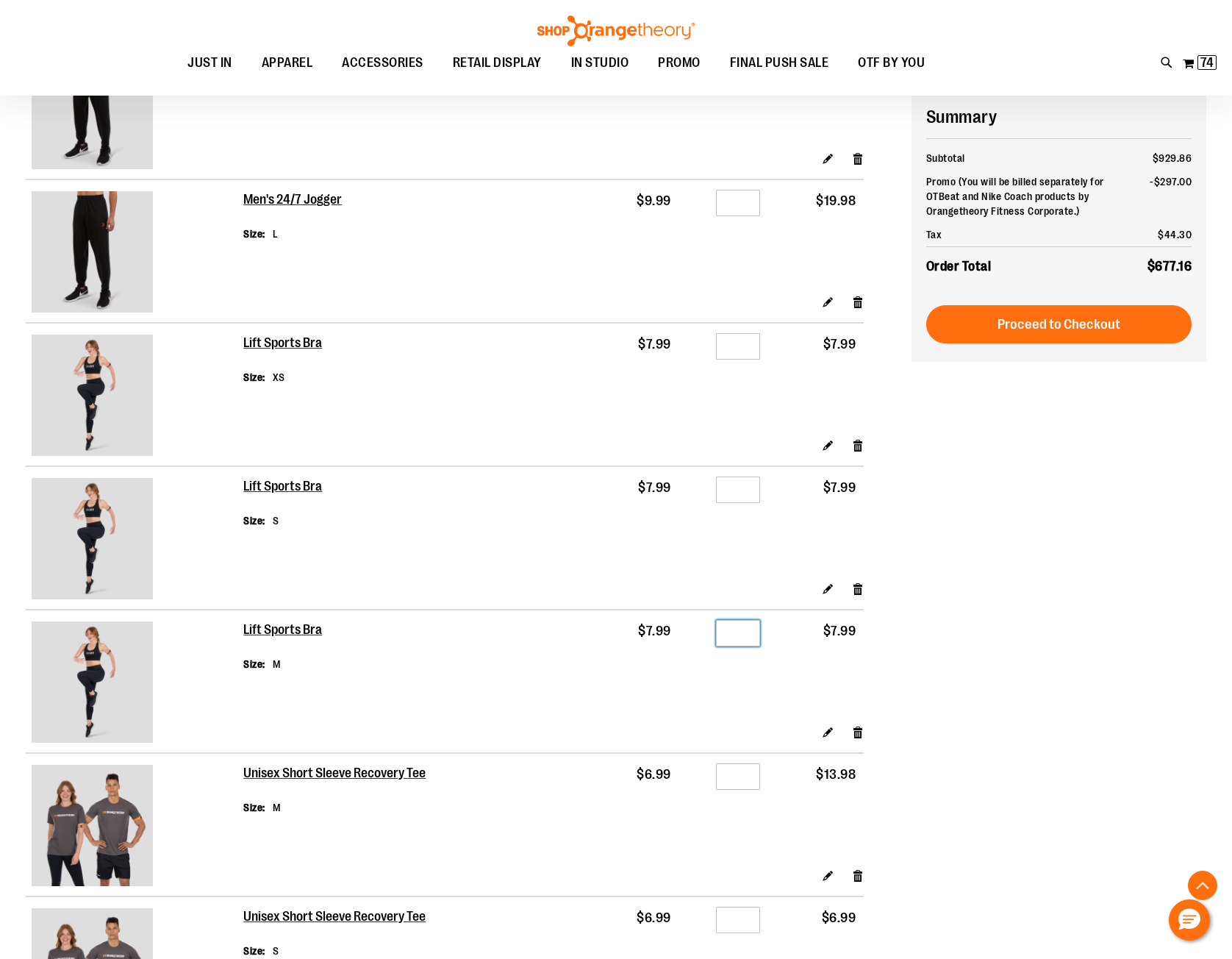
drag, startPoint x: 744, startPoint y: 631, endPoint x: 721, endPoint y: 627, distance: 23.3
click at [721, 627] on input "*" at bounding box center [738, 633] width 44 height 27
type input "*"
click at [655, 678] on td "$7.99" at bounding box center [635, 667] width 88 height 115
click at [567, 594] on div "Edit Remove item" at bounding box center [553, 594] width 621 height 26
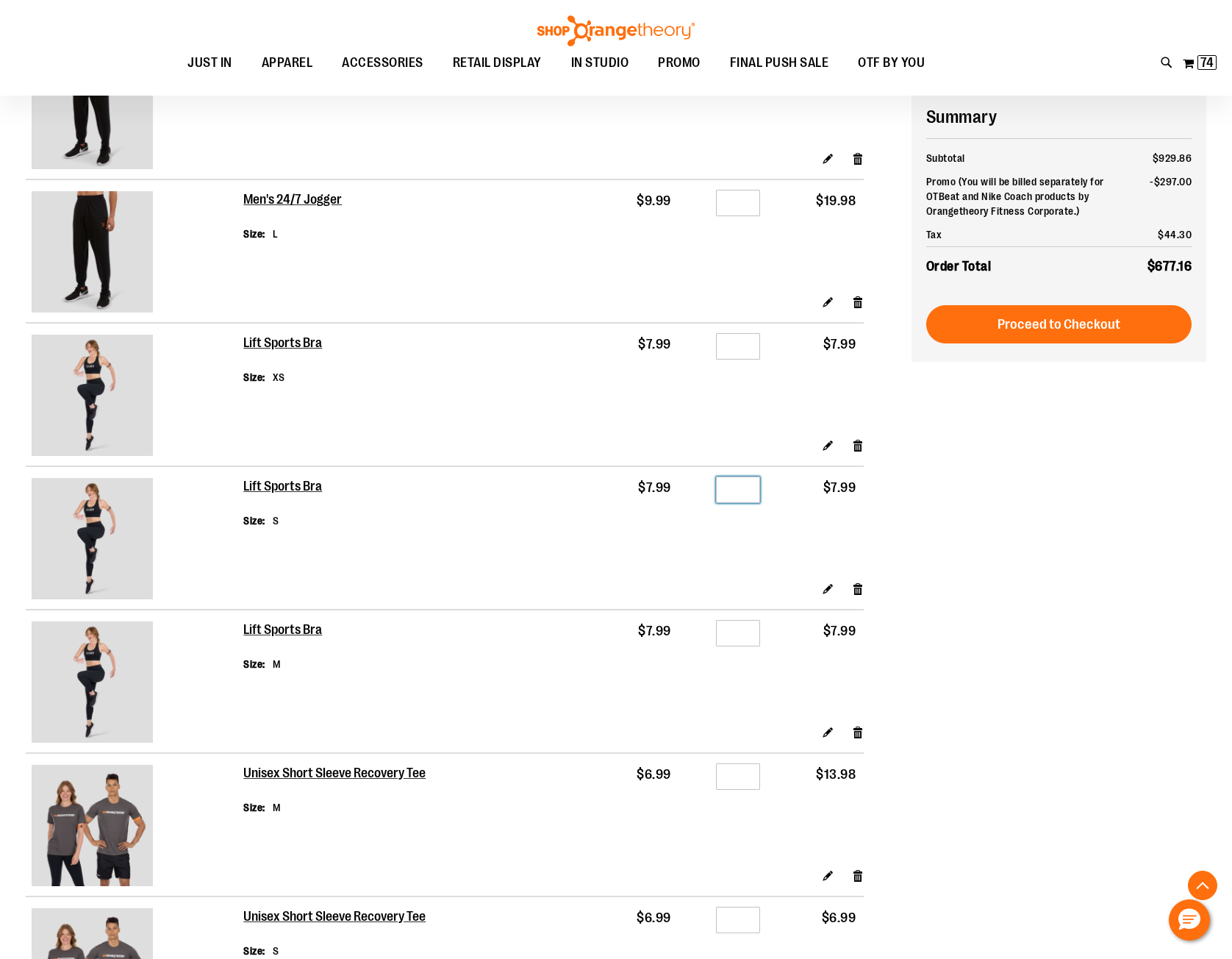
click at [718, 487] on input "*" at bounding box center [738, 489] width 44 height 27
type input "*"
click at [968, 524] on div "**********" at bounding box center [616, 215] width 1180 height 3086
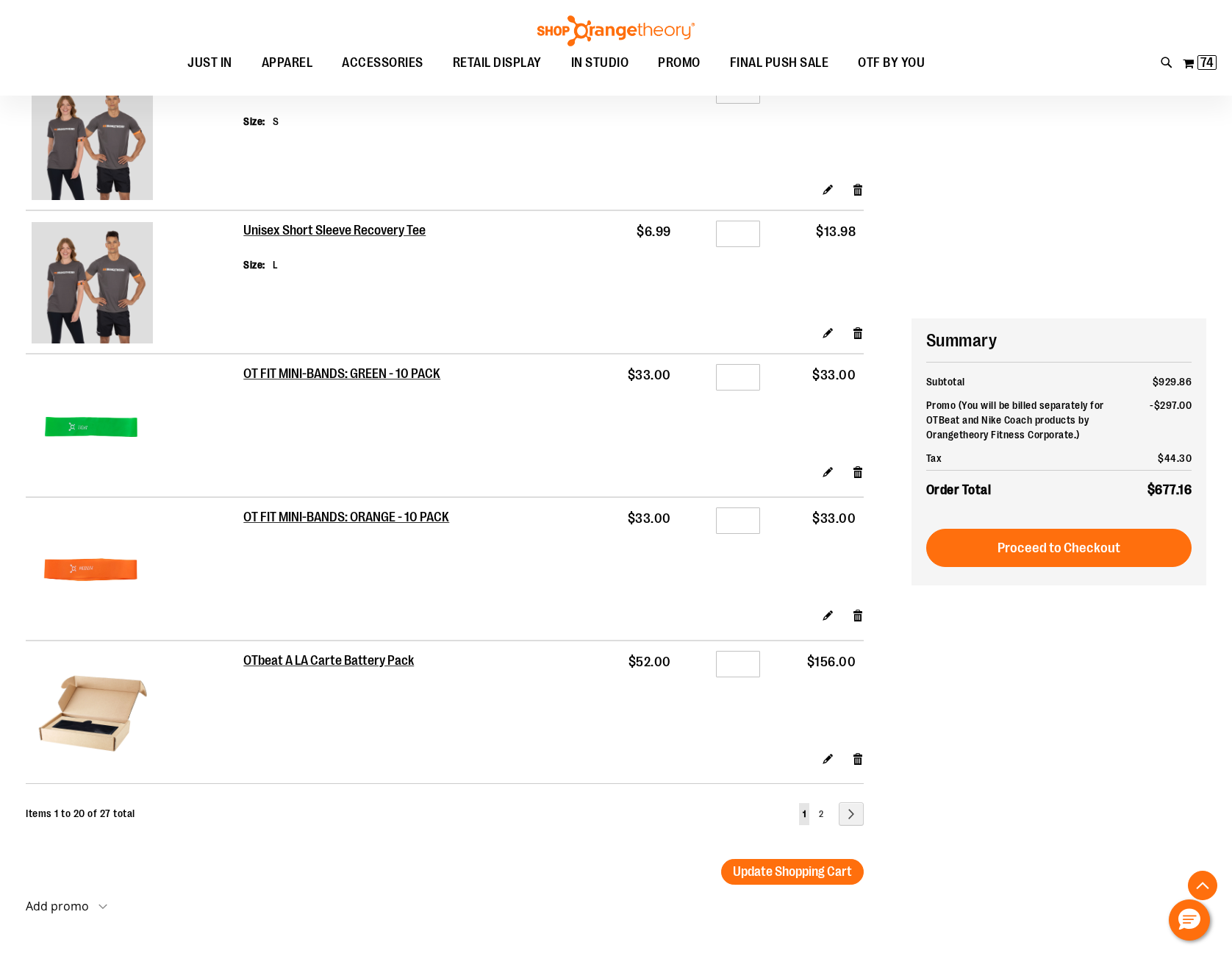
scroll to position [2669, 0]
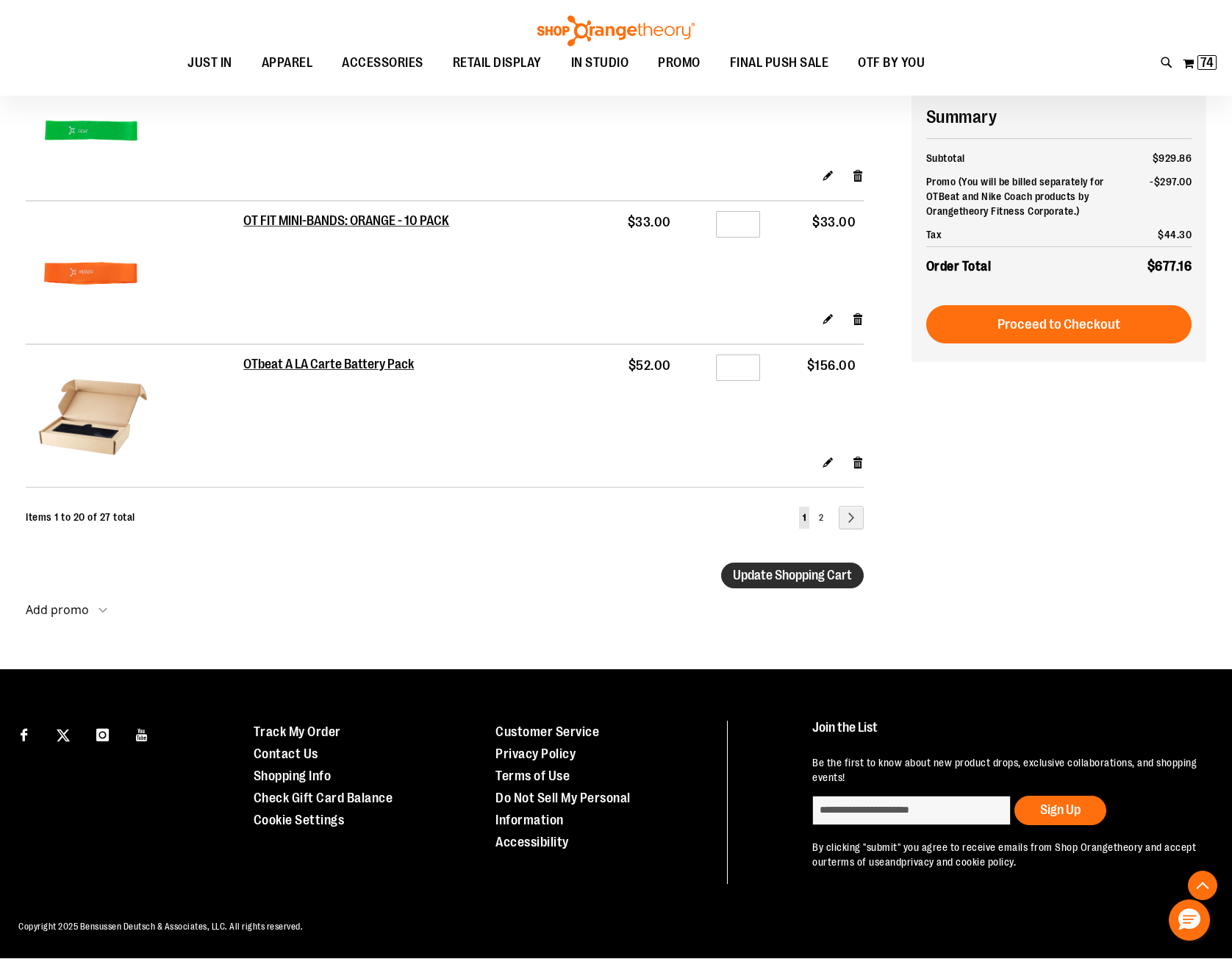
click at [744, 570] on span "Update Shopping Cart" at bounding box center [792, 574] width 119 height 14
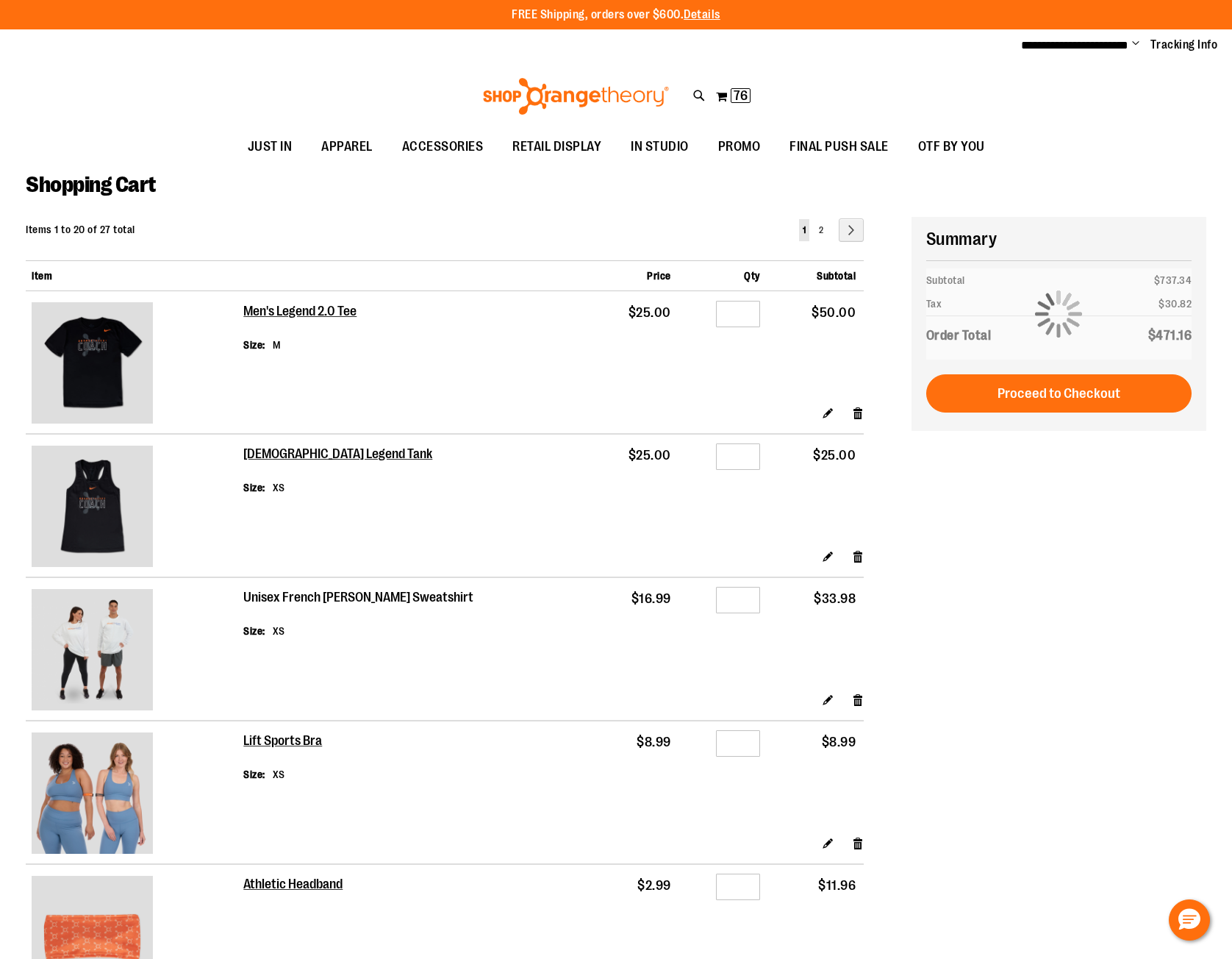
click at [343, 591] on h2 "Unisex French [PERSON_NAME] Sweatshirt" at bounding box center [359, 597] width 232 height 16
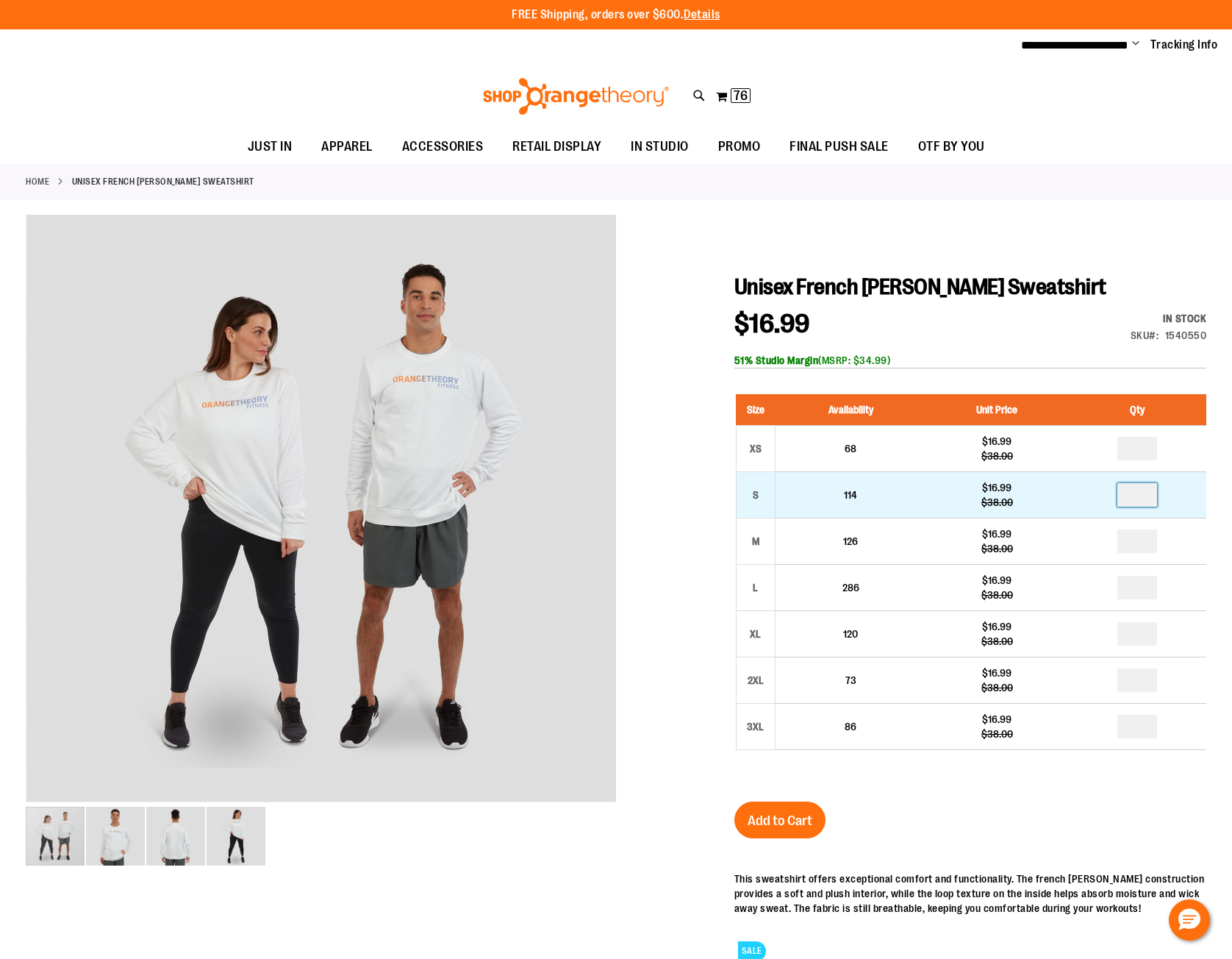
drag, startPoint x: 1147, startPoint y: 497, endPoint x: 1112, endPoint y: 497, distance: 35.0
click at [1112, 497] on td at bounding box center [1136, 495] width 138 height 46
type input "*"
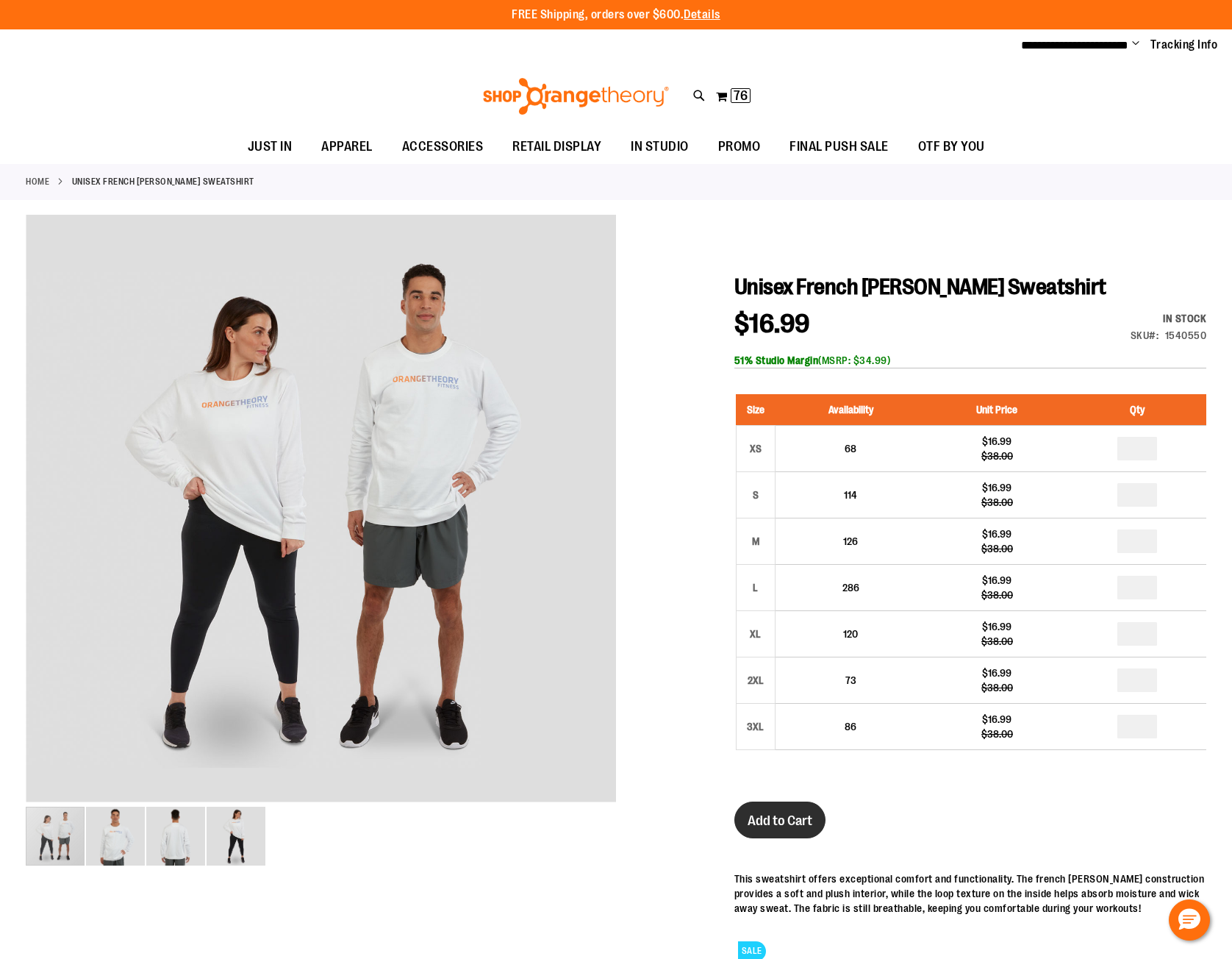
click at [800, 823] on span "Add to Cart" at bounding box center [780, 820] width 65 height 16
click at [720, 96] on button "My Cart 76 76 items" at bounding box center [732, 96] width 36 height 24
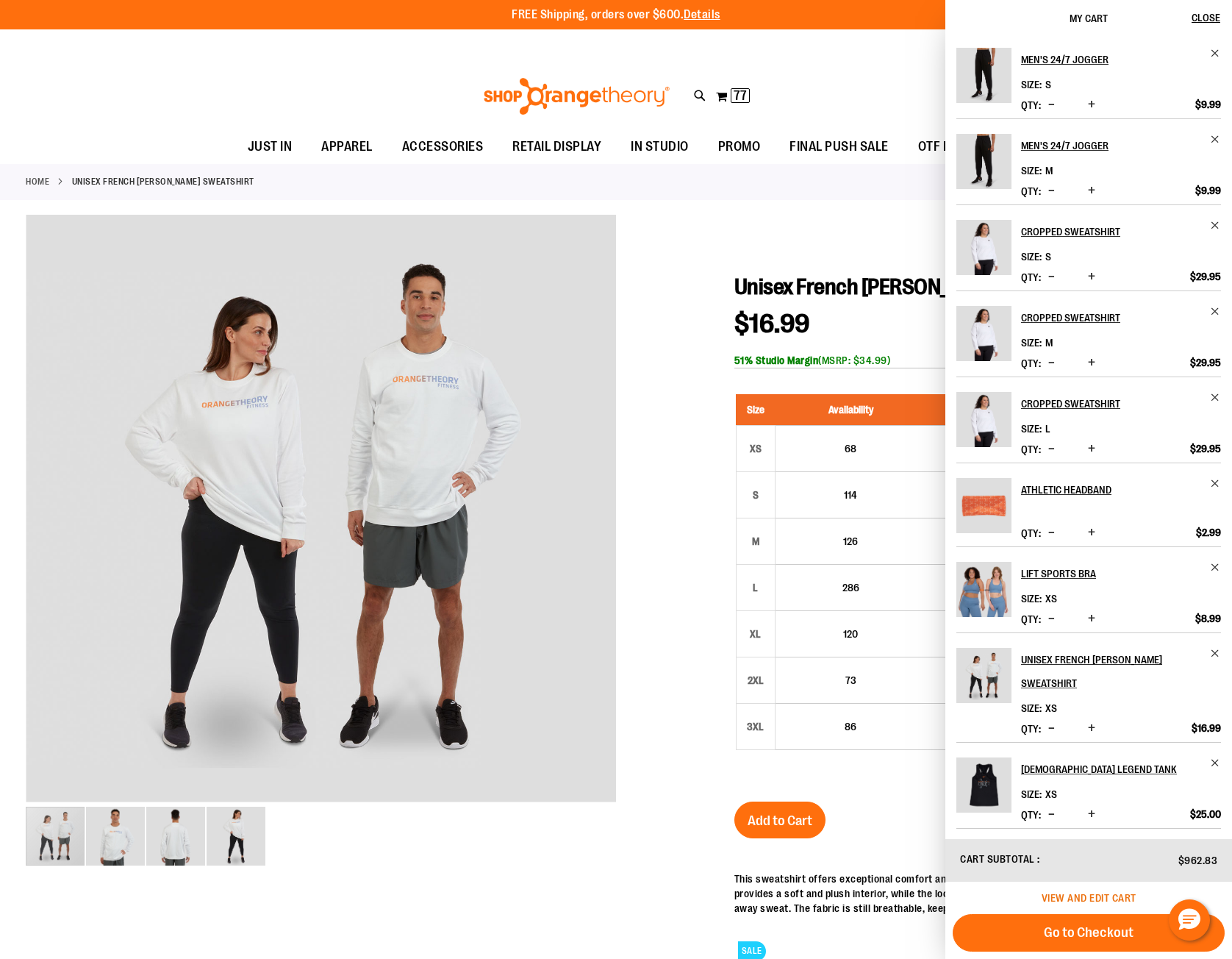
click at [1130, 897] on span "View and edit cart" at bounding box center [1089, 897] width 95 height 11
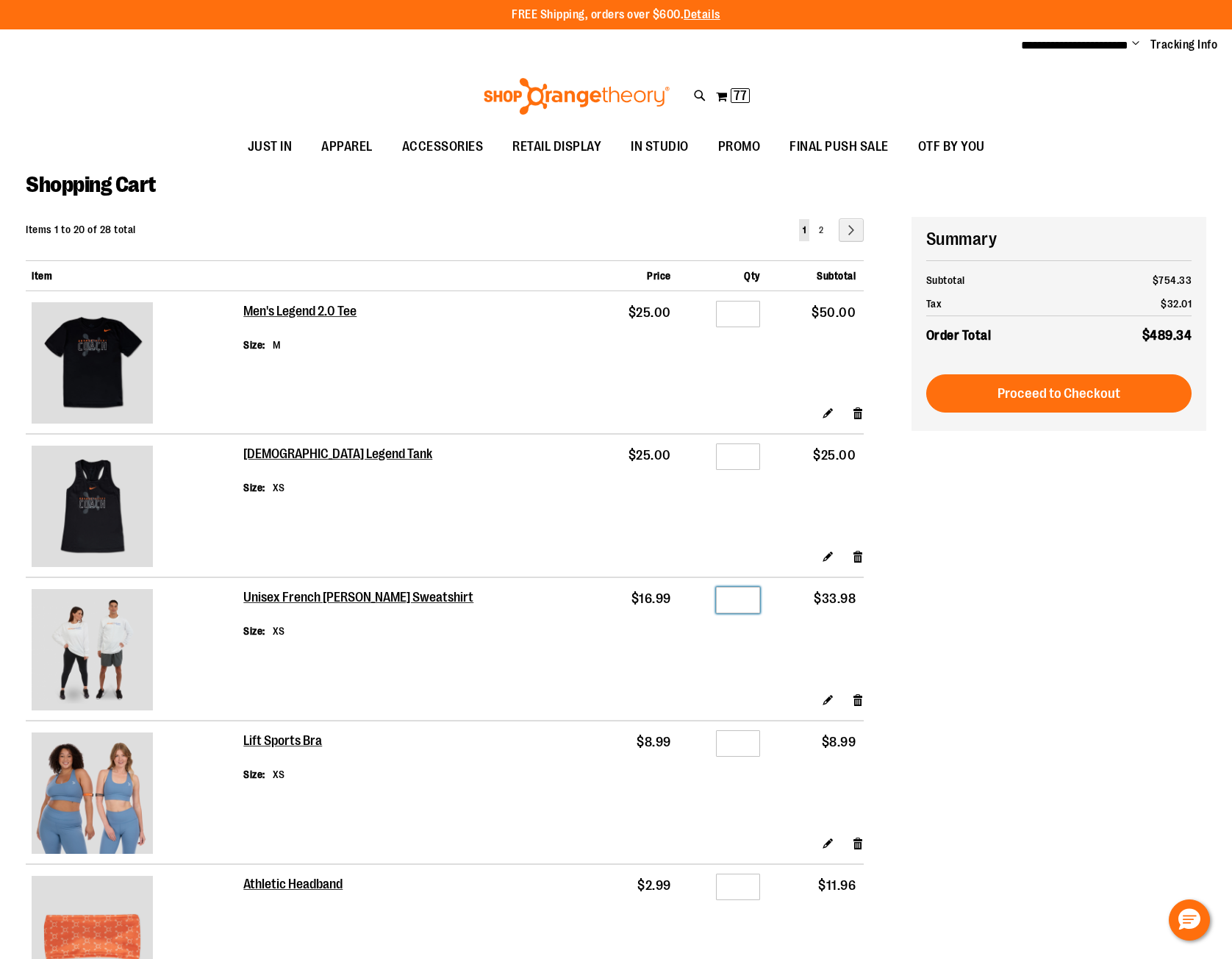
drag, startPoint x: 728, startPoint y: 599, endPoint x: 774, endPoint y: 598, distance: 46.0
click at [774, 598] on tr "Unisex French Terry Crewneck Sweatshirt Size XS $16.99 Qty * $33.98" at bounding box center [445, 635] width 838 height 115
type input "*"
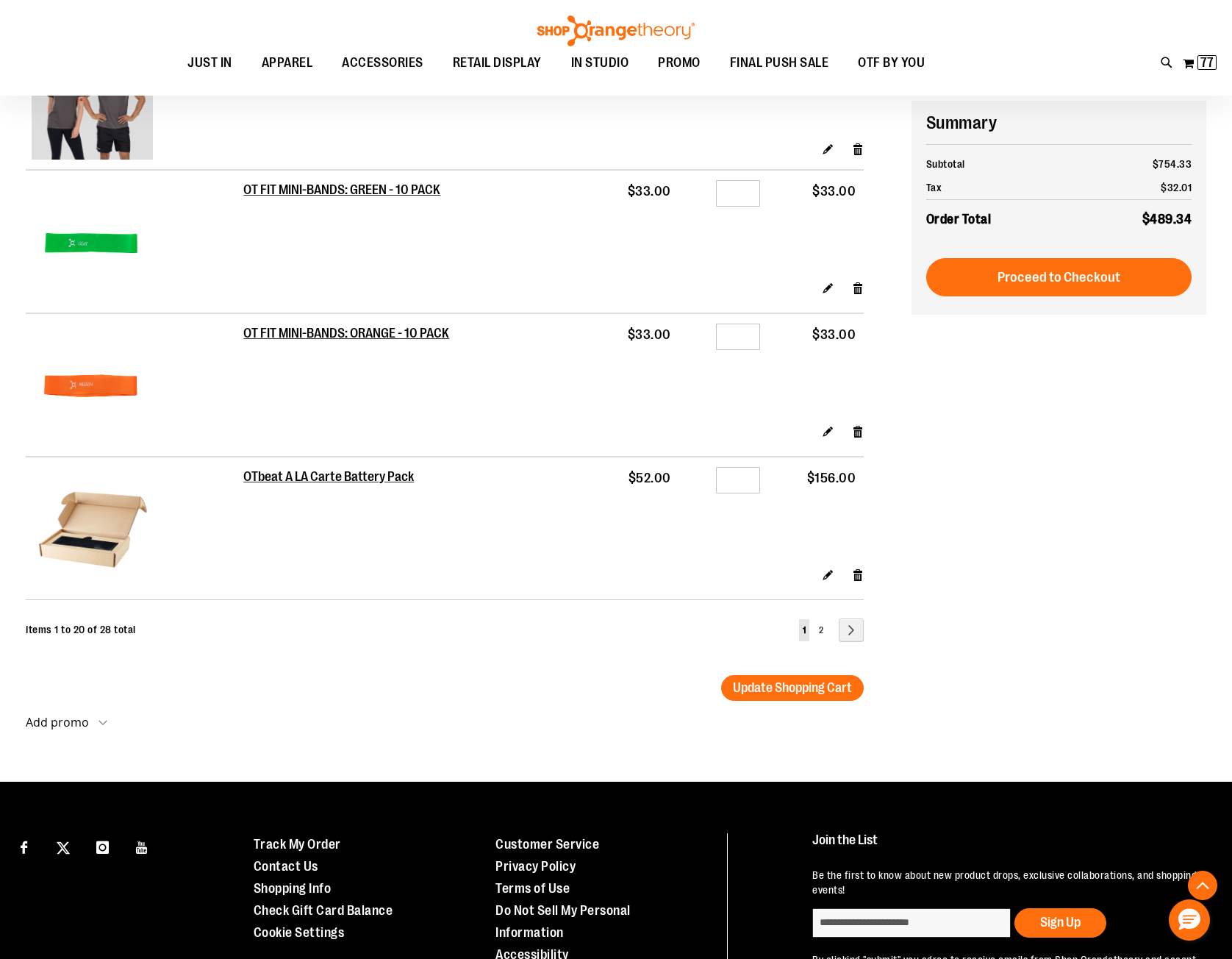
scroll to position [2562, 0]
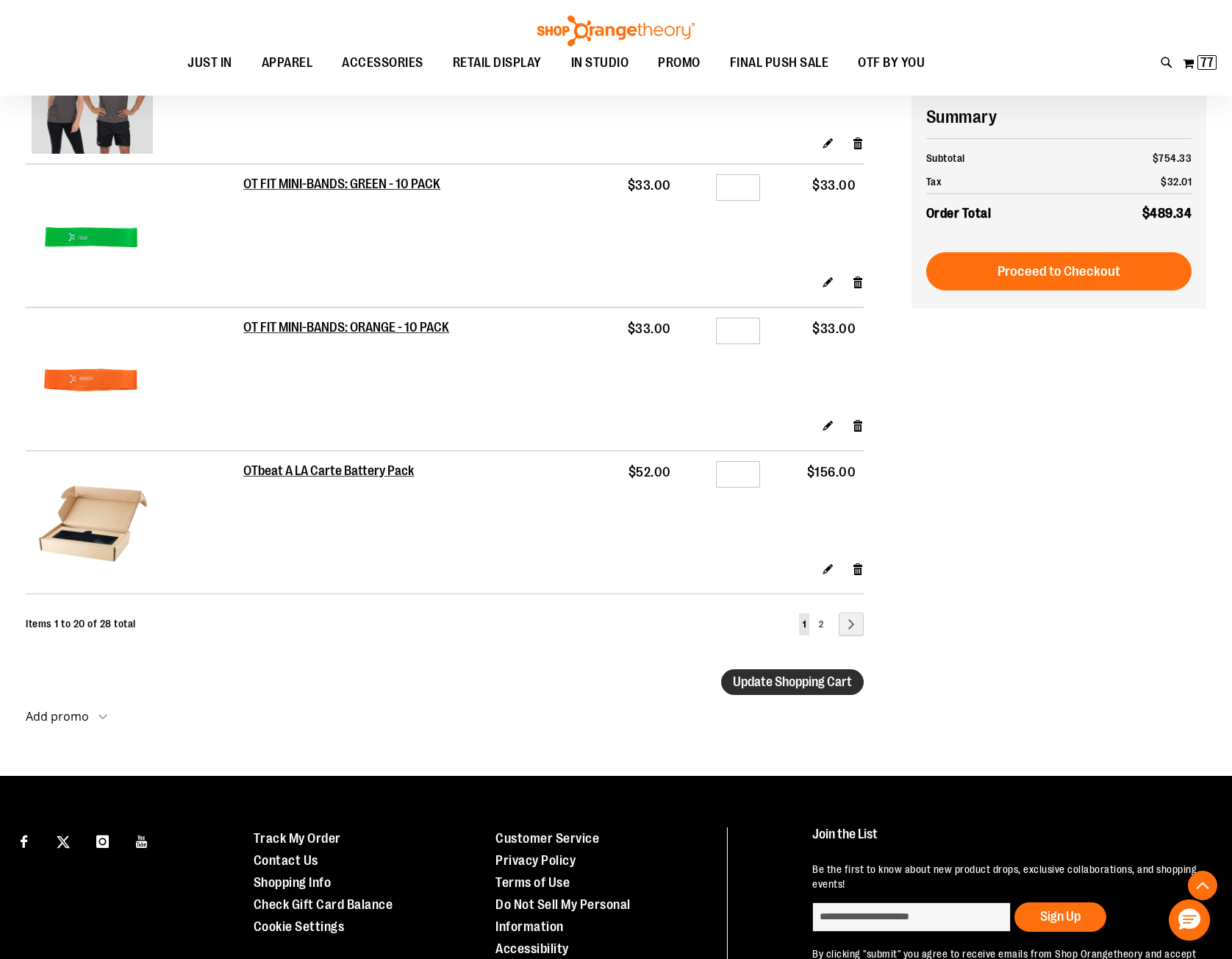
click at [796, 681] on span "Update Shopping Cart" at bounding box center [792, 681] width 119 height 14
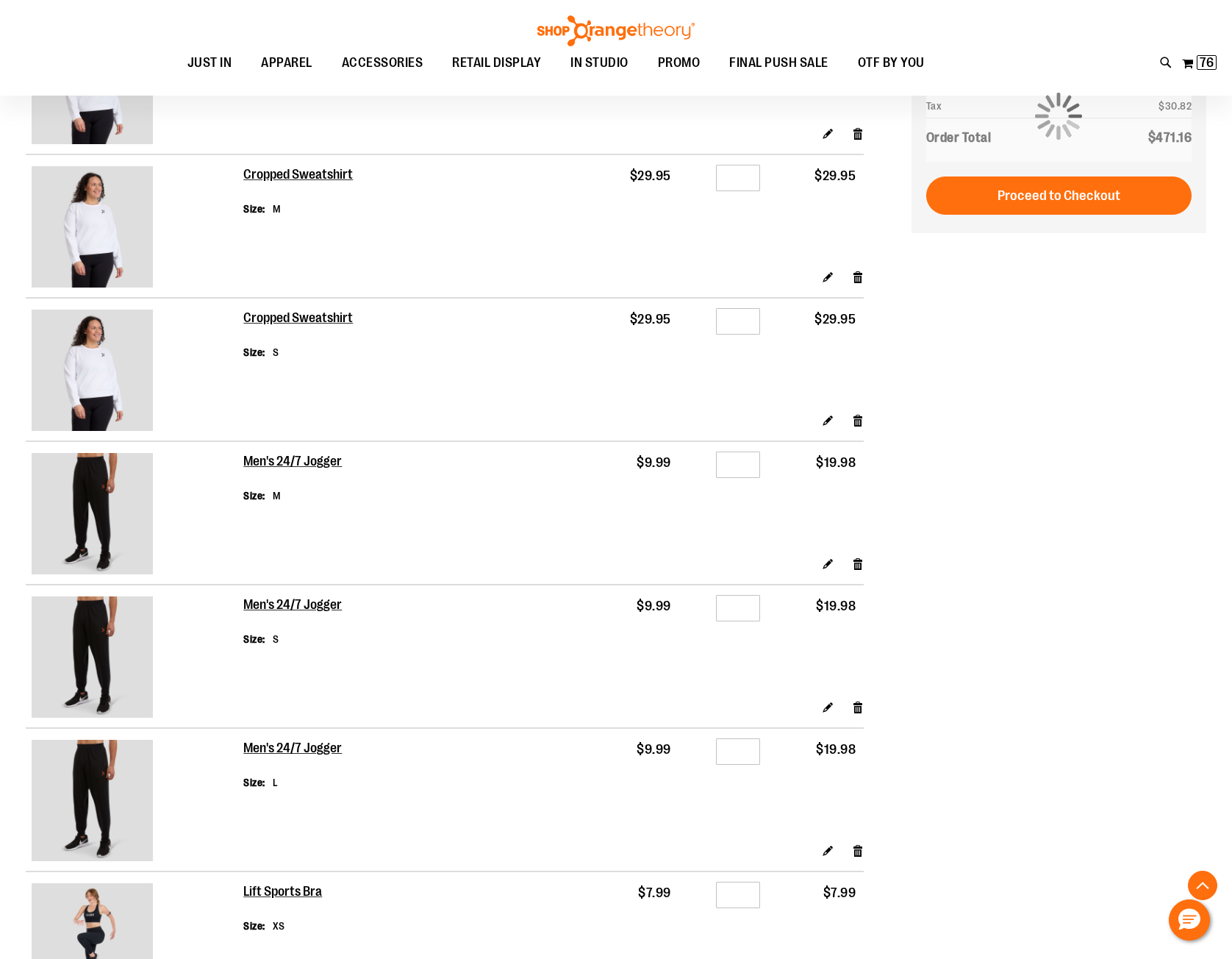
scroll to position [1028, 0]
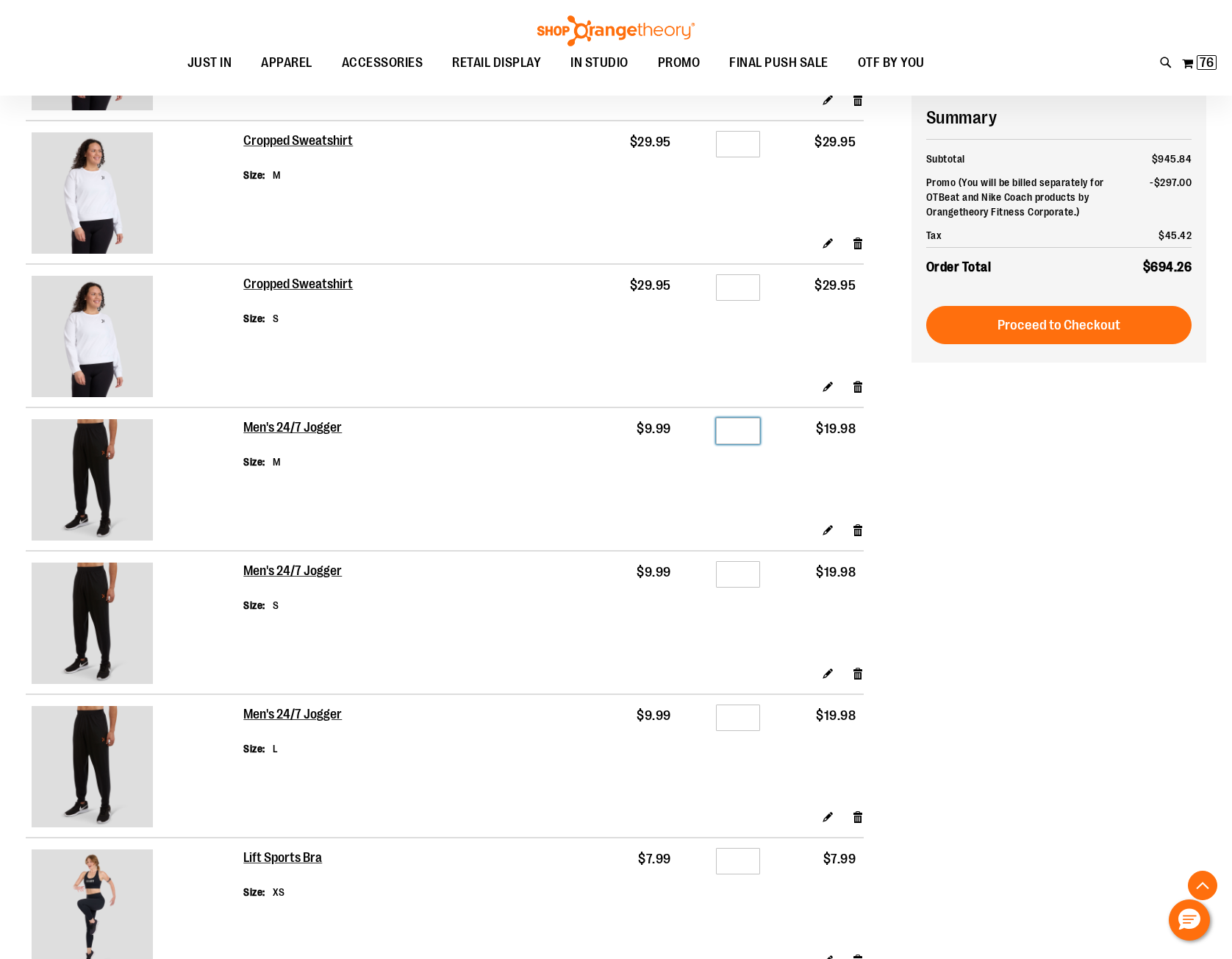
drag, startPoint x: 730, startPoint y: 429, endPoint x: 777, endPoint y: 429, distance: 47.0
click at [777, 429] on tr "Men's 24/7 Jogger Size M $9.99 Qty * $19.98" at bounding box center [445, 465] width 838 height 115
type input "*"
drag, startPoint x: 732, startPoint y: 578, endPoint x: 780, endPoint y: 576, distance: 48.0
click at [780, 577] on tr "Men's 24/7 Jogger Size S $9.99 Qty * $19.98" at bounding box center [445, 608] width 838 height 115
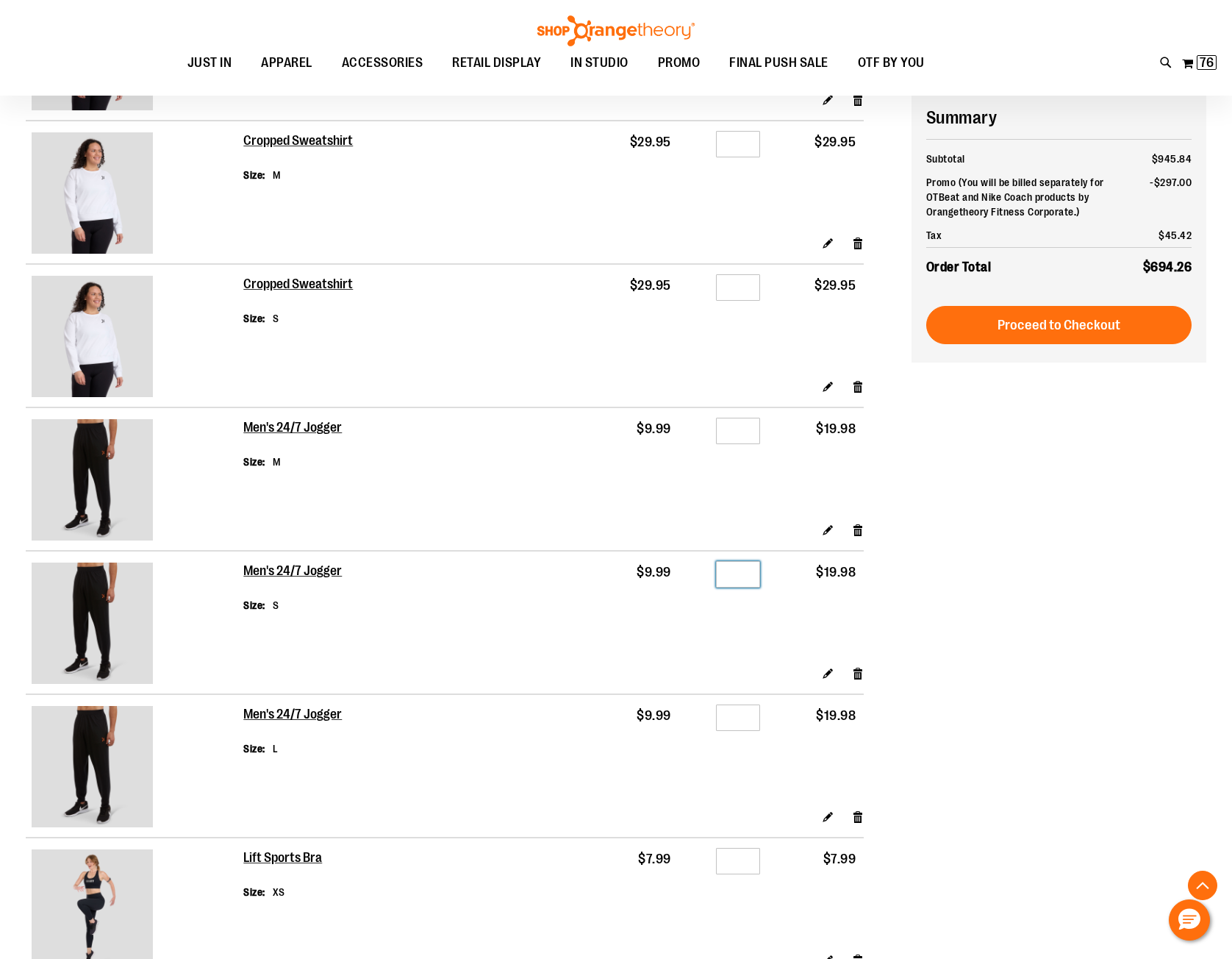
type input "*"
click at [784, 713] on tr "Men's 24/7 Jogger Size L $9.99 Qty * $19.98" at bounding box center [445, 751] width 838 height 115
type input "*"
click at [947, 746] on div "**********" at bounding box center [616, 729] width 1180 height 3086
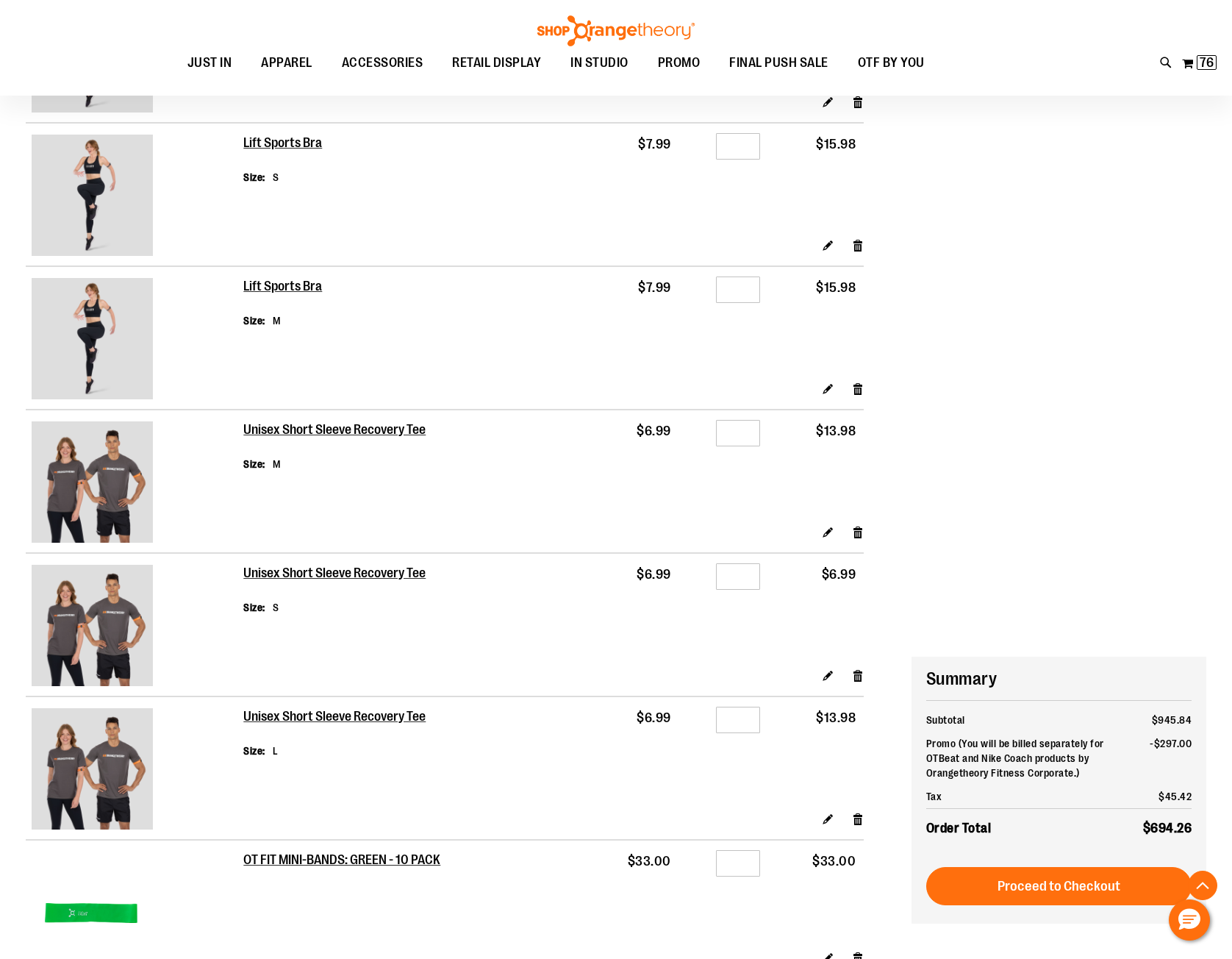
scroll to position [2669, 0]
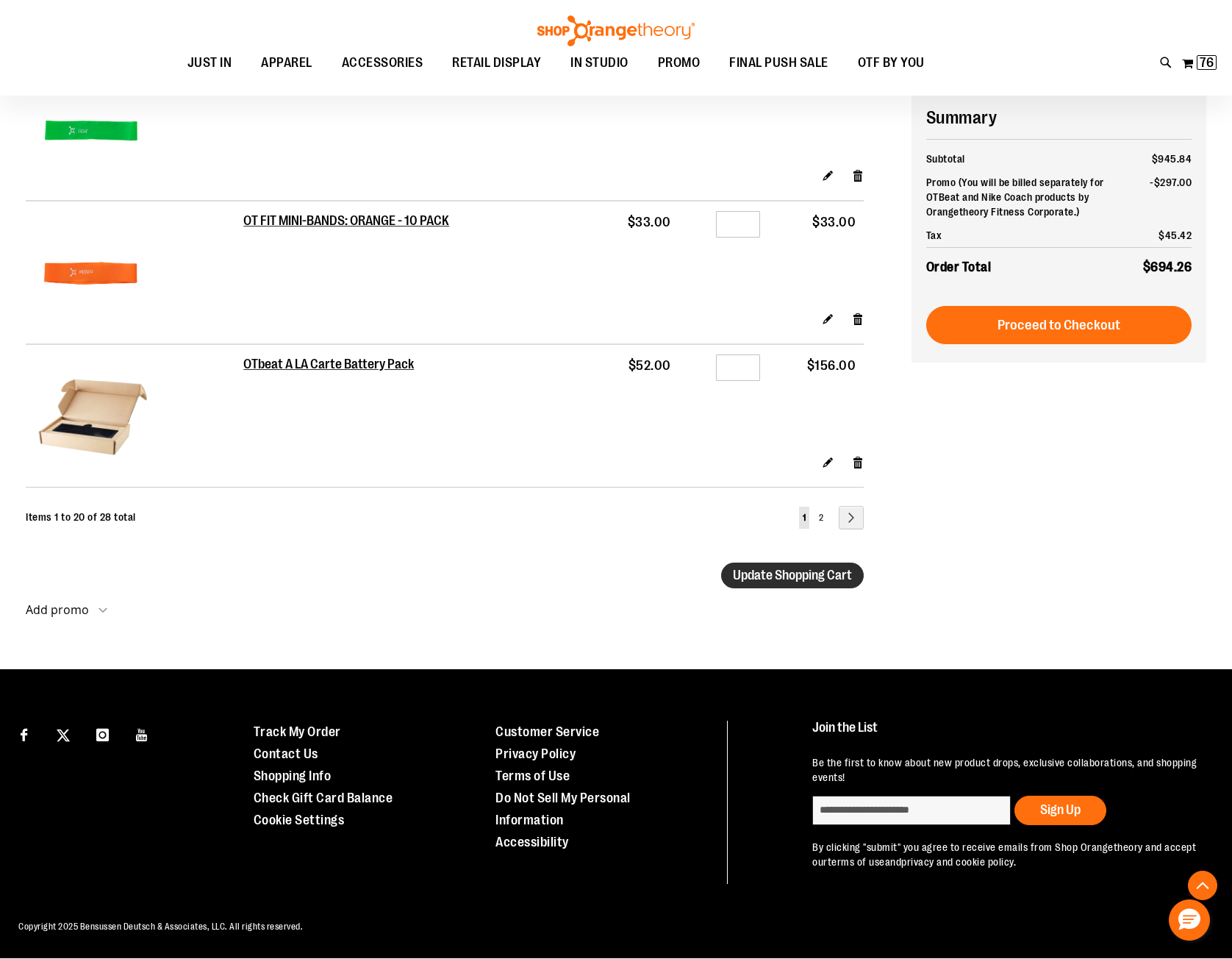
click at [830, 580] on span "Update Shopping Cart" at bounding box center [792, 574] width 119 height 14
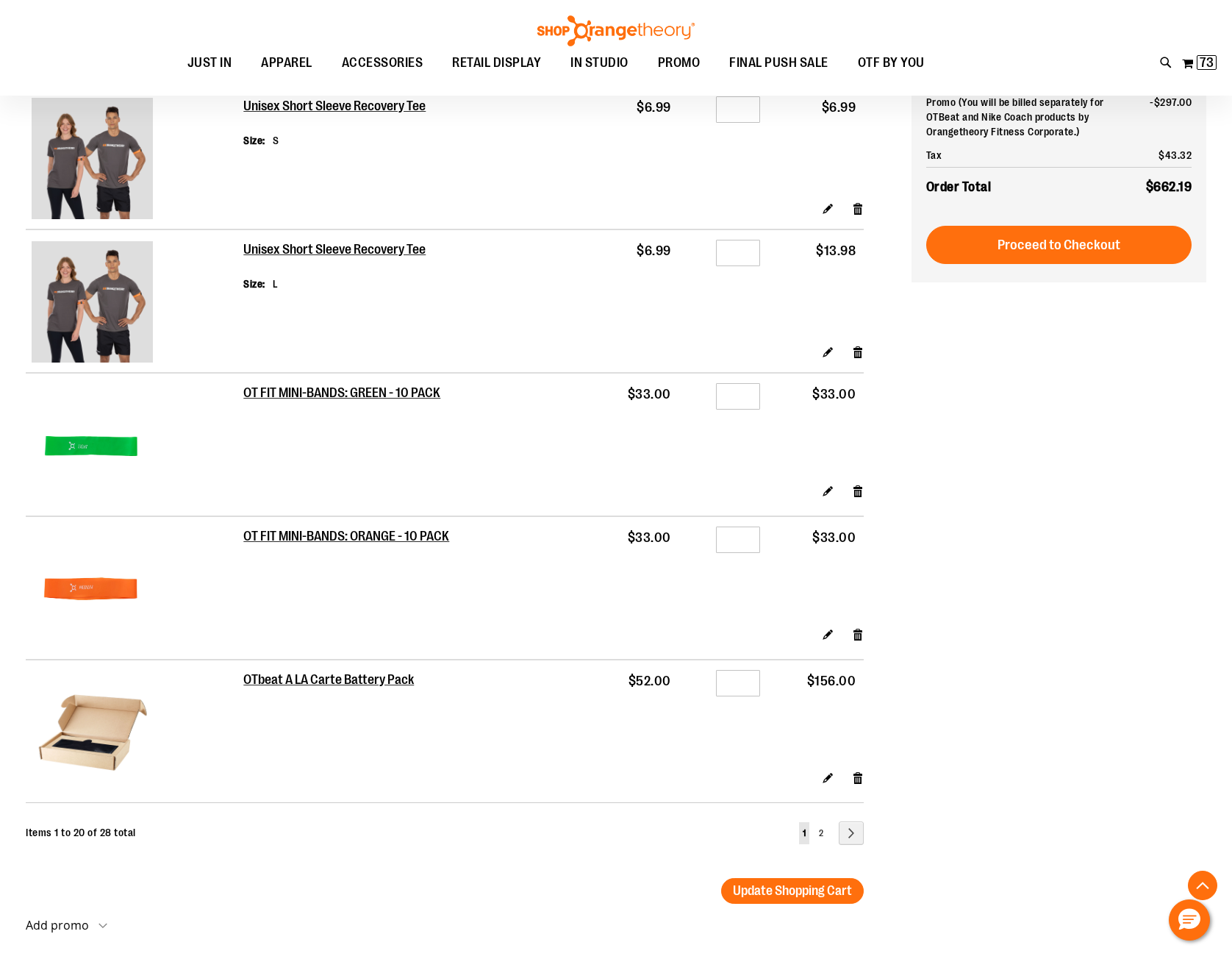
scroll to position [2425, 0]
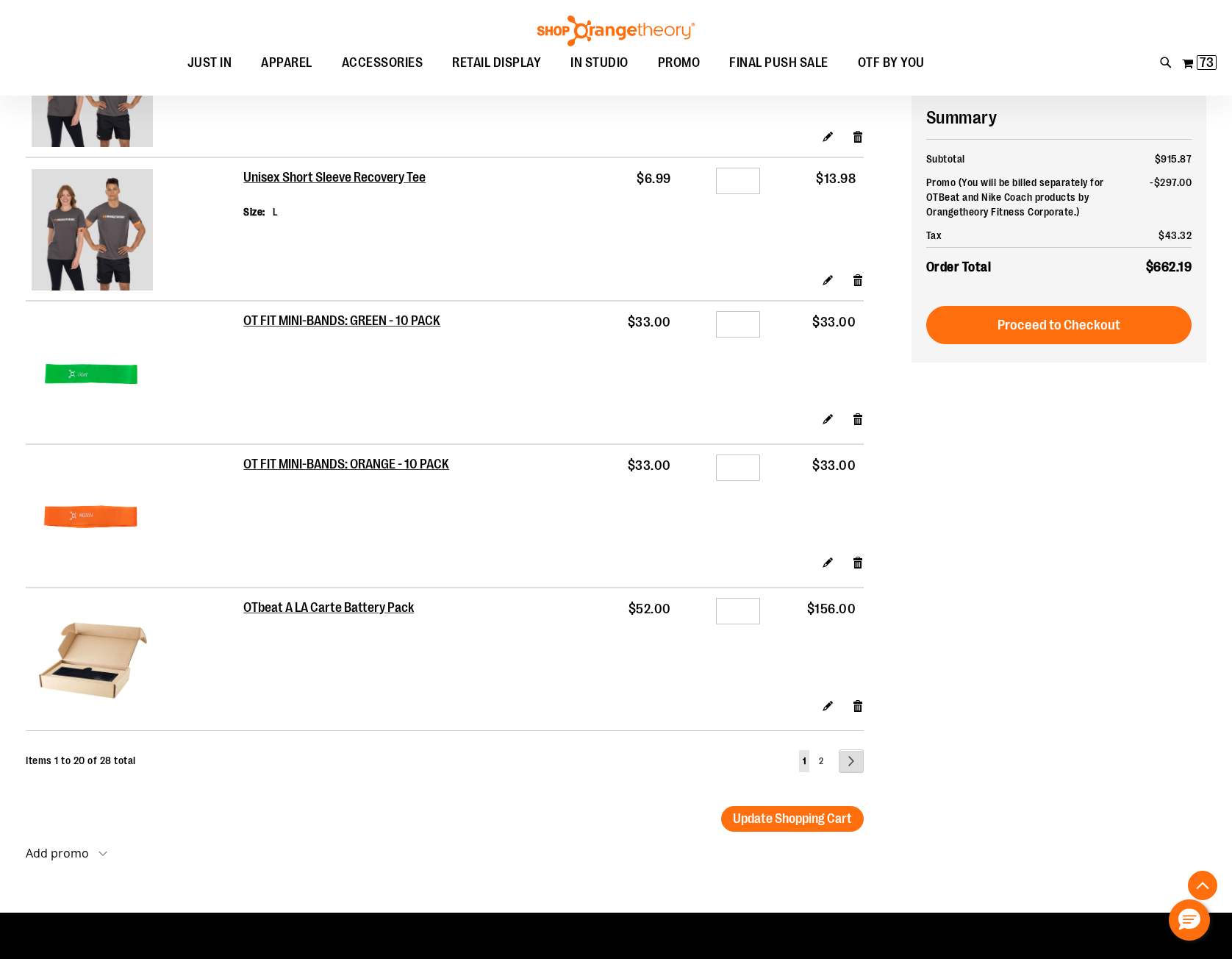
click at [854, 766] on link "Page Next" at bounding box center [851, 761] width 25 height 24
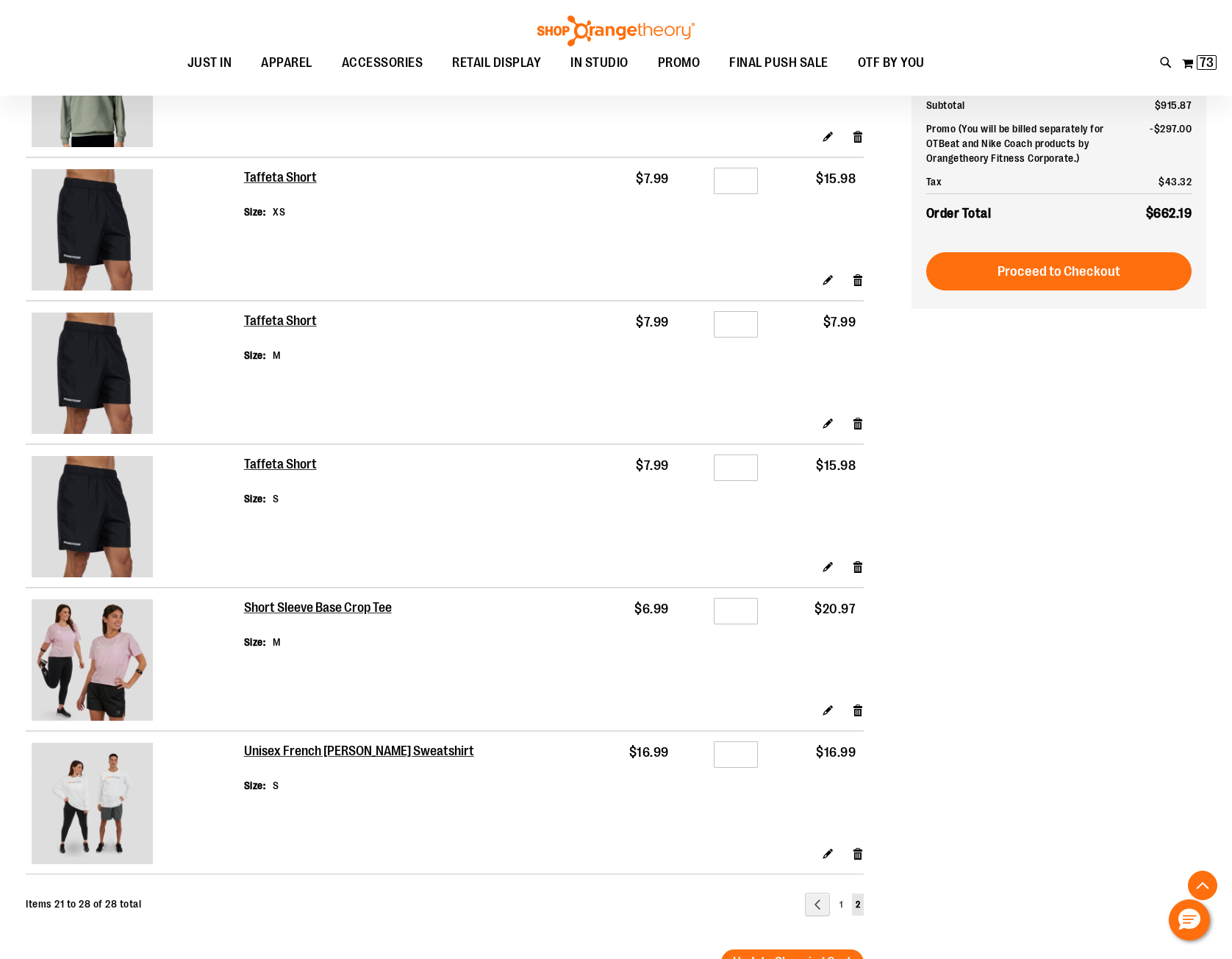
scroll to position [587, 0]
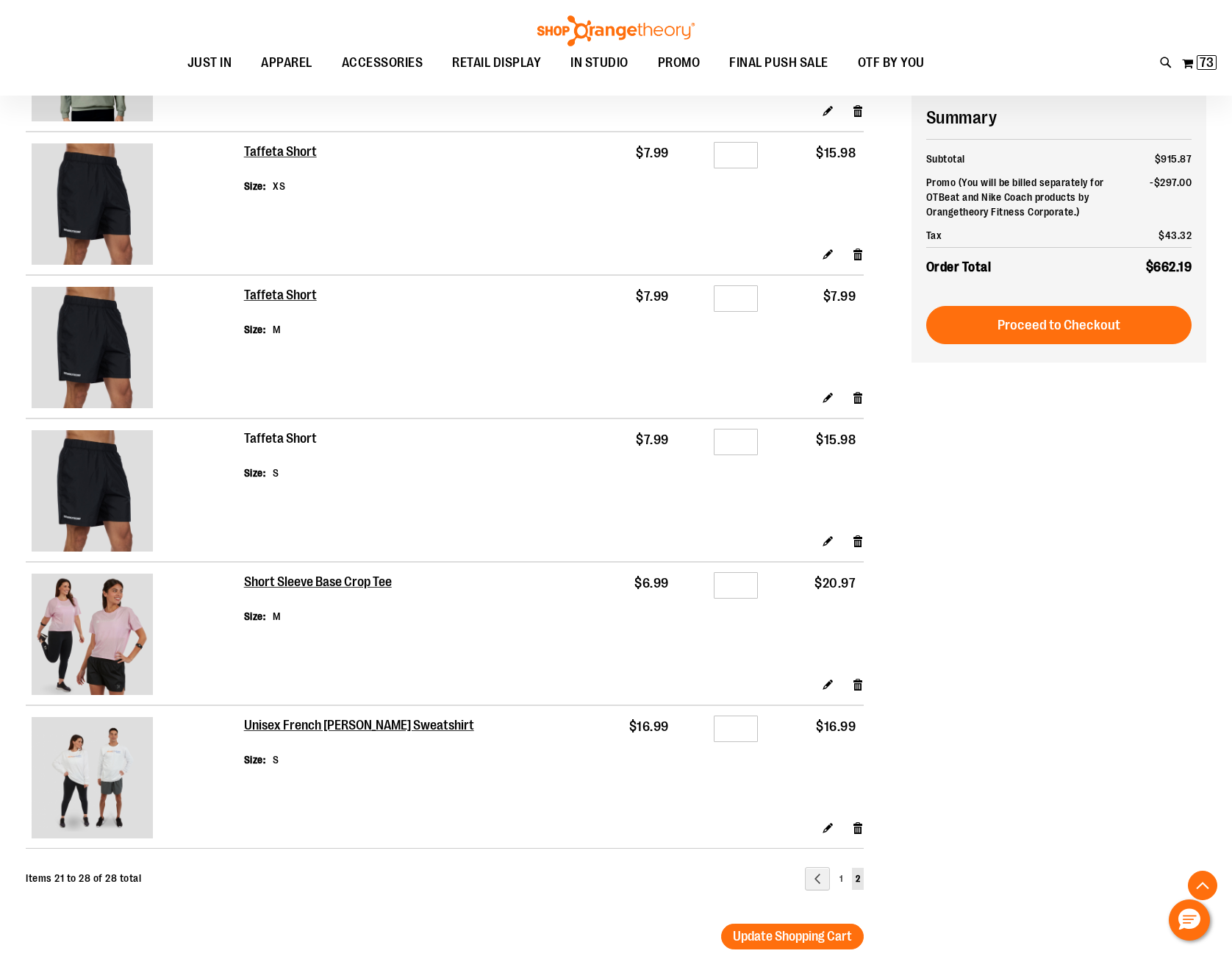
click at [277, 433] on h2 "Taffeta Short" at bounding box center [280, 439] width 74 height 16
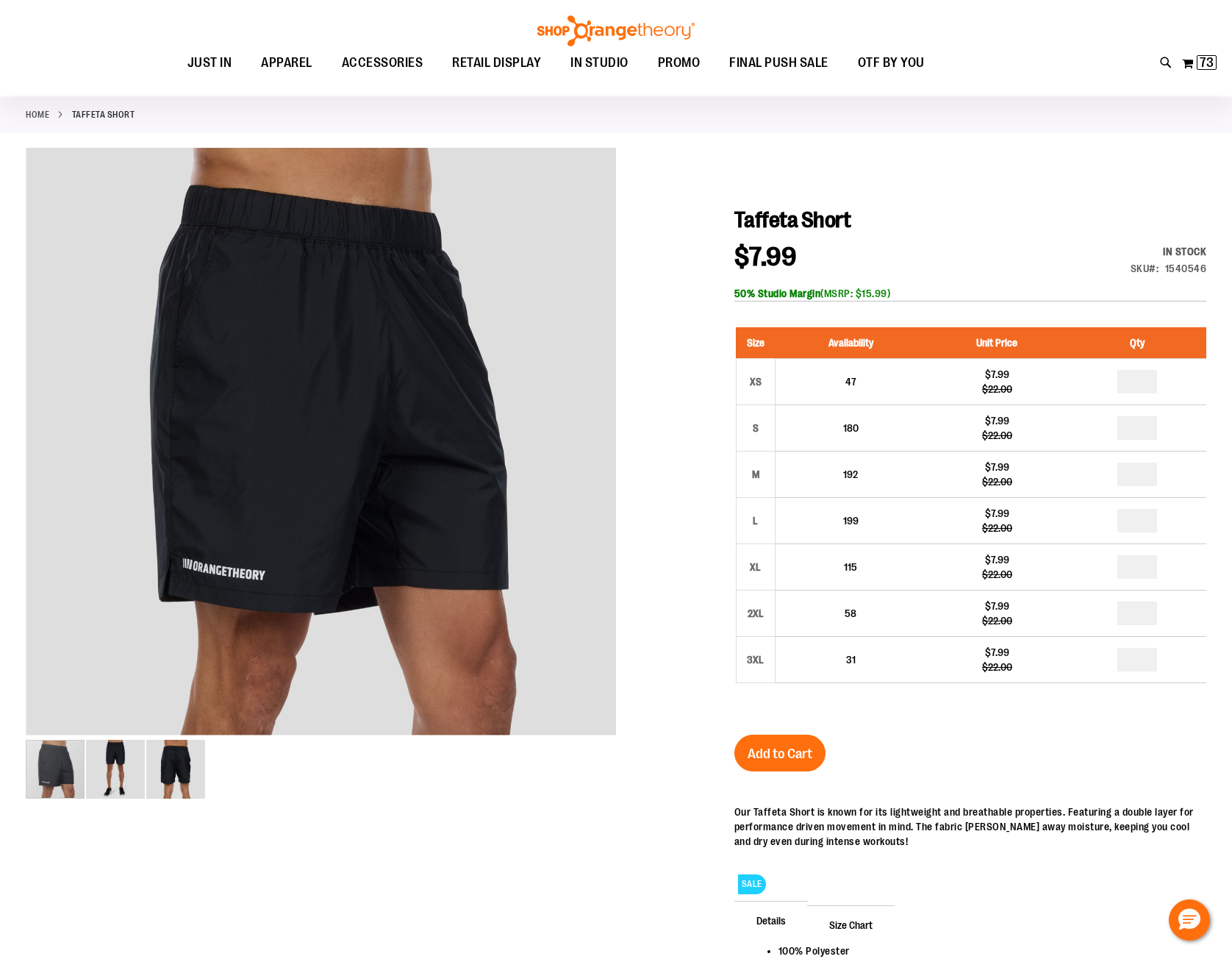
scroll to position [293, 0]
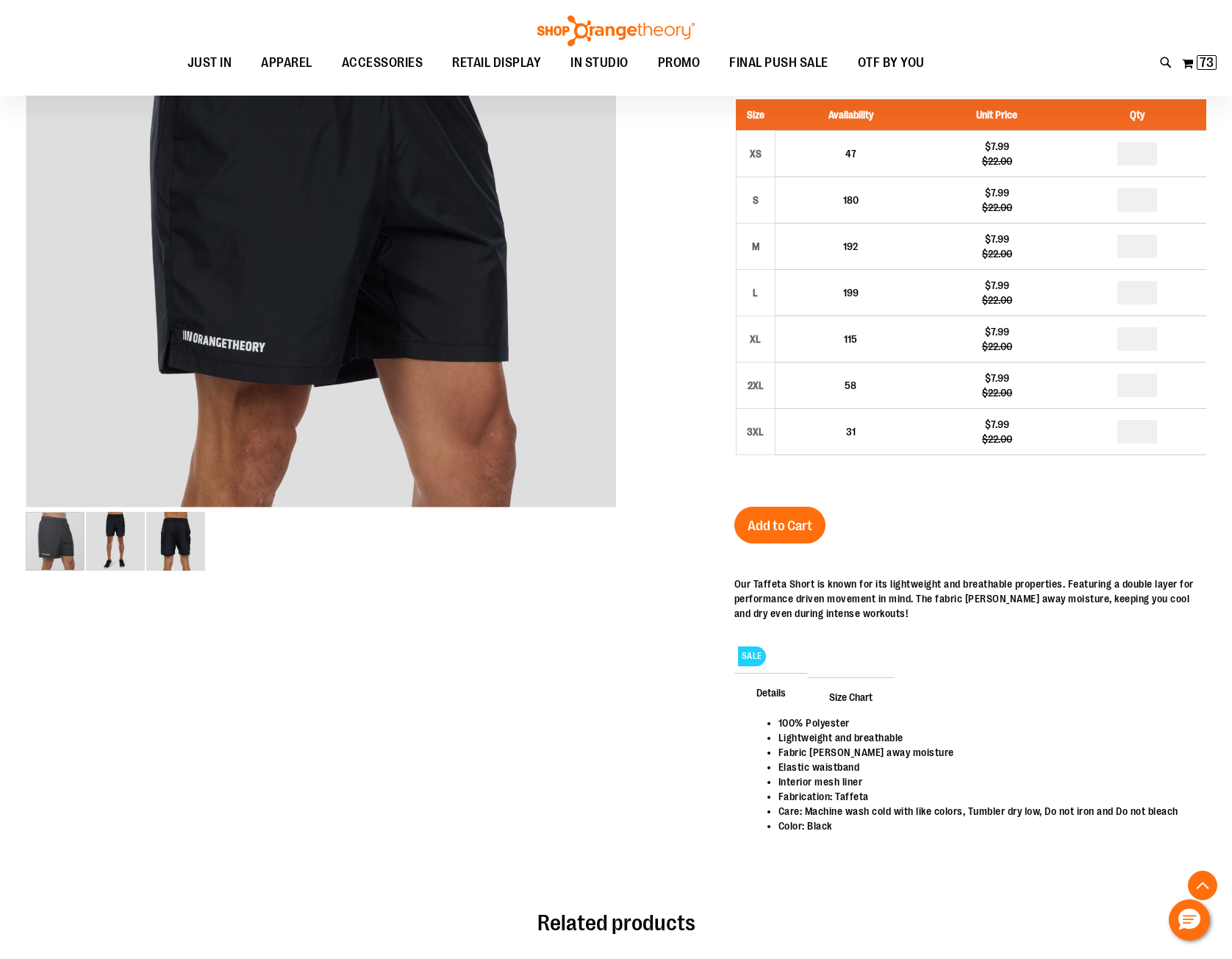
click at [865, 687] on span "Size Chart" at bounding box center [851, 696] width 88 height 38
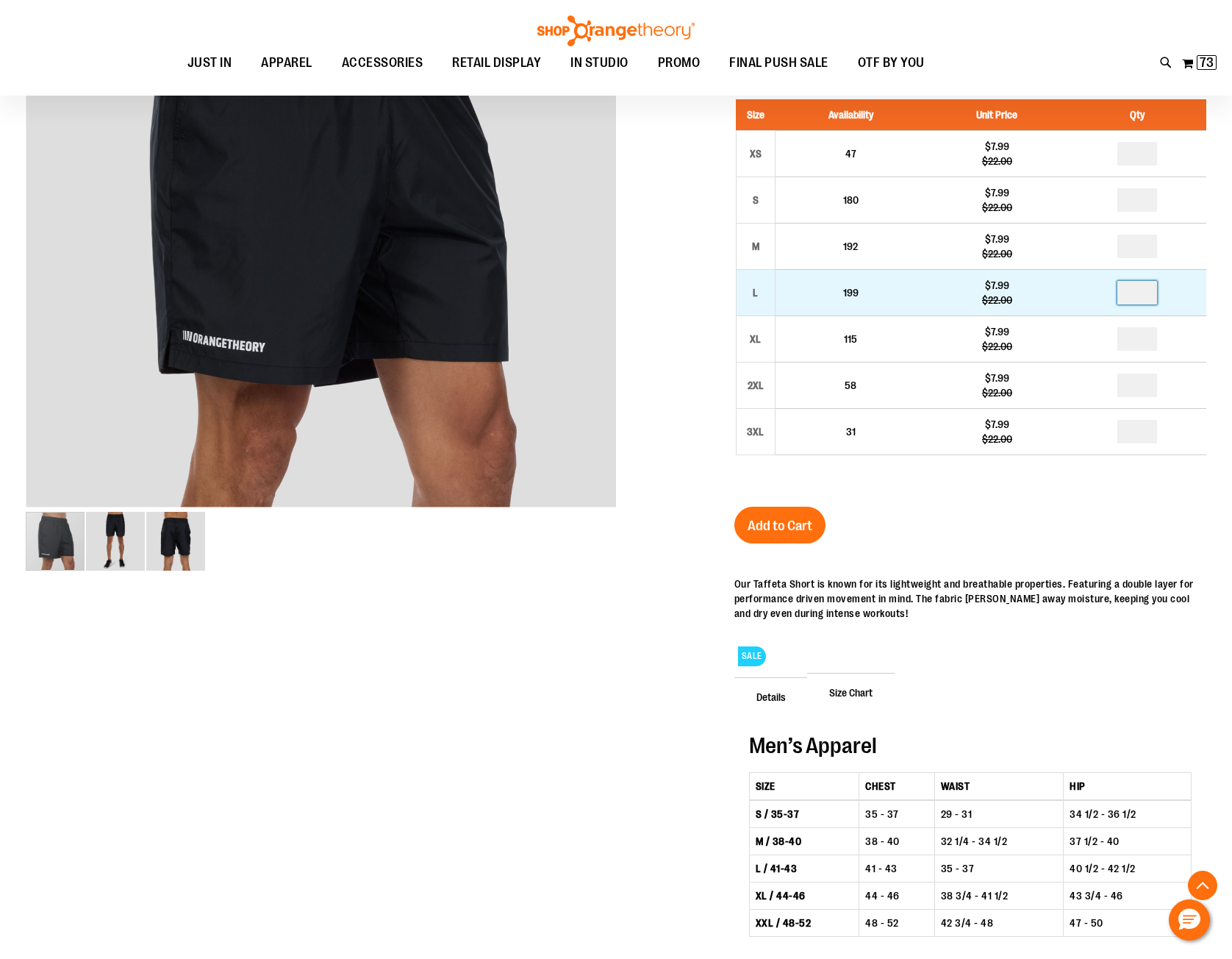
click at [1141, 293] on input "number" at bounding box center [1137, 292] width 40 height 24
type input "*"
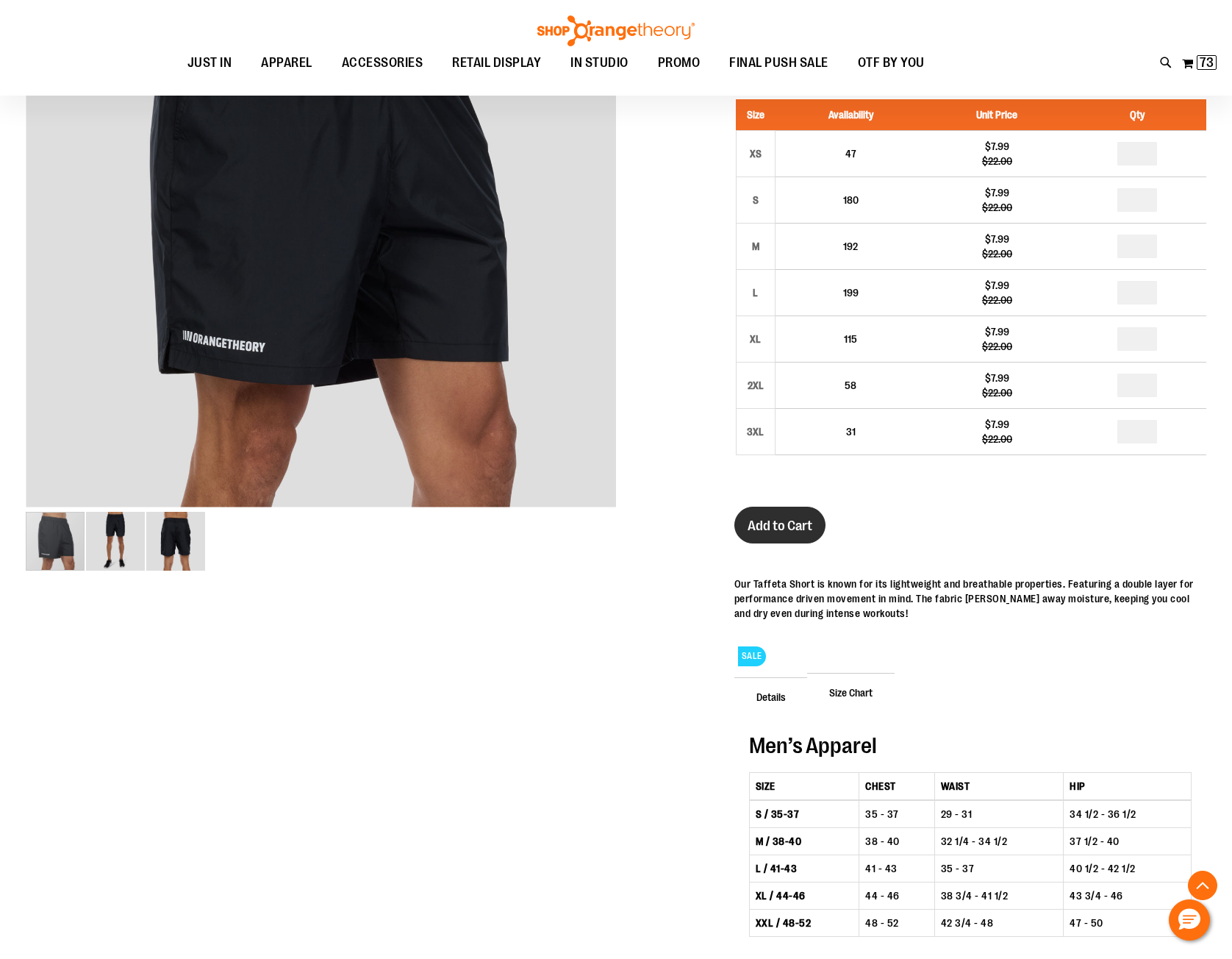
click at [800, 522] on span "Add to Cart" at bounding box center [780, 526] width 65 height 16
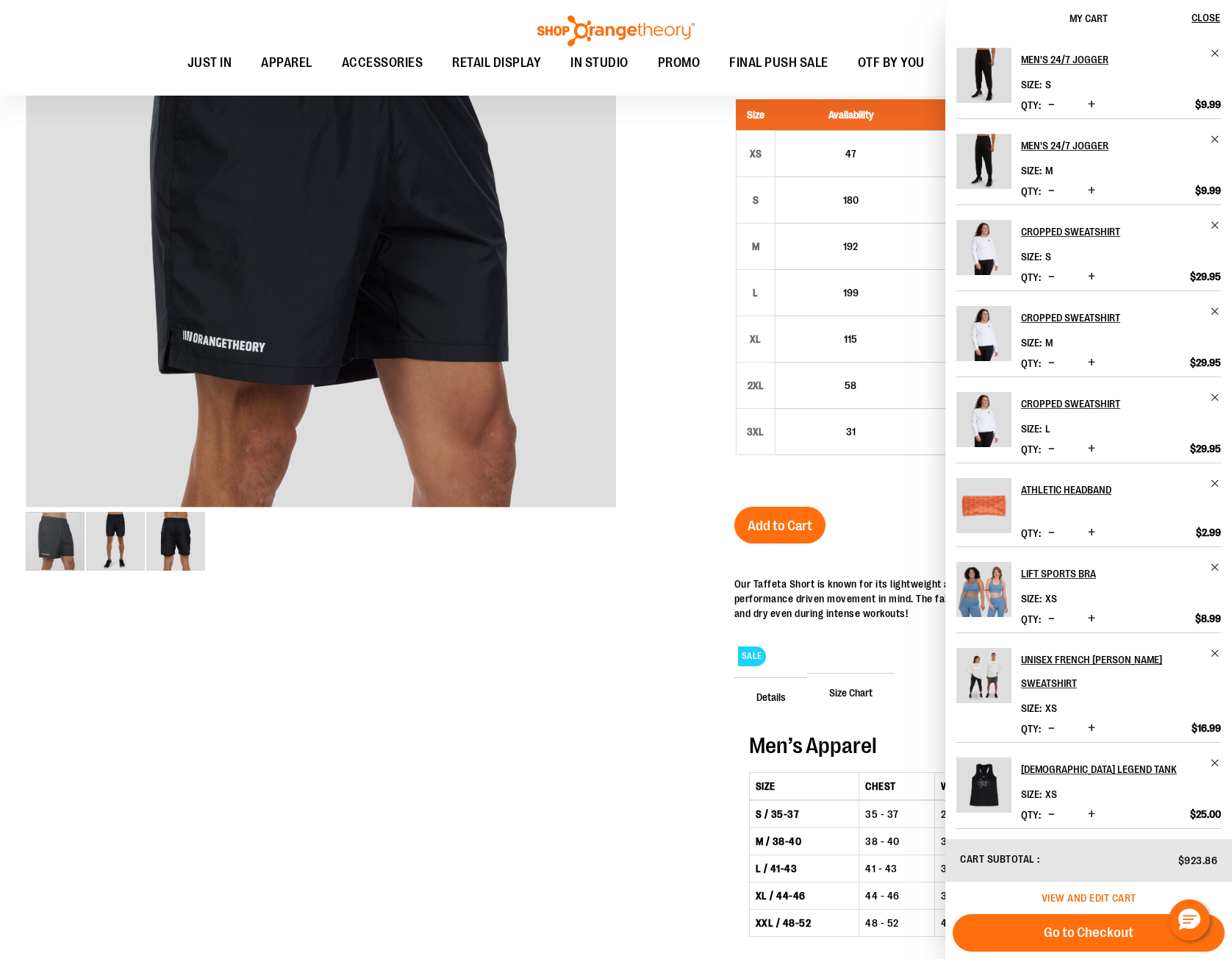
click at [1103, 899] on span "View and edit cart" at bounding box center [1089, 897] width 95 height 11
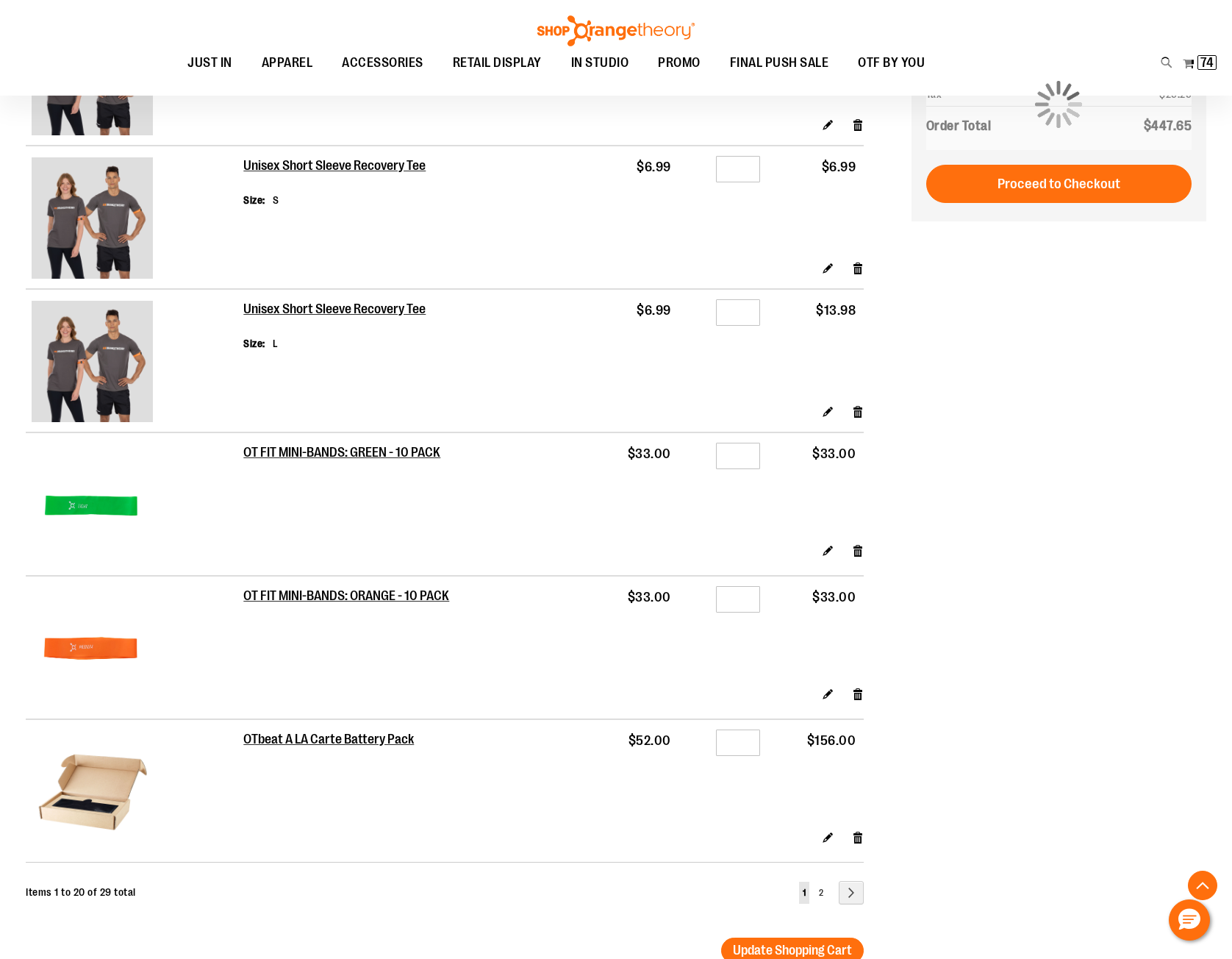
scroll to position [2499, 0]
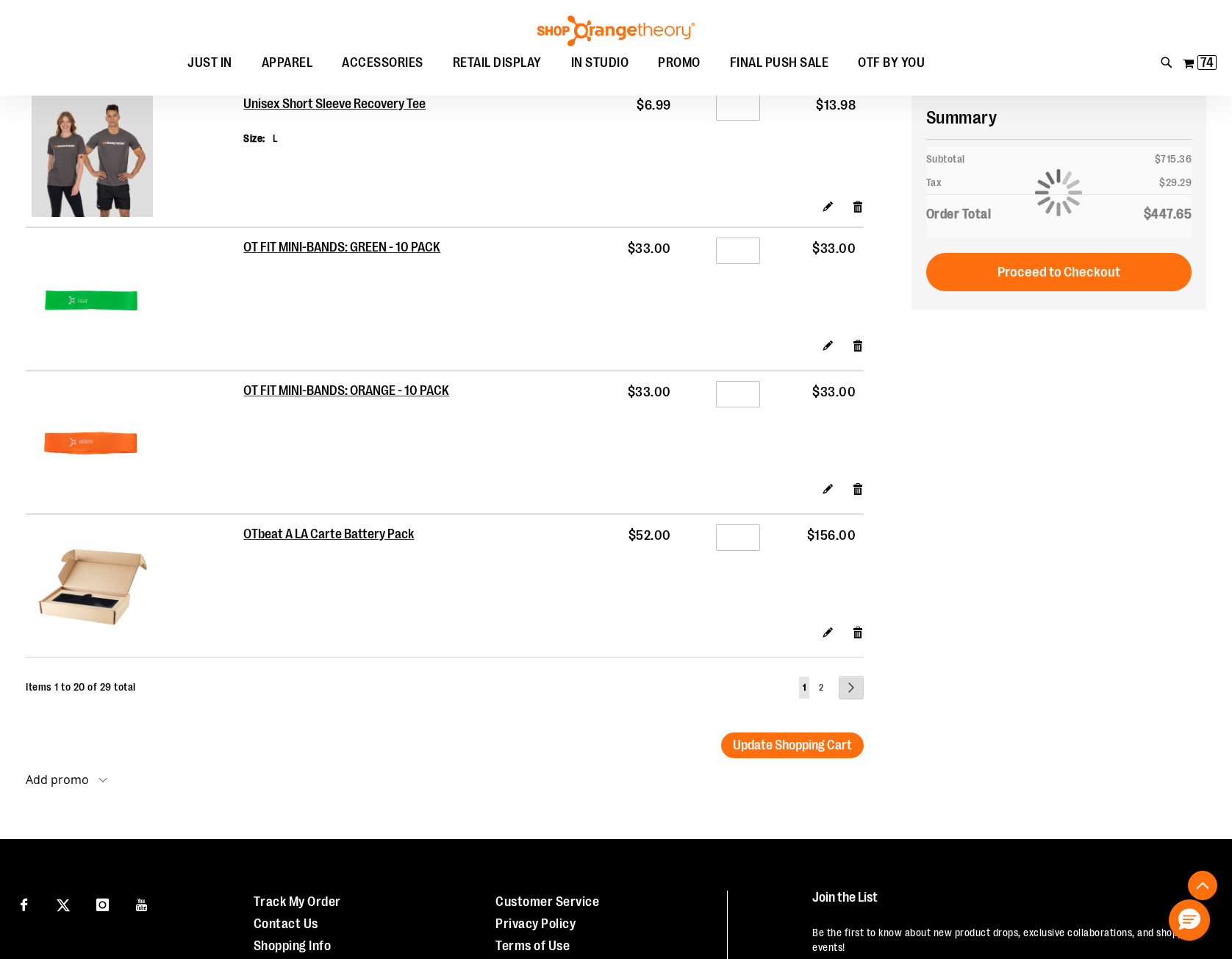
click at [848, 686] on link "Page Next" at bounding box center [851, 687] width 25 height 24
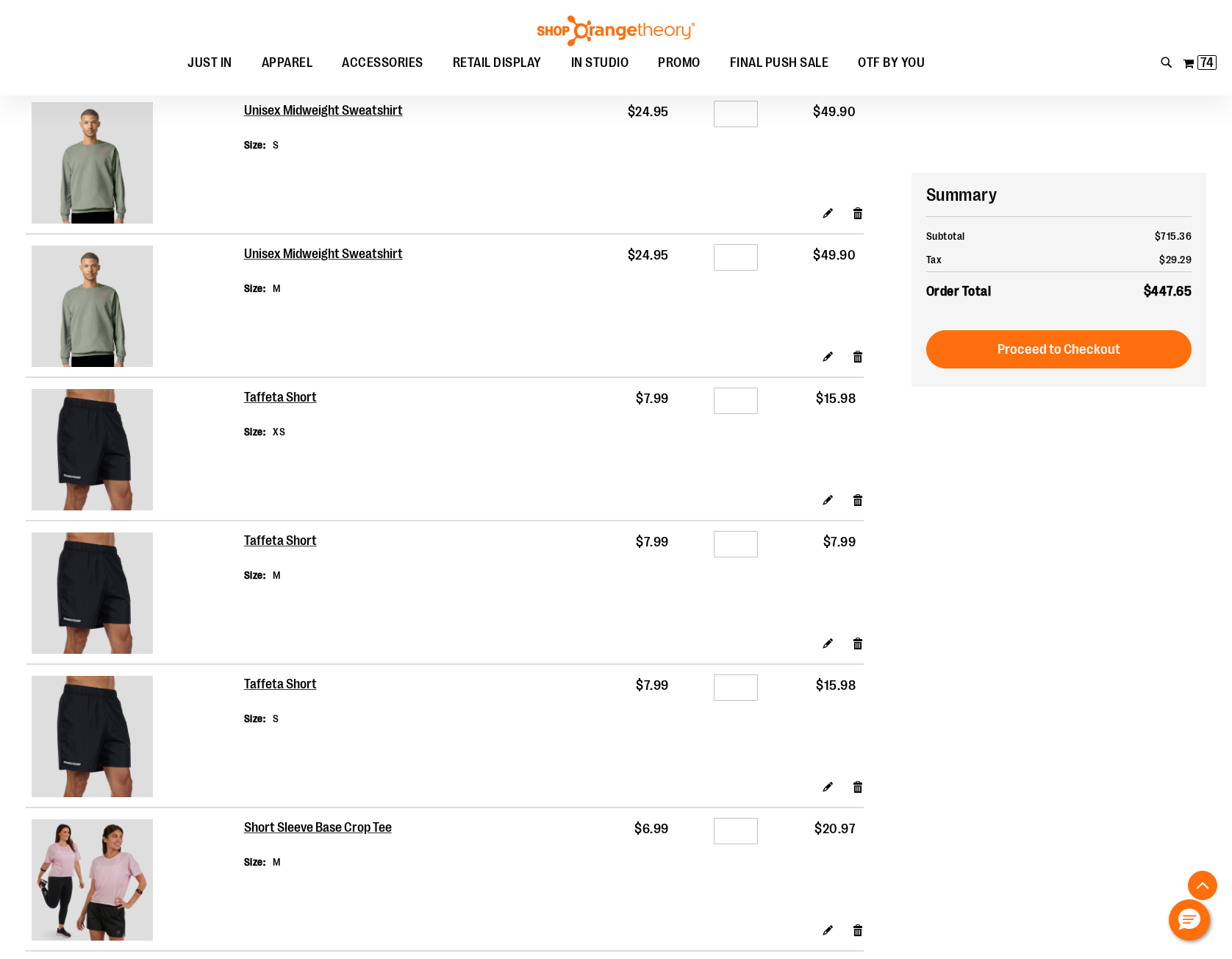
scroll to position [440, 0]
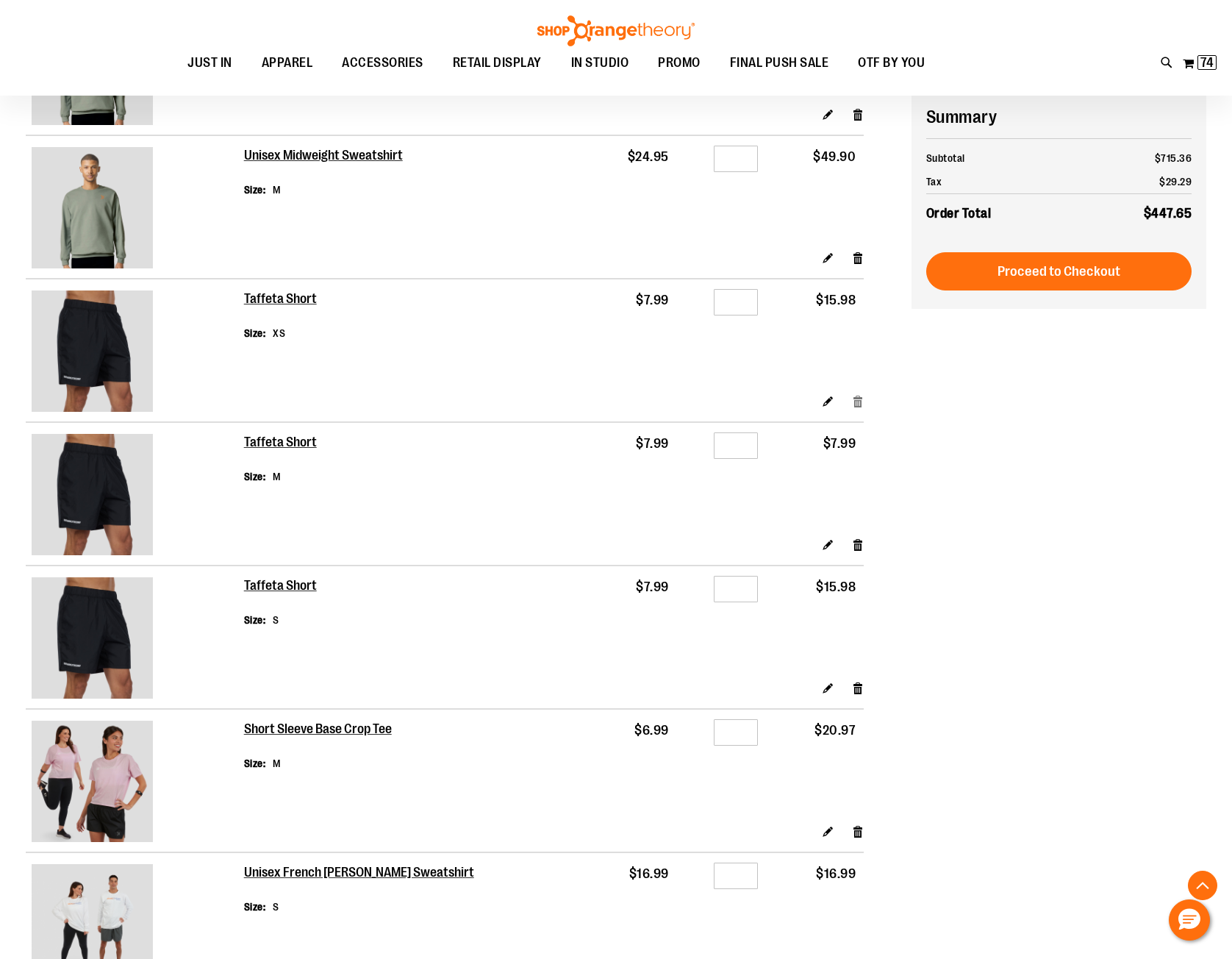
click at [857, 404] on link "Remove item" at bounding box center [858, 401] width 12 height 15
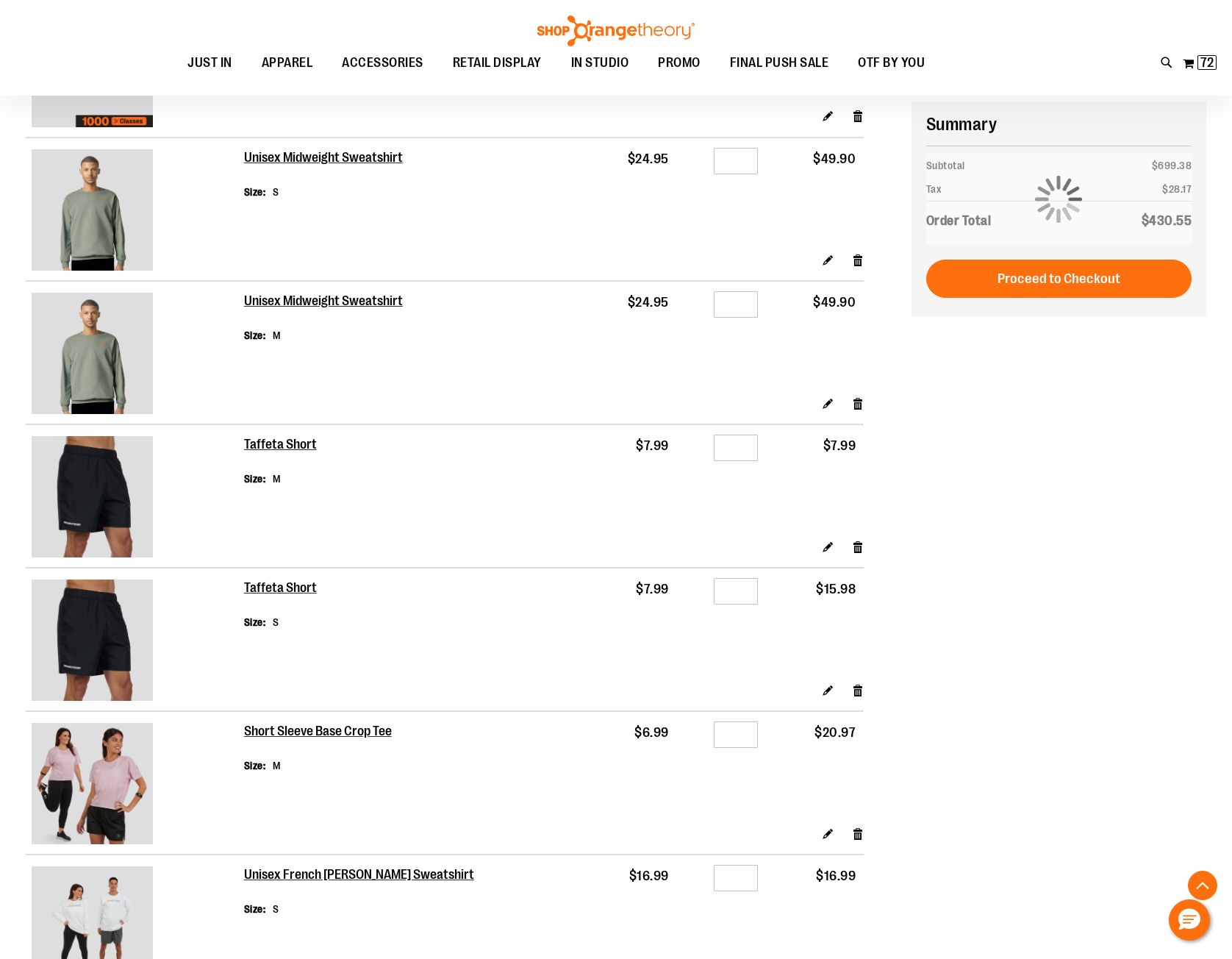
scroll to position [293, 0]
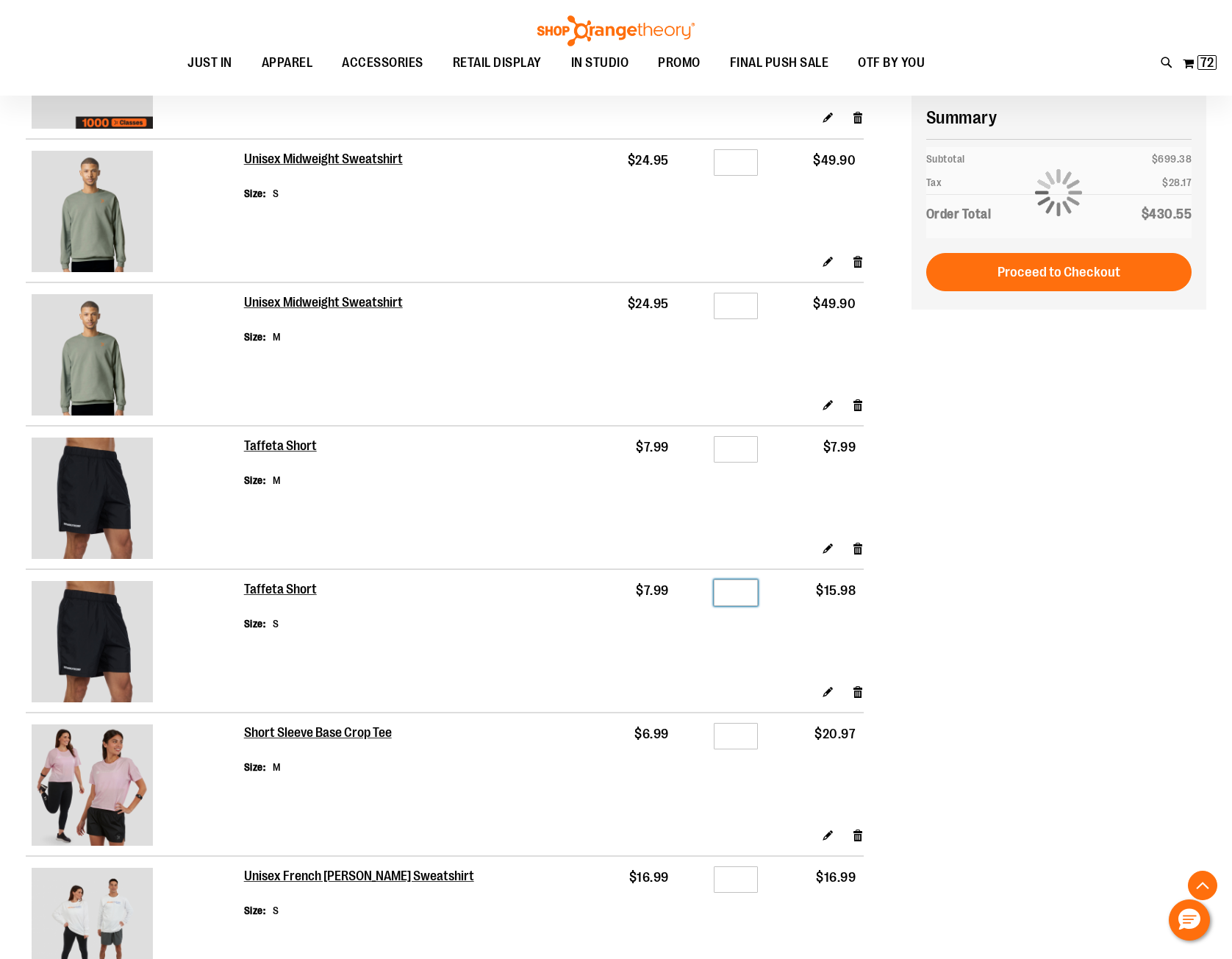
drag, startPoint x: 720, startPoint y: 588, endPoint x: 780, endPoint y: 588, distance: 60.0
click at [780, 588] on tr "Taffeta Short Size S $7.99 Qty * $15.98" at bounding box center [445, 626] width 838 height 115
type input "*"
click at [967, 609] on div "**********" at bounding box center [616, 605] width 1180 height 1365
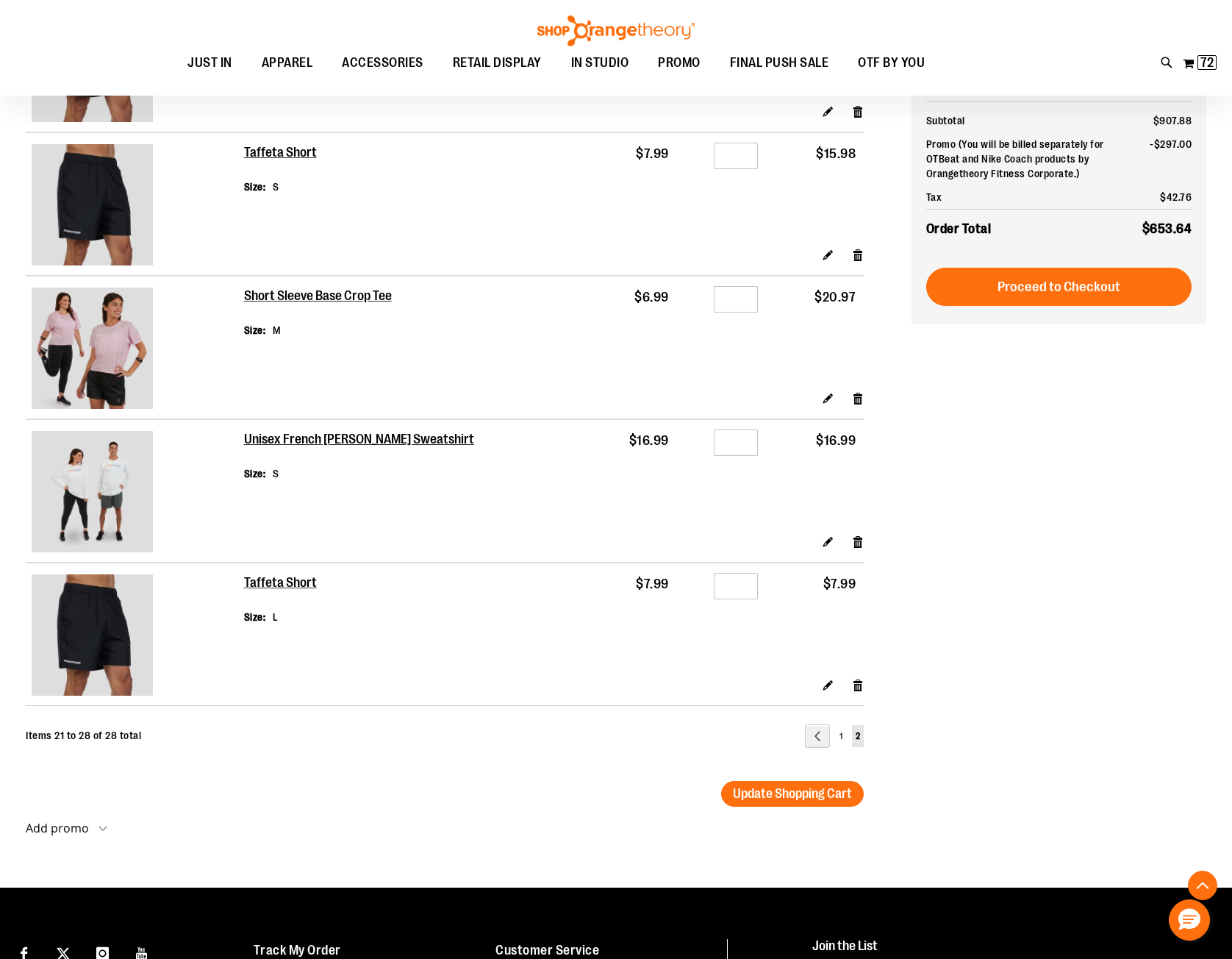
scroll to position [734, 0]
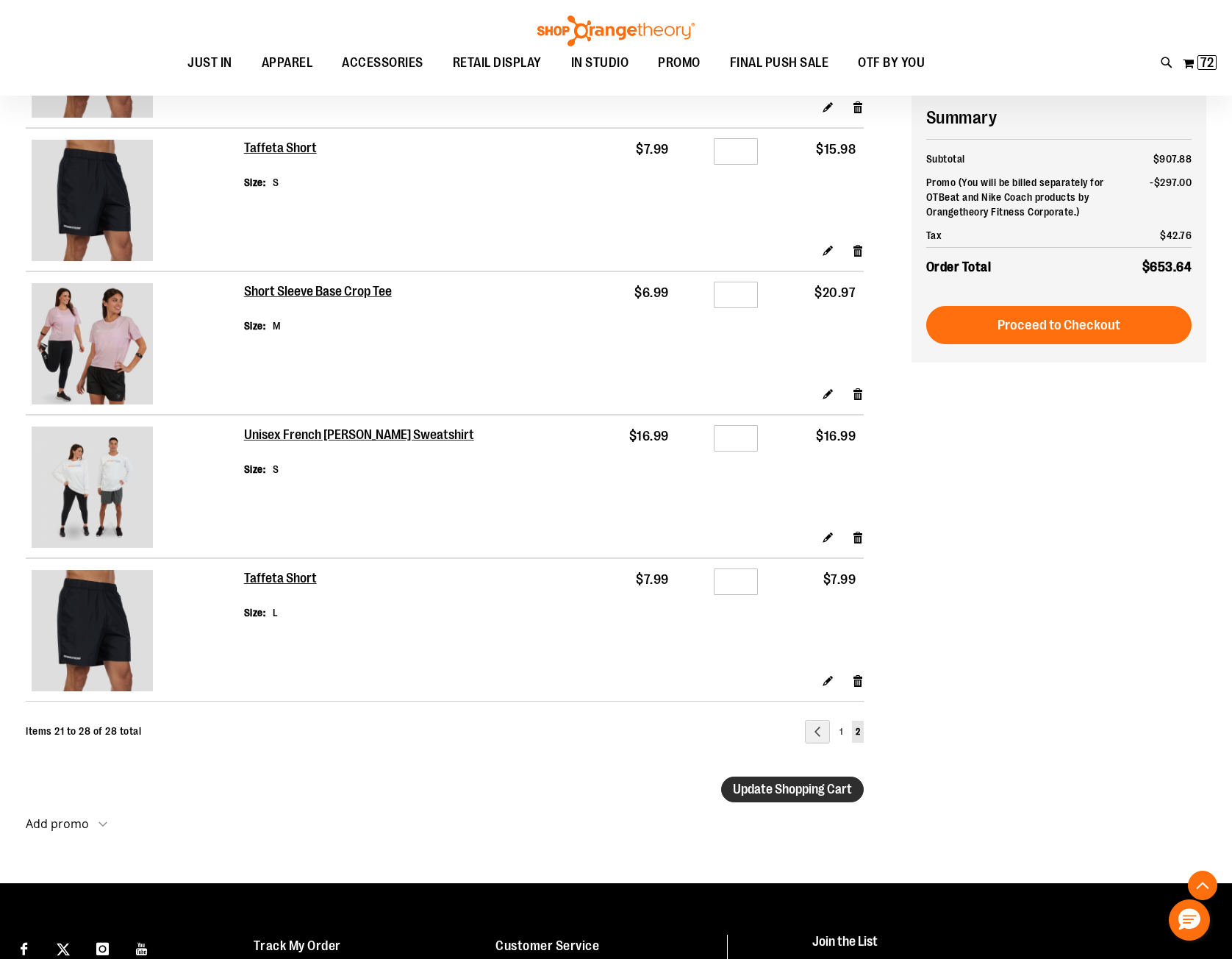
click at [827, 796] on button "Update Shopping Cart" at bounding box center [792, 789] width 142 height 26
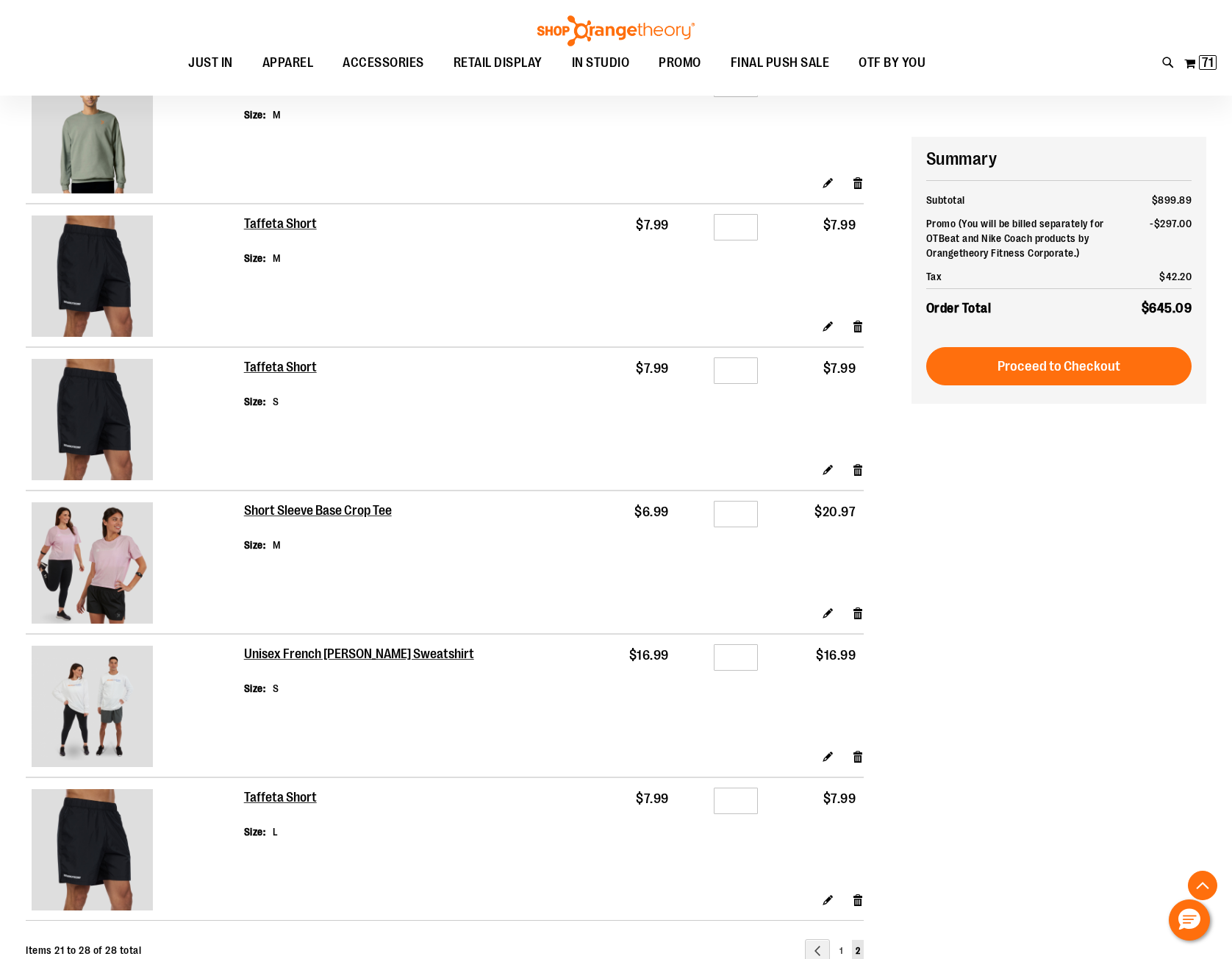
scroll to position [514, 0]
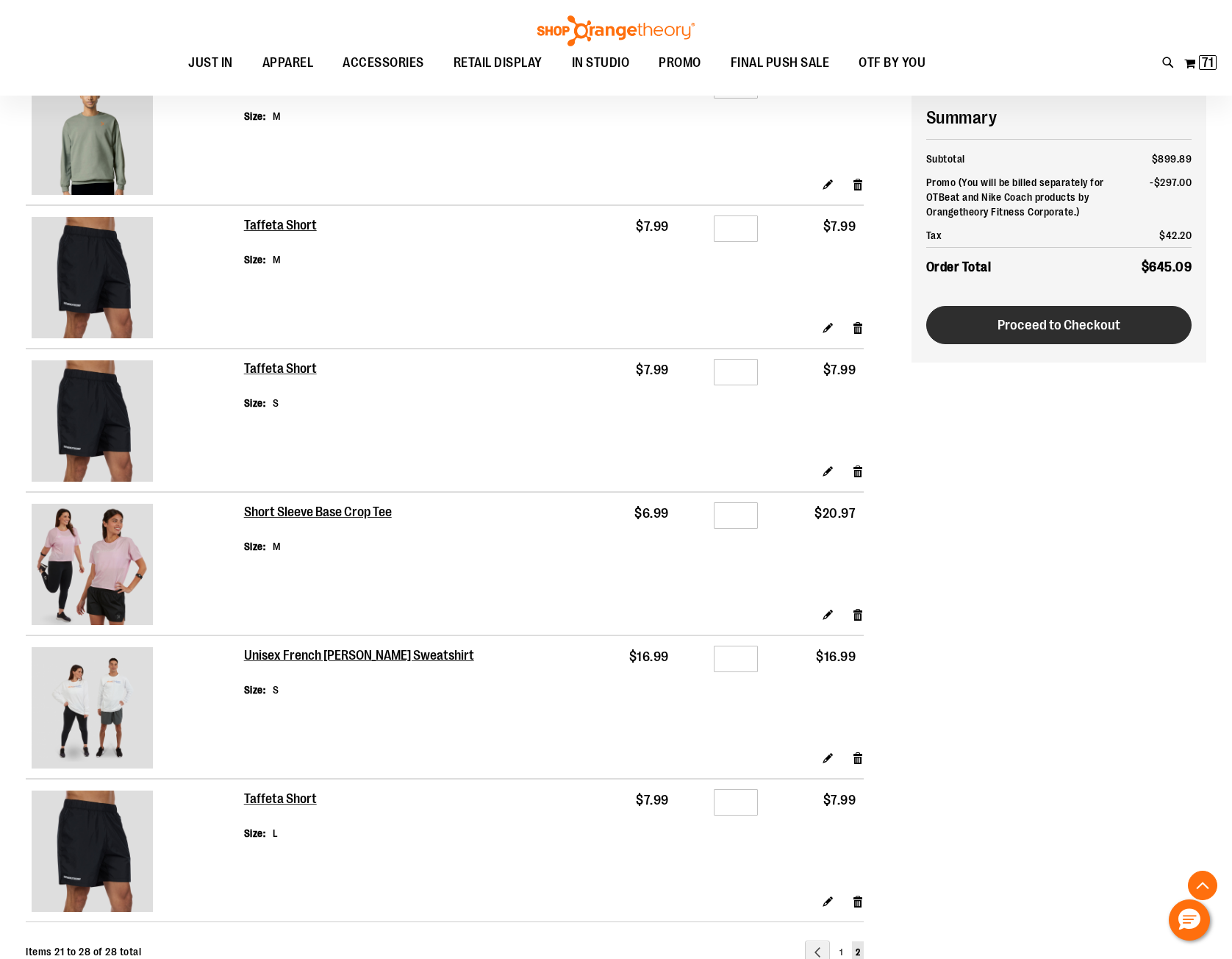
click at [1054, 329] on span "Proceed to Checkout" at bounding box center [1058, 324] width 123 height 16
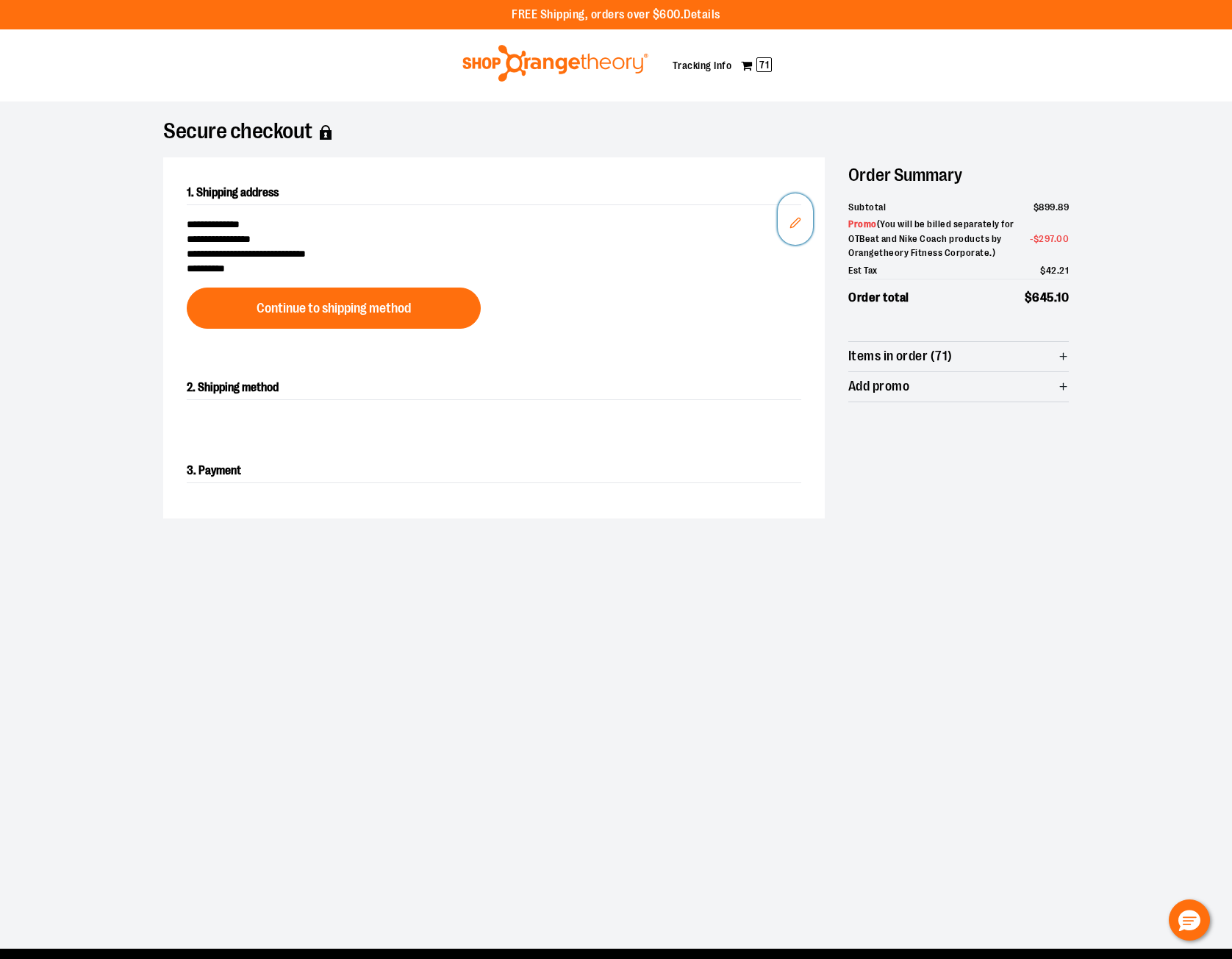
click at [794, 218] on icon "Edit" at bounding box center [795, 222] width 11 height 11
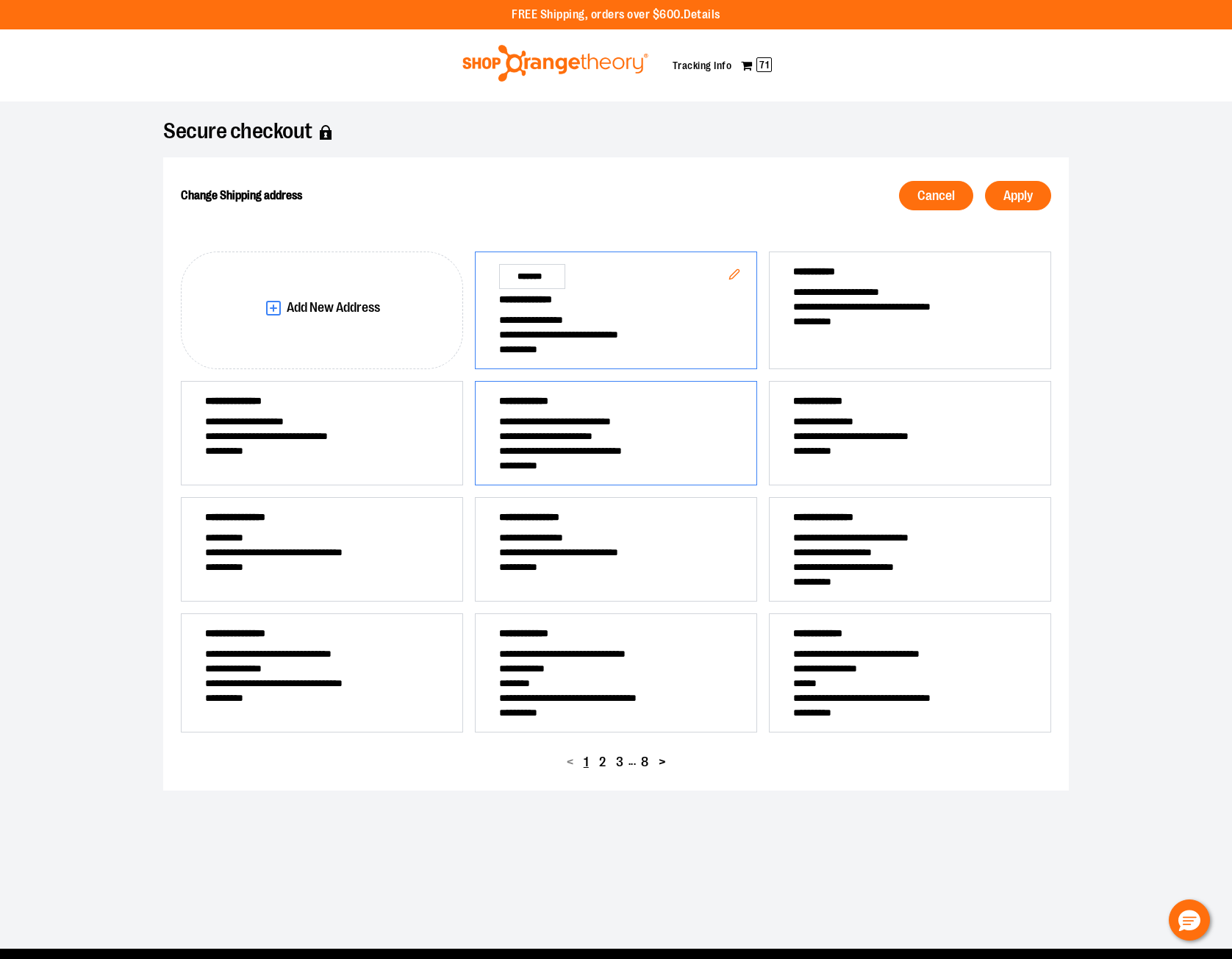
click at [543, 433] on span "**********" at bounding box center [615, 436] width 234 height 14
click at [1009, 201] on span "Apply" at bounding box center [1018, 196] width 30 height 14
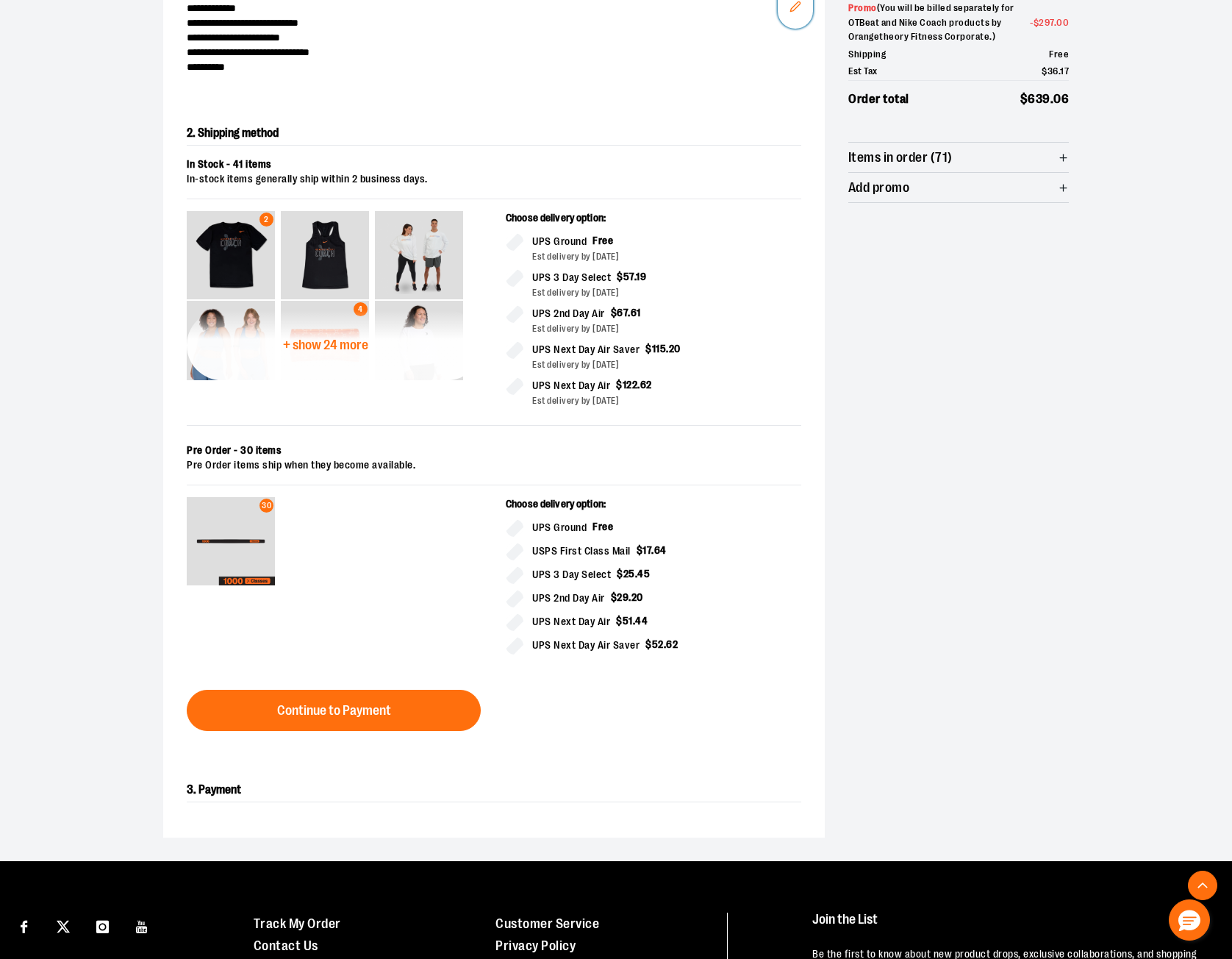
scroll to position [251, 0]
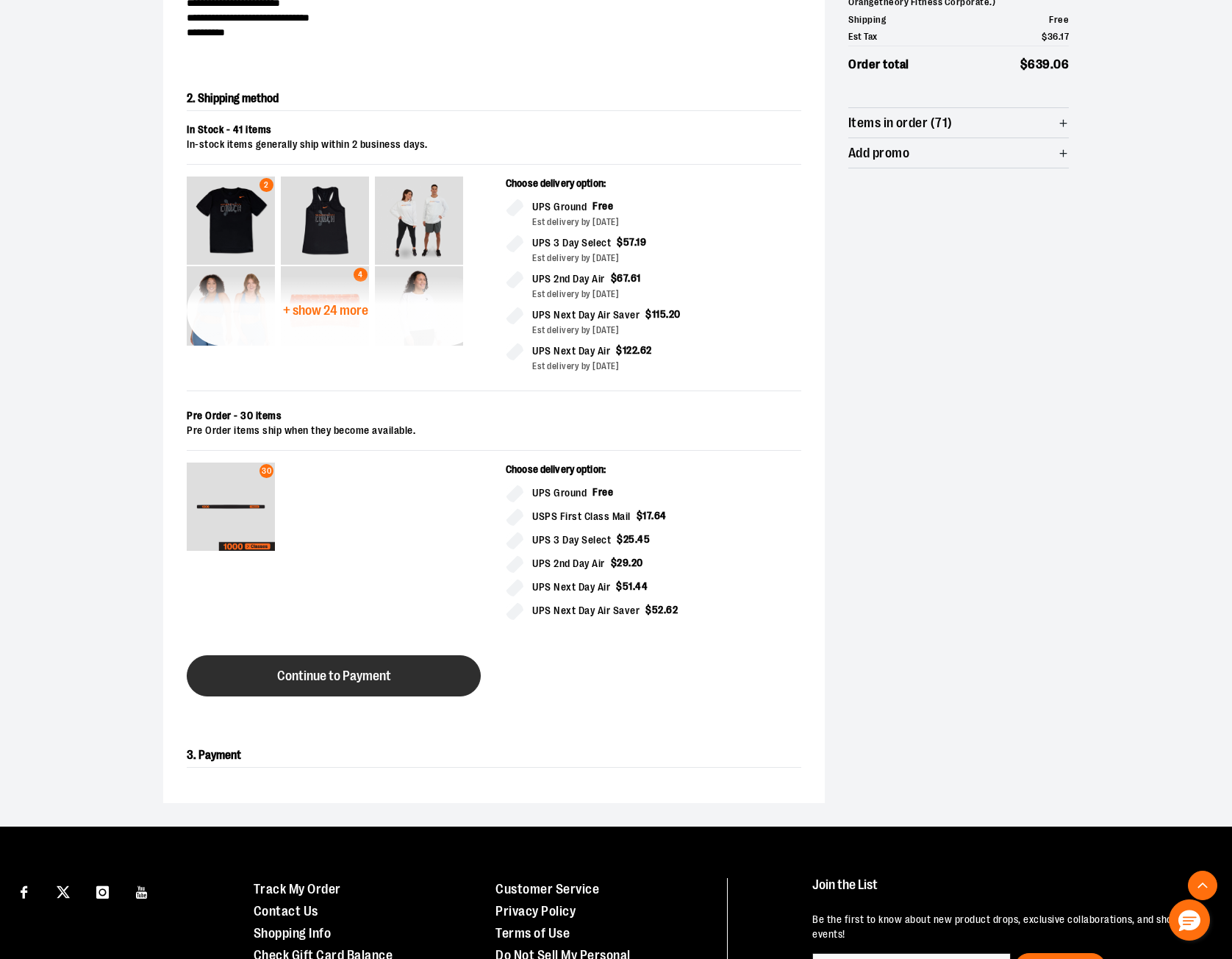
click at [224, 679] on button "Continue to Payment" at bounding box center [334, 676] width 294 height 41
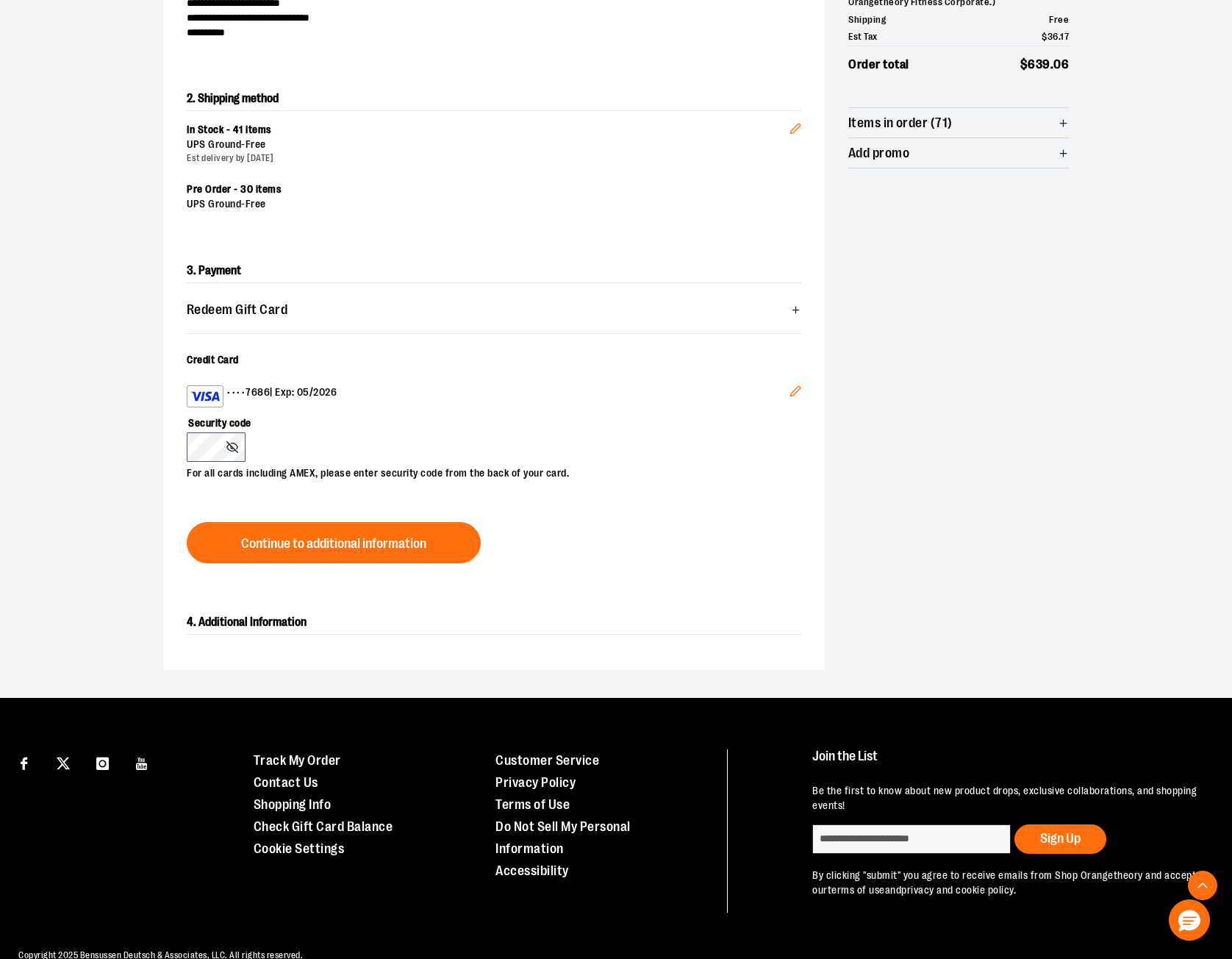
click at [794, 393] on icon "Edit" at bounding box center [795, 391] width 10 height 10
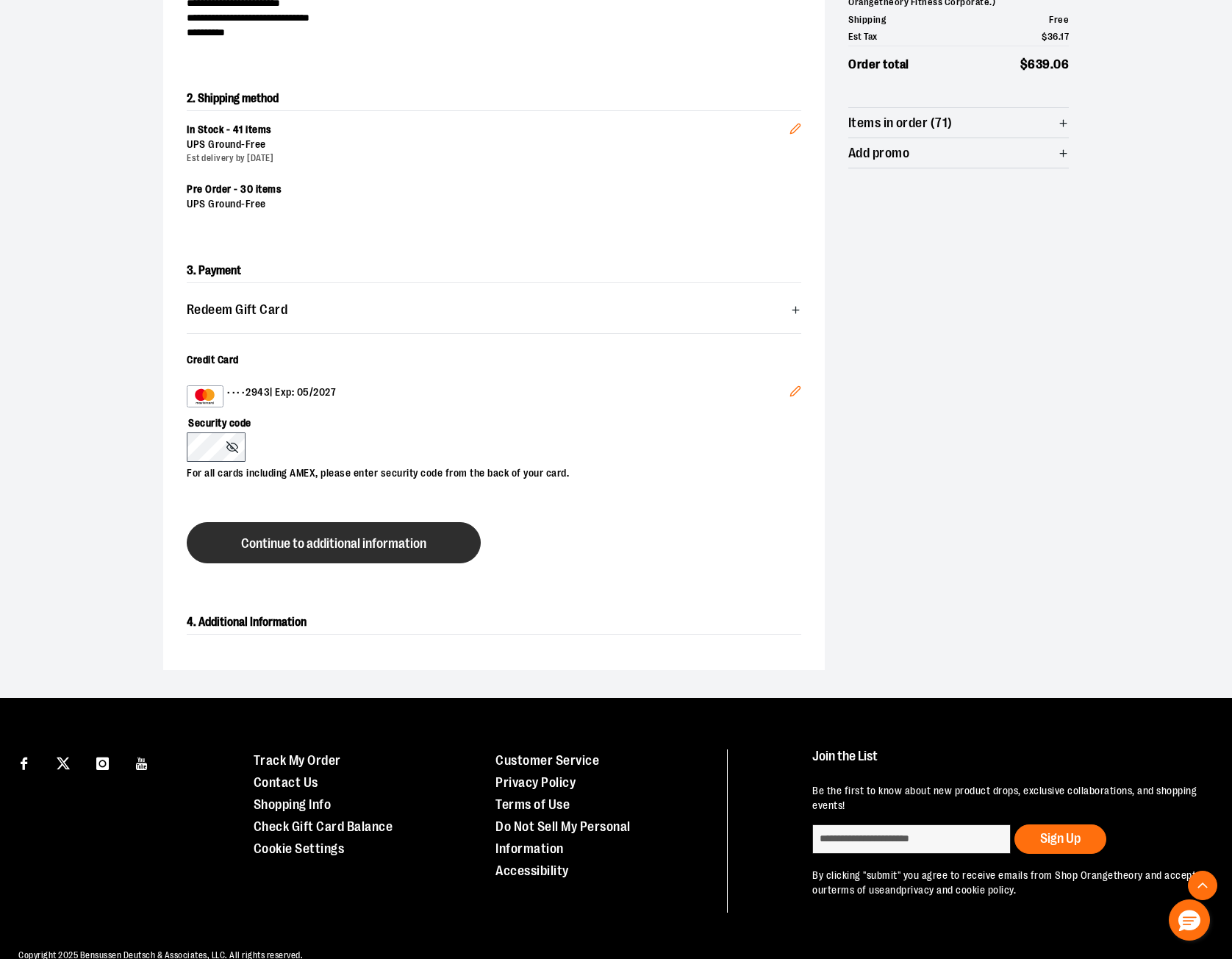
click at [375, 542] on span "Continue to additional information" at bounding box center [334, 544] width 185 height 14
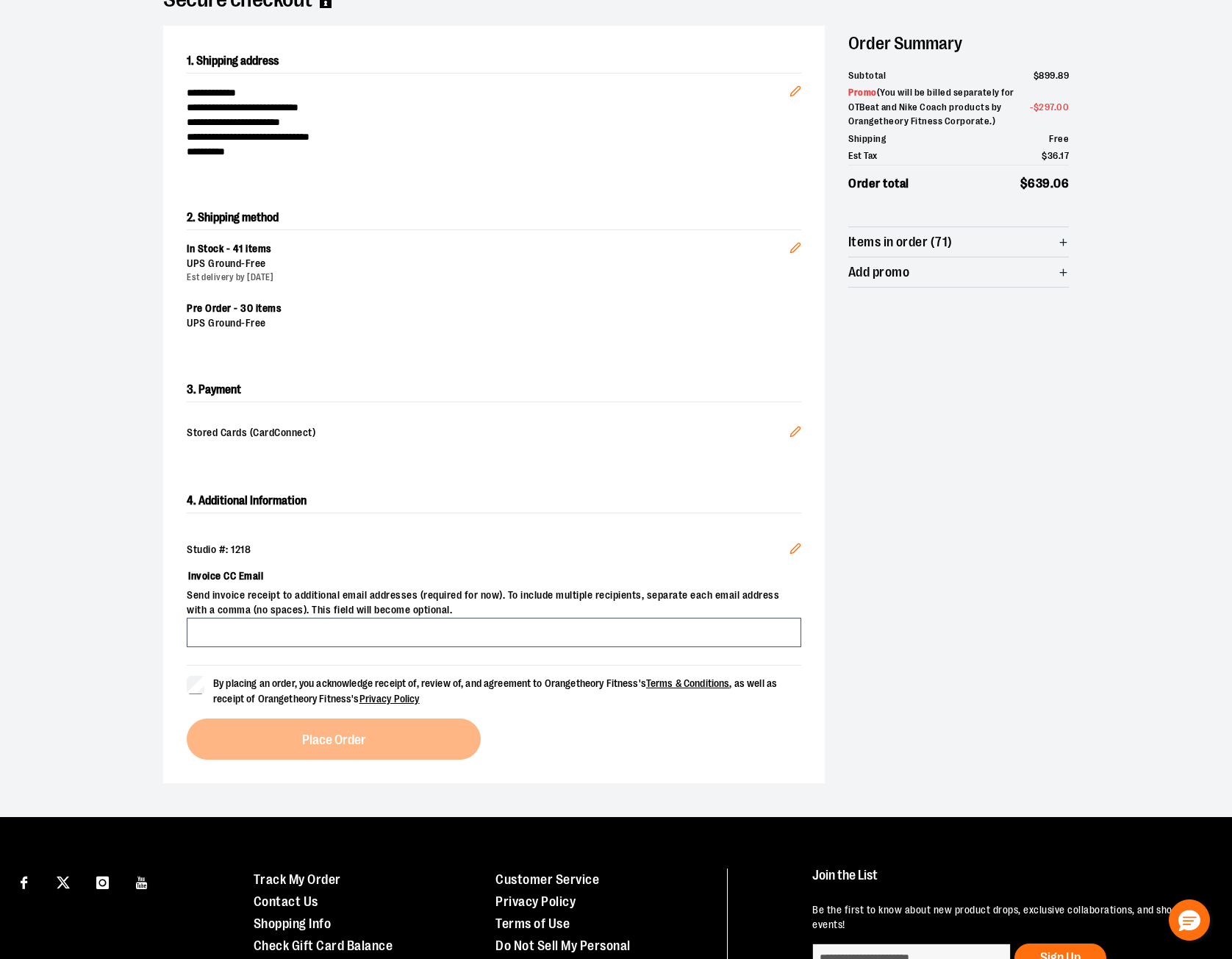
scroll to position [58, 0]
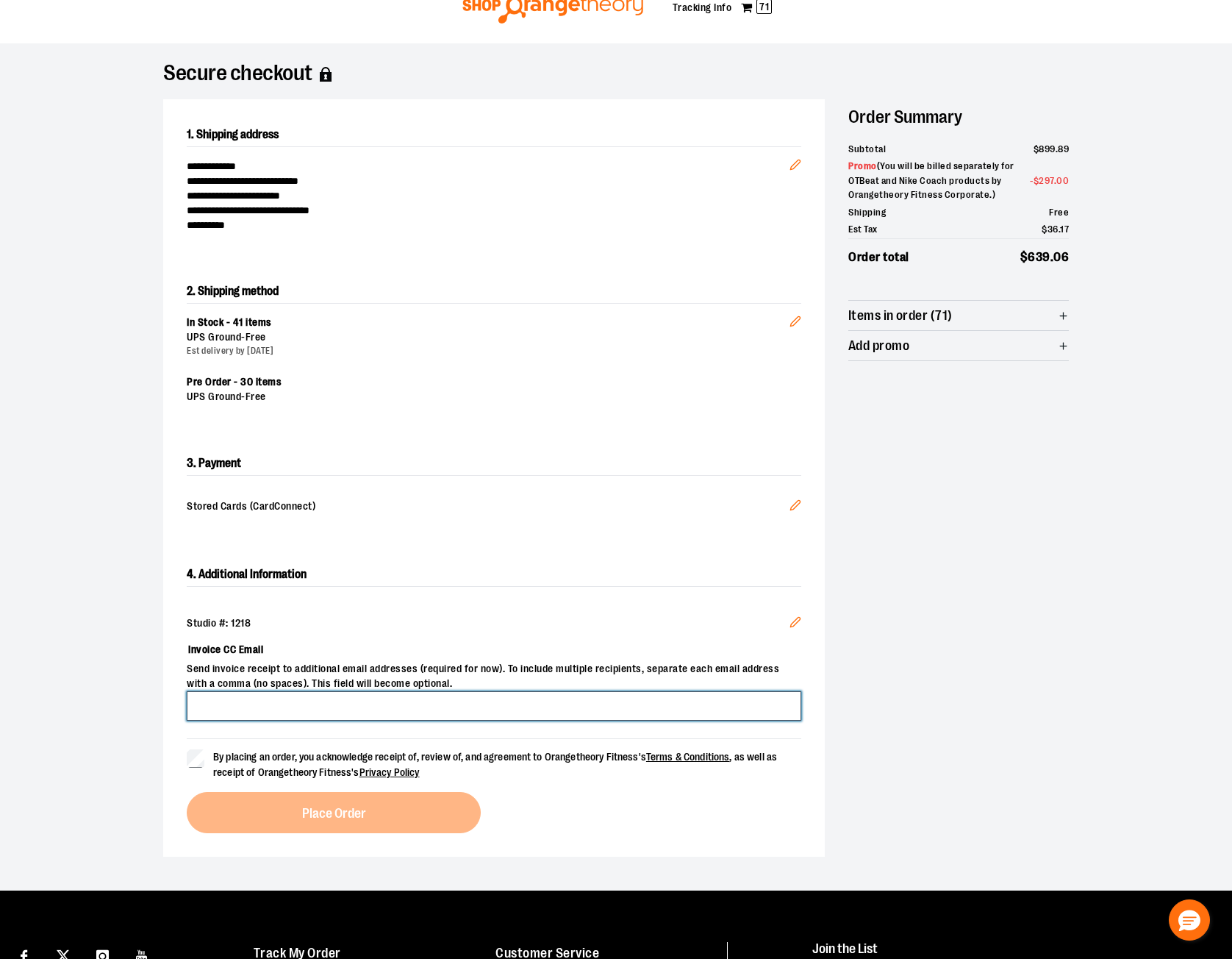
click at [287, 703] on input "Invoice CC Email" at bounding box center [493, 705] width 614 height 30
type input "**********"
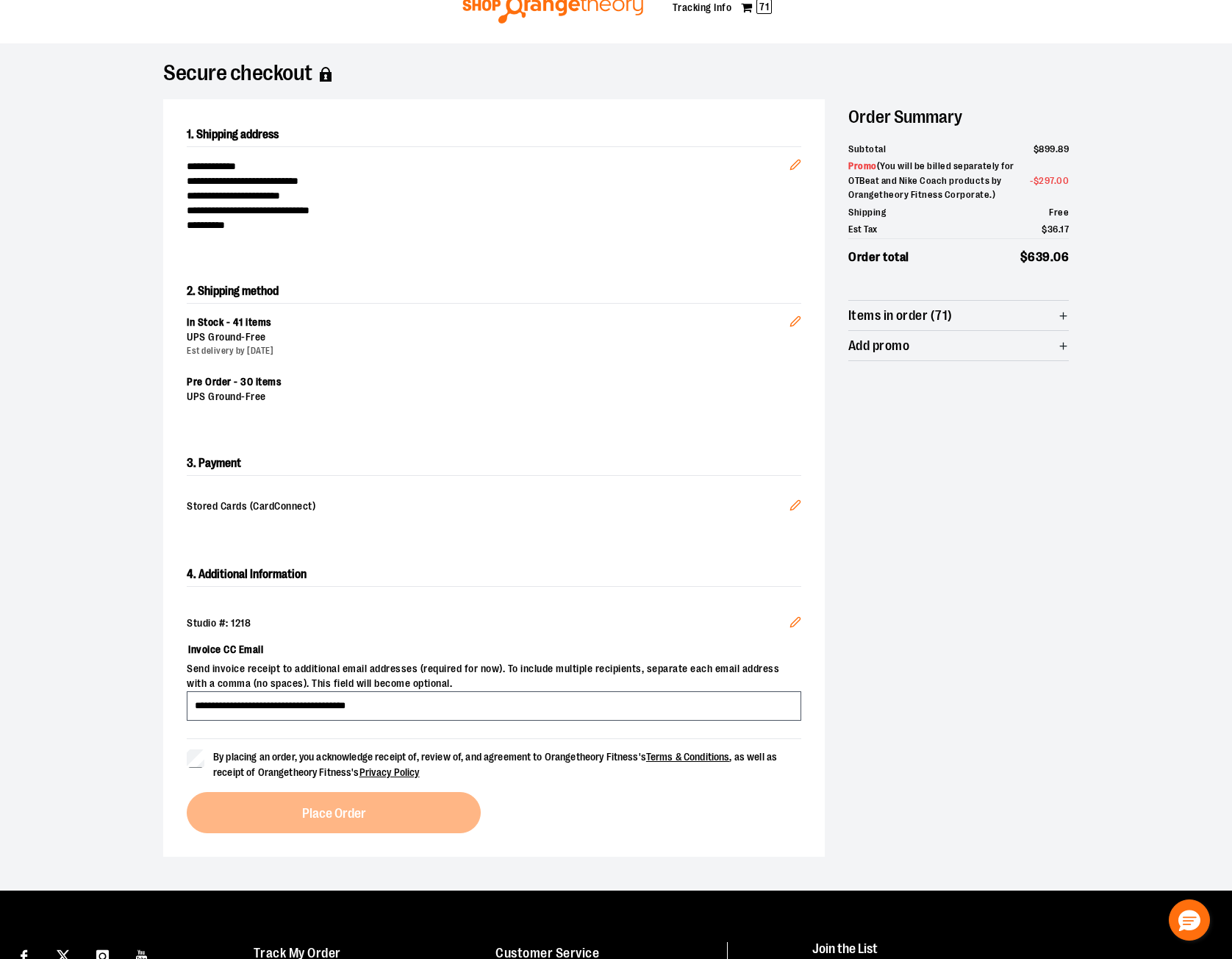
click at [63, 747] on section "**********" at bounding box center [616, 467] width 1232 height 847
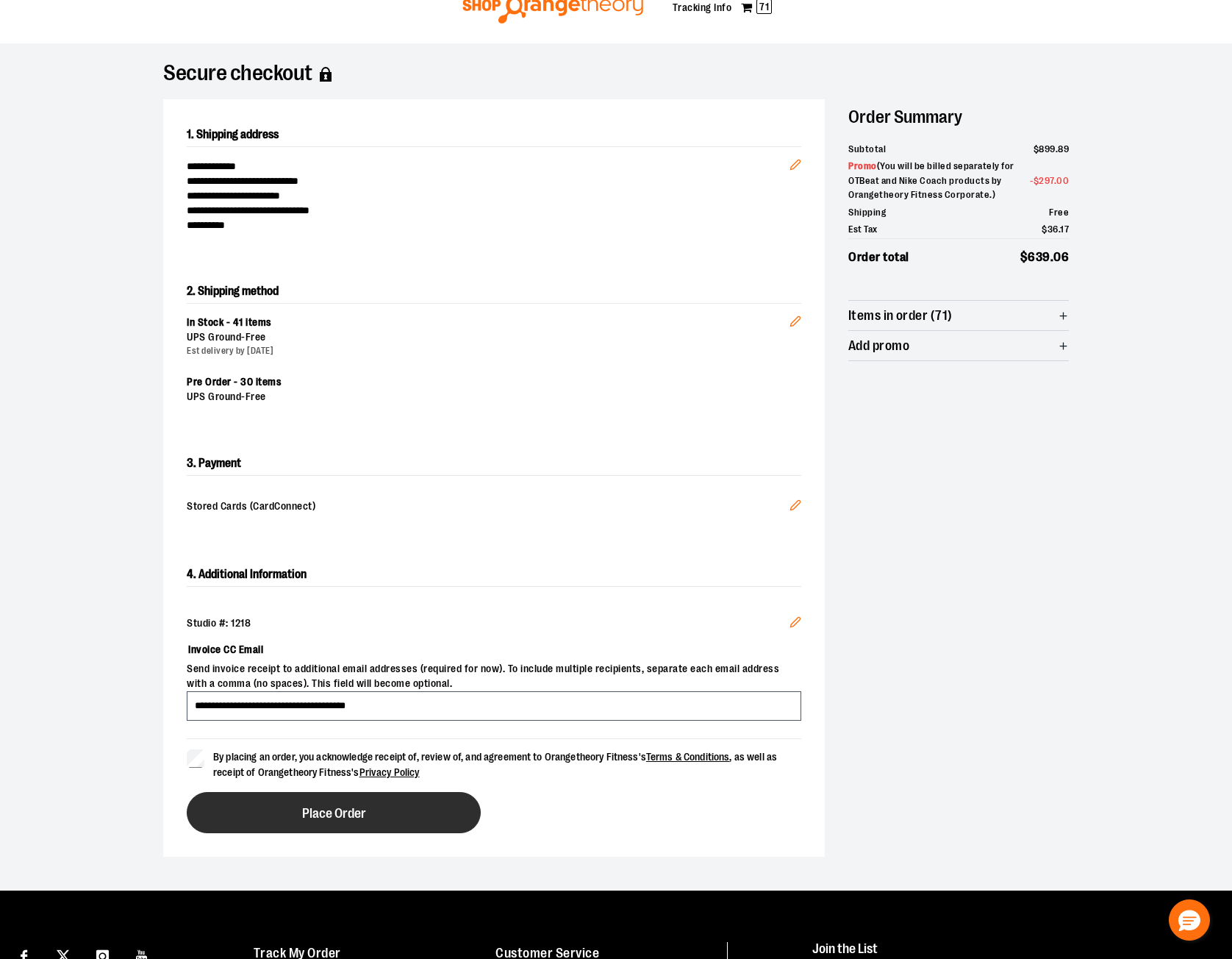
click at [266, 810] on button "Place Order" at bounding box center [334, 813] width 294 height 41
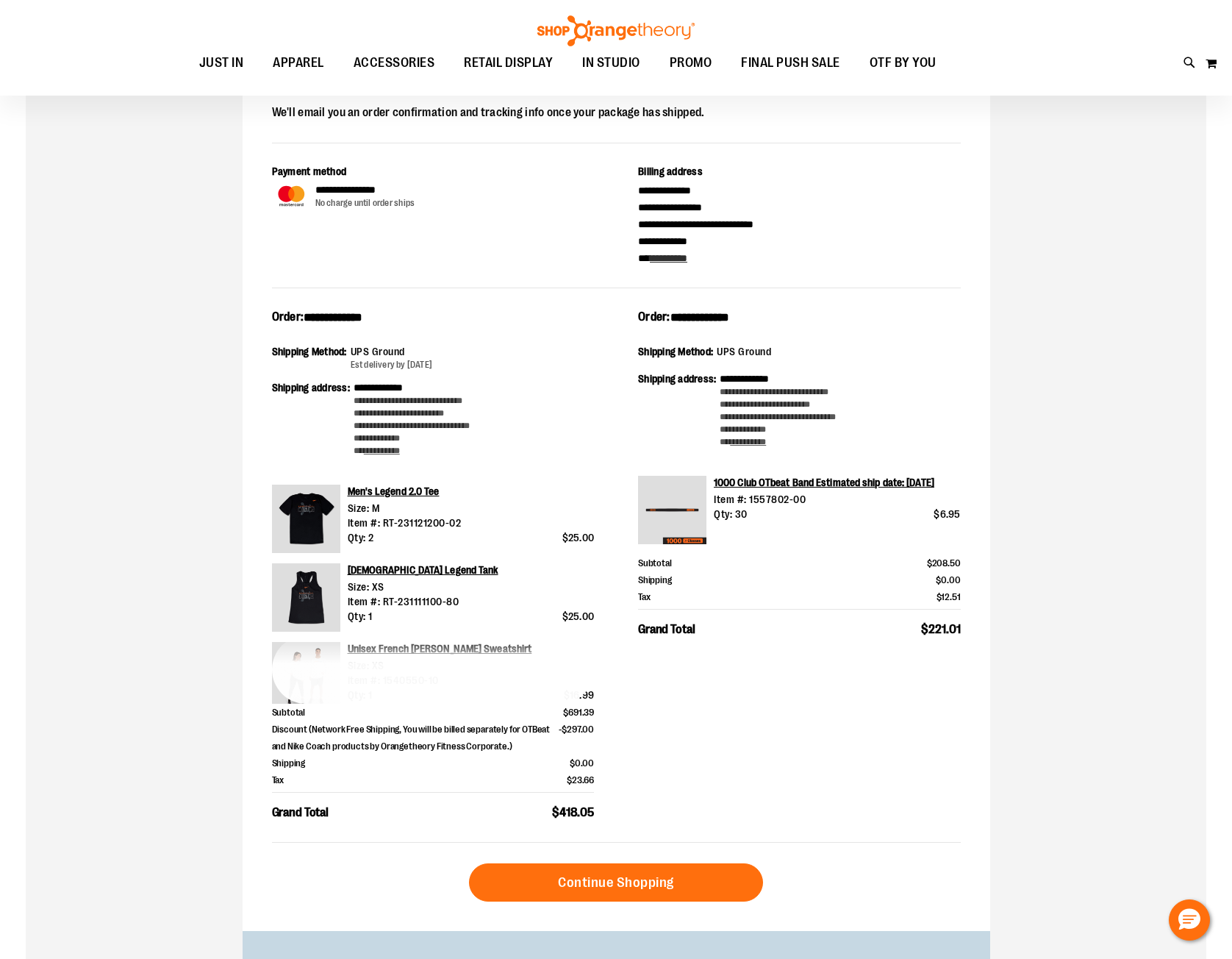
scroll to position [220, 0]
